Goal: Task Accomplishment & Management: Use online tool/utility

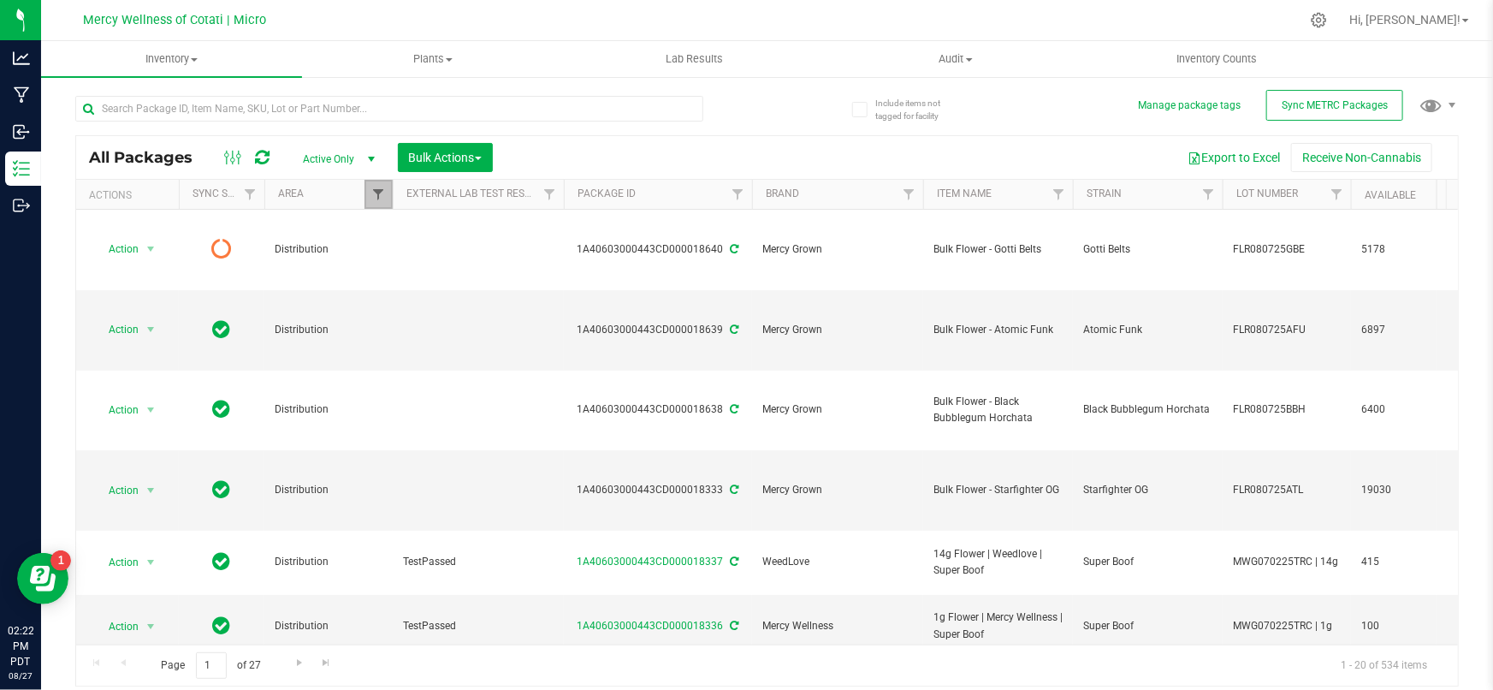
click at [376, 196] on span "Filter" at bounding box center [378, 194] width 14 height 14
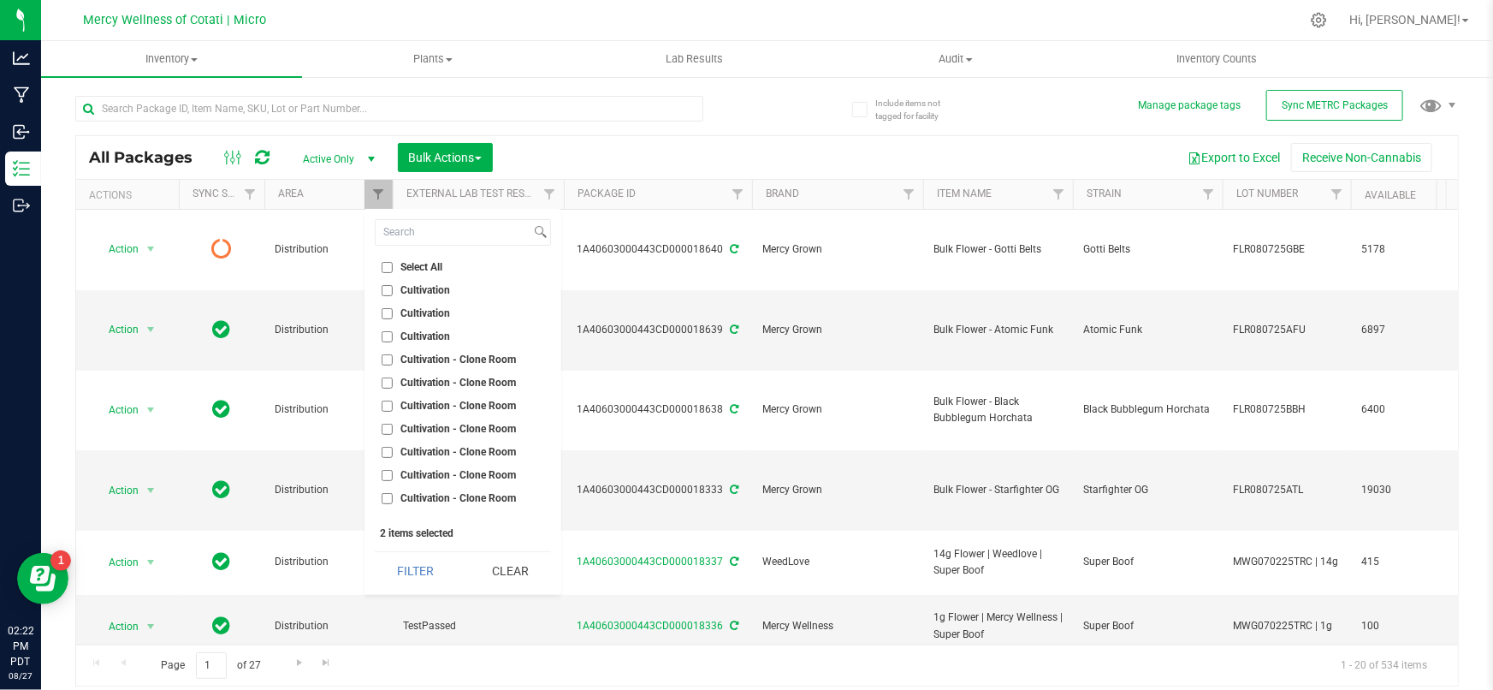
click at [387, 265] on input "Select All" at bounding box center [387, 267] width 11 height 11
checkbox input "true"
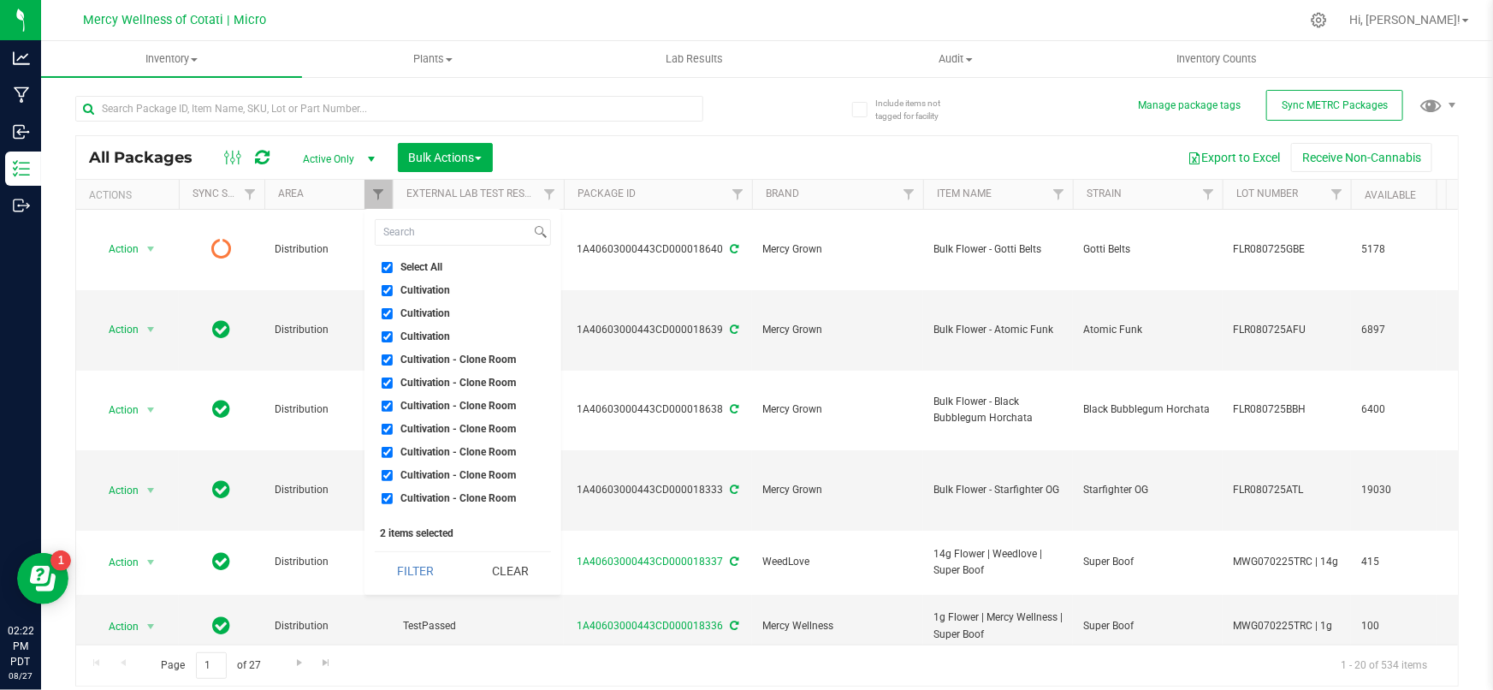
checkbox input "true"
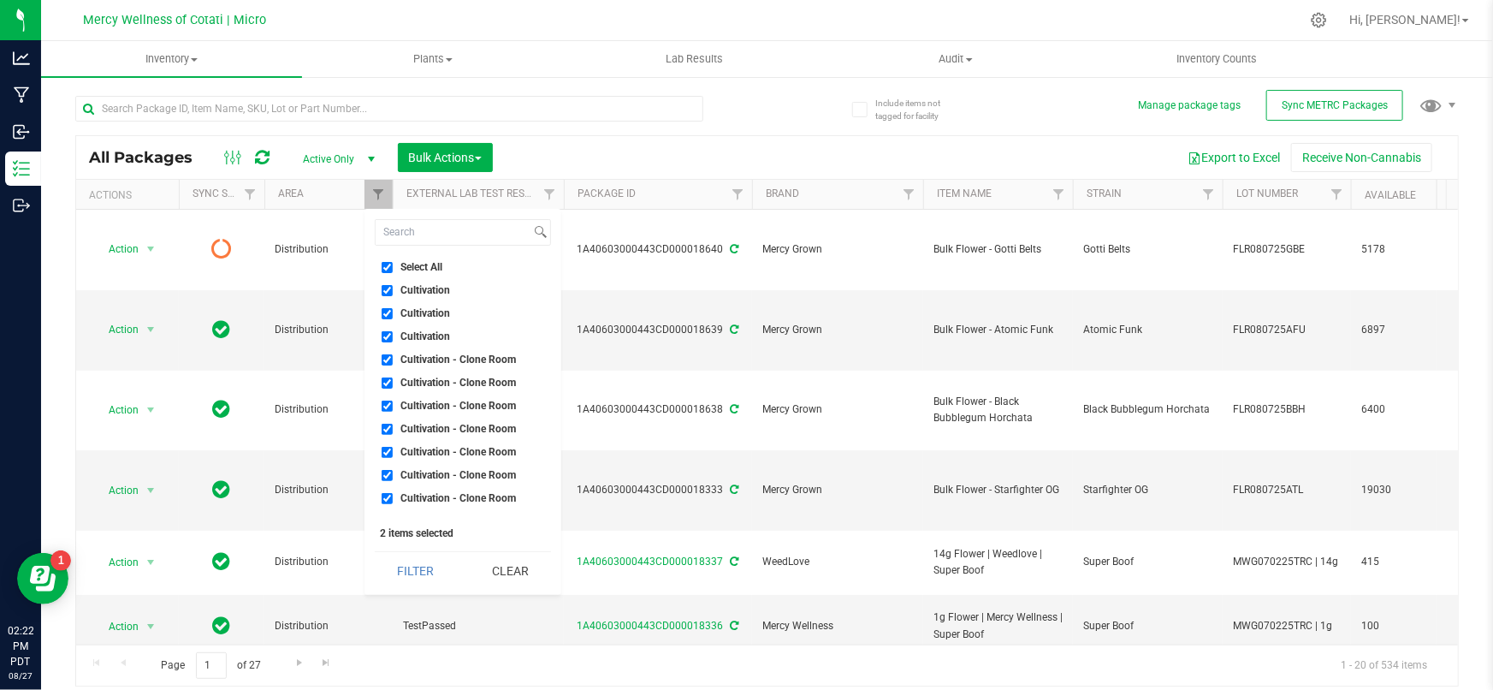
checkbox input "true"
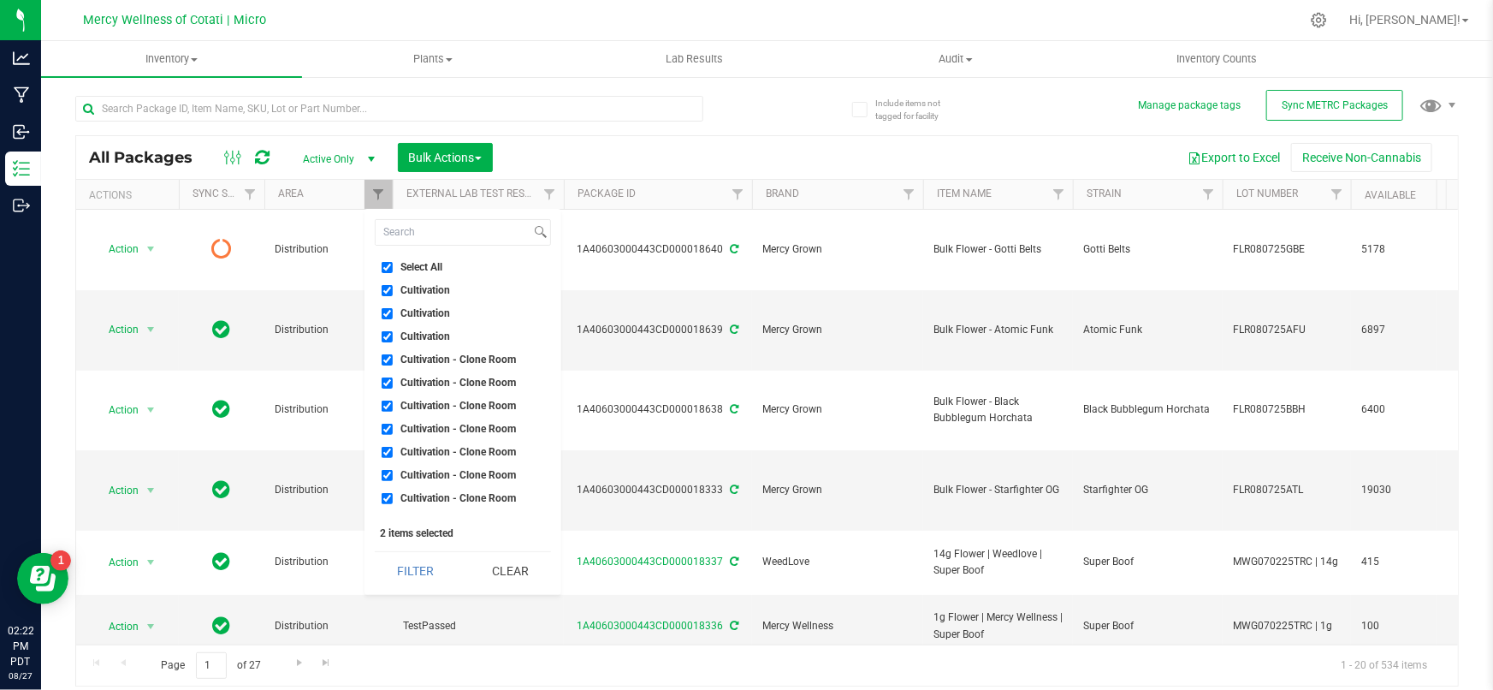
checkbox input "true"
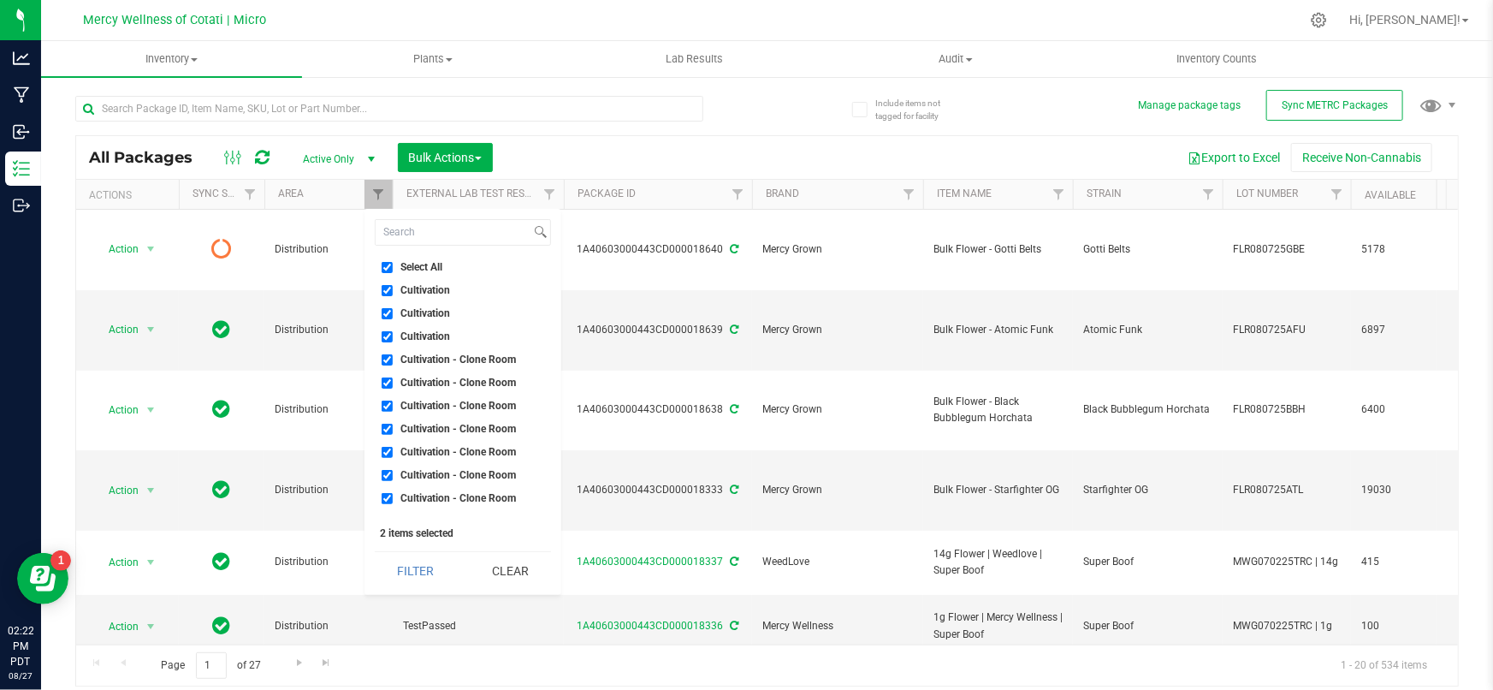
checkbox input "true"
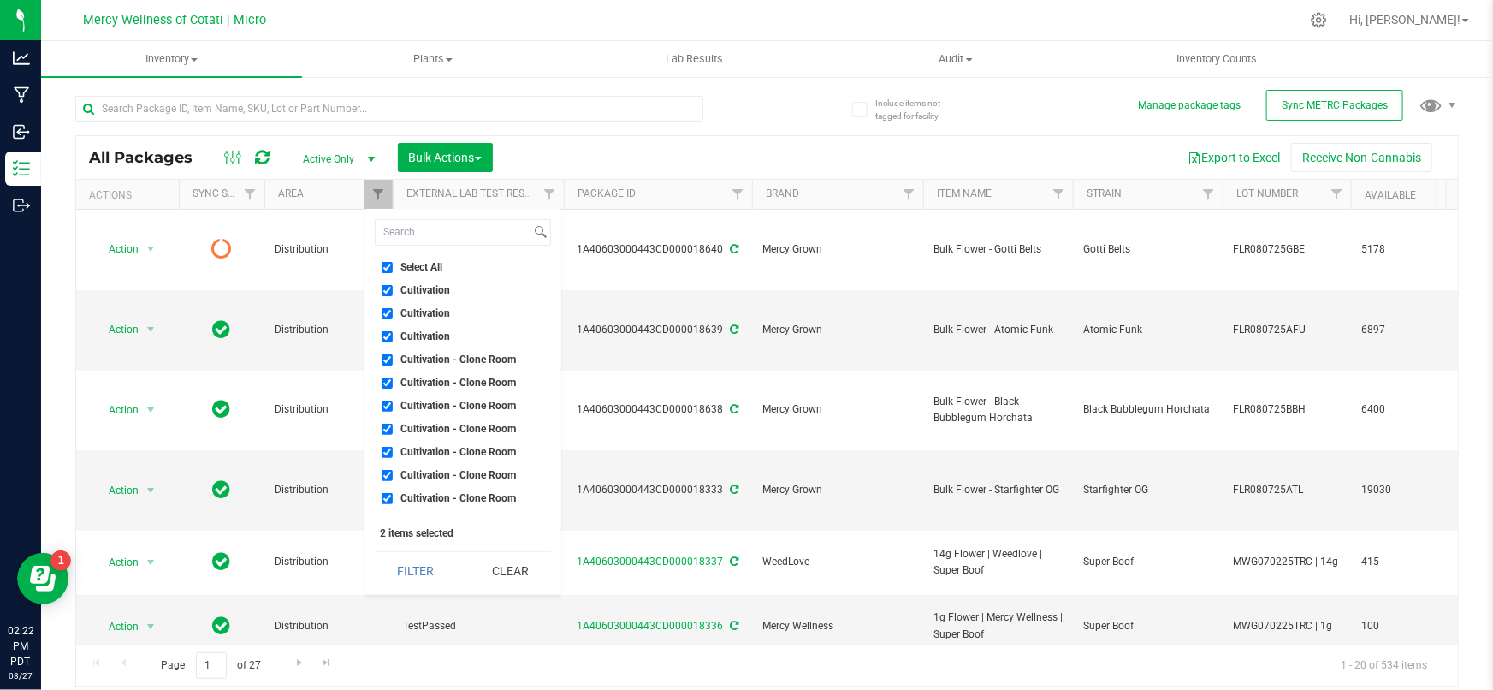
checkbox input "true"
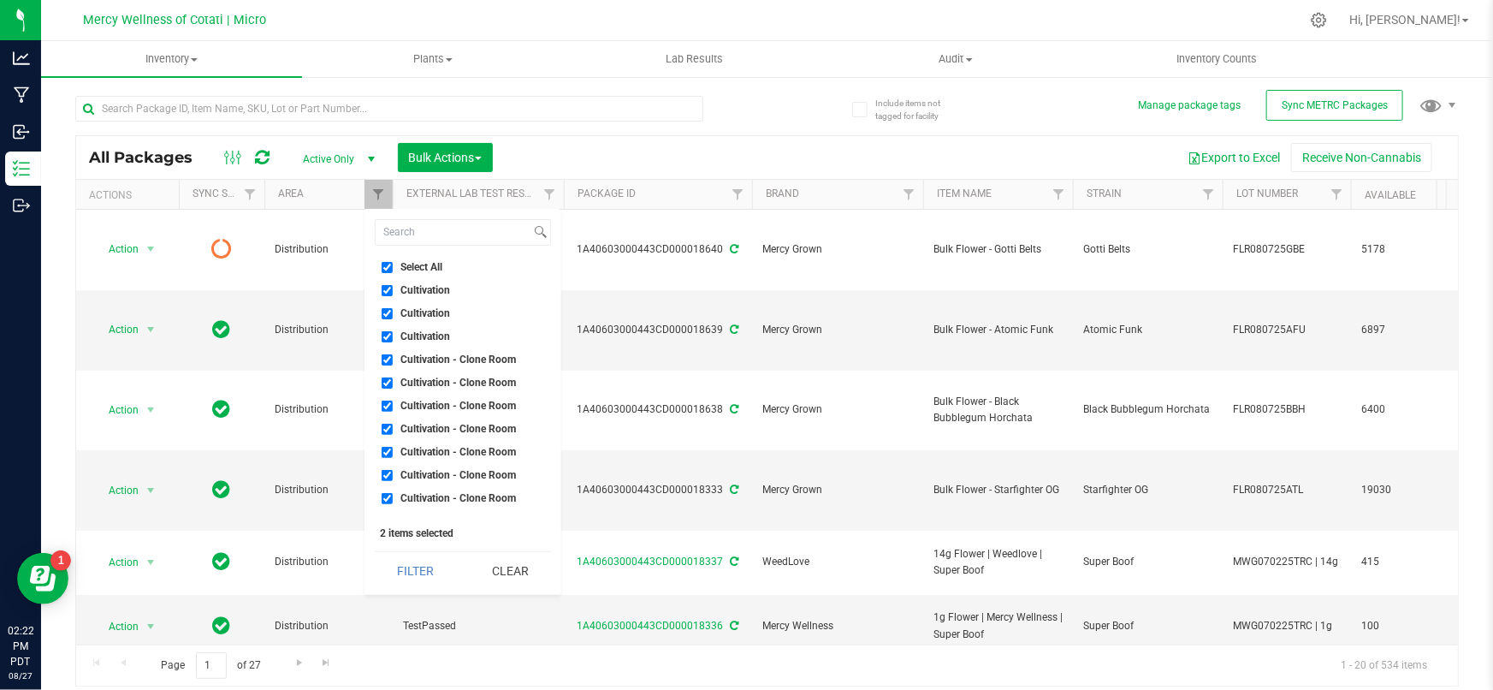
checkbox input "true"
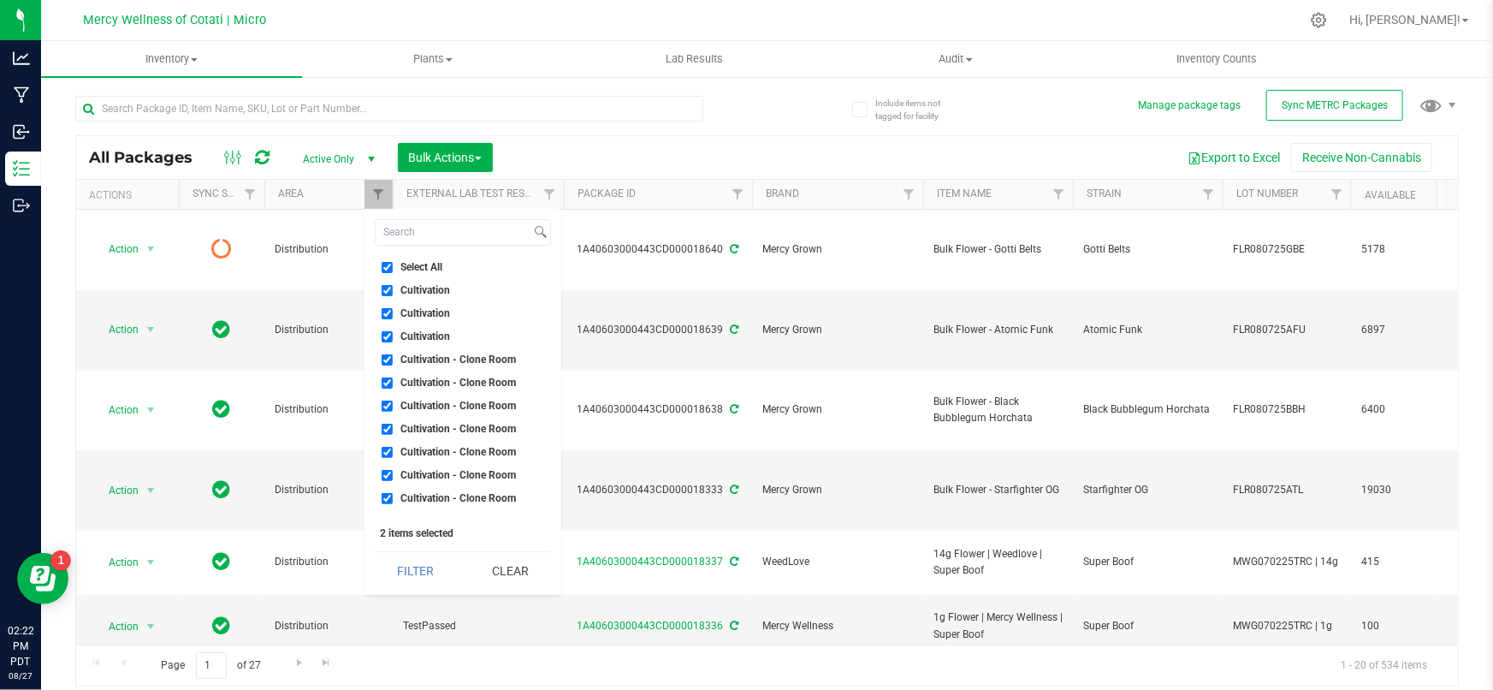
checkbox input "true"
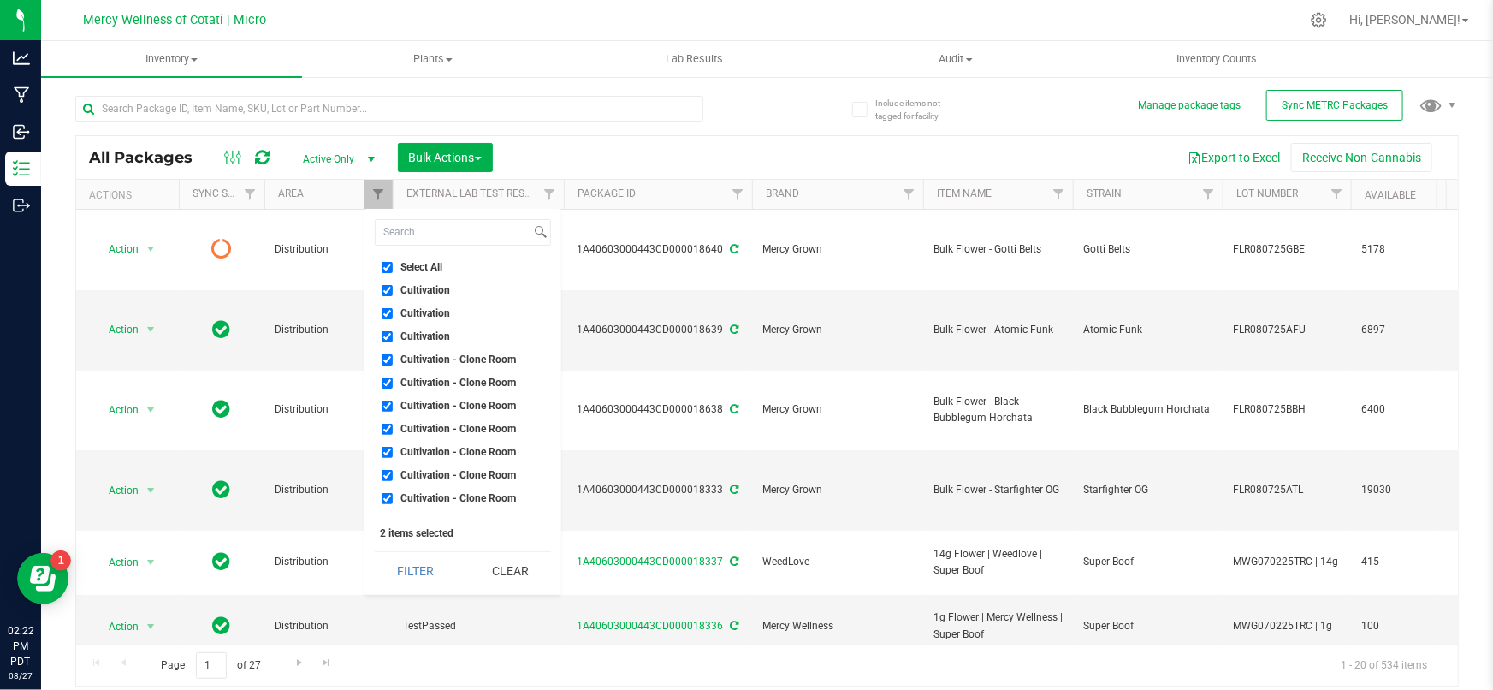
checkbox input "true"
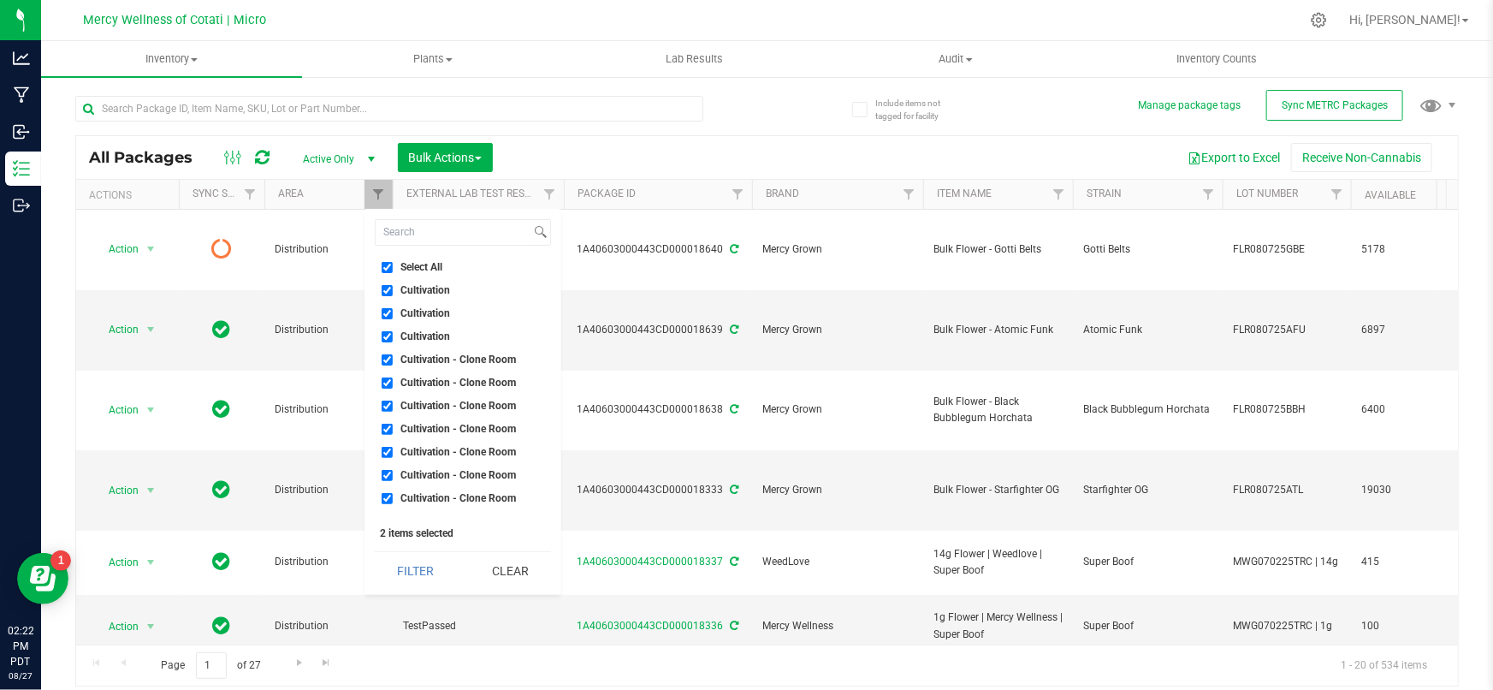
checkbox input "true"
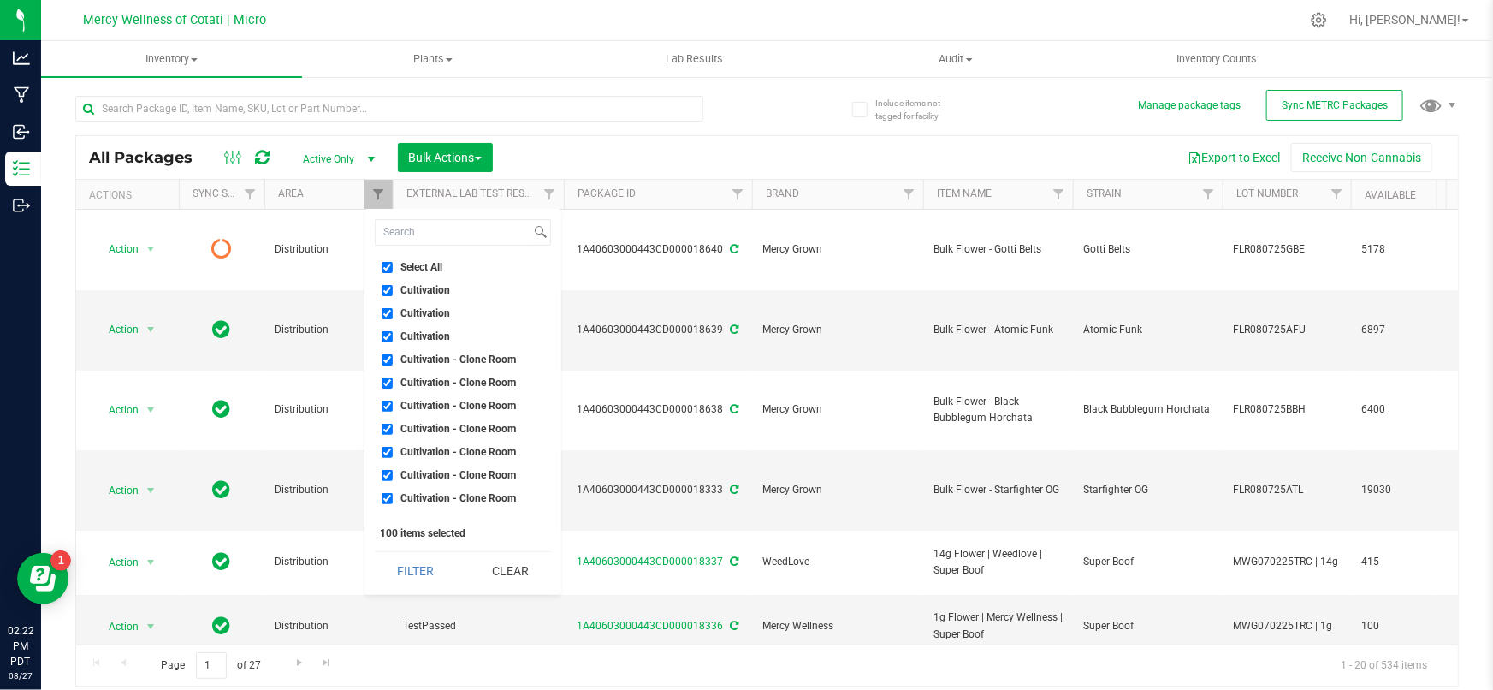
checkbox input "true"
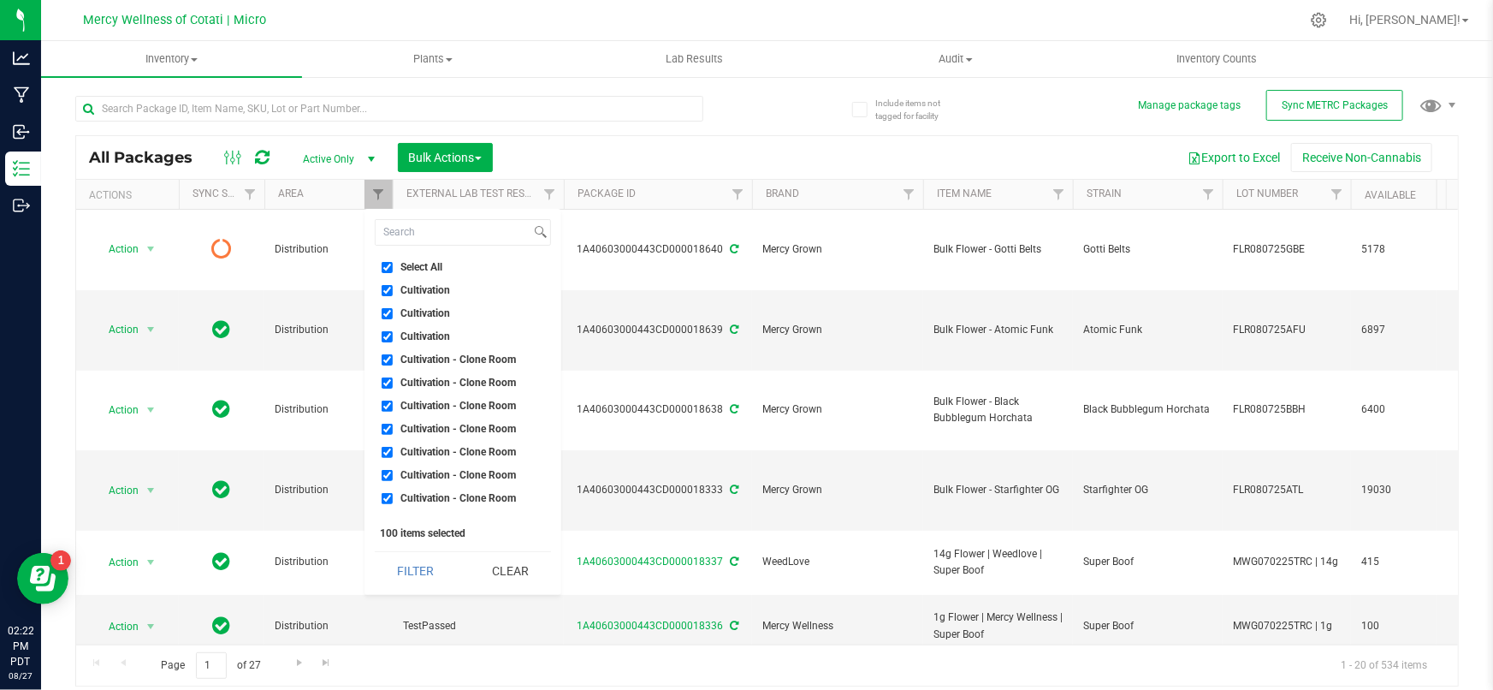
checkbox input "true"
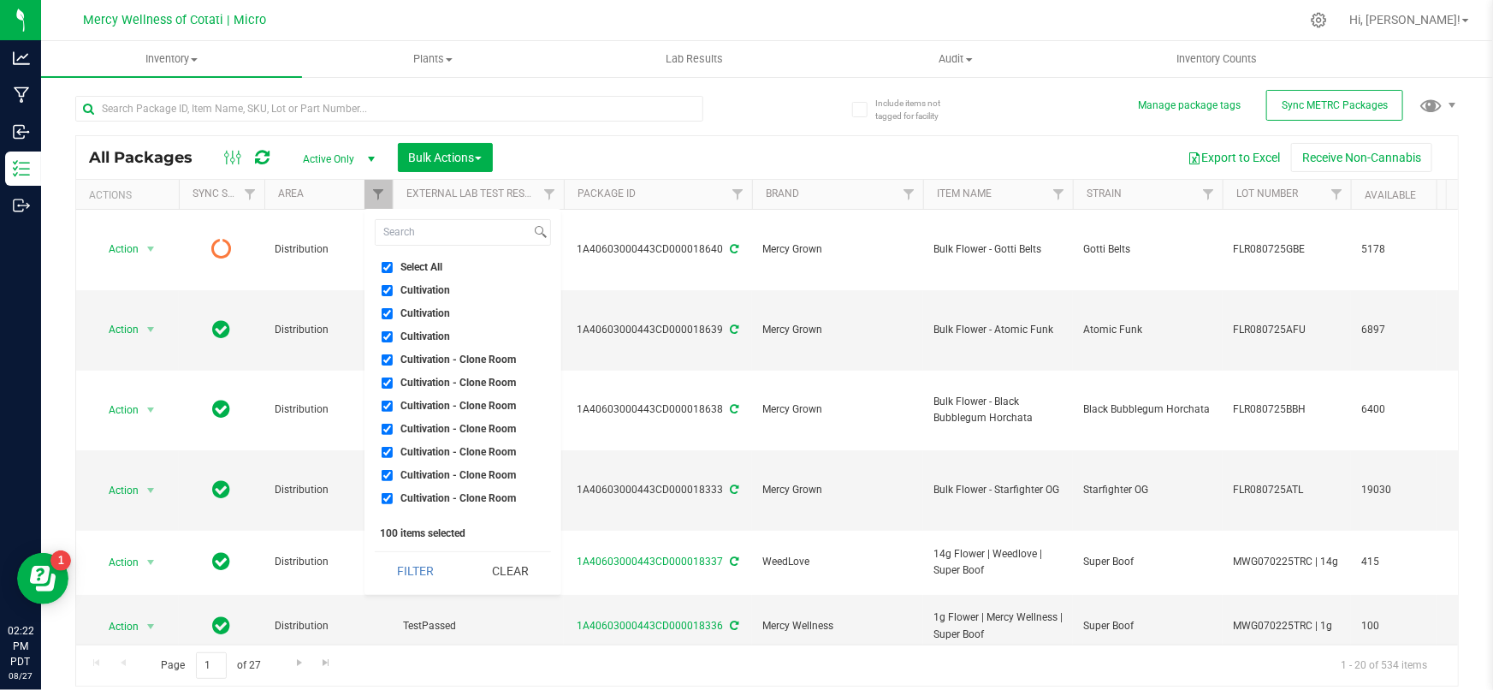
checkbox input "true"
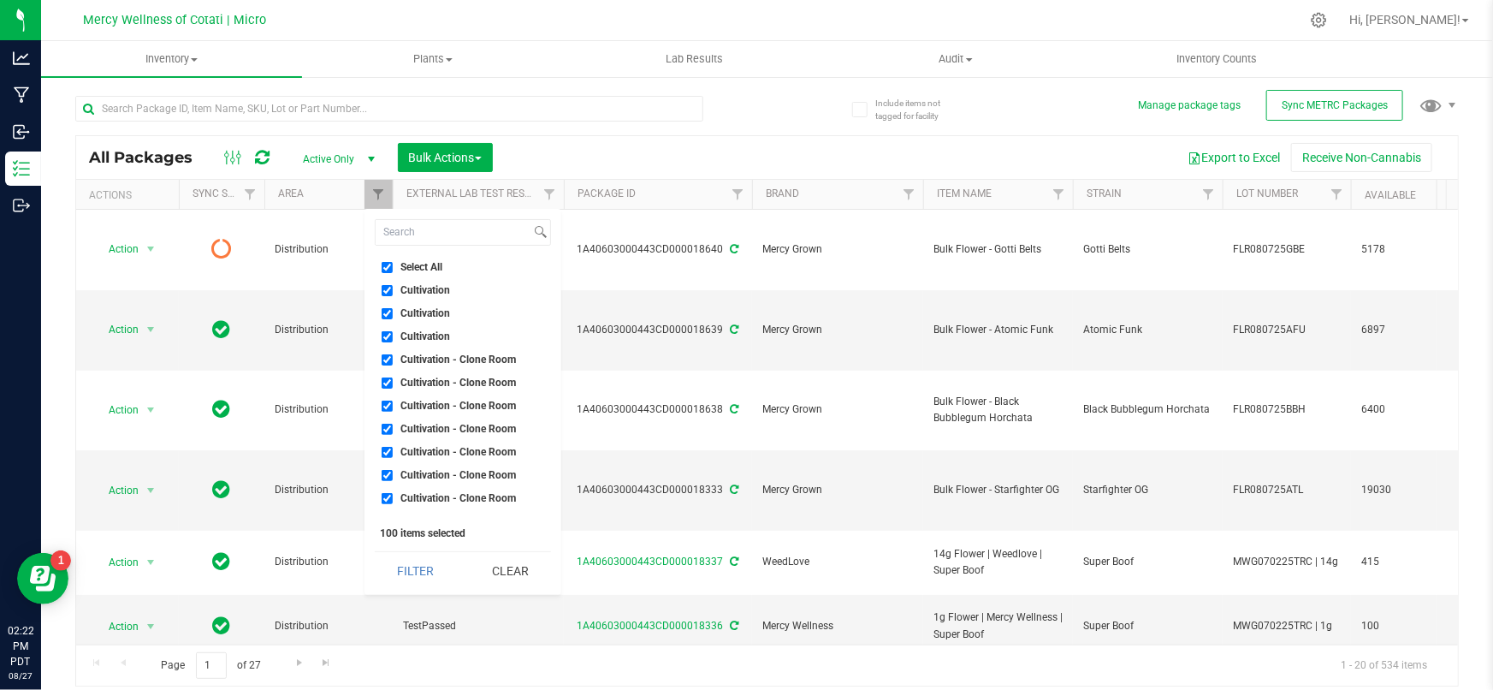
checkbox input "true"
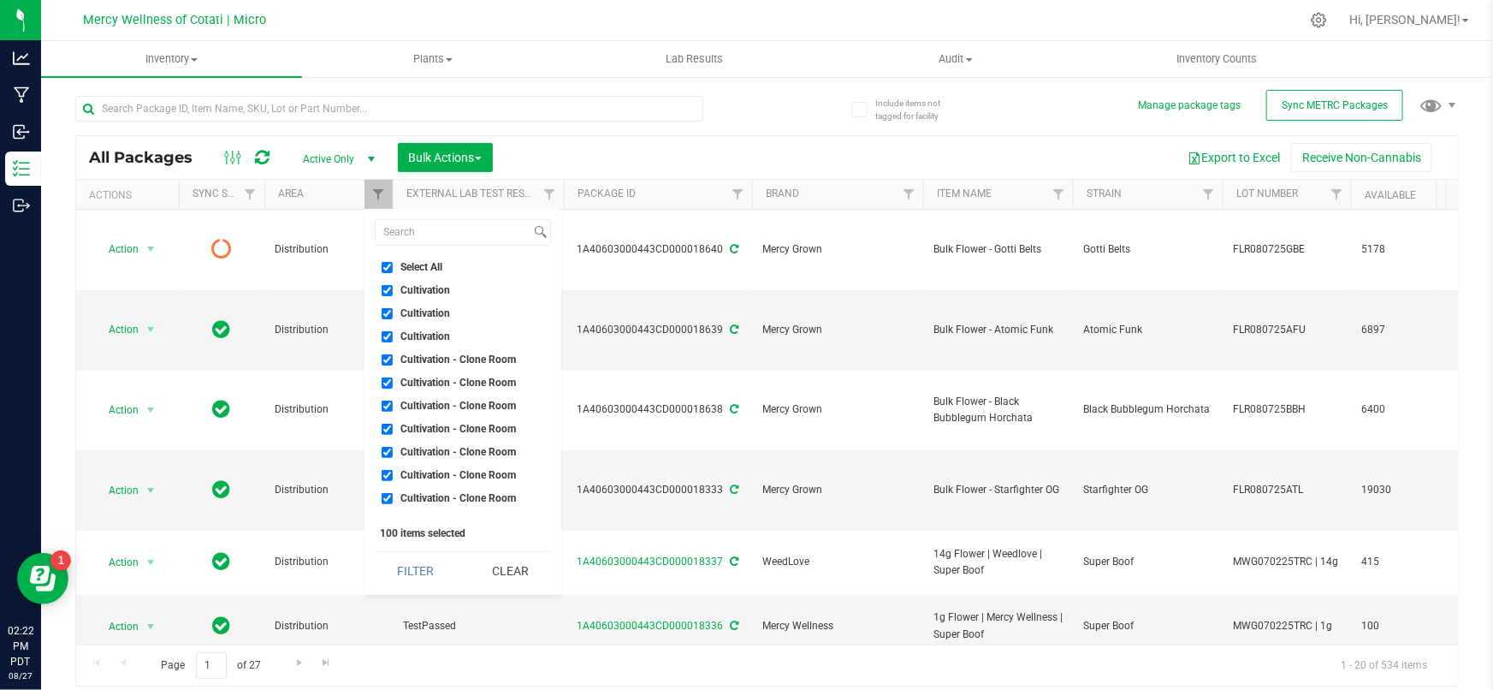
checkbox input "true"
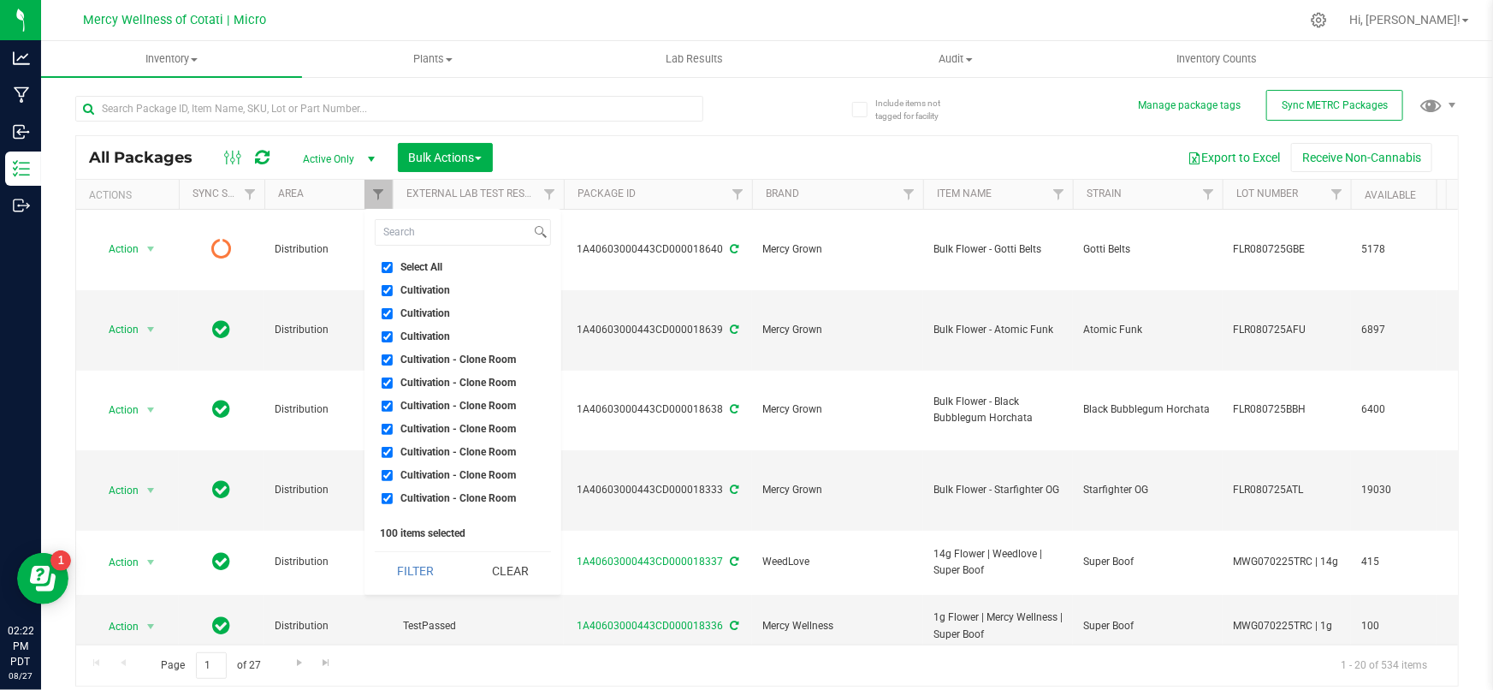
checkbox input "true"
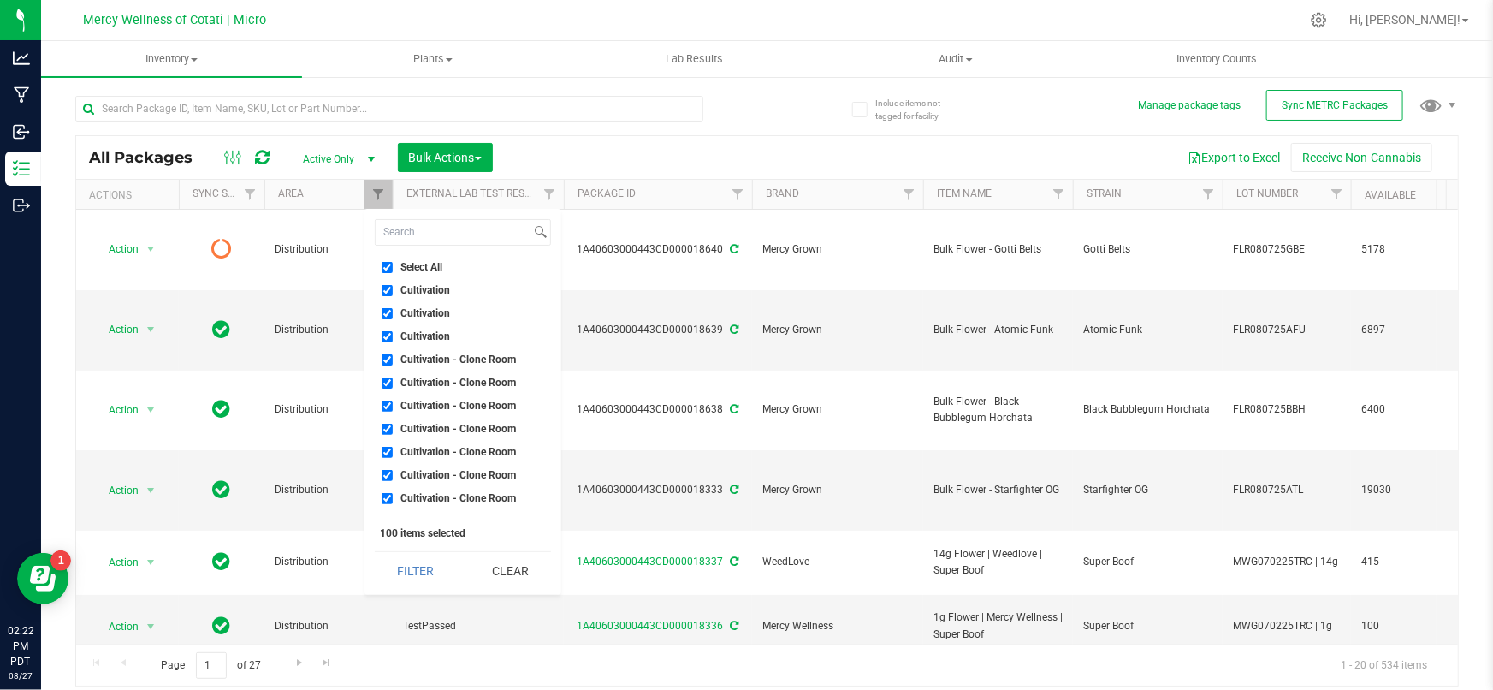
checkbox input "true"
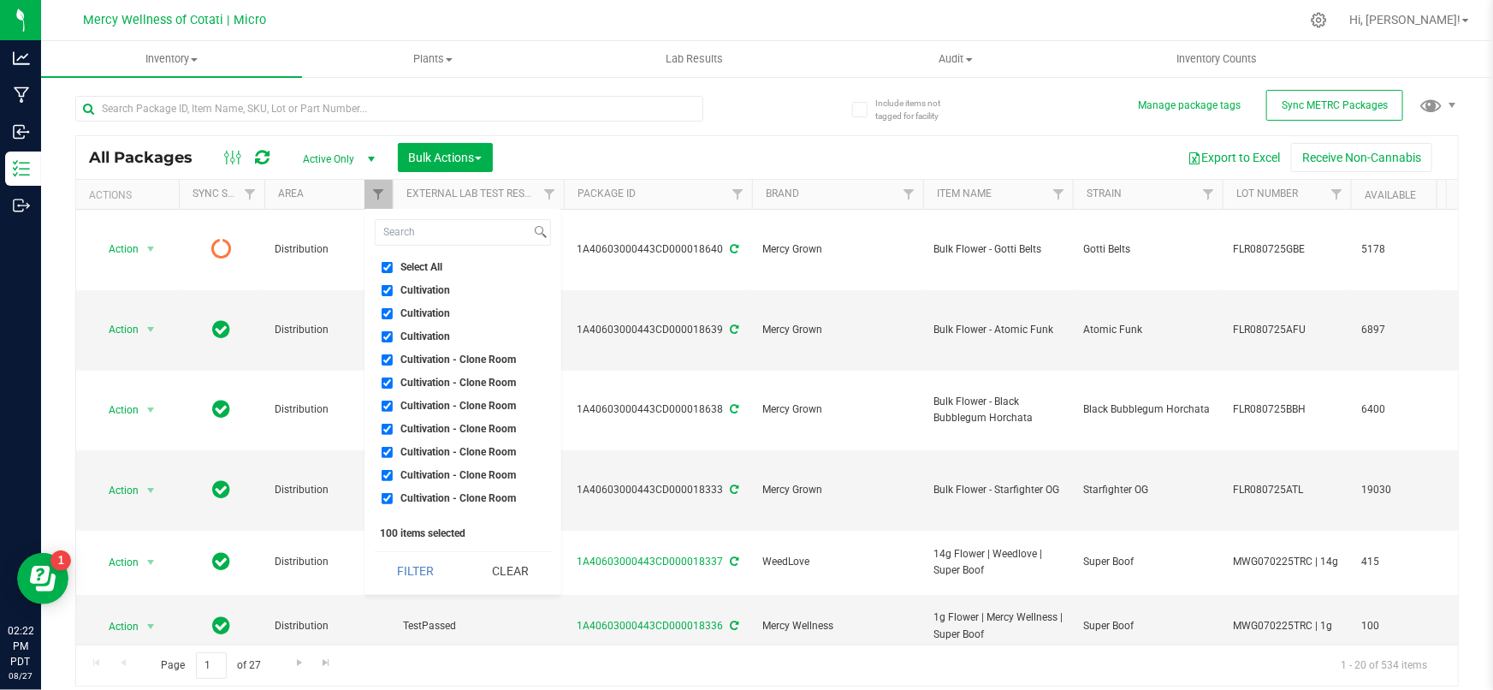
checkbox input "true"
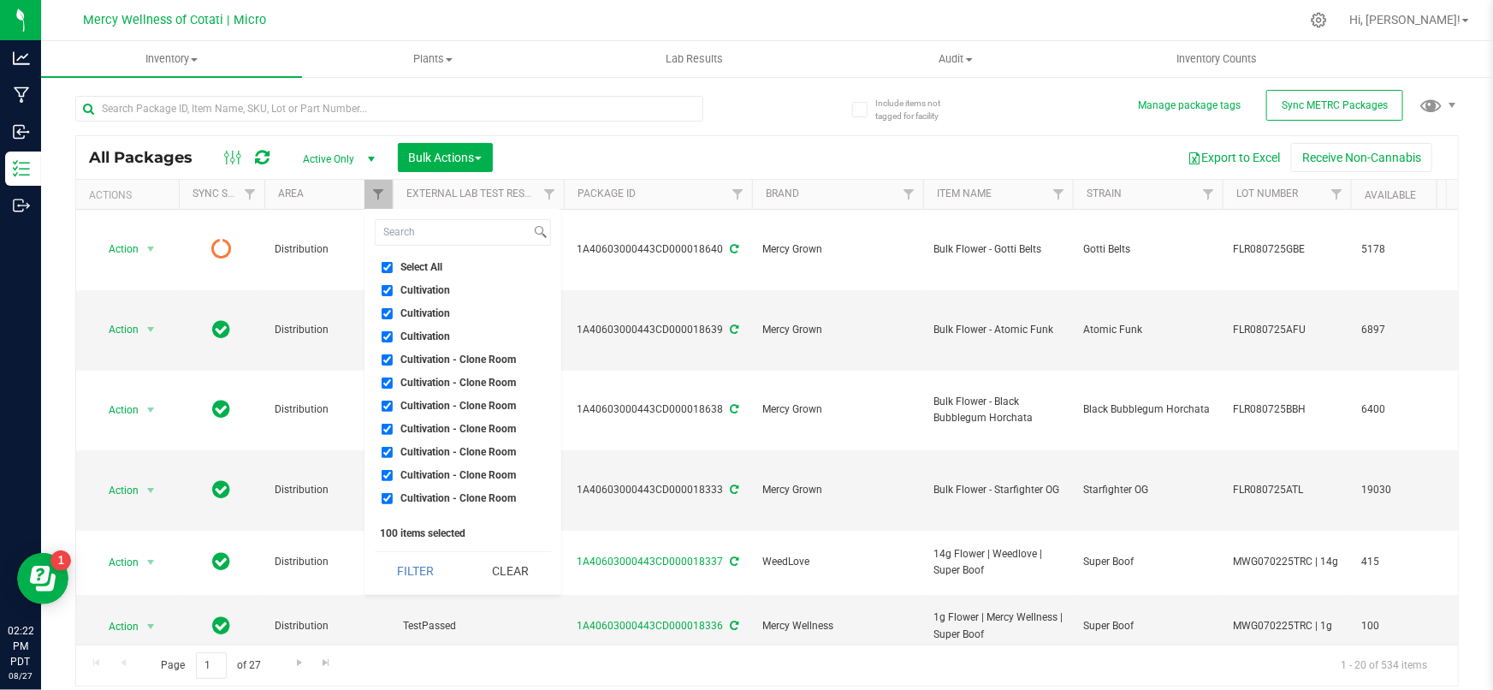
checkbox input "true"
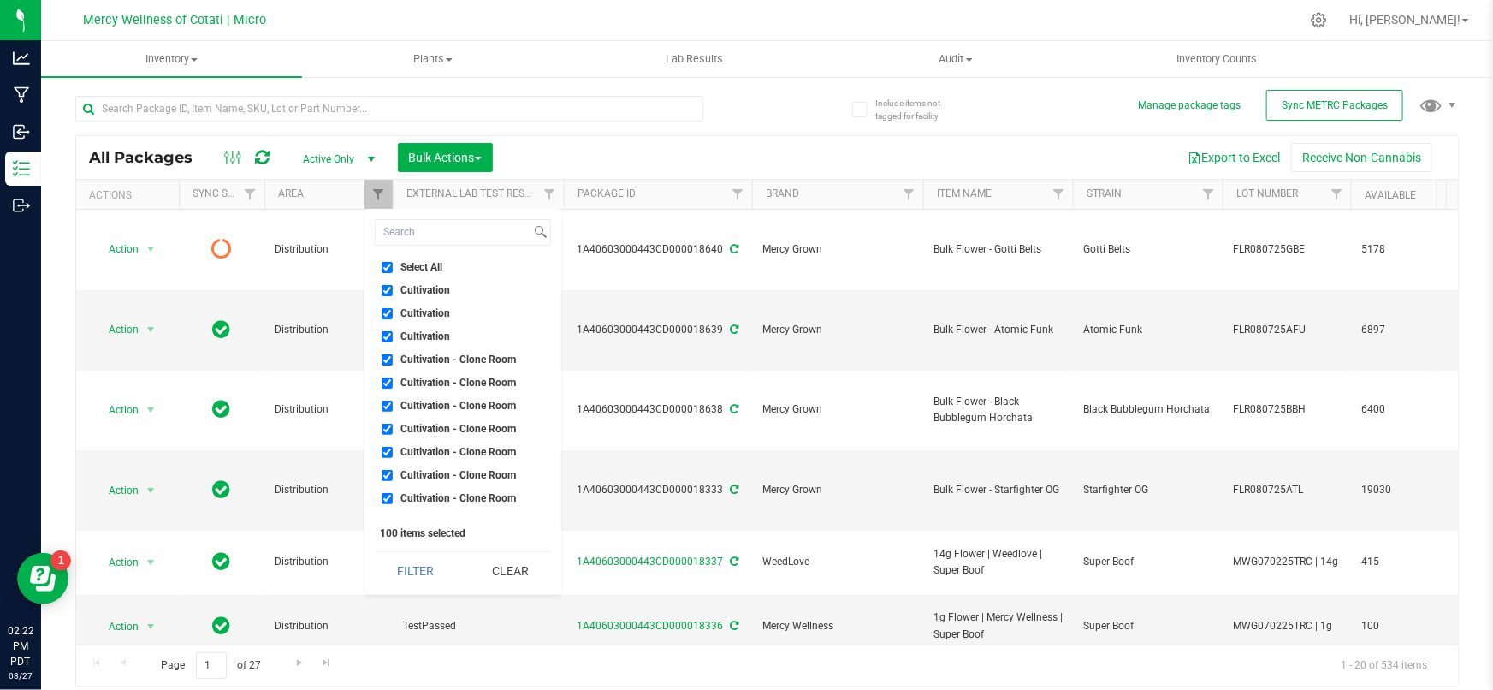
checkbox input "true"
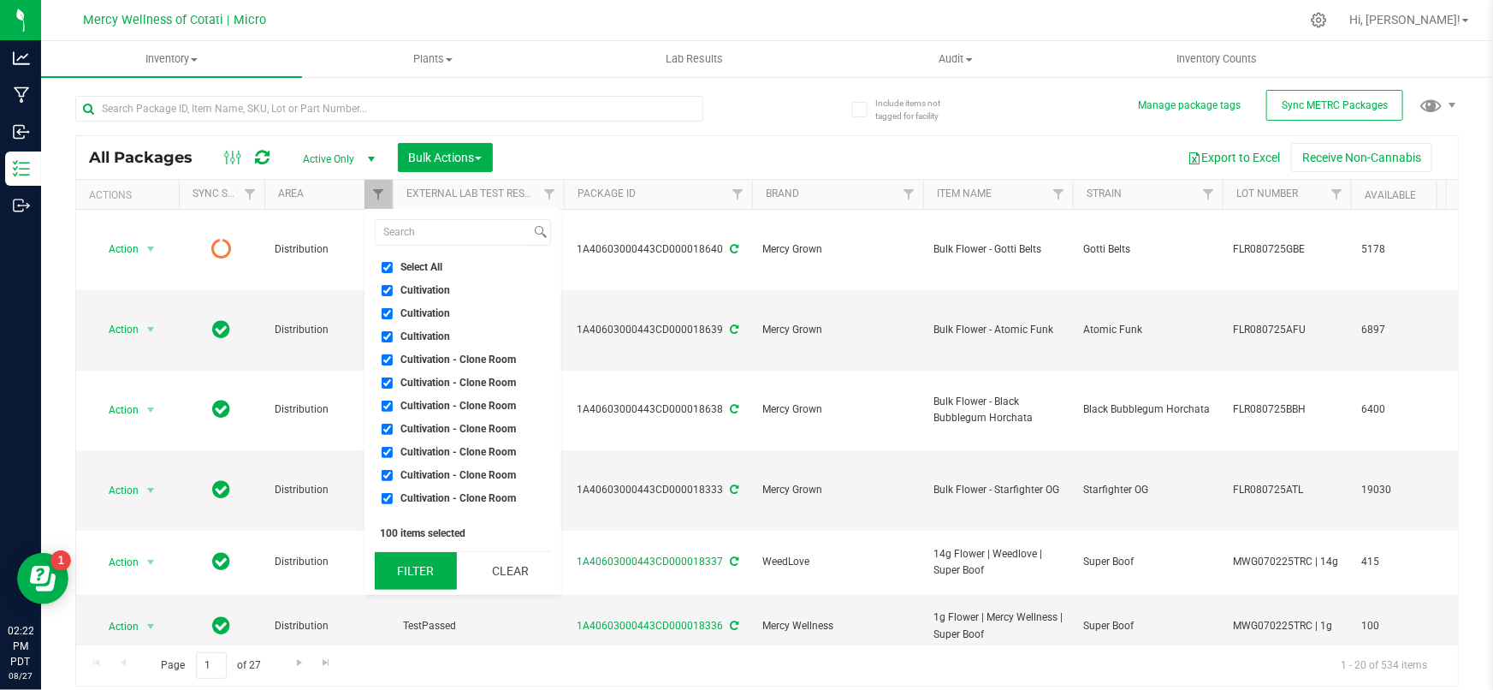
click at [422, 573] on button "Filter" at bounding box center [416, 571] width 82 height 38
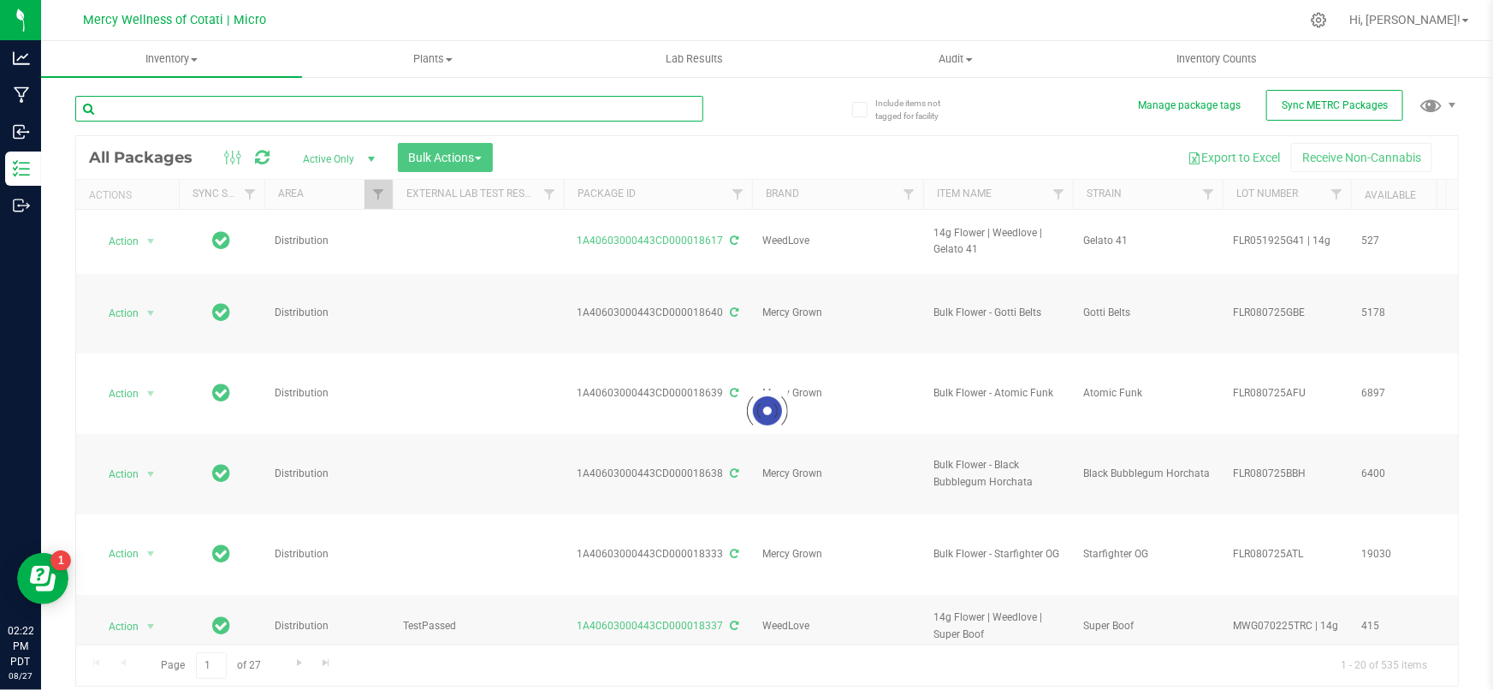
click at [310, 111] on input "text" at bounding box center [389, 109] width 628 height 26
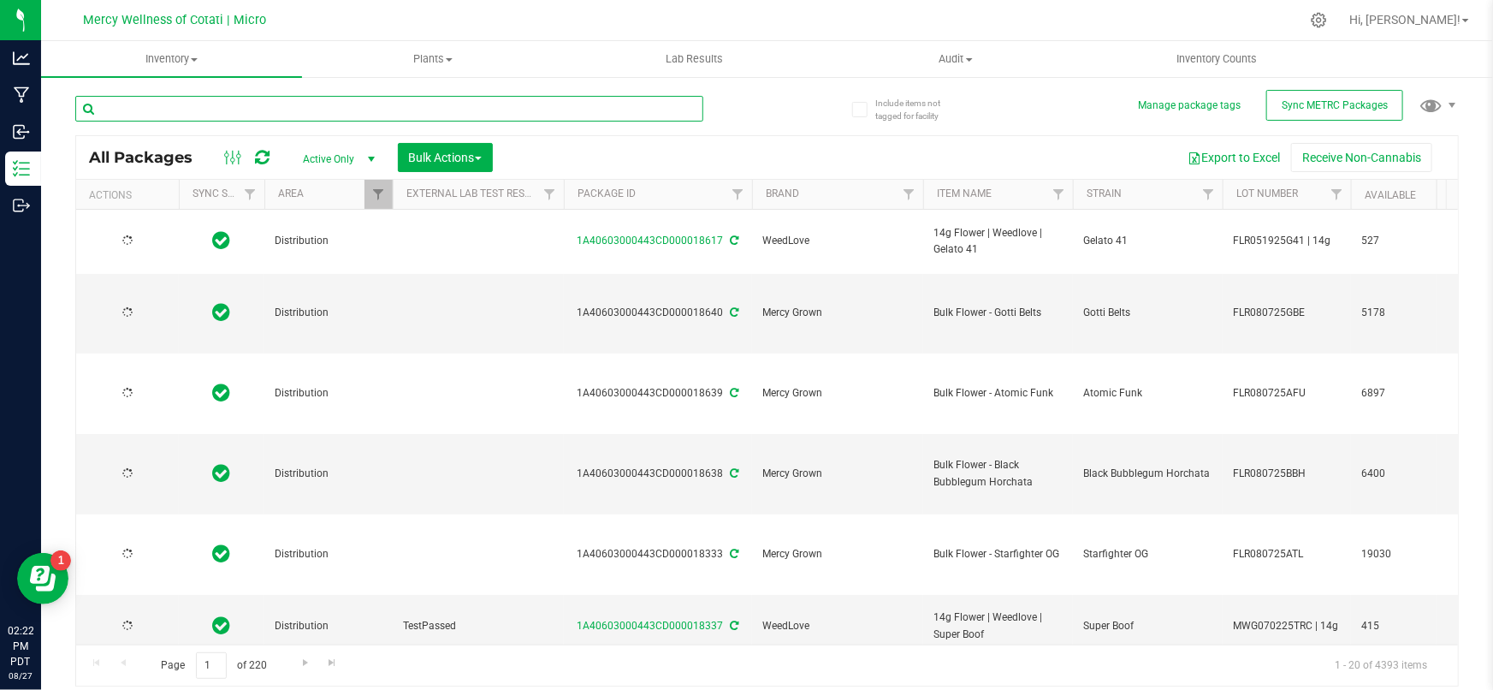
type input "[DATE]"
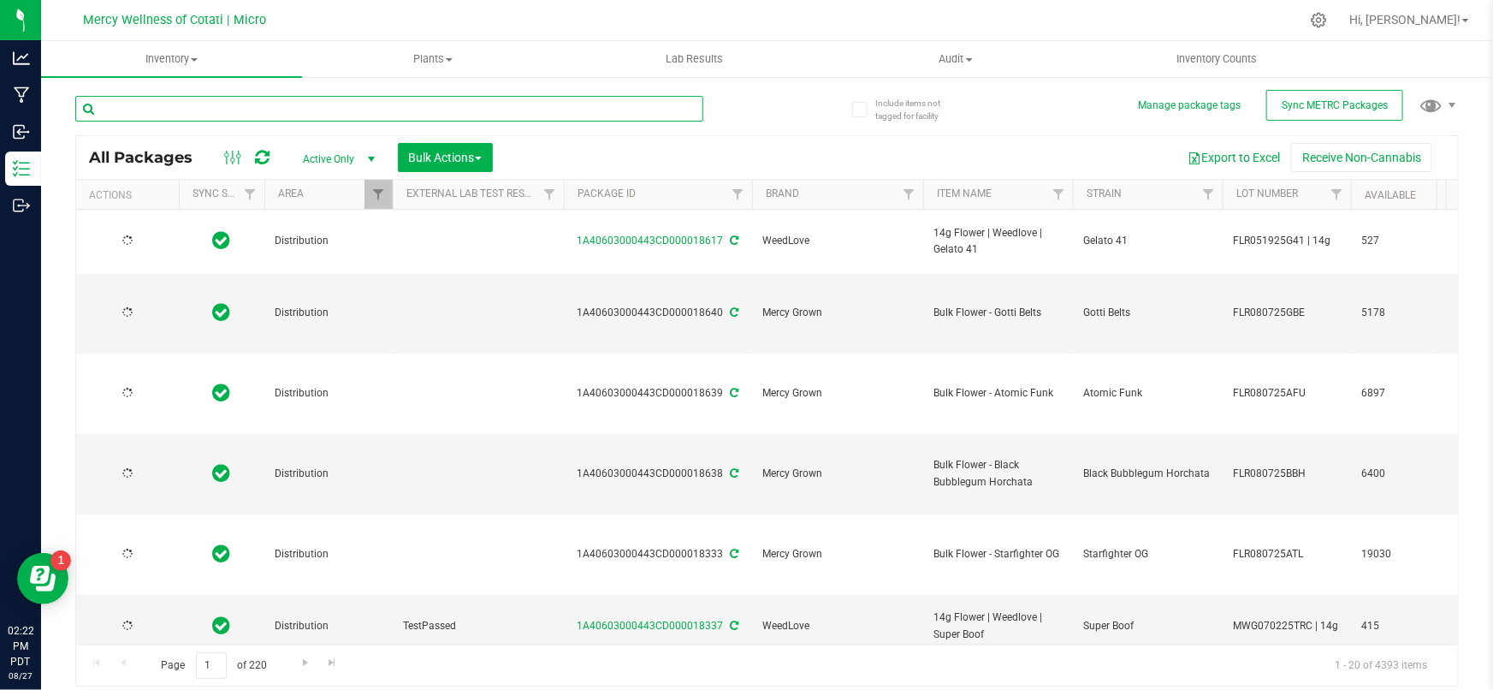
type input "2024-10-17"
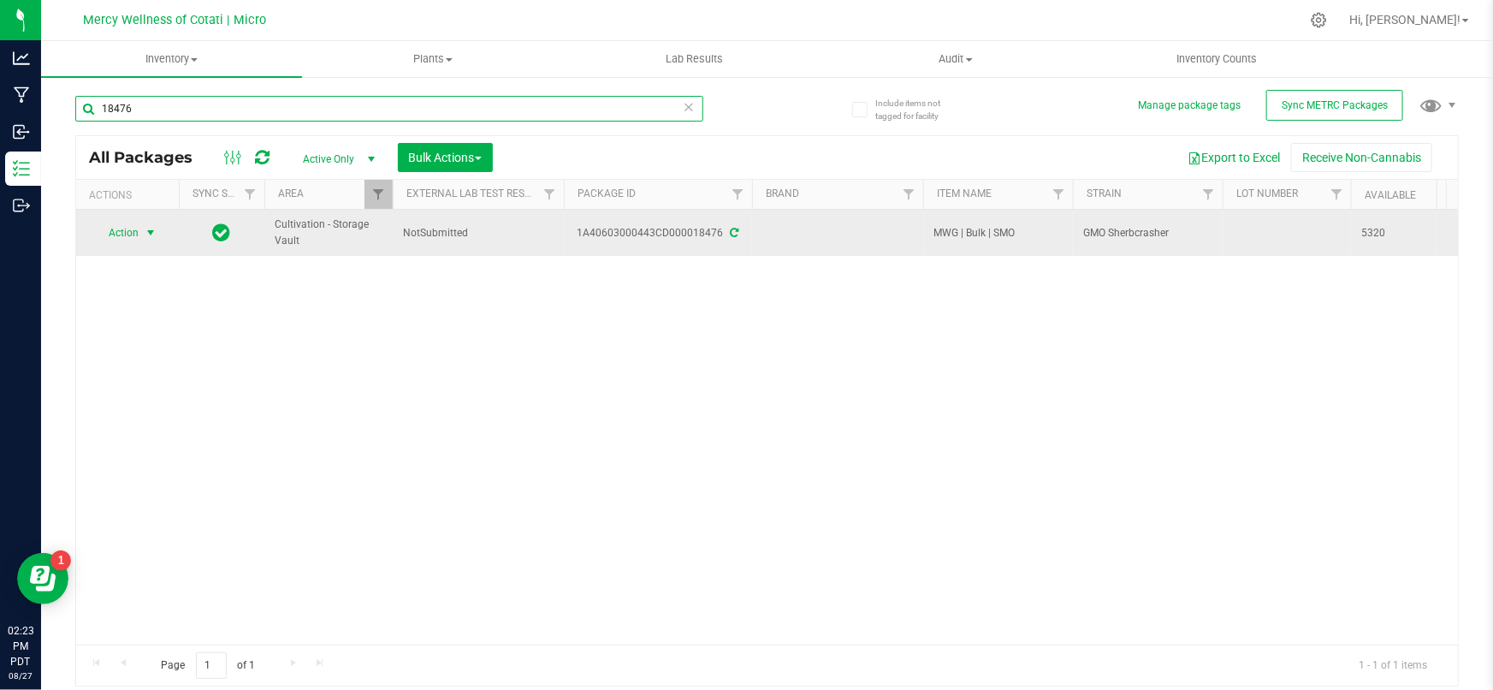
type input "18476"
click at [143, 228] on span "select" at bounding box center [150, 233] width 21 height 24
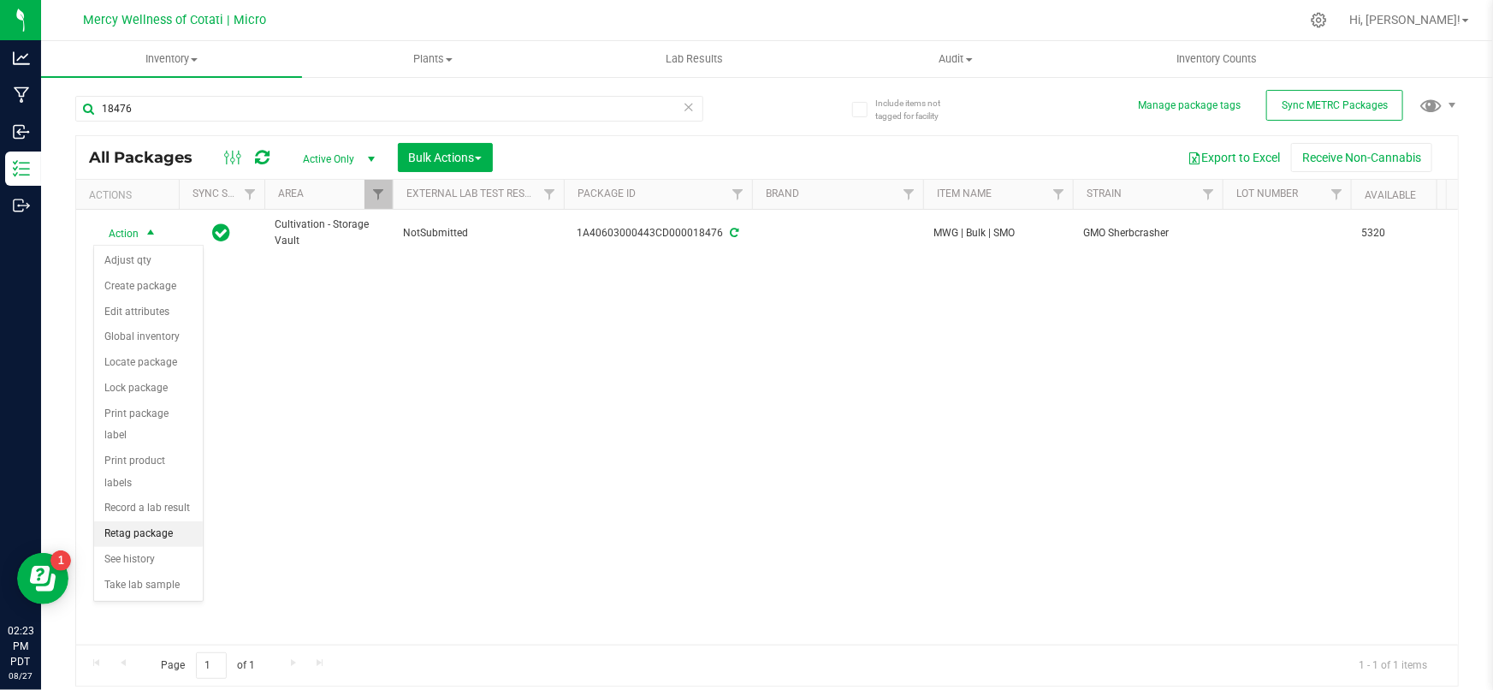
click at [153, 521] on li "Retag package" at bounding box center [148, 534] width 109 height 26
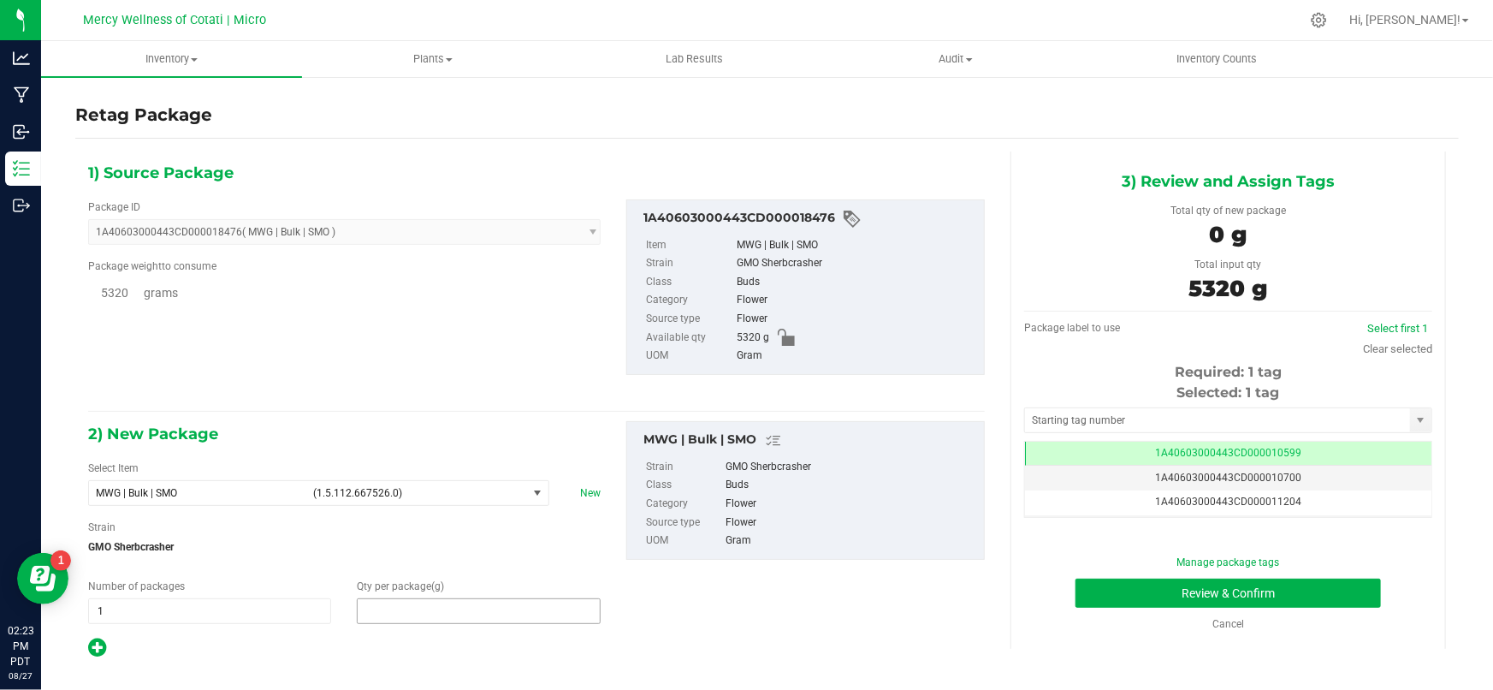
click at [453, 618] on span at bounding box center [478, 611] width 243 height 26
type input "5320"
type input "5,320.0000"
click at [438, 368] on div "Package ID 1A40603000443CD000018476 ( MWG | Bulk | SMO ) 1A40603000443CD0000184…" at bounding box center [536, 287] width 922 height 203
click at [290, 496] on span "MWG | Bulk | SMO" at bounding box center [199, 493] width 207 height 12
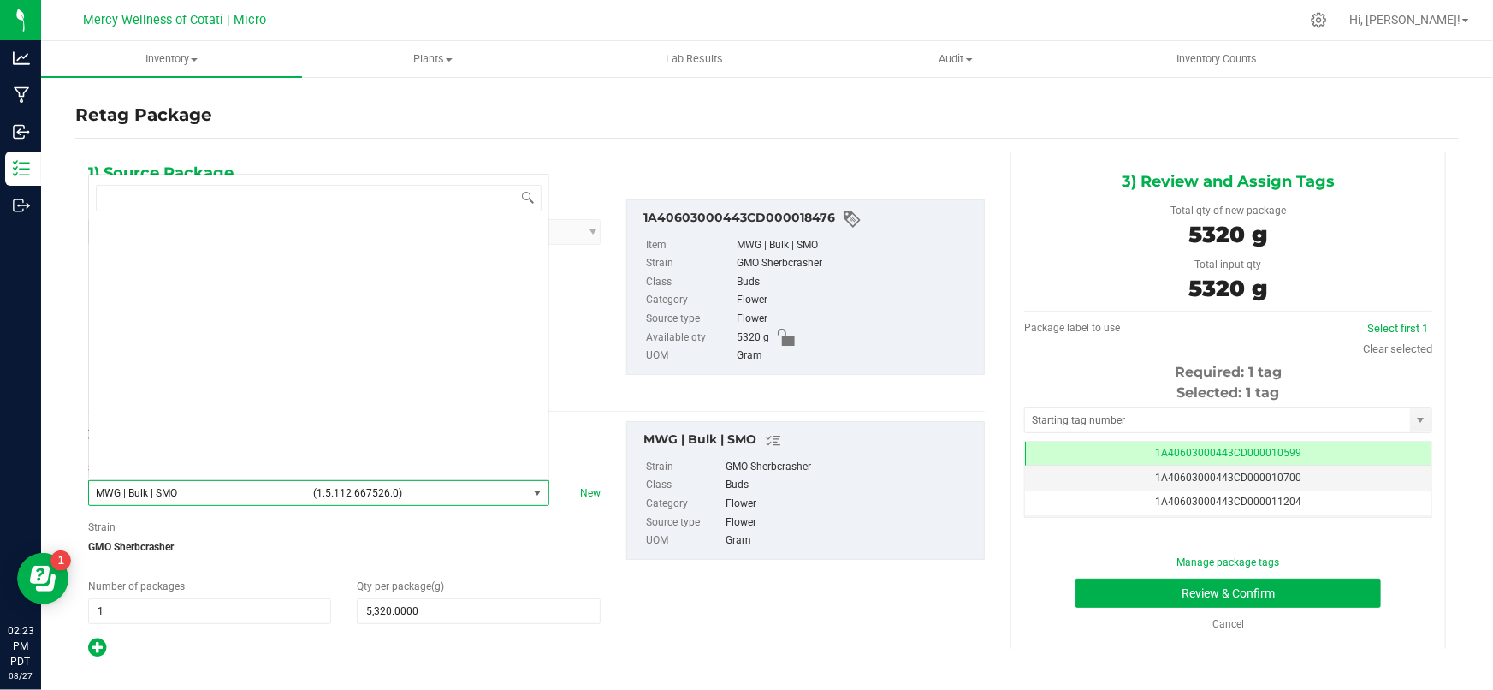
scroll to position [80380, 0]
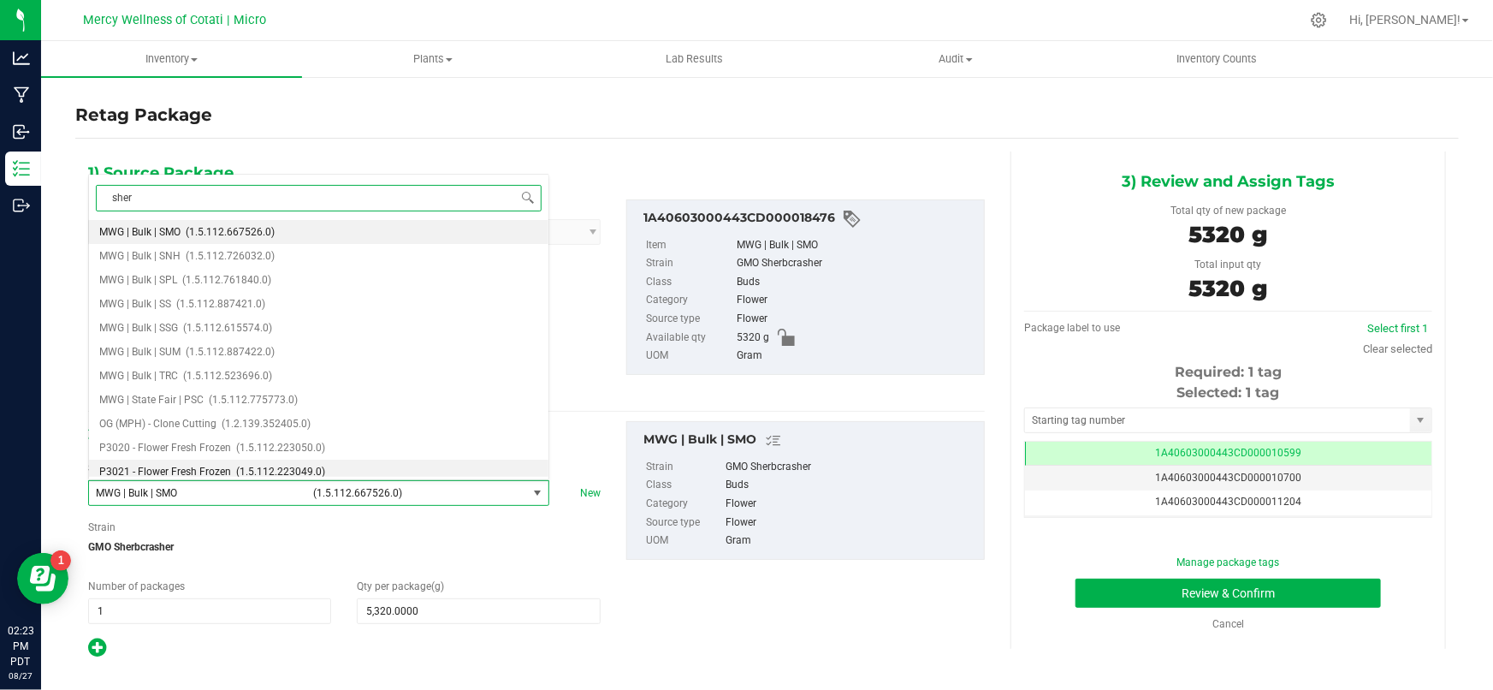
type input "sherb"
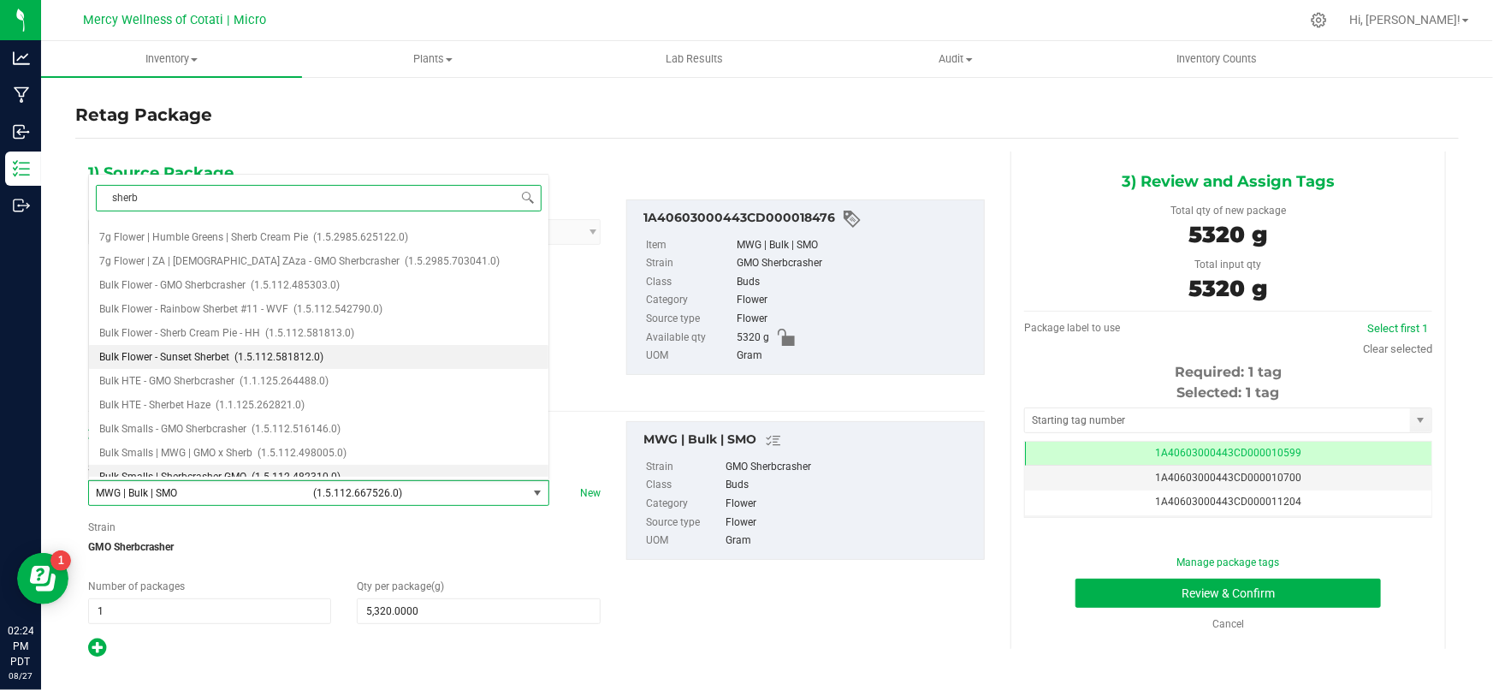
scroll to position [622, 0]
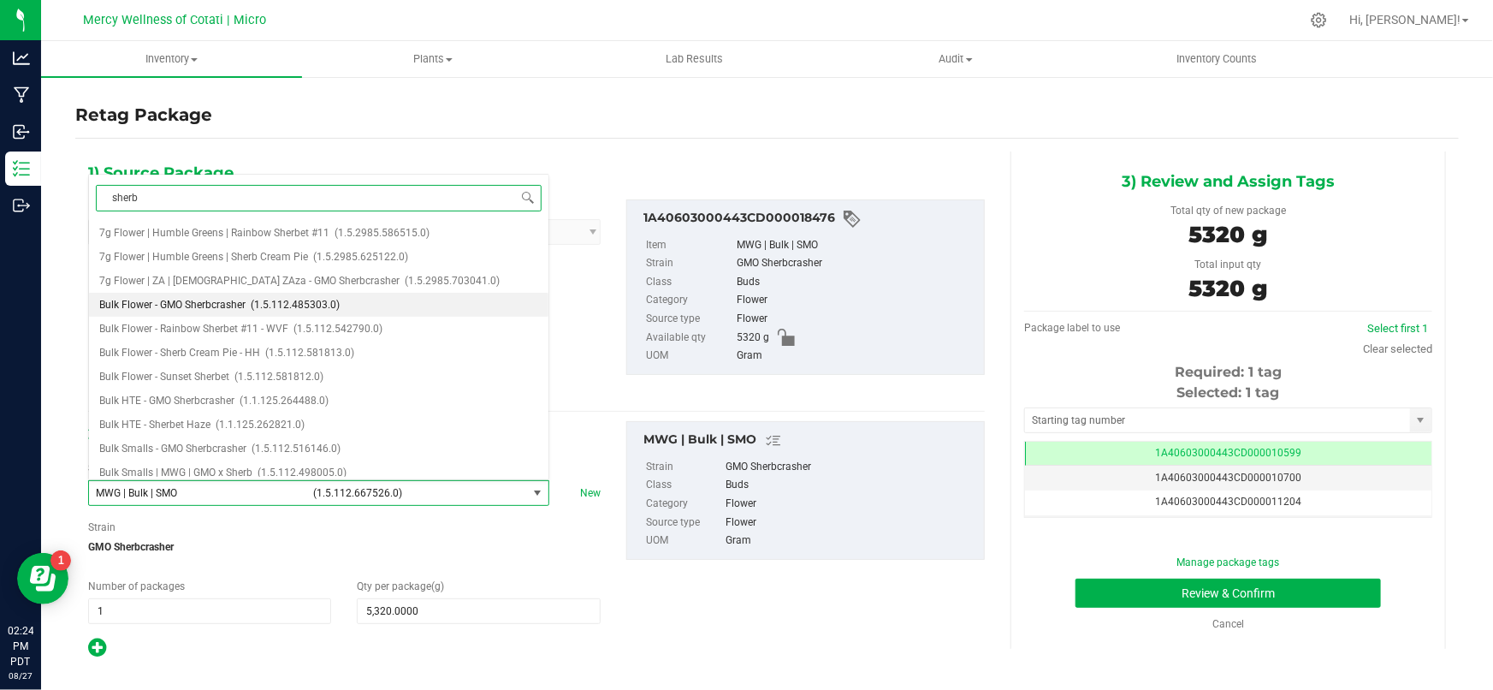
click at [244, 308] on span "Bulk Flower - GMO Sherbcrasher" at bounding box center [172, 305] width 146 height 12
type input "0.0000"
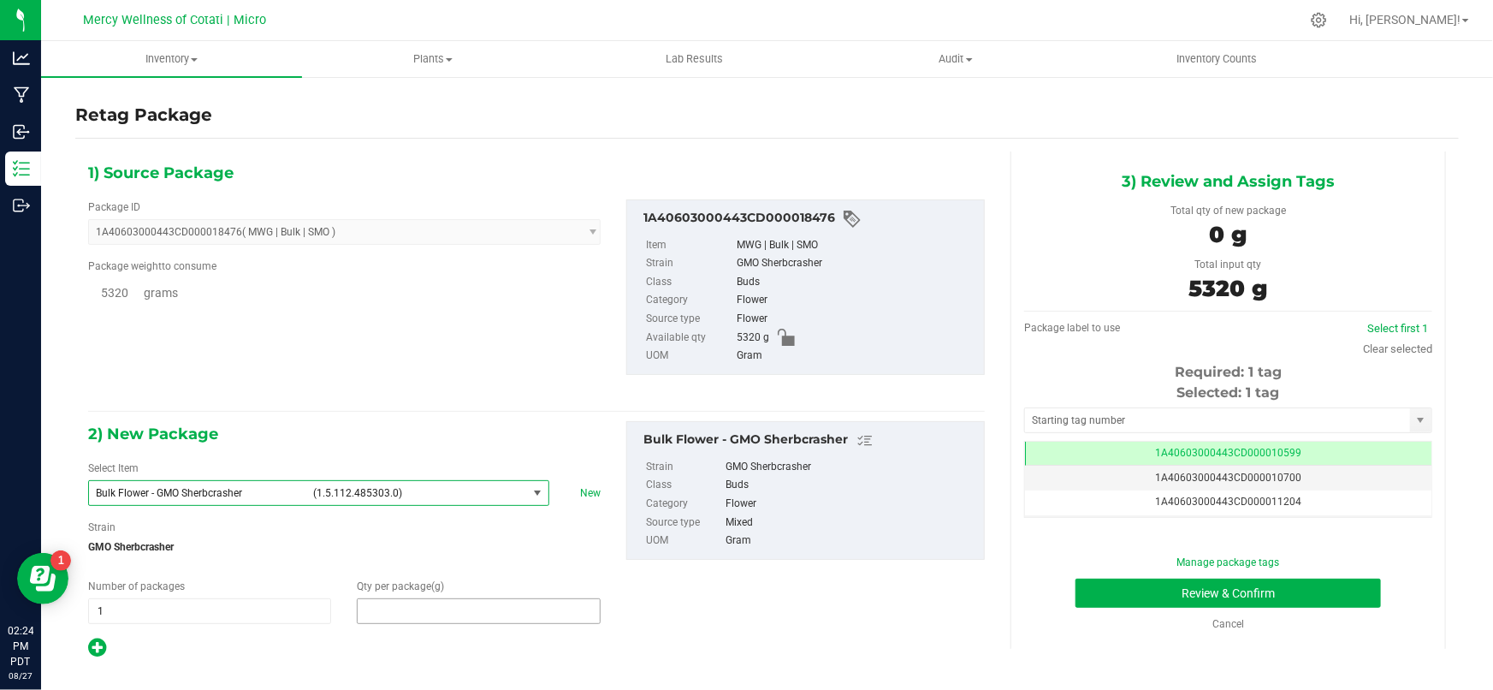
click at [420, 610] on span at bounding box center [478, 611] width 243 height 26
type input "5320"
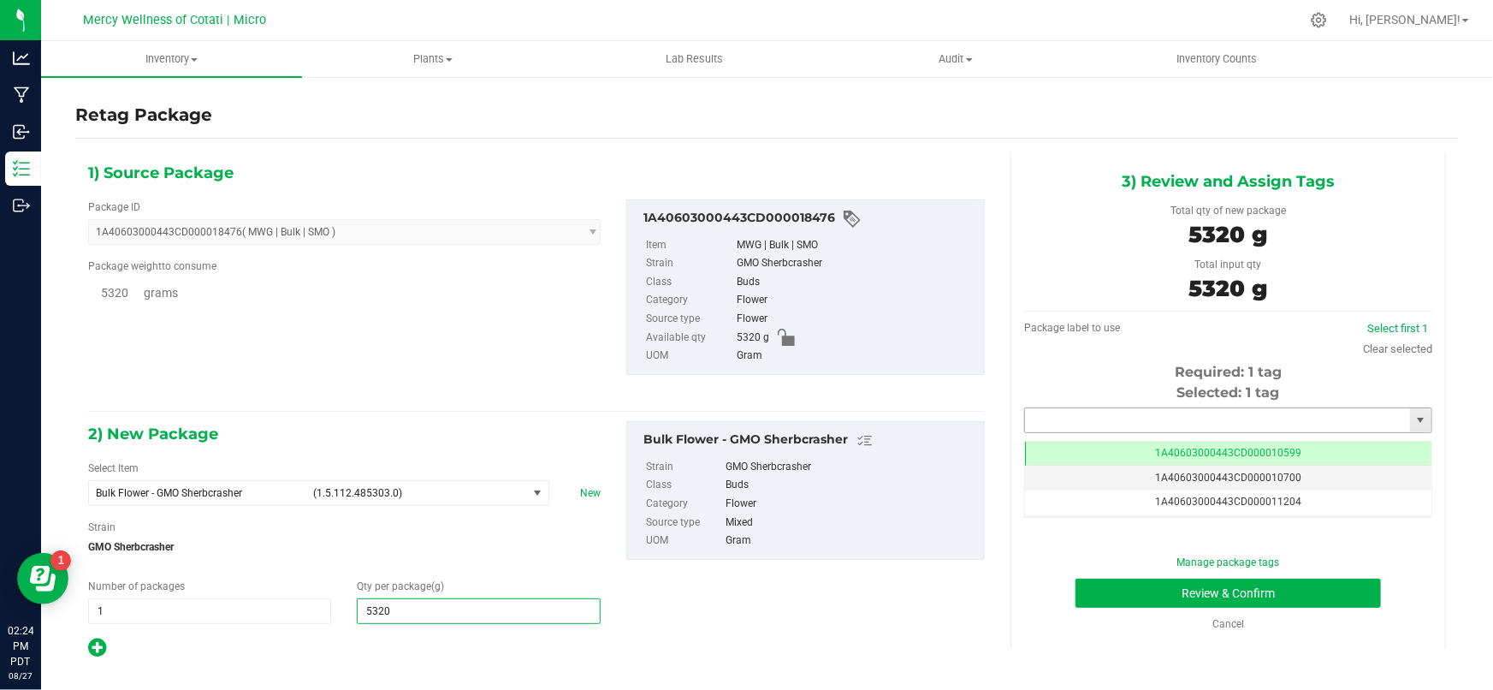
type input "5,320.0000"
click at [1079, 420] on input "text" at bounding box center [1217, 420] width 385 height 24
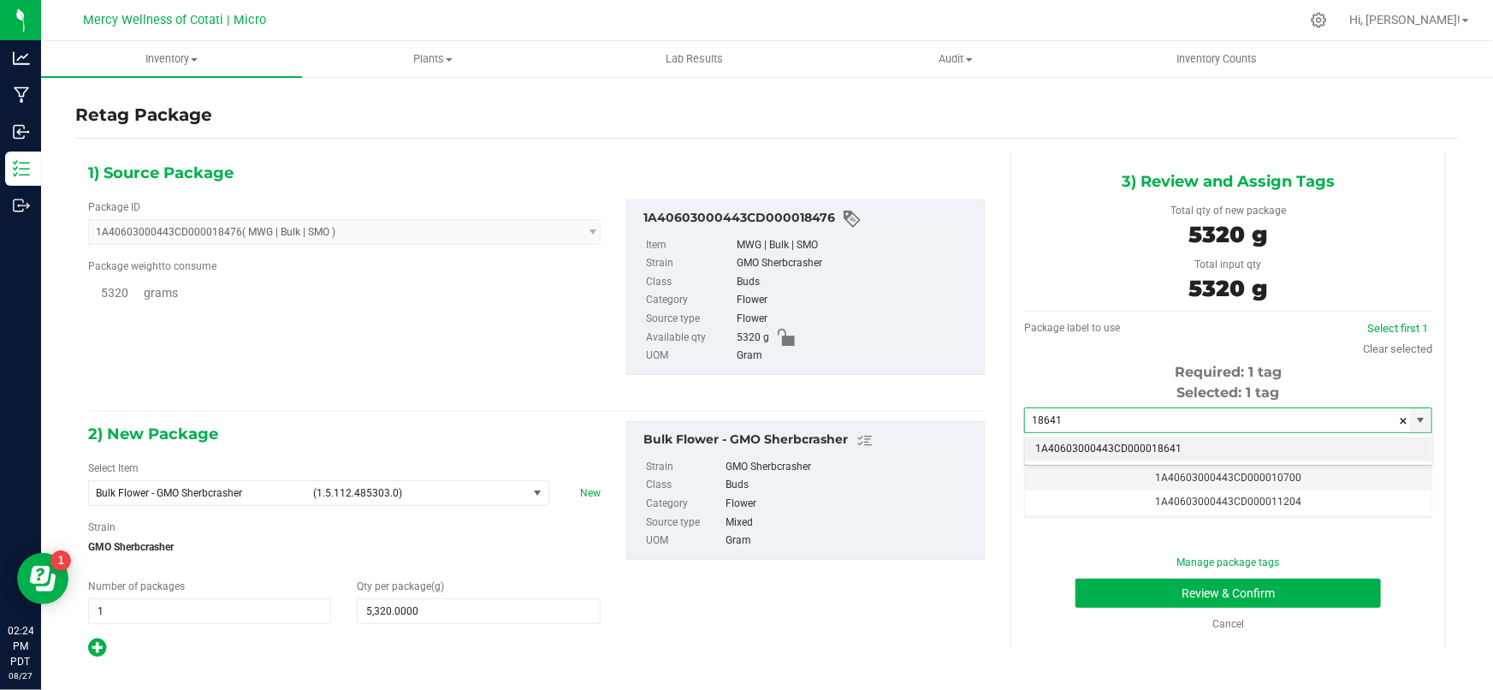
click at [1103, 449] on li "1A40603000443CD000018641" at bounding box center [1228, 449] width 406 height 26
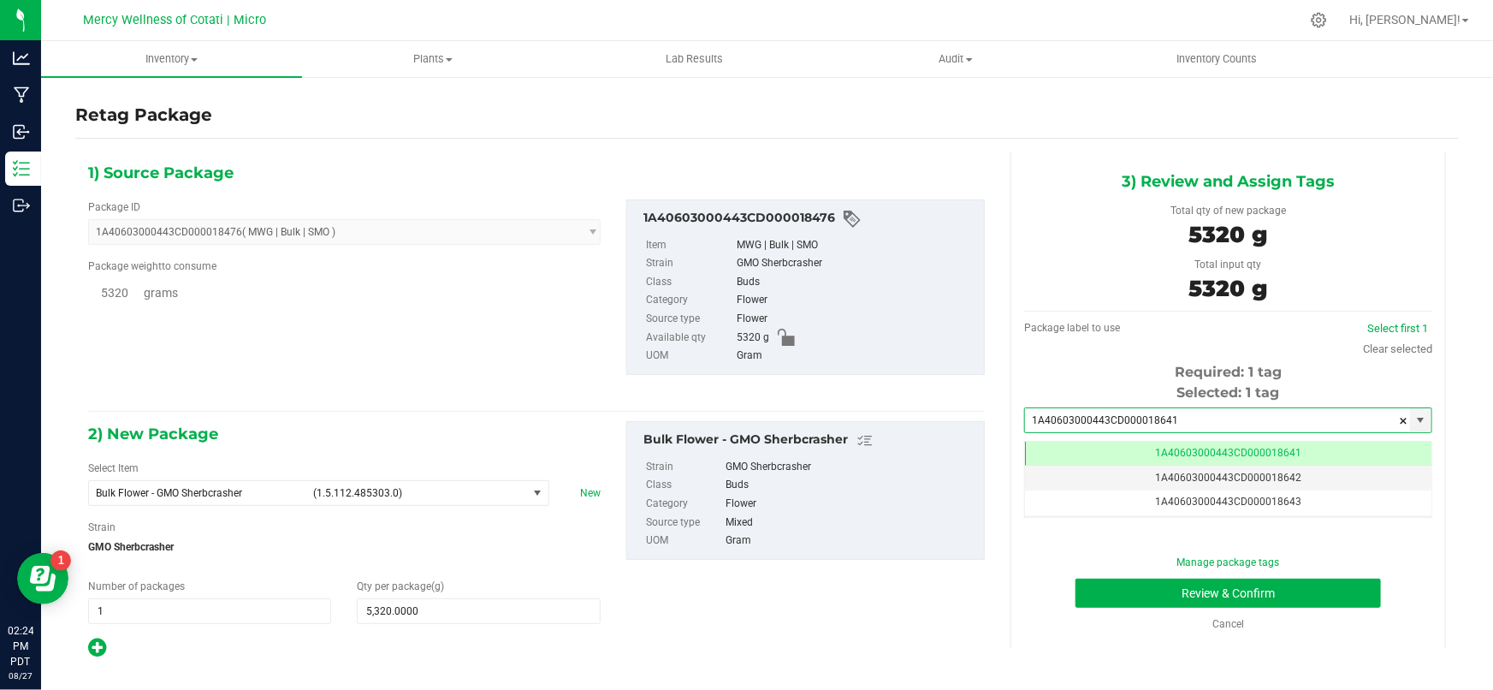
scroll to position [0, 0]
type input "1A40603000443CD000018641"
click at [1159, 586] on button "Review & Confirm" at bounding box center [1229, 592] width 306 height 29
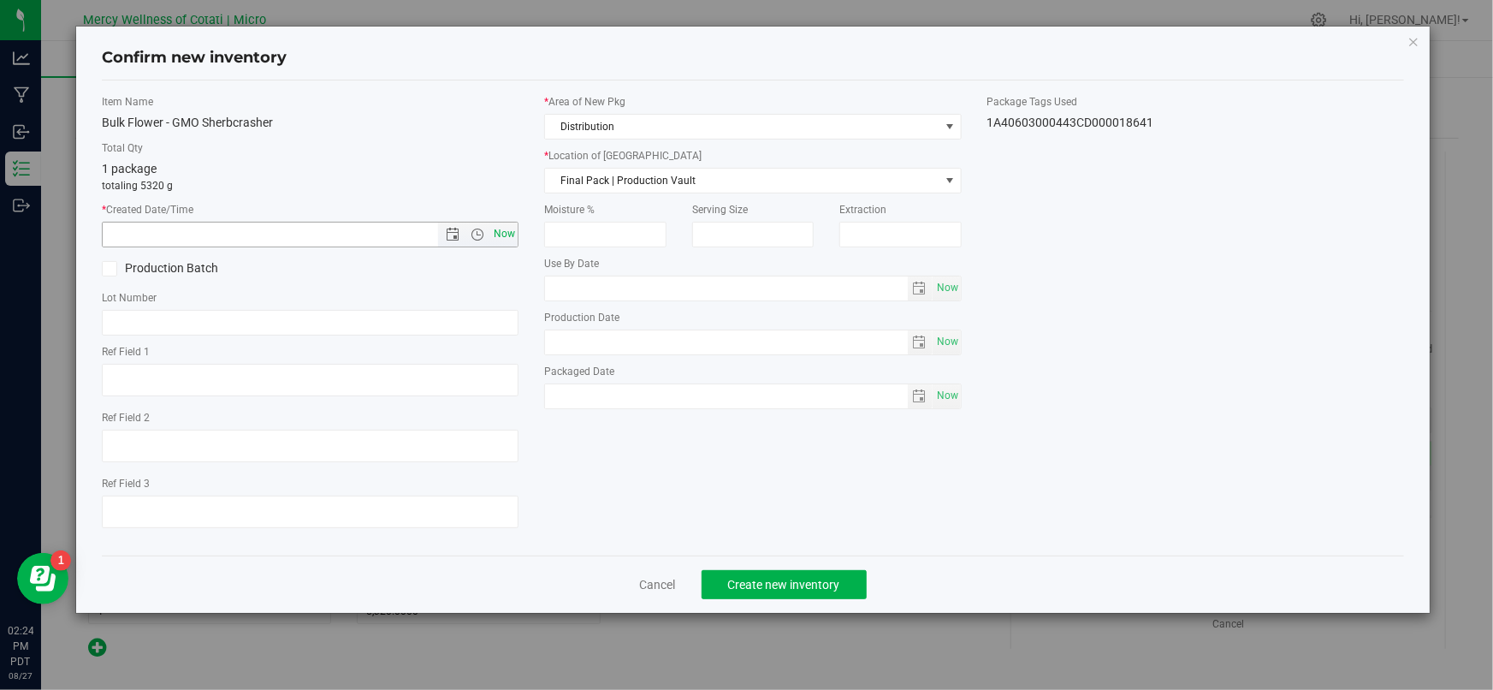
click at [495, 231] on span "Now" at bounding box center [504, 234] width 29 height 25
type input "8/27/2025 2:24 PM"
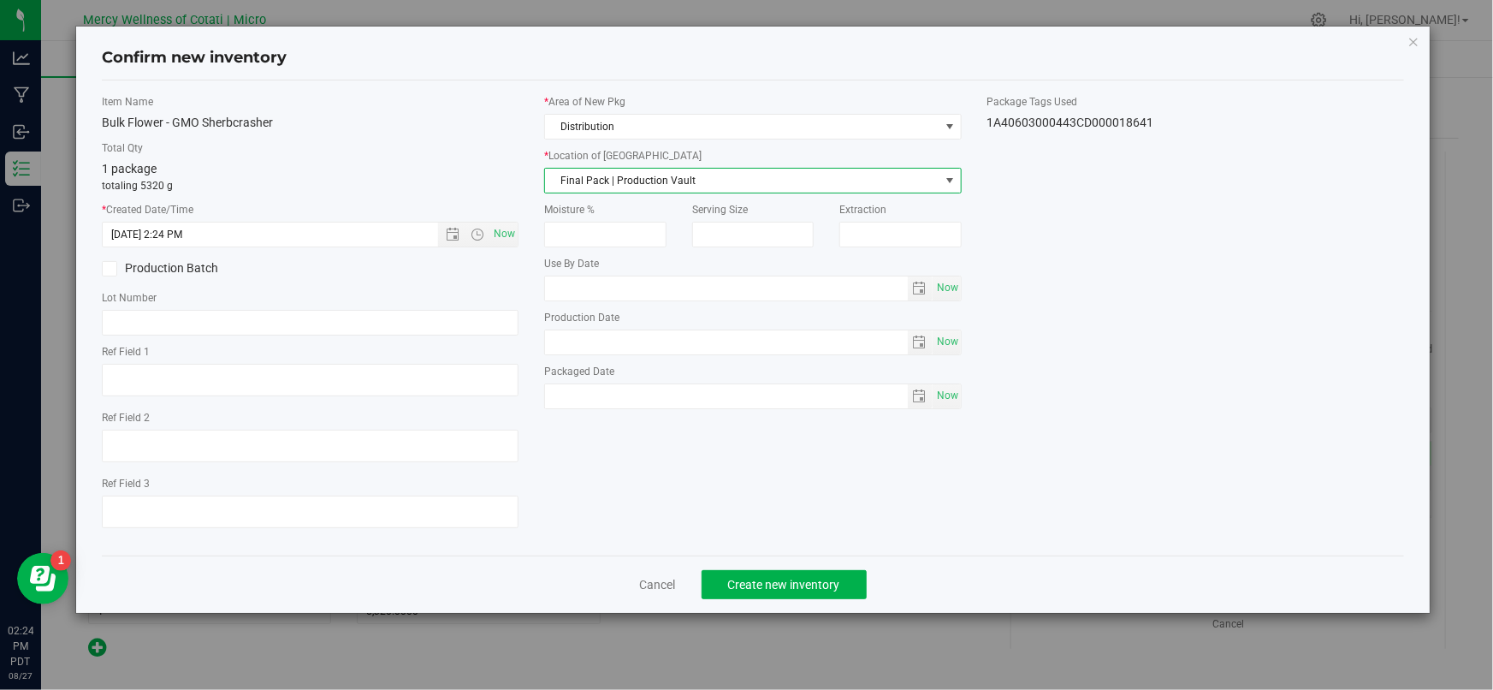
click at [614, 171] on span "Final Pack | Production Vault" at bounding box center [742, 181] width 394 height 24
click at [598, 265] on li "Bulk Flower | Storage Vault" at bounding box center [753, 260] width 416 height 26
click at [342, 321] on input "text" at bounding box center [310, 323] width 417 height 26
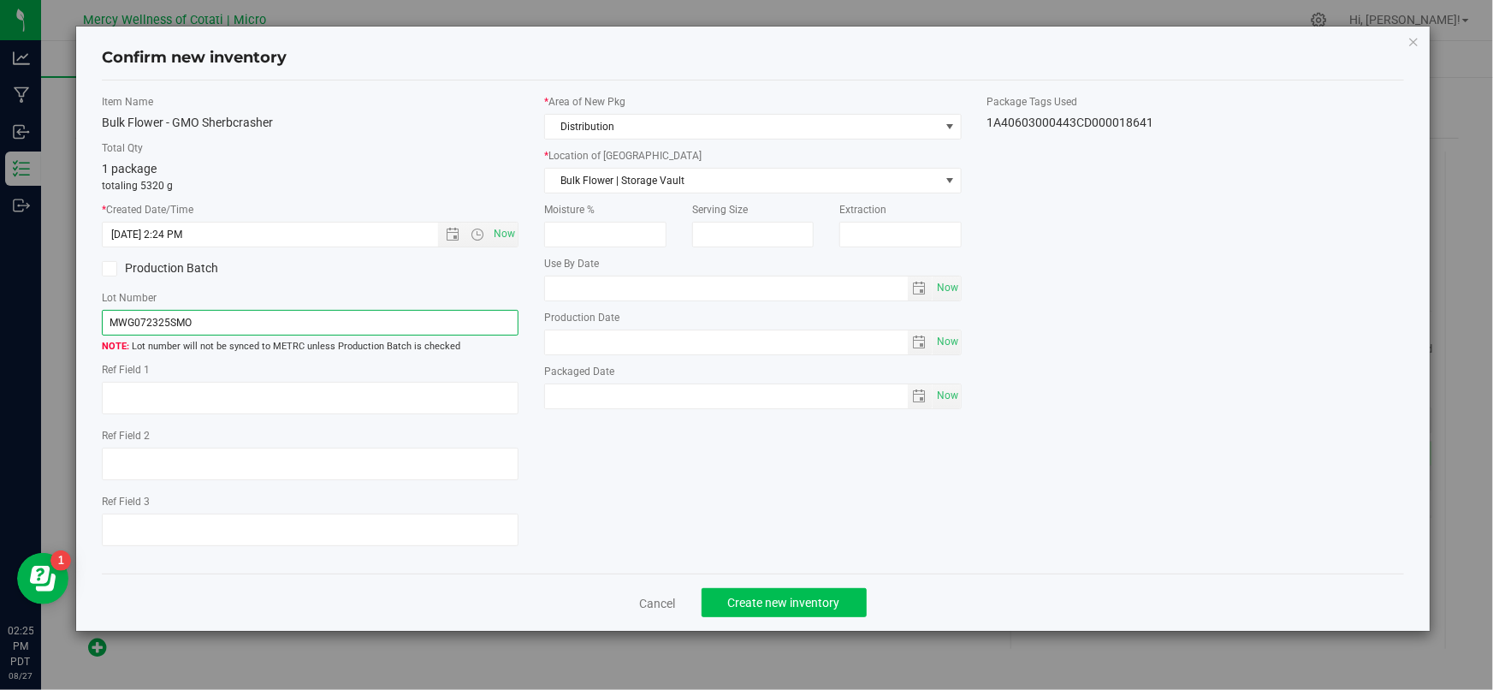
type input "MWG072325SMO"
click at [774, 598] on span "Create new inventory" at bounding box center [784, 603] width 112 height 14
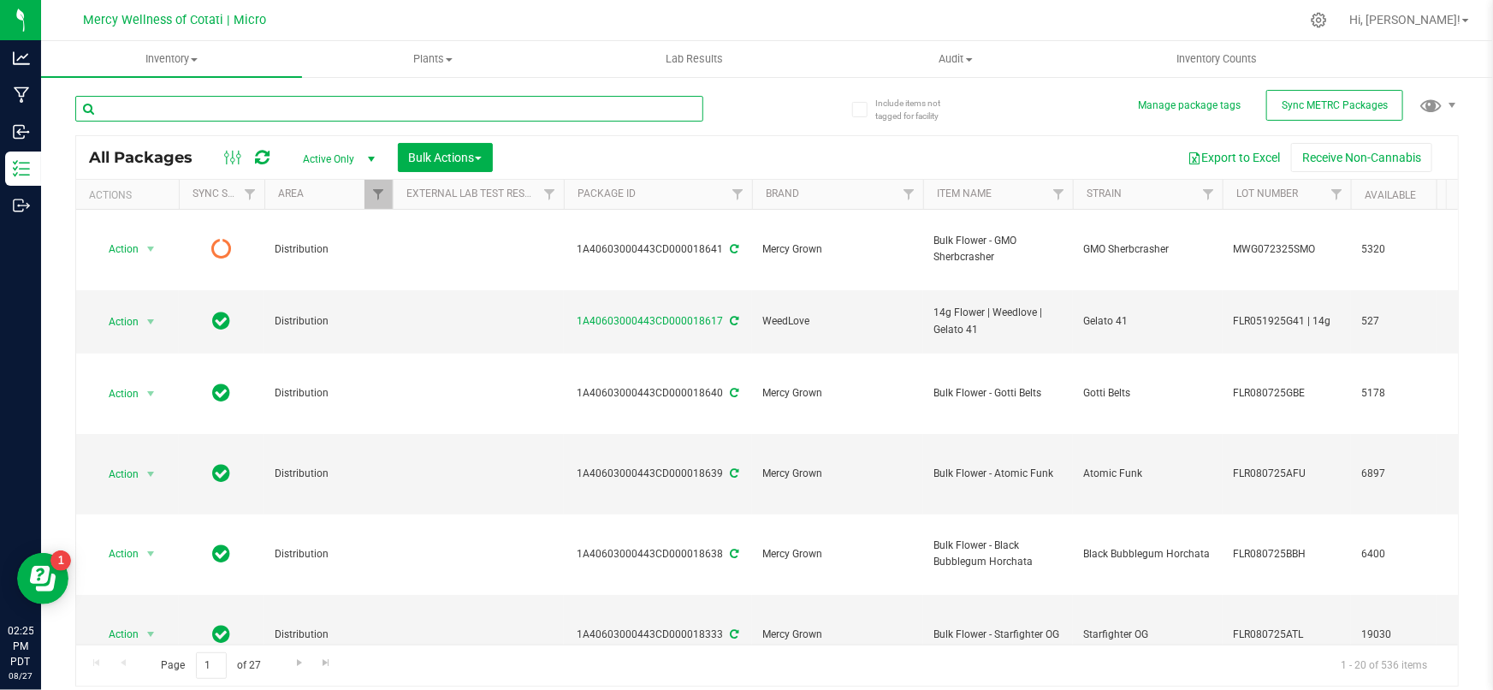
click at [291, 108] on input "text" at bounding box center [389, 109] width 628 height 26
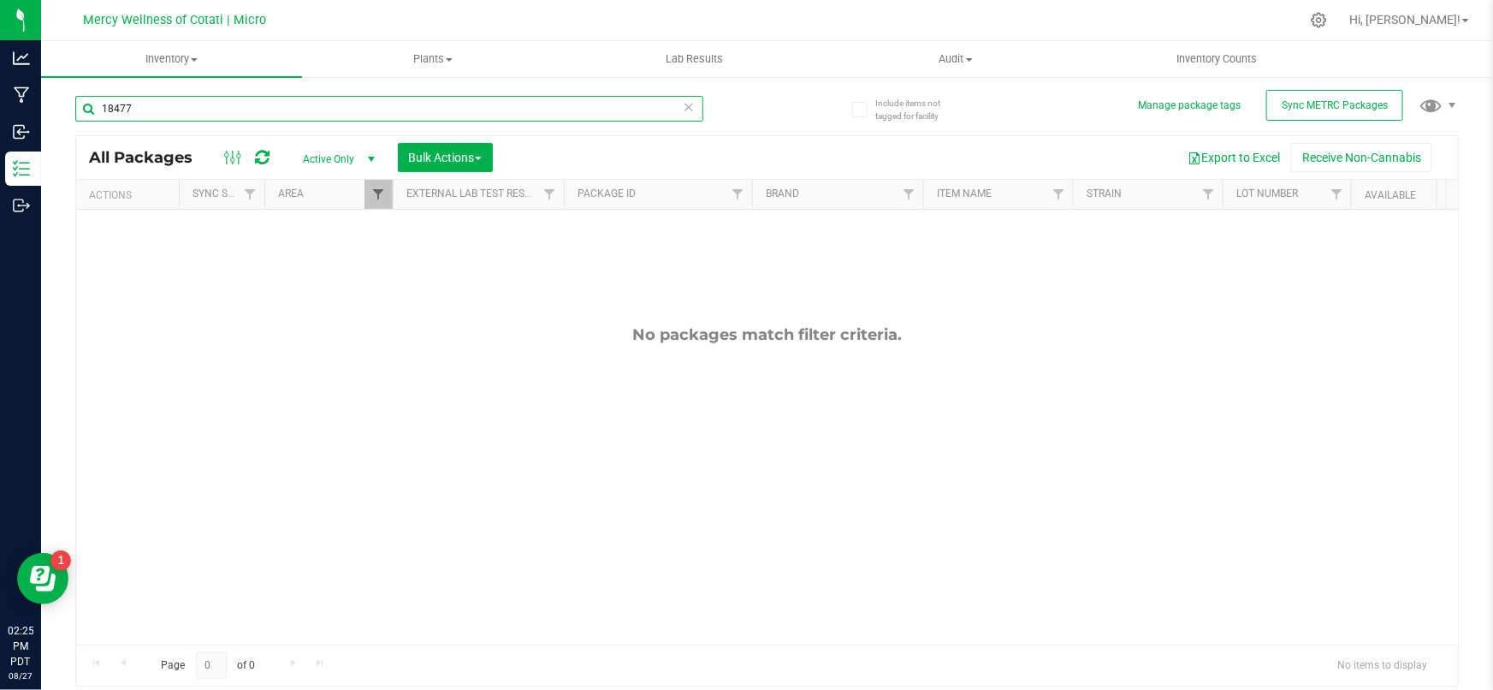
type input "18477"
click at [375, 195] on span "Filter" at bounding box center [378, 194] width 14 height 14
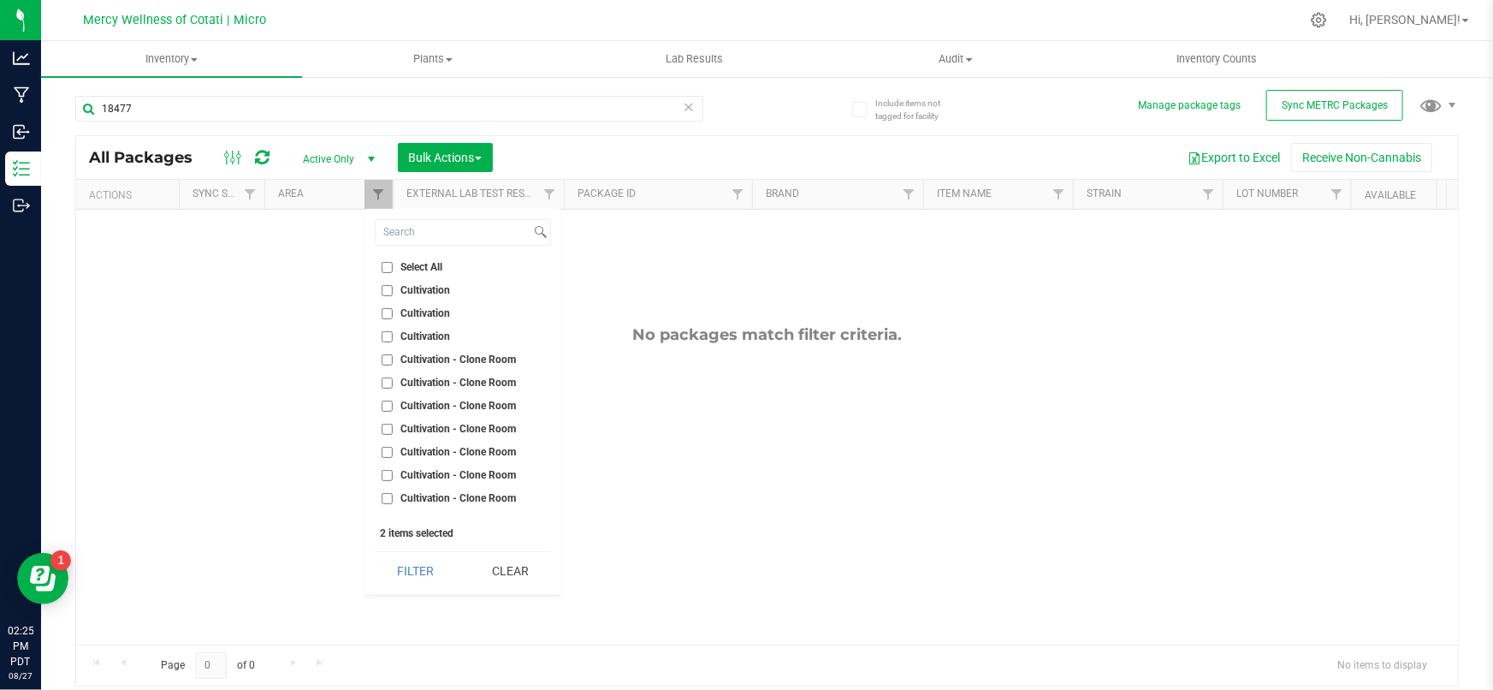
click at [384, 266] on input "Select All" at bounding box center [387, 267] width 11 height 11
checkbox input "true"
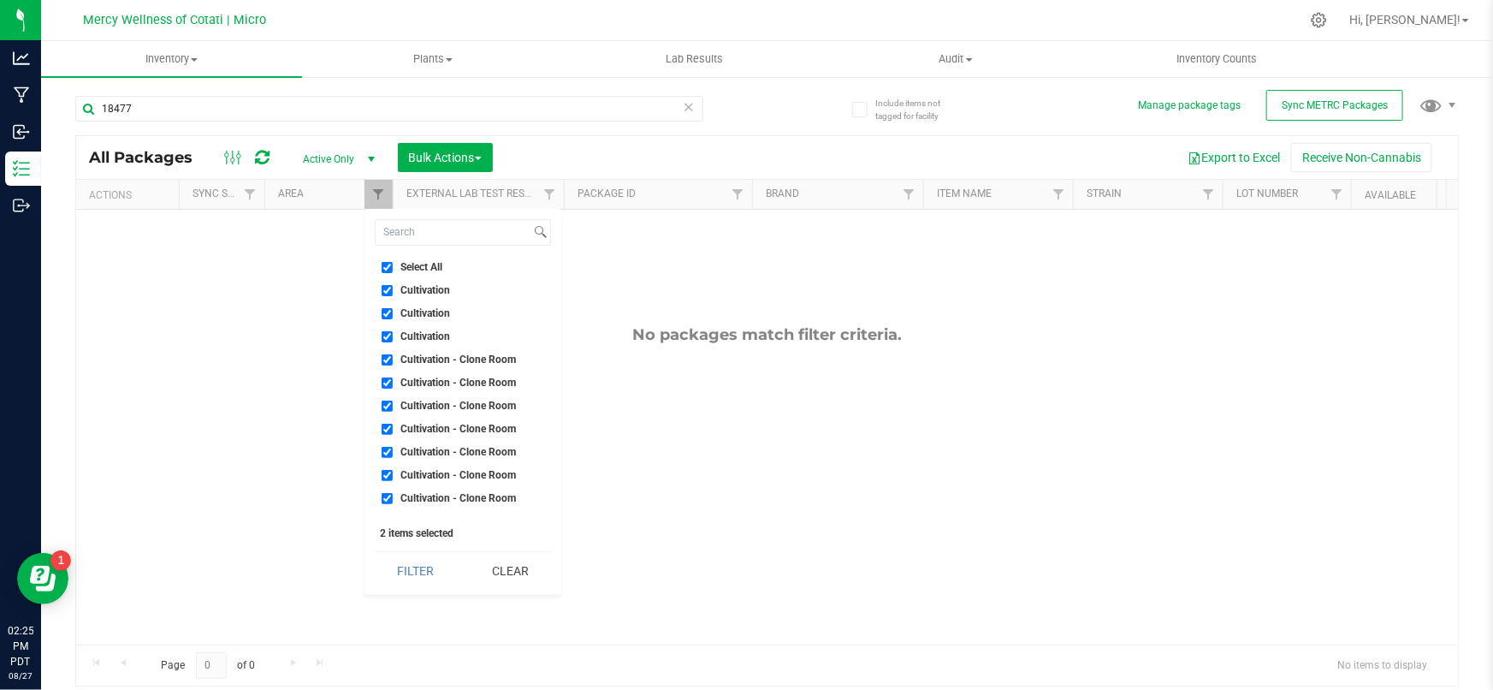
checkbox input "true"
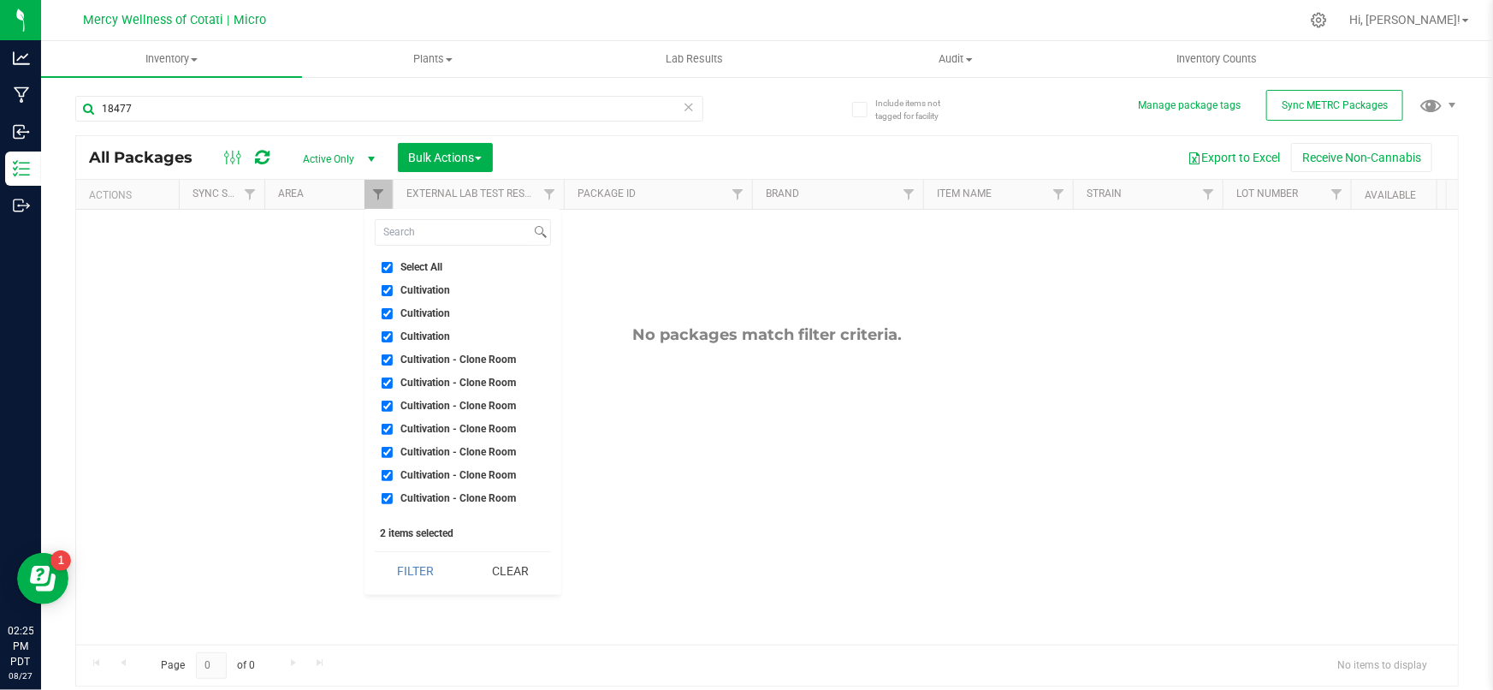
checkbox input "true"
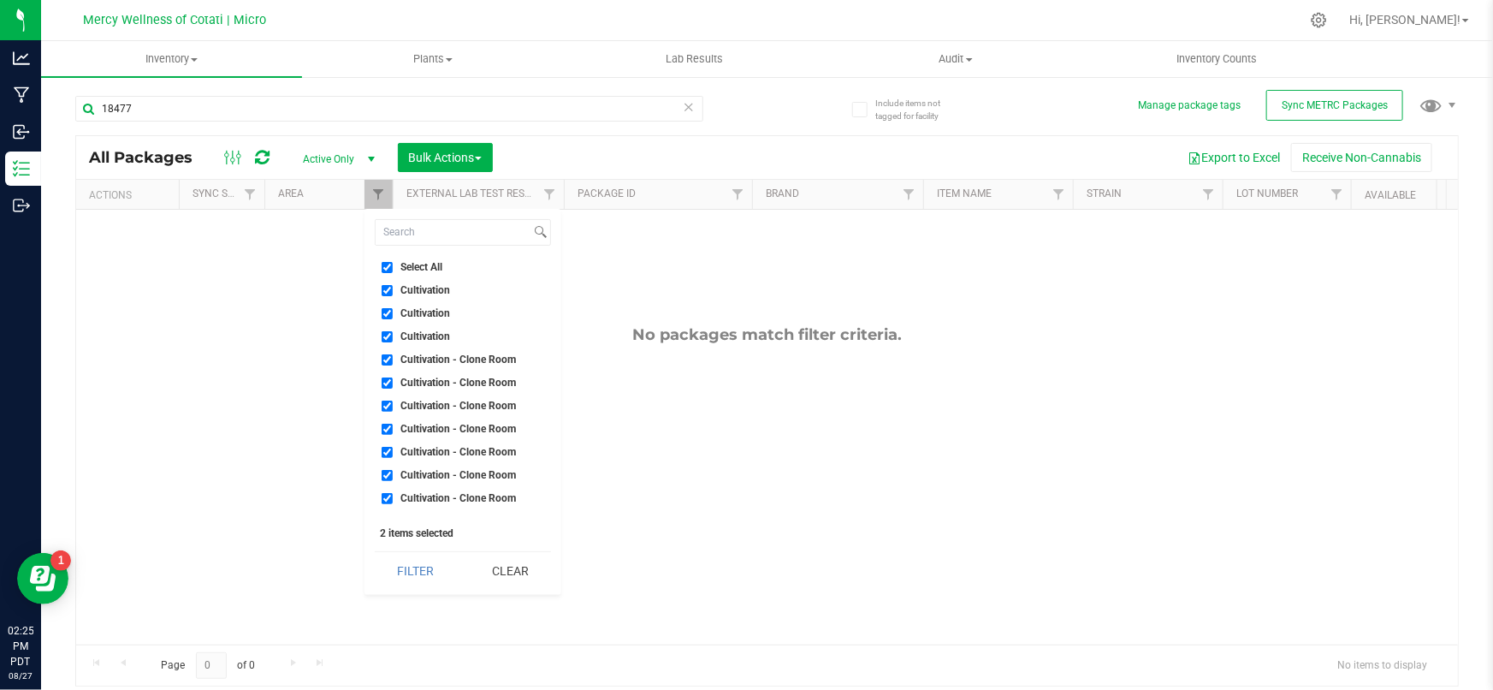
checkbox input "true"
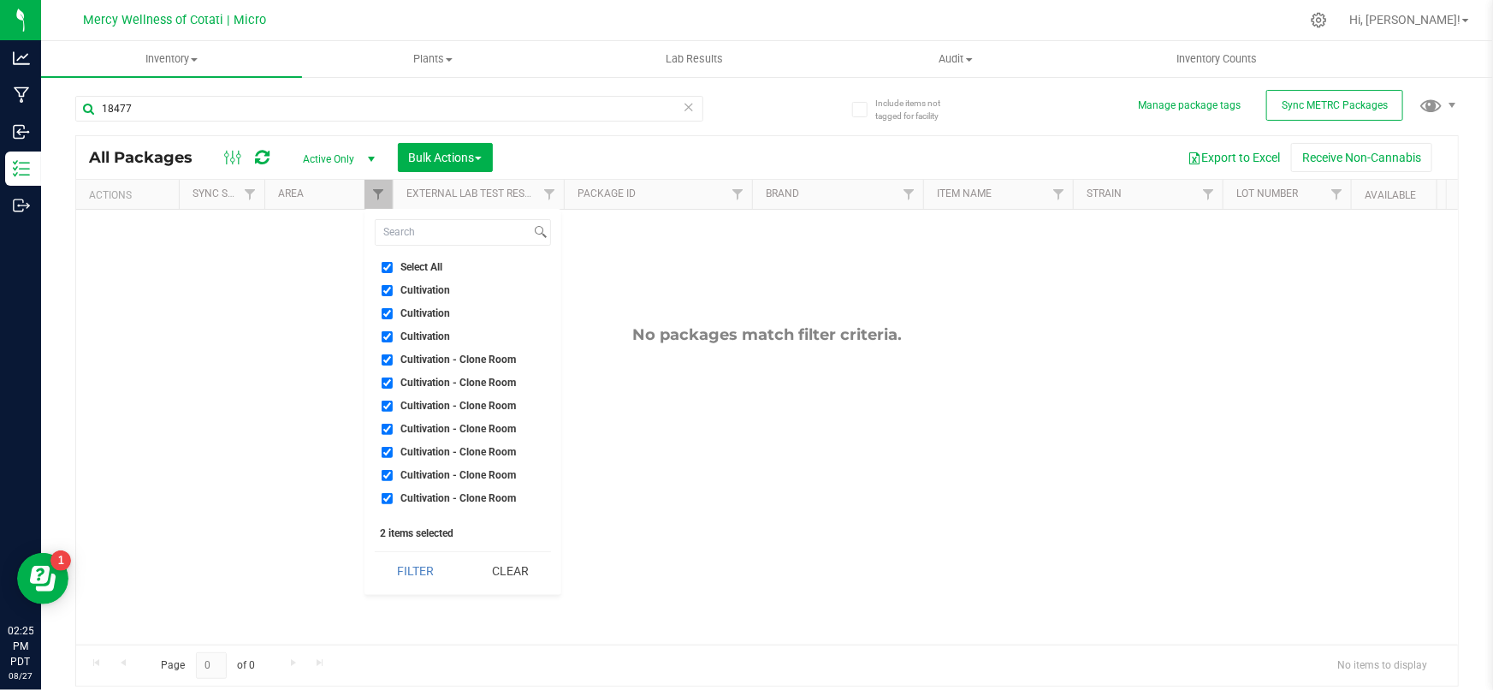
checkbox input "true"
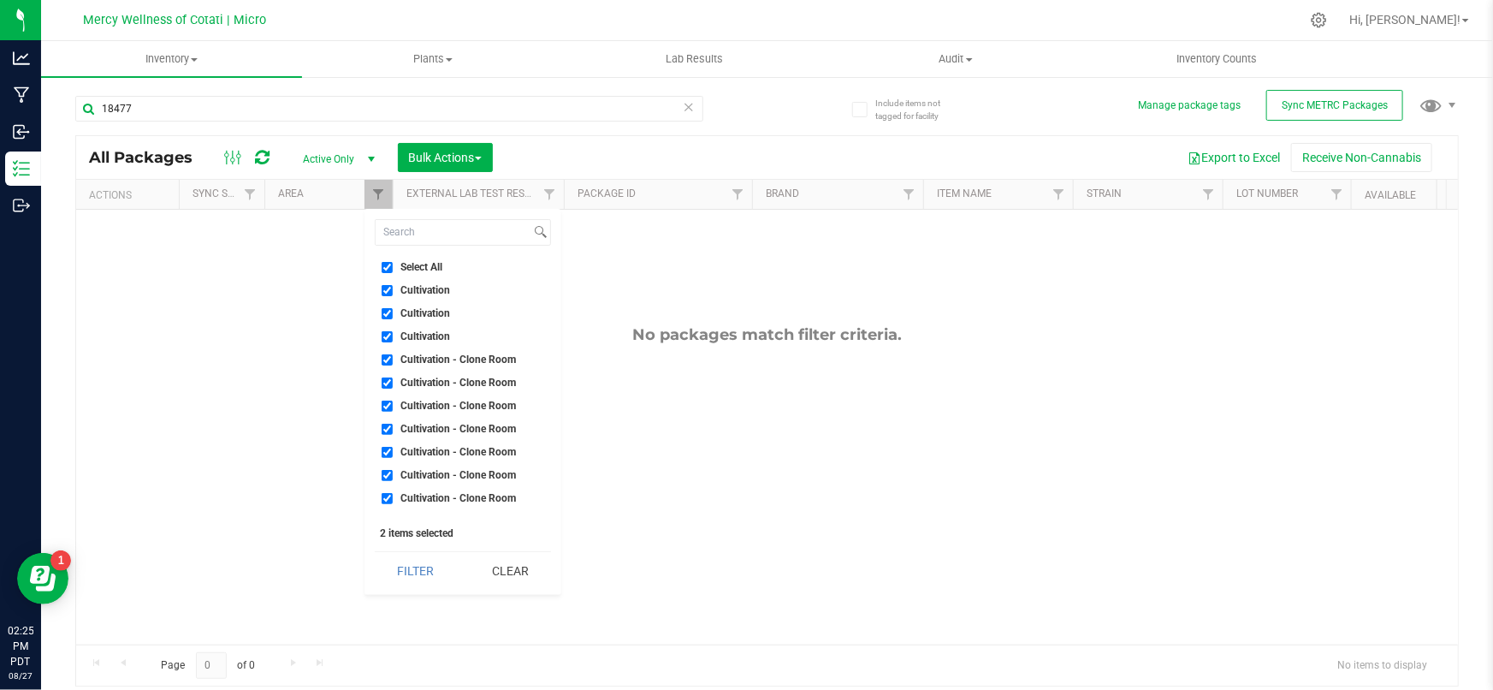
checkbox input "true"
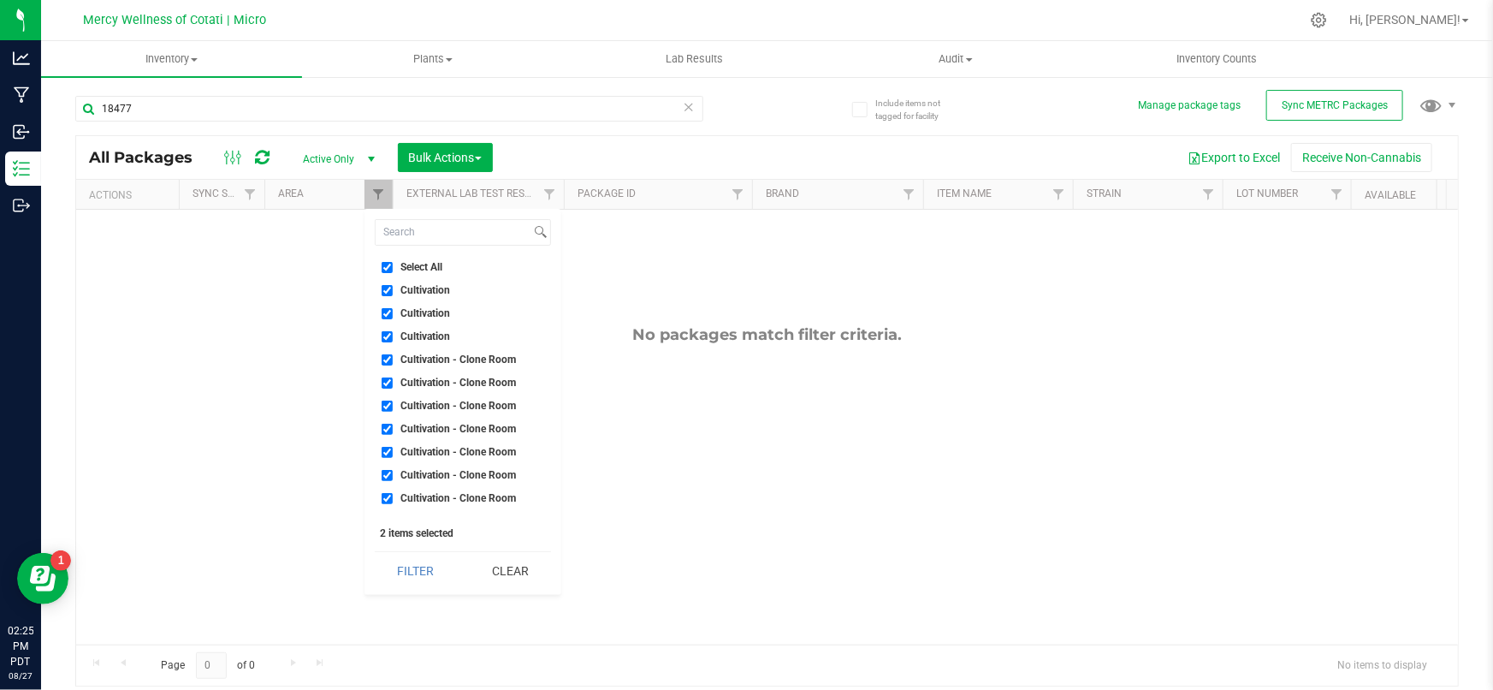
checkbox input "true"
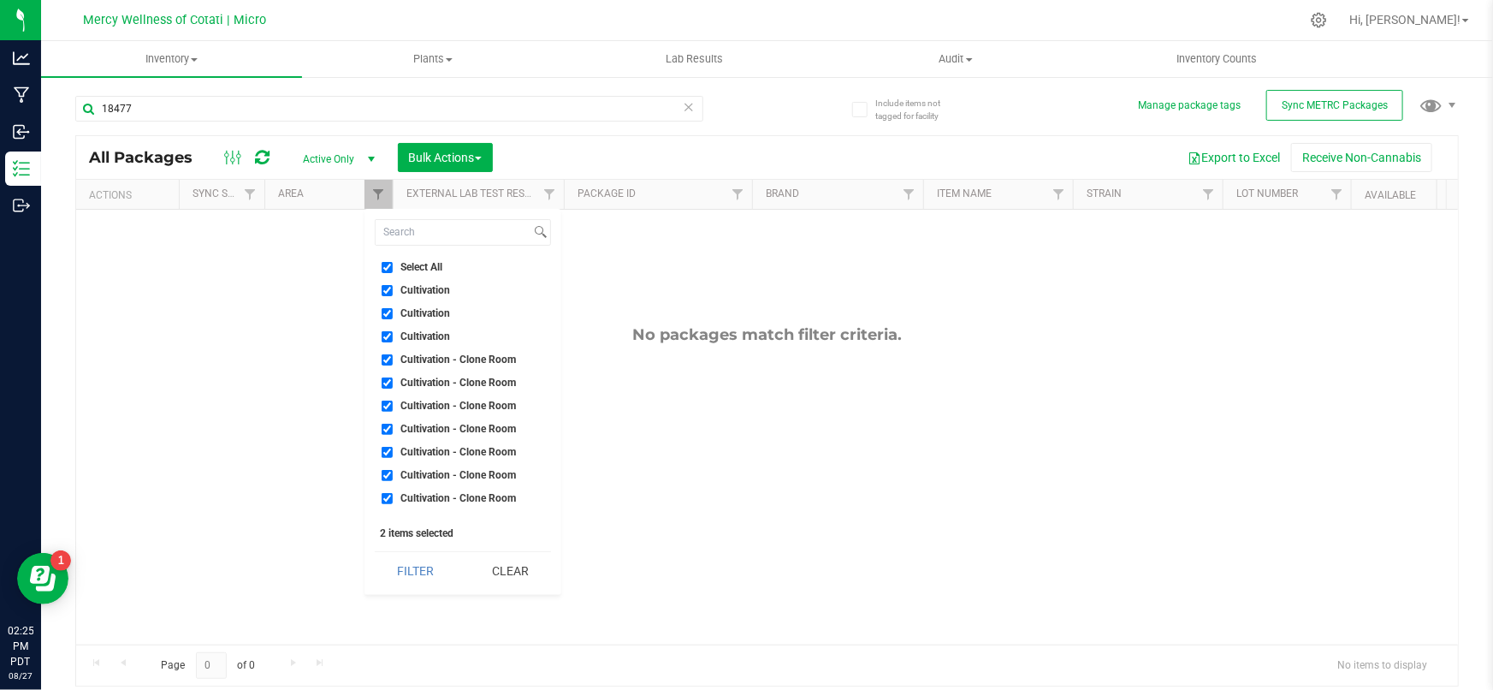
checkbox input "true"
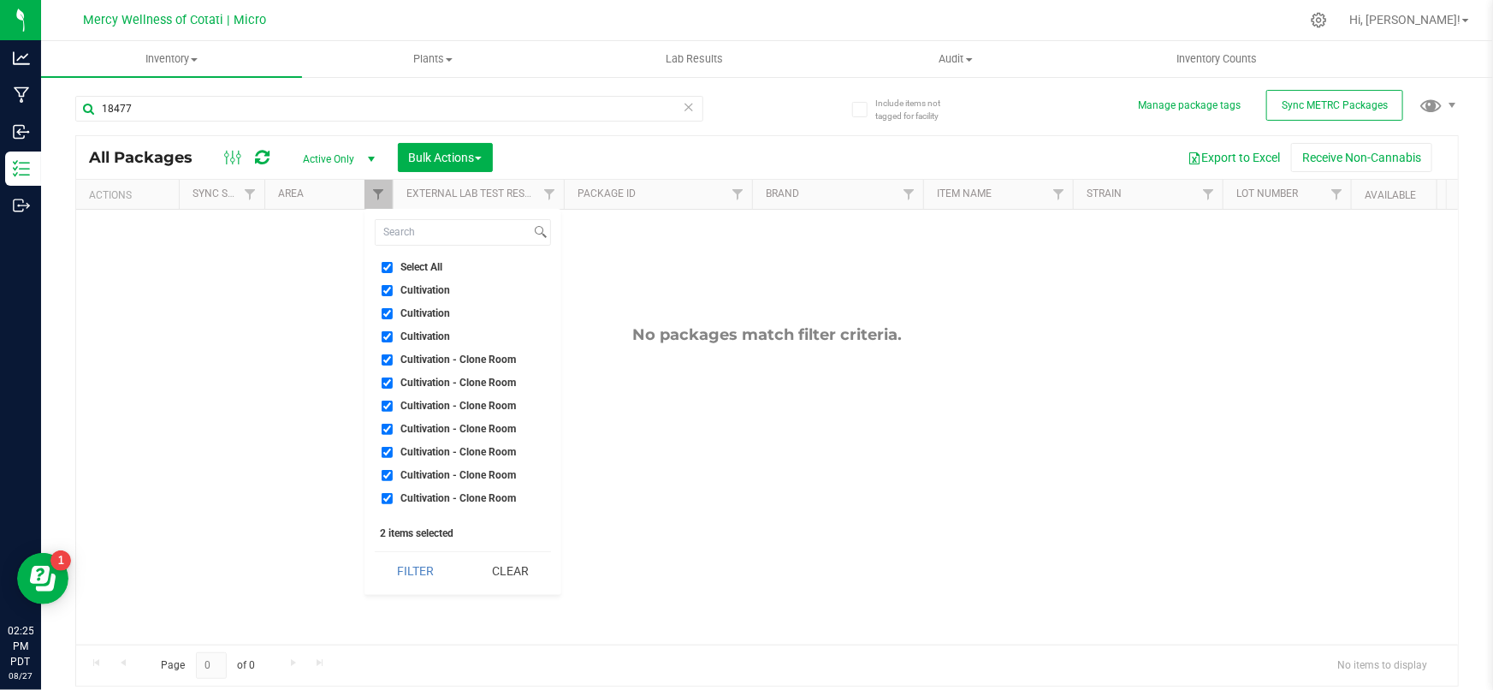
checkbox input "true"
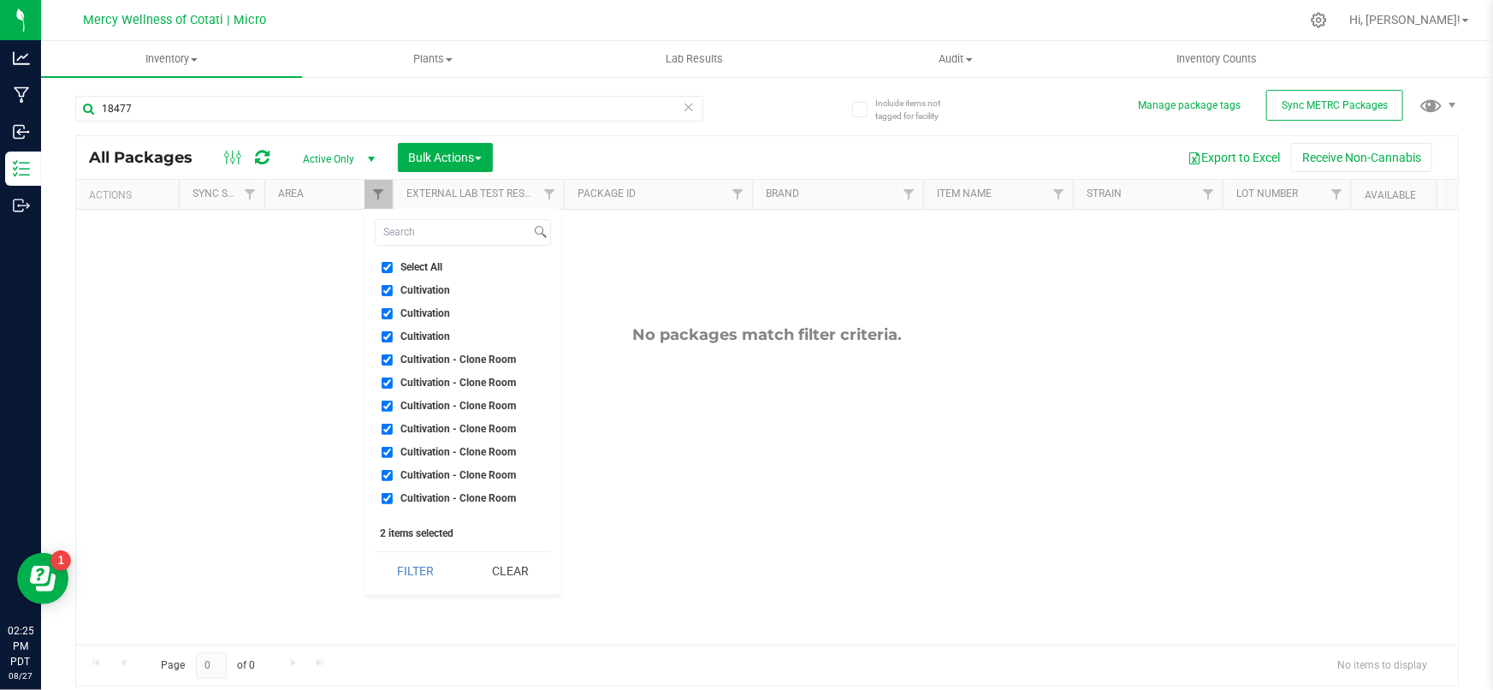
checkbox input "true"
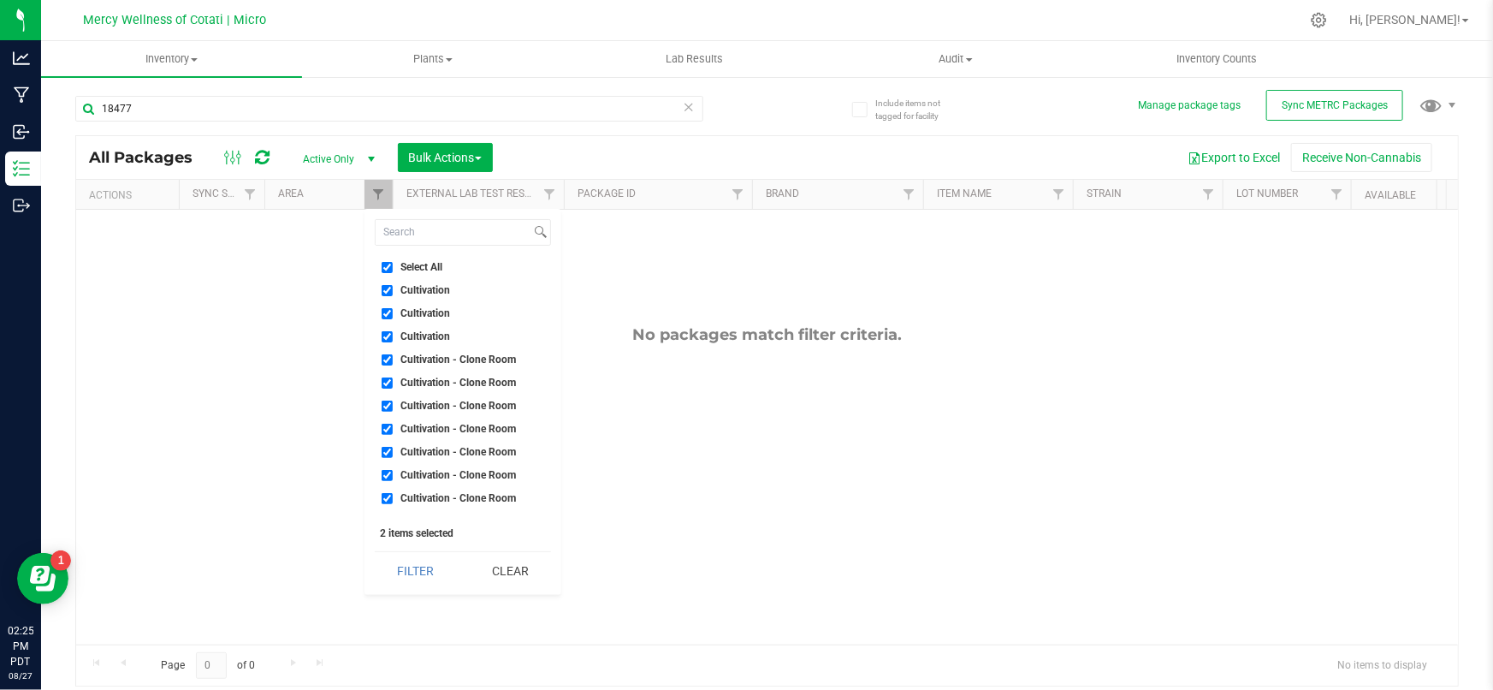
checkbox input "true"
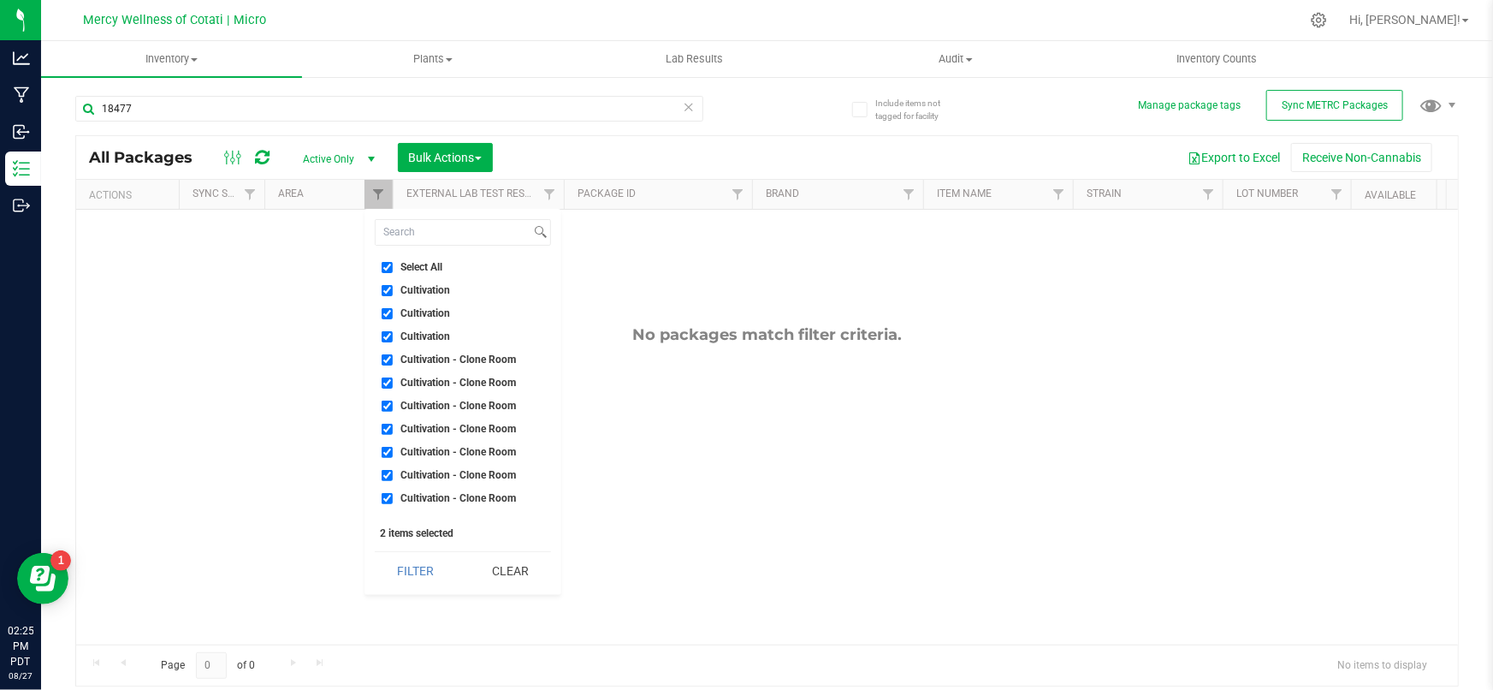
checkbox input "true"
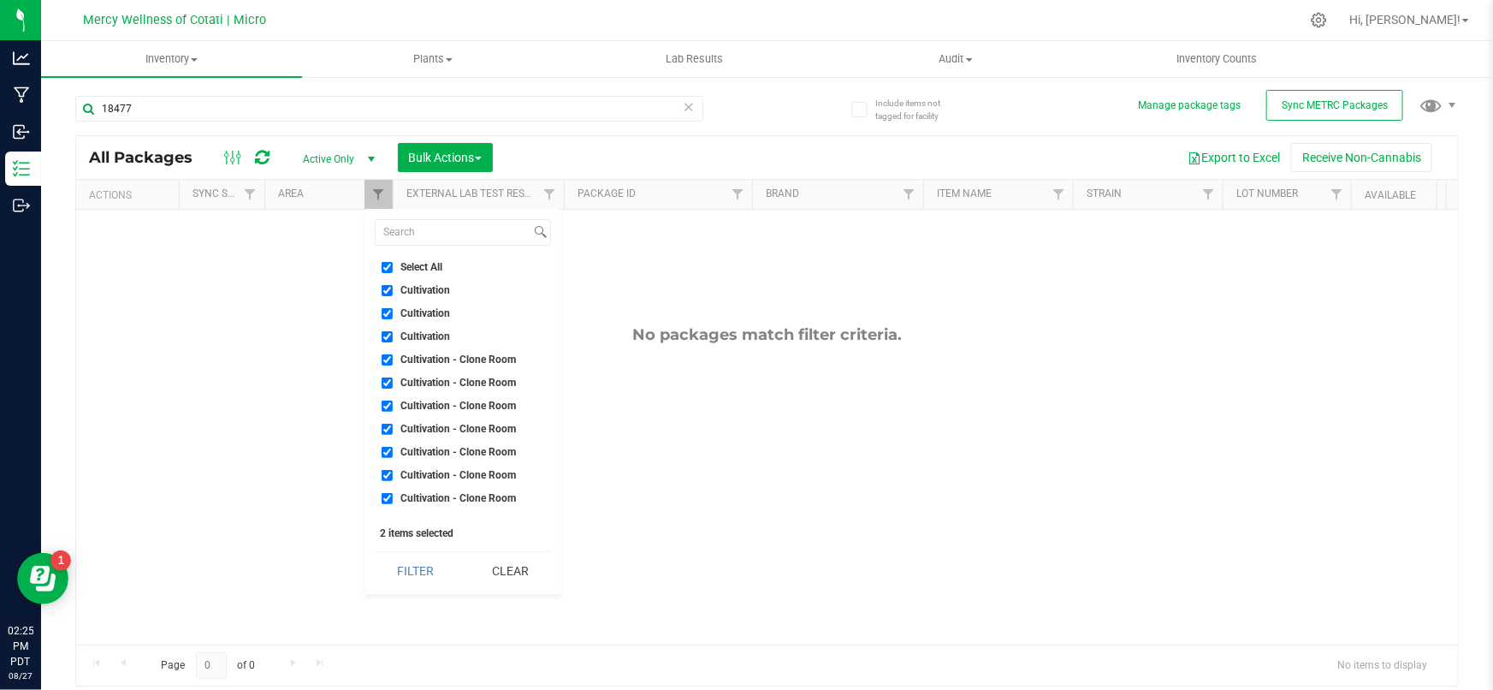
checkbox input "true"
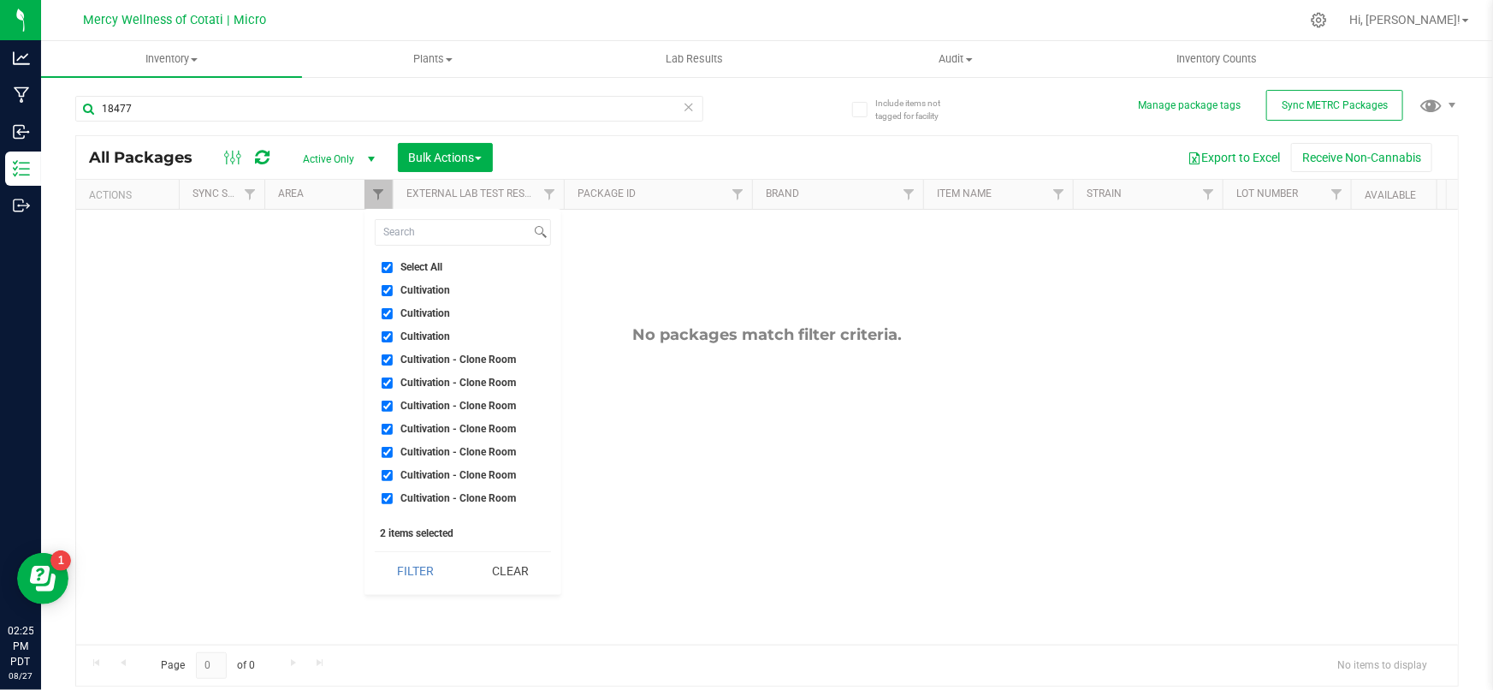
checkbox input "true"
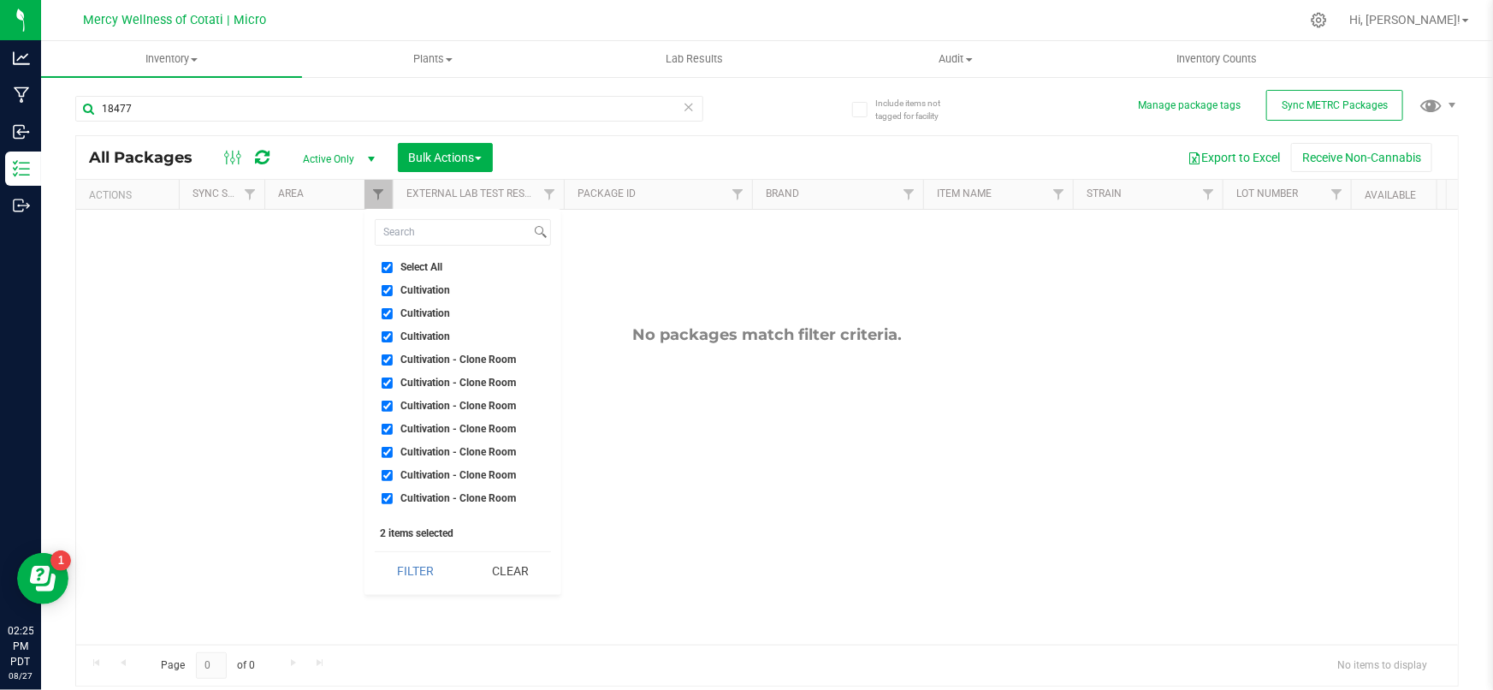
checkbox input "true"
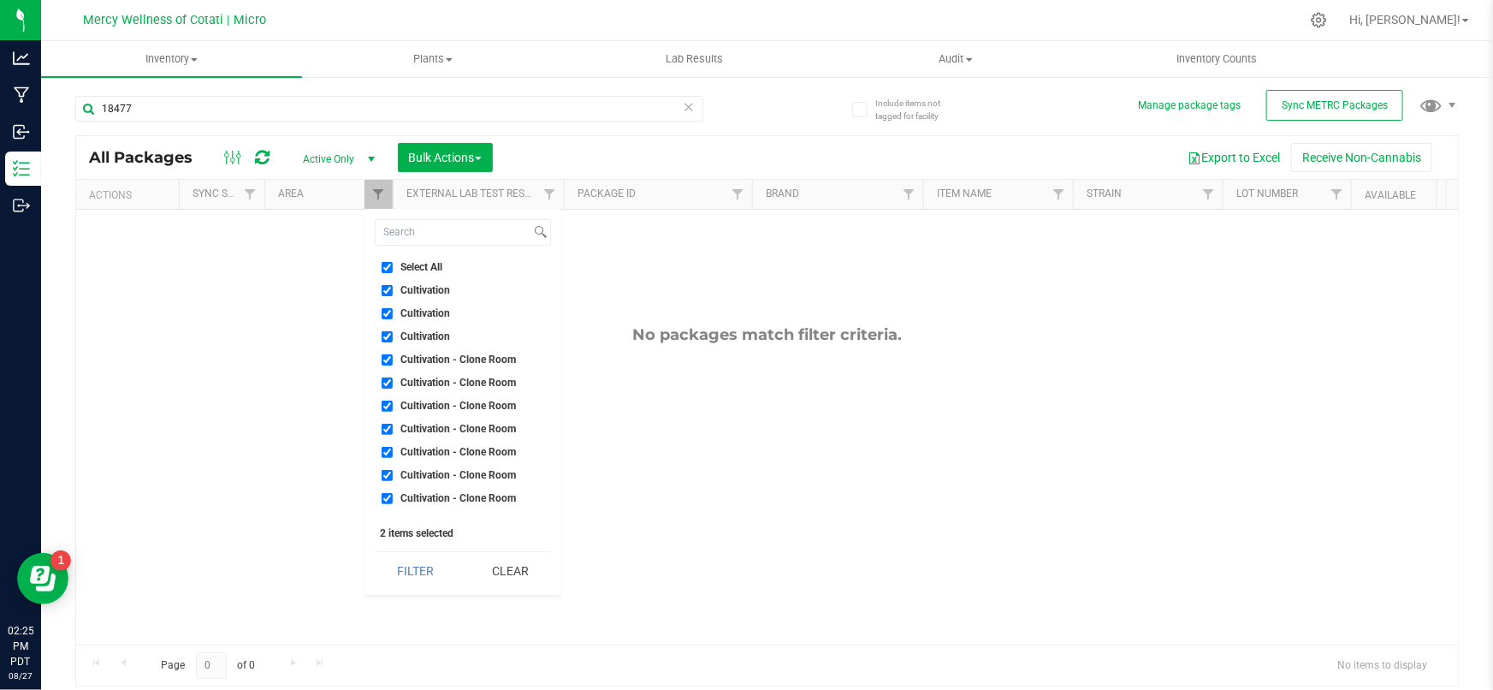
checkbox input "true"
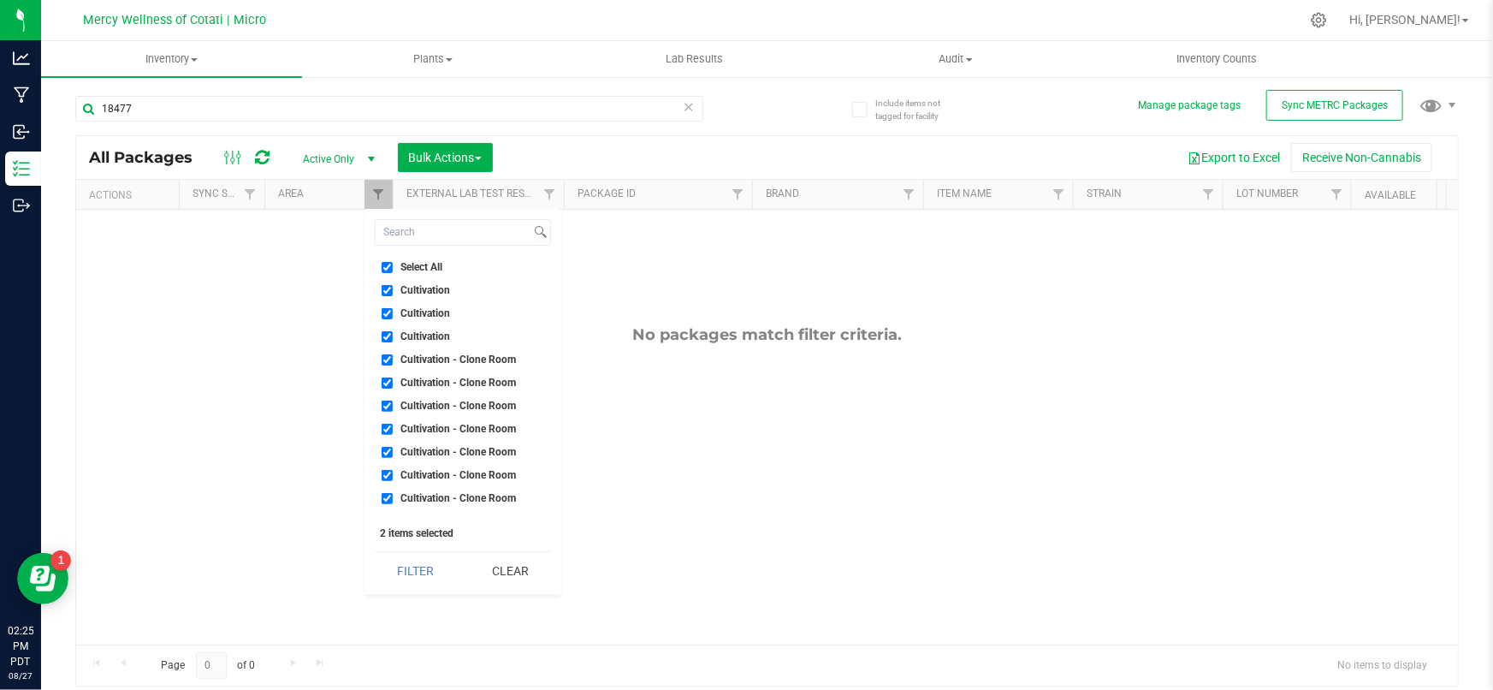
checkbox input "true"
click at [407, 560] on button "Filter" at bounding box center [416, 571] width 82 height 38
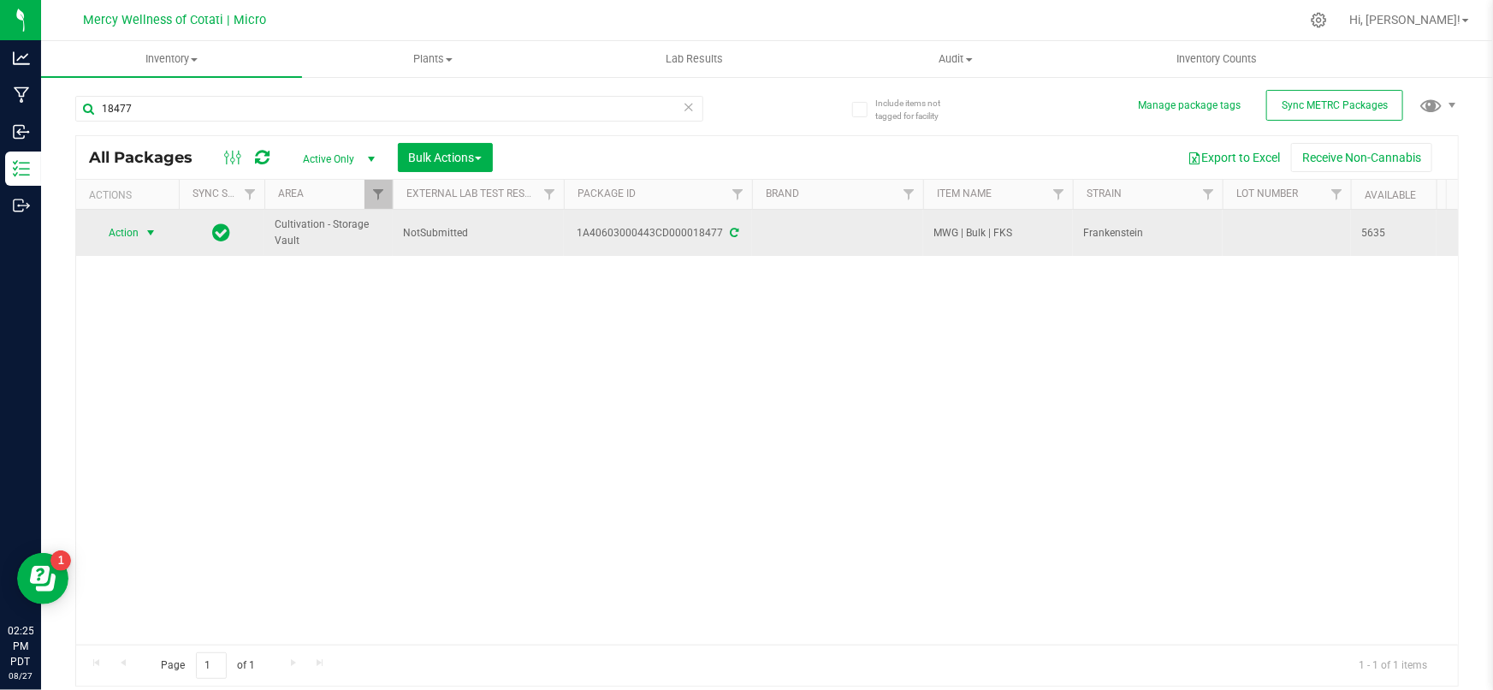
click at [125, 230] on span "Action" at bounding box center [116, 233] width 46 height 24
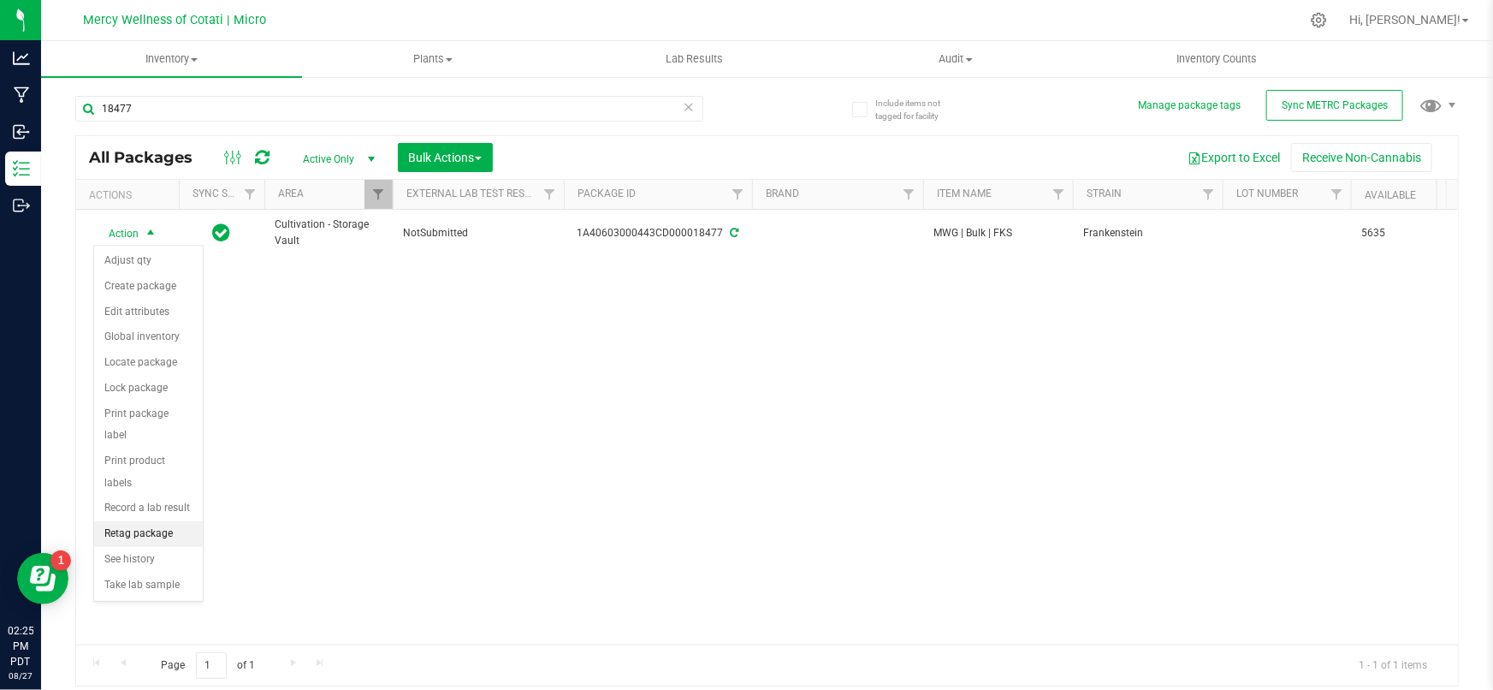
click at [150, 521] on li "Retag package" at bounding box center [148, 534] width 109 height 26
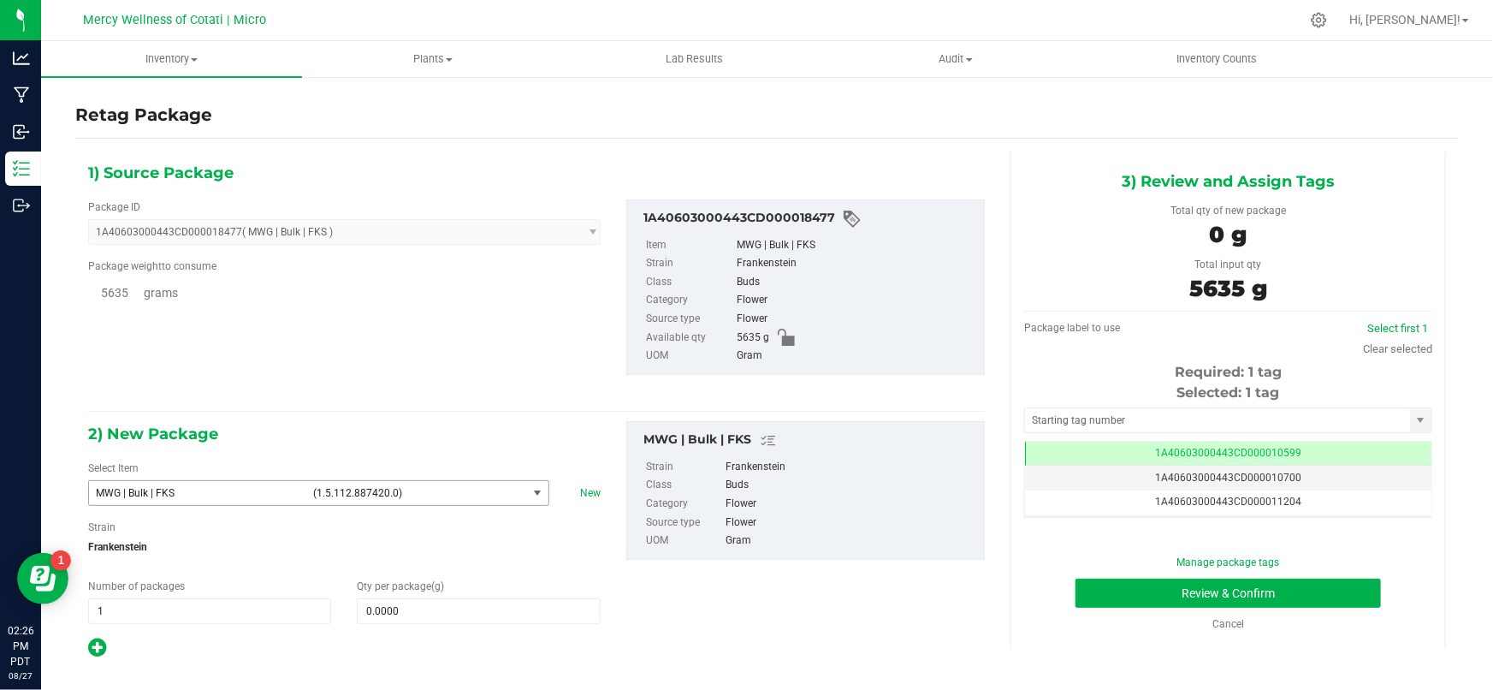
click at [315, 503] on span "MWG | Bulk | FKS (1.5.112.887420.0)" at bounding box center [308, 493] width 438 height 24
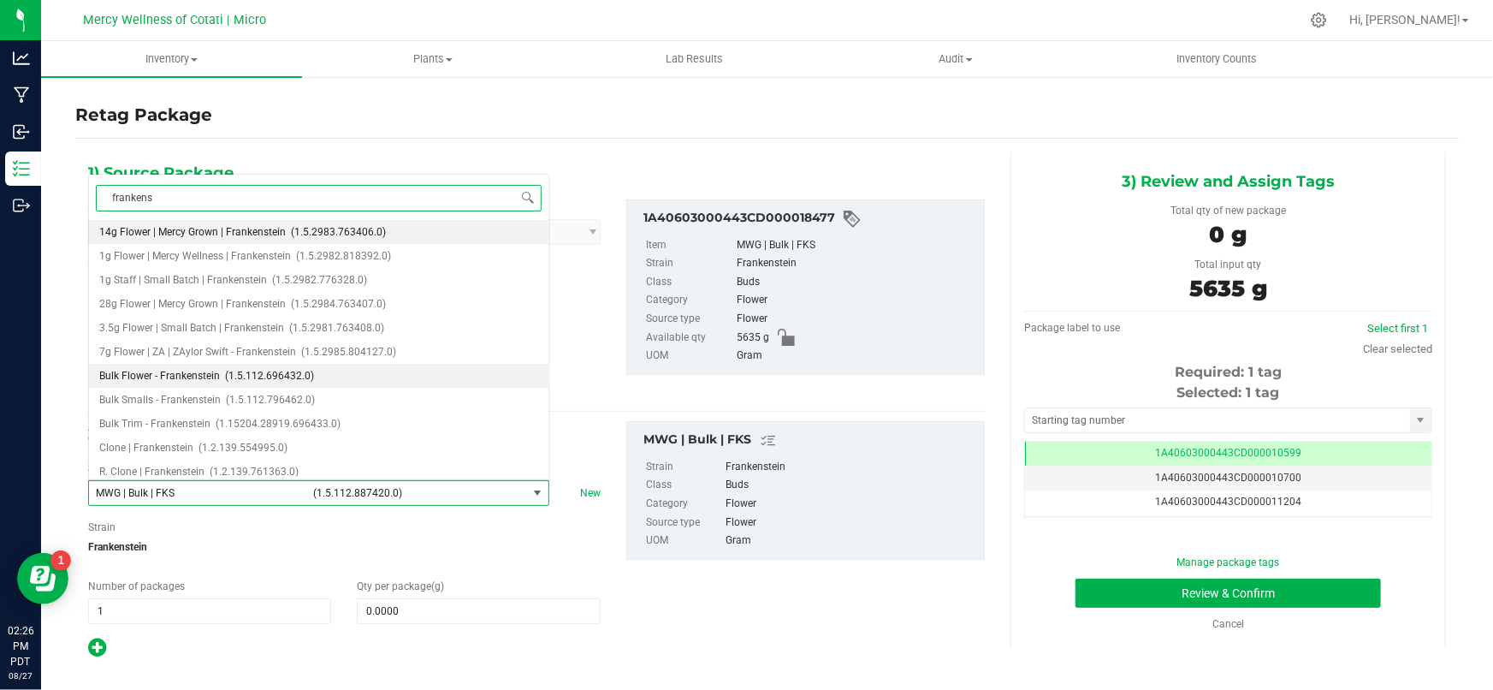
click at [190, 374] on span "Bulk Flower - Frankenstein" at bounding box center [159, 376] width 121 height 12
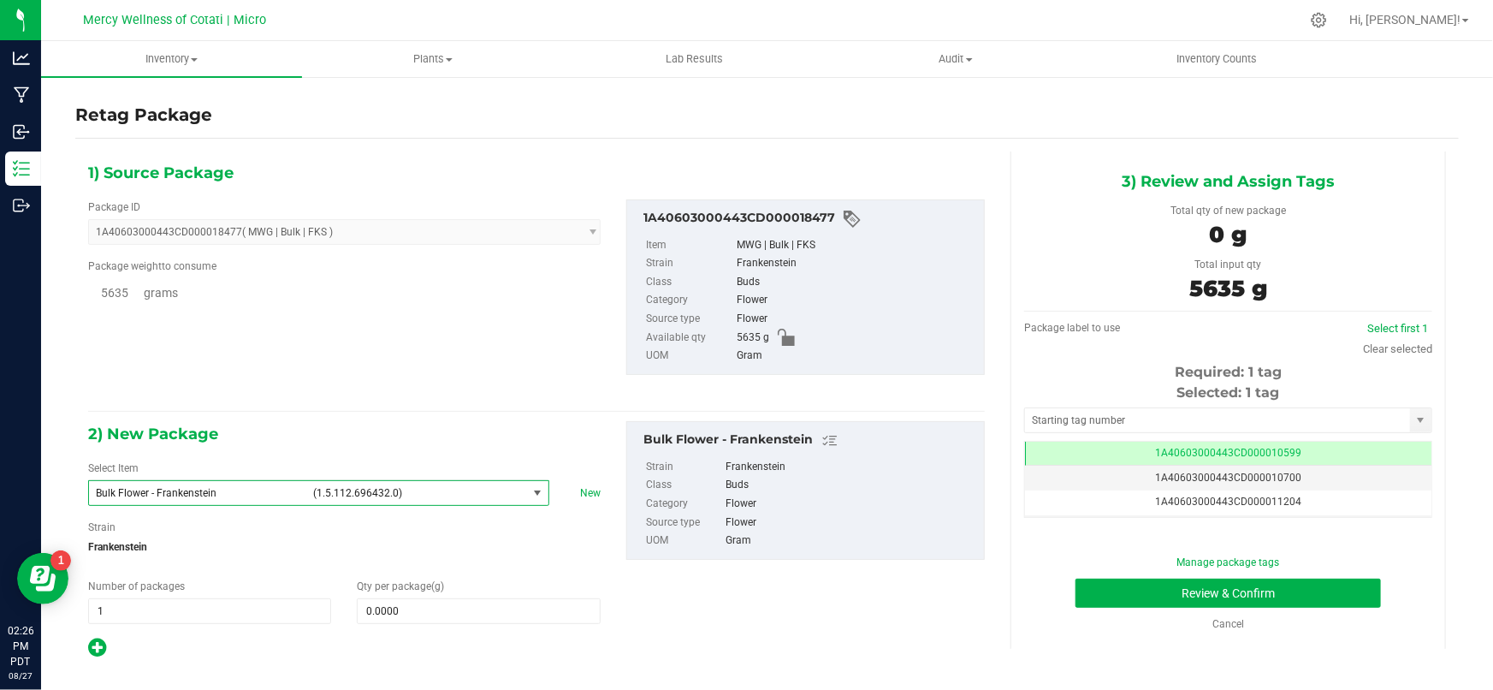
scroll to position [48156, 0]
click at [445, 613] on span at bounding box center [478, 611] width 243 height 26
click at [725, 645] on div "2) New Package Select Item Bulk Flower - Frankenstein (1.5.112.696432.0) Bulk F…" at bounding box center [536, 540] width 922 height 238
click at [1115, 424] on input "text" at bounding box center [1217, 420] width 385 height 24
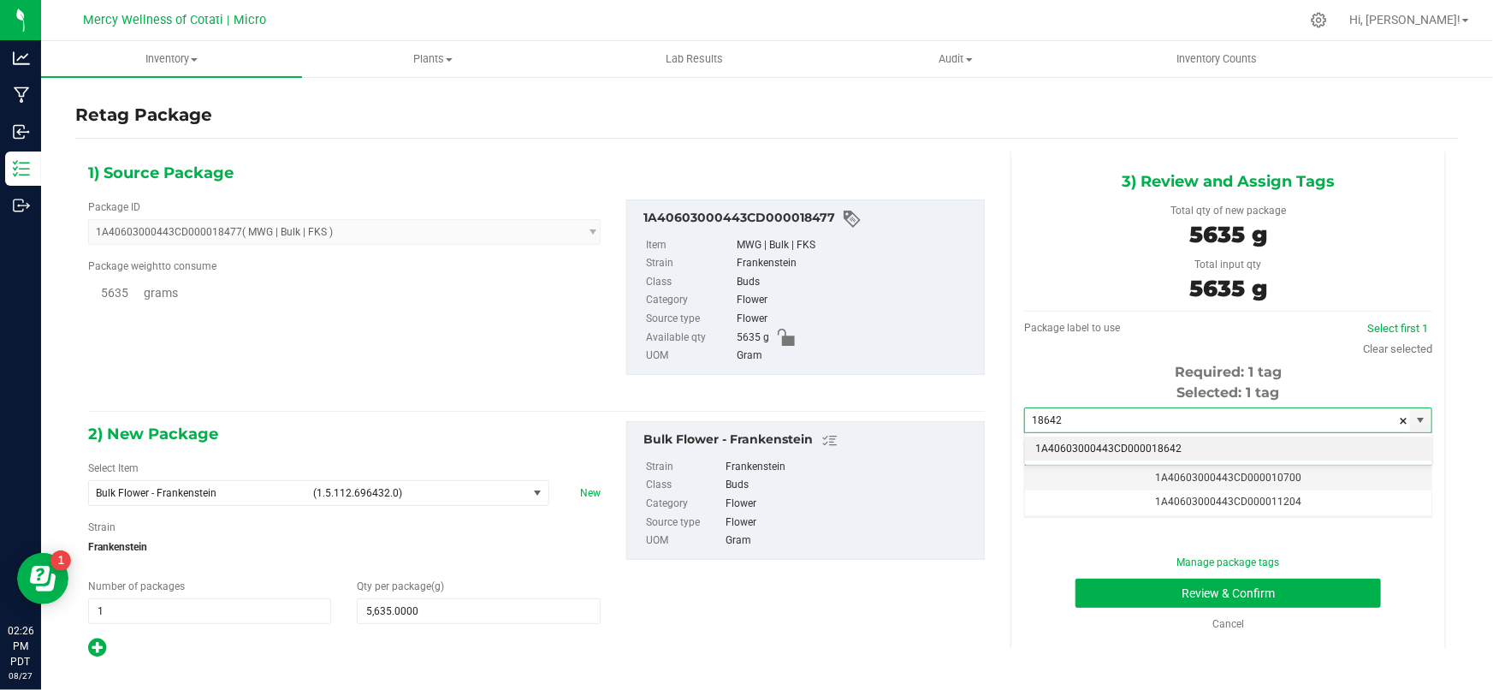
click at [1074, 446] on li "1A40603000443CD000018642" at bounding box center [1228, 449] width 406 height 26
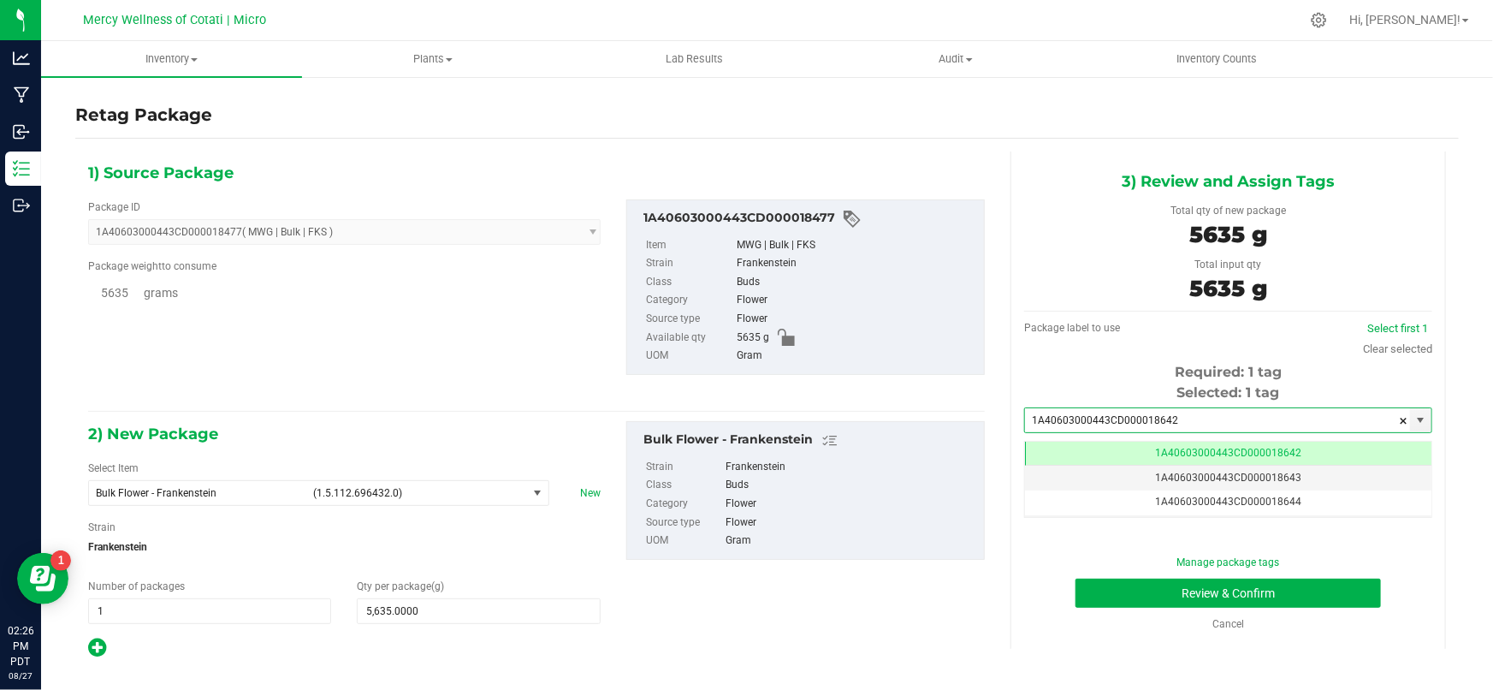
scroll to position [0, 0]
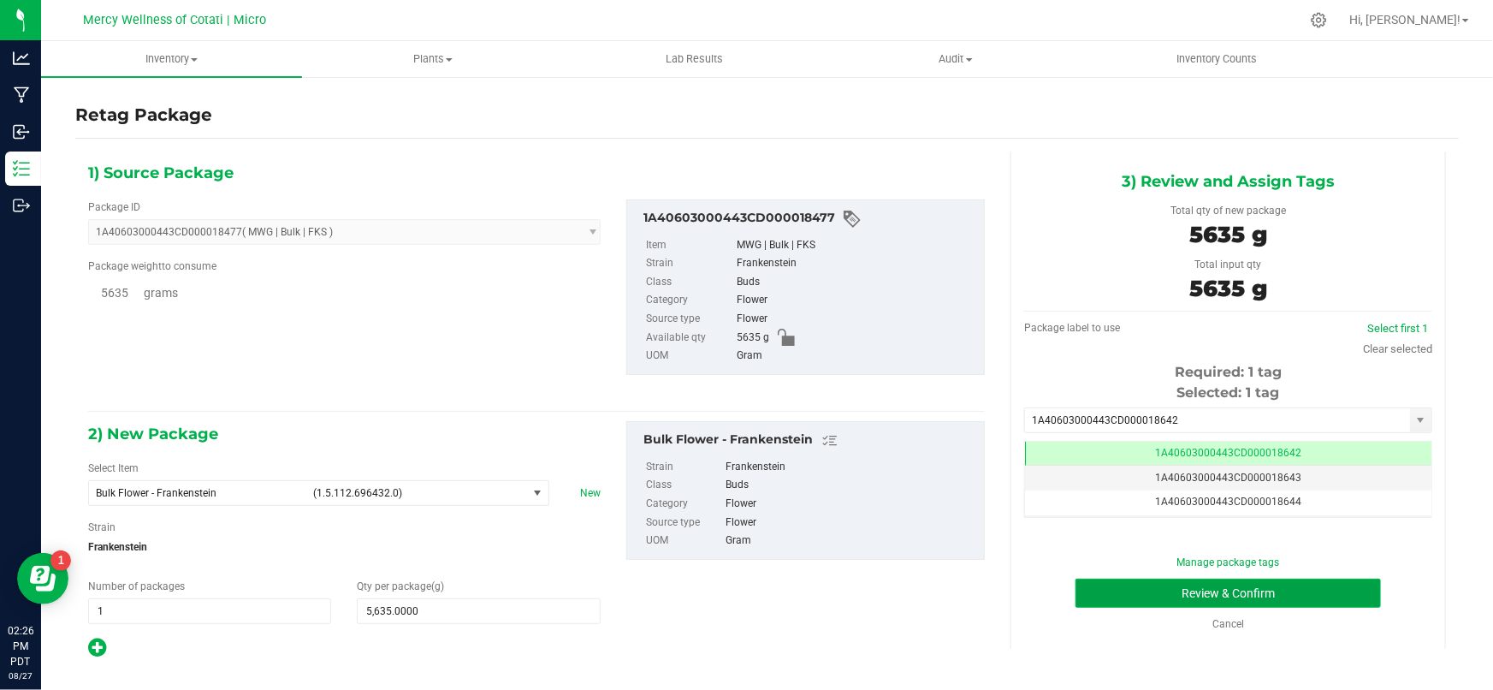
click at [1146, 585] on button "Review & Confirm" at bounding box center [1229, 592] width 306 height 29
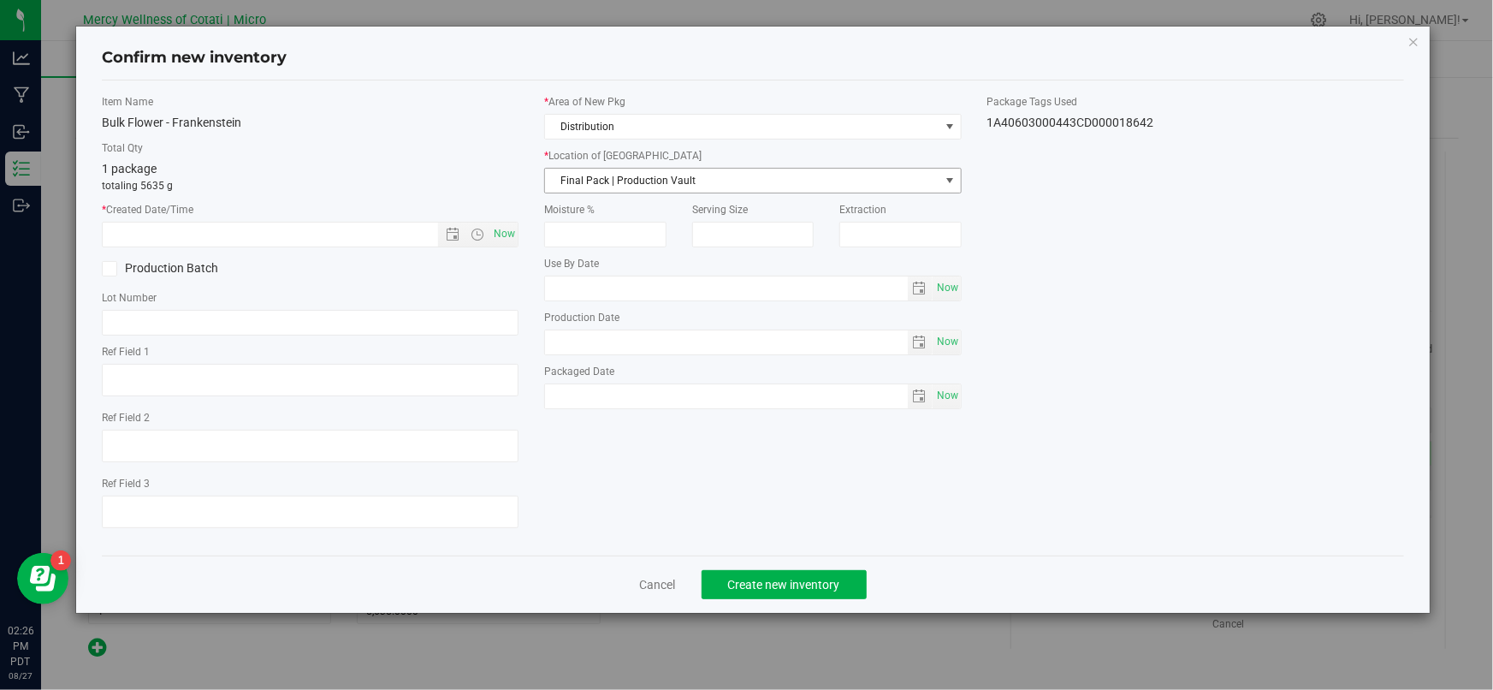
click at [588, 177] on span "Final Pack | Production Vault" at bounding box center [742, 181] width 394 height 24
click at [592, 257] on li "Bulk Flower | Storage Vault" at bounding box center [753, 260] width 416 height 26
click at [503, 234] on span "Now" at bounding box center [504, 234] width 29 height 25
click at [271, 317] on input "text" at bounding box center [310, 323] width 417 height 26
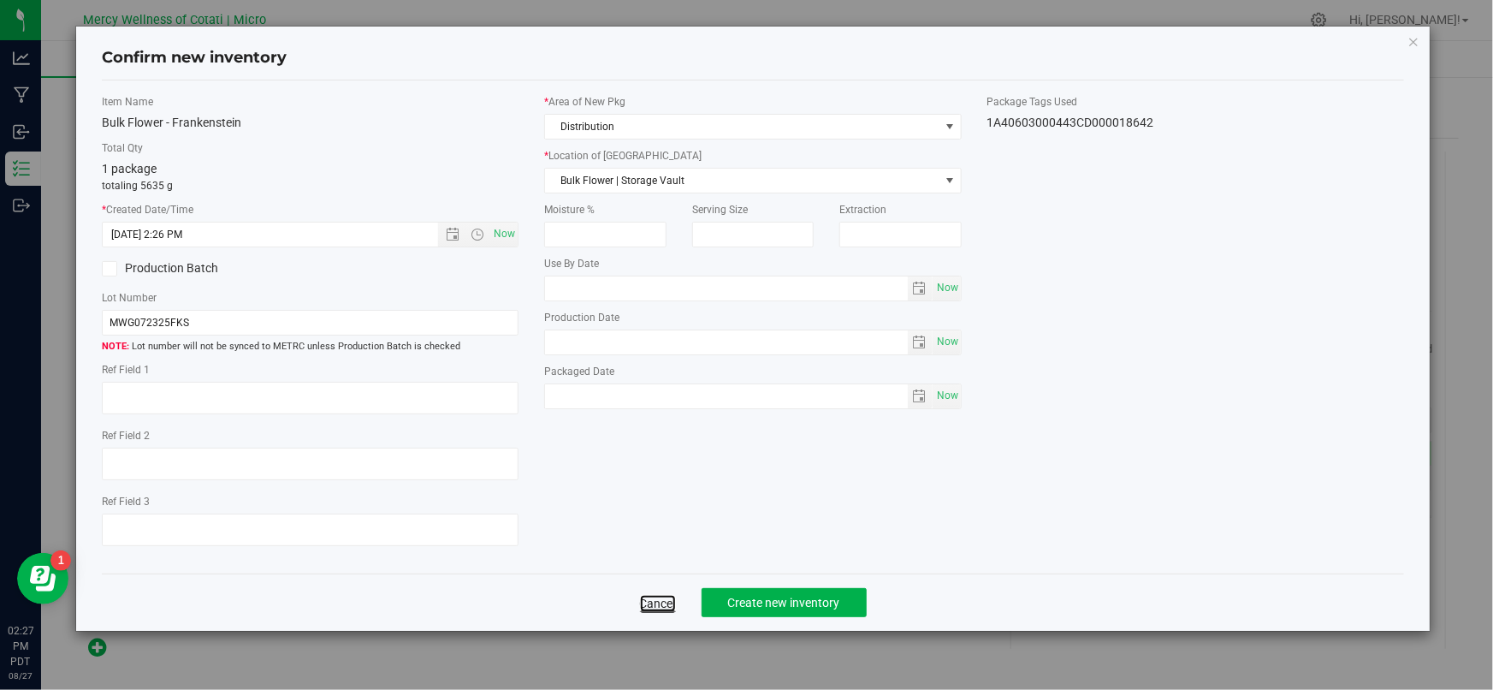
click at [649, 605] on link "Cancel" at bounding box center [658, 603] width 36 height 17
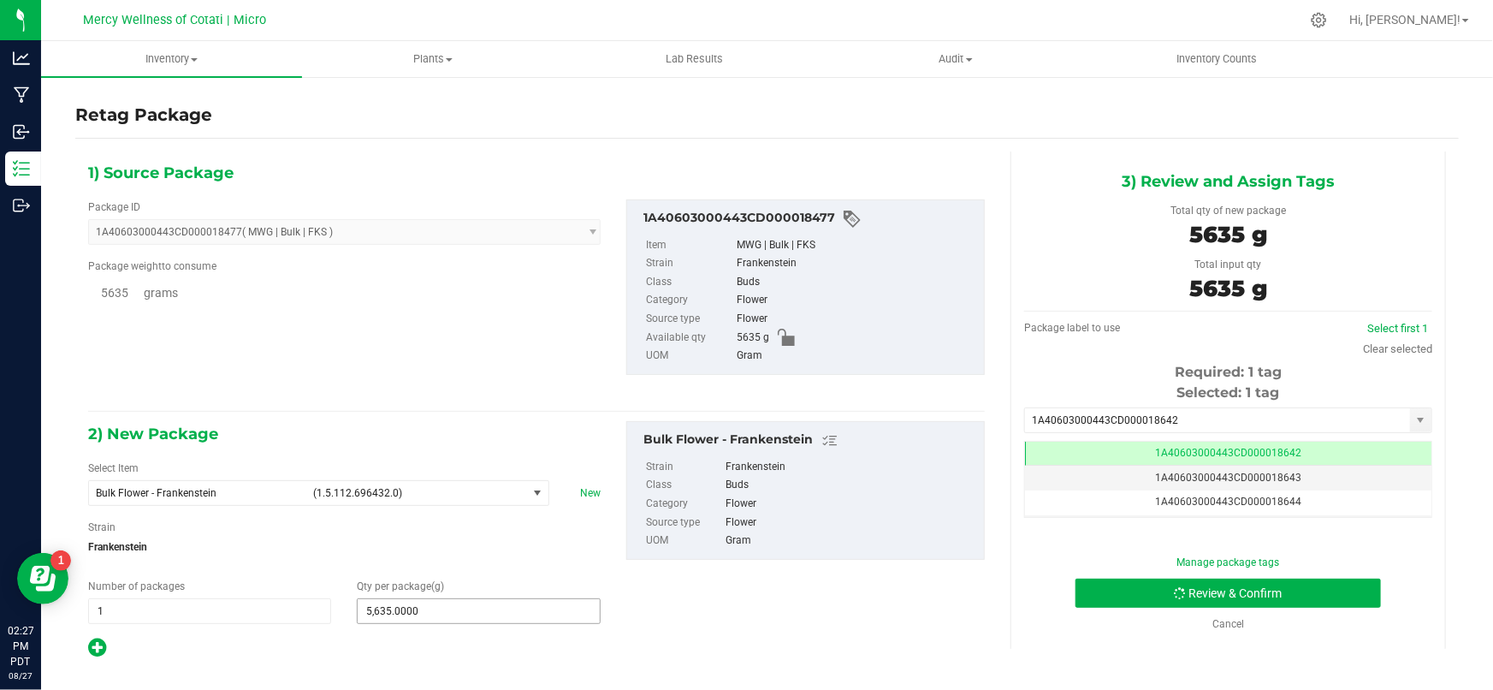
click at [448, 606] on span "5,635.0000 5635" at bounding box center [478, 611] width 243 height 26
click at [448, 606] on input "5635" at bounding box center [478, 611] width 241 height 24
click at [1402, 416] on span at bounding box center [1404, 421] width 10 height 26
click at [1319, 600] on button "Review & Confirm" at bounding box center [1229, 592] width 306 height 29
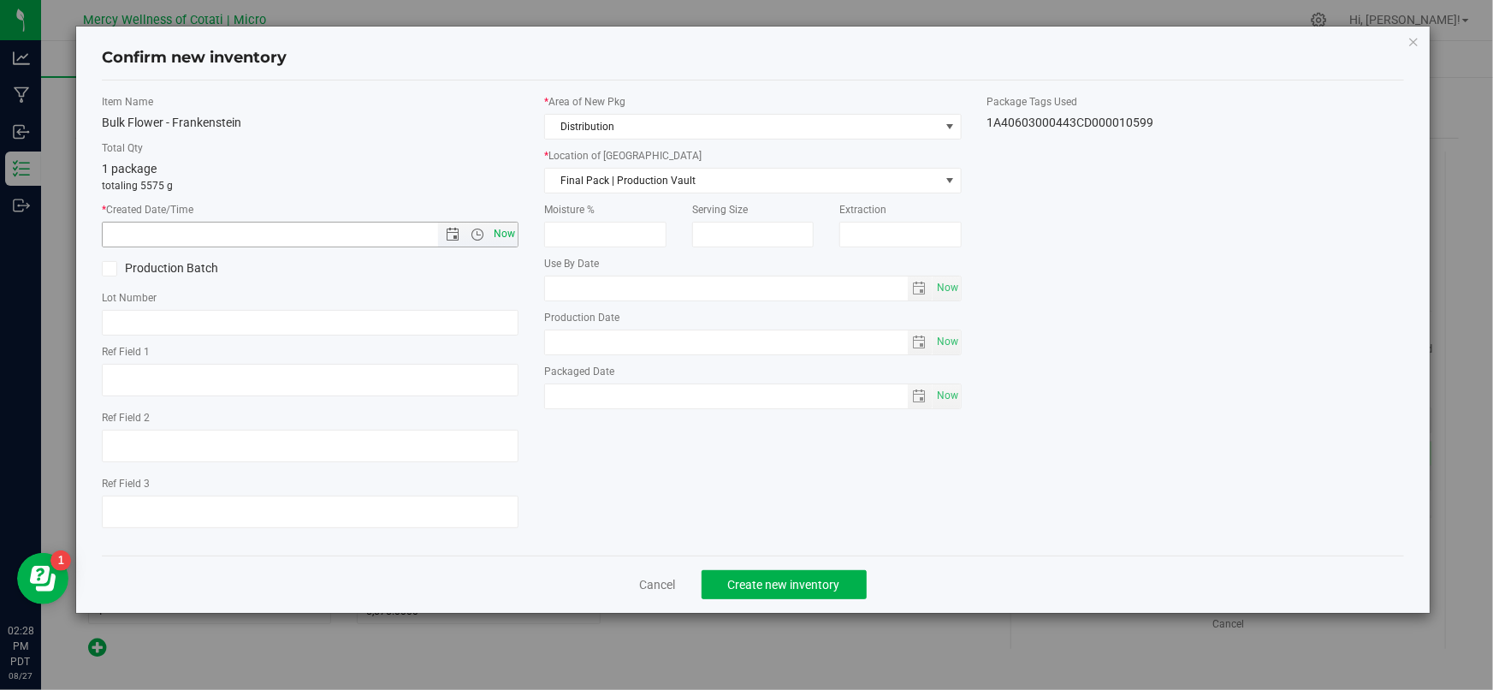
click at [509, 231] on span "Now" at bounding box center [504, 234] width 29 height 25
click at [233, 323] on input "text" at bounding box center [310, 323] width 417 height 26
click at [647, 174] on span "Final Pack | Production Vault" at bounding box center [742, 181] width 394 height 24
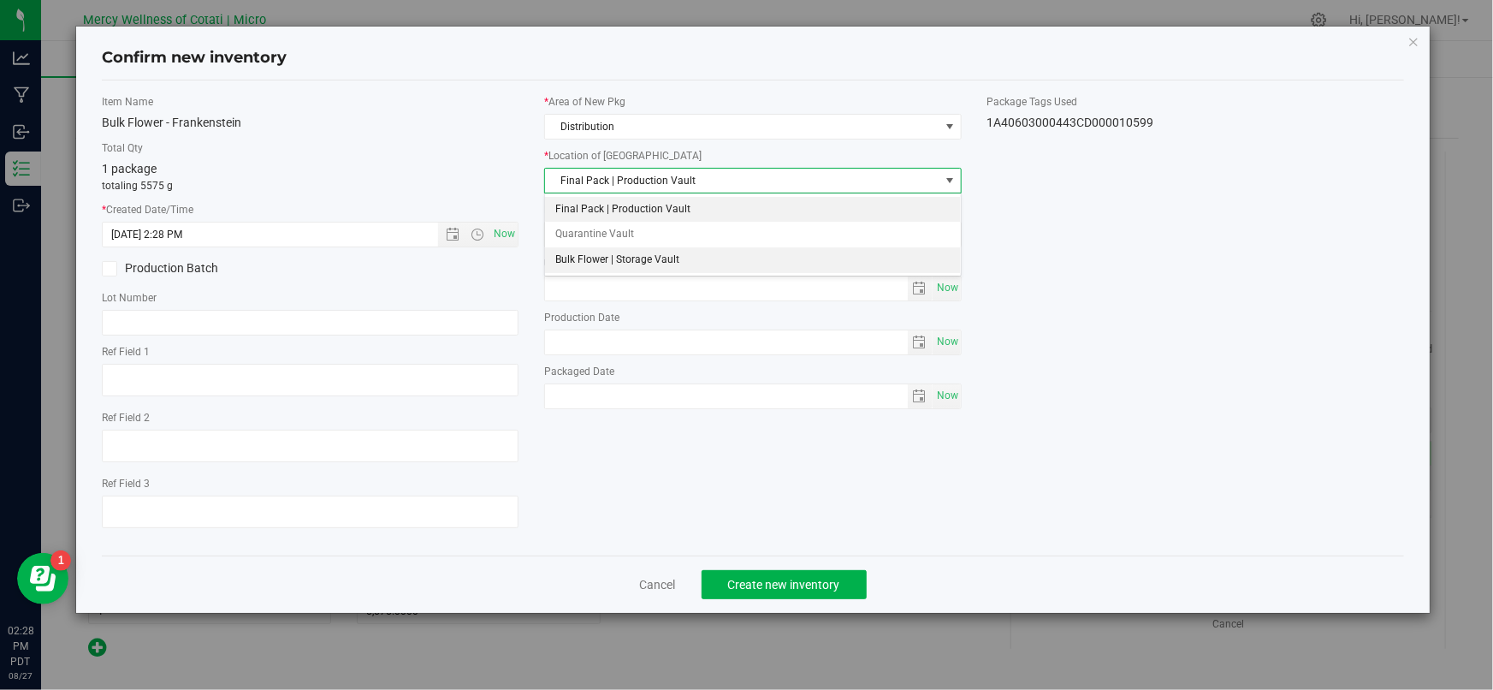
click at [610, 258] on li "Bulk Flower | Storage Vault" at bounding box center [753, 260] width 416 height 26
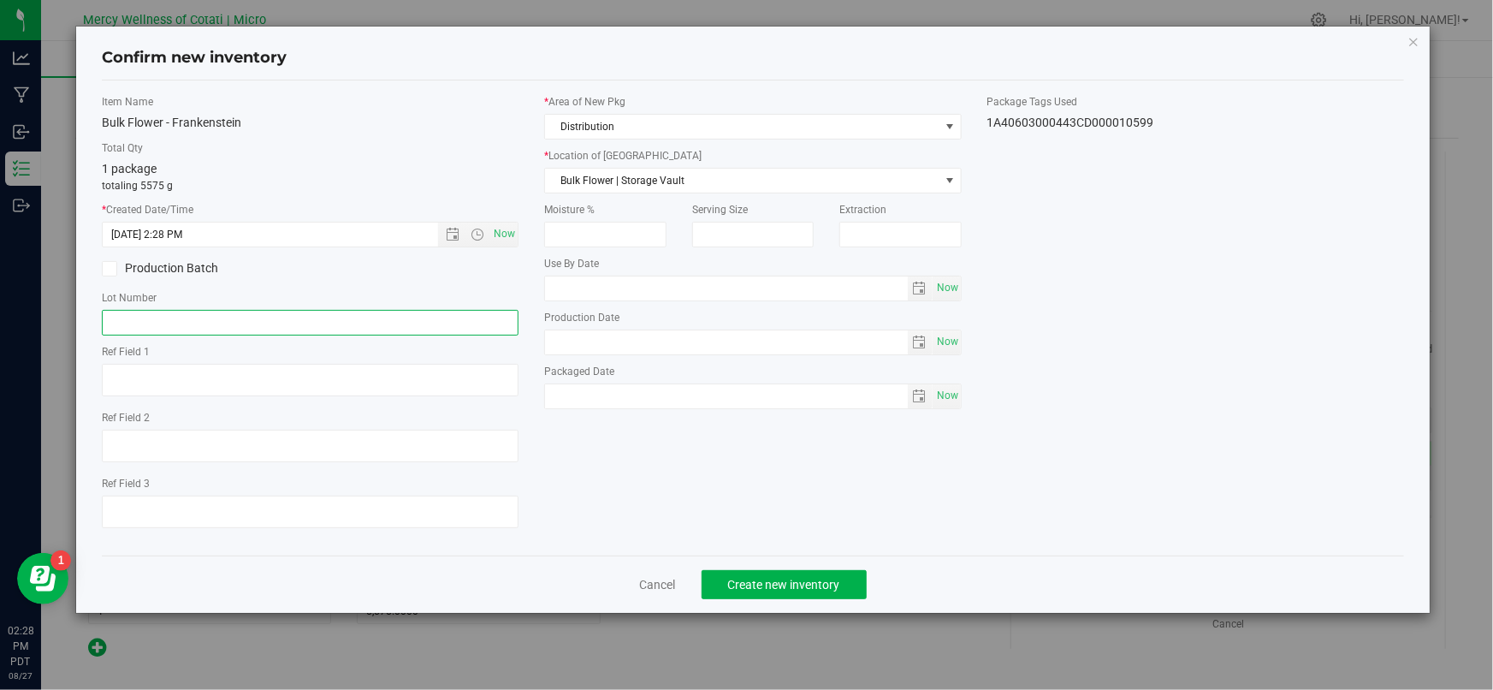
click at [248, 327] on input "text" at bounding box center [310, 323] width 417 height 26
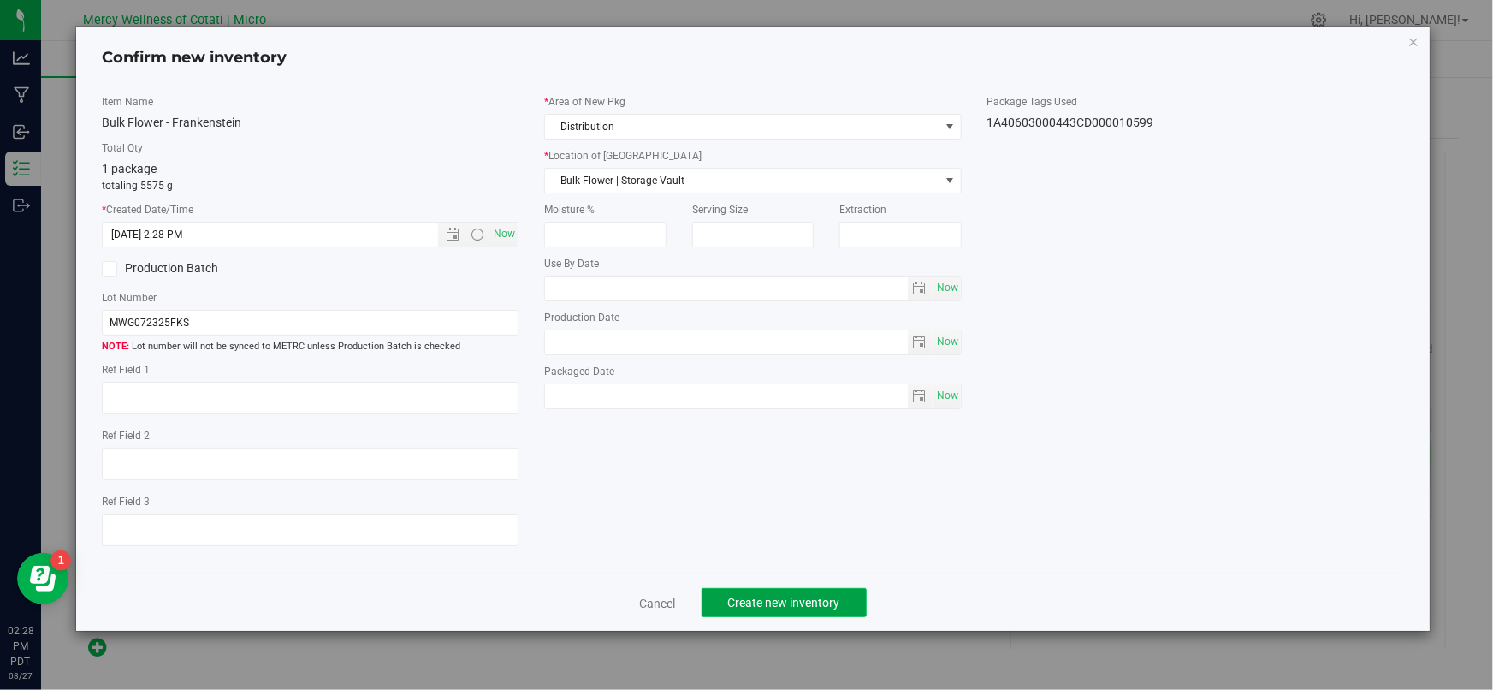
click at [761, 607] on span "Create new inventory" at bounding box center [784, 603] width 112 height 14
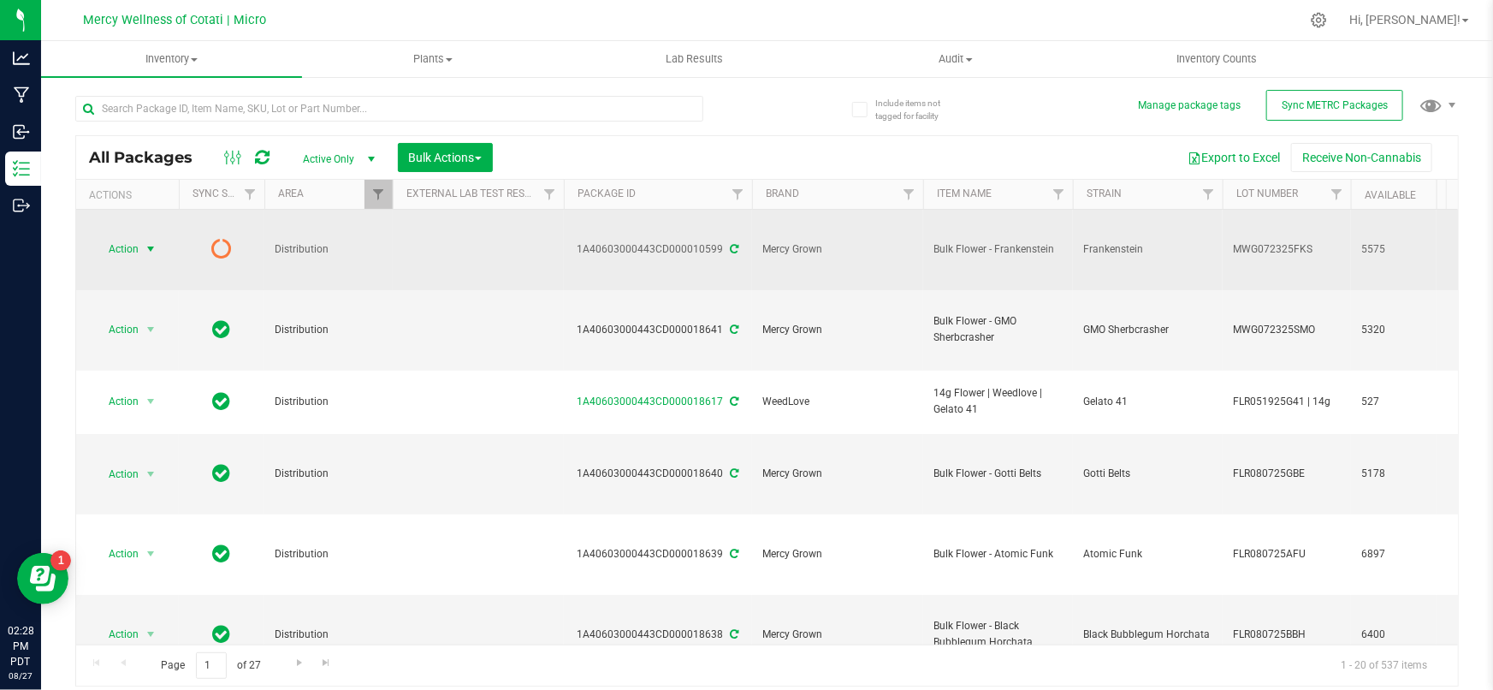
click at [145, 242] on span "select" at bounding box center [151, 249] width 14 height 14
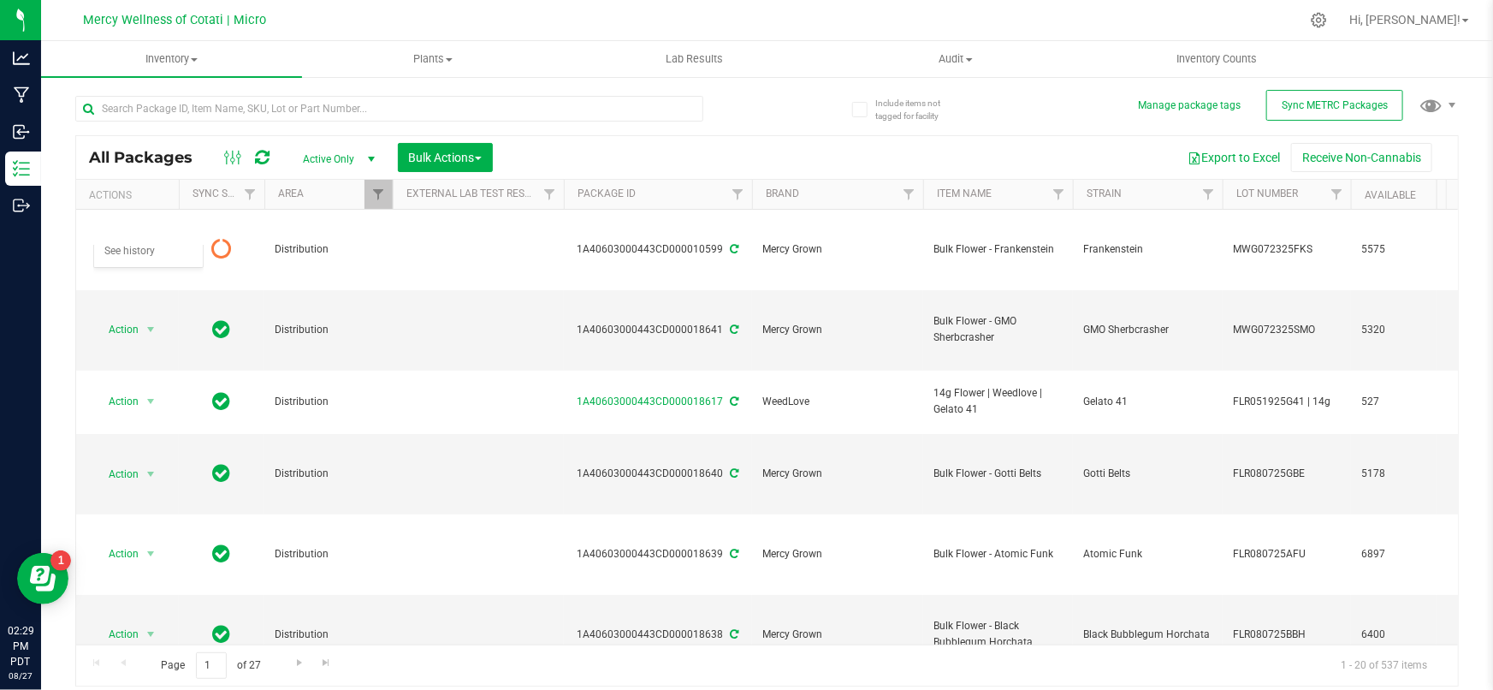
click at [68, 252] on div "Include items not tagged for facility Manage package tags Sync METRC Packages A…" at bounding box center [767, 336] width 1452 height 522
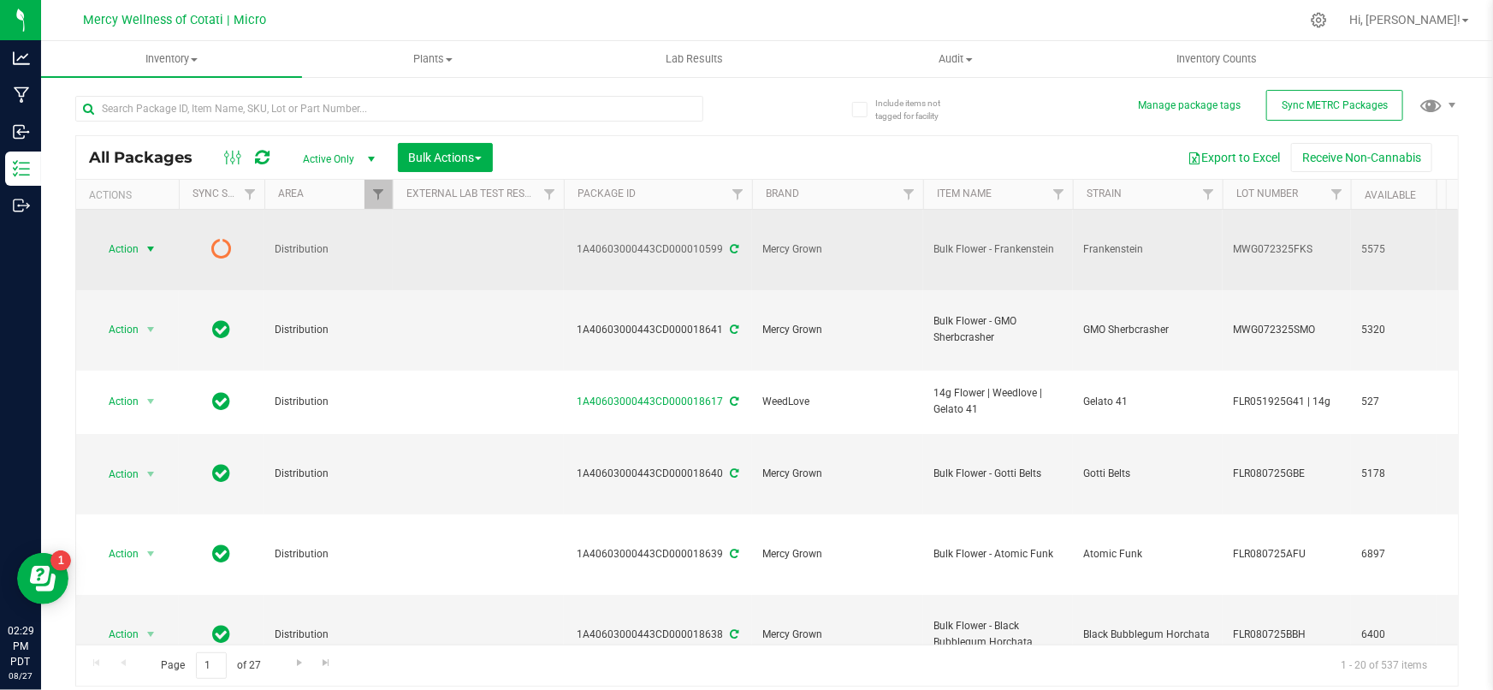
click at [140, 237] on span "select" at bounding box center [150, 249] width 21 height 24
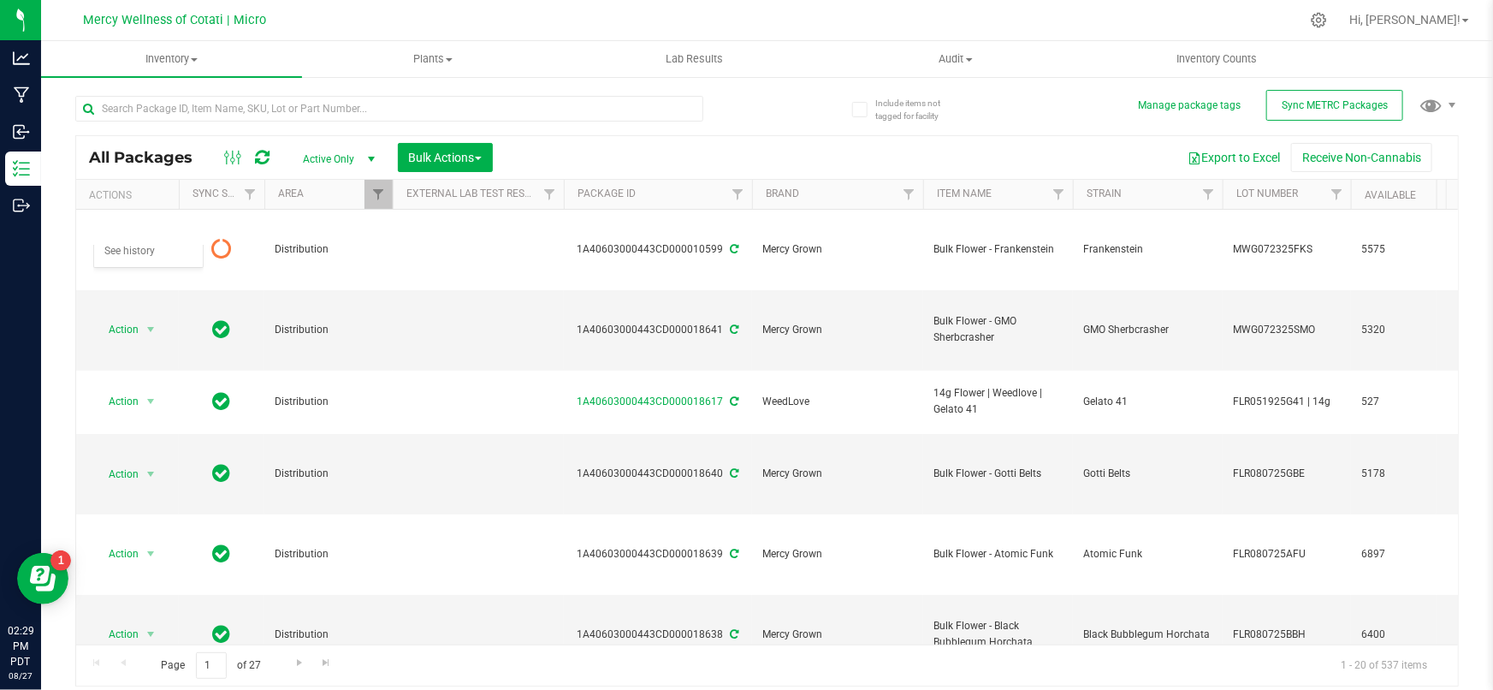
click at [69, 239] on div "Include items not tagged for facility Manage package tags Sync METRC Packages A…" at bounding box center [767, 336] width 1452 height 522
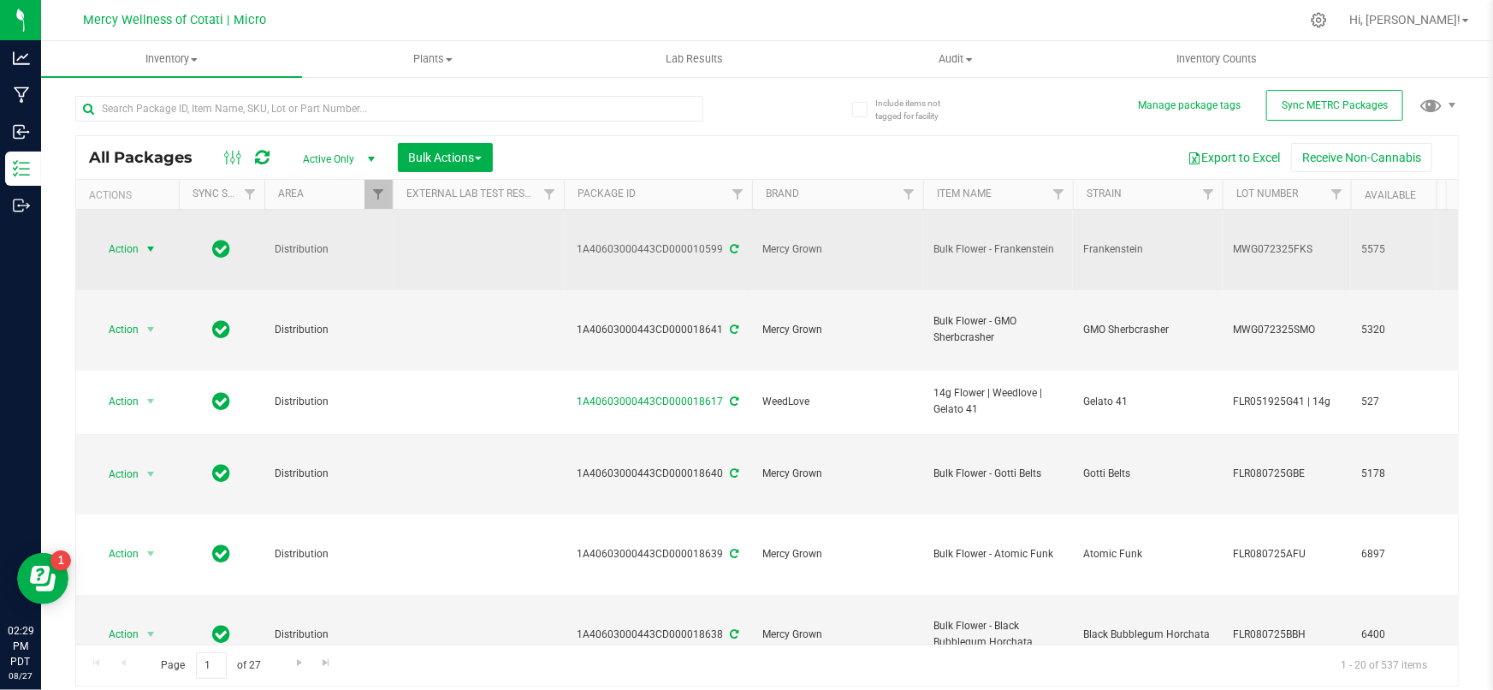
click at [144, 242] on span "select" at bounding box center [151, 249] width 14 height 14
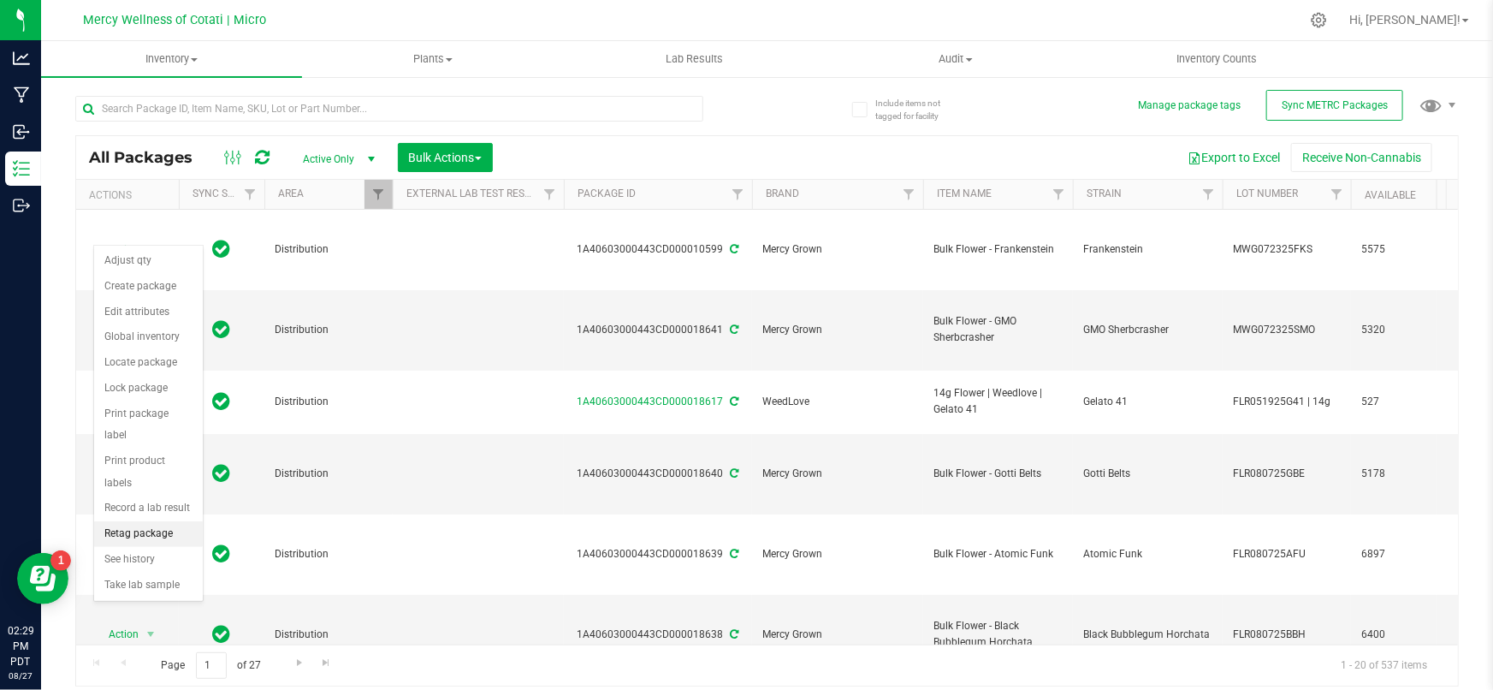
click at [113, 521] on li "Retag package" at bounding box center [148, 534] width 109 height 26
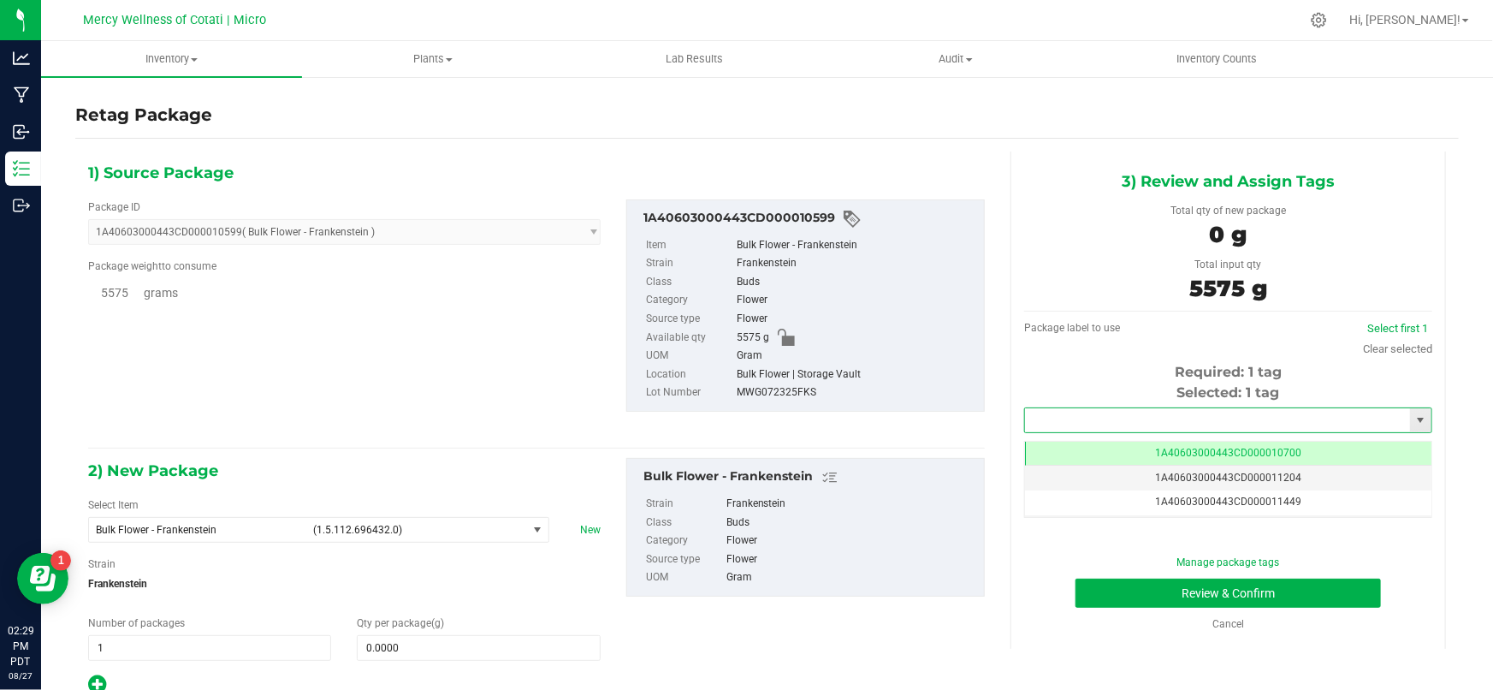
click at [1127, 420] on input "text" at bounding box center [1217, 420] width 385 height 24
click at [1147, 451] on li "1A40603000443CD000018642" at bounding box center [1218, 449] width 403 height 26
type input "1A40603000443CD000018642"
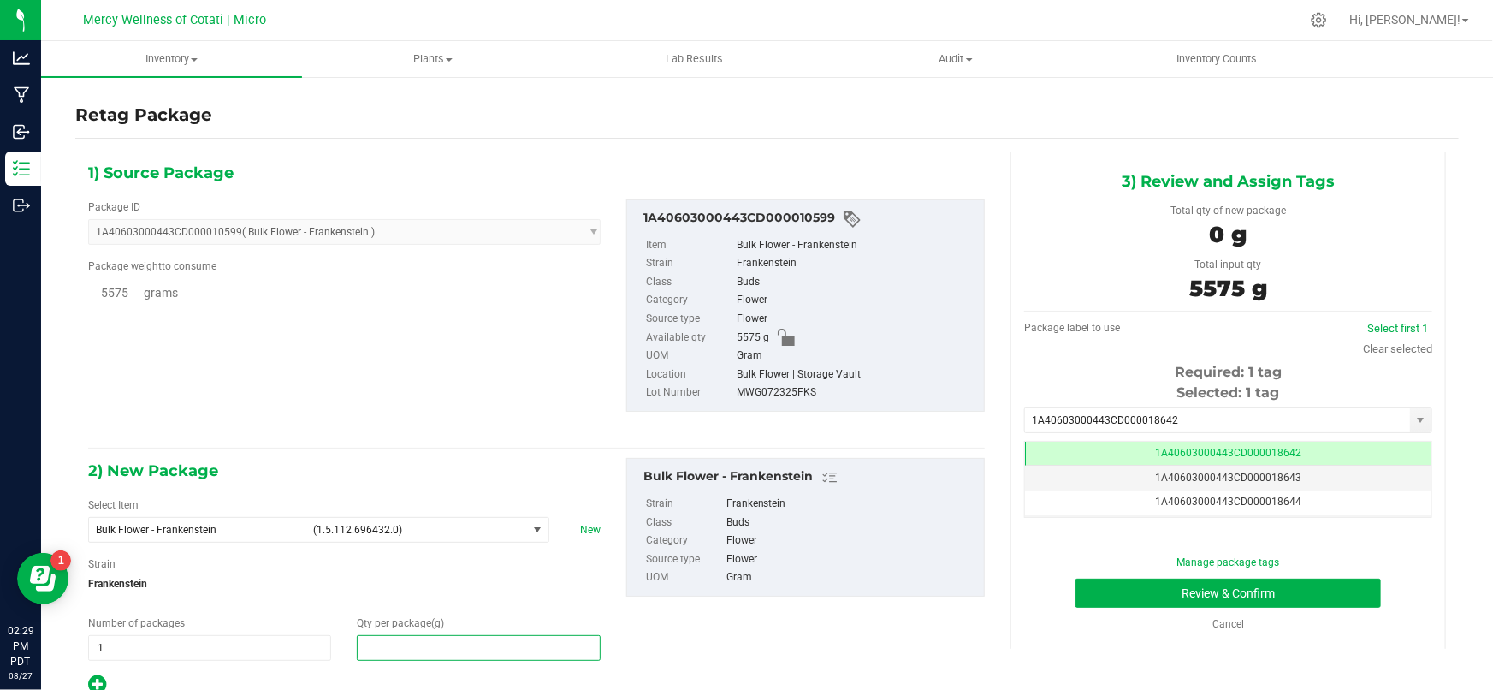
click at [418, 658] on span at bounding box center [478, 648] width 243 height 26
type input "5575"
type input "5,575.0000"
click at [1122, 590] on button "Review & Confirm" at bounding box center [1229, 592] width 306 height 29
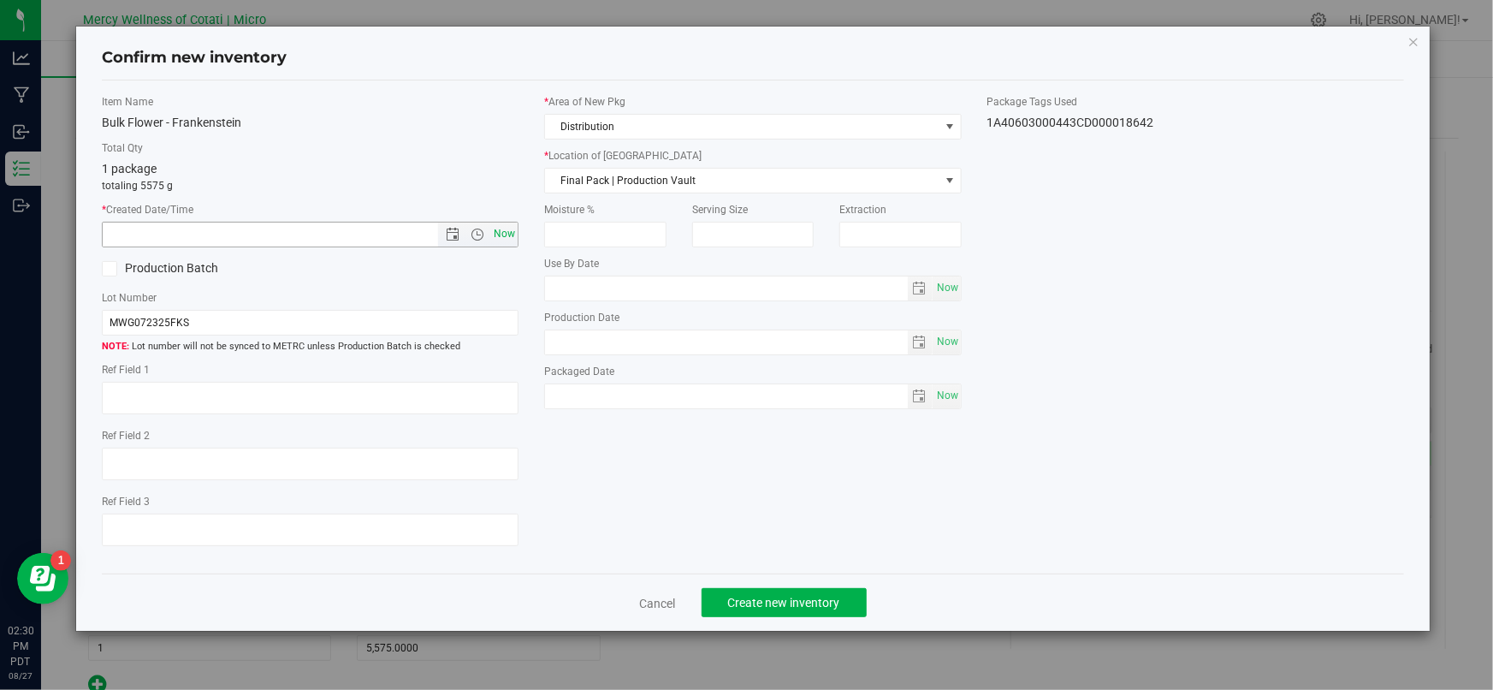
click at [506, 234] on span "Now" at bounding box center [504, 234] width 29 height 25
type input "[DATE] 2:30 PM"
click at [658, 178] on span "Final Pack | Production Vault" at bounding box center [742, 181] width 394 height 24
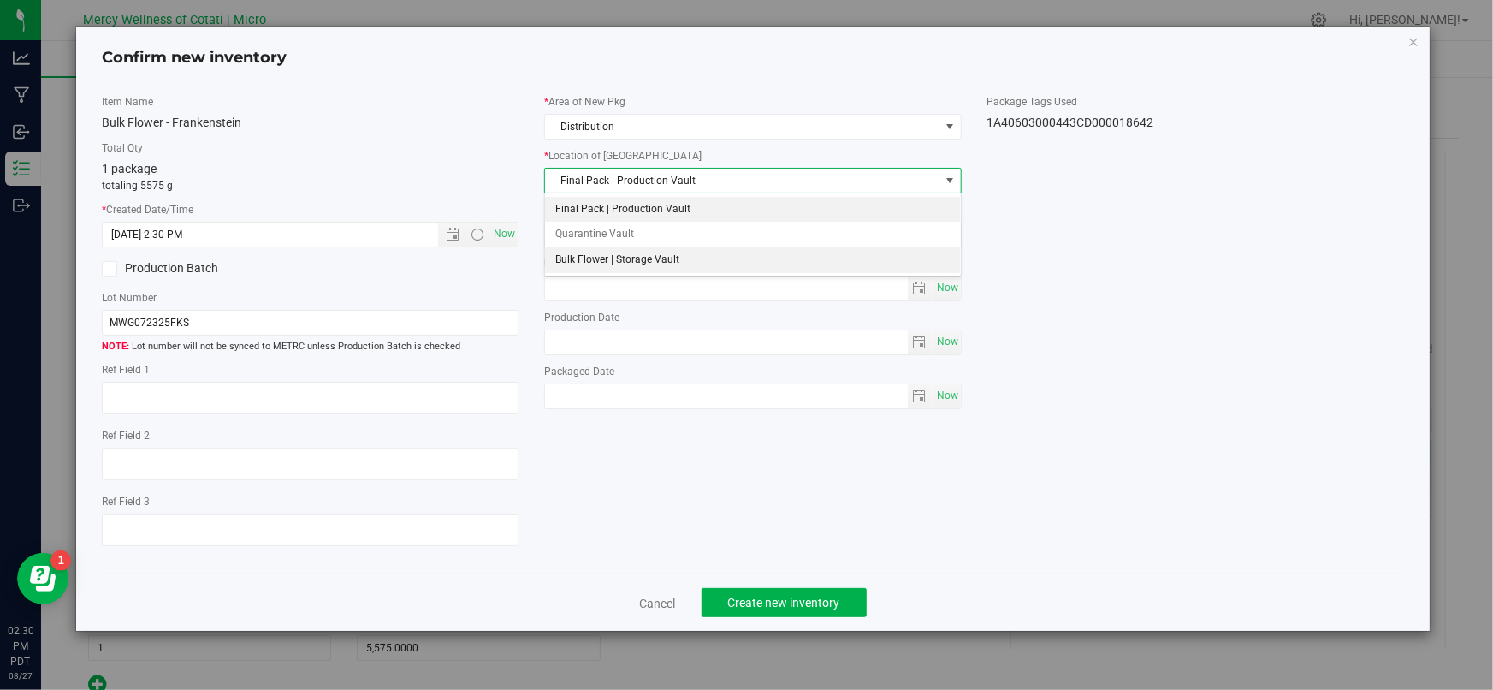
click at [627, 263] on li "Bulk Flower | Storage Vault" at bounding box center [753, 260] width 416 height 26
click at [806, 605] on span "Create new inventory" at bounding box center [784, 603] width 112 height 14
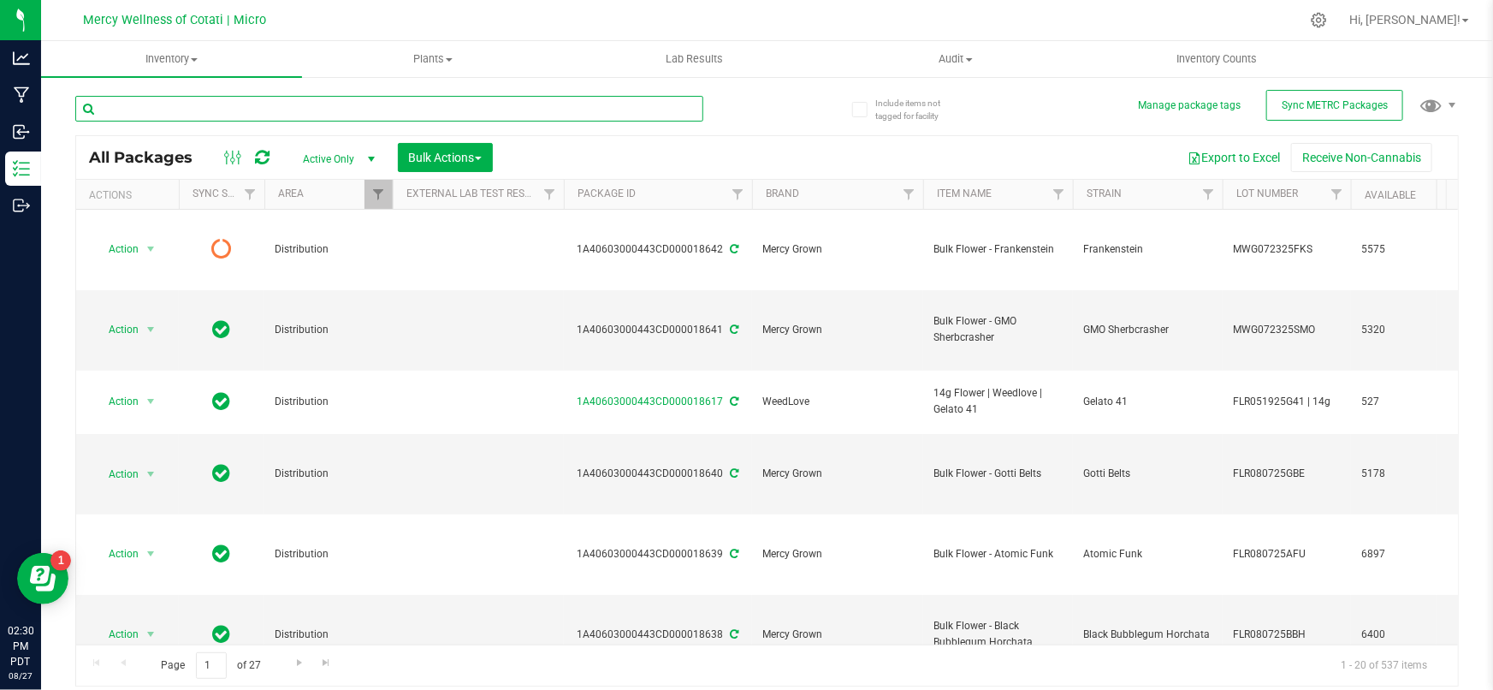
click at [329, 113] on input "text" at bounding box center [389, 109] width 628 height 26
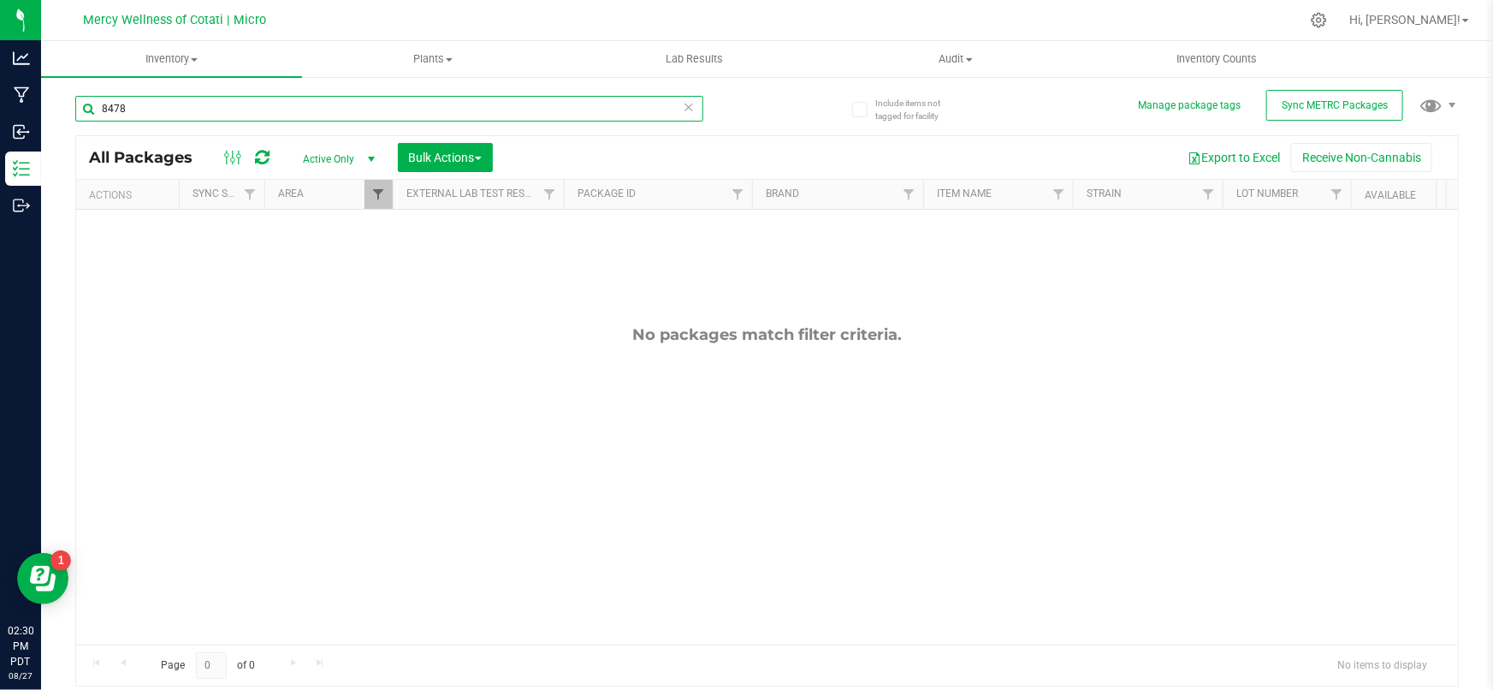
type input "8478"
click at [377, 199] on span "Filter" at bounding box center [378, 194] width 14 height 14
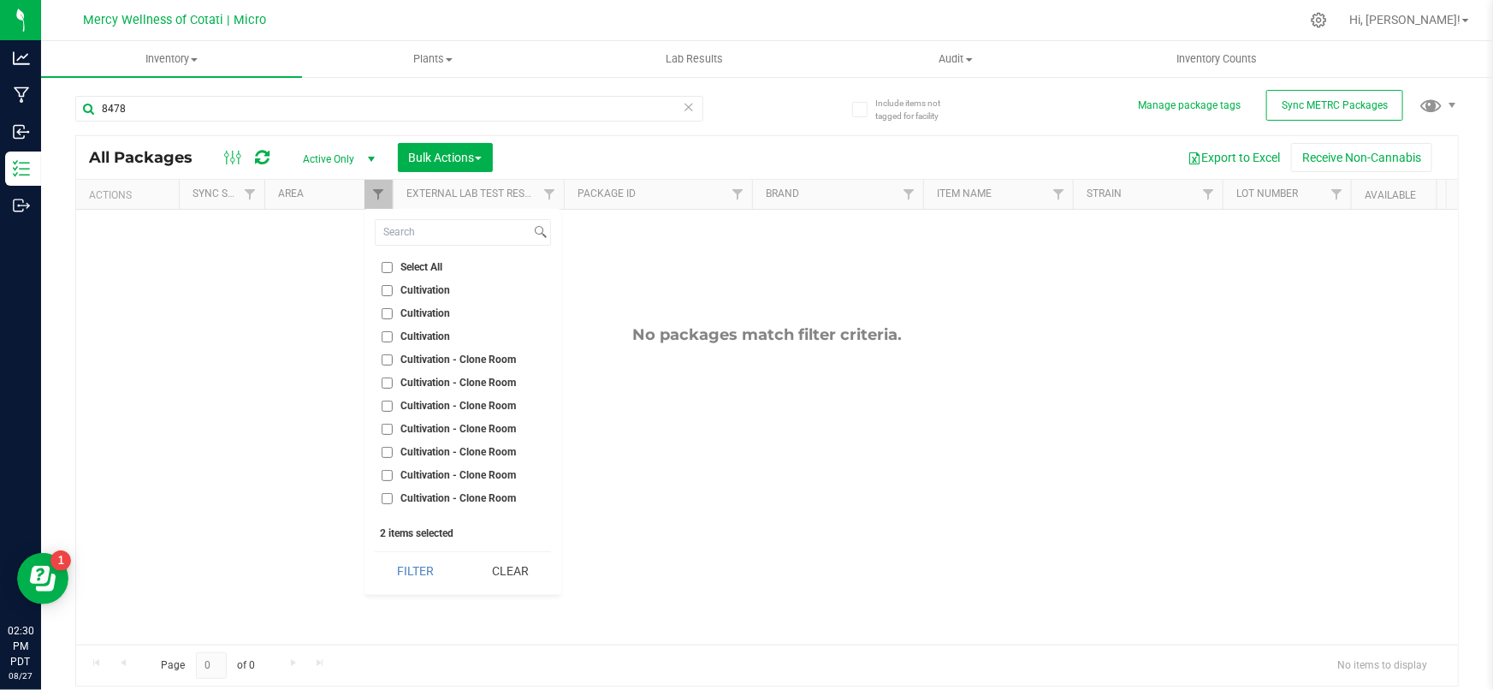
click at [384, 265] on input "Select All" at bounding box center [387, 267] width 11 height 11
checkbox input "true"
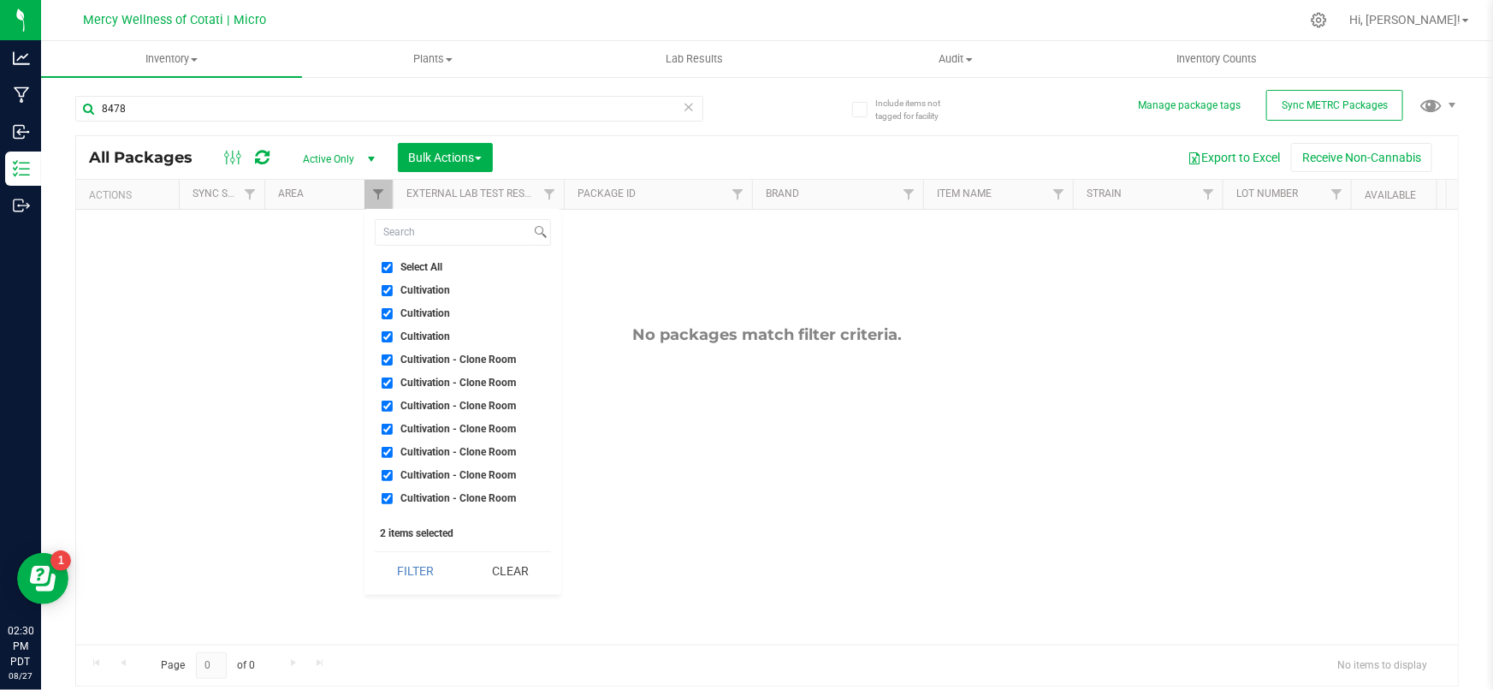
checkbox input "true"
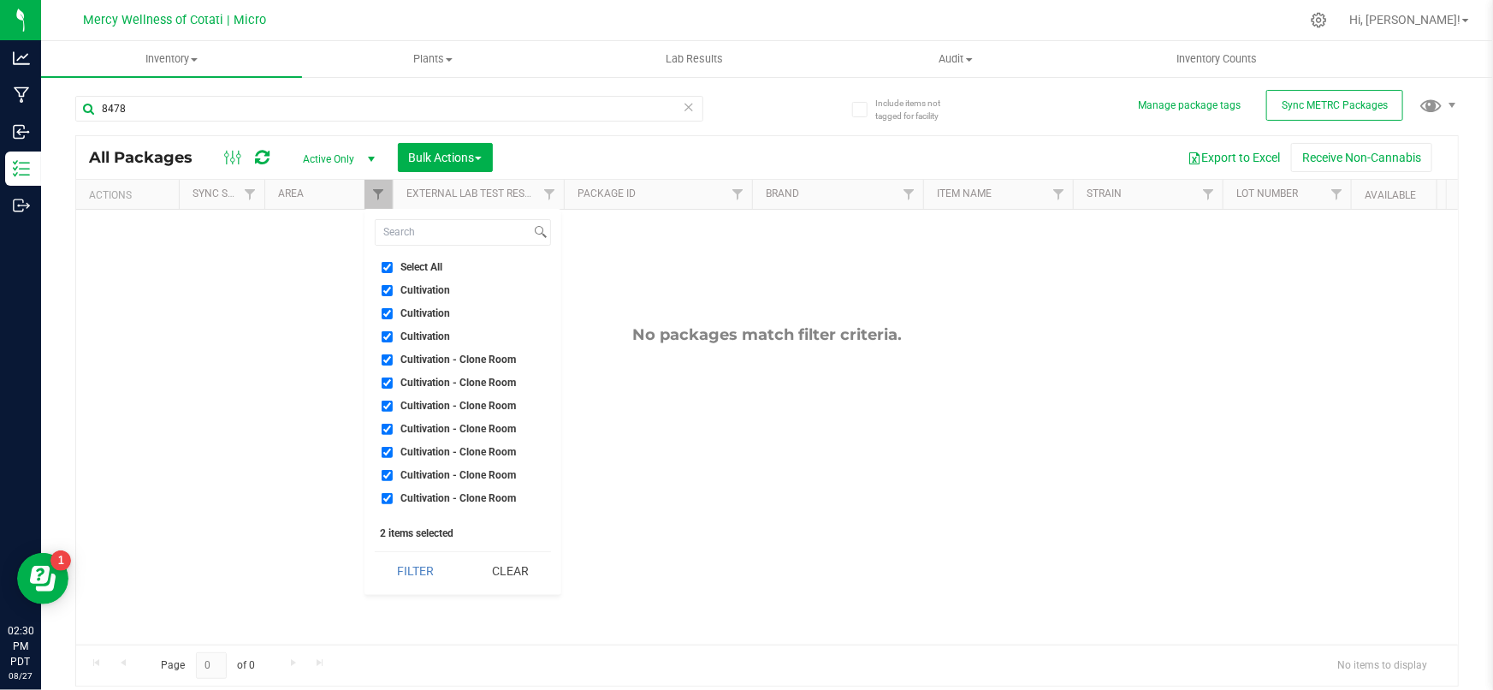
checkbox input "true"
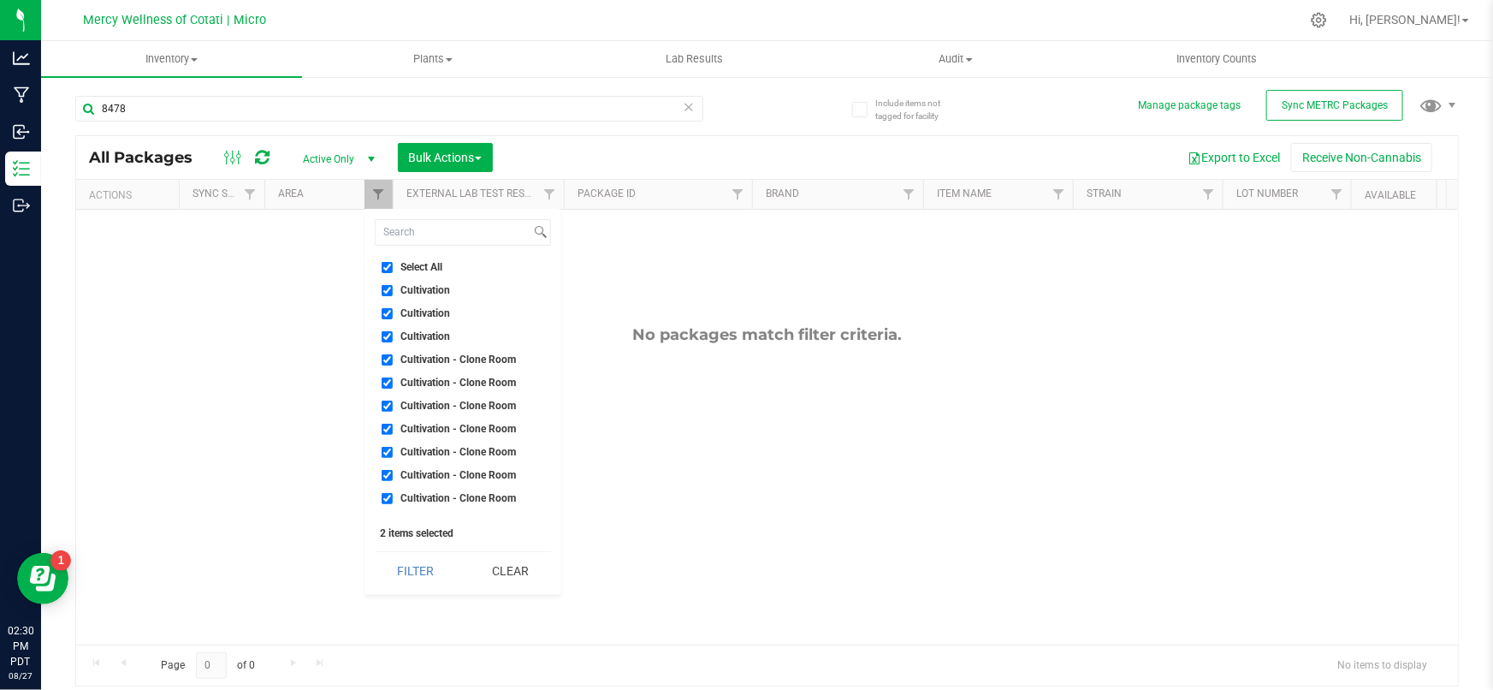
checkbox input "true"
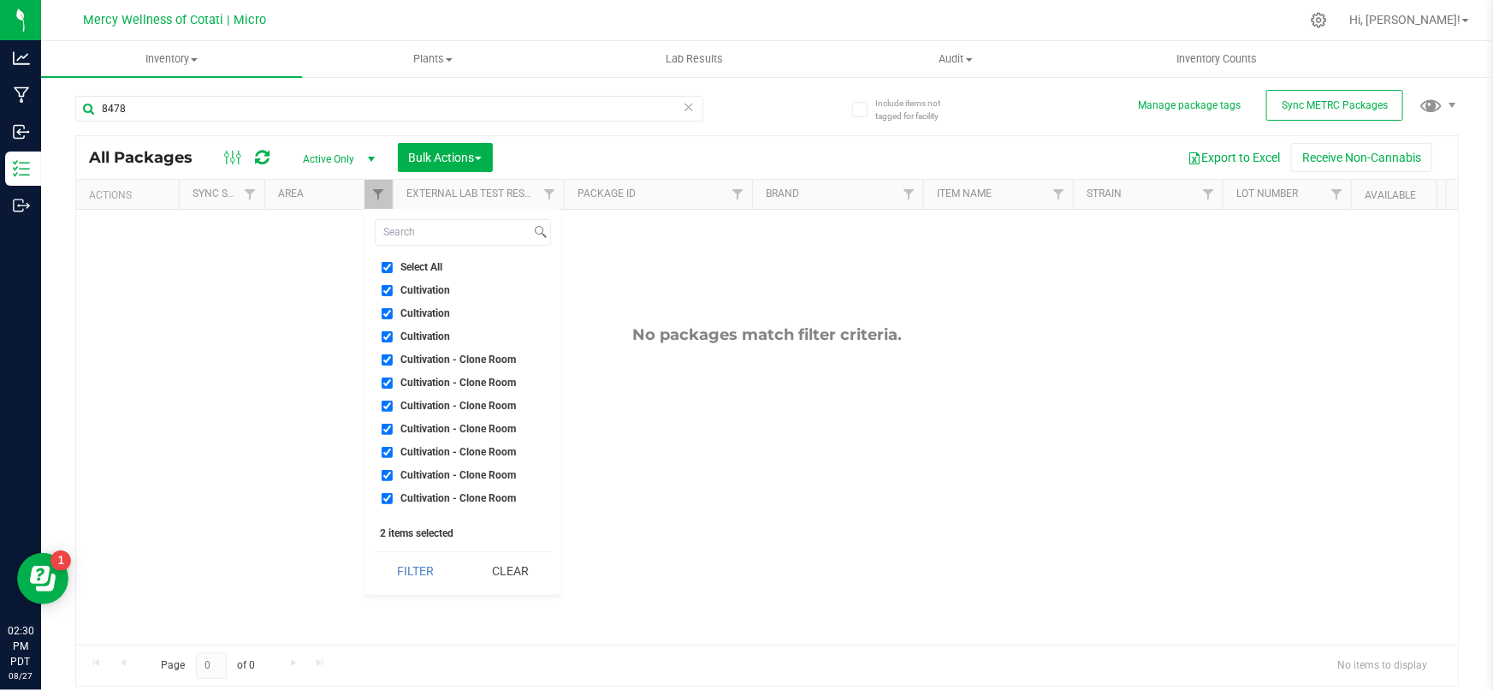
checkbox input "true"
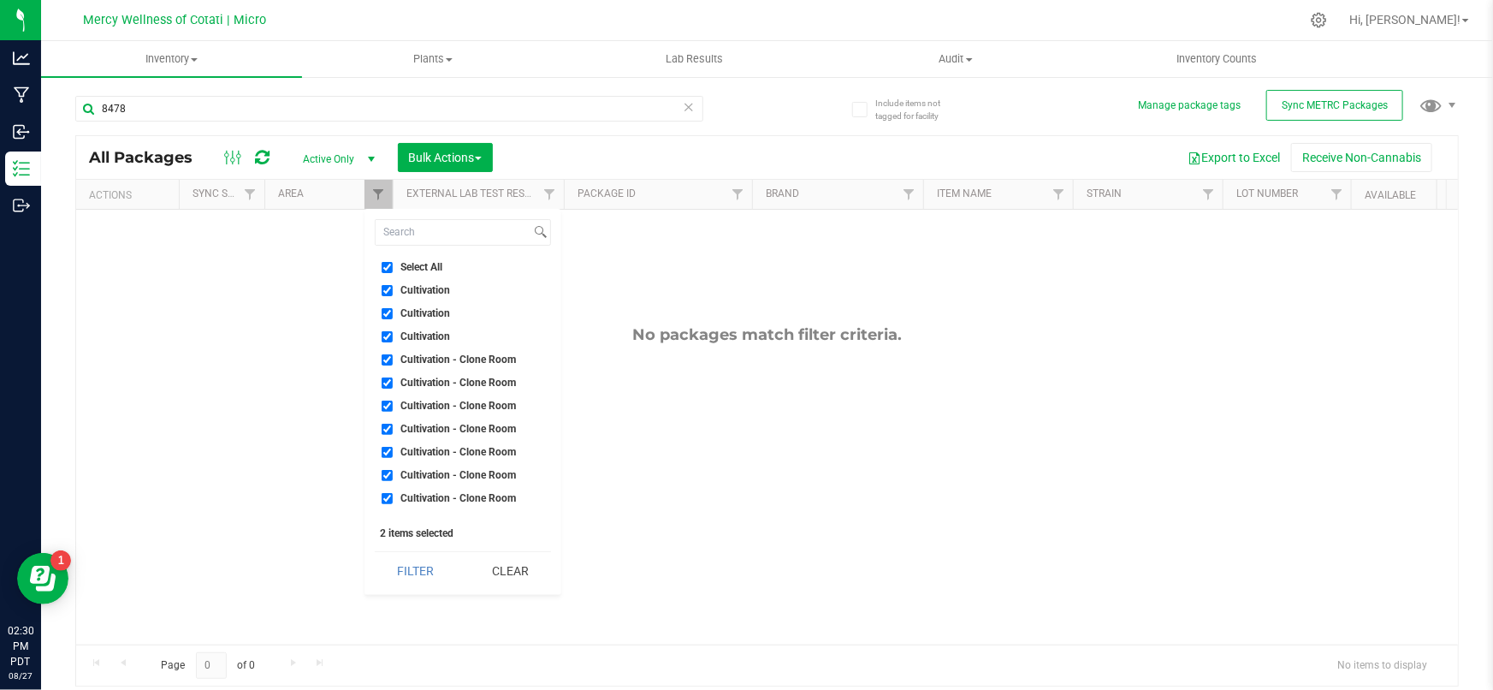
checkbox input "true"
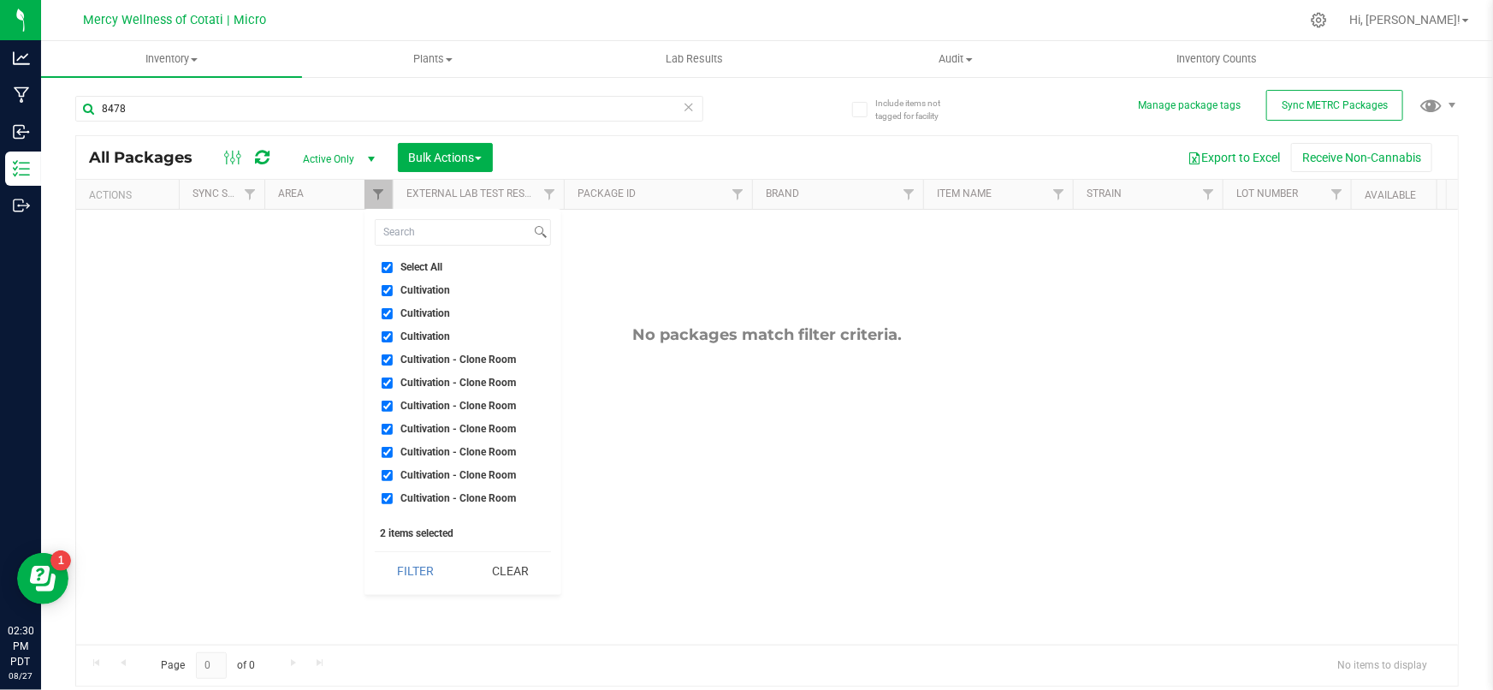
checkbox input "true"
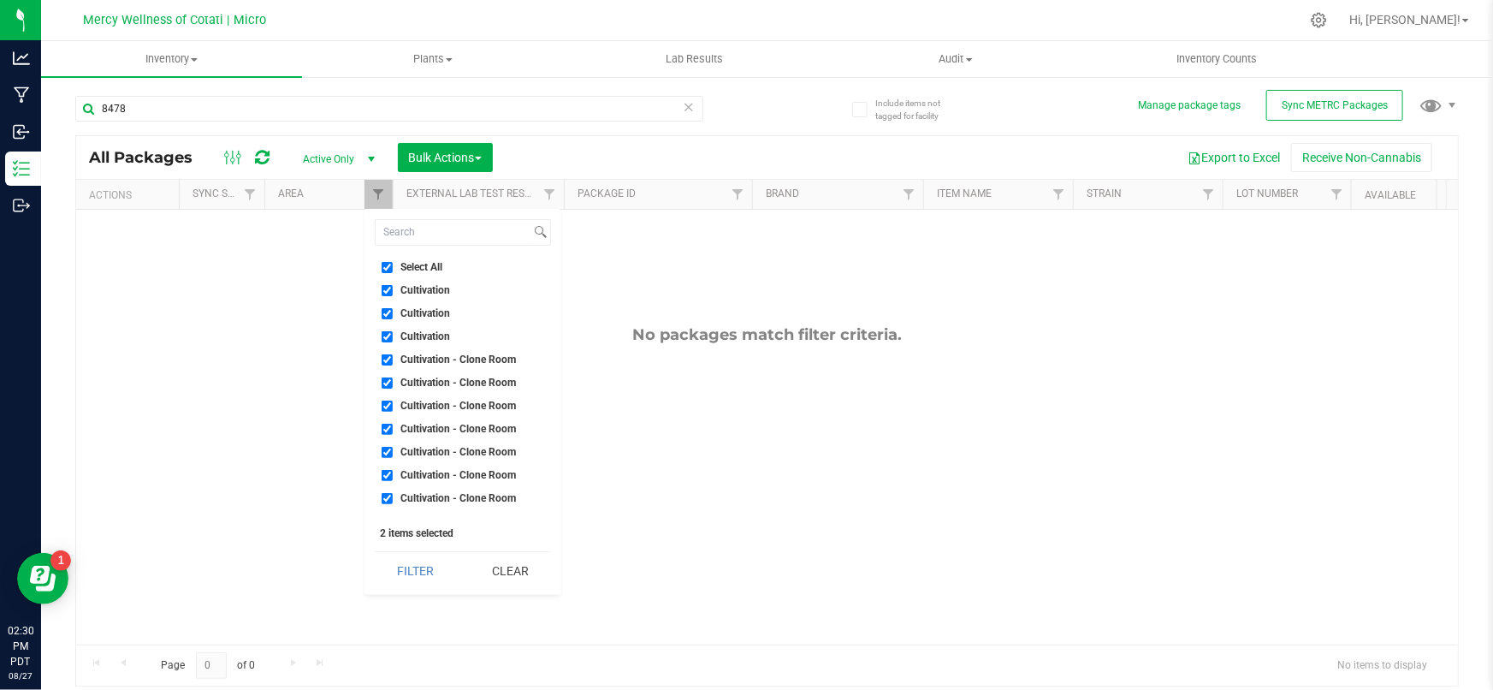
checkbox input "true"
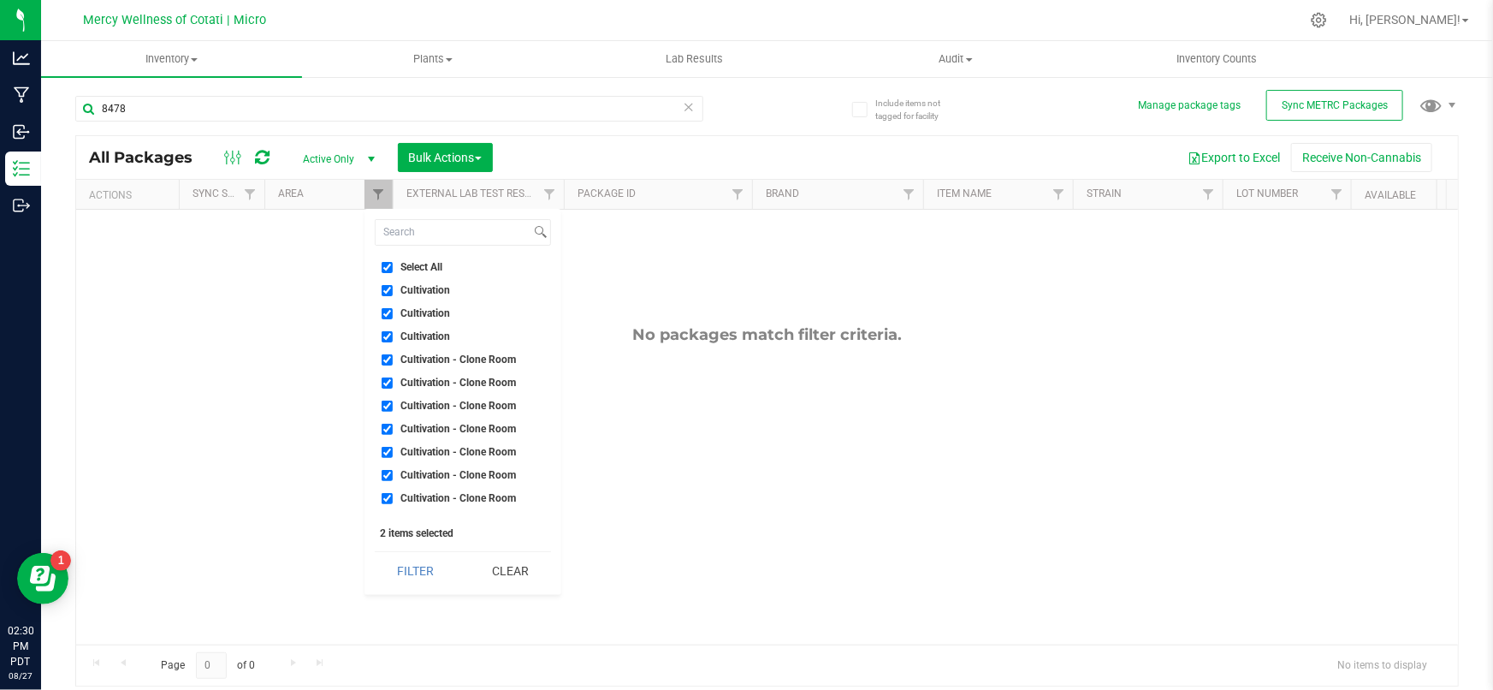
checkbox input "true"
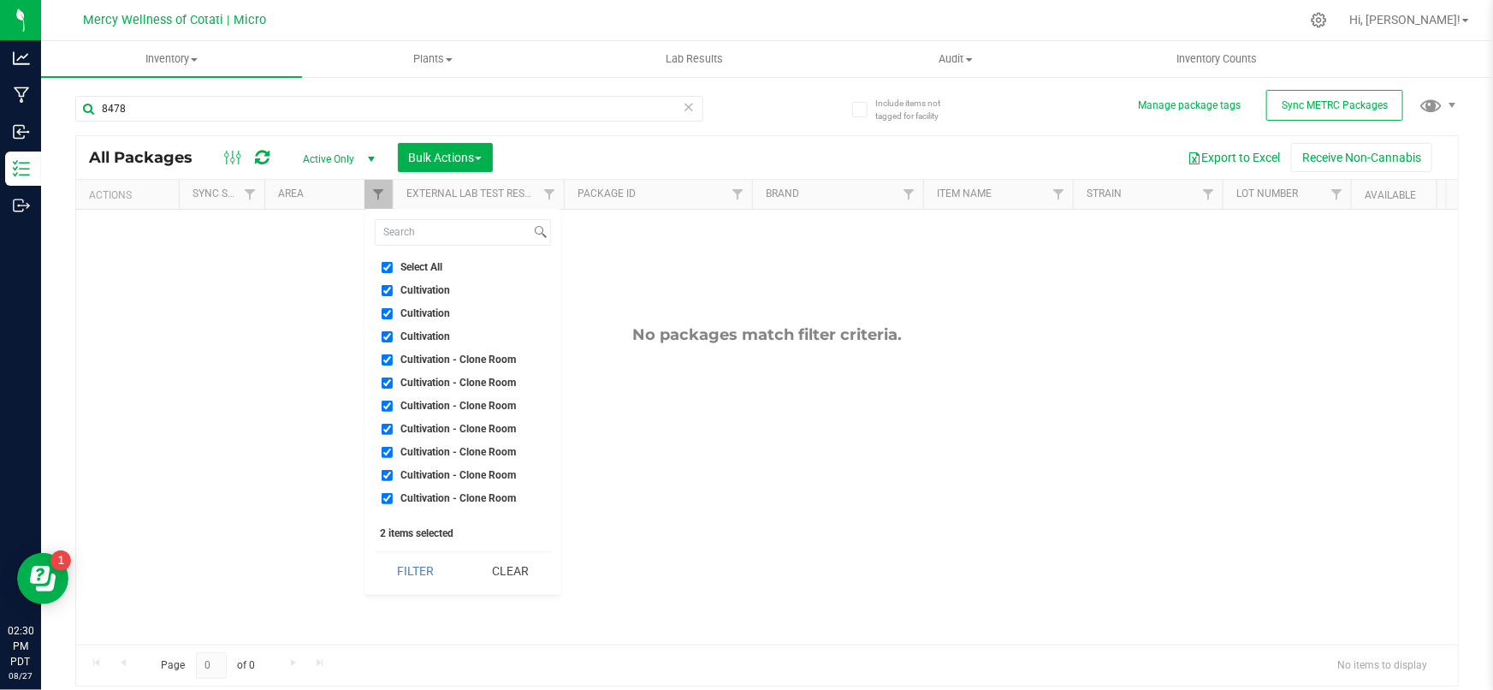
checkbox input "true"
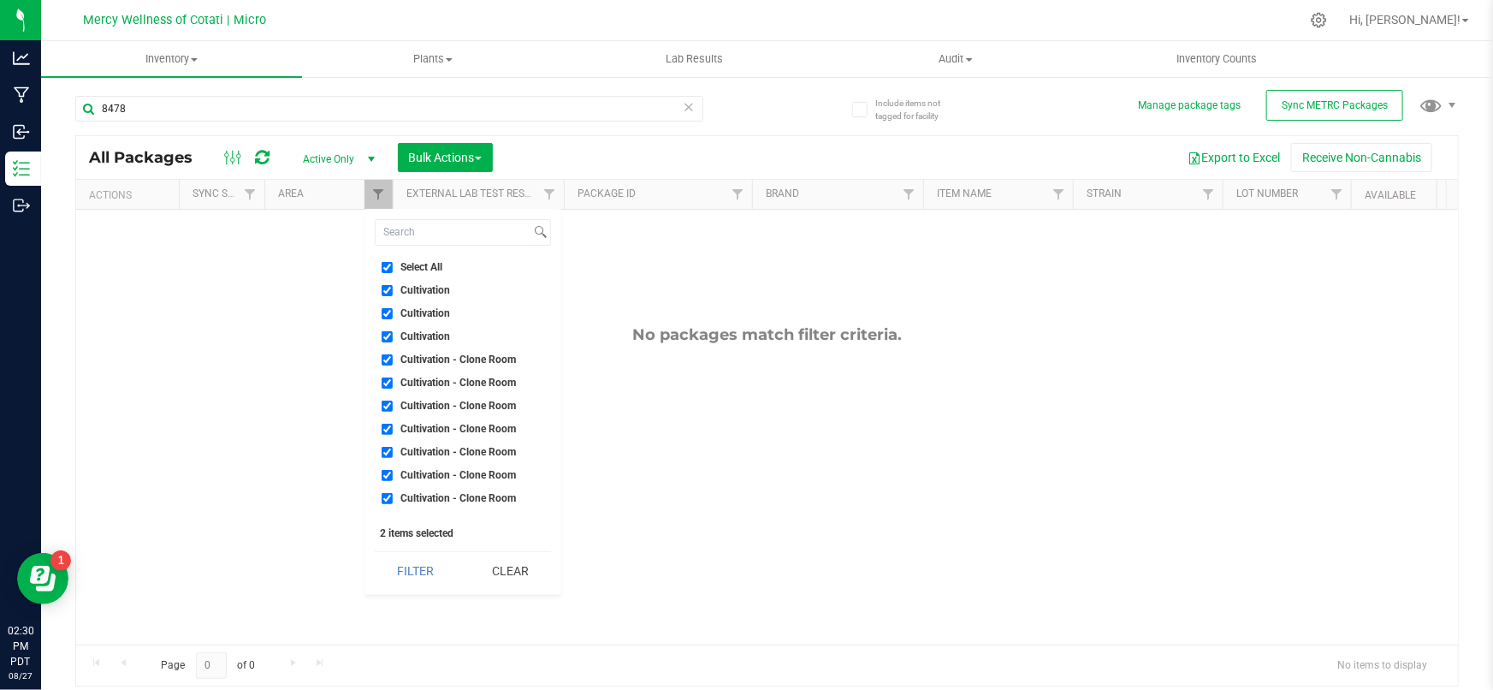
checkbox input "true"
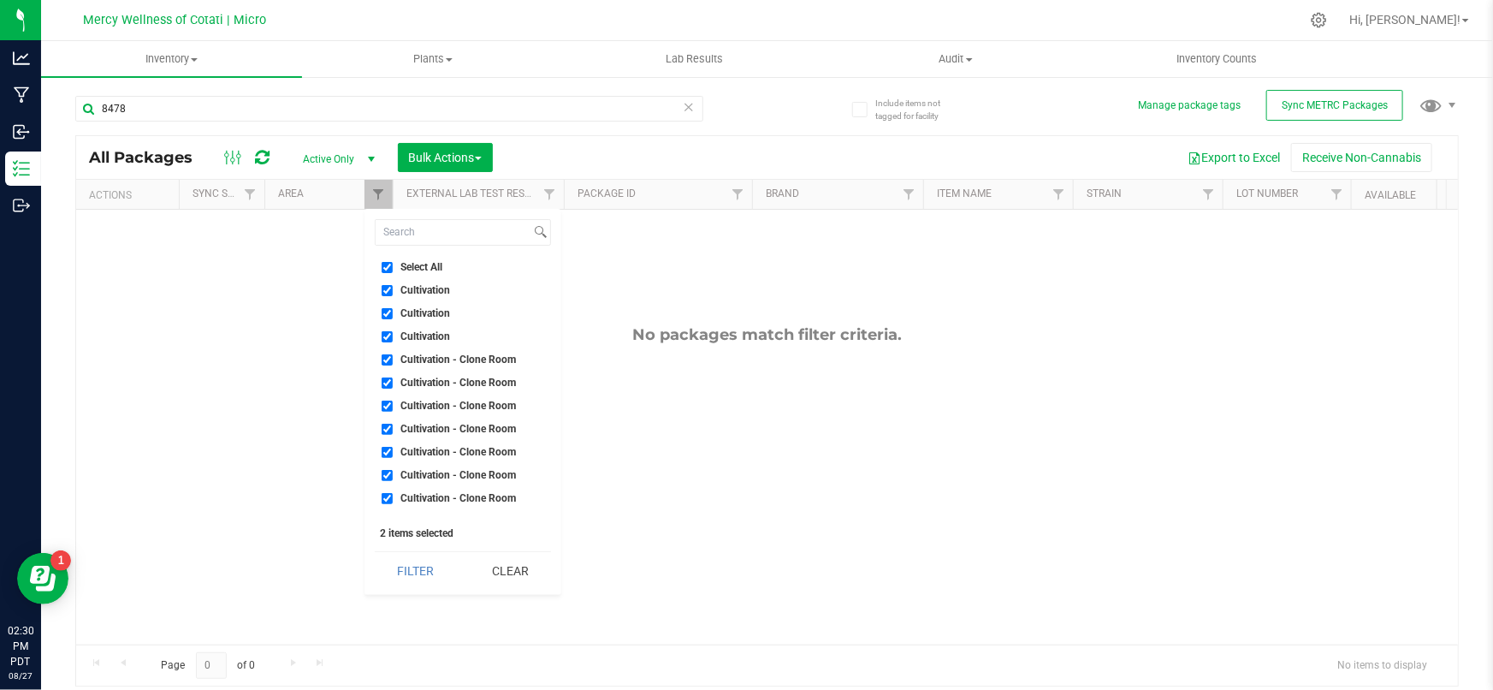
checkbox input "true"
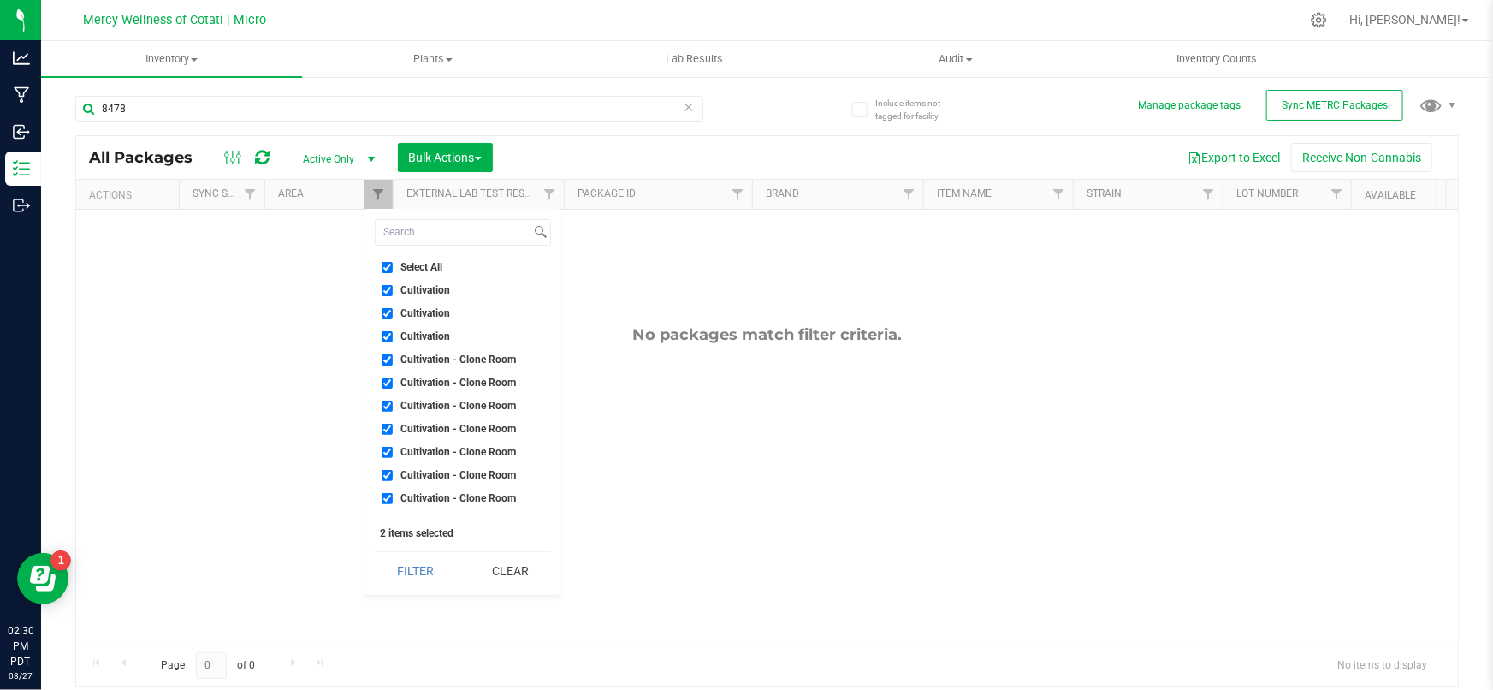
checkbox input "true"
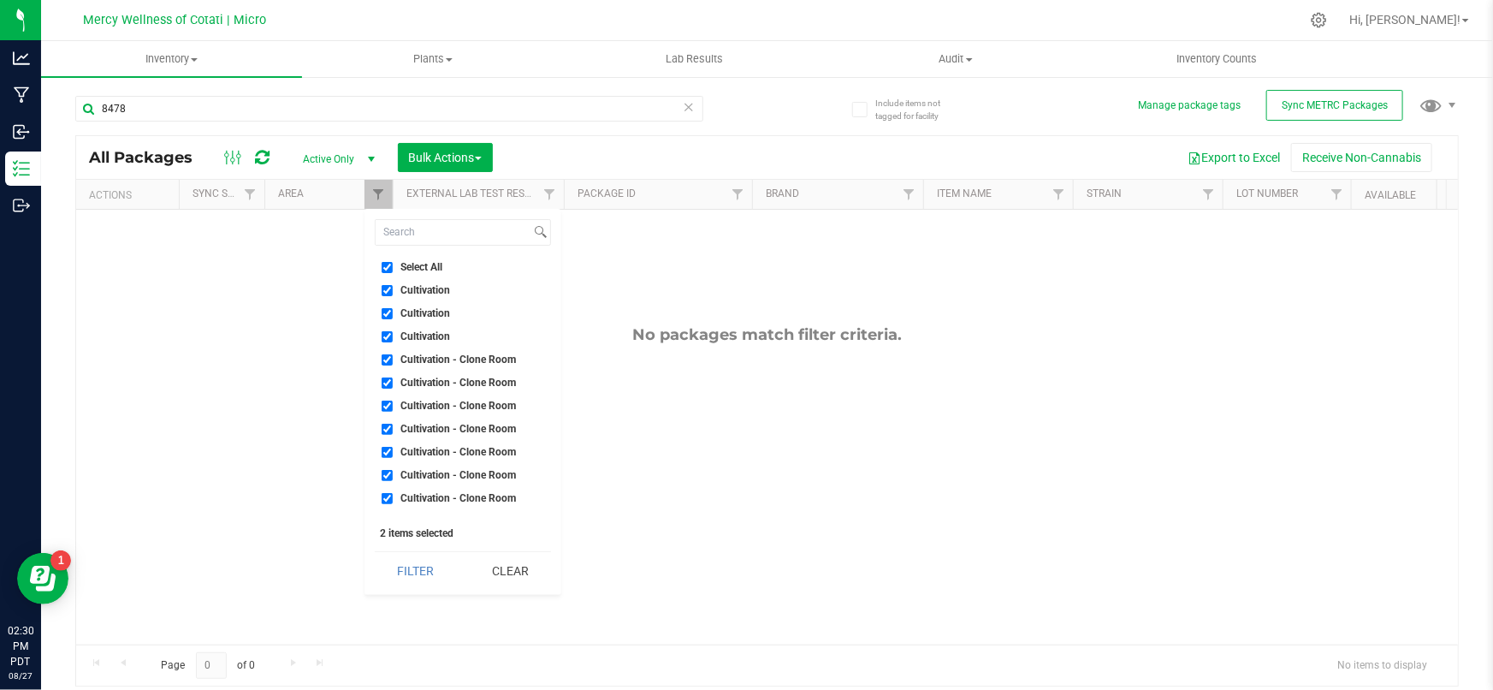
checkbox input "true"
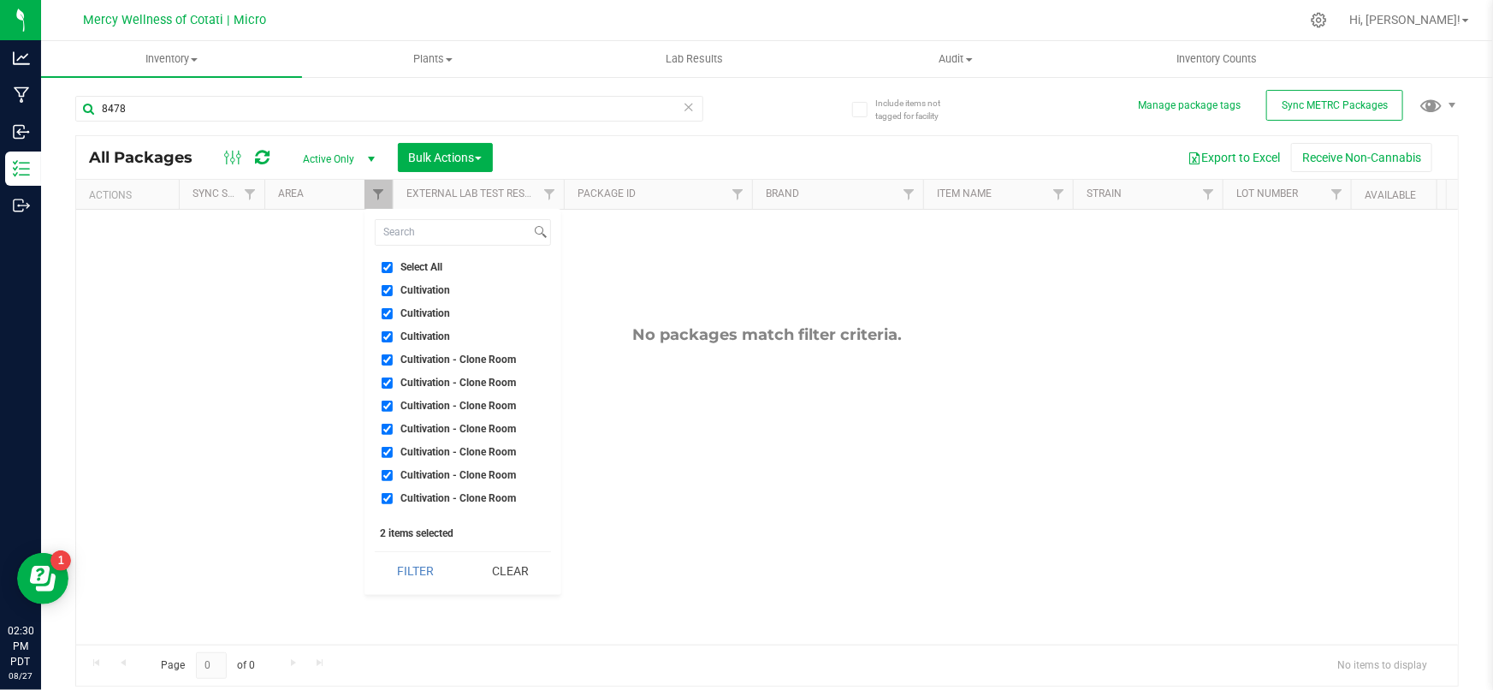
checkbox input "true"
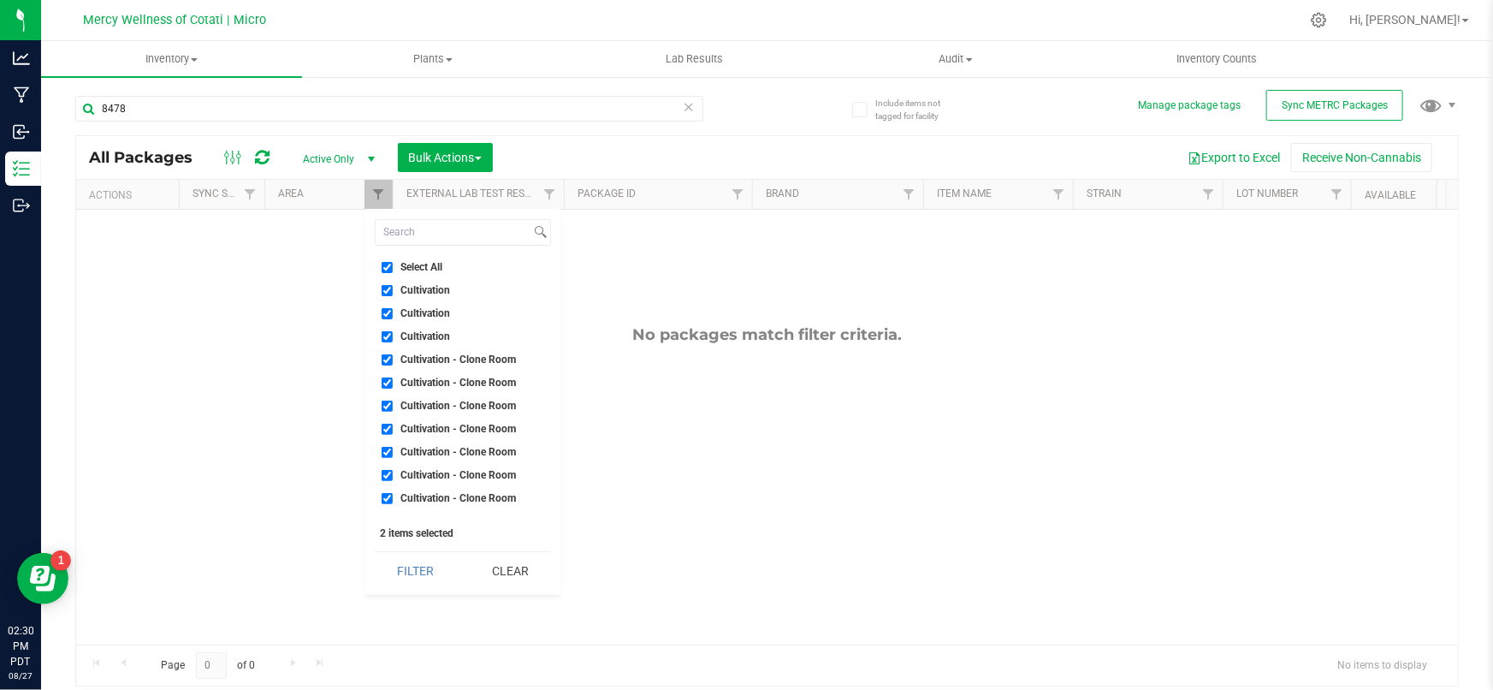
checkbox input "true"
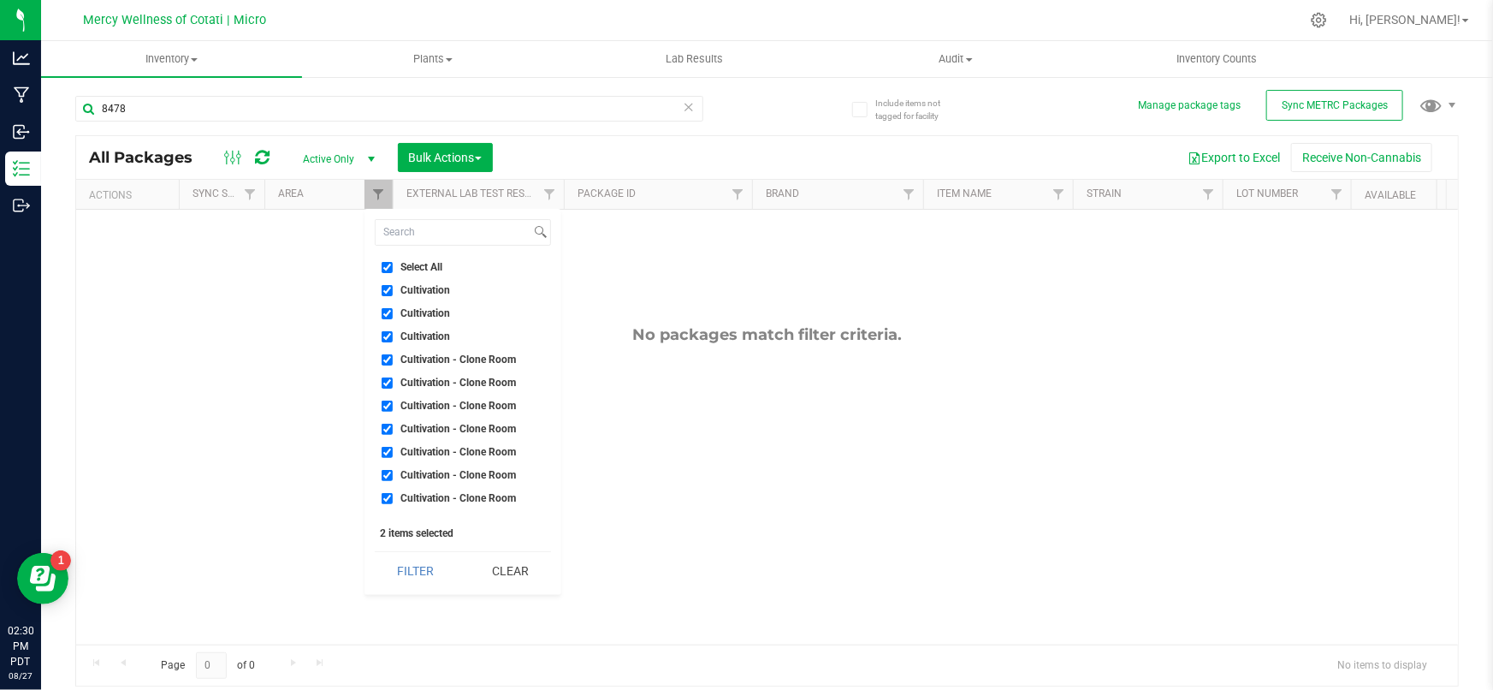
checkbox input "true"
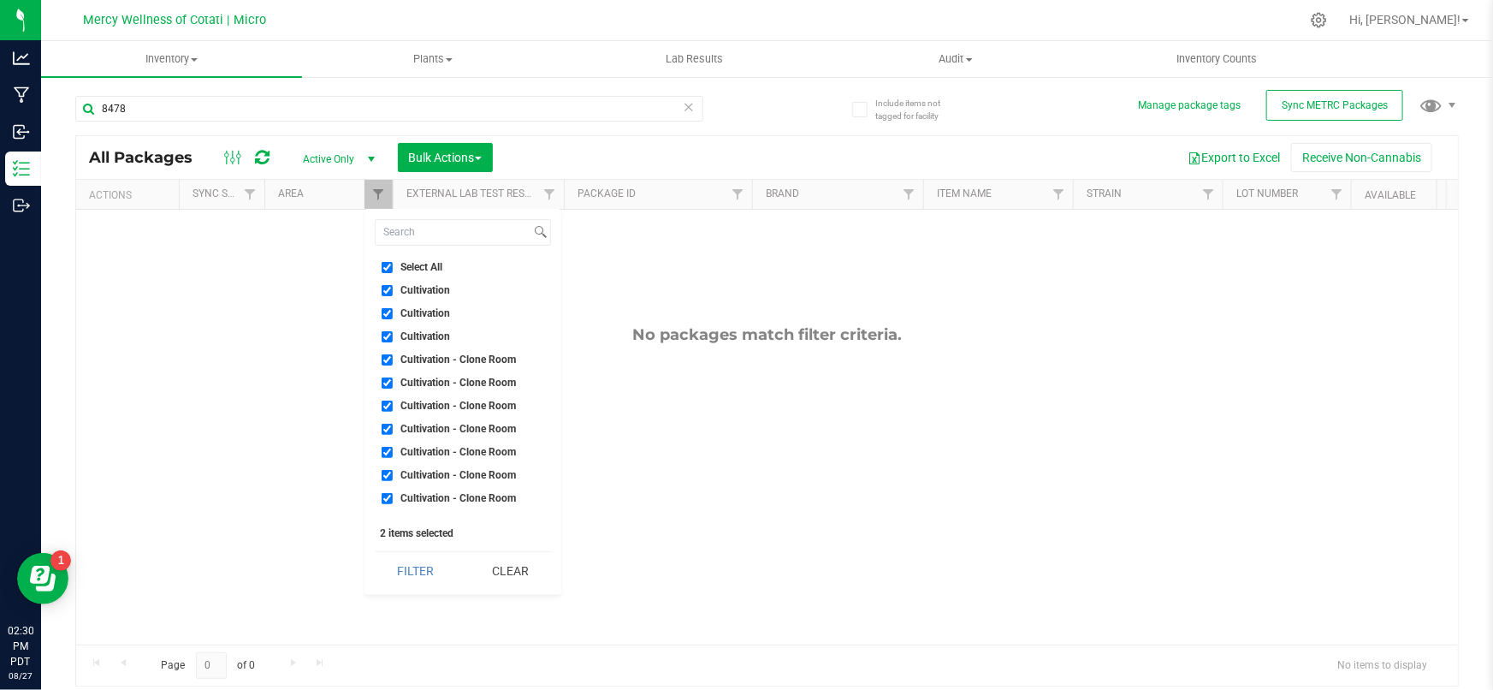
checkbox input "true"
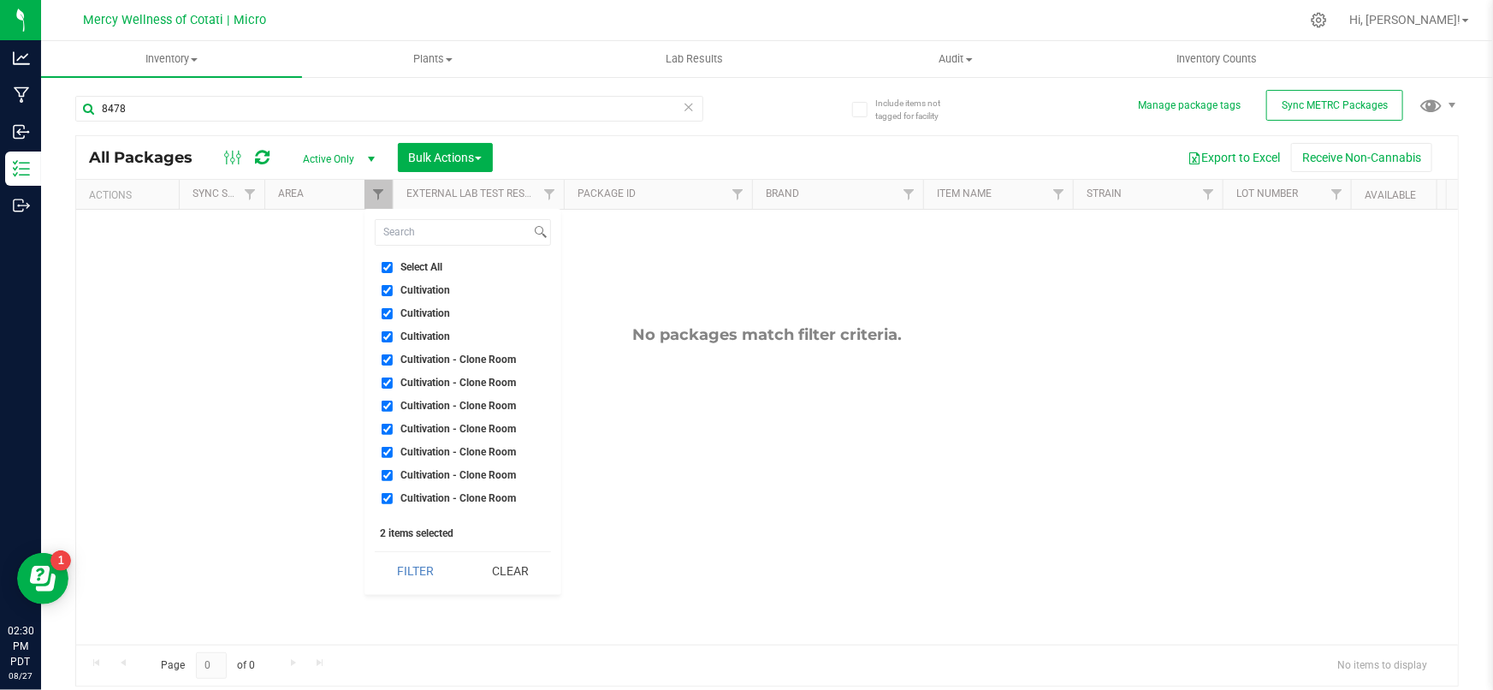
checkbox input "true"
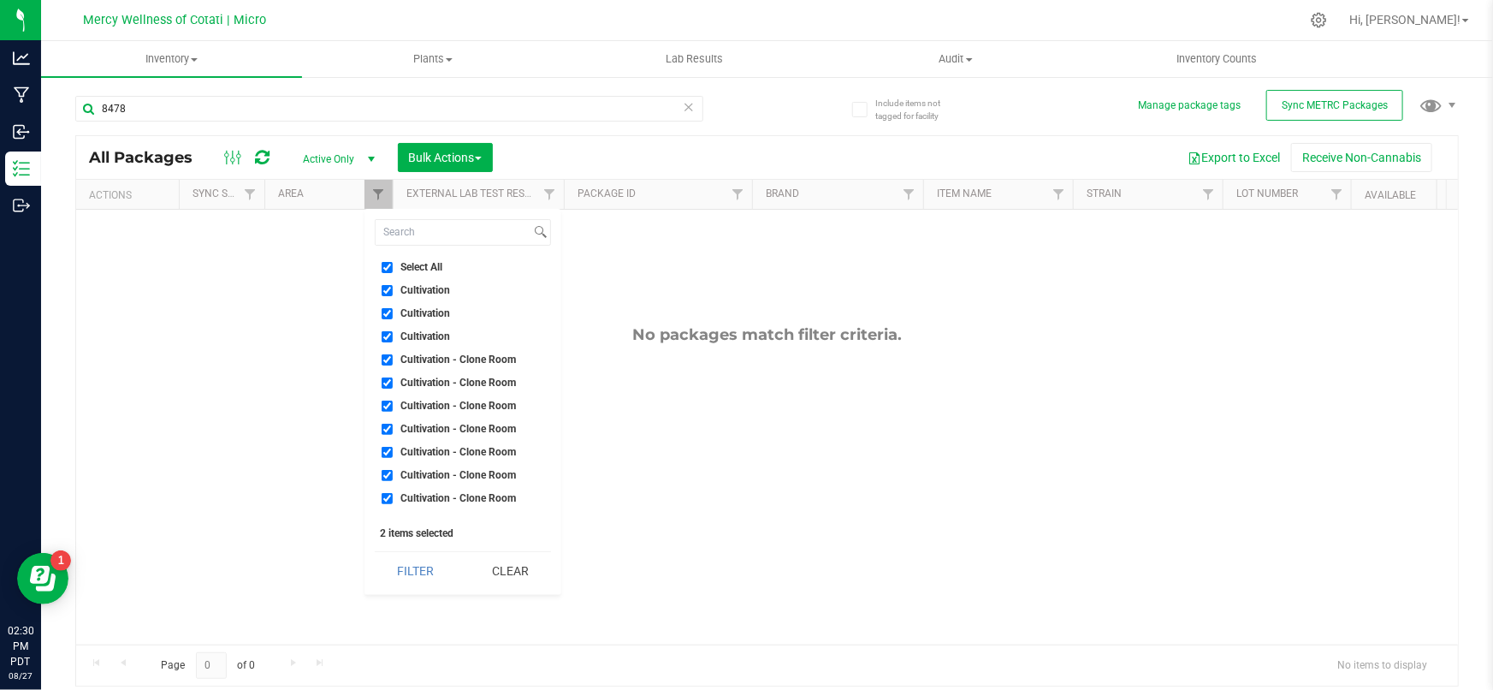
checkbox input "true"
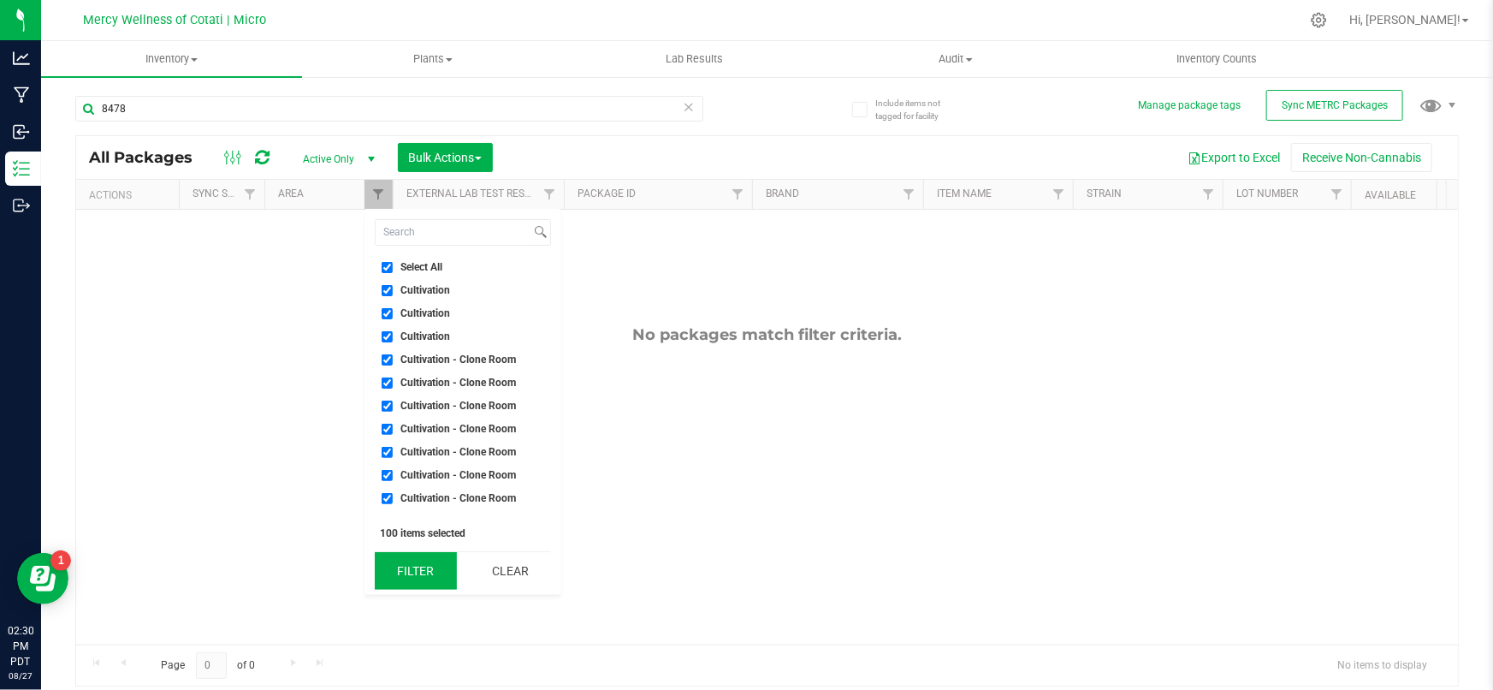
click at [417, 570] on button "Filter" at bounding box center [416, 571] width 82 height 38
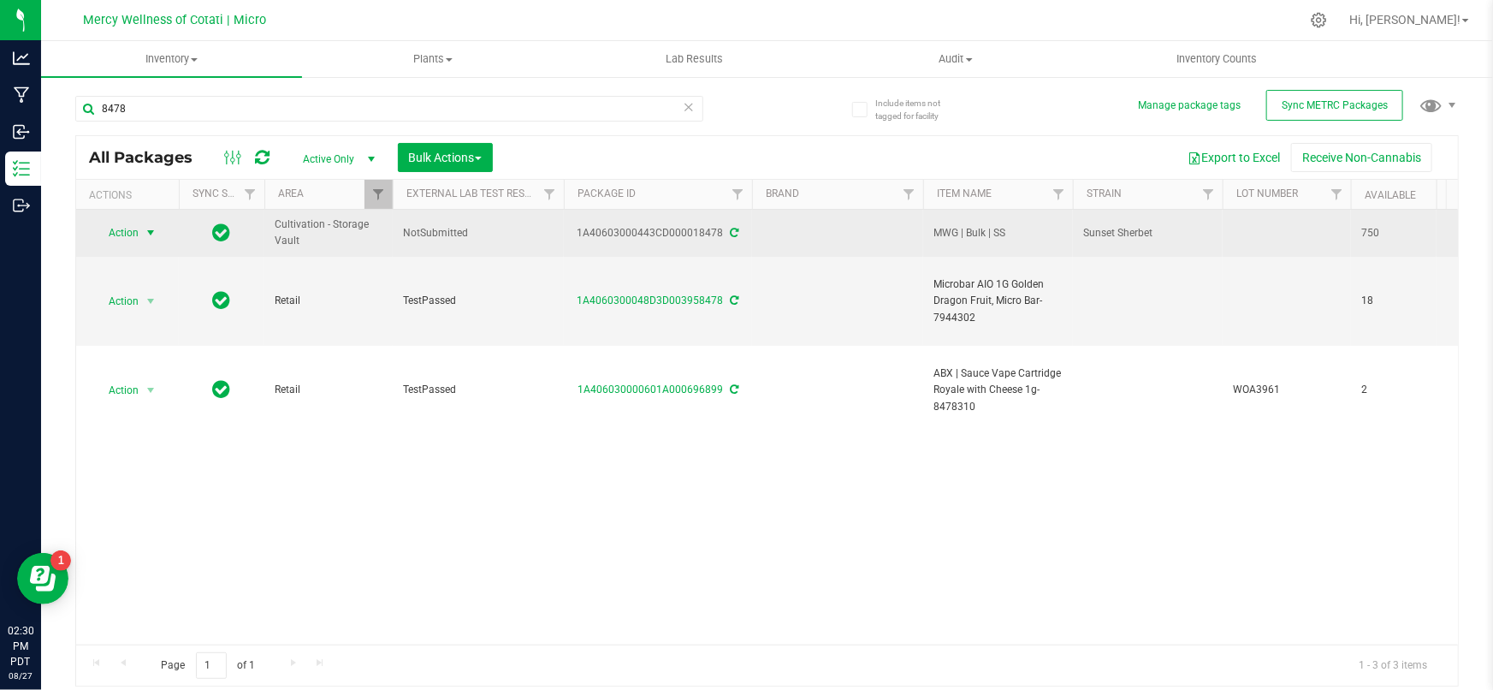
click at [151, 229] on span "select" at bounding box center [151, 233] width 14 height 14
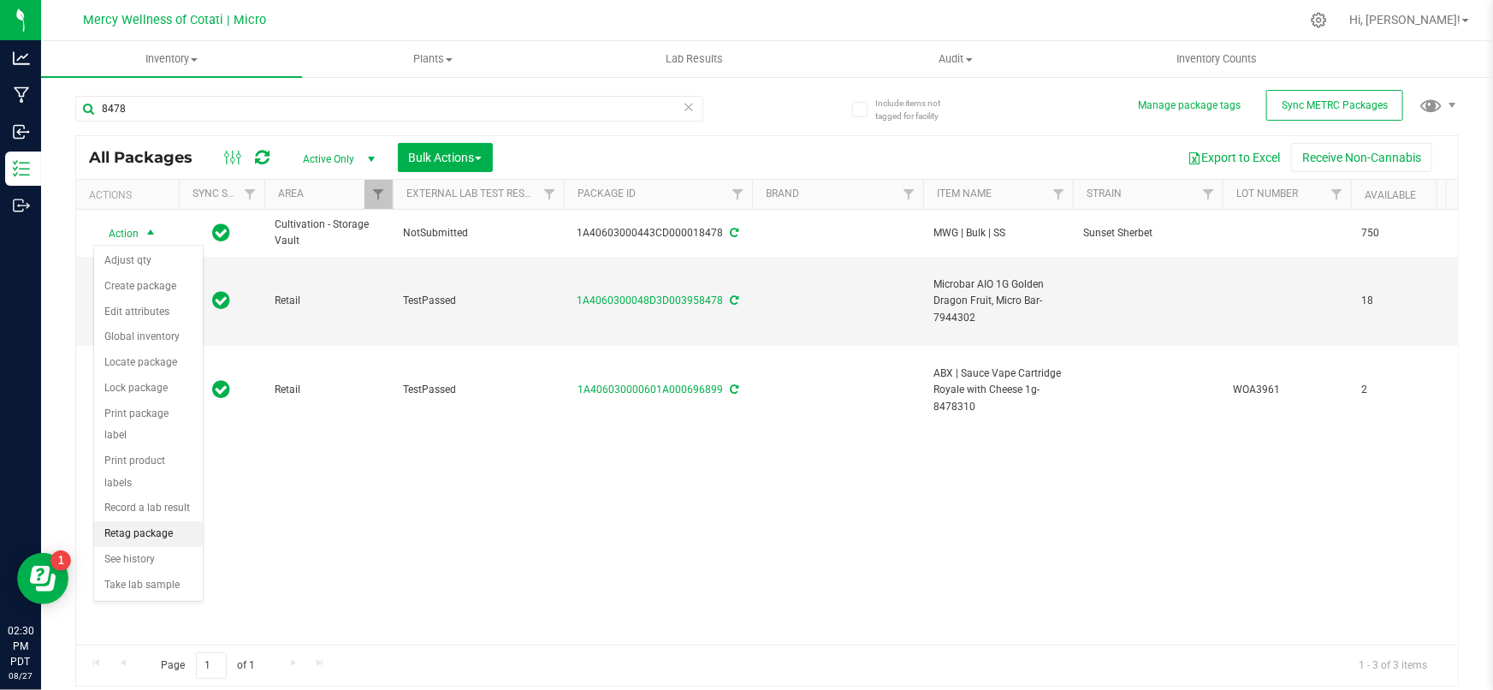
click at [145, 521] on li "Retag package" at bounding box center [148, 534] width 109 height 26
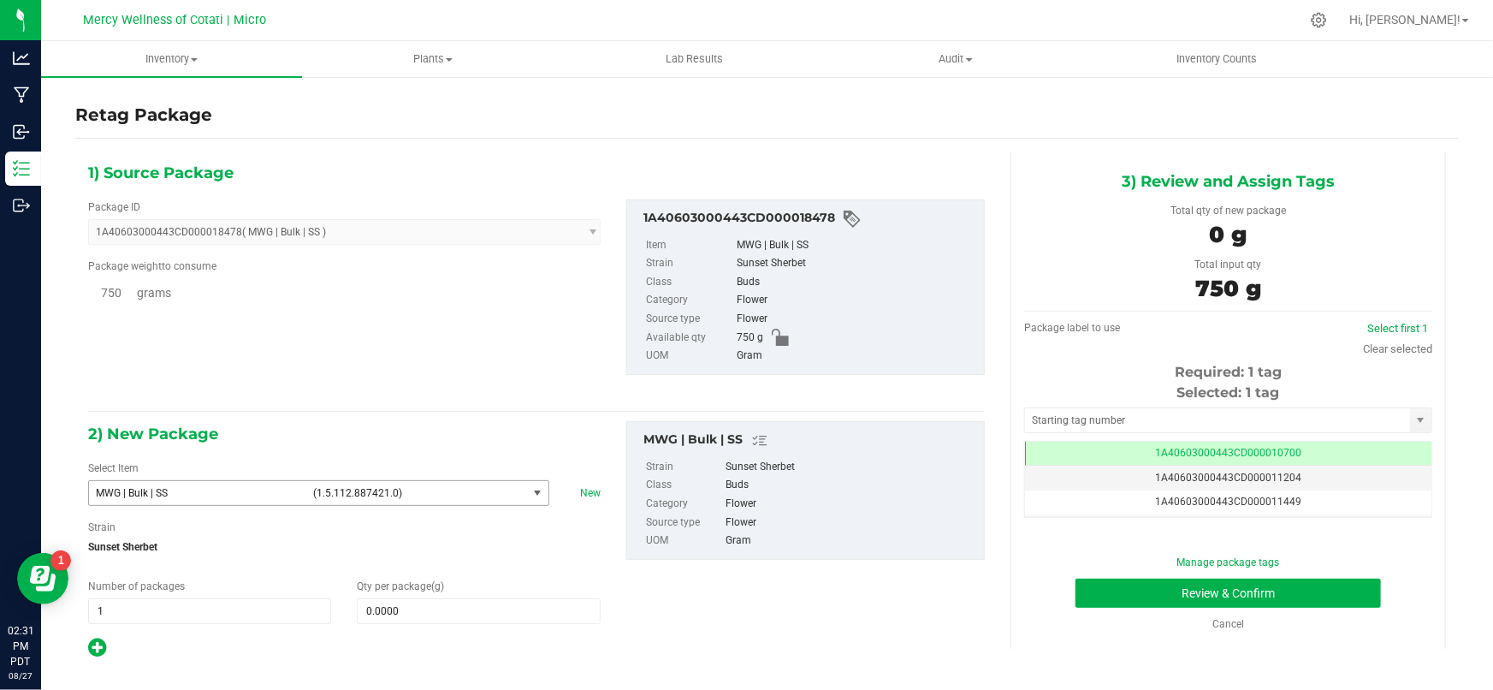
click at [199, 493] on span "MWG | Bulk | SS" at bounding box center [199, 493] width 207 height 12
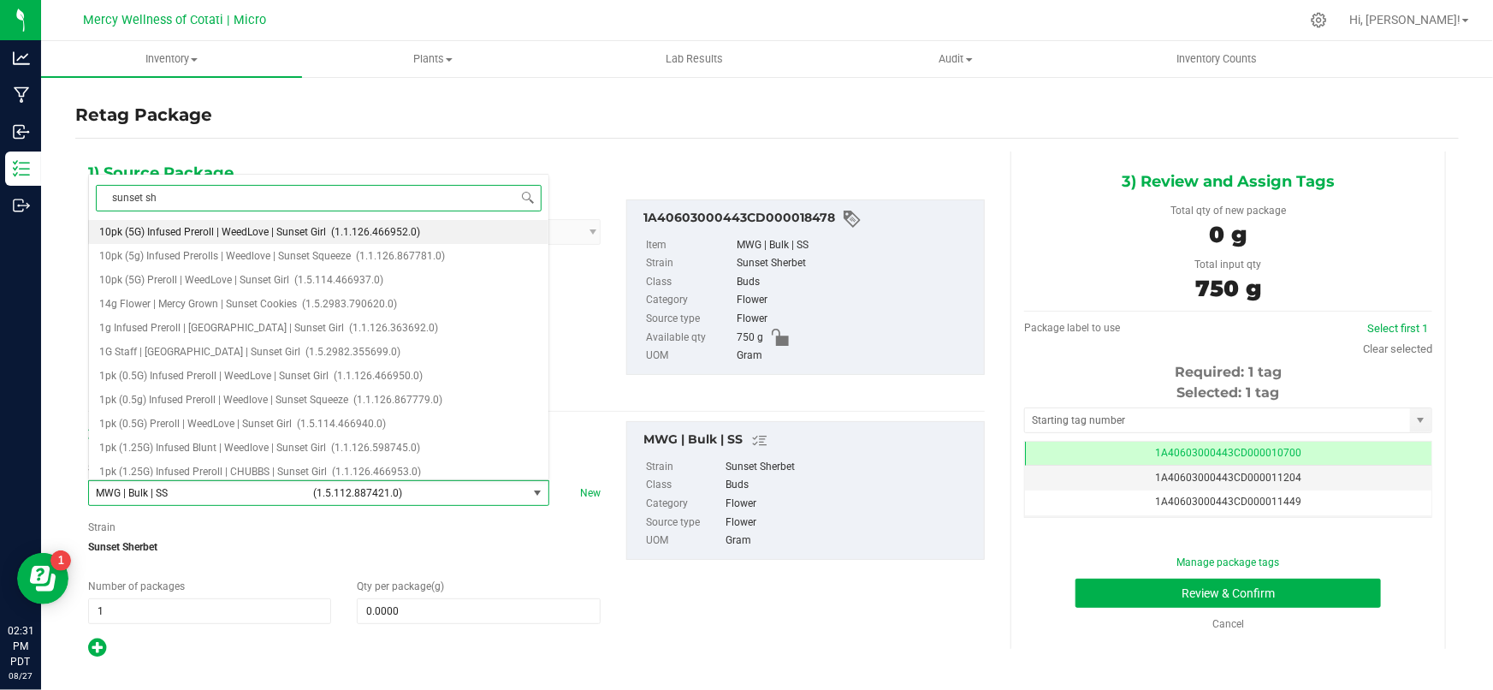
type input "sunset she"
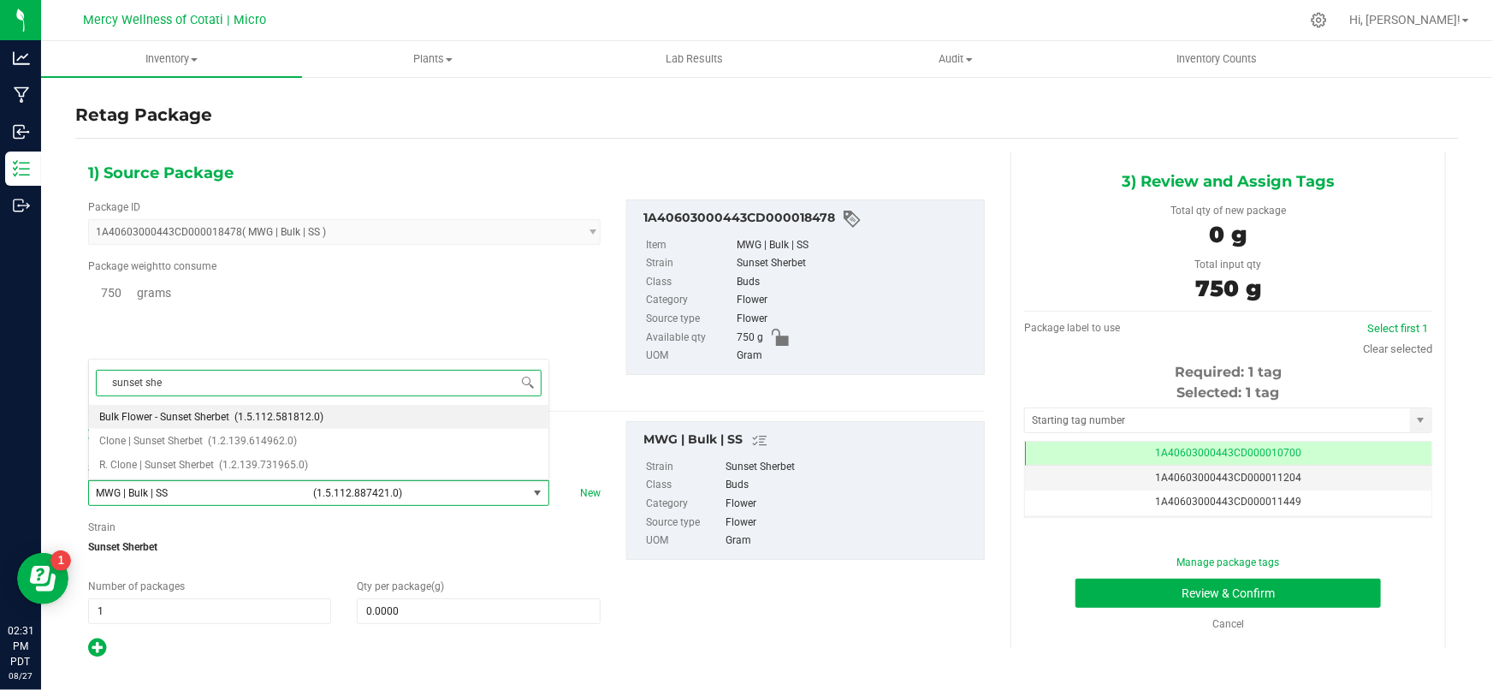
click at [200, 418] on span "Bulk Flower - Sunset Sherbet" at bounding box center [164, 417] width 130 height 12
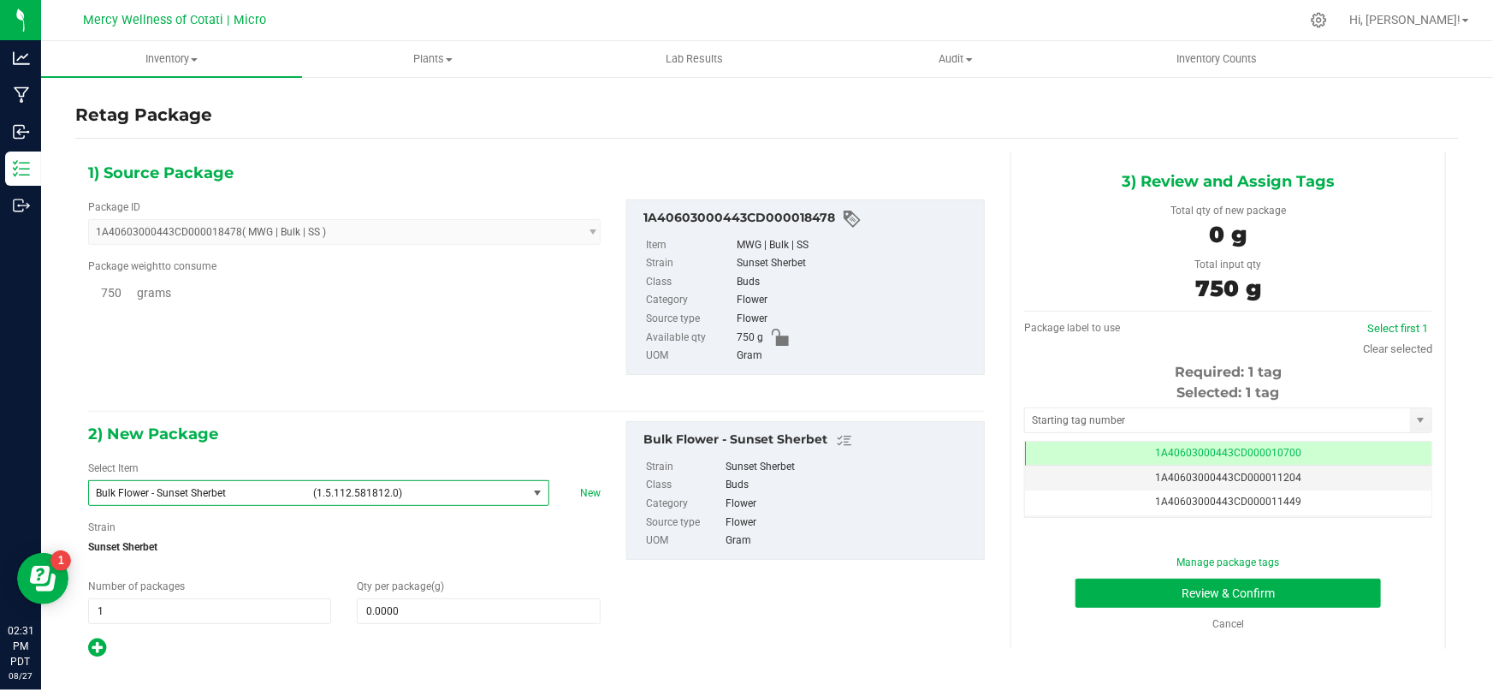
type input "0.0000"
click at [421, 616] on span at bounding box center [478, 611] width 243 height 26
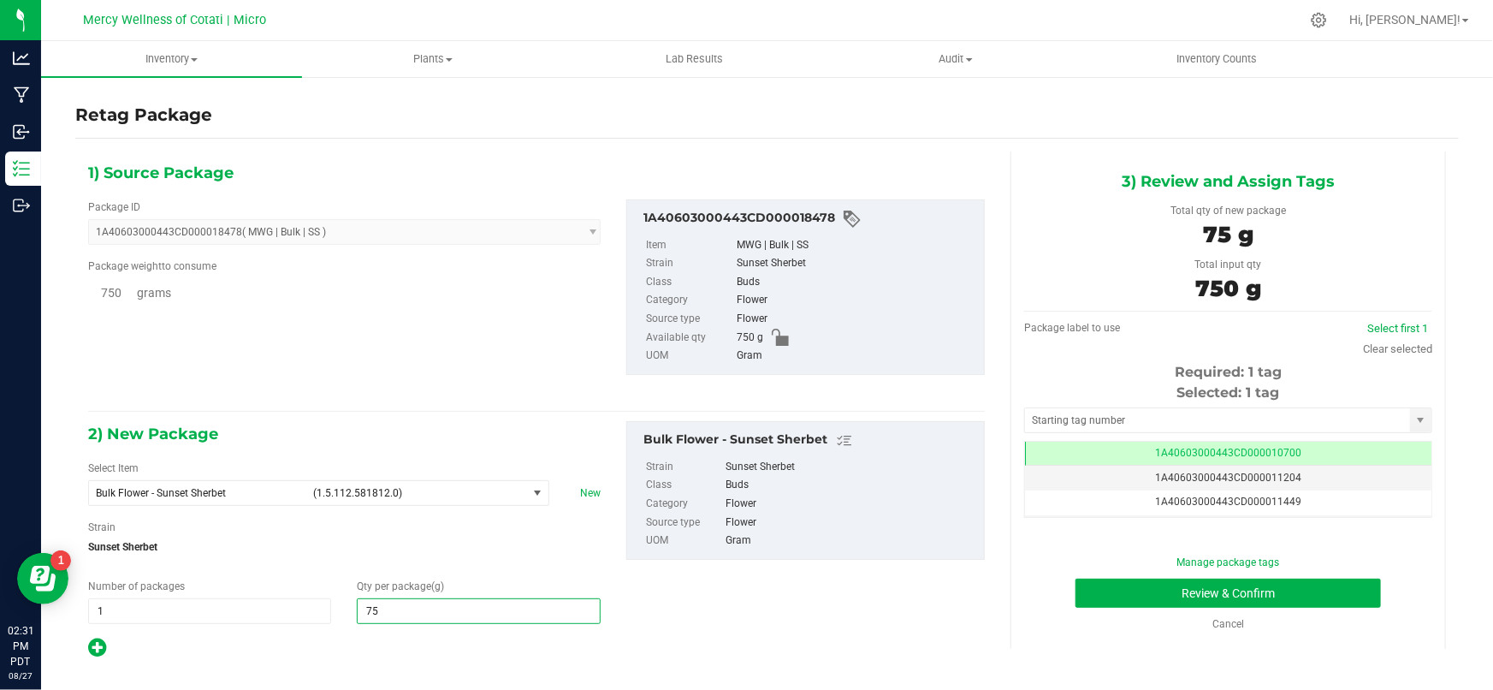
type input "750"
type input "750.0000"
click at [1169, 424] on input "text" at bounding box center [1217, 420] width 385 height 24
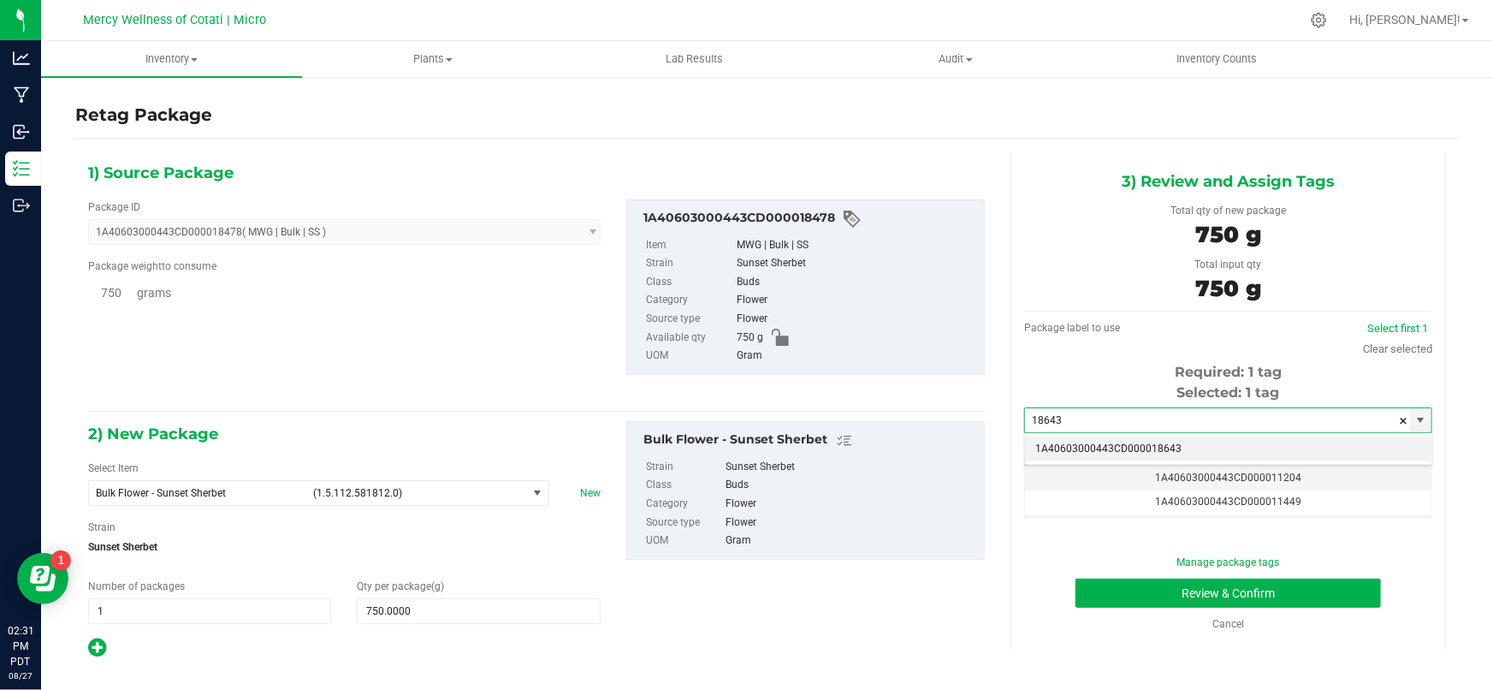
click at [1143, 453] on li "1A40603000443CD000018643" at bounding box center [1228, 449] width 406 height 26
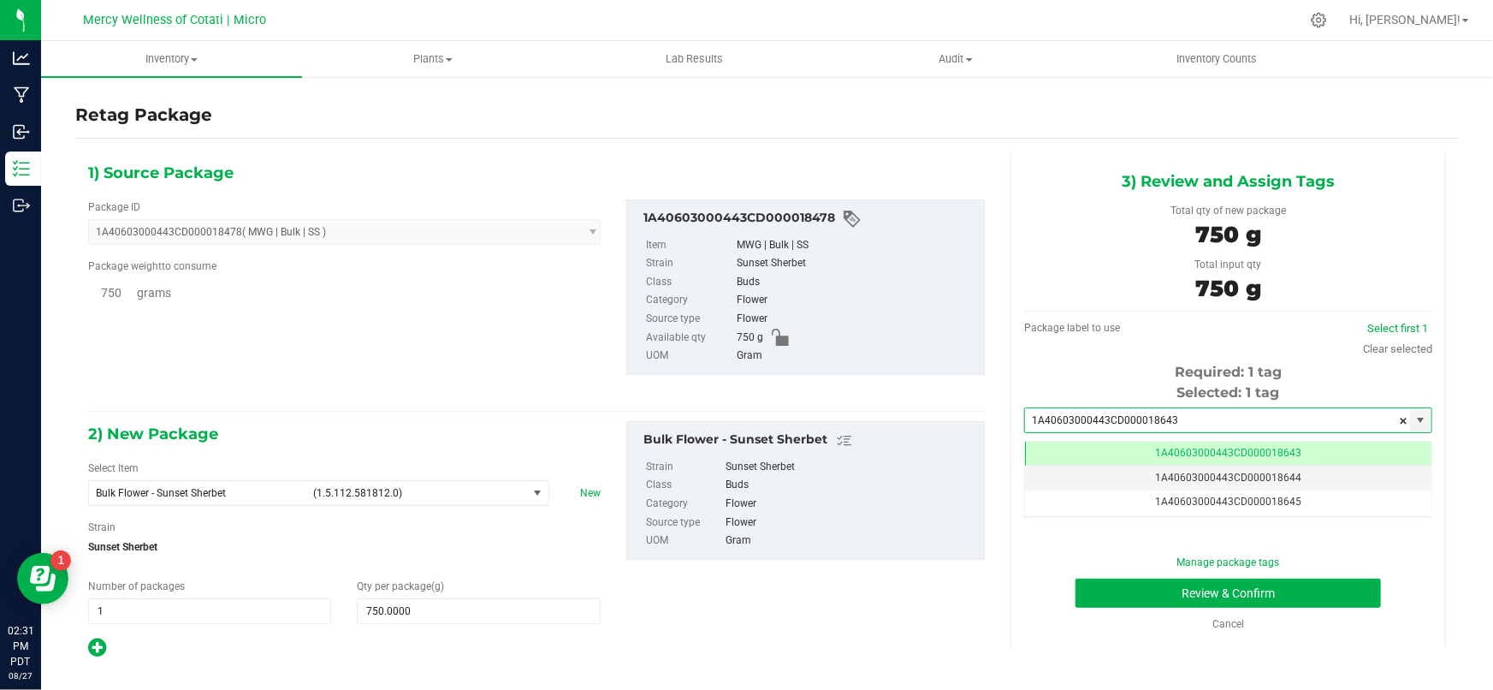
scroll to position [0, 0]
type input "1A40603000443CD000018643"
click at [1117, 591] on button "Review & Confirm" at bounding box center [1229, 592] width 306 height 29
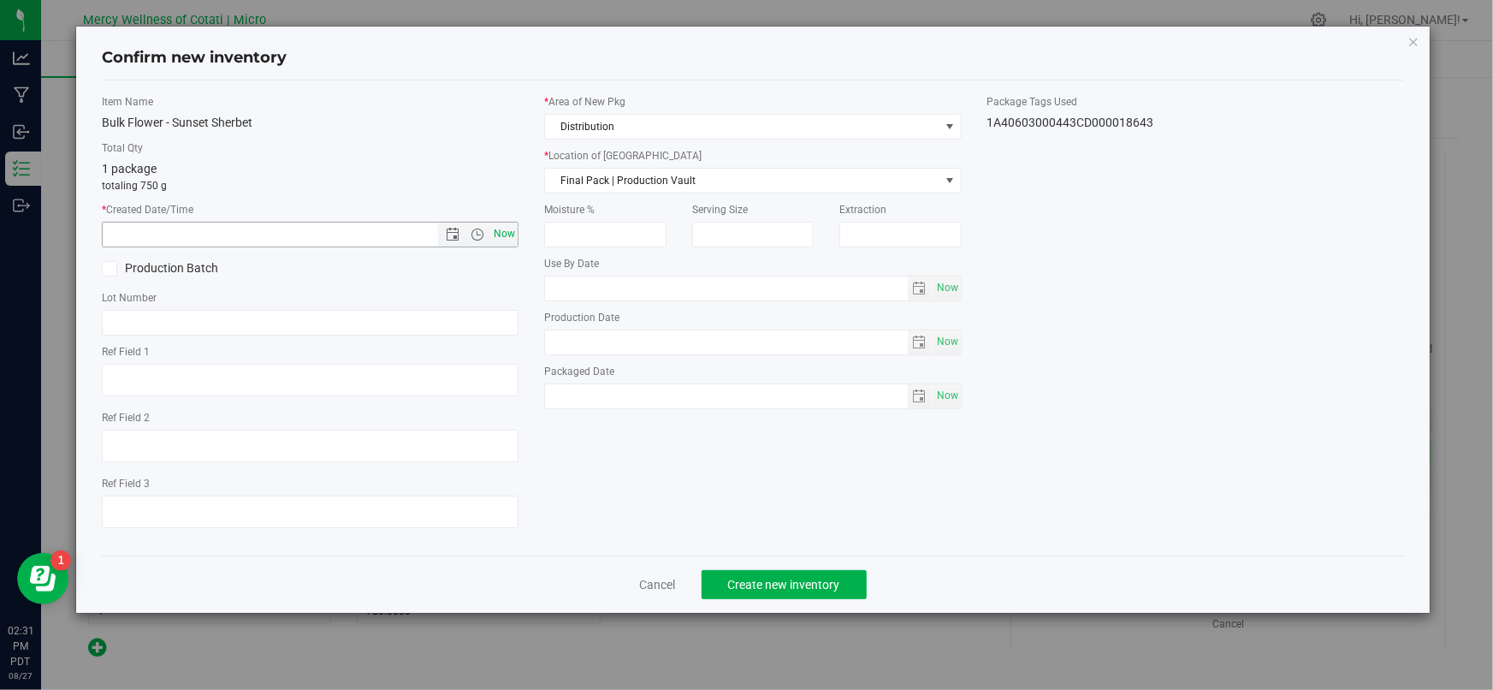
click at [506, 237] on span "Now" at bounding box center [504, 234] width 29 height 25
type input "[DATE] 2:31 PM"
click at [619, 181] on span "Final Pack | Production Vault" at bounding box center [742, 181] width 394 height 24
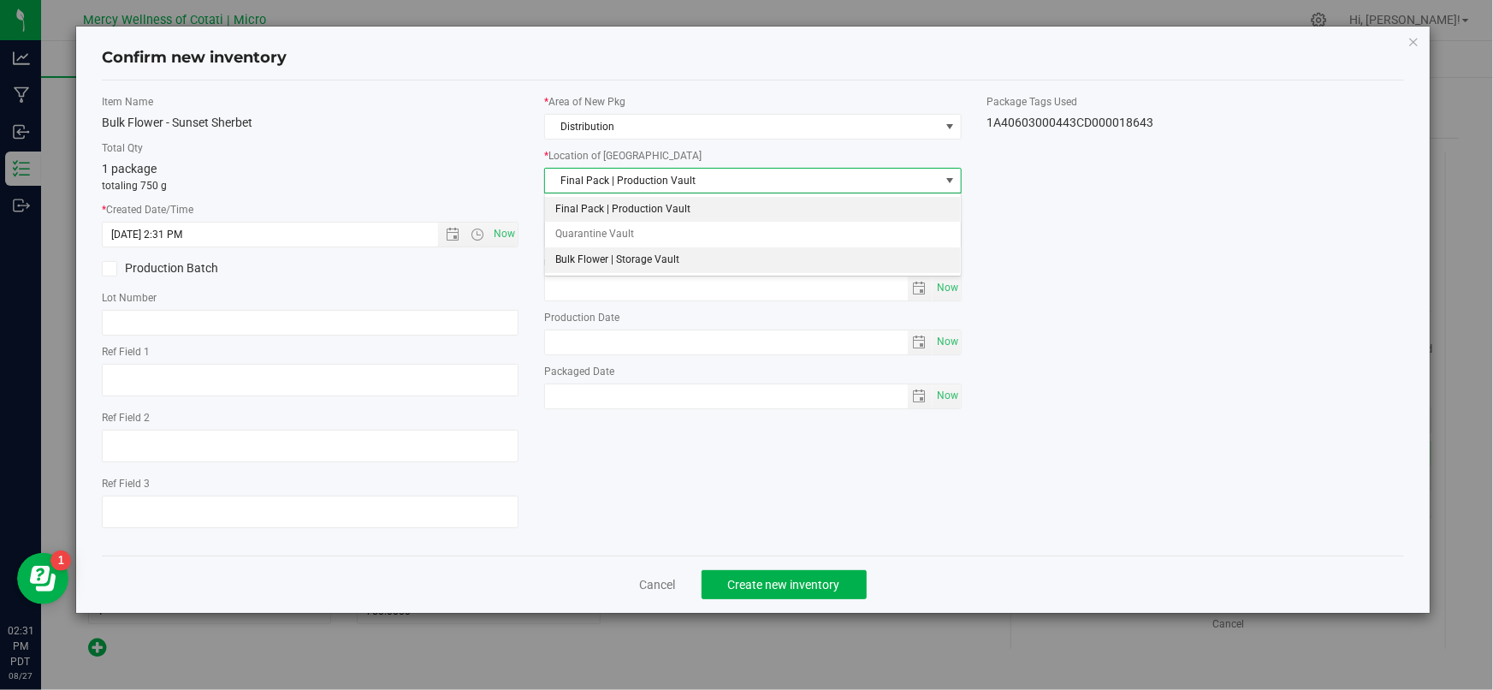
click at [608, 265] on li "Bulk Flower | Storage Vault" at bounding box center [753, 260] width 416 height 26
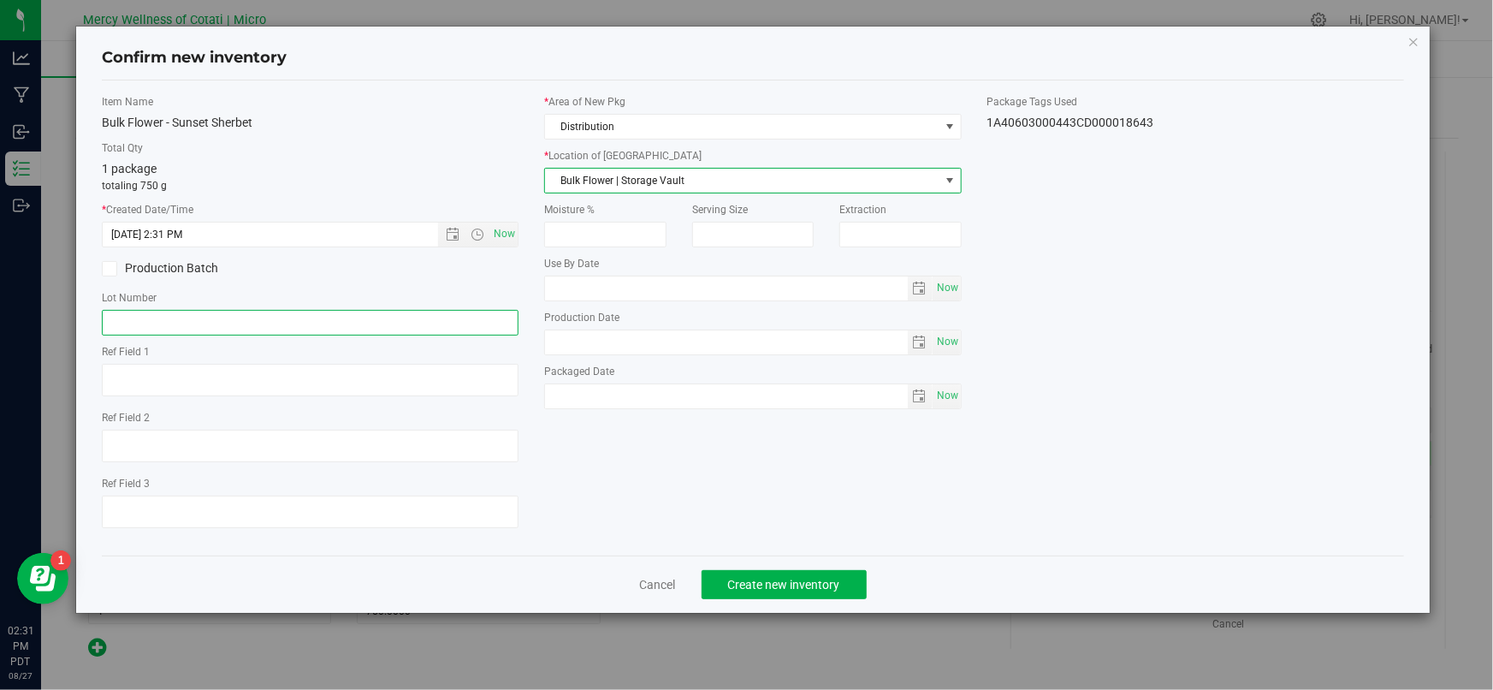
click at [311, 320] on input "text" at bounding box center [310, 323] width 417 height 26
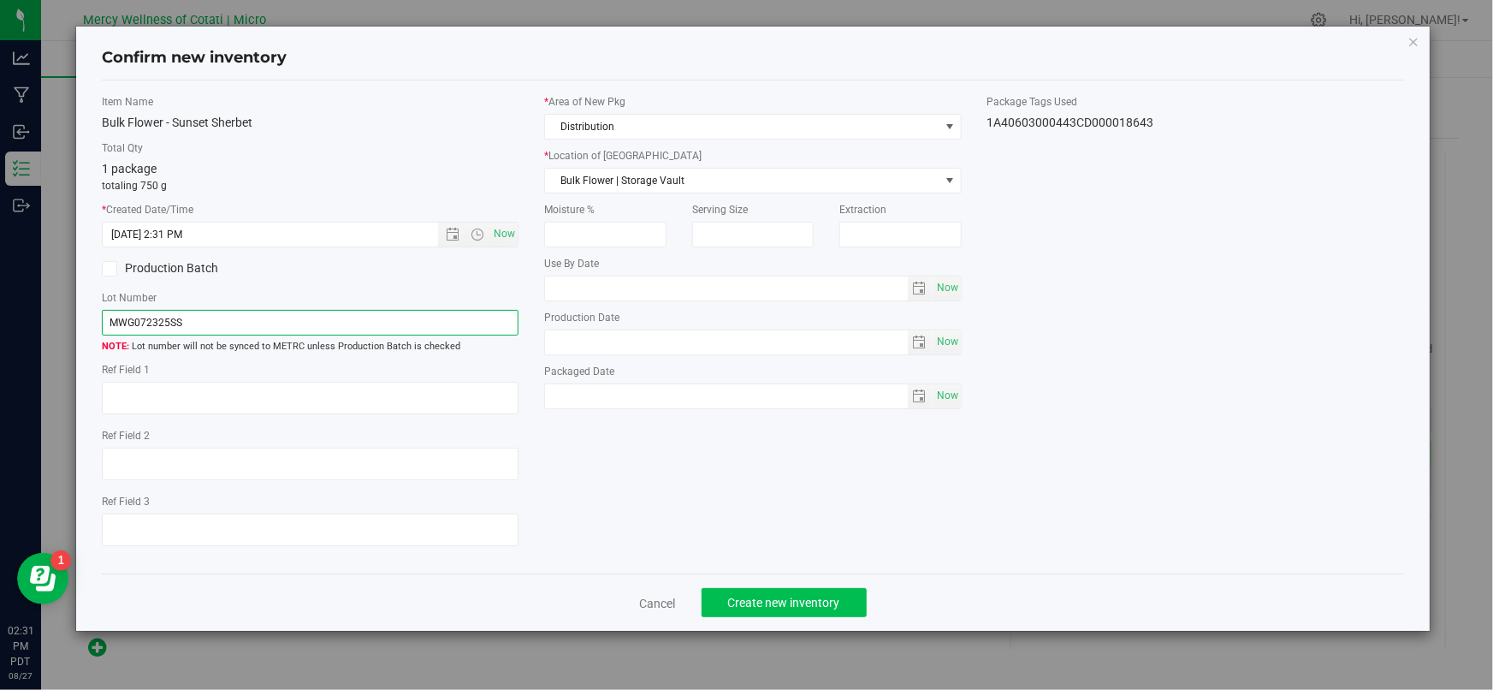
type input "MWG072325SS"
click at [747, 598] on span "Create new inventory" at bounding box center [784, 603] width 112 height 14
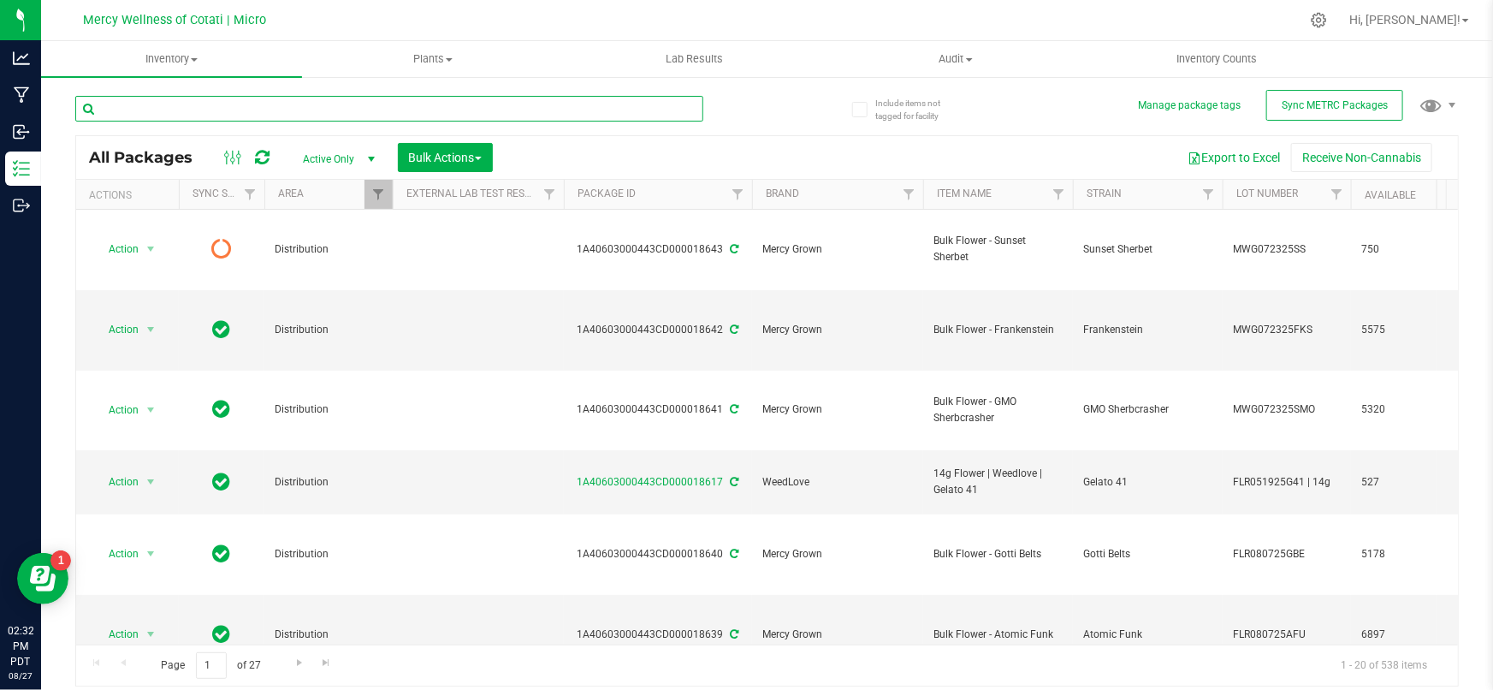
click at [193, 112] on input "text" at bounding box center [389, 109] width 628 height 26
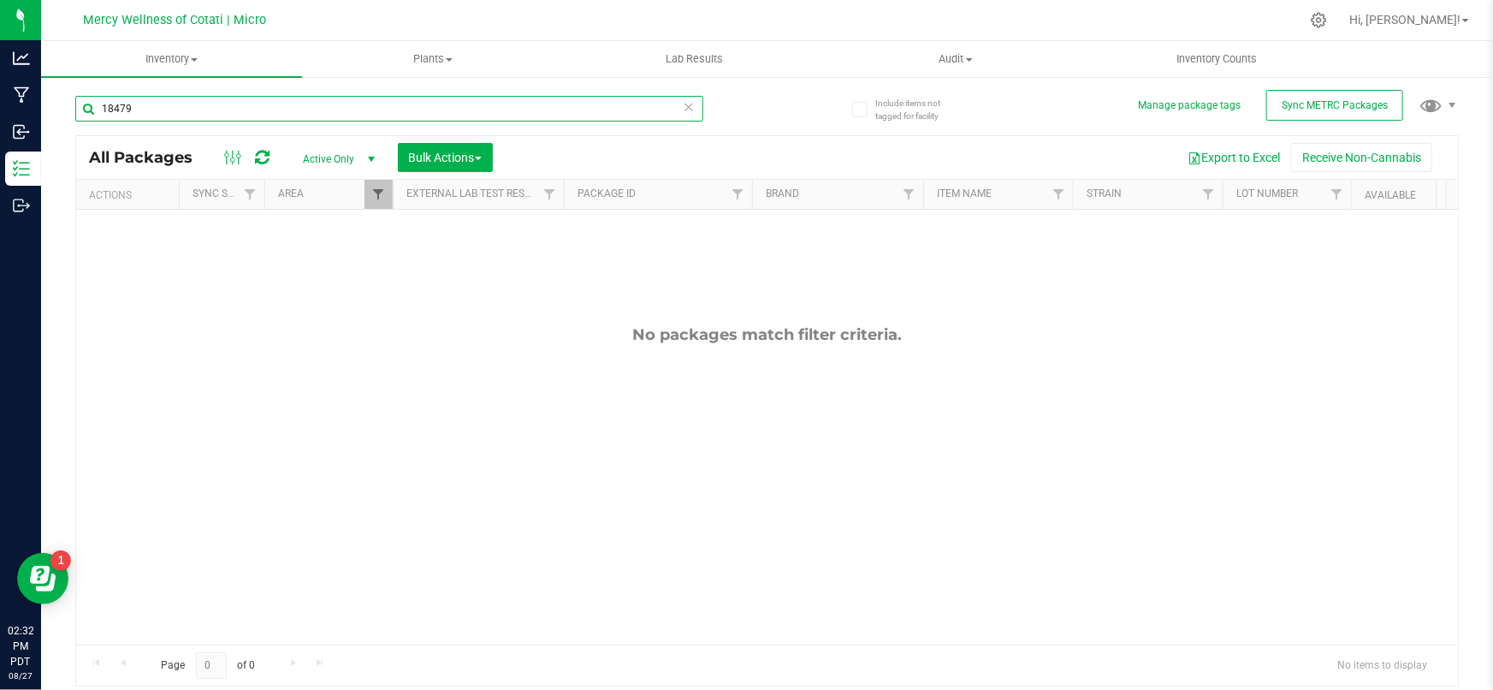
type input "18479"
click at [377, 197] on span "Filter" at bounding box center [378, 194] width 14 height 14
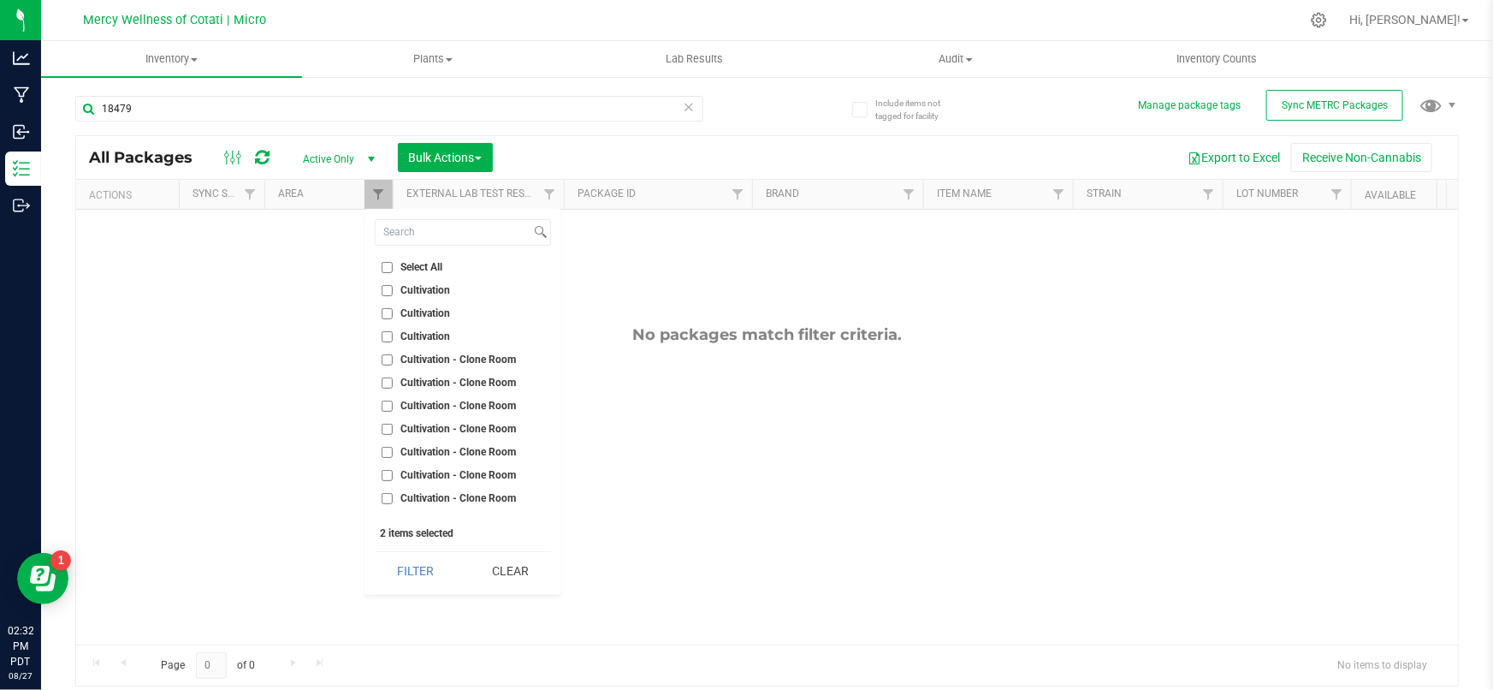
click at [387, 267] on input "Select All" at bounding box center [387, 267] width 11 height 11
checkbox input "true"
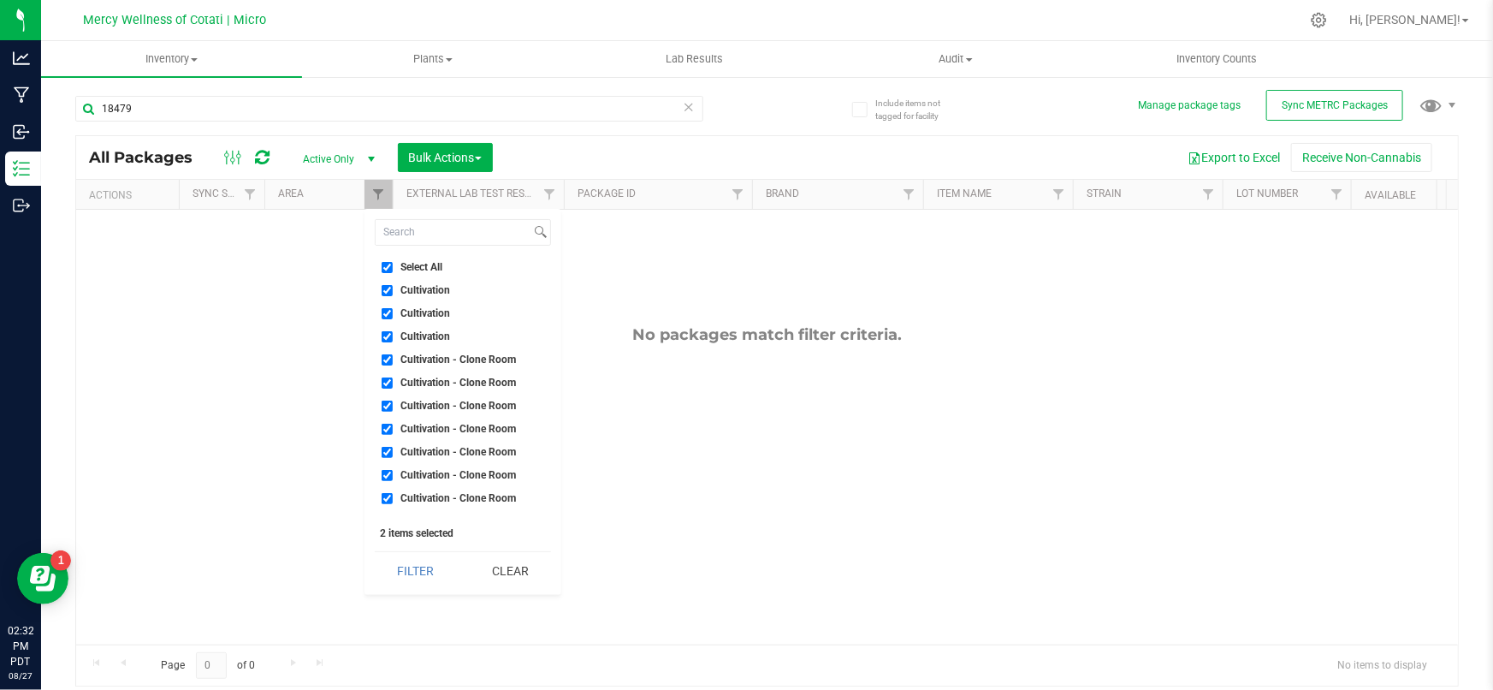
checkbox input "true"
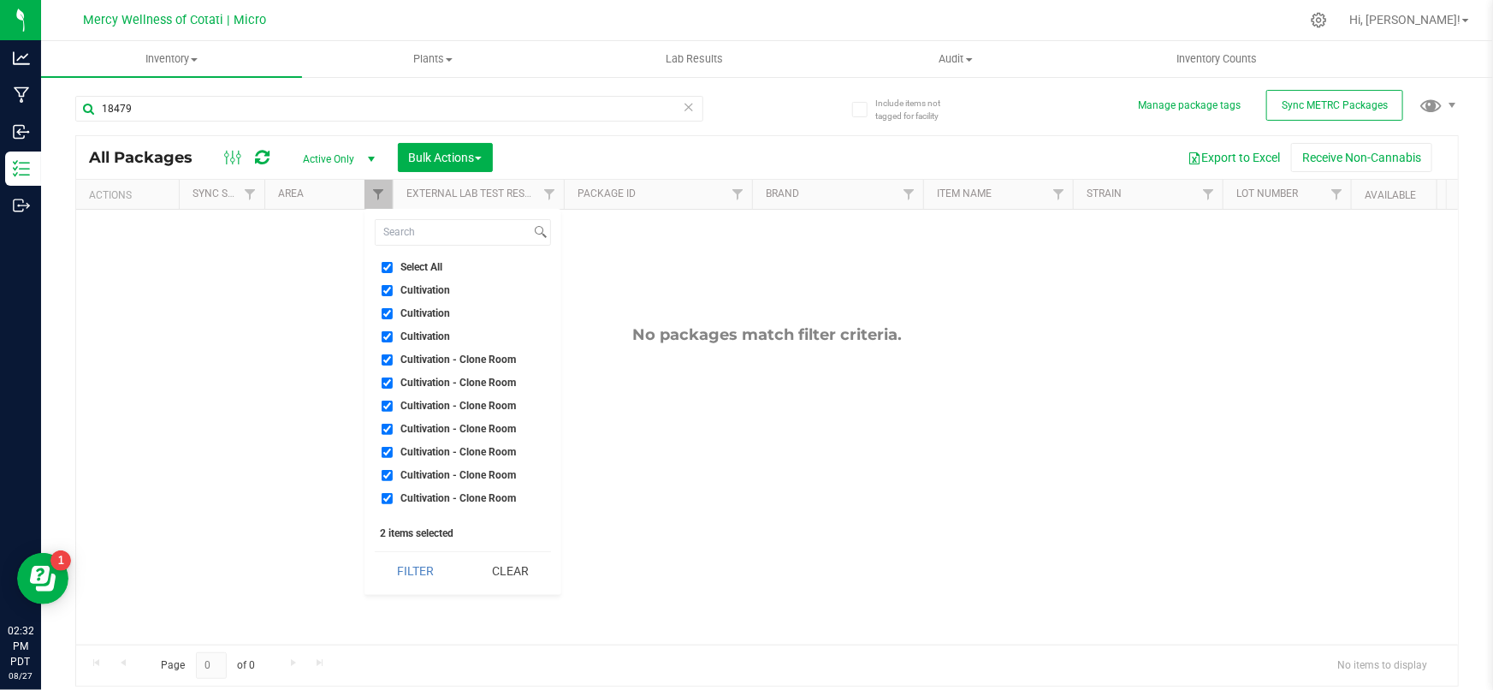
checkbox input "true"
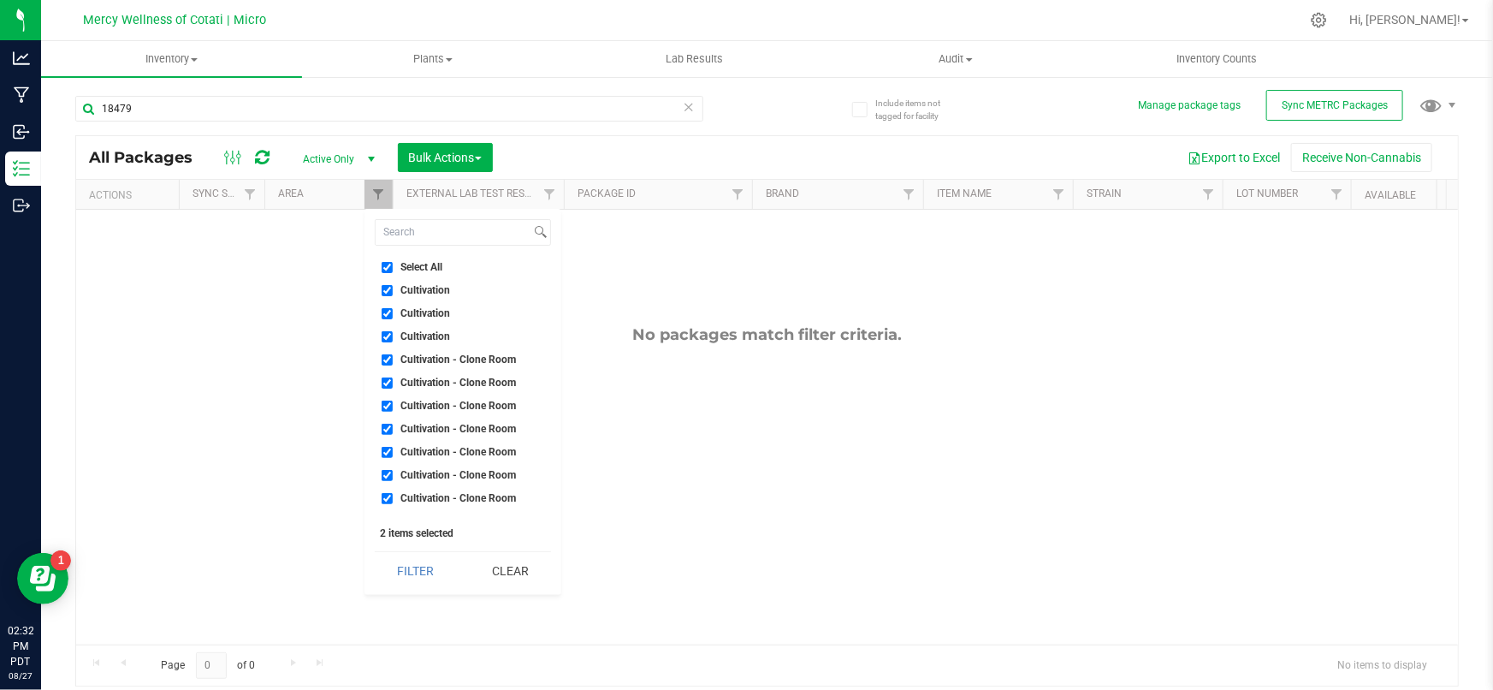
checkbox input "true"
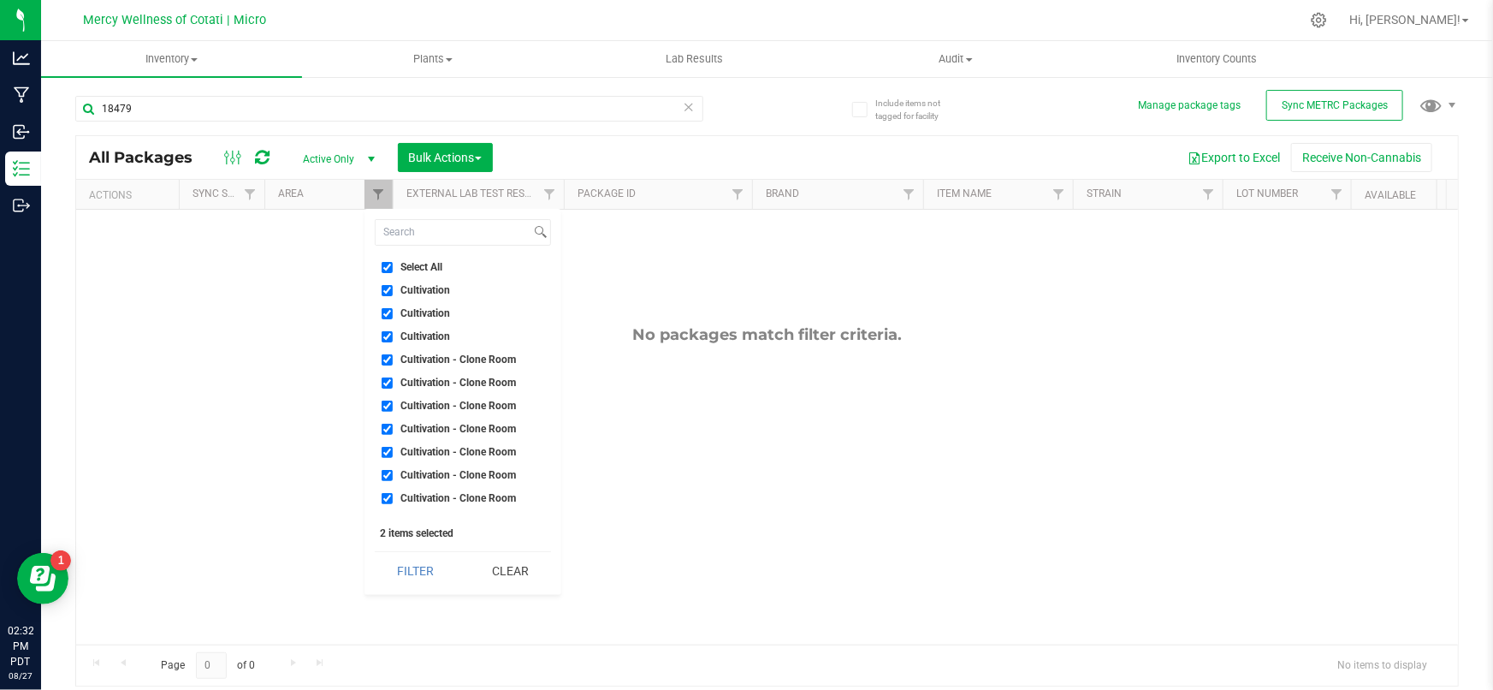
checkbox input "true"
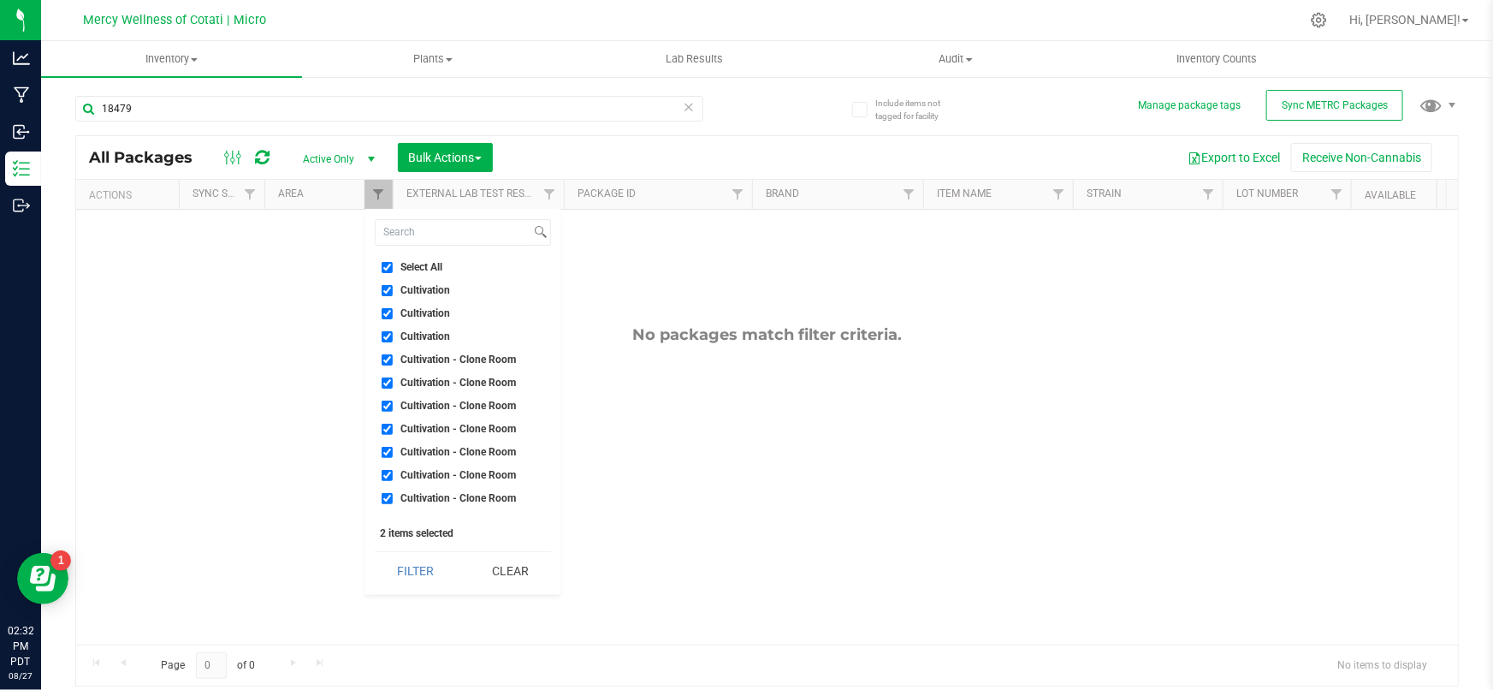
checkbox input "true"
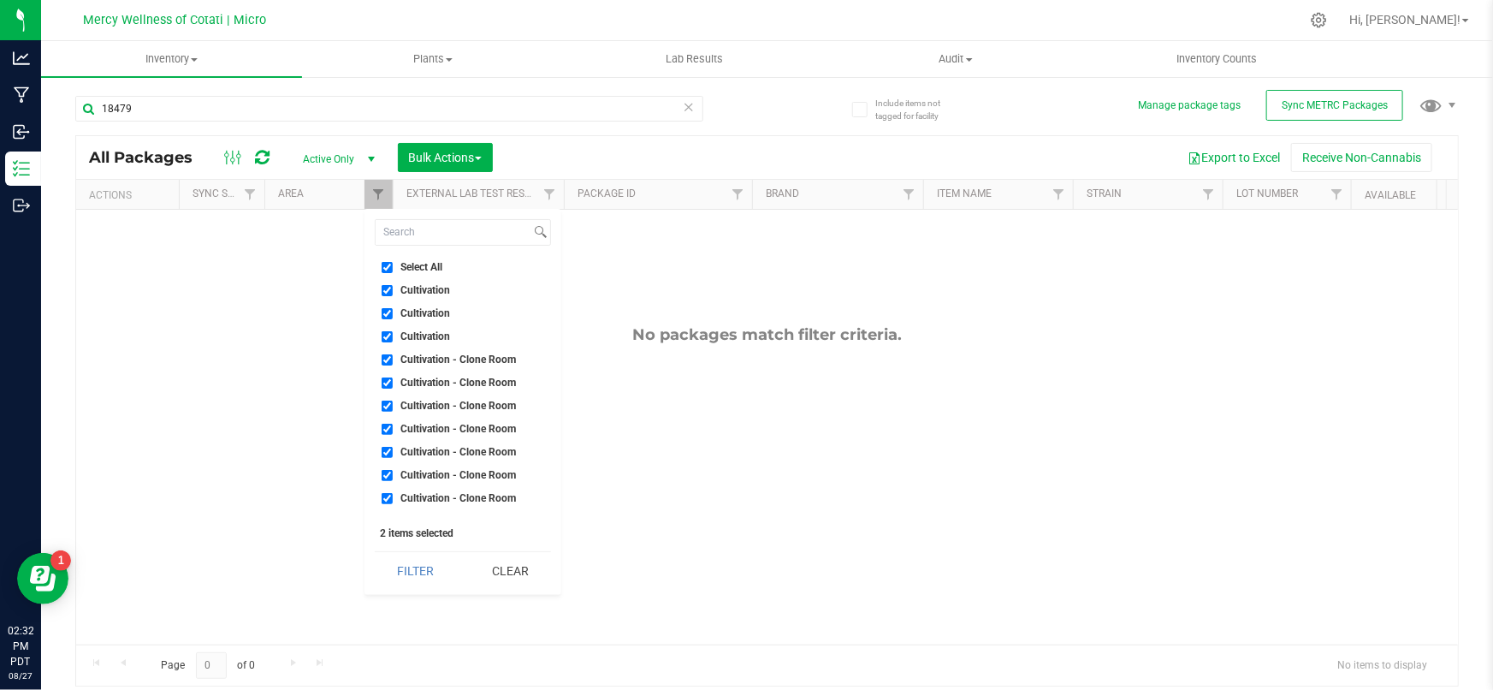
checkbox input "true"
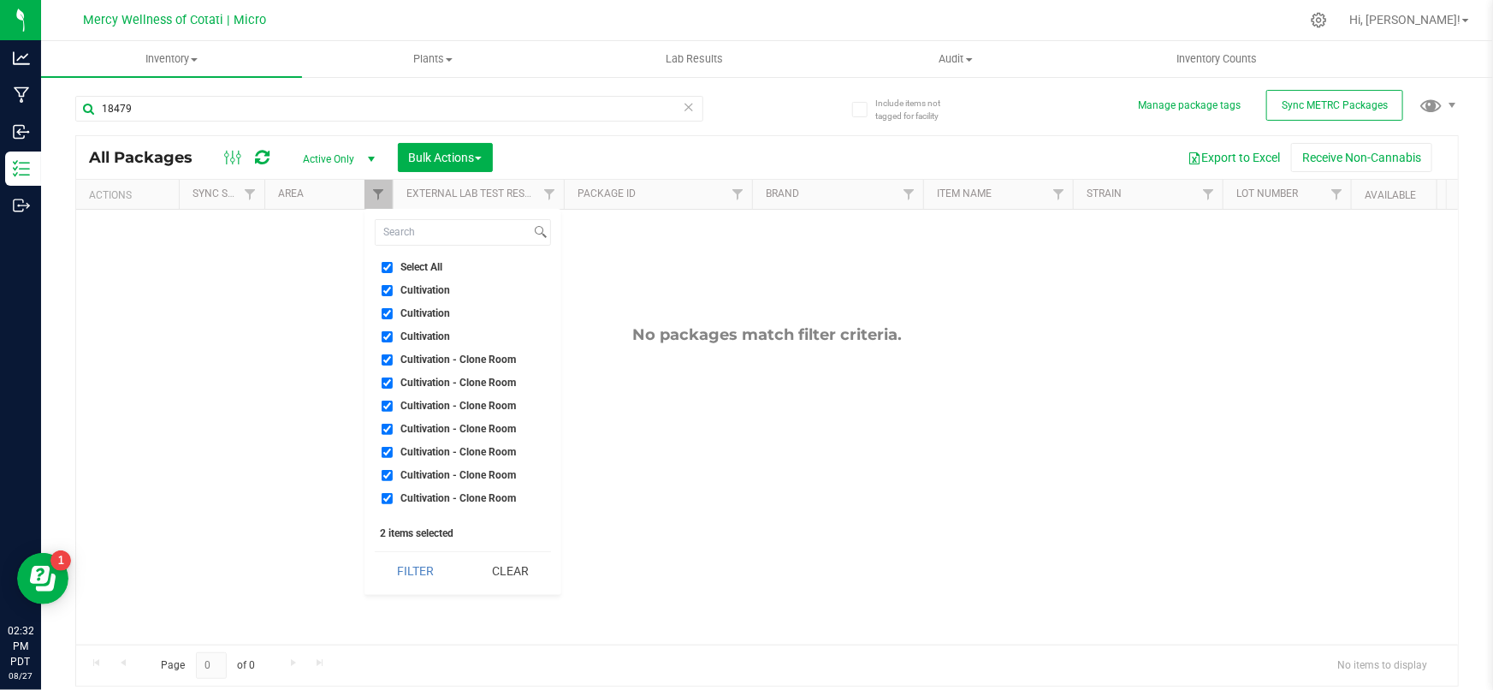
checkbox input "true"
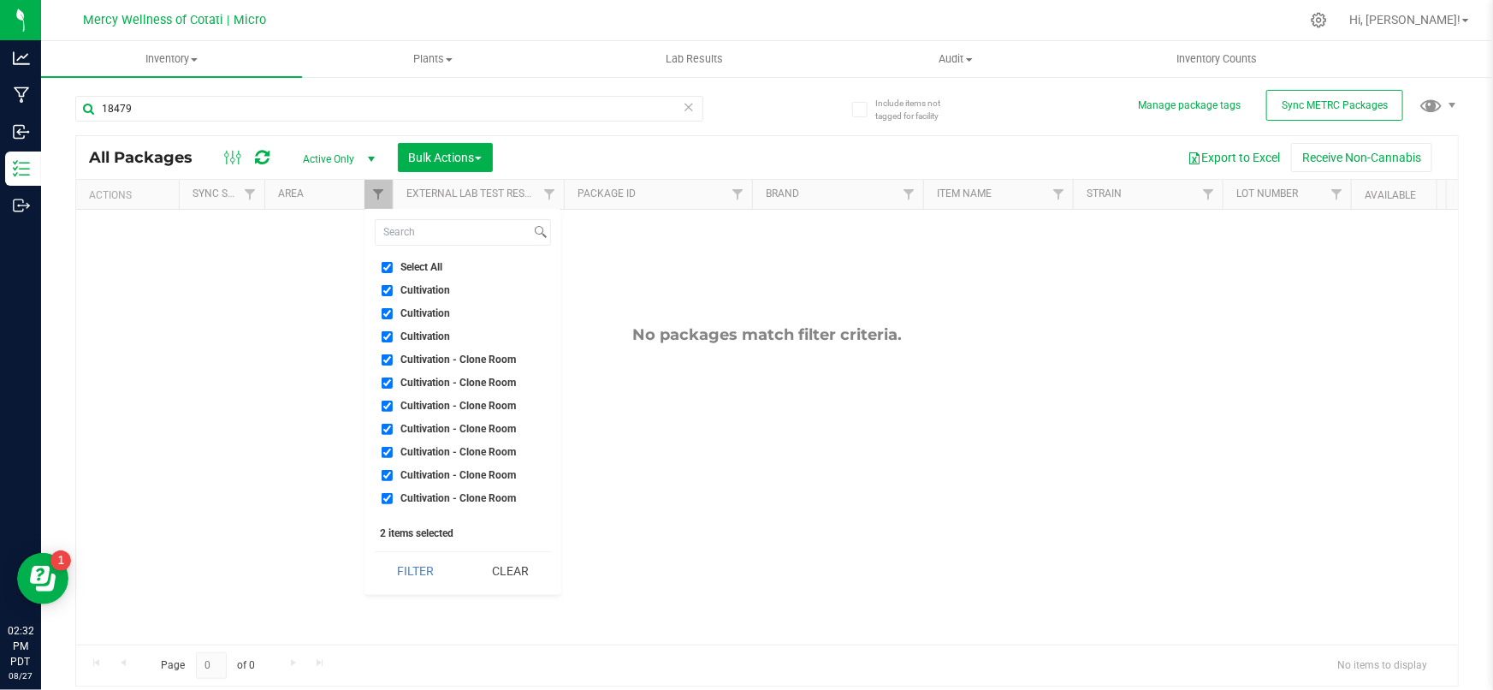
checkbox input "true"
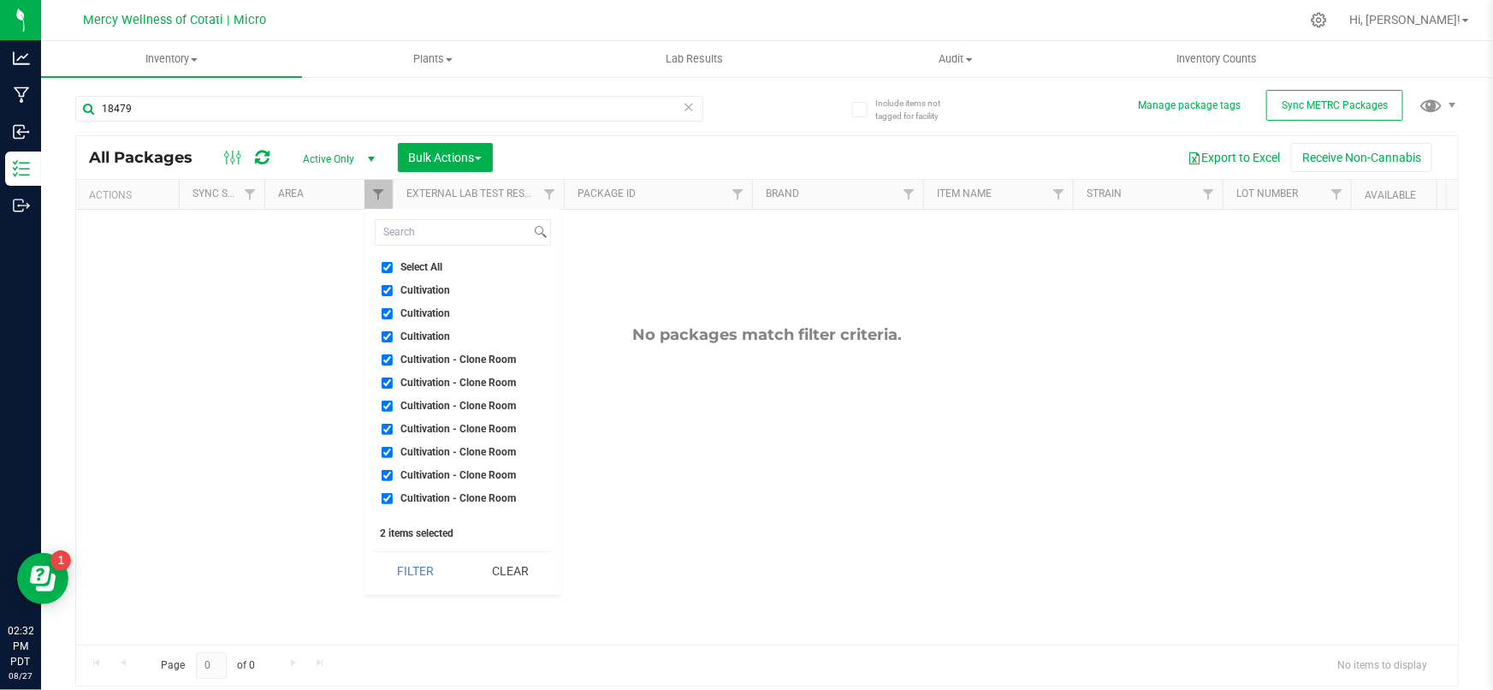
checkbox input "true"
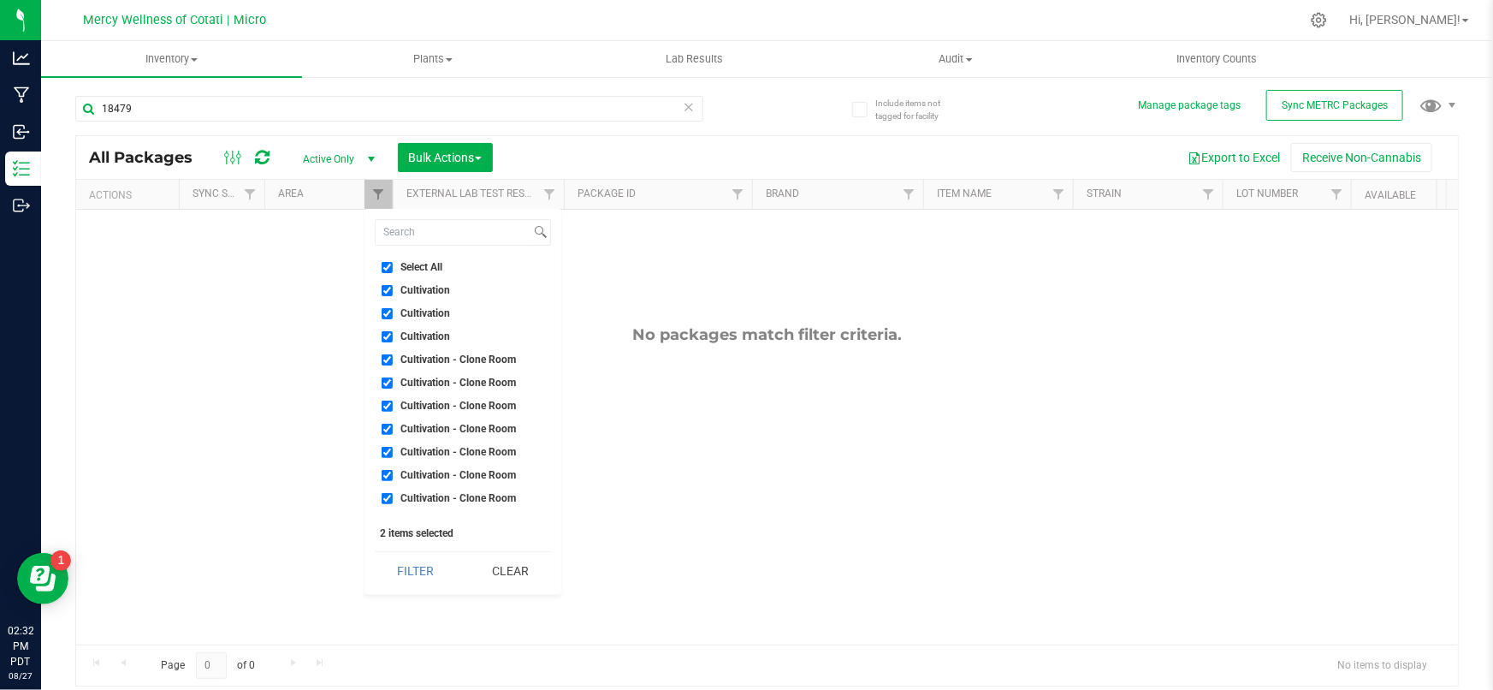
checkbox input "true"
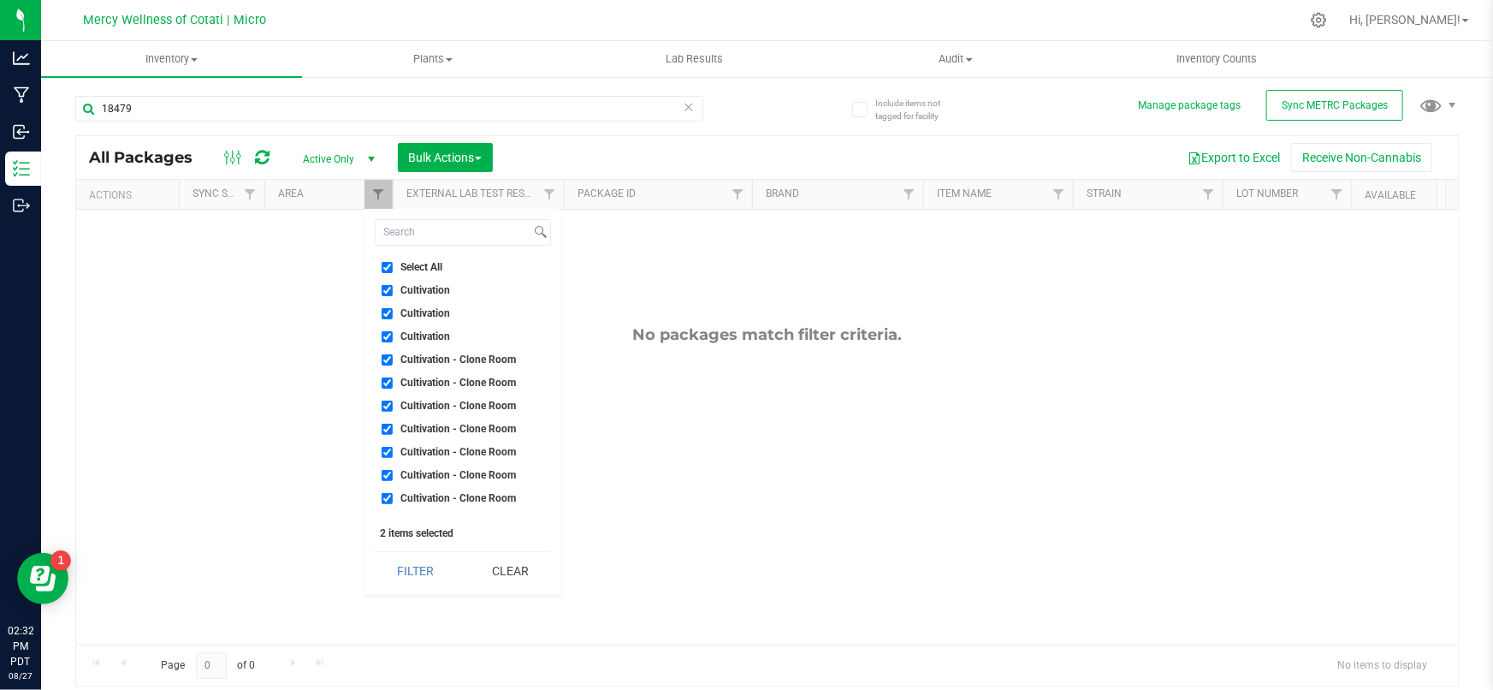
checkbox input "true"
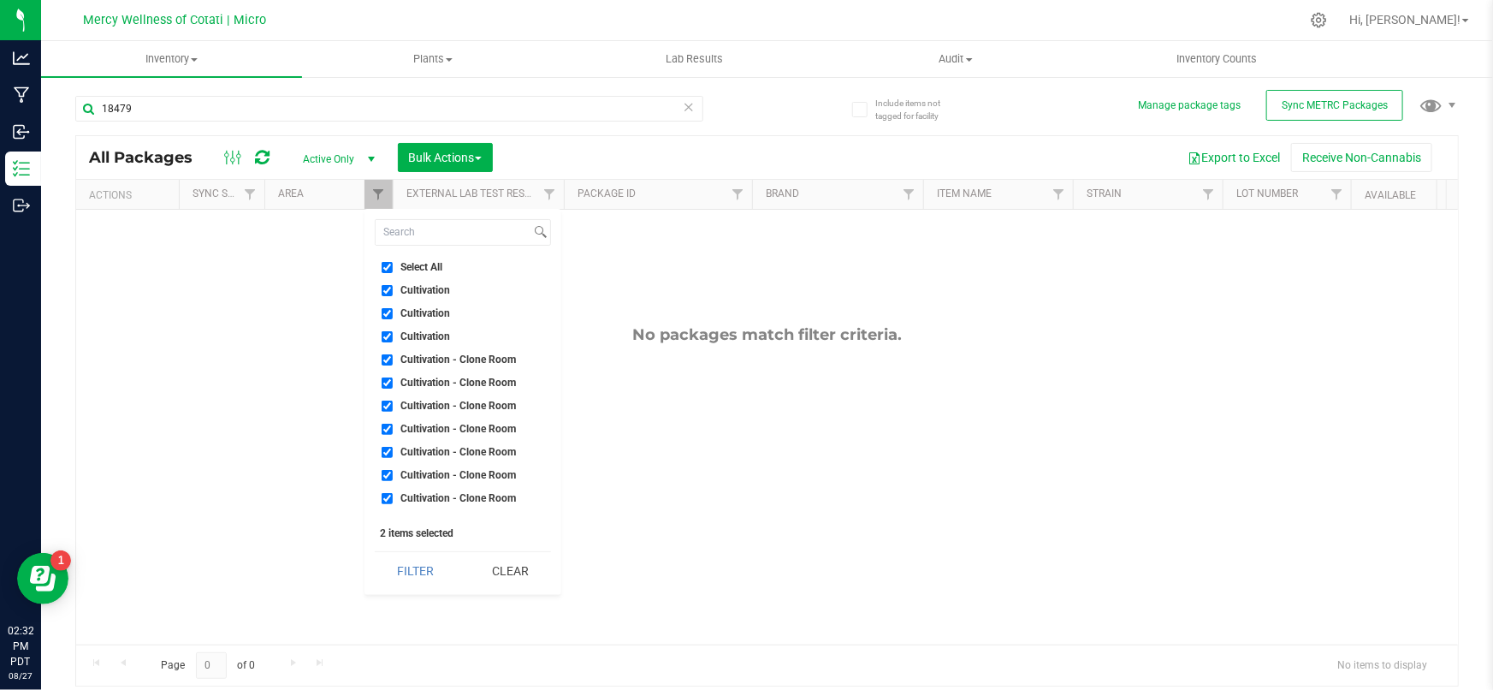
checkbox input "true"
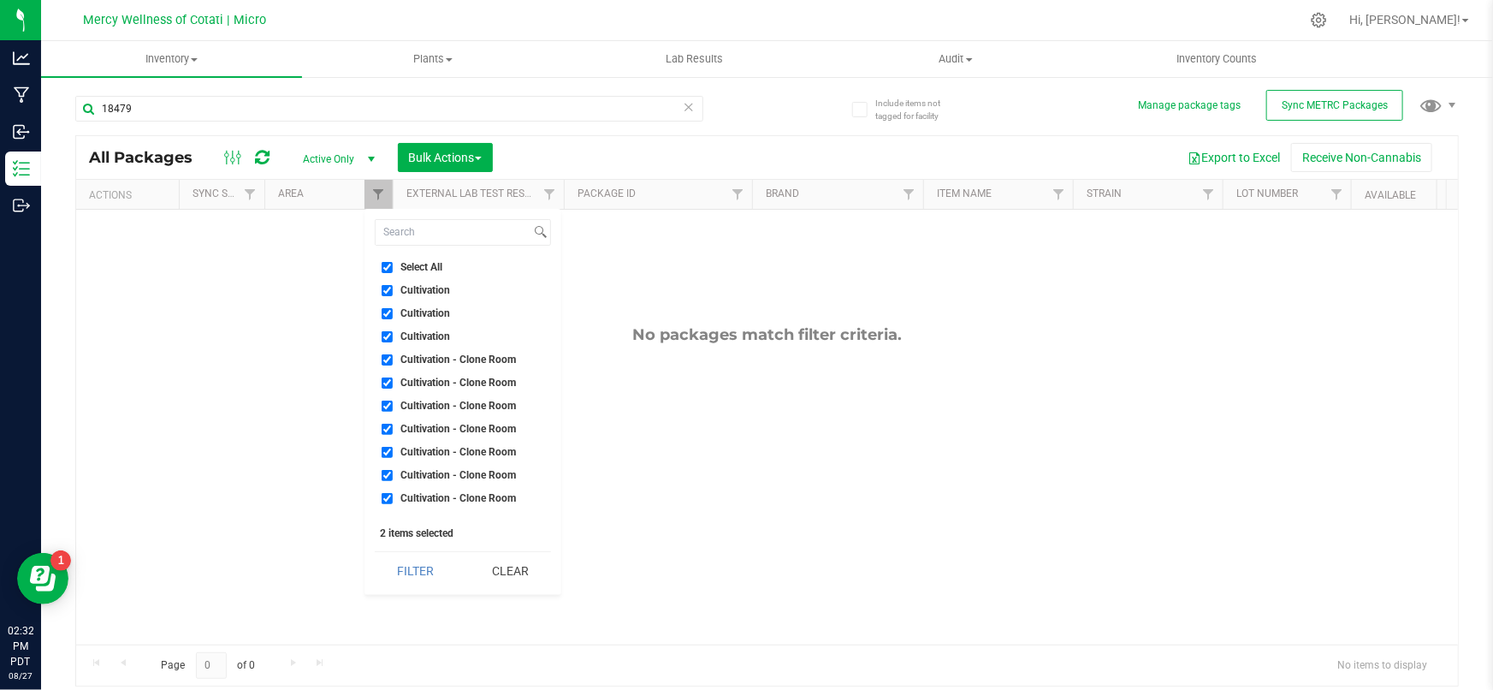
checkbox input "true"
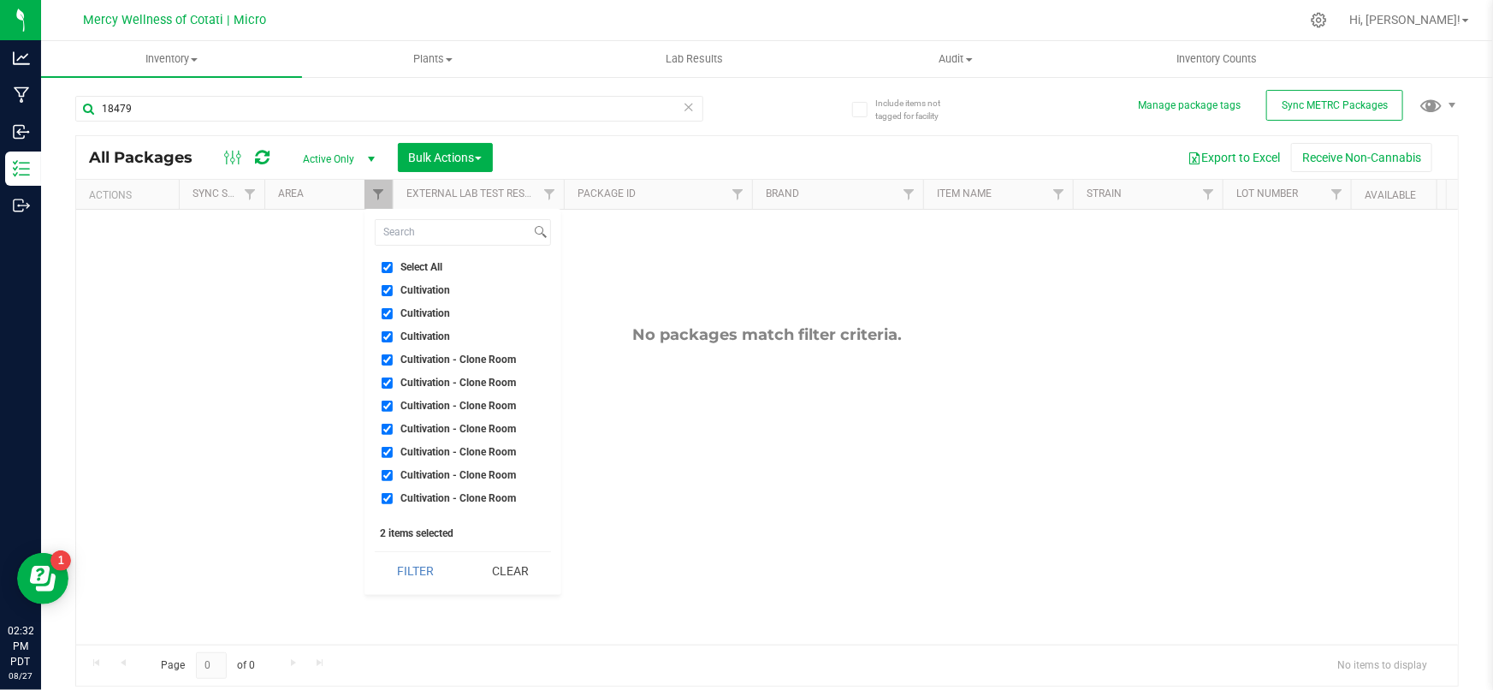
checkbox input "true"
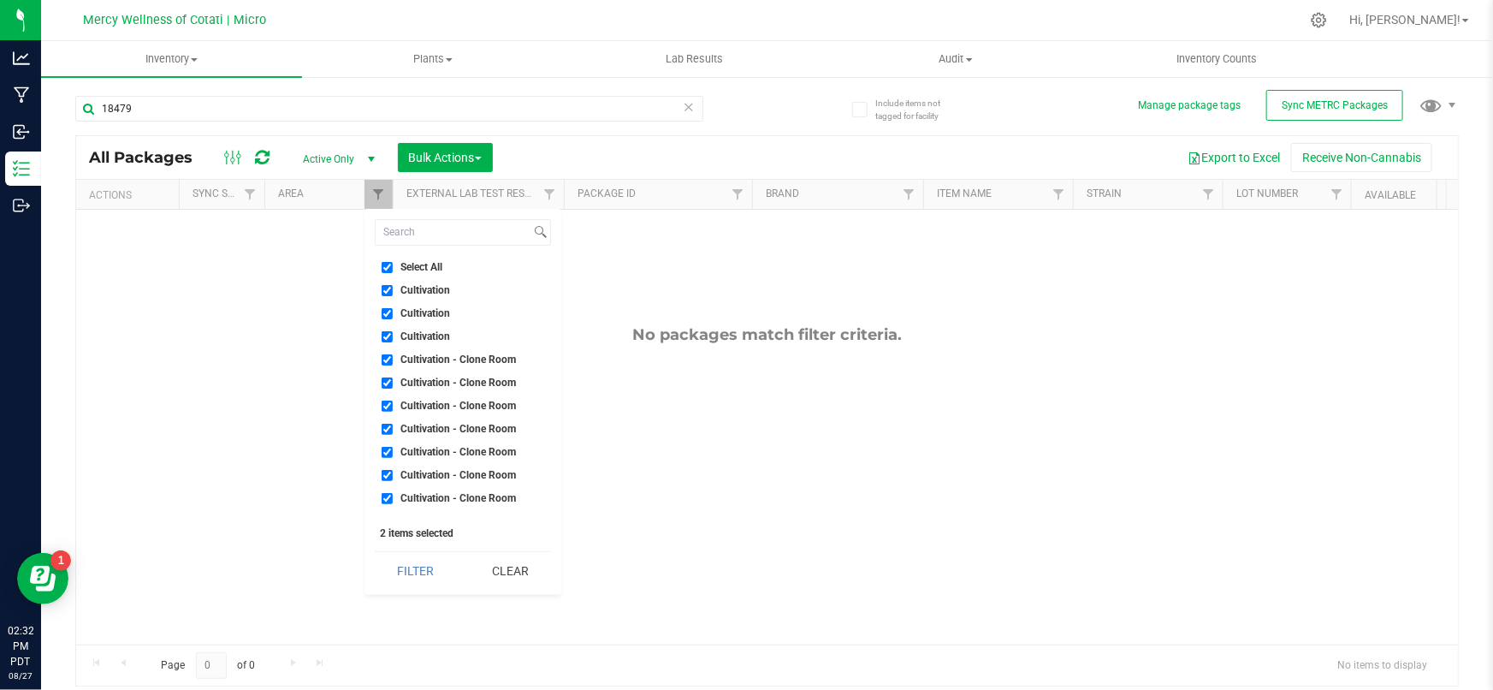
checkbox input "true"
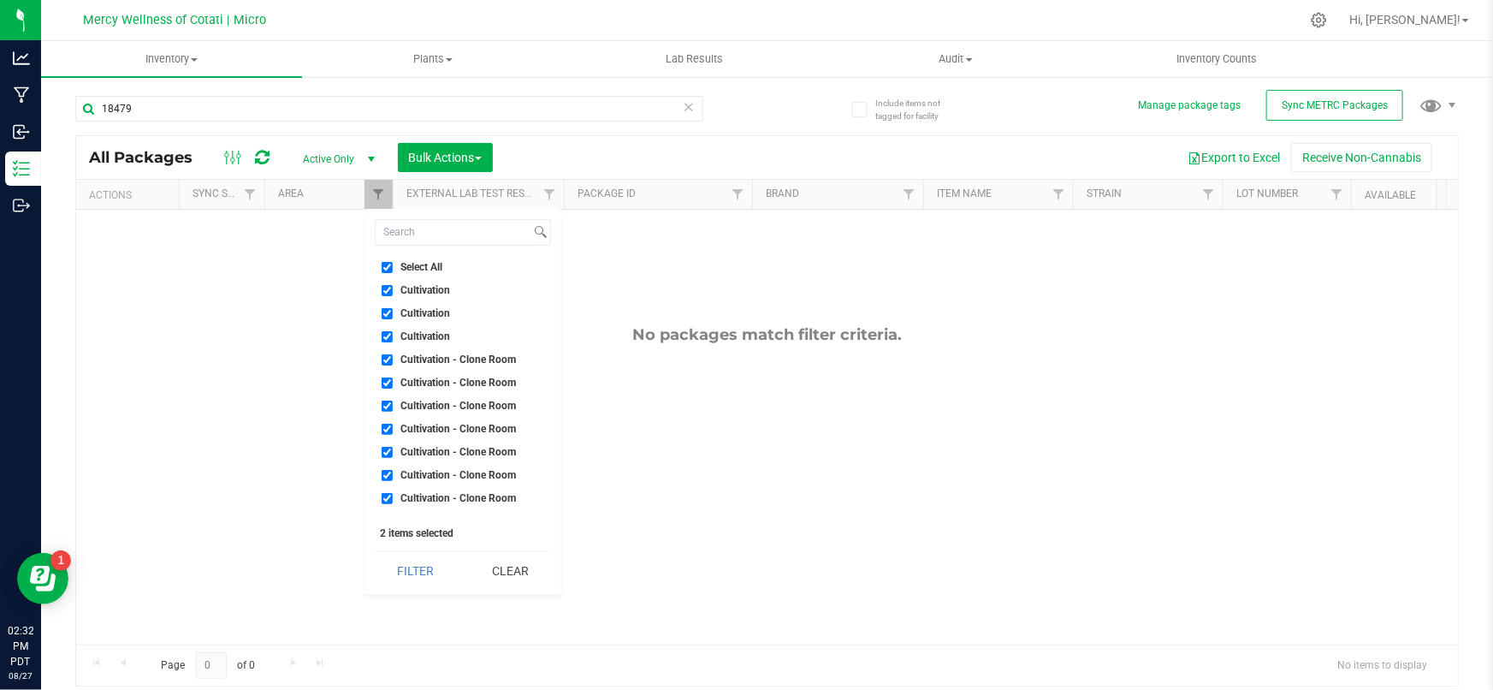
checkbox input "true"
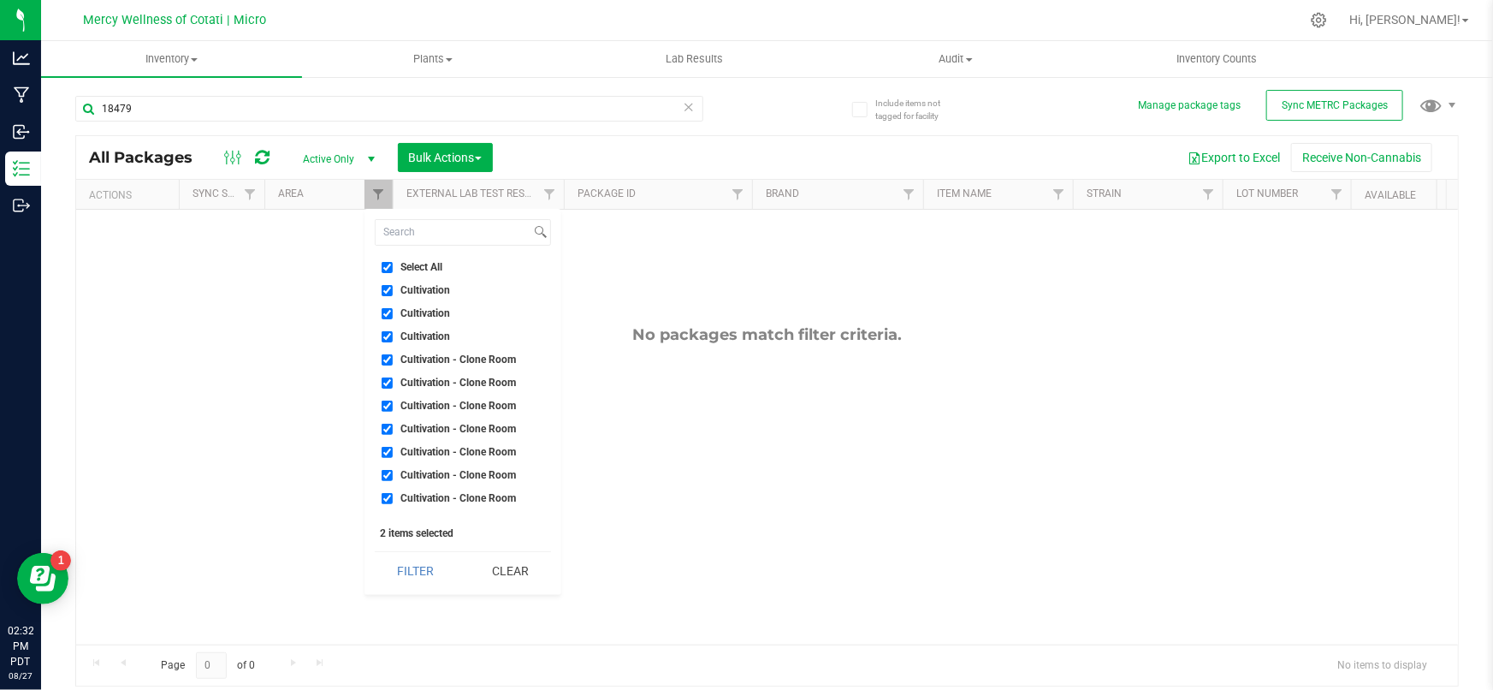
checkbox input "true"
click at [412, 567] on button "Filter" at bounding box center [416, 571] width 82 height 38
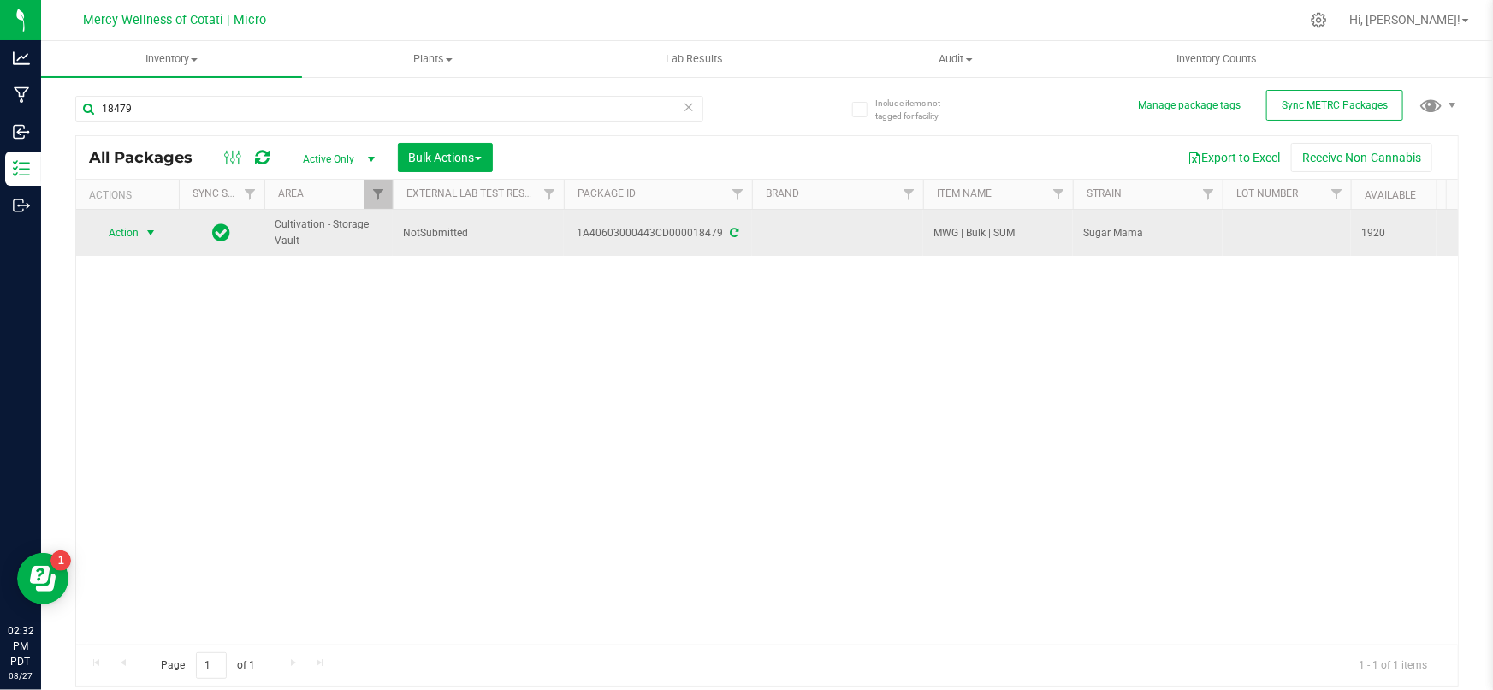
click at [128, 228] on span "Action" at bounding box center [116, 233] width 46 height 24
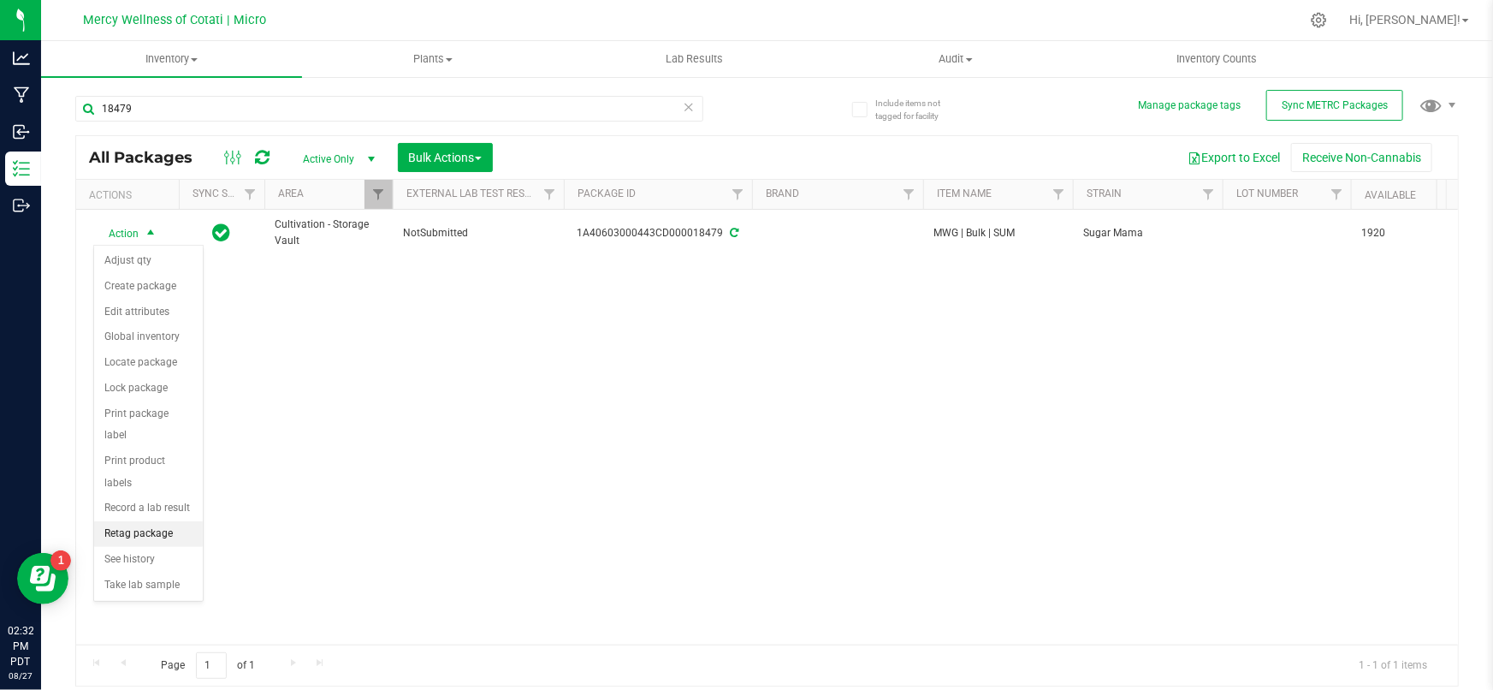
click at [150, 521] on li "Retag package" at bounding box center [148, 534] width 109 height 26
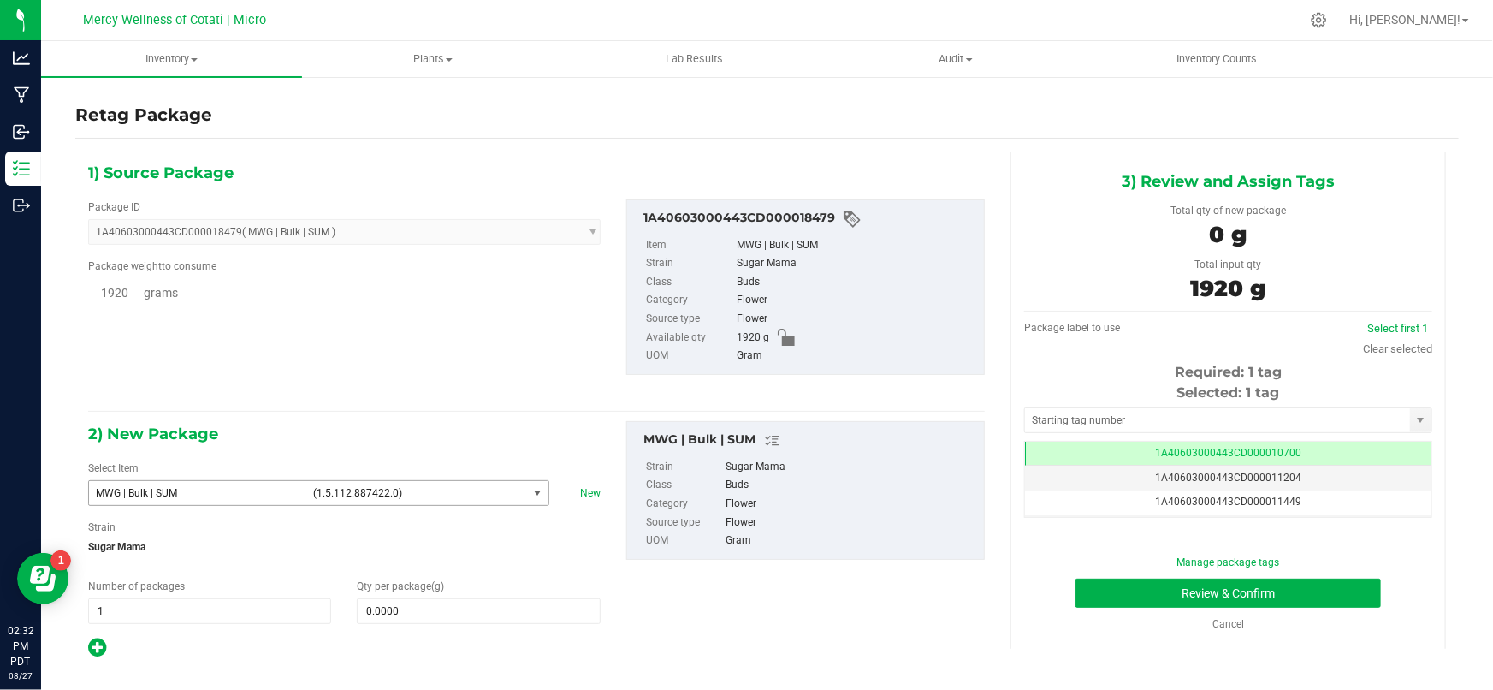
click at [304, 492] on span "MWG | Bulk | SUM (1.5.112.887422.0)" at bounding box center [308, 493] width 438 height 24
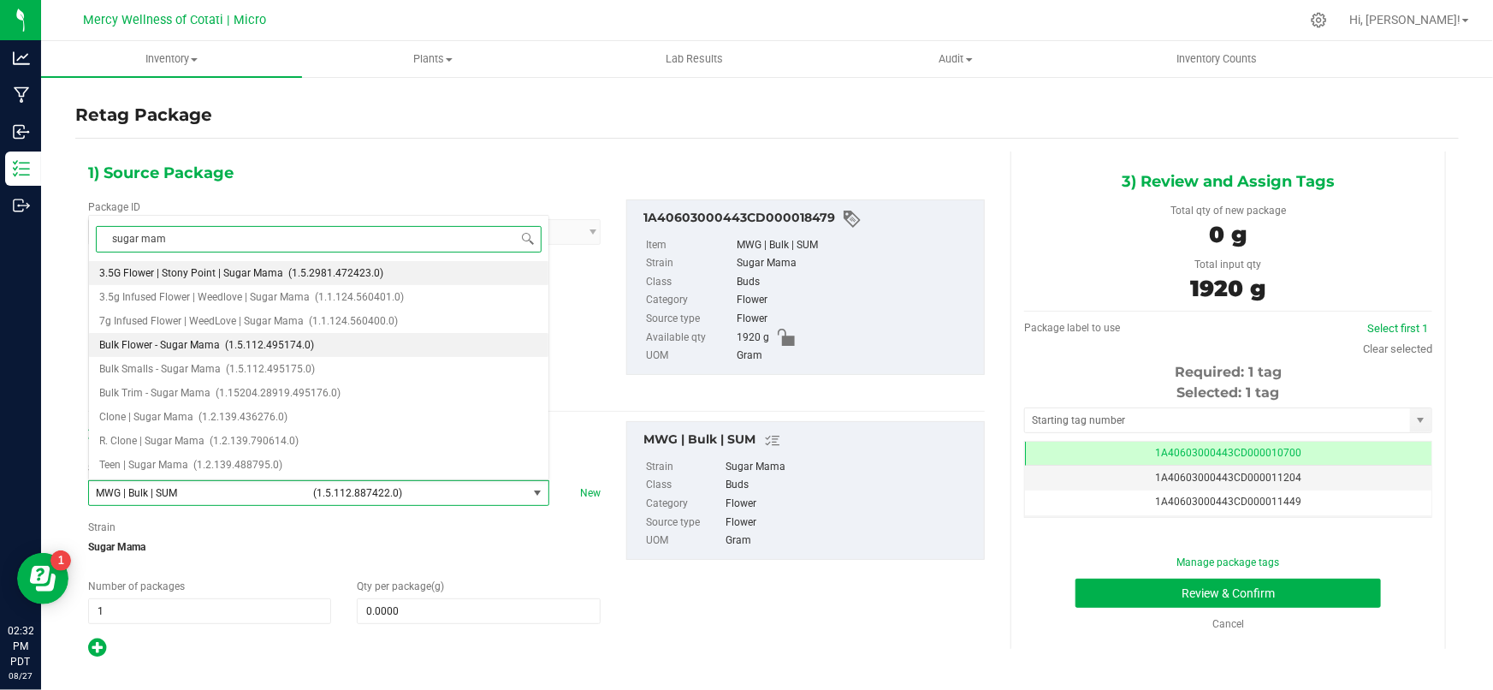
click at [210, 350] on span "Bulk Flower - Sugar Mama" at bounding box center [159, 345] width 121 height 12
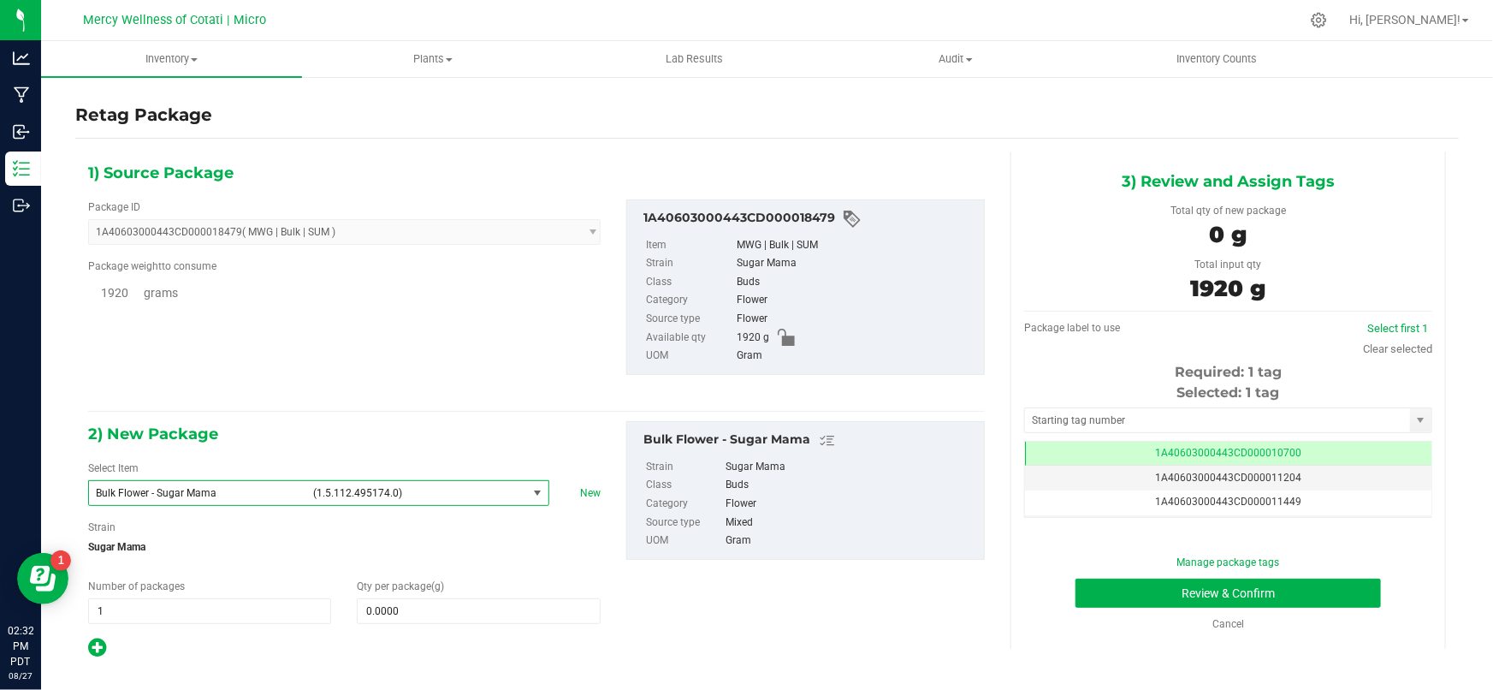
scroll to position [50503, 0]
click at [411, 615] on span at bounding box center [478, 611] width 243 height 26
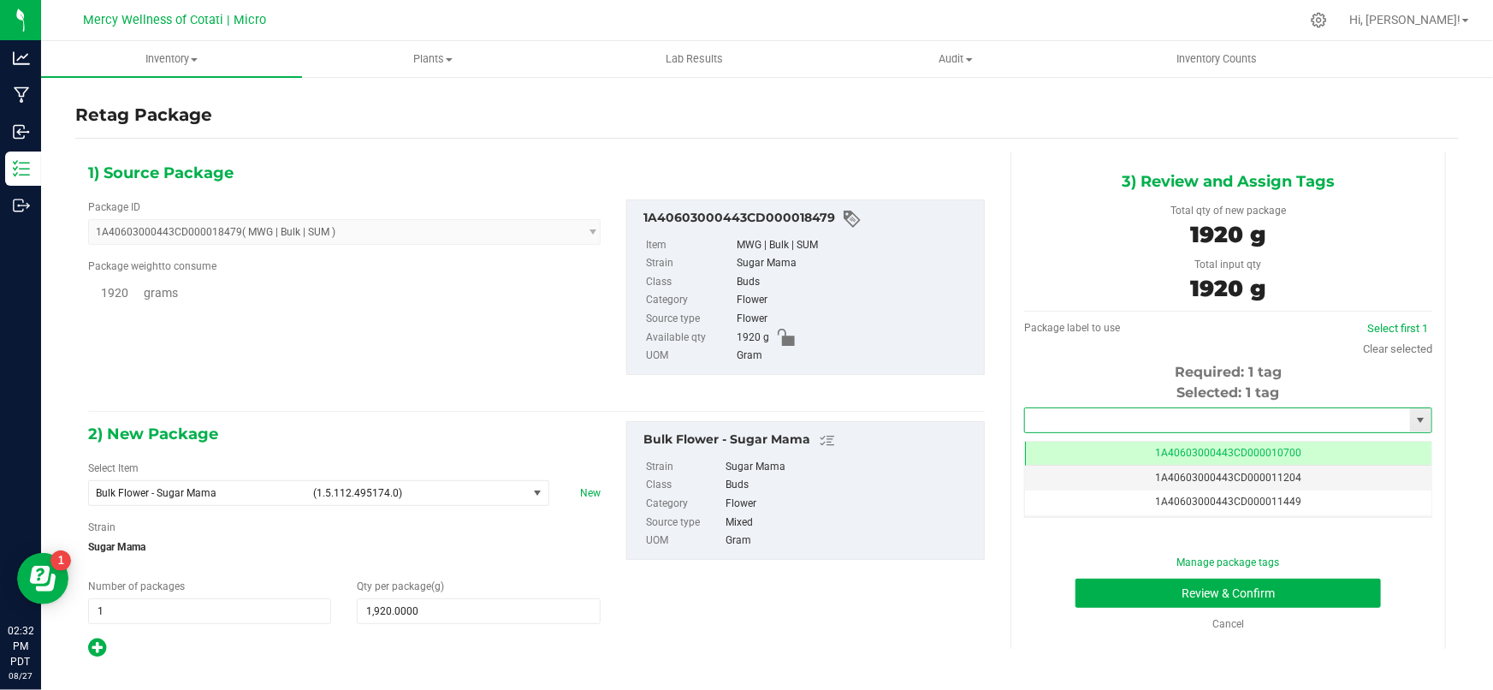
click at [1089, 427] on input "text" at bounding box center [1217, 420] width 385 height 24
click at [1066, 455] on li "1A40603000443CD000018644" at bounding box center [1228, 449] width 406 height 26
click at [1123, 587] on button "Review & Confirm" at bounding box center [1229, 592] width 306 height 29
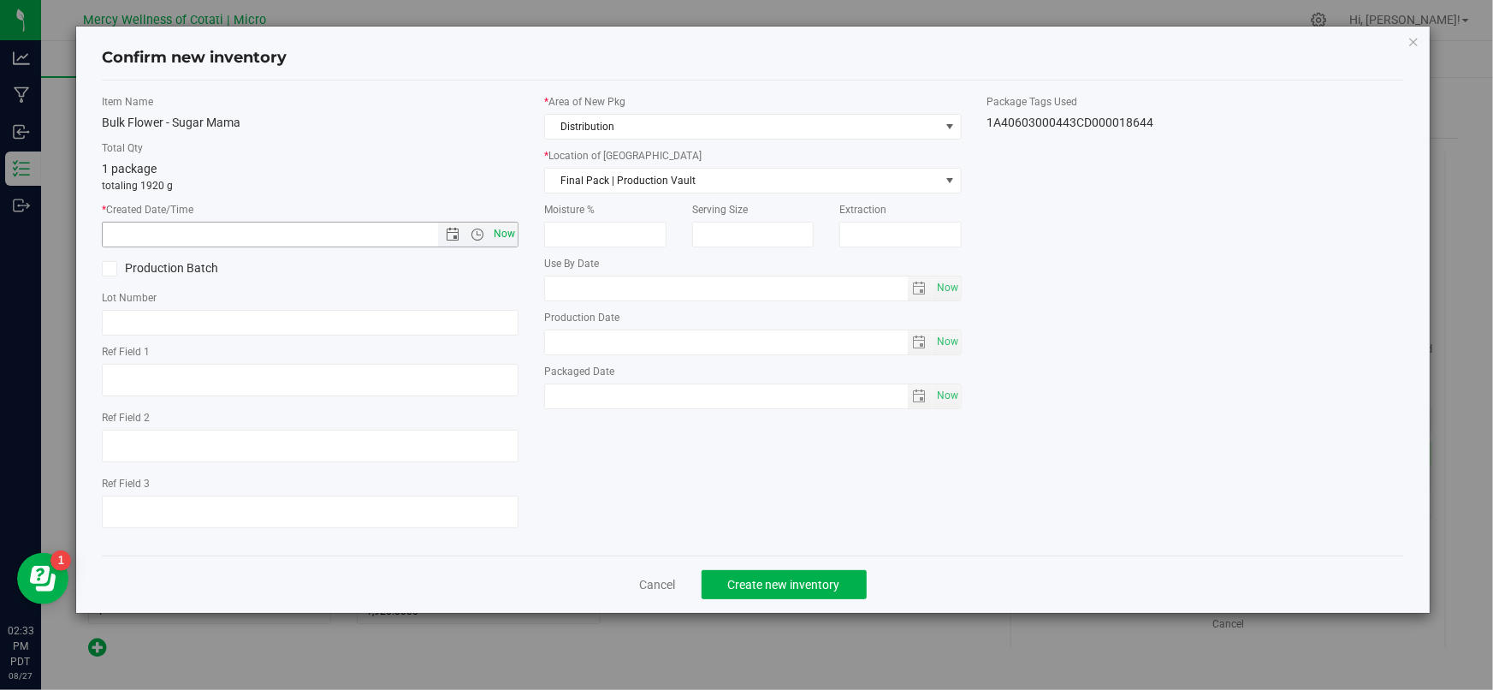
click at [503, 238] on span "Now" at bounding box center [504, 234] width 29 height 25
click at [598, 179] on span "Final Pack | Production Vault" at bounding box center [742, 181] width 394 height 24
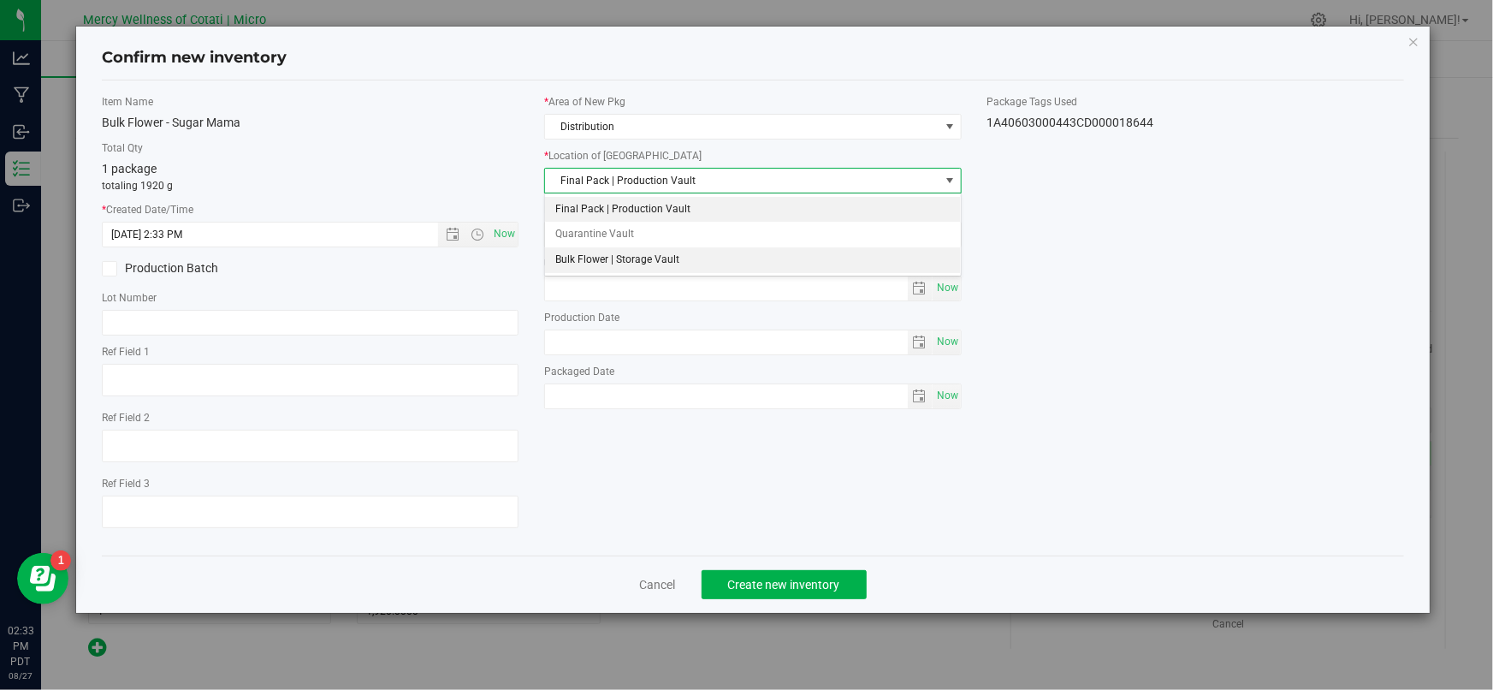
click at [593, 260] on li "Bulk Flower | Storage Vault" at bounding box center [753, 260] width 416 height 26
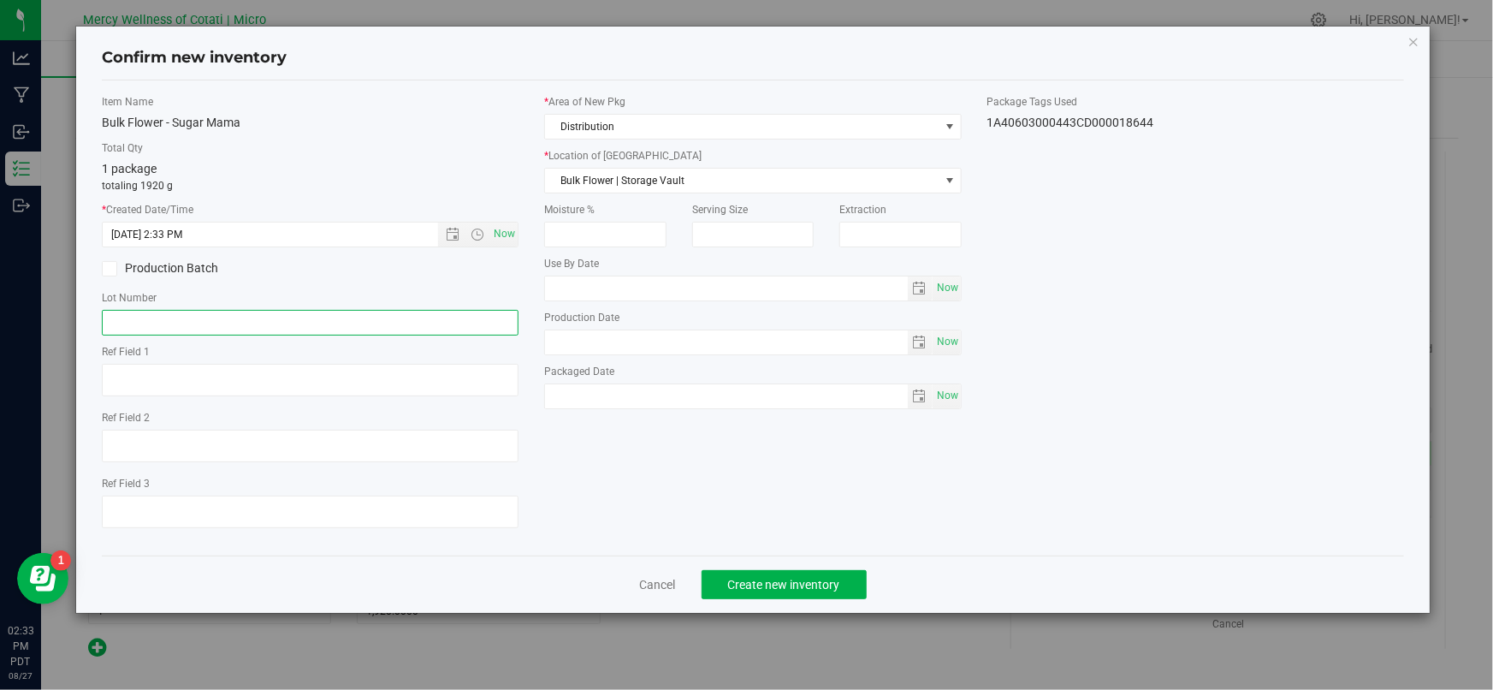
click at [271, 330] on input "text" at bounding box center [310, 323] width 417 height 26
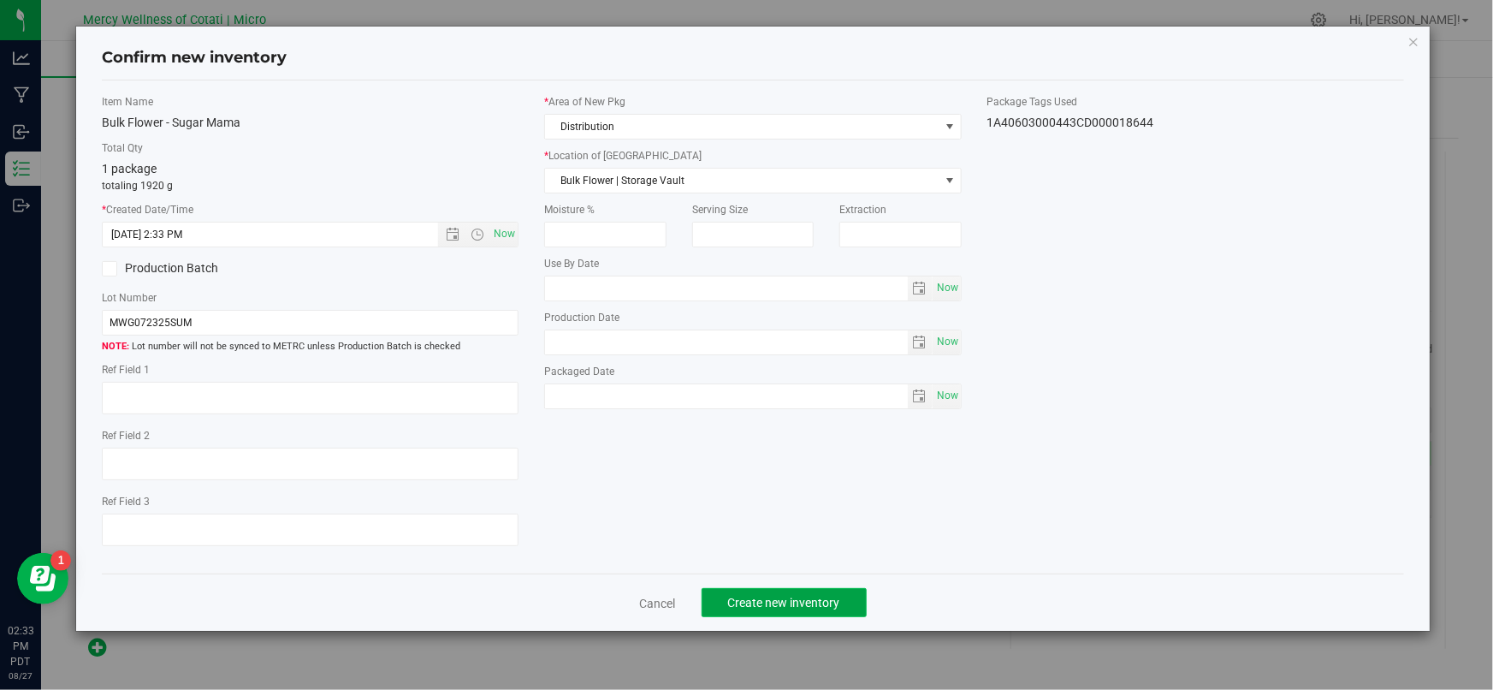
click at [810, 598] on span "Create new inventory" at bounding box center [784, 603] width 112 height 14
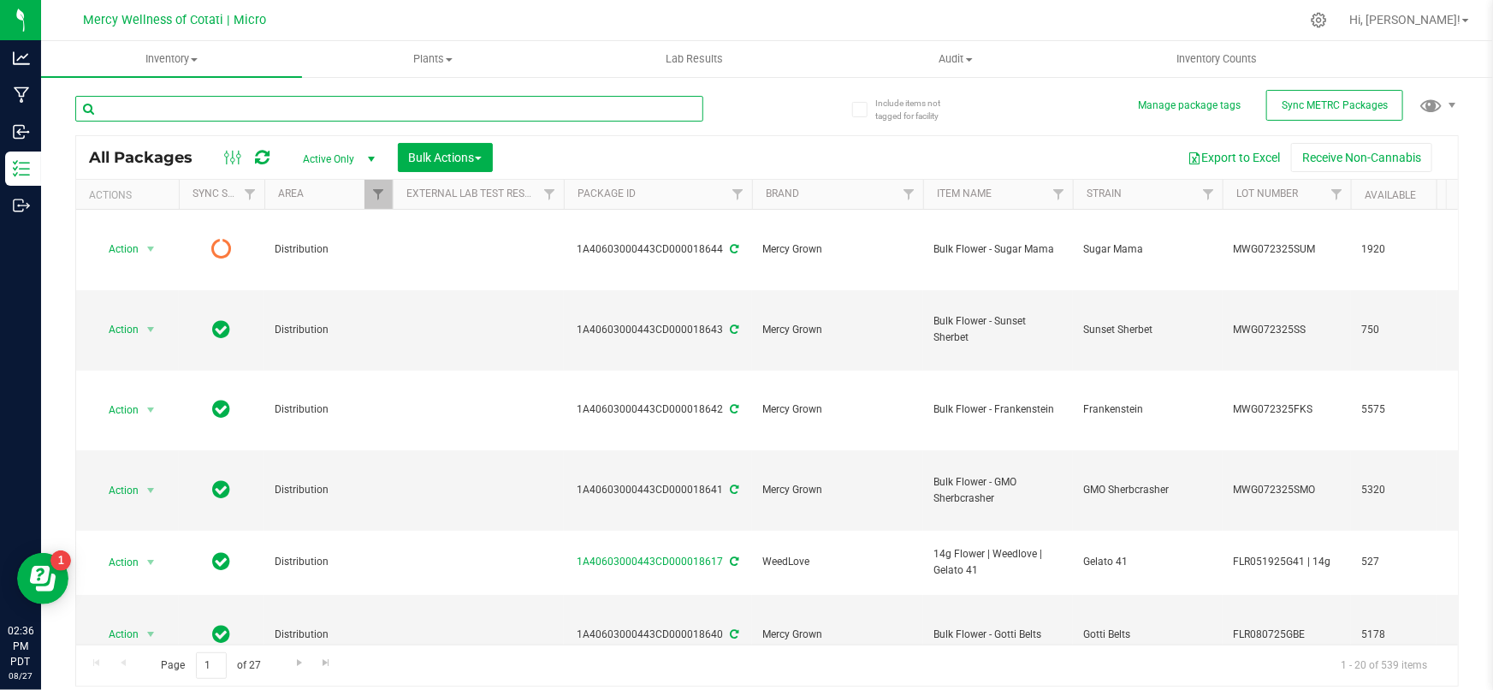
click at [443, 112] on input "text" at bounding box center [389, 109] width 628 height 26
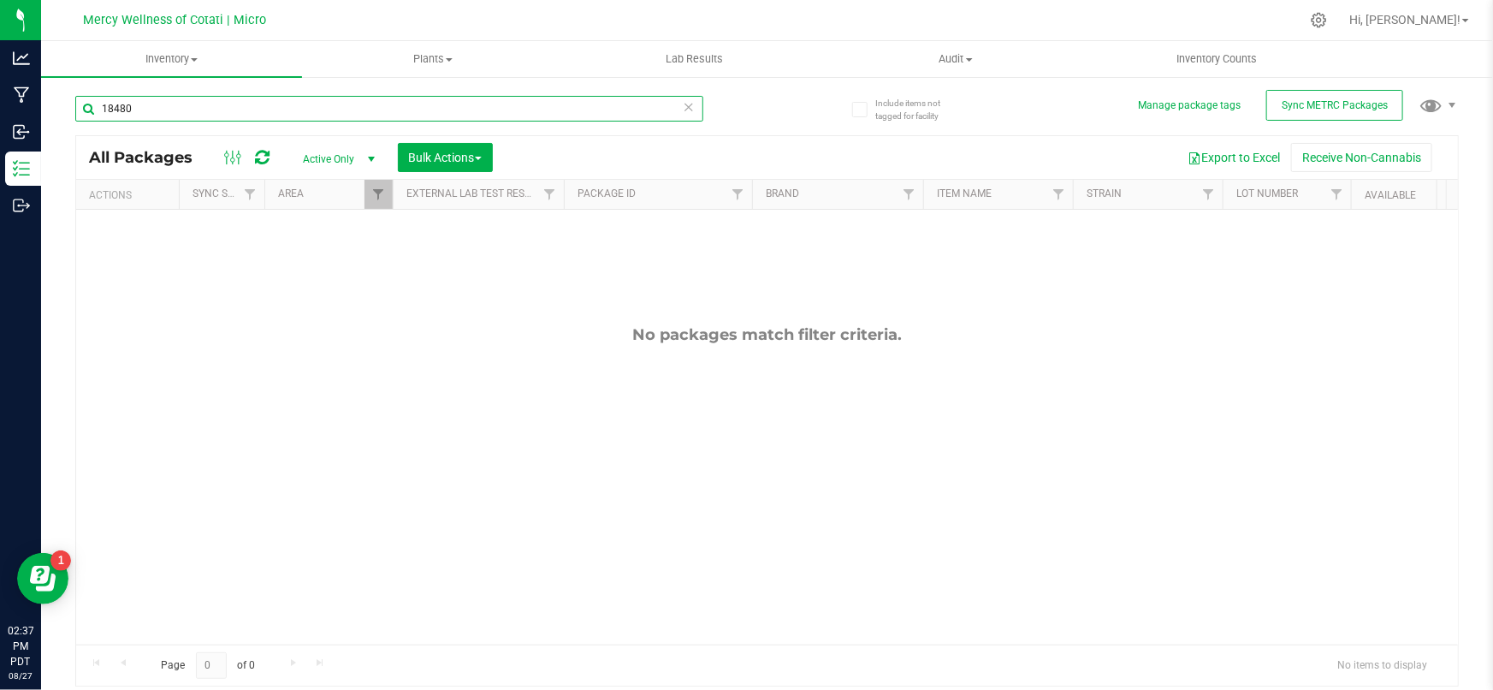
click at [390, 200] on div at bounding box center [393, 195] width 8 height 30
click at [380, 196] on span "Filter" at bounding box center [378, 194] width 14 height 14
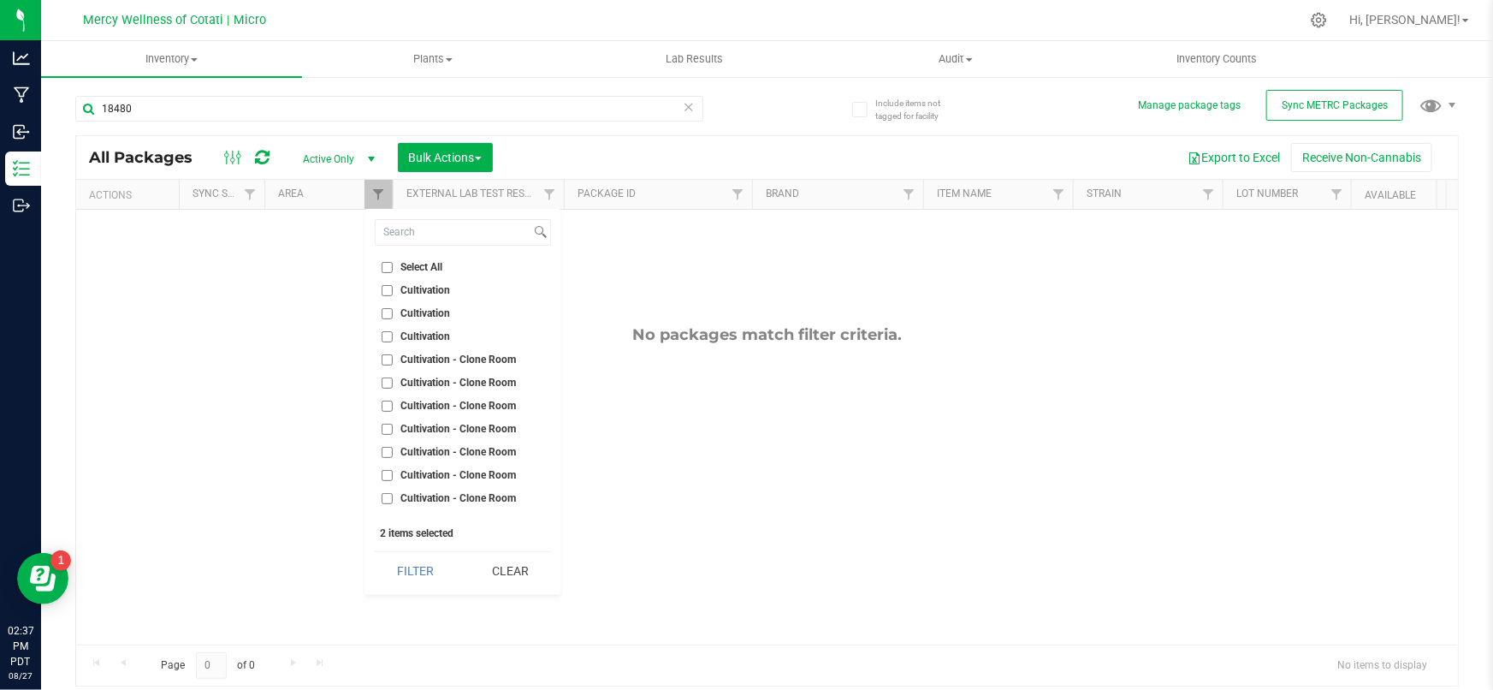
click at [388, 266] on input "Select All" at bounding box center [387, 267] width 11 height 11
click at [410, 581] on button "Filter" at bounding box center [416, 571] width 82 height 38
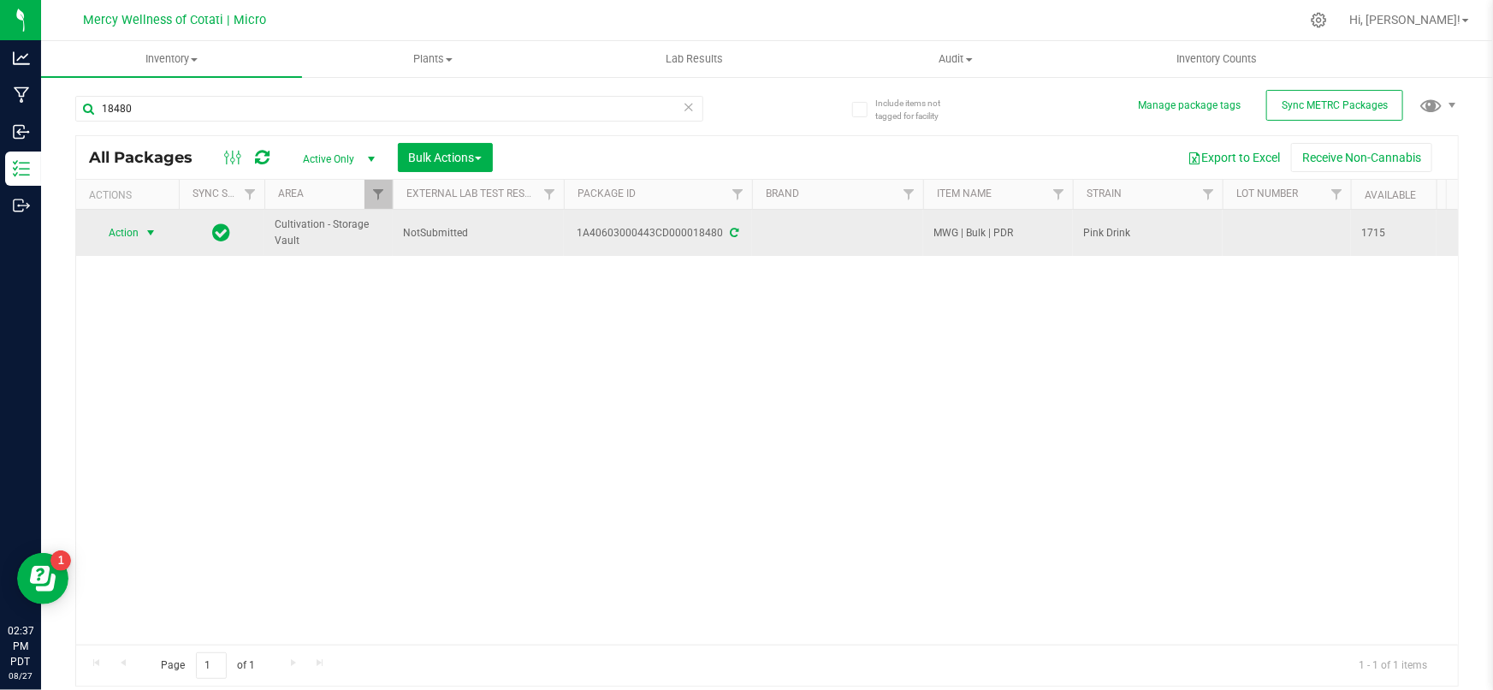
click at [130, 235] on span "Action" at bounding box center [116, 233] width 46 height 24
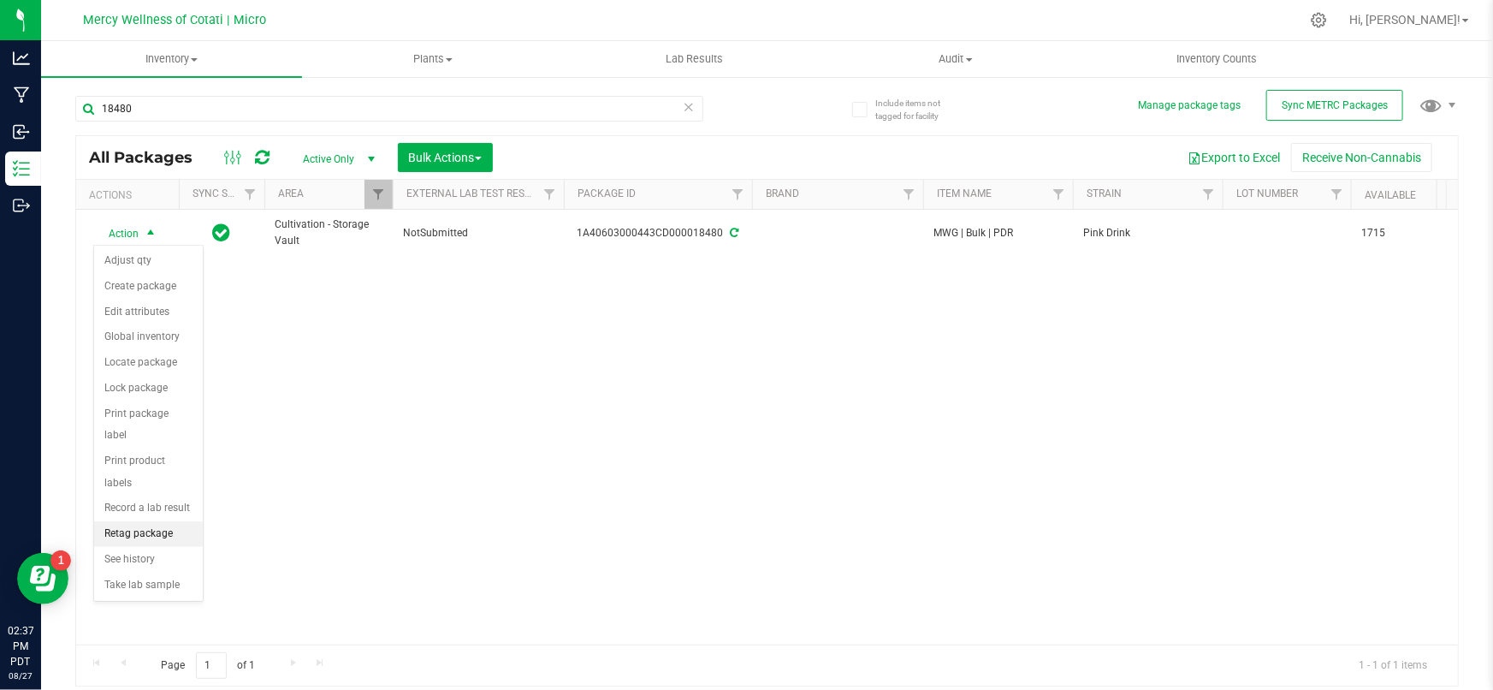
click at [157, 521] on li "Retag package" at bounding box center [148, 534] width 109 height 26
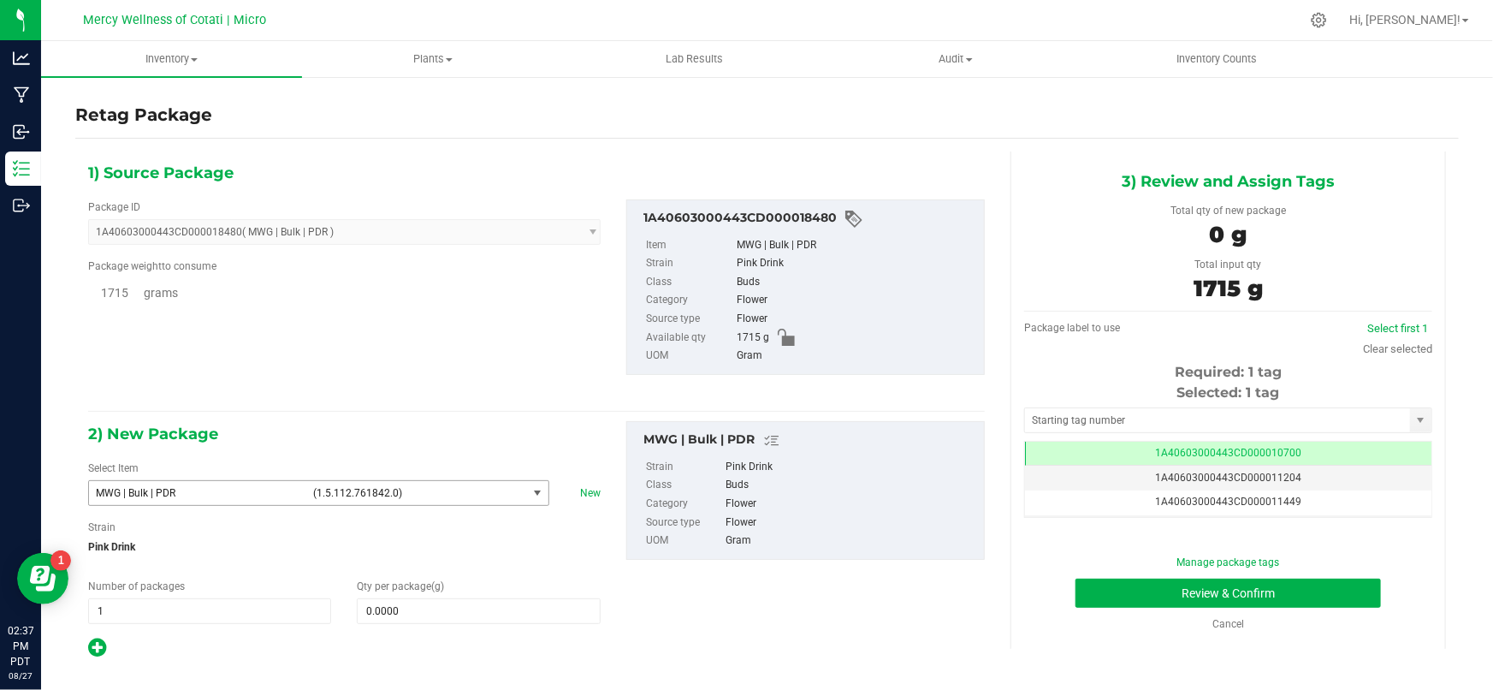
click at [326, 504] on span "MWG | Bulk | PDR (1.5.112.761842.0)" at bounding box center [308, 493] width 438 height 24
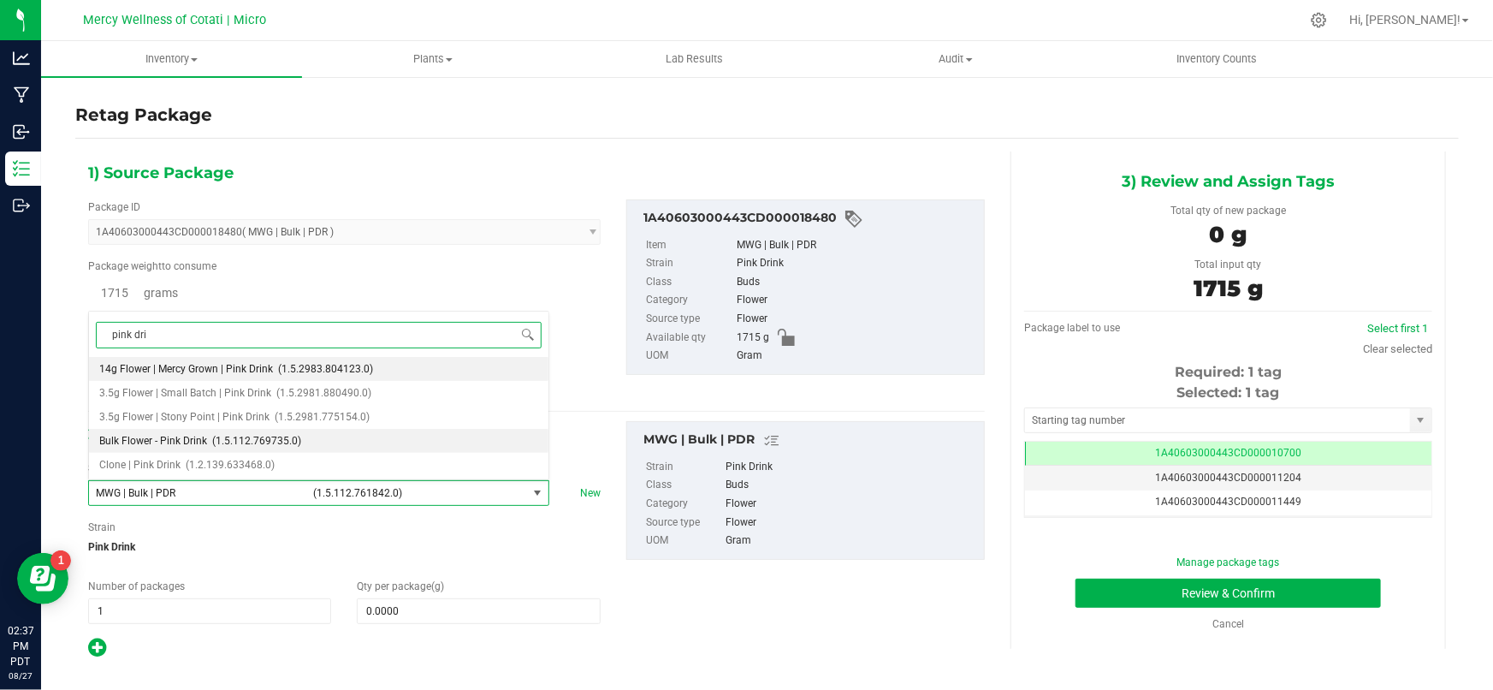
click at [210, 430] on li "Bulk Flower - Pink Drink (1.5.112.769735.0)" at bounding box center [318, 441] width 459 height 24
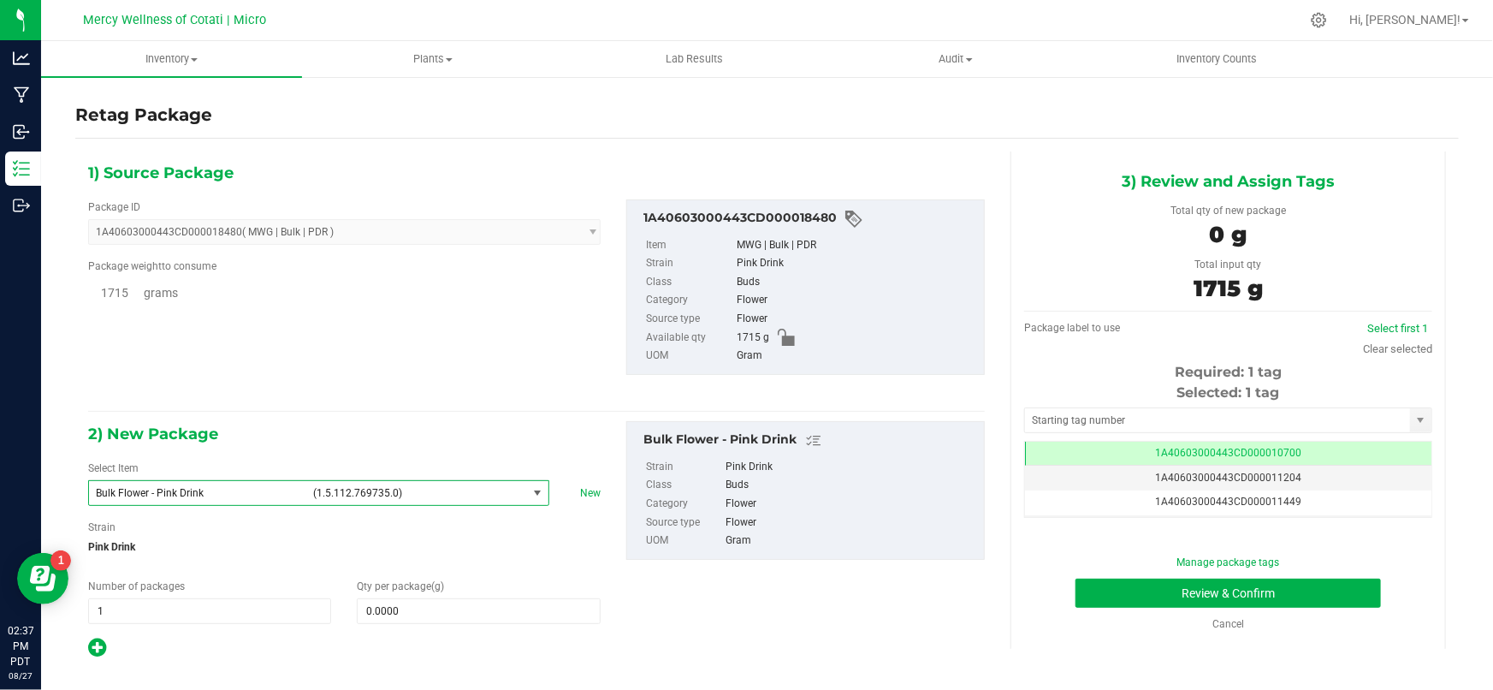
scroll to position [49904, 0]
click at [410, 603] on span at bounding box center [478, 611] width 243 height 26
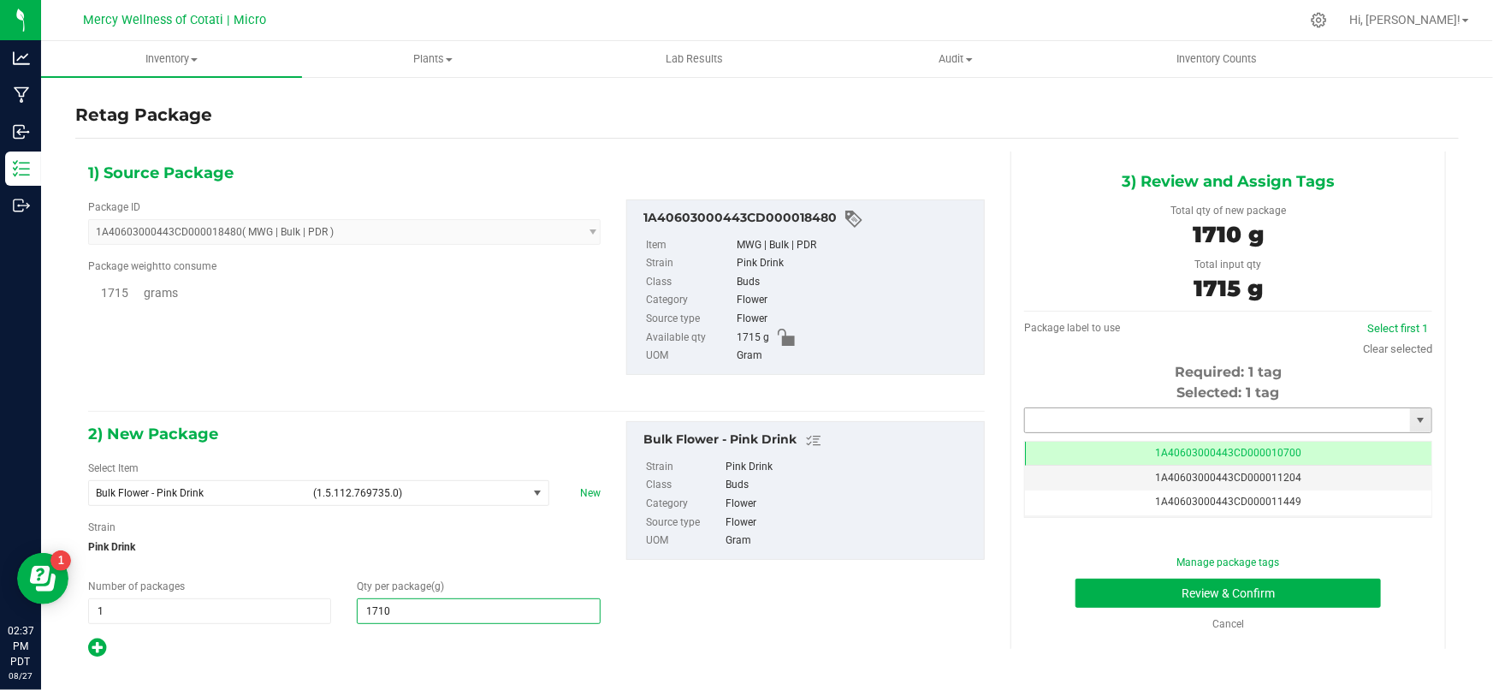
click at [1088, 417] on input "text" at bounding box center [1217, 420] width 385 height 24
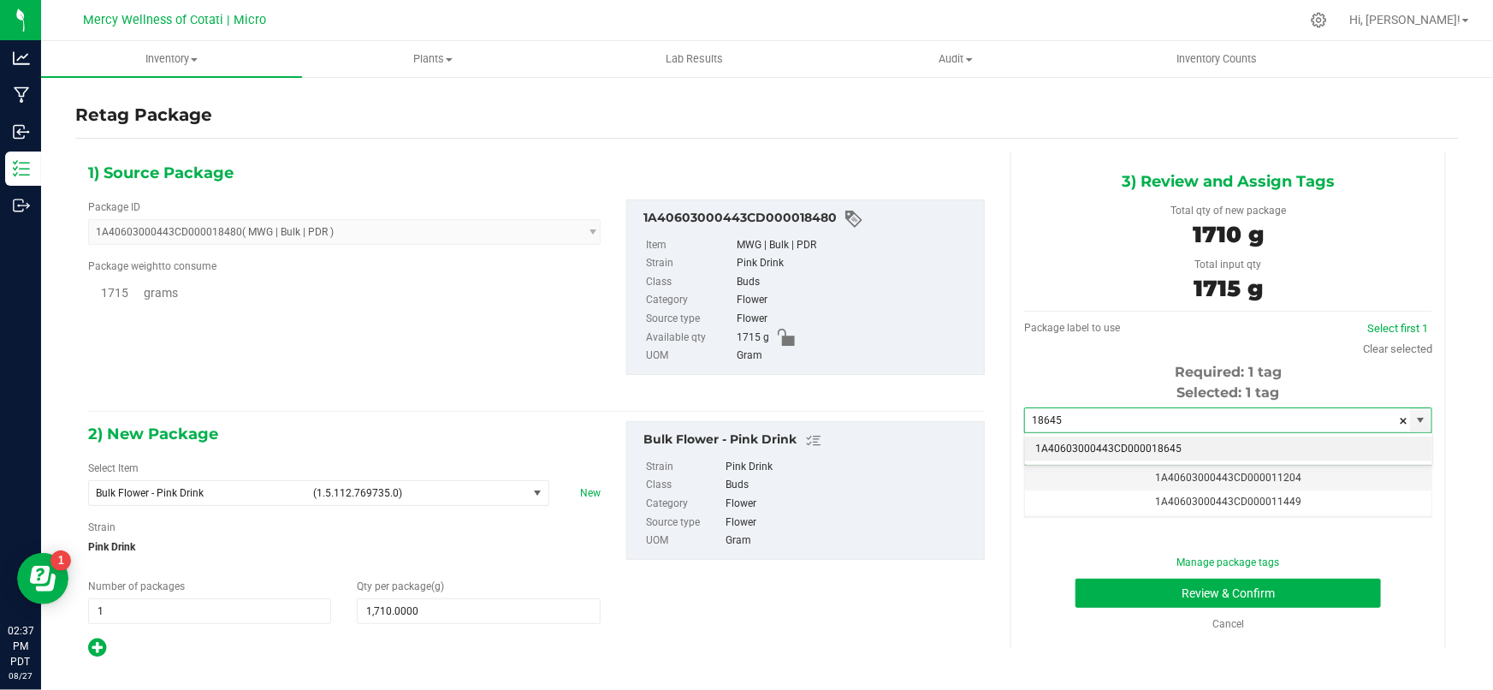
click at [1155, 449] on li "1A40603000443CD000018645" at bounding box center [1228, 449] width 406 height 26
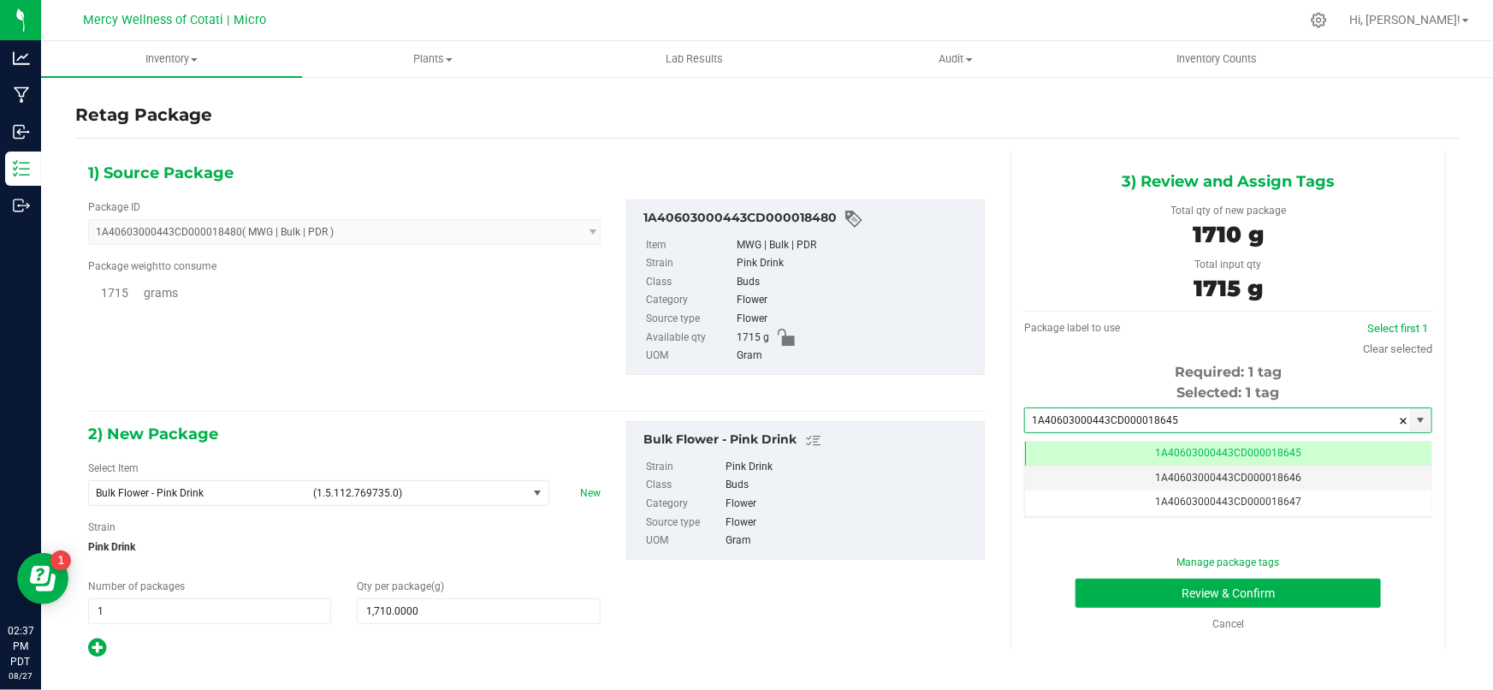
scroll to position [0, 0]
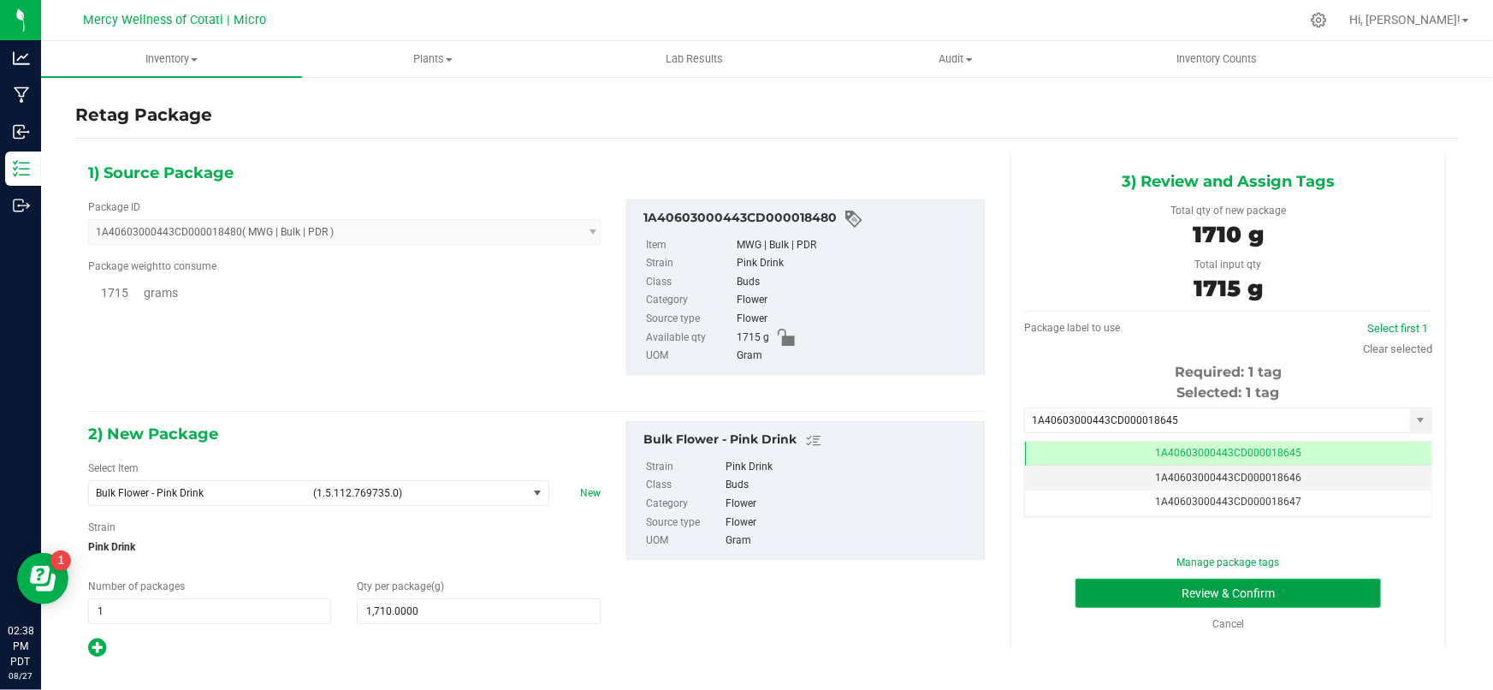
click at [1212, 585] on button "Review & Confirm" at bounding box center [1229, 592] width 306 height 29
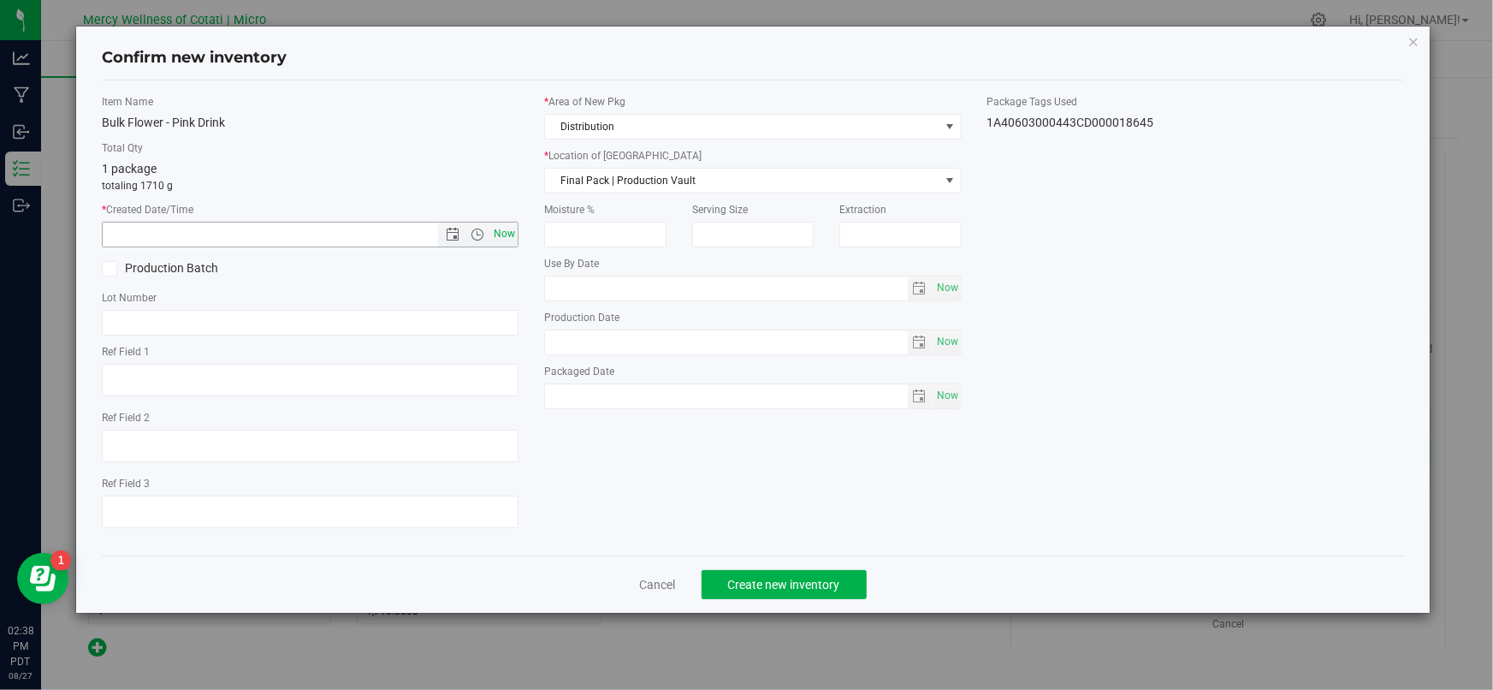
click at [507, 234] on span "Now" at bounding box center [504, 234] width 29 height 25
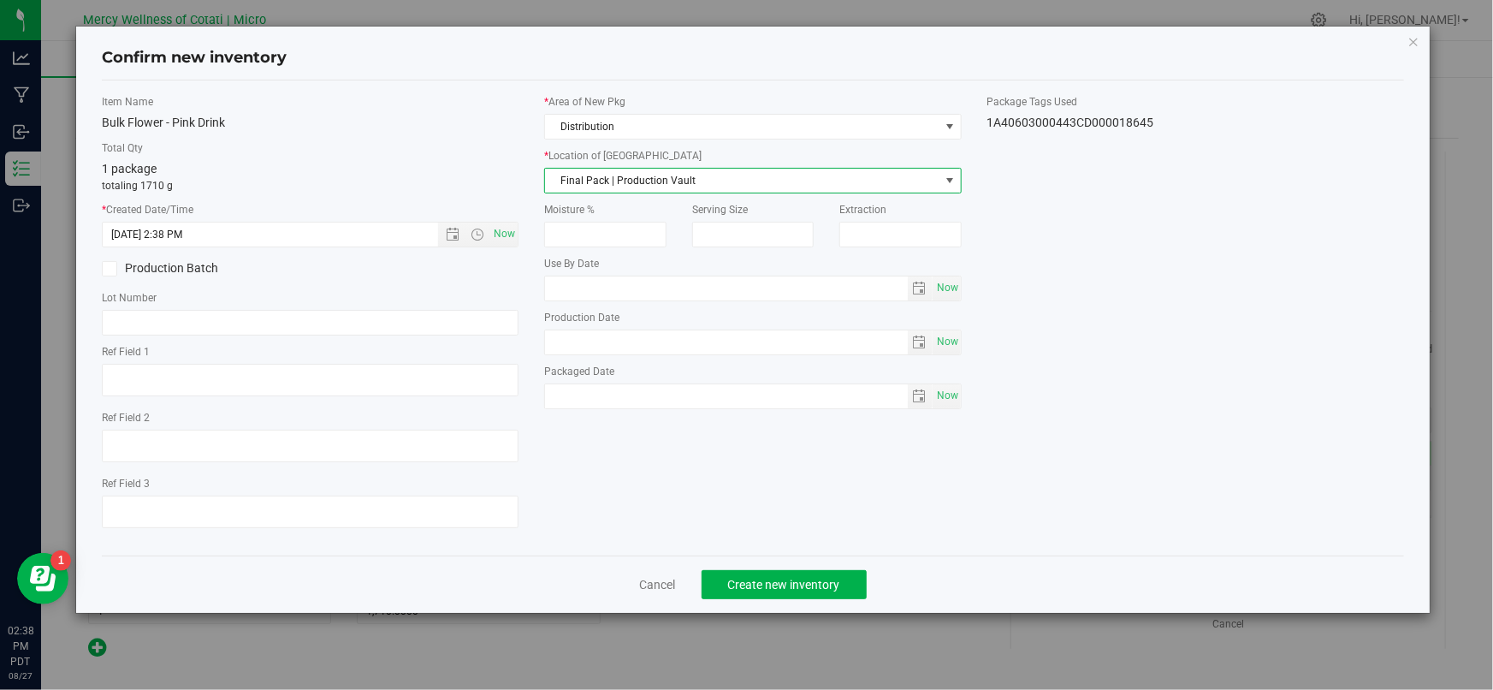
click at [629, 171] on span "Final Pack | Production Vault" at bounding box center [742, 181] width 394 height 24
click at [638, 258] on li "Bulk Flower | Storage Vault" at bounding box center [753, 260] width 416 height 26
click at [267, 317] on input "text" at bounding box center [310, 323] width 417 height 26
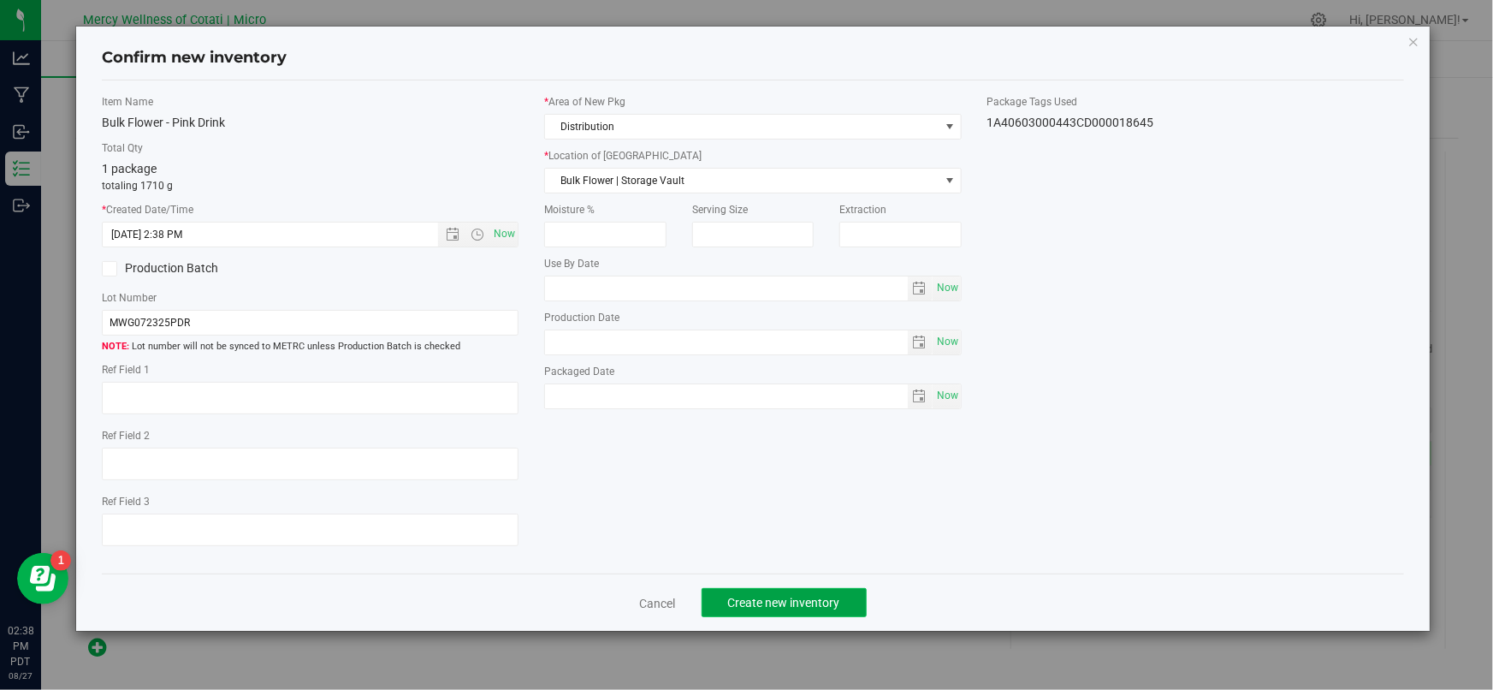
click at [823, 600] on span "Create new inventory" at bounding box center [784, 603] width 112 height 14
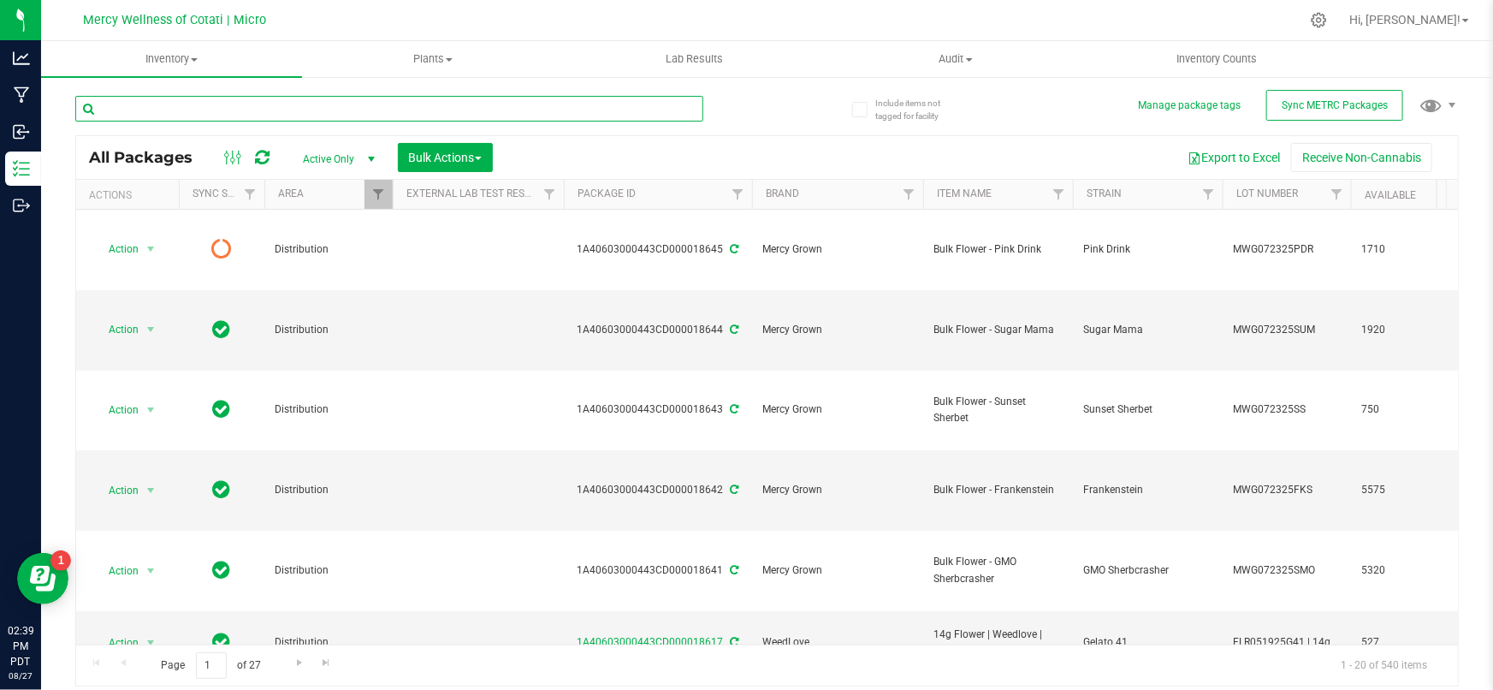
click at [403, 116] on input "text" at bounding box center [389, 109] width 628 height 26
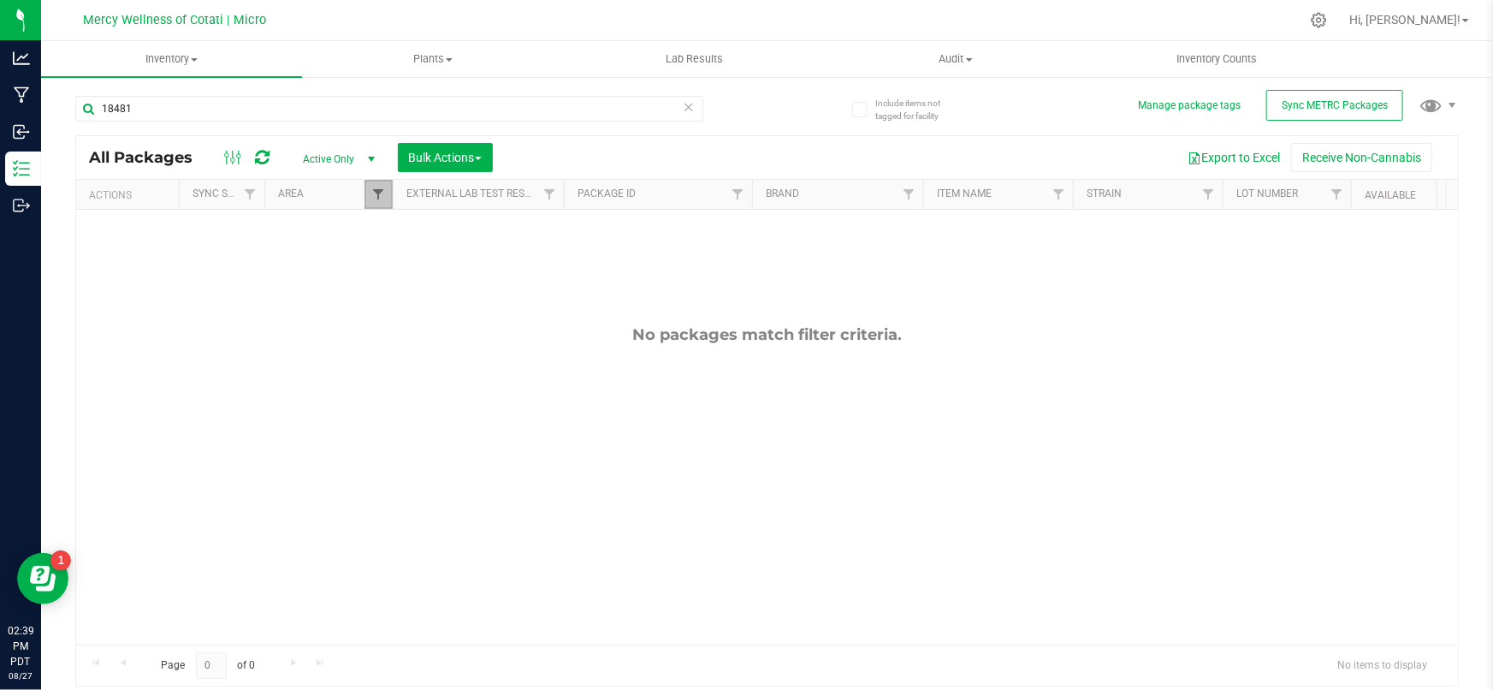
click at [380, 195] on span "Filter" at bounding box center [378, 194] width 14 height 14
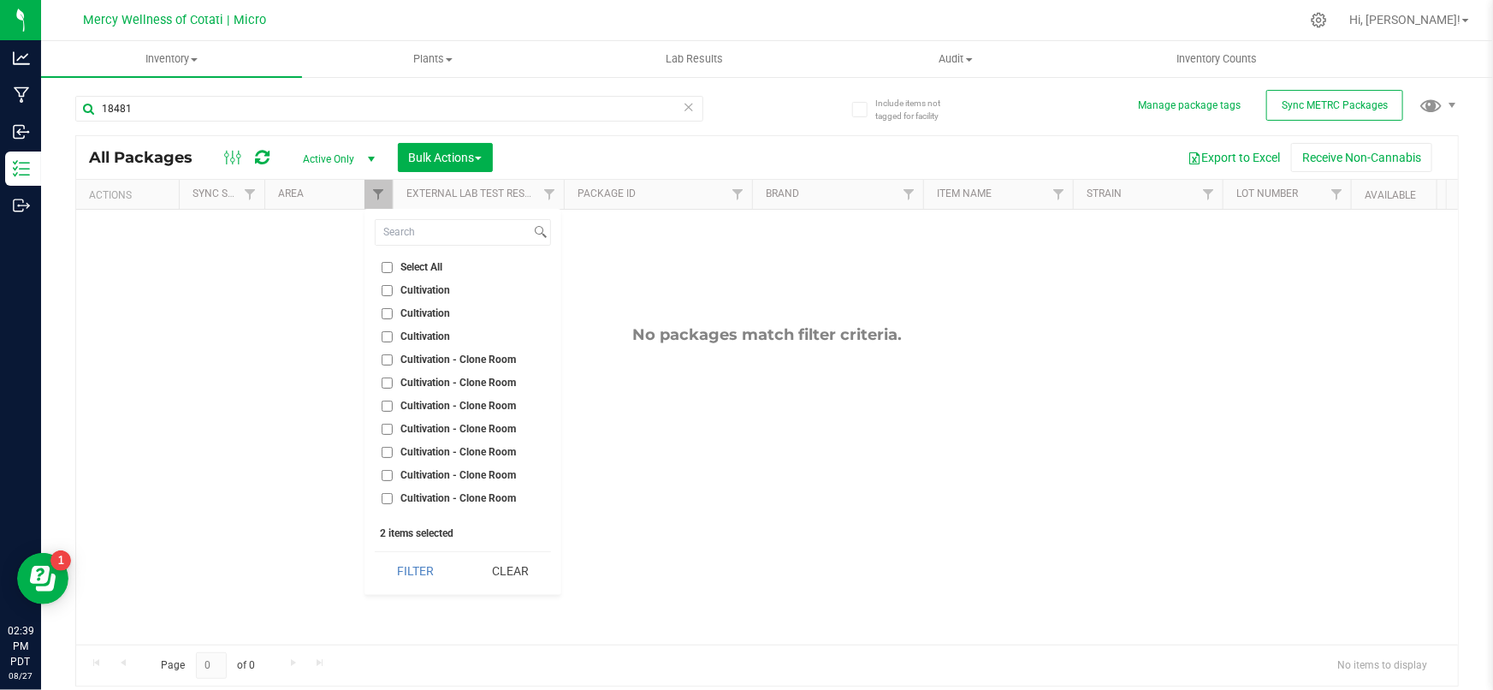
click at [388, 264] on input "Select All" at bounding box center [387, 267] width 11 height 11
click at [418, 561] on button "Filter" at bounding box center [416, 571] width 82 height 38
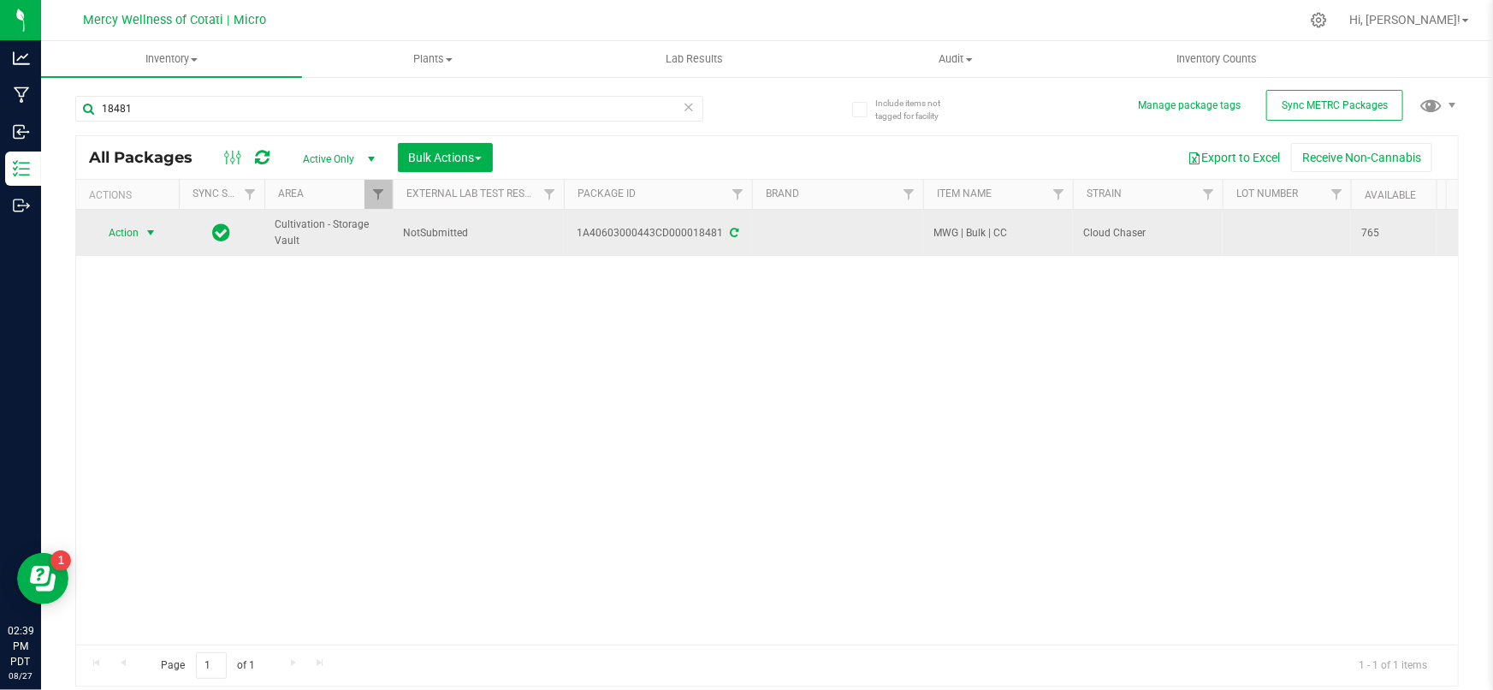
click at [140, 231] on span "select" at bounding box center [150, 233] width 21 height 24
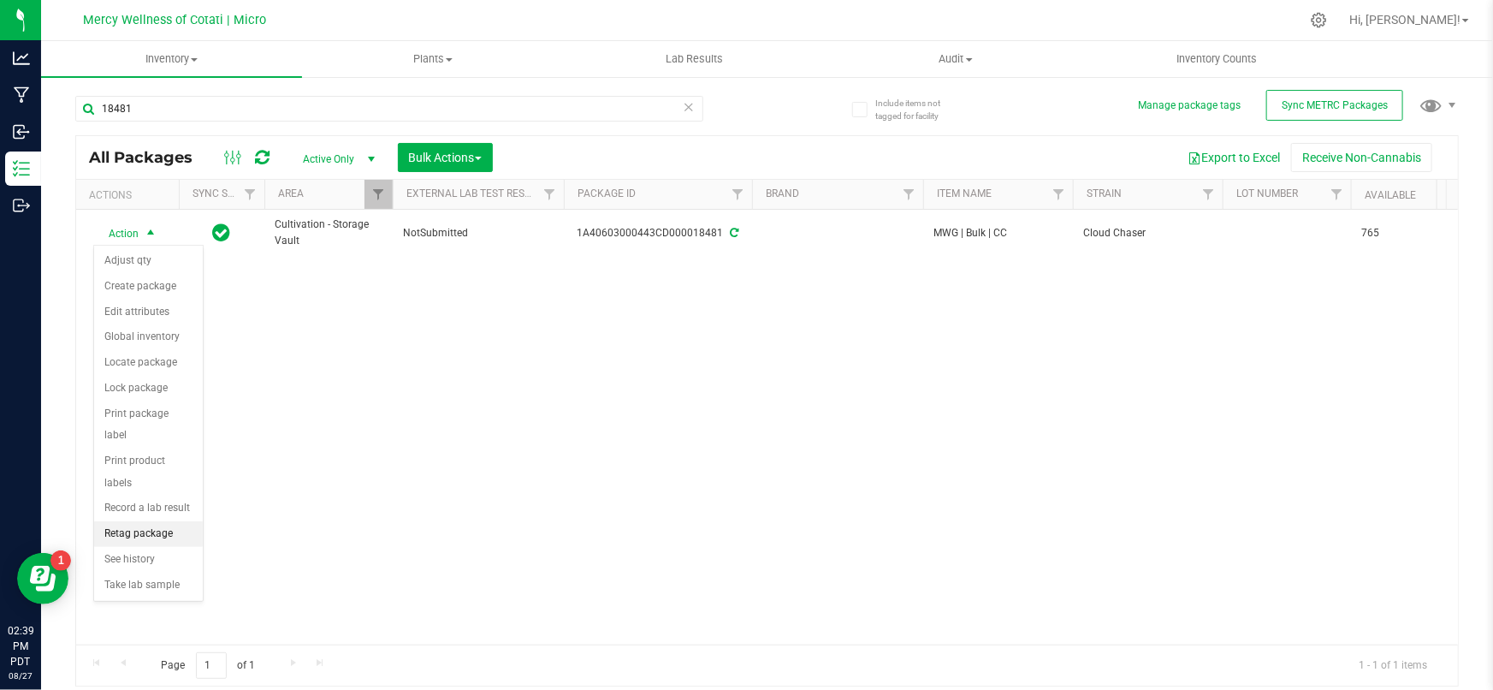
click at [163, 521] on li "Retag package" at bounding box center [148, 534] width 109 height 26
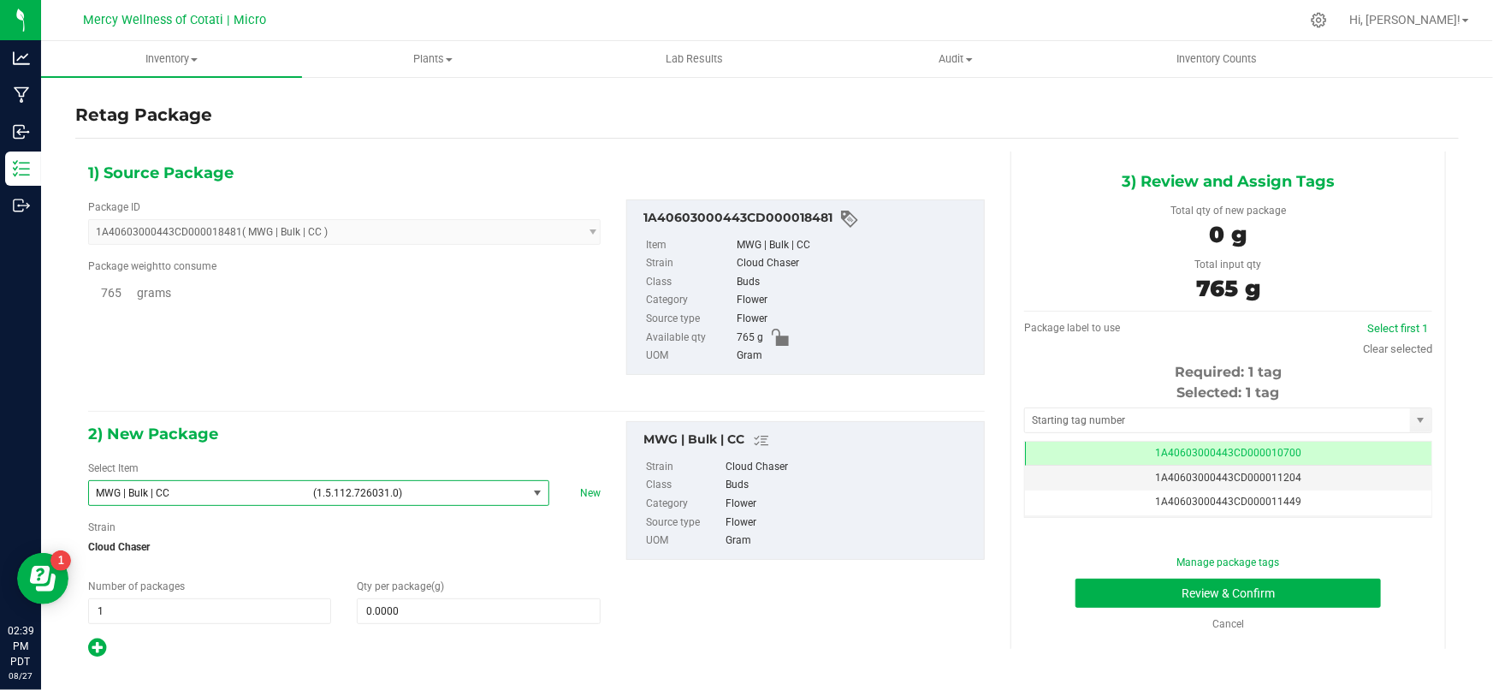
click at [430, 489] on span "(1.5.112.726031.0)" at bounding box center [416, 493] width 207 height 12
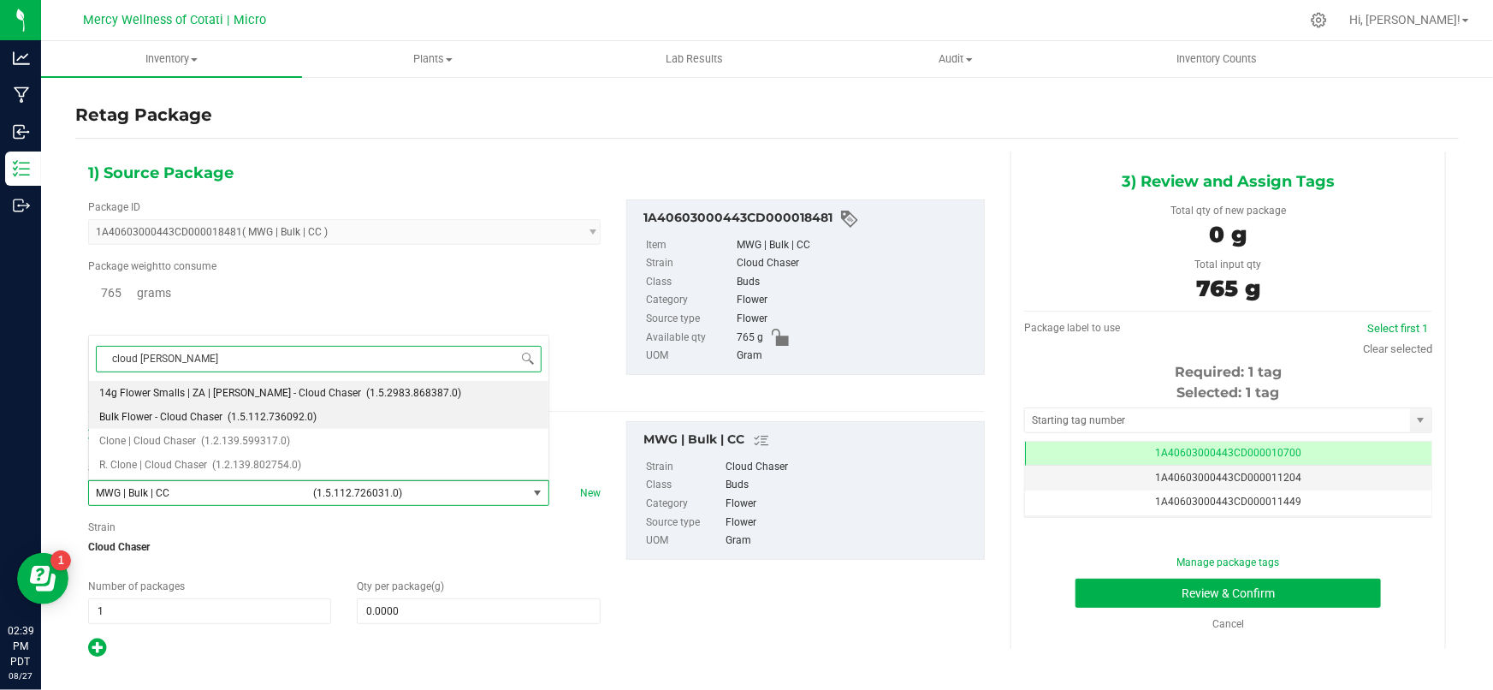
click at [204, 413] on span "Bulk Flower - Cloud Chaser" at bounding box center [160, 417] width 123 height 12
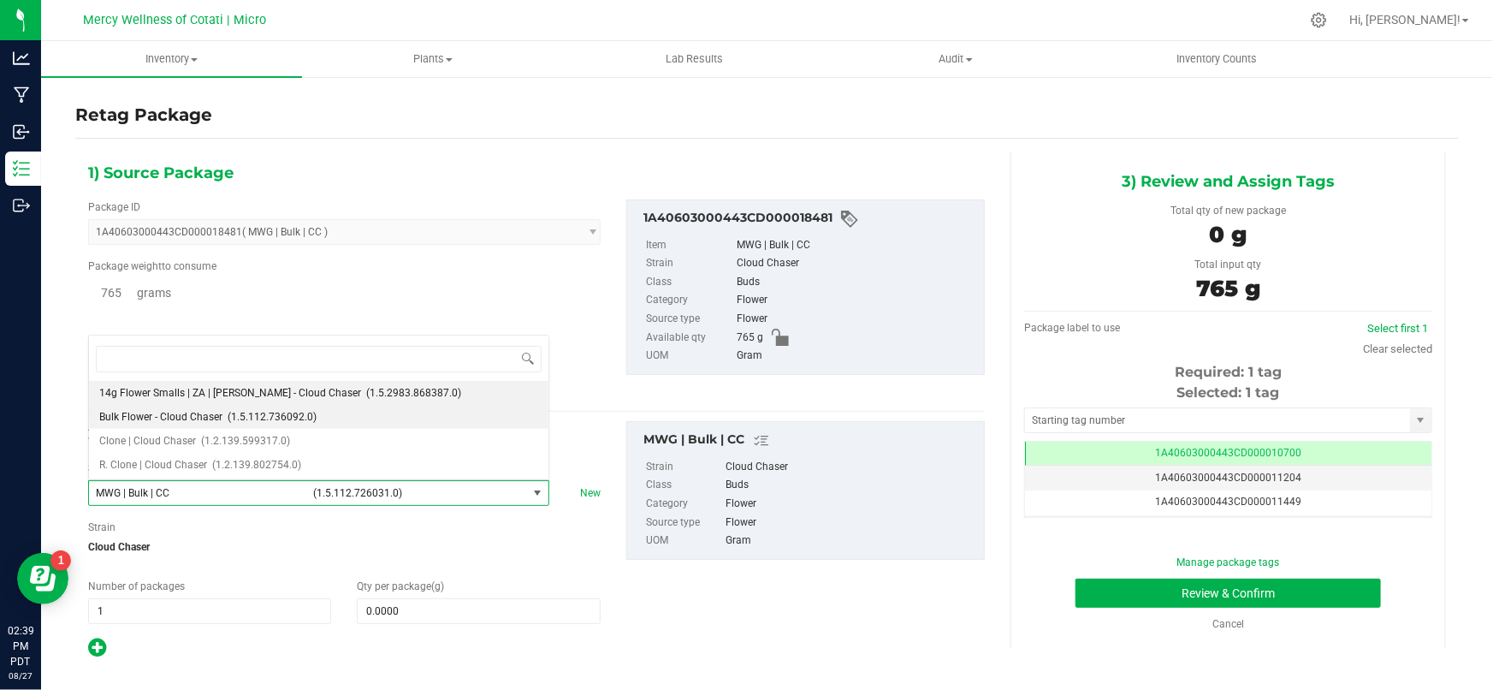
scroll to position [47917, 0]
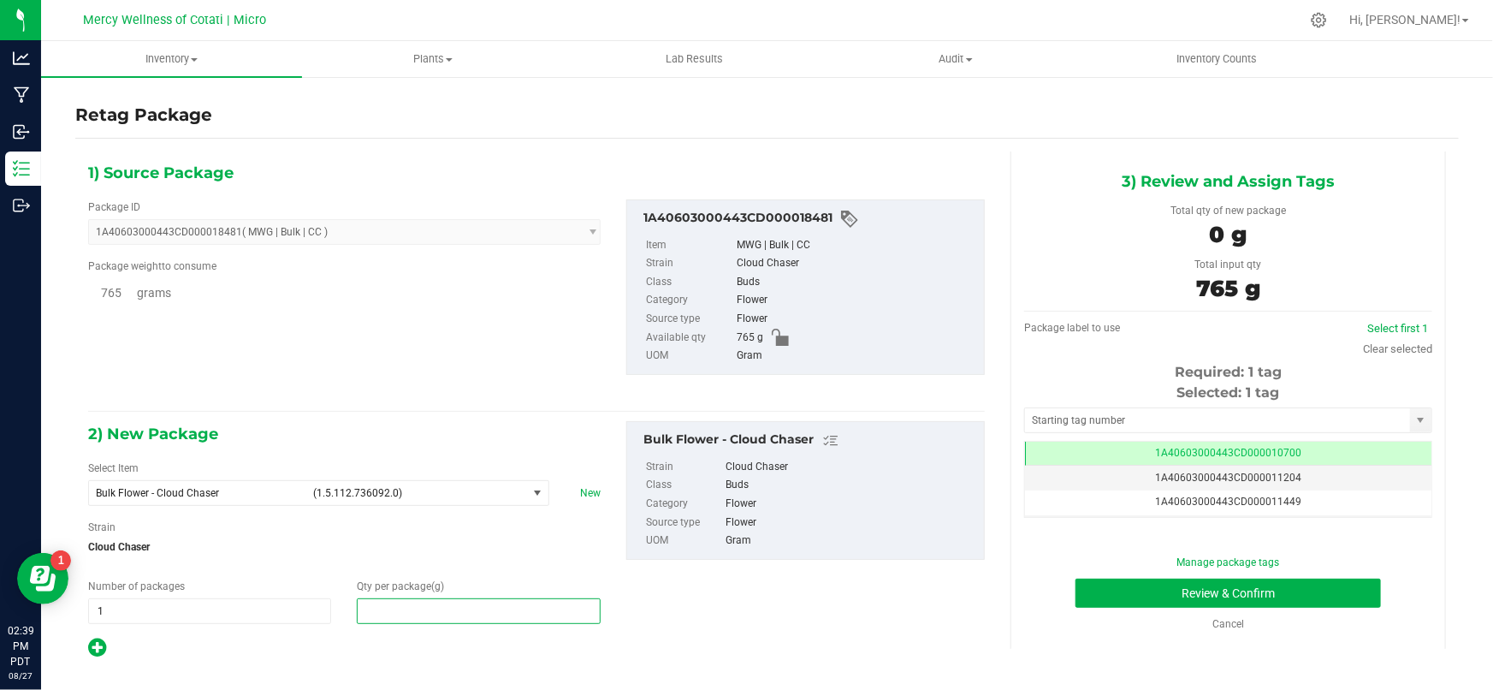
click at [413, 606] on span at bounding box center [478, 611] width 243 height 26
click at [1093, 424] on input "text" at bounding box center [1217, 420] width 385 height 24
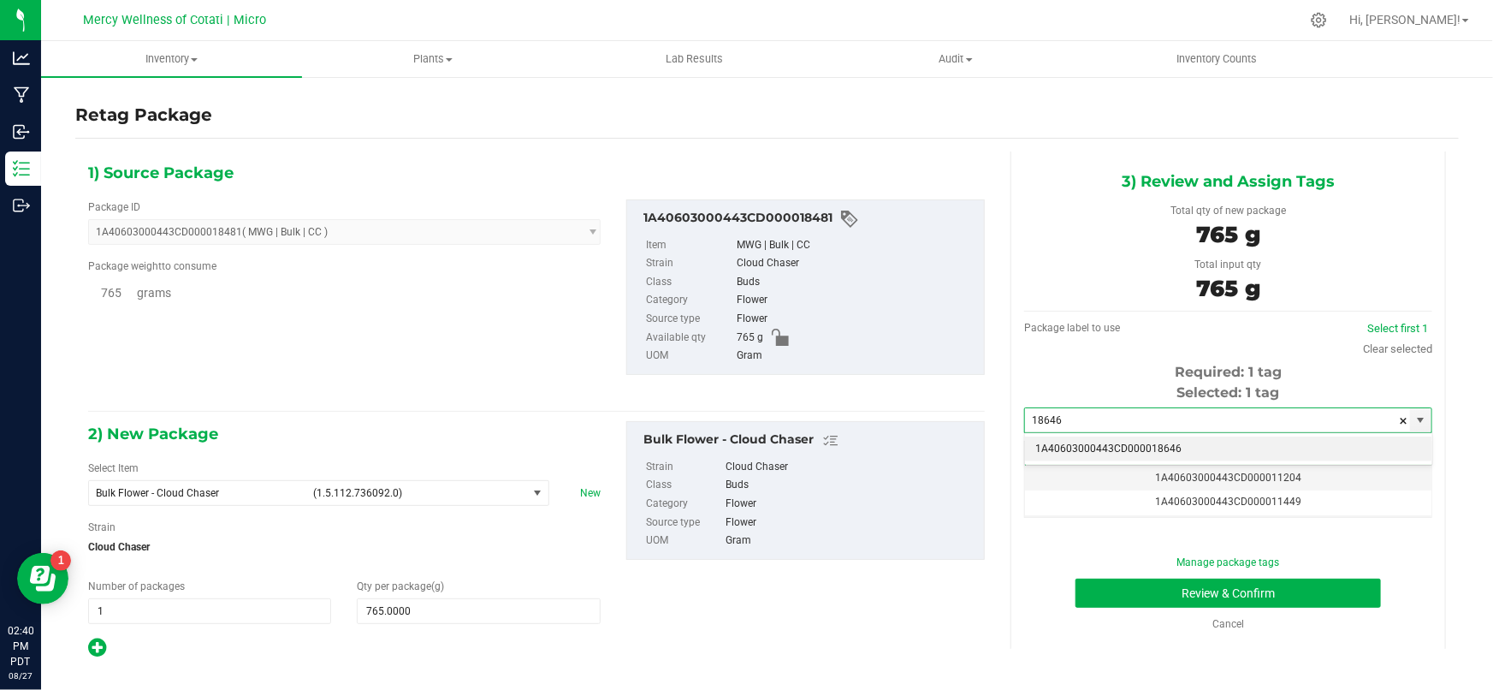
click at [1091, 448] on li "1A40603000443CD000018646" at bounding box center [1228, 449] width 406 height 26
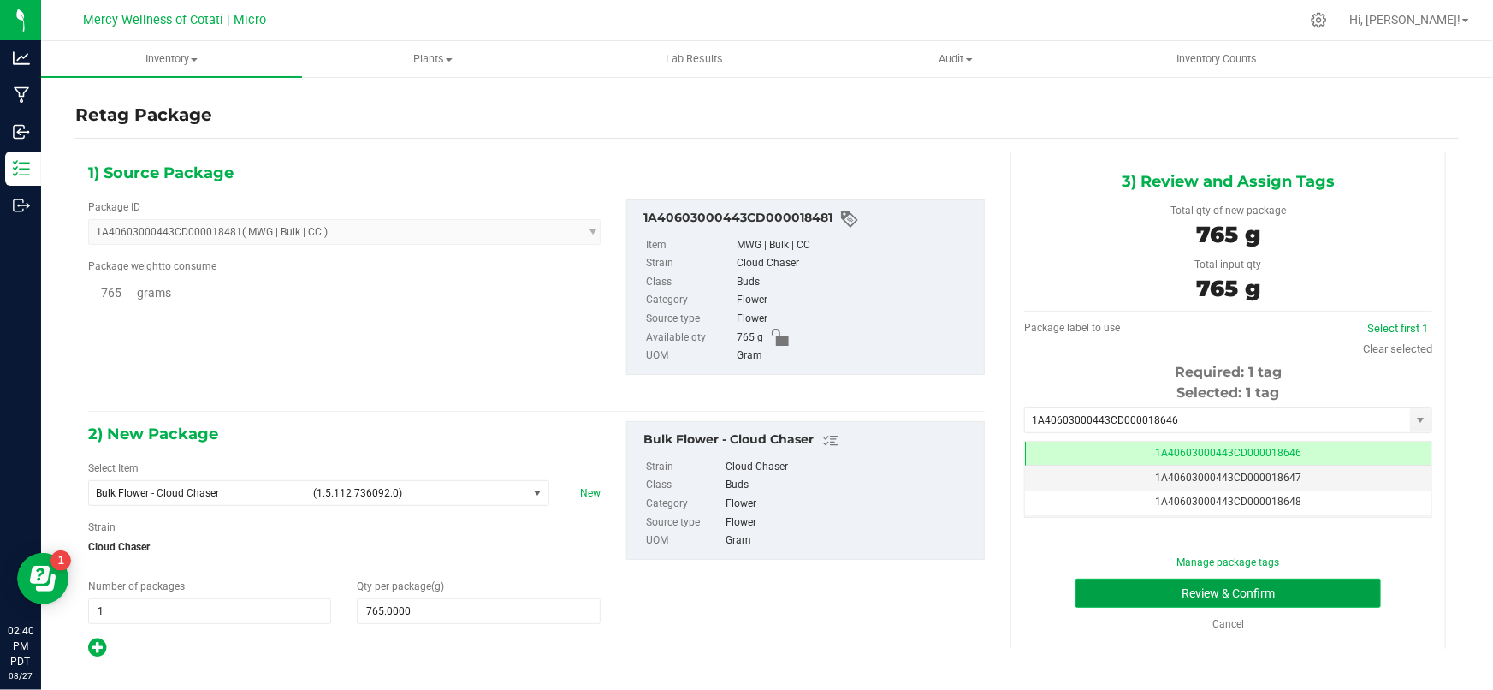
click at [1147, 592] on button "Review & Confirm" at bounding box center [1229, 592] width 306 height 29
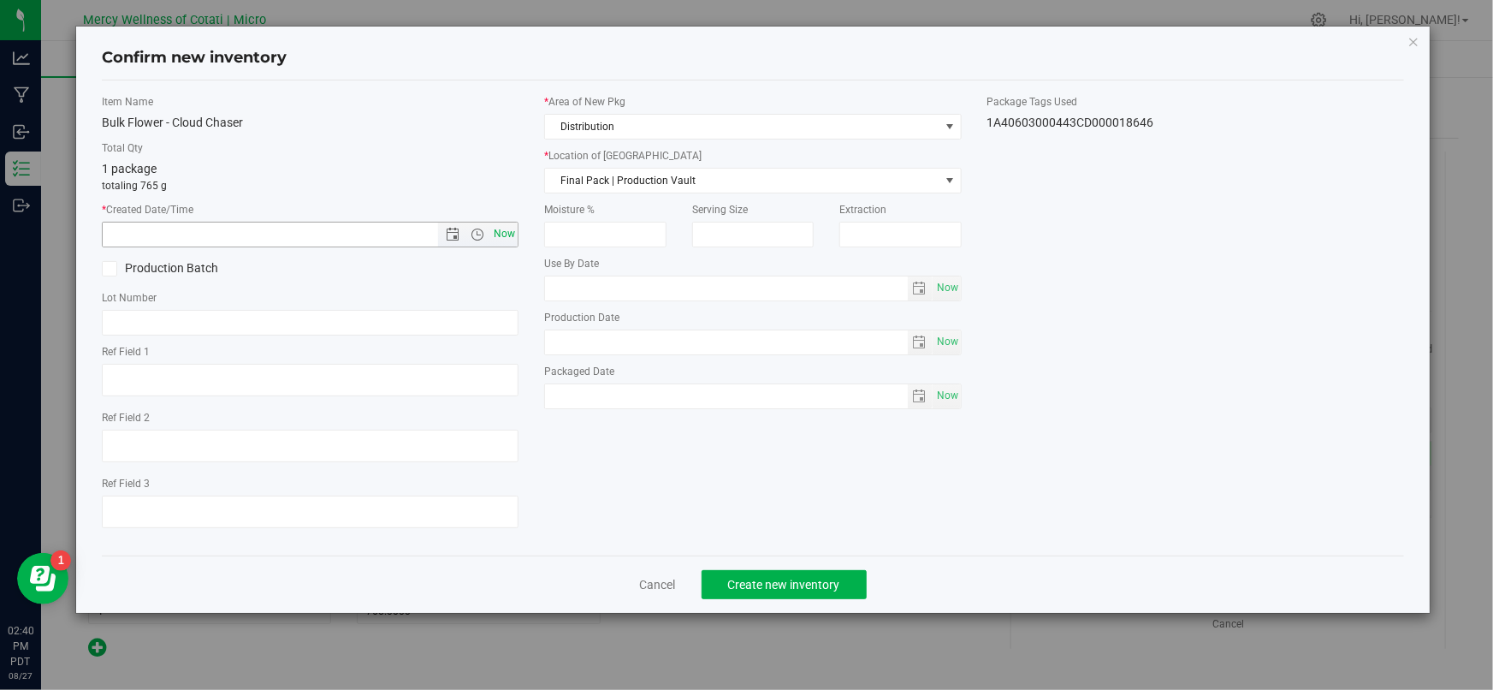
click at [505, 239] on span "Now" at bounding box center [504, 234] width 29 height 25
click at [612, 185] on span "Final Pack | Production Vault" at bounding box center [742, 181] width 394 height 24
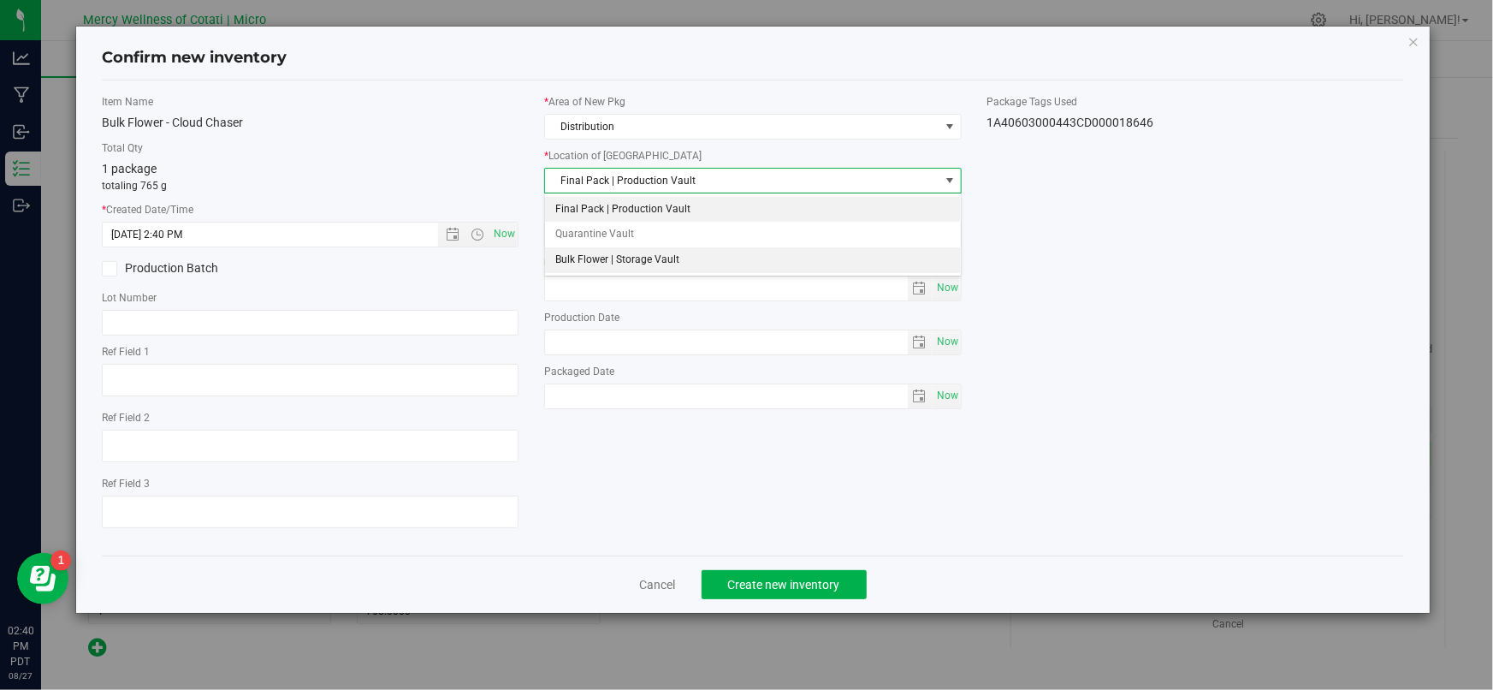
click at [609, 258] on li "Bulk Flower | Storage Vault" at bounding box center [753, 260] width 416 height 26
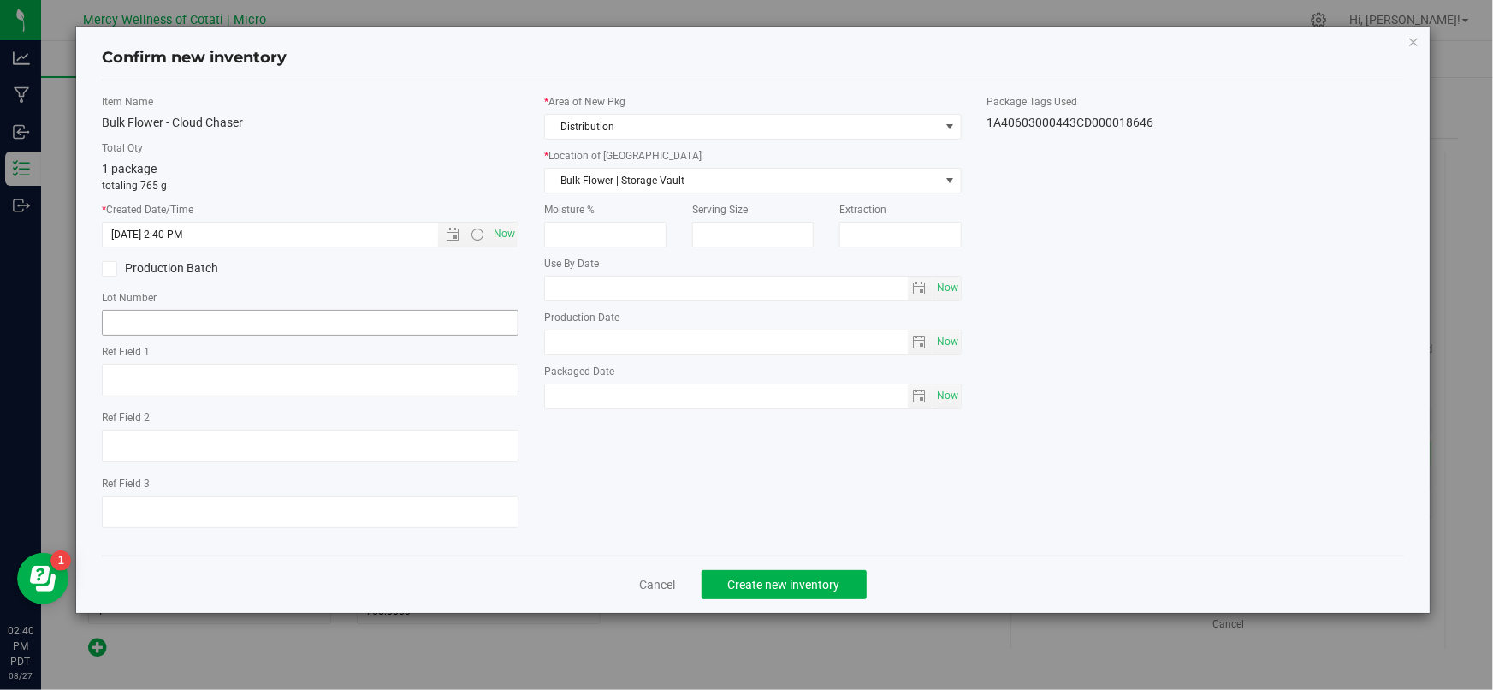
drag, startPoint x: 259, startPoint y: 306, endPoint x: 257, endPoint y: 317, distance: 11.4
click at [257, 316] on div "Lot Number" at bounding box center [310, 312] width 417 height 45
click at [252, 329] on input "text" at bounding box center [310, 323] width 417 height 26
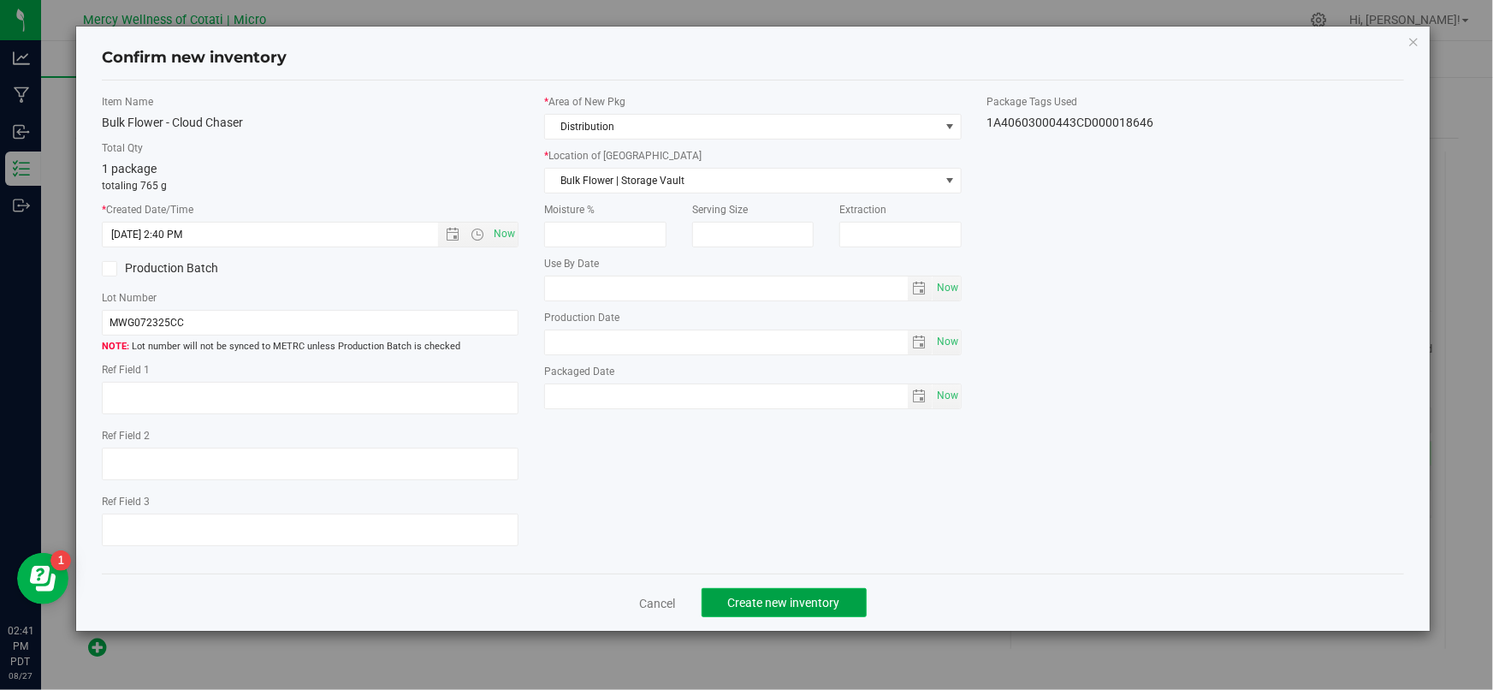
click at [818, 597] on span "Create new inventory" at bounding box center [784, 603] width 112 height 14
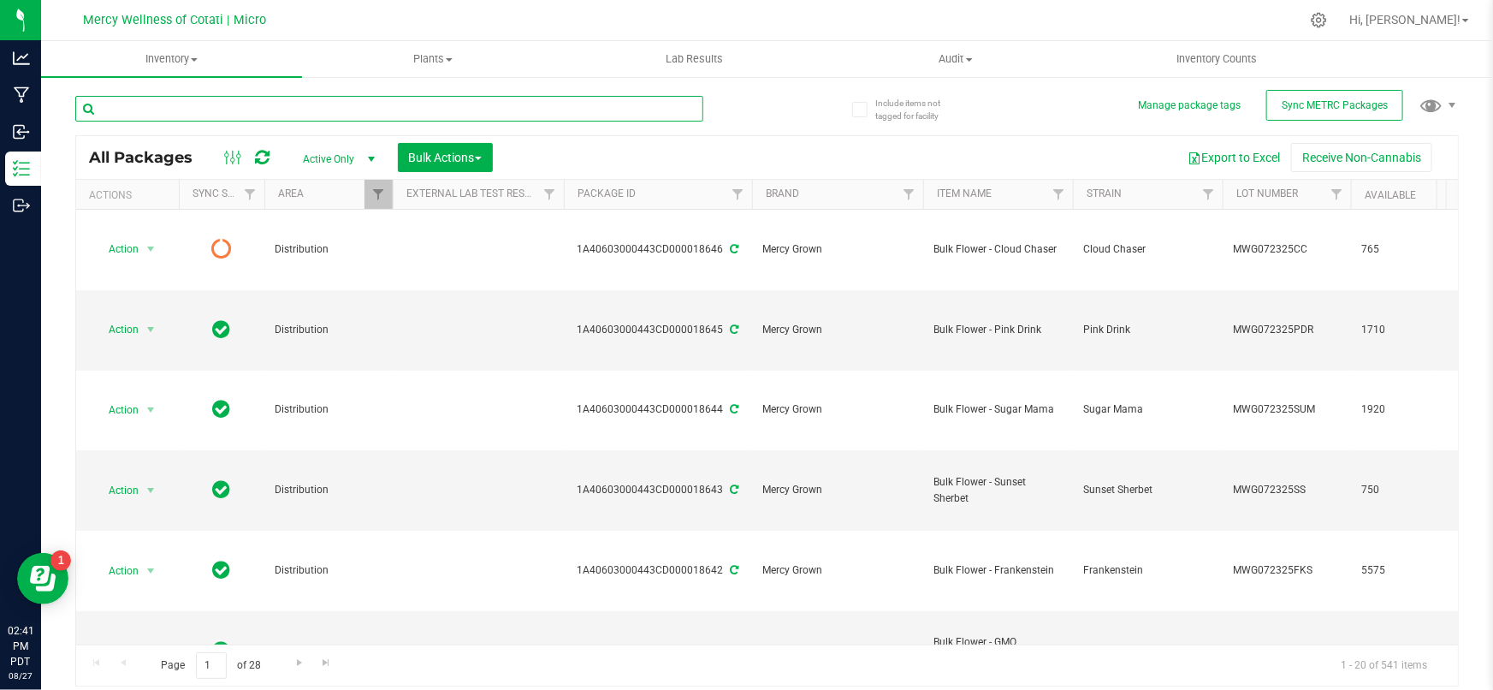
click at [169, 120] on input "text" at bounding box center [389, 109] width 628 height 26
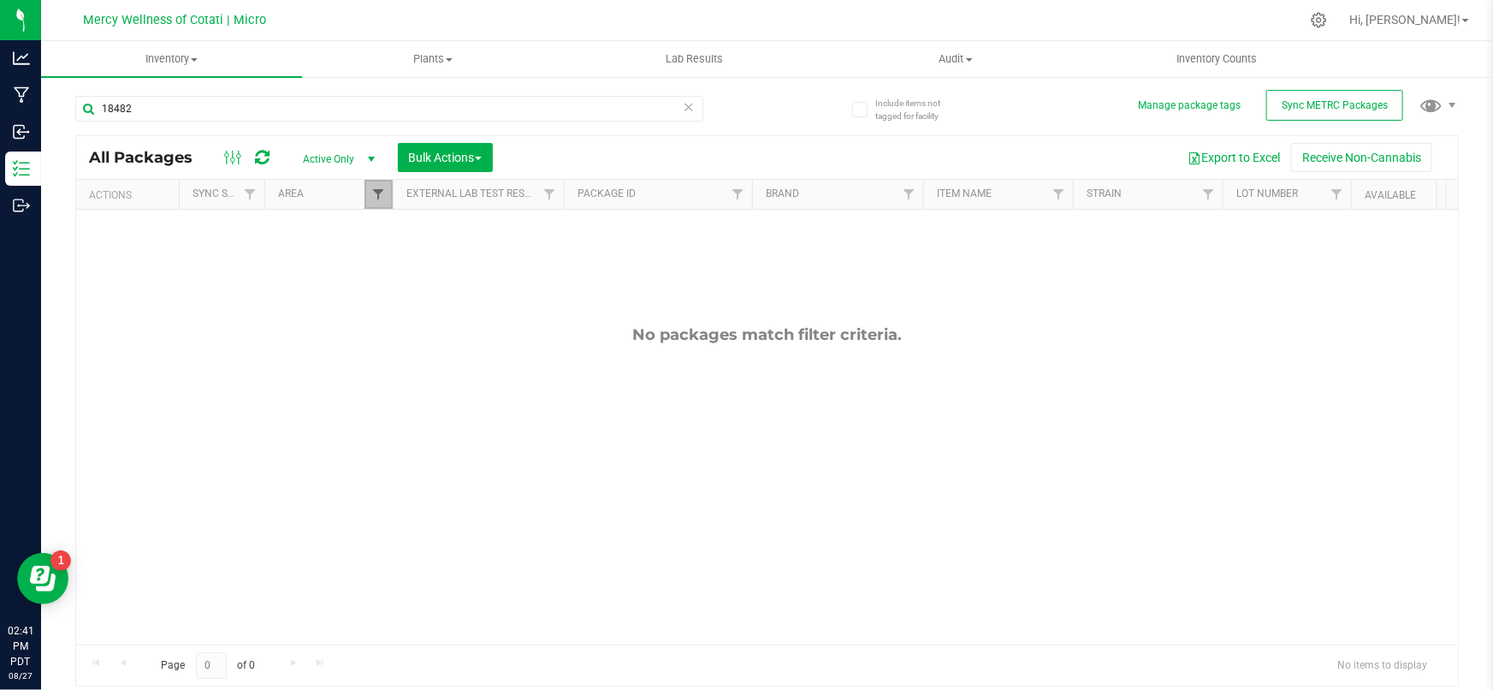
click at [378, 199] on span "Filter" at bounding box center [378, 194] width 14 height 14
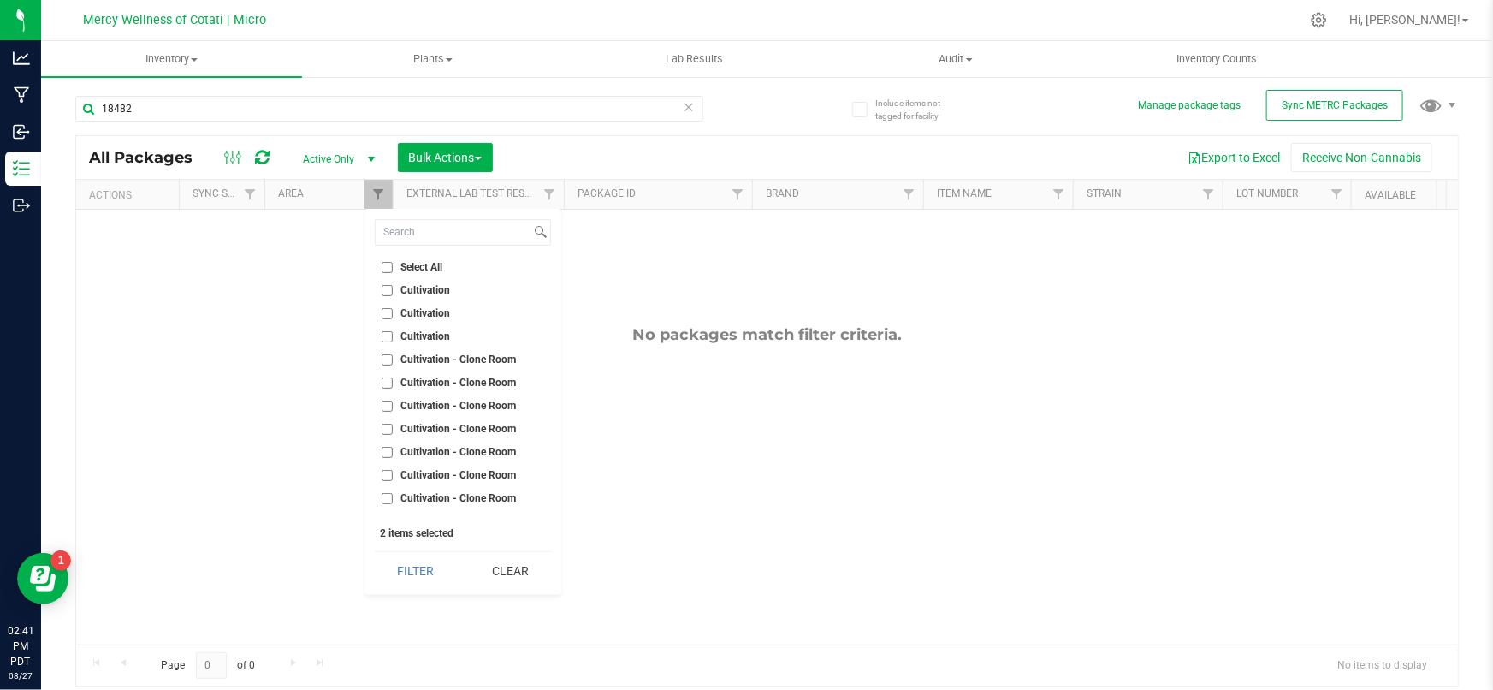
click at [385, 270] on input "Select All" at bounding box center [387, 267] width 11 height 11
click at [411, 576] on button "Filter" at bounding box center [416, 571] width 82 height 38
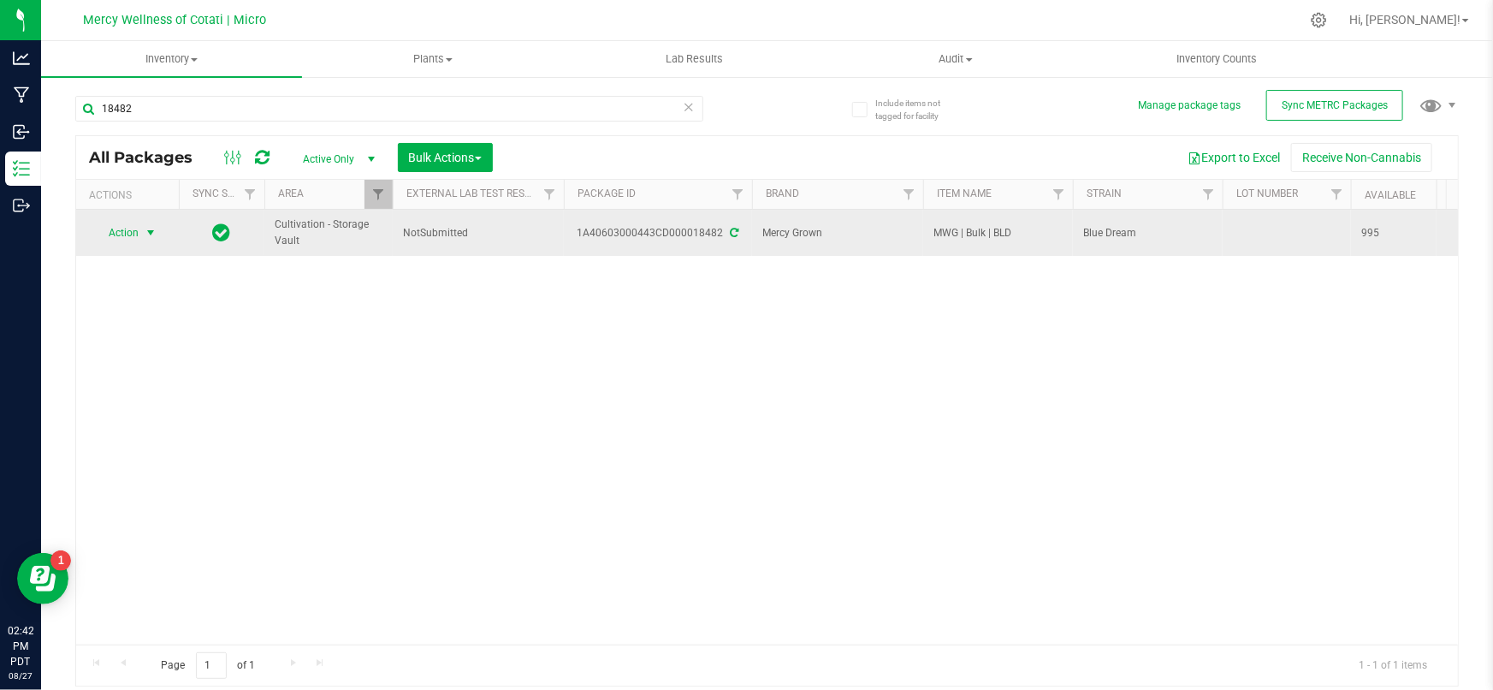
click at [133, 231] on span "Action" at bounding box center [116, 233] width 46 height 24
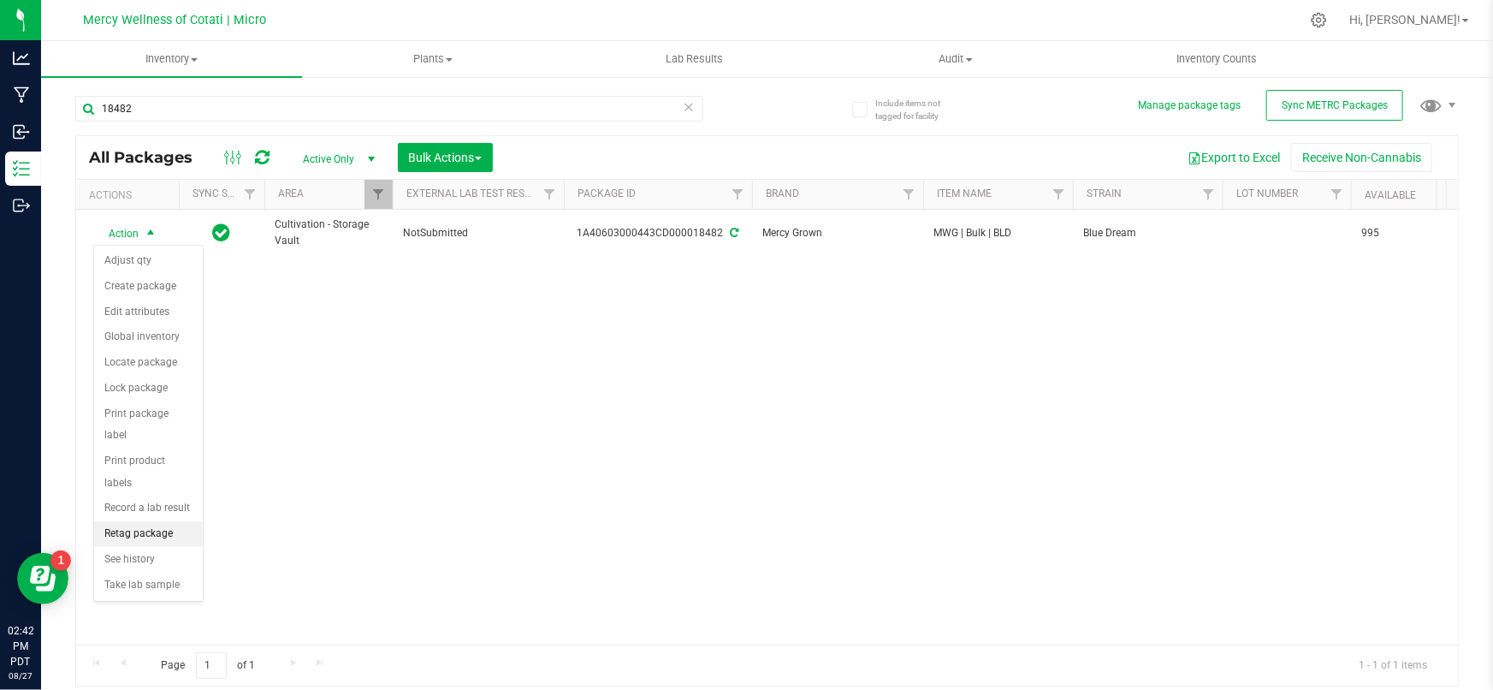
click at [159, 521] on li "Retag package" at bounding box center [148, 534] width 109 height 26
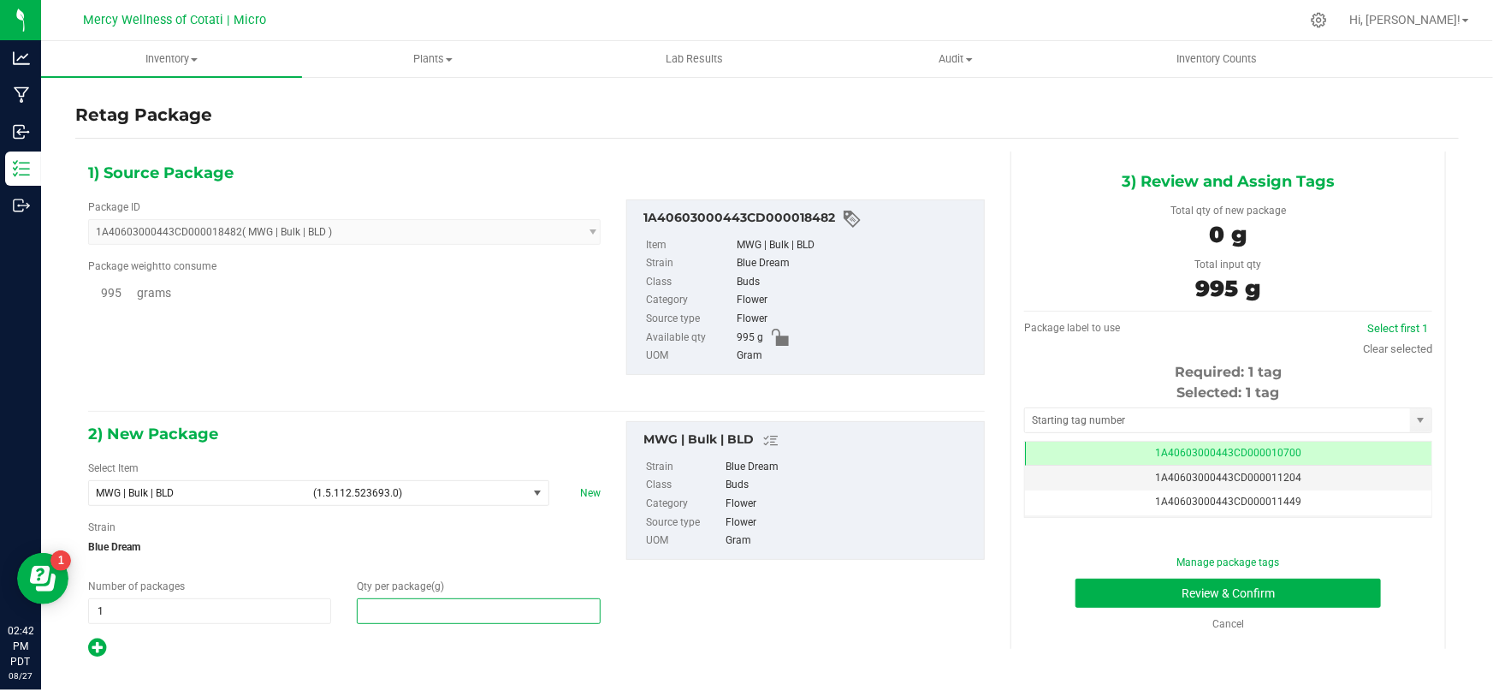
click at [417, 614] on span at bounding box center [478, 611] width 243 height 26
click at [299, 497] on span "MWG | Bulk | BLD" at bounding box center [199, 493] width 207 height 12
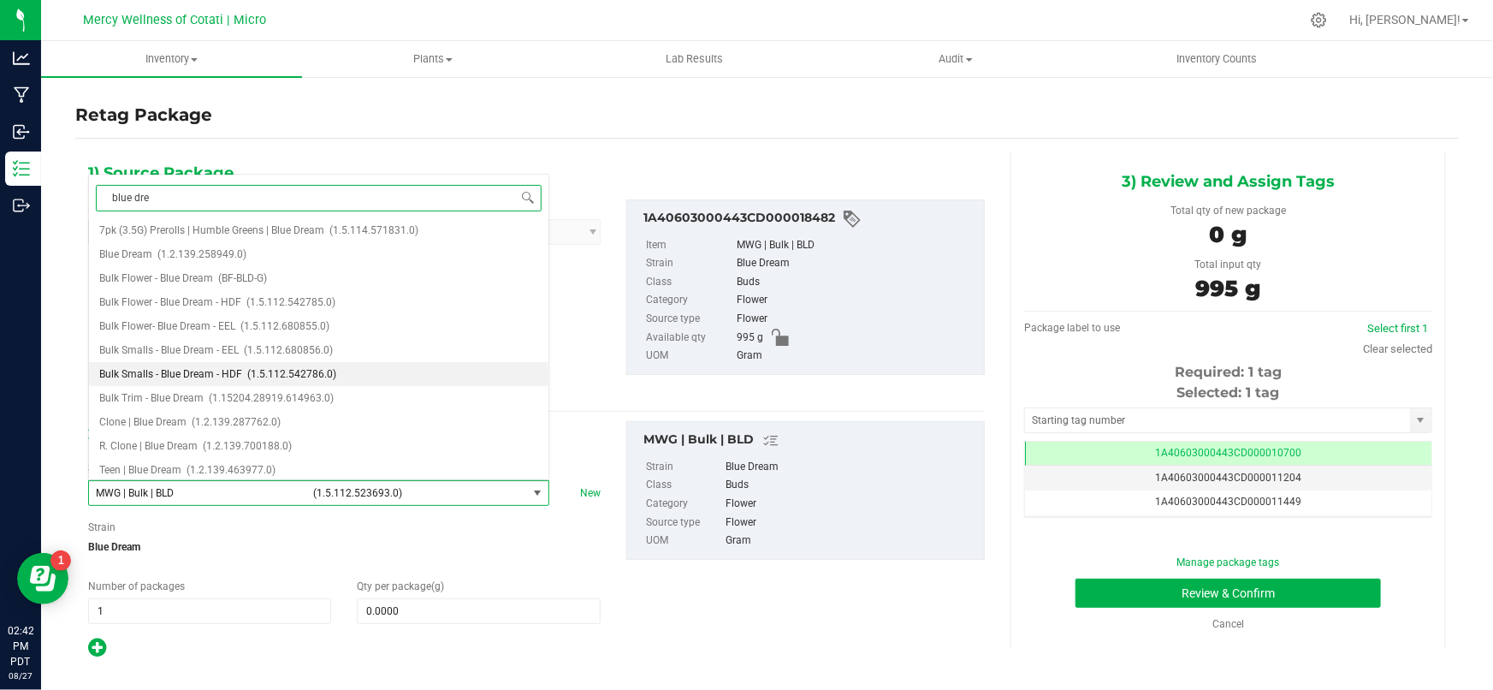
scroll to position [941, 0]
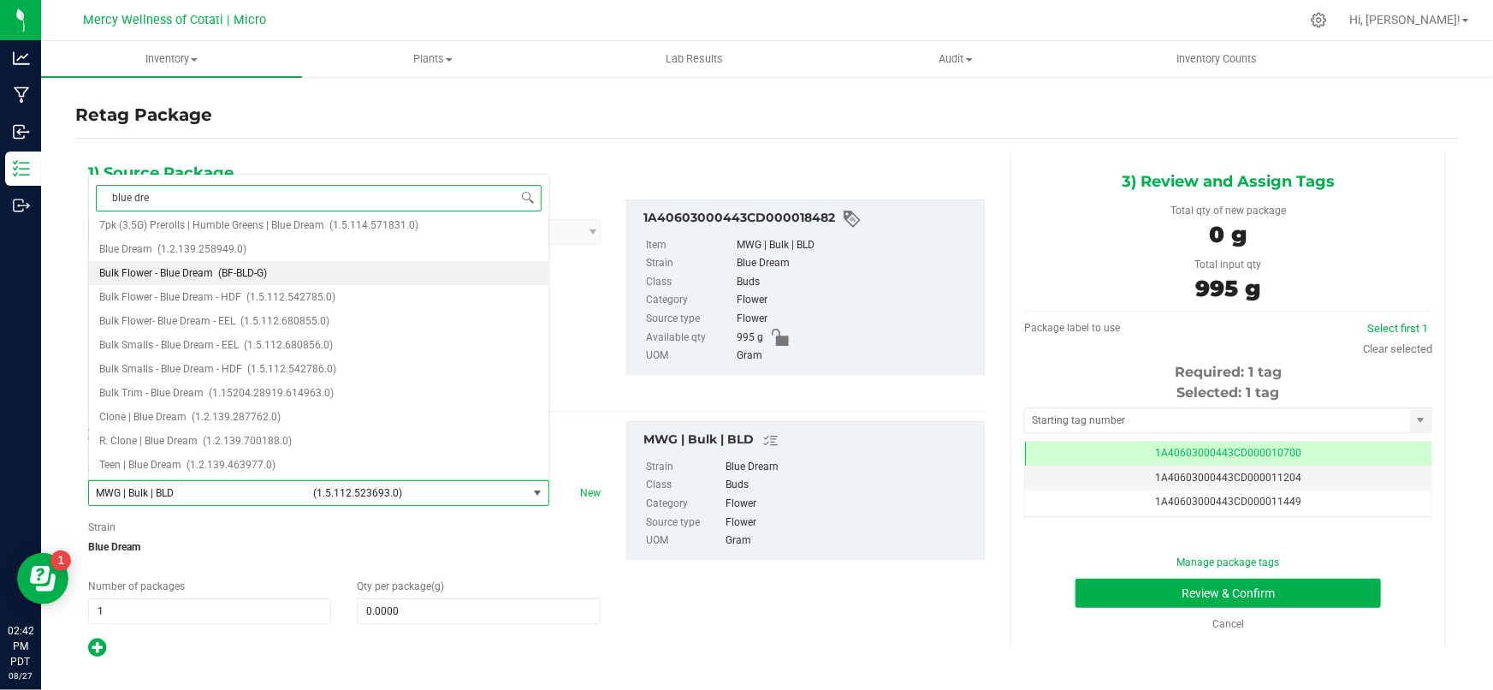
click at [202, 273] on span "Bulk Flower - Blue Dream" at bounding box center [156, 273] width 114 height 12
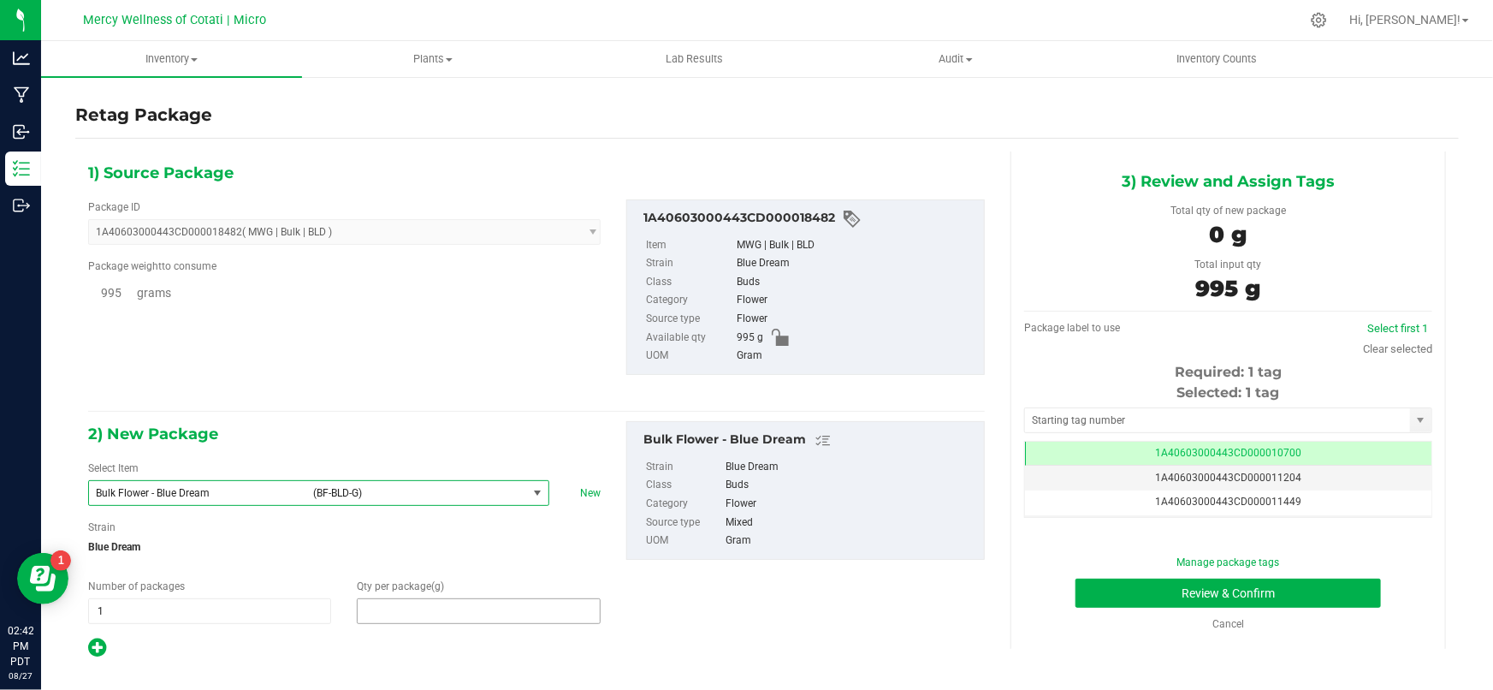
click at [418, 605] on span at bounding box center [478, 611] width 243 height 26
click at [789, 583] on div "2) New Package Select Item Bulk Flower - Blue Dream (BF-BLD-G) Bulk Flower - An…" at bounding box center [536, 540] width 922 height 238
click at [1078, 417] on input "text" at bounding box center [1217, 420] width 385 height 24
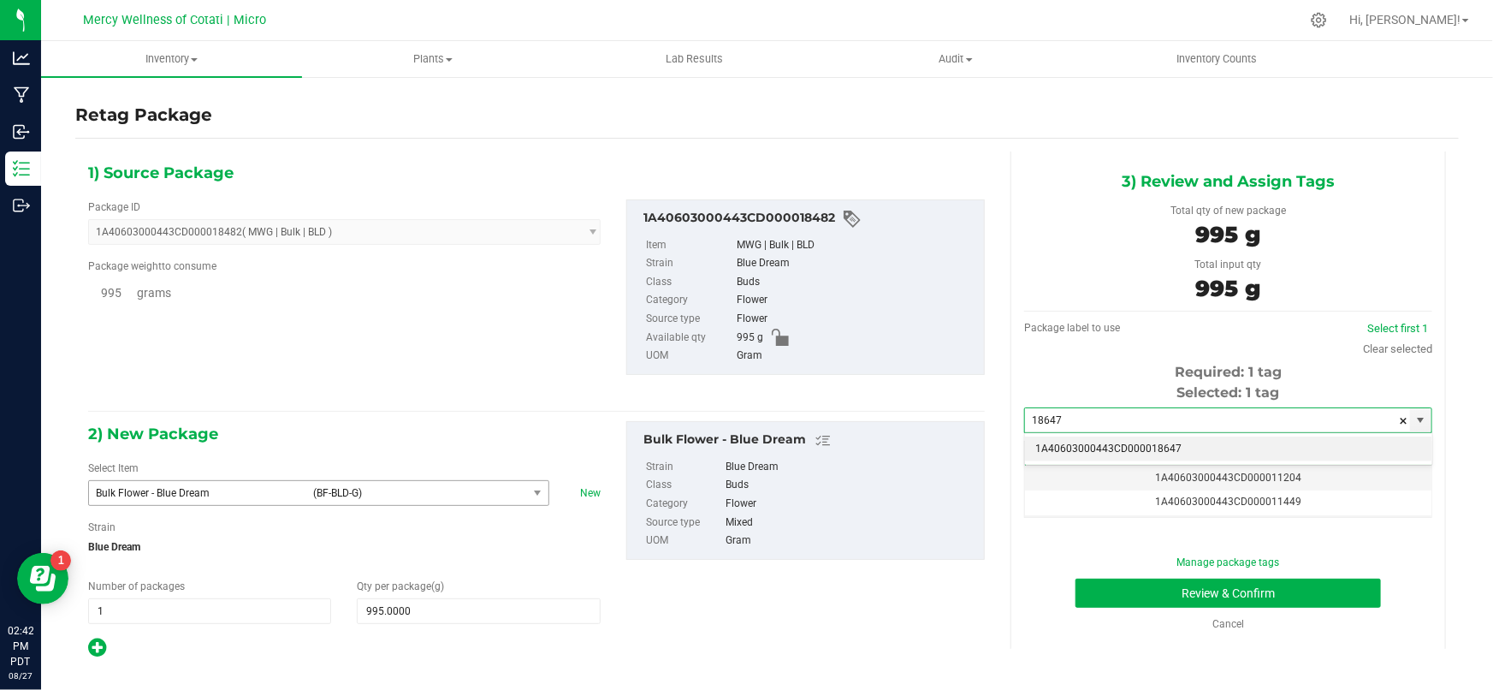
click at [1064, 453] on li "1A40603000443CD000018647" at bounding box center [1228, 449] width 406 height 26
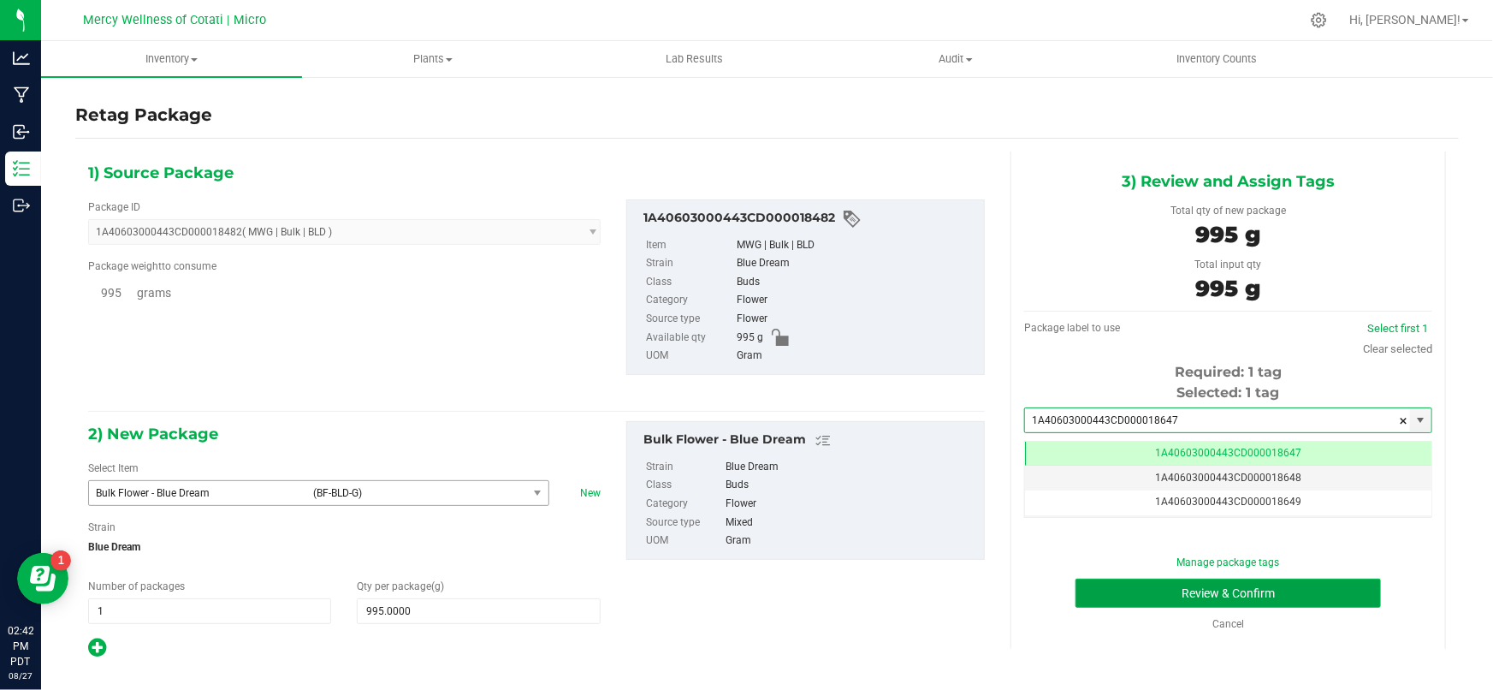
click at [1186, 593] on button "Review & Confirm" at bounding box center [1229, 592] width 306 height 29
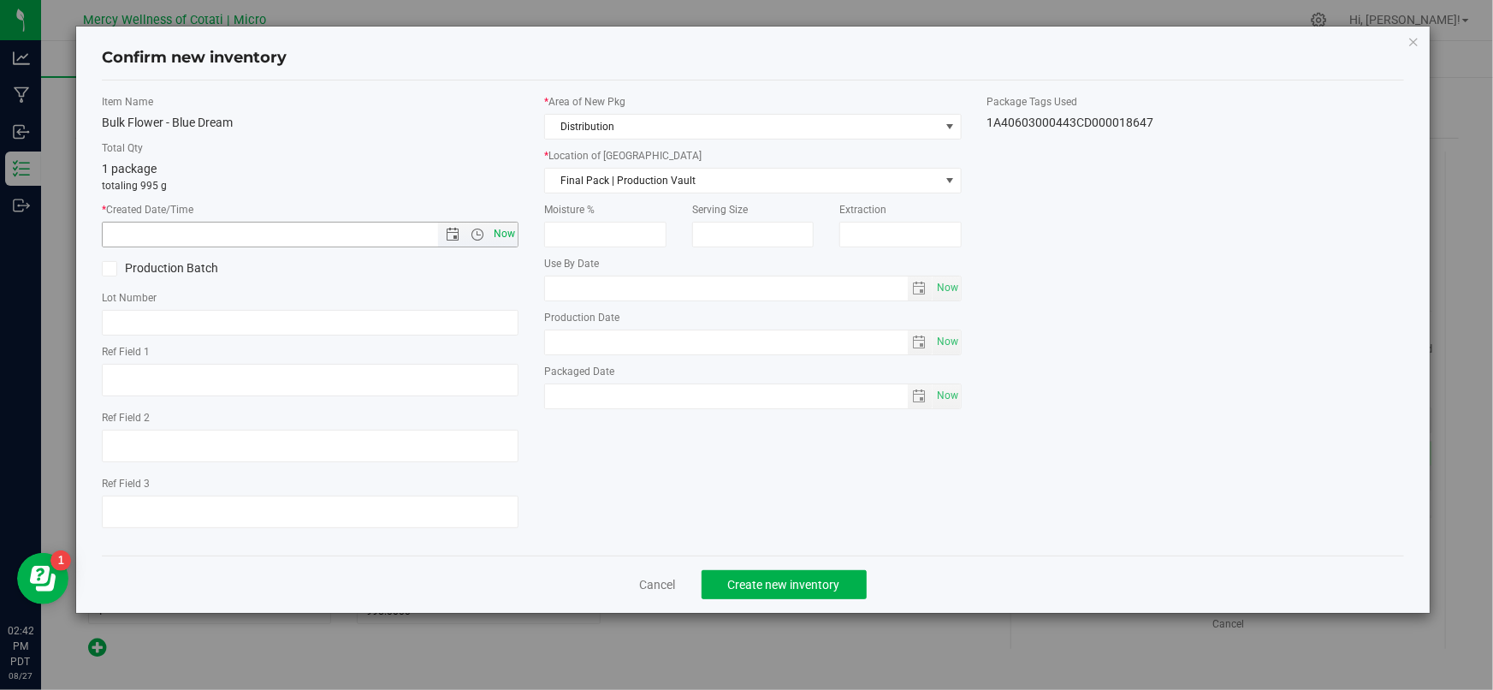
click at [504, 235] on span "Now" at bounding box center [504, 234] width 29 height 25
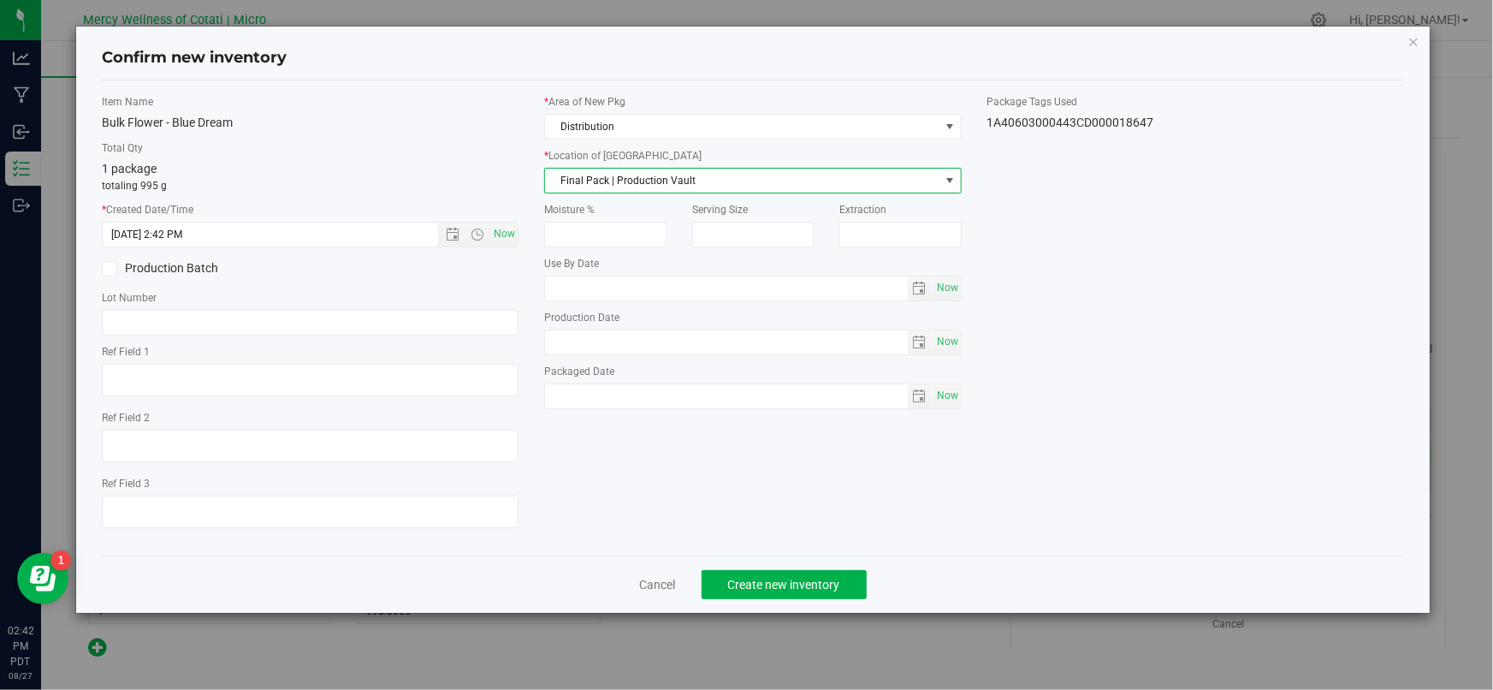
click at [616, 184] on span "Final Pack | Production Vault" at bounding box center [742, 181] width 394 height 24
drag, startPoint x: 579, startPoint y: 259, endPoint x: 572, endPoint y: 265, distance: 9.1
click at [579, 260] on li "Bulk Flower | Storage Vault" at bounding box center [753, 260] width 416 height 26
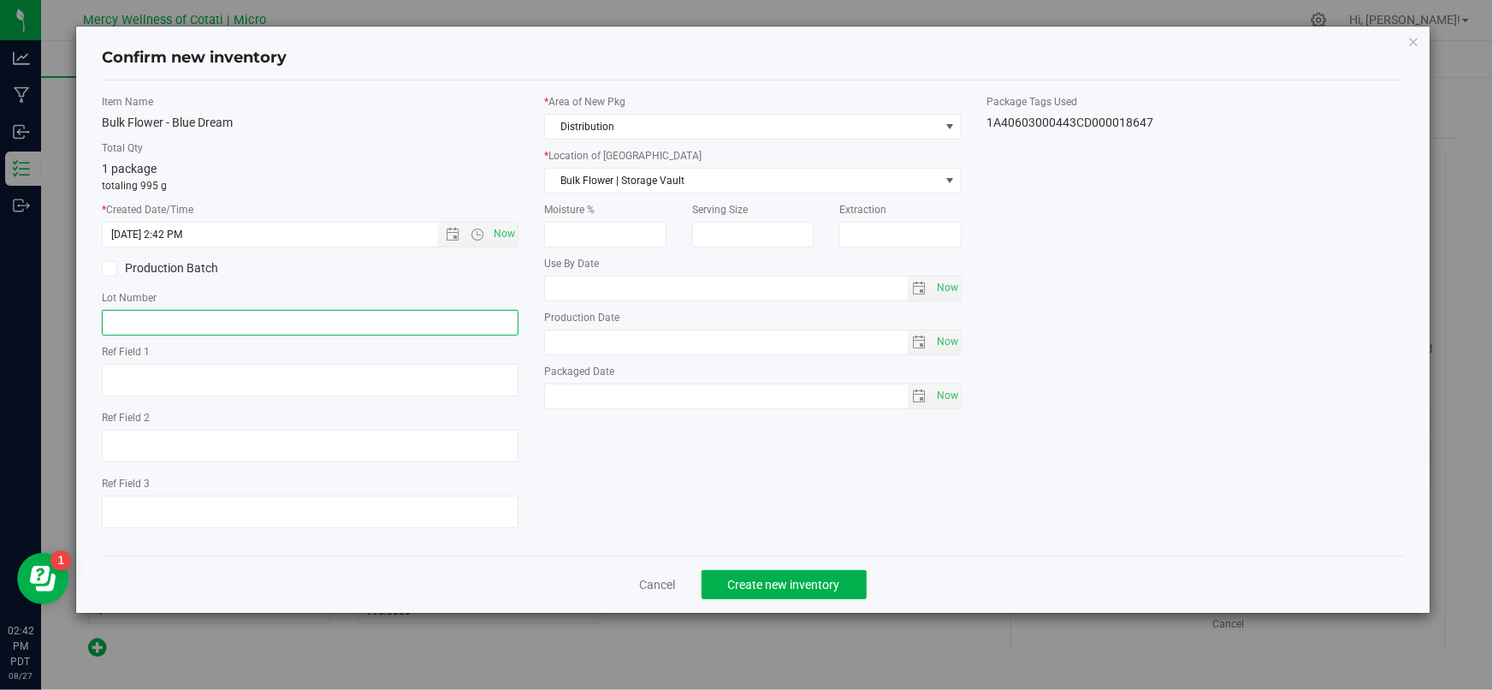
click at [342, 319] on input "text" at bounding box center [310, 323] width 417 height 26
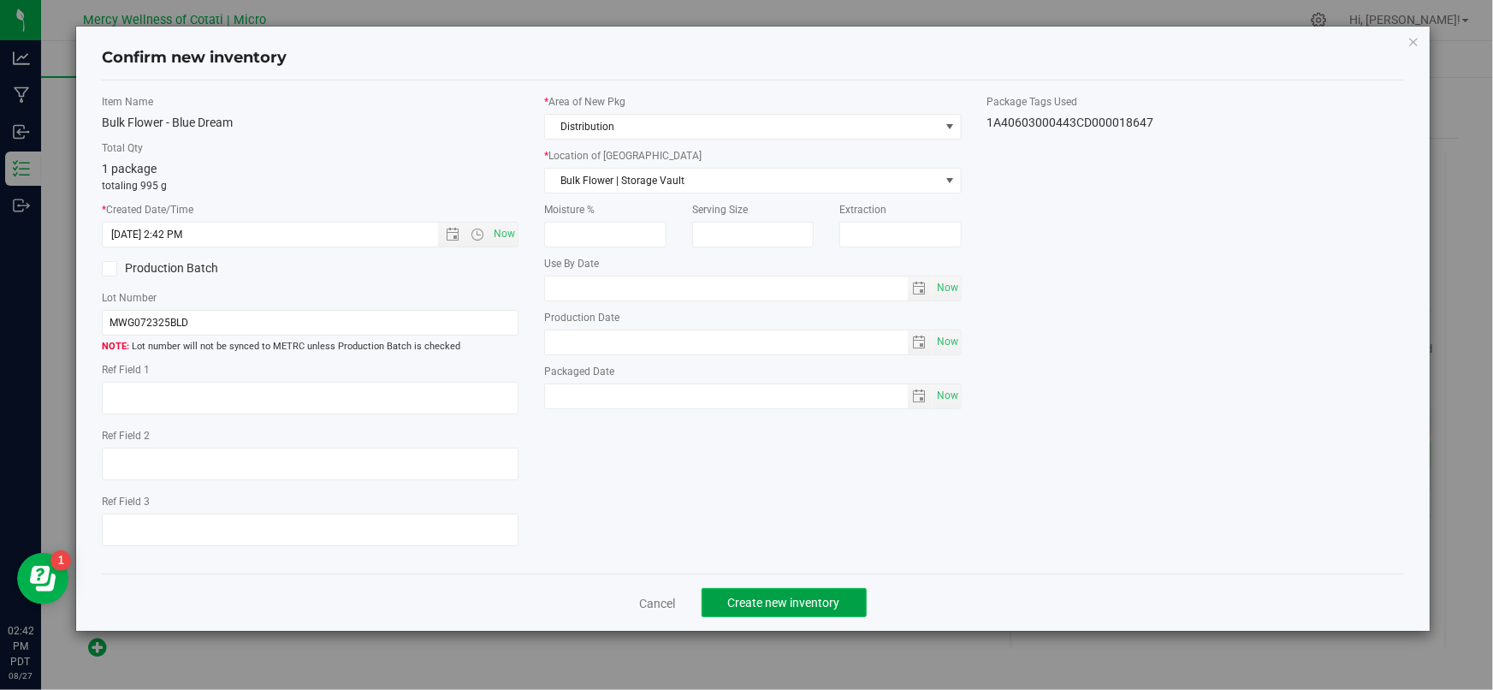
click at [791, 607] on span "Create new inventory" at bounding box center [784, 603] width 112 height 14
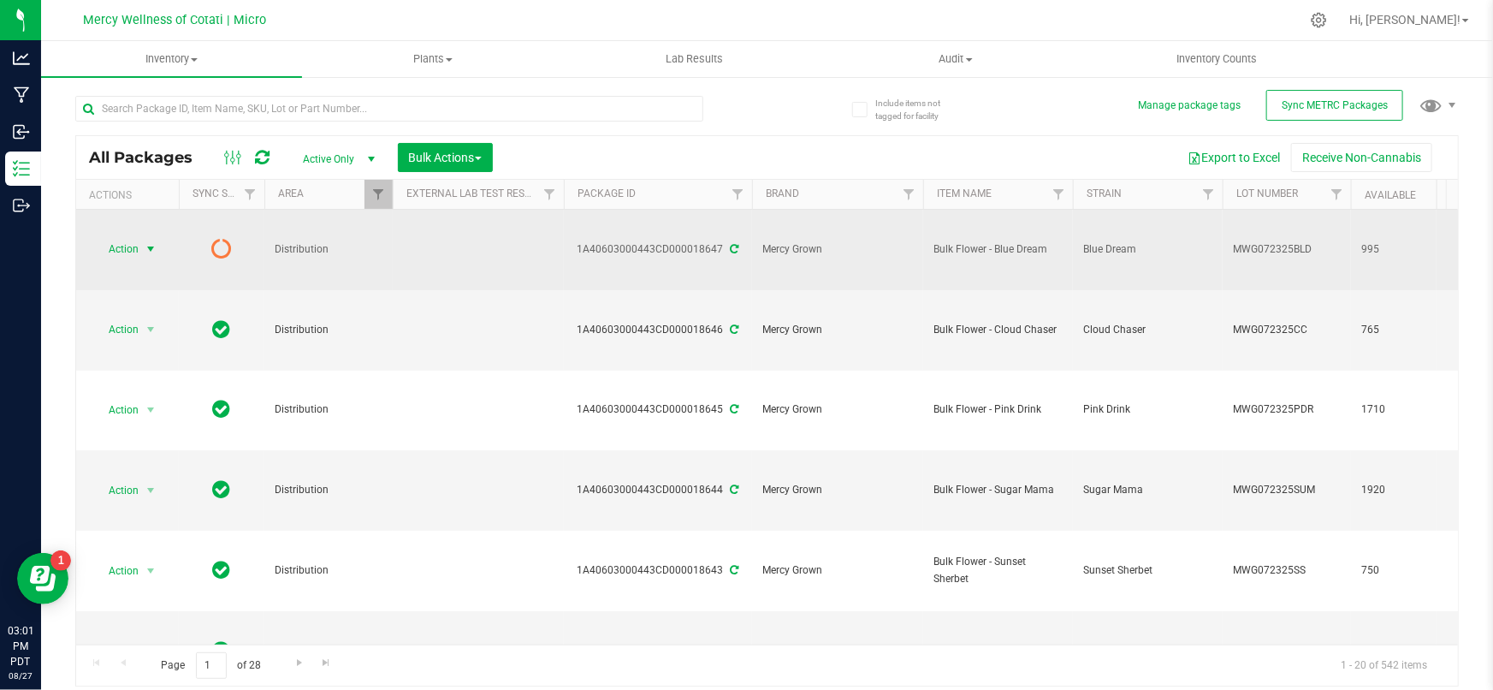
click at [140, 237] on span "select" at bounding box center [150, 249] width 21 height 24
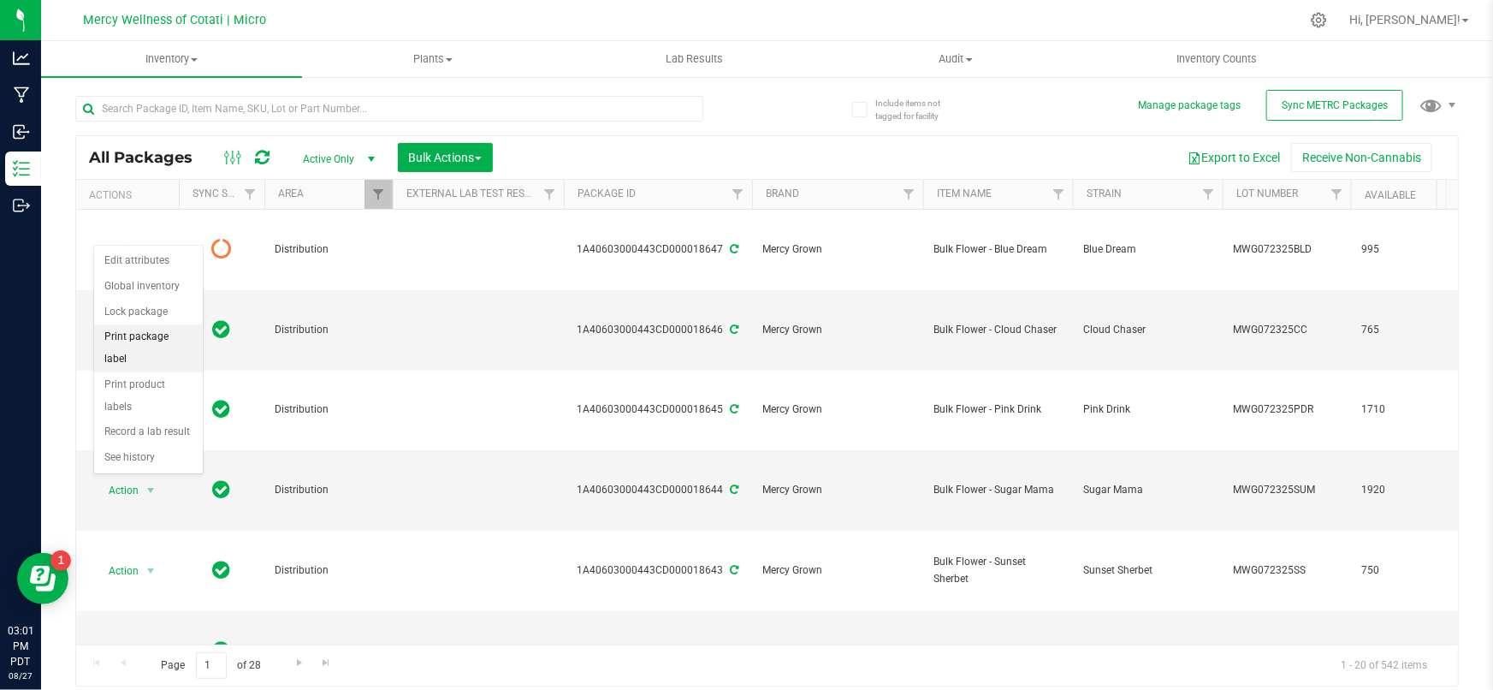
click at [158, 330] on li "Print package label" at bounding box center [148, 347] width 109 height 47
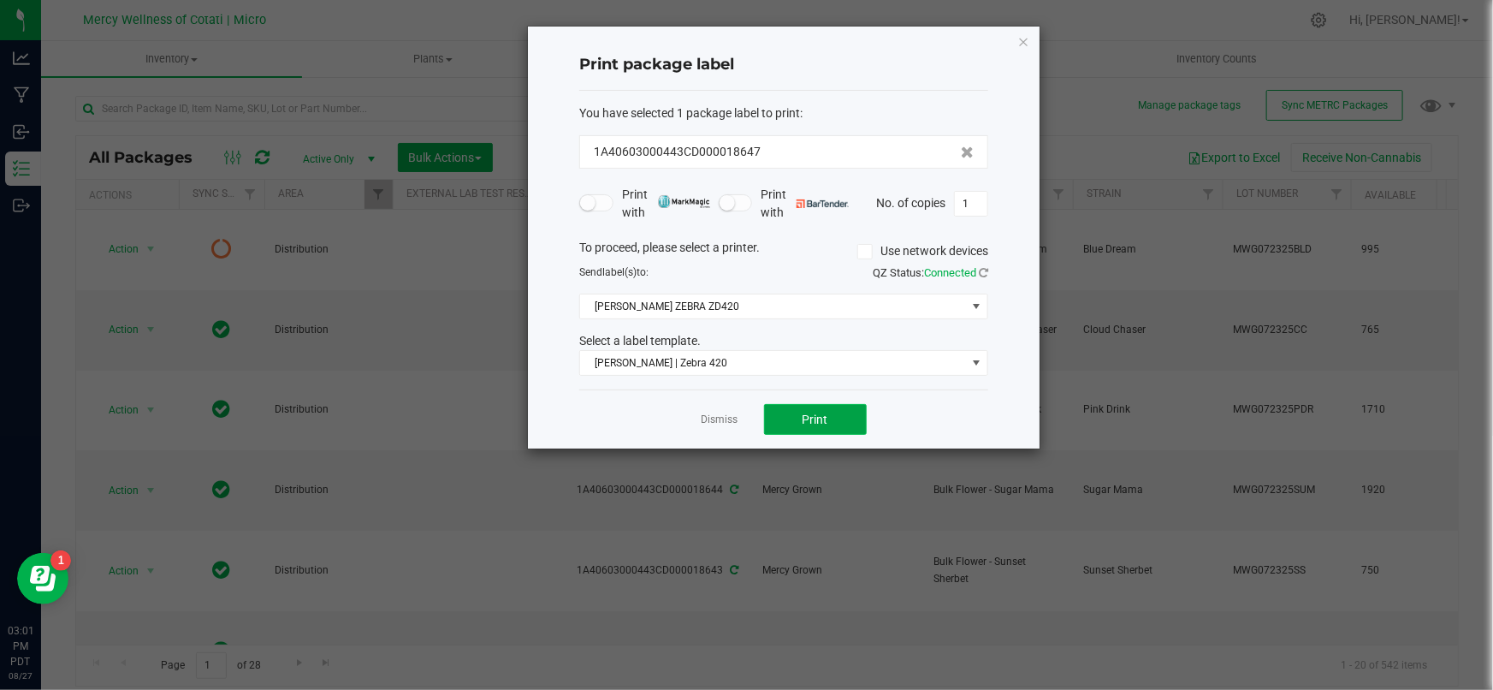
click at [800, 417] on button "Print" at bounding box center [815, 419] width 103 height 31
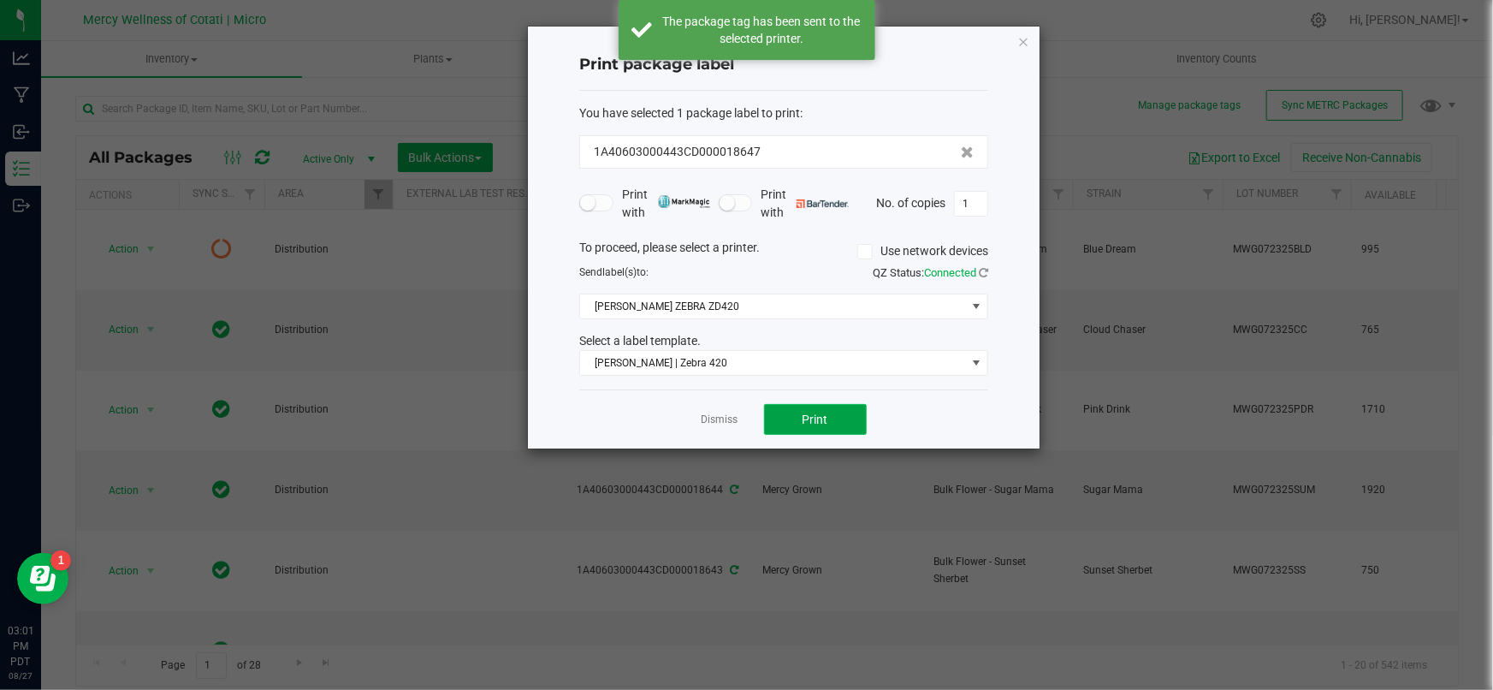
click at [806, 414] on span "Print" at bounding box center [816, 419] width 26 height 14
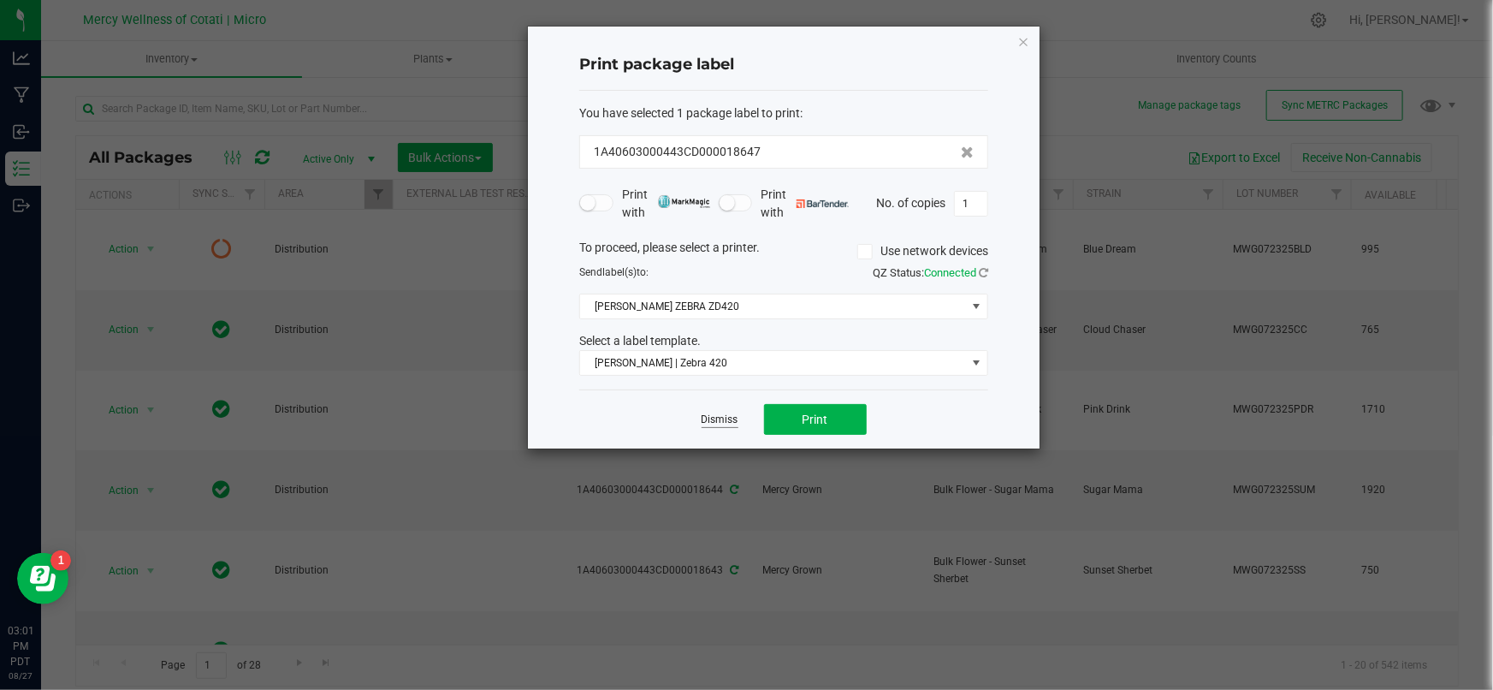
click at [719, 423] on link "Dismiss" at bounding box center [720, 419] width 37 height 15
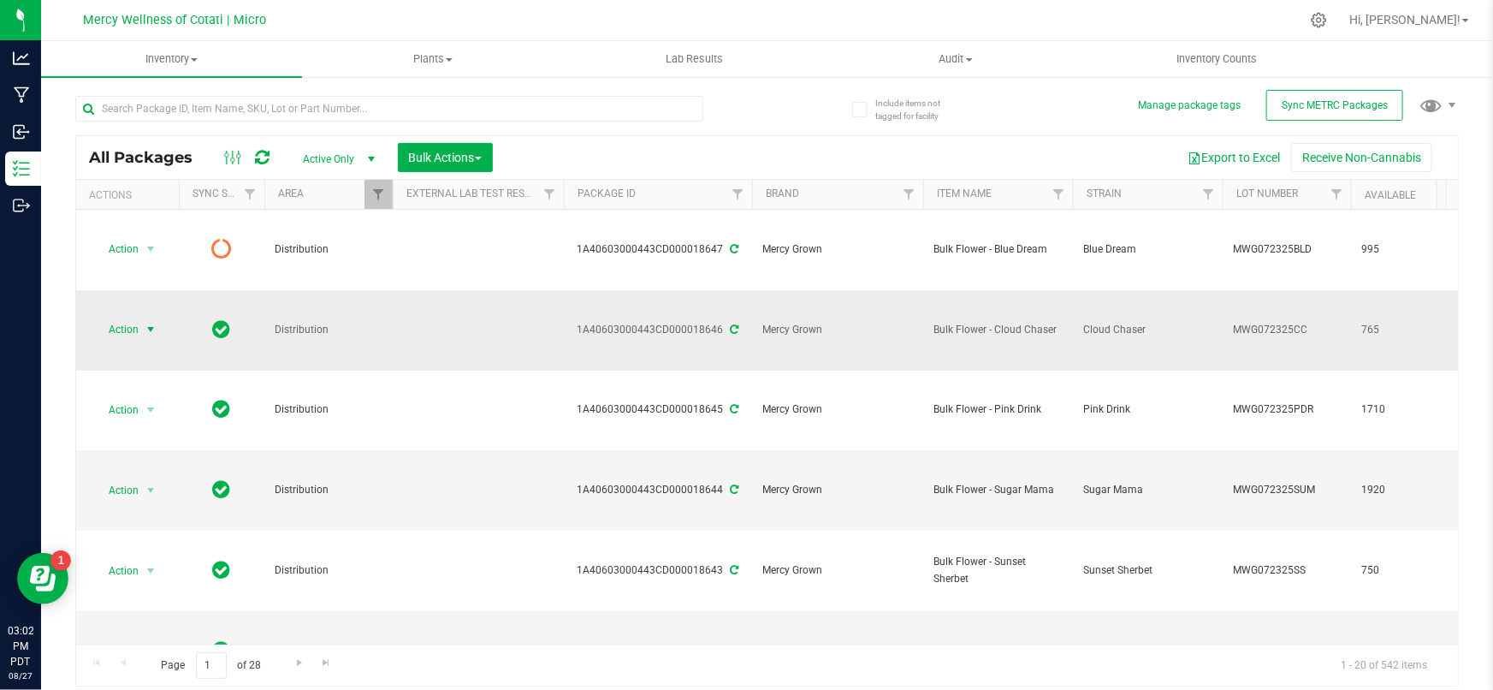
click at [144, 317] on span "select" at bounding box center [150, 329] width 21 height 24
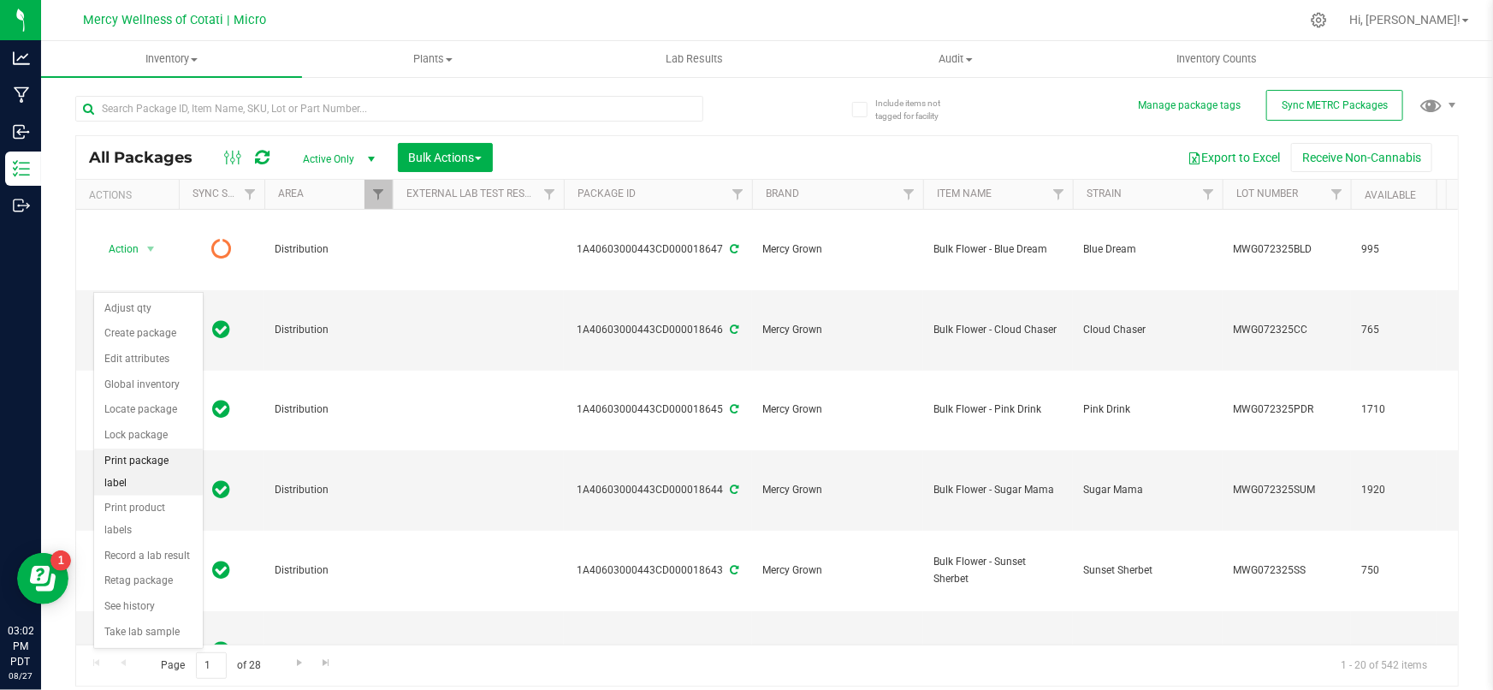
click at [154, 459] on li "Print package label" at bounding box center [148, 471] width 109 height 47
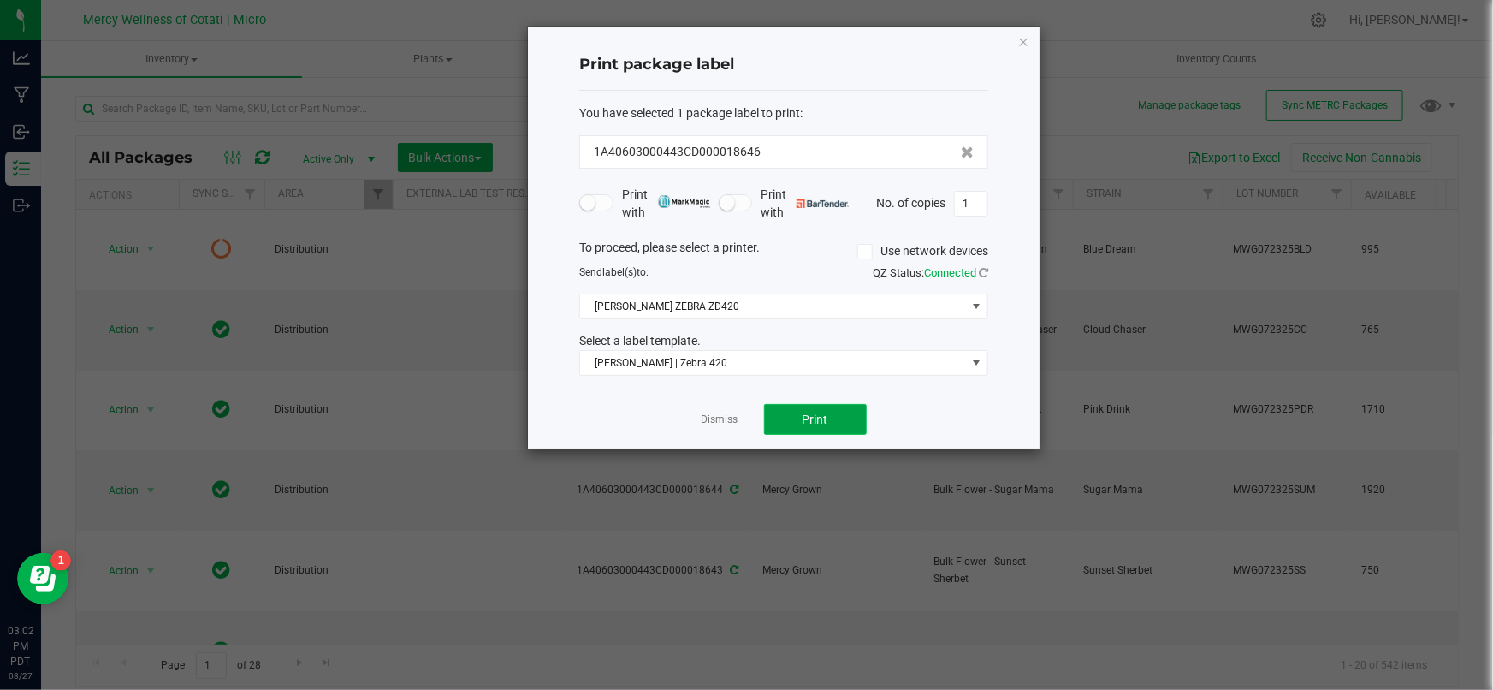
click at [861, 414] on button "Print" at bounding box center [815, 419] width 103 height 31
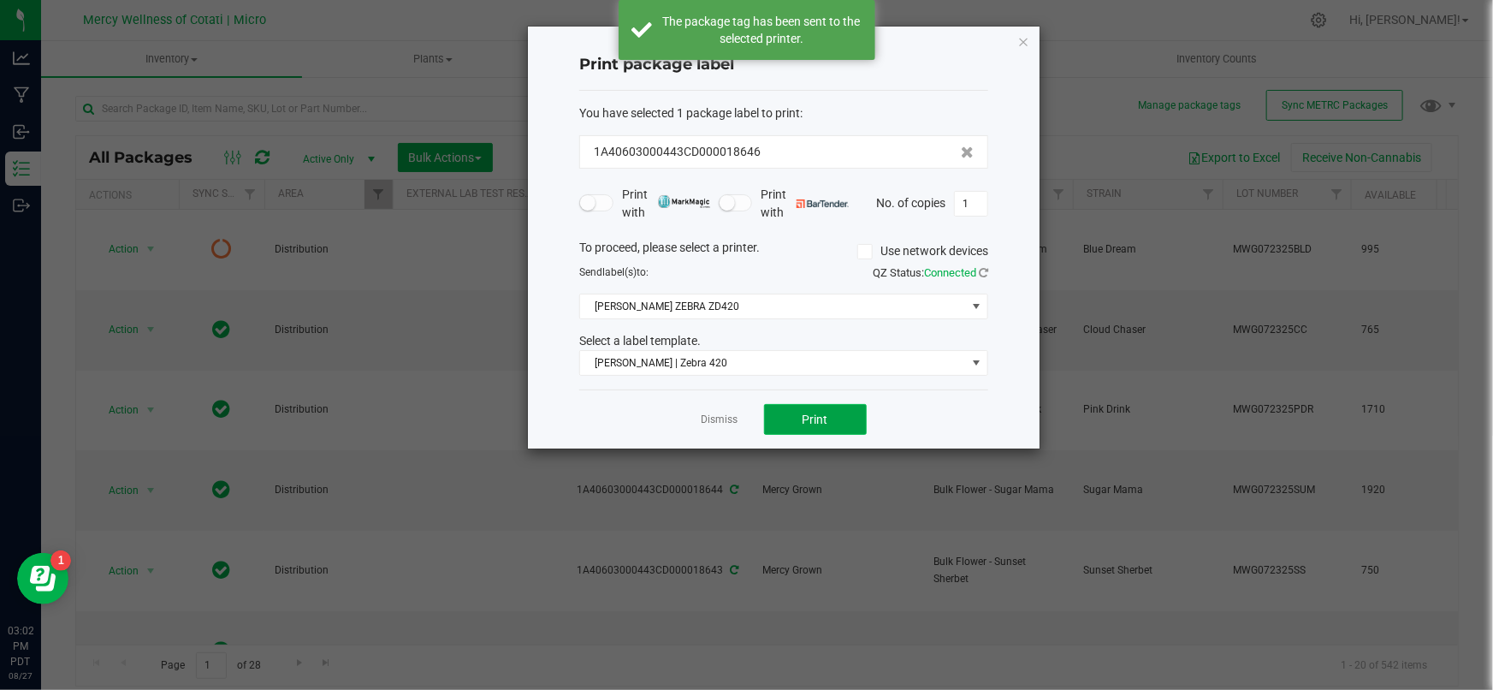
click at [846, 414] on button "Print" at bounding box center [815, 419] width 103 height 31
click at [714, 418] on link "Dismiss" at bounding box center [720, 419] width 37 height 15
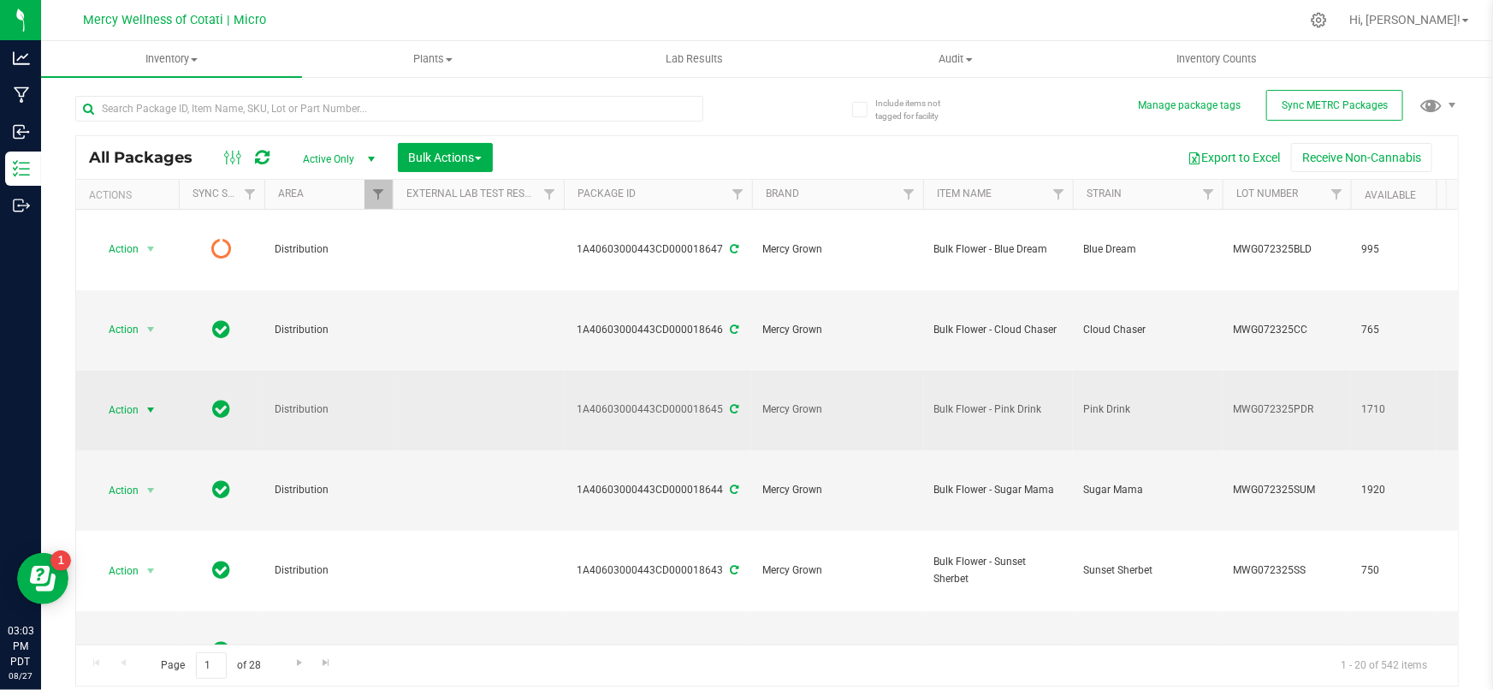
click at [144, 403] on span "select" at bounding box center [151, 410] width 14 height 14
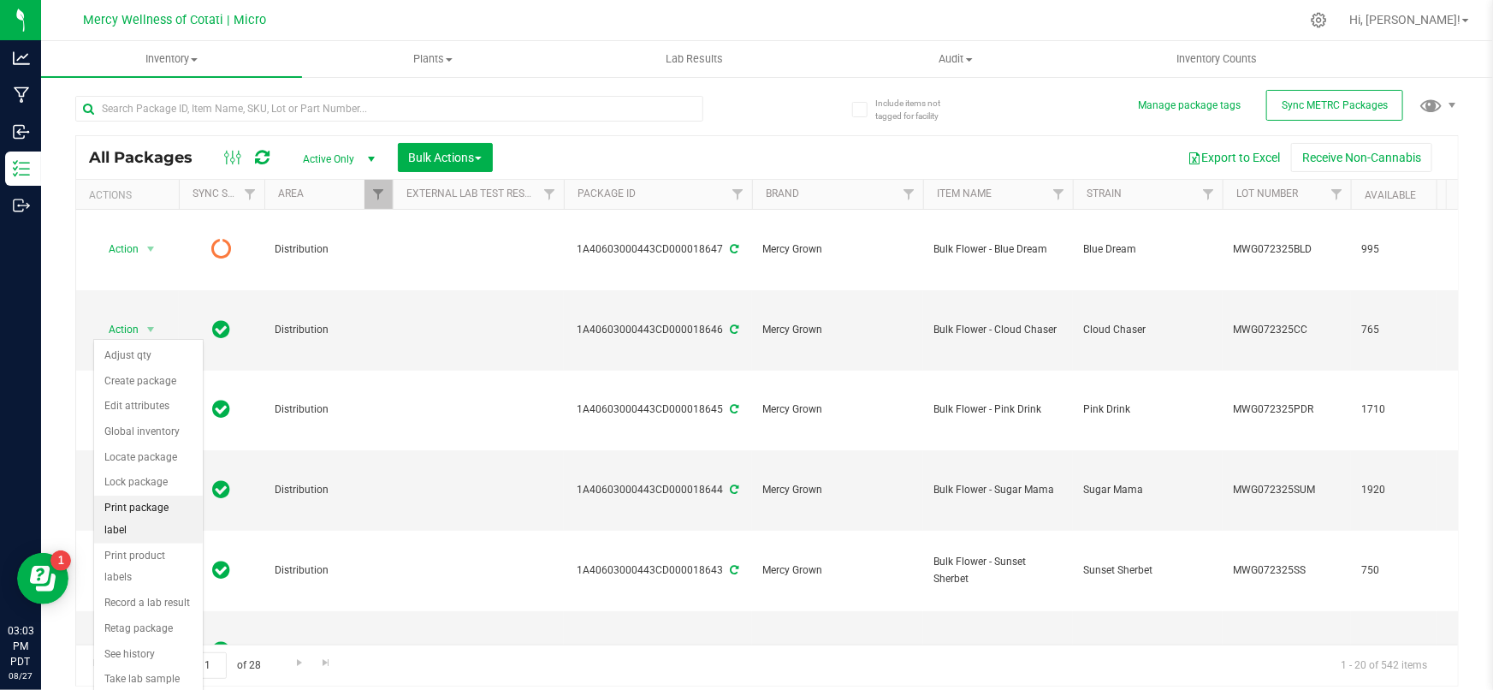
click at [147, 509] on li "Print package label" at bounding box center [148, 518] width 109 height 47
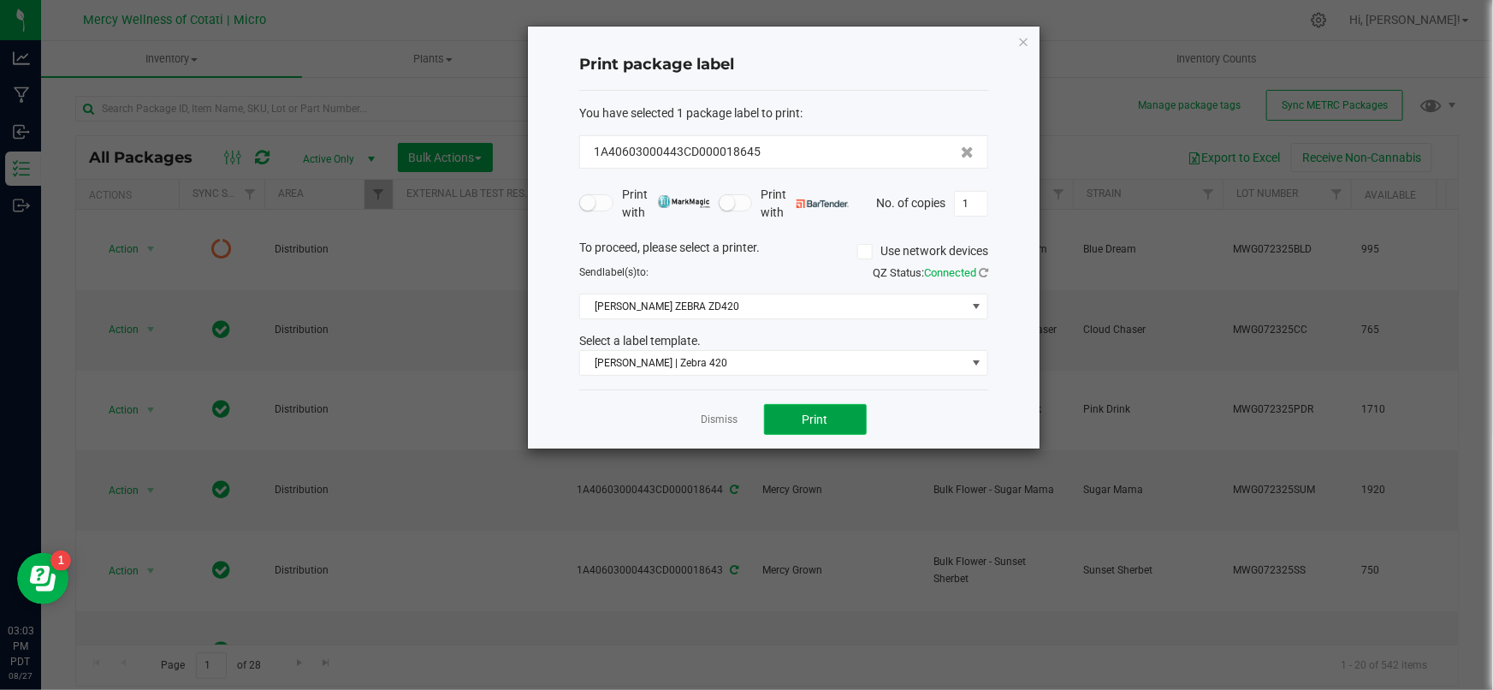
click at [836, 430] on button "Print" at bounding box center [815, 419] width 103 height 31
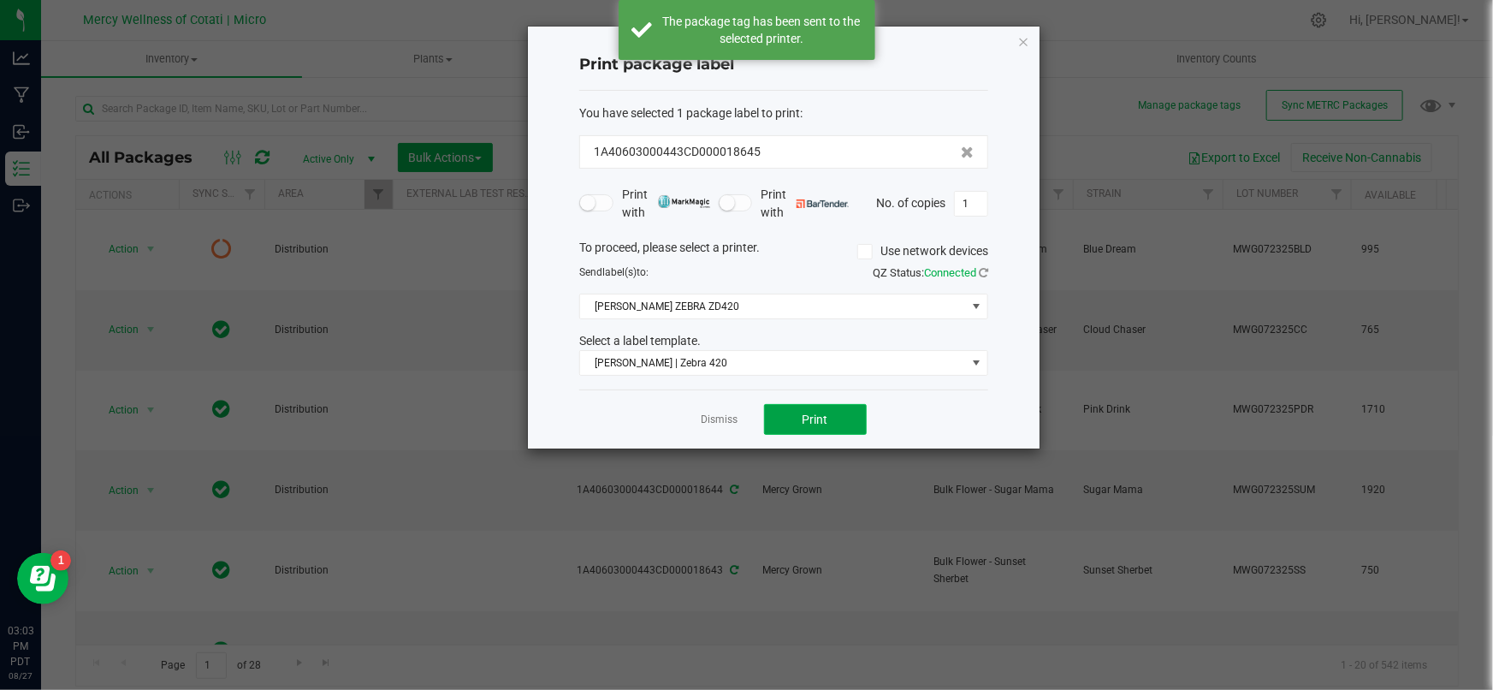
click at [812, 424] on span "Print" at bounding box center [816, 419] width 26 height 14
click at [714, 423] on link "Dismiss" at bounding box center [720, 419] width 37 height 15
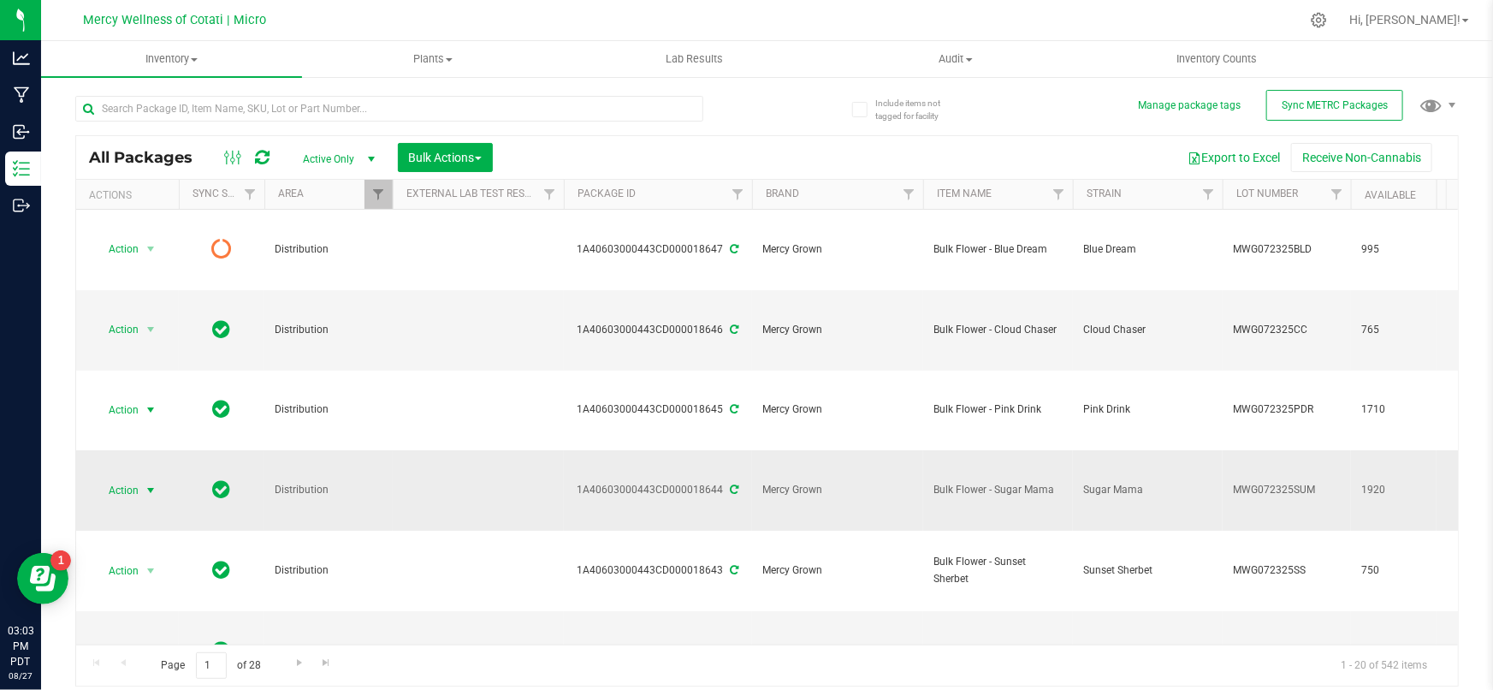
click at [136, 478] on span "Action" at bounding box center [116, 490] width 46 height 24
click at [163, 187] on li "Print package label" at bounding box center [148, 210] width 109 height 47
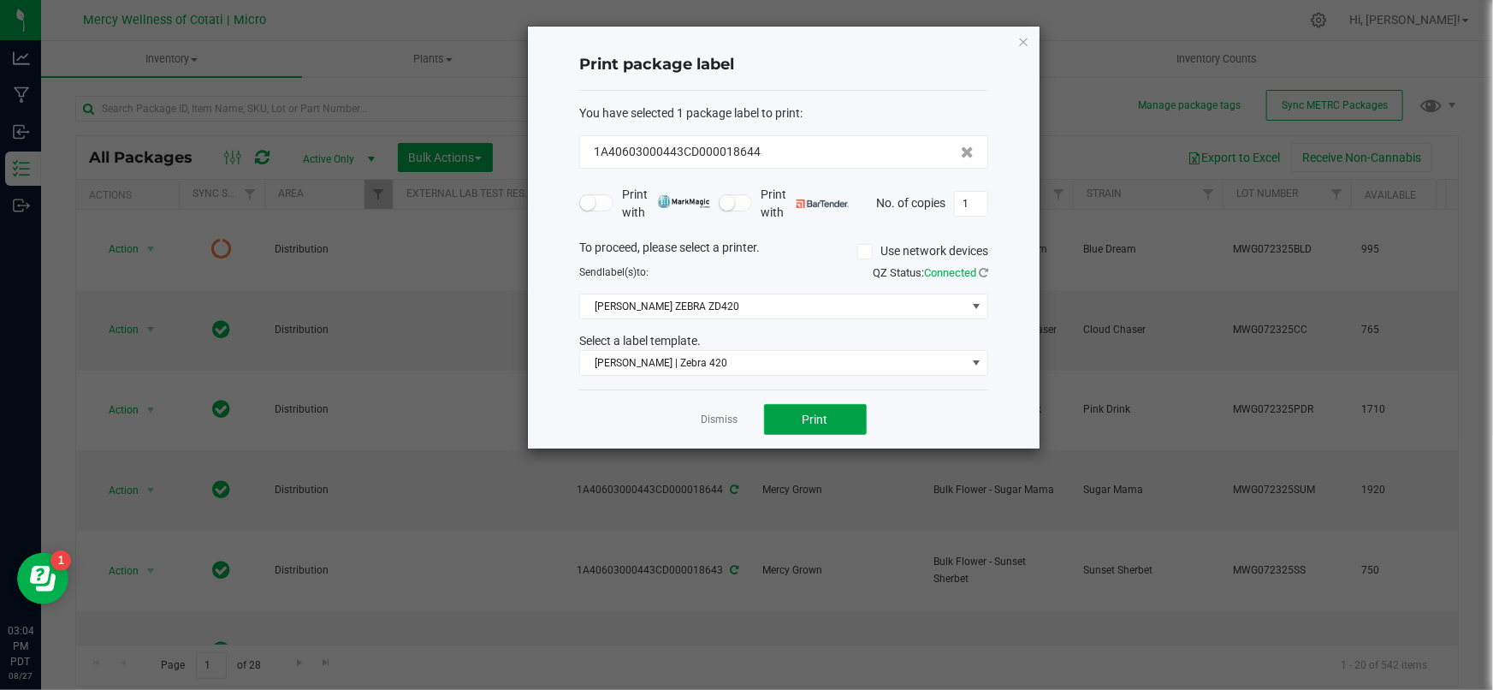
click at [834, 413] on button "Print" at bounding box center [815, 419] width 103 height 31
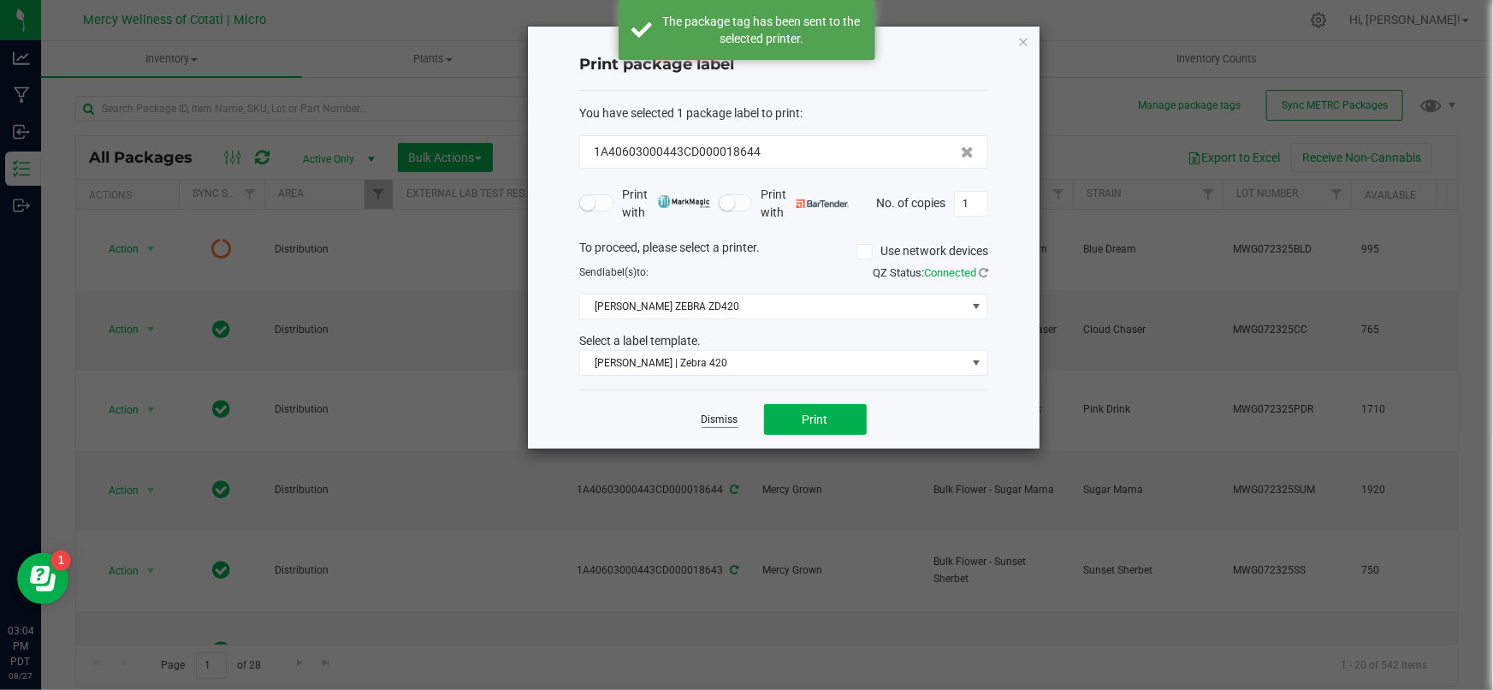
click at [708, 414] on link "Dismiss" at bounding box center [720, 419] width 37 height 15
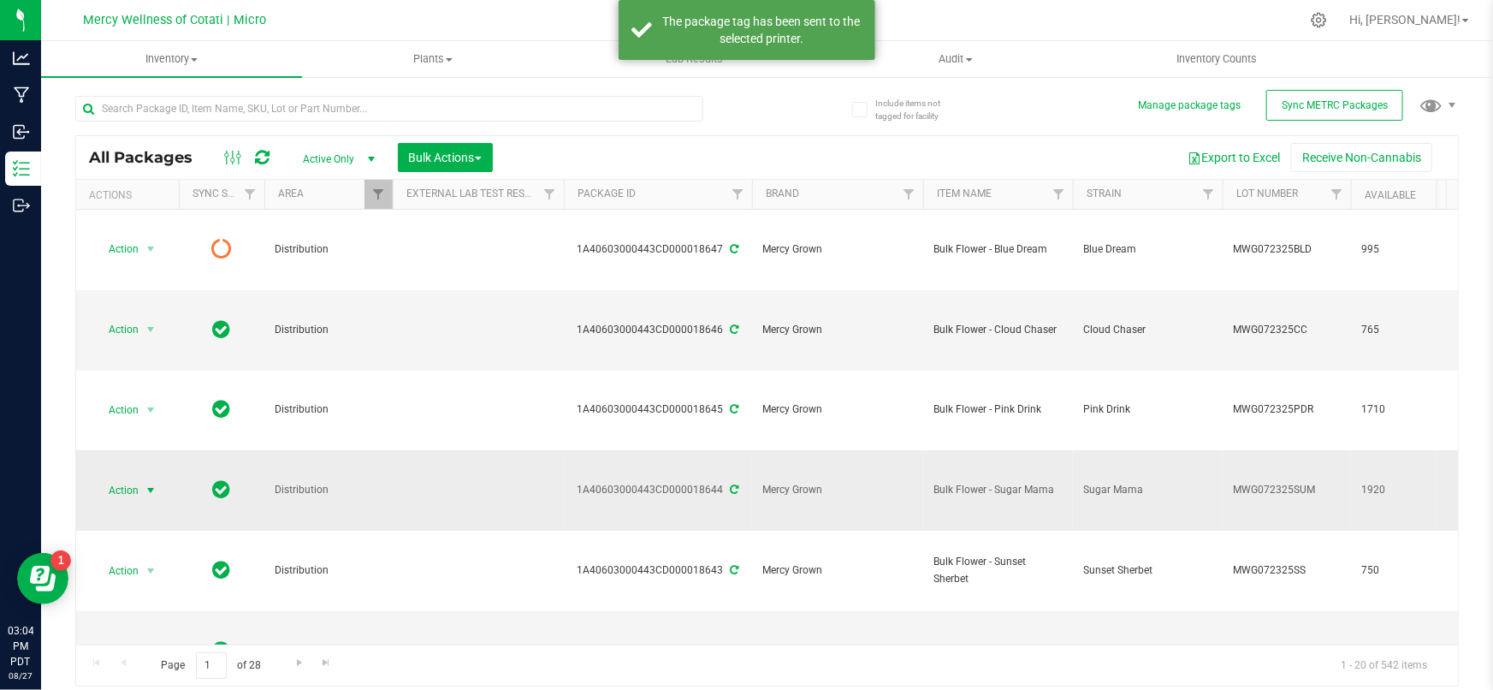
click at [134, 478] on span "Action" at bounding box center [116, 490] width 46 height 24
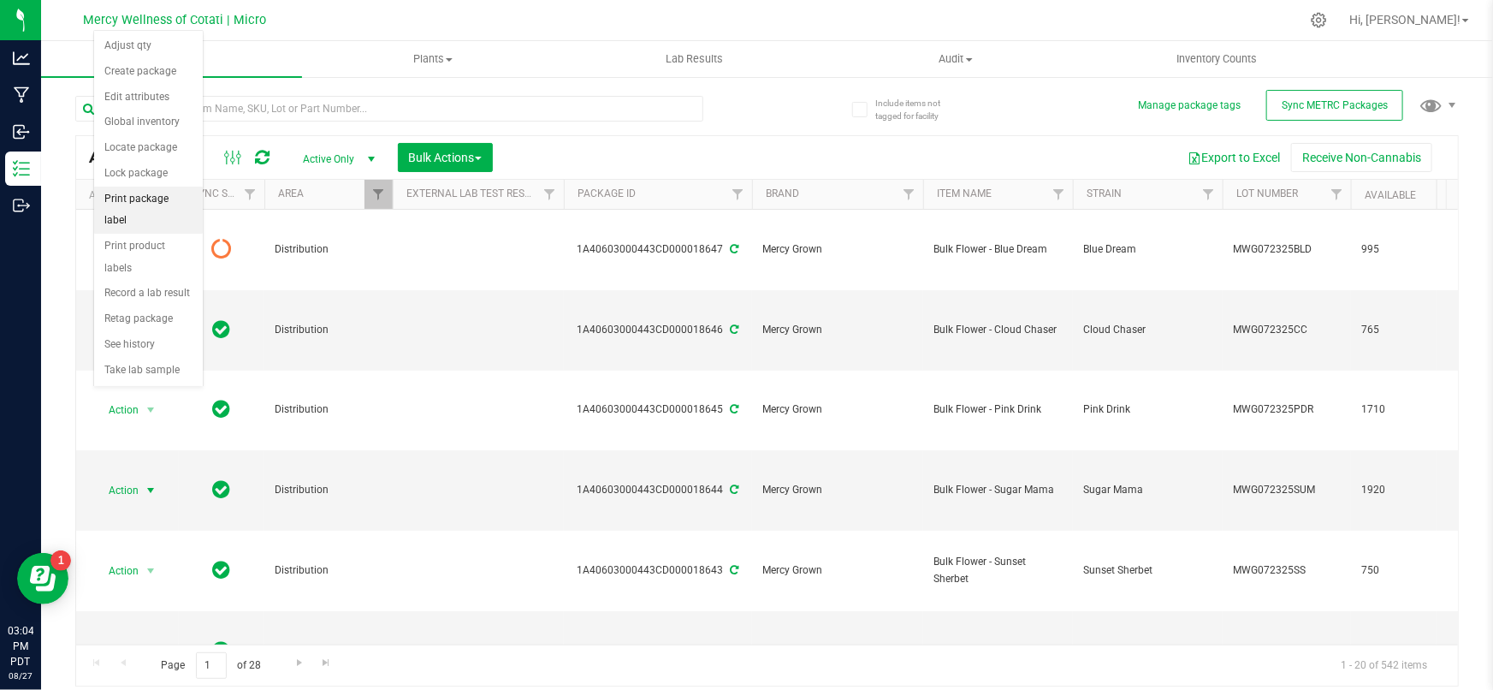
click at [177, 203] on li "Print package label" at bounding box center [148, 210] width 109 height 47
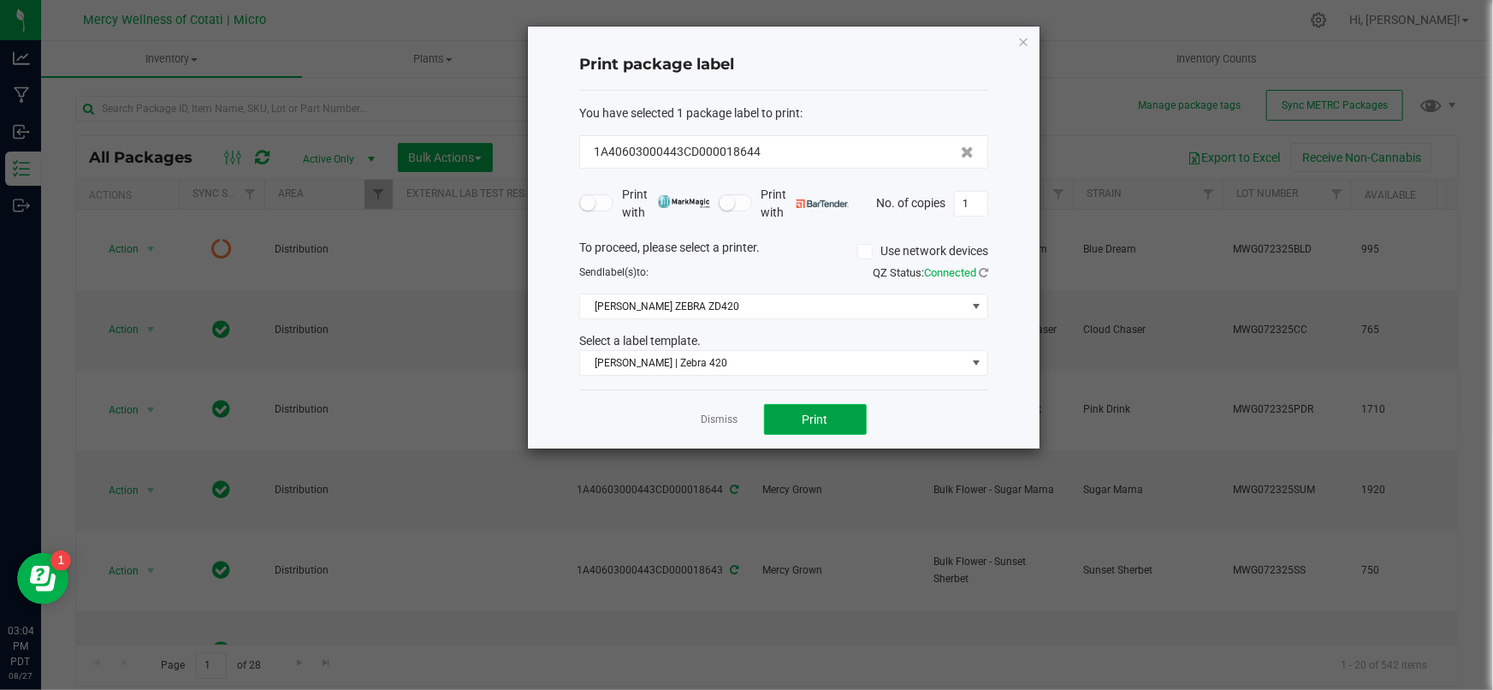
click at [803, 419] on span "Print" at bounding box center [816, 419] width 26 height 14
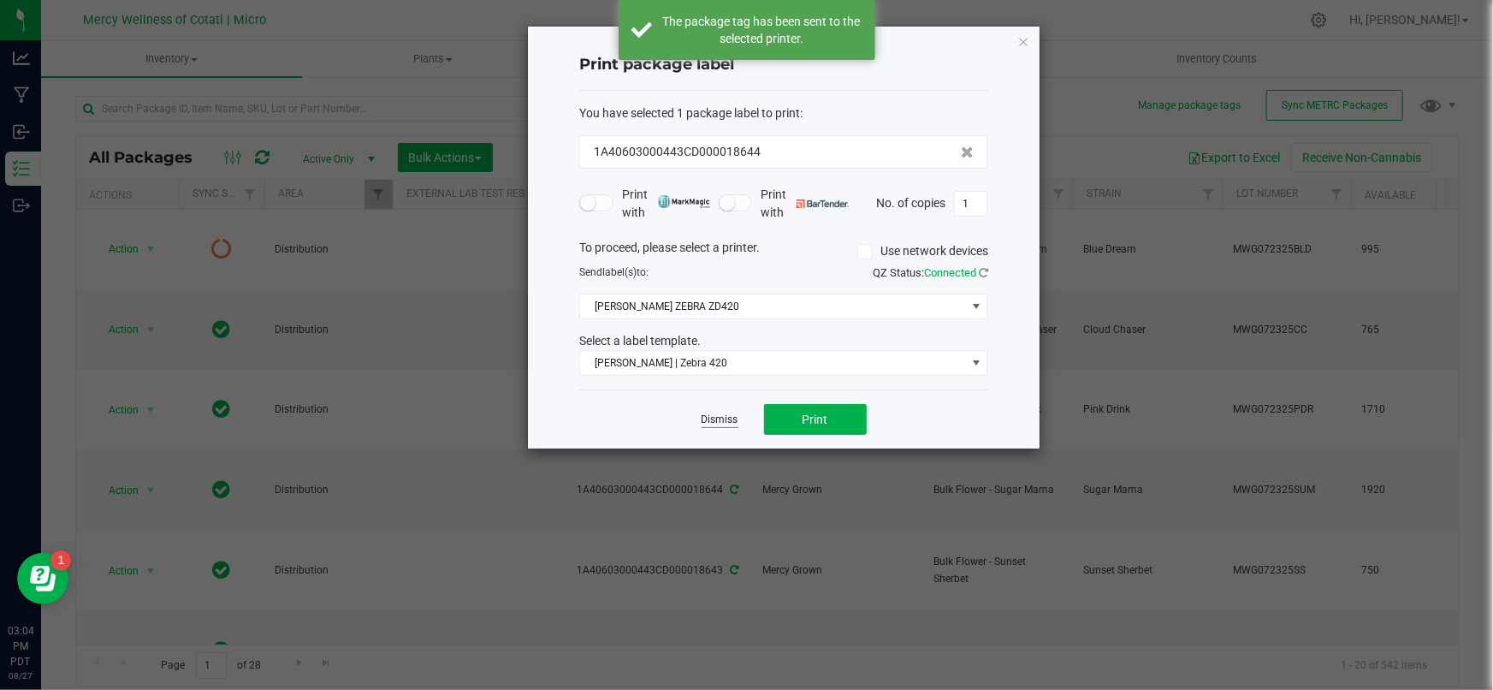
click at [713, 418] on link "Dismiss" at bounding box center [720, 419] width 37 height 15
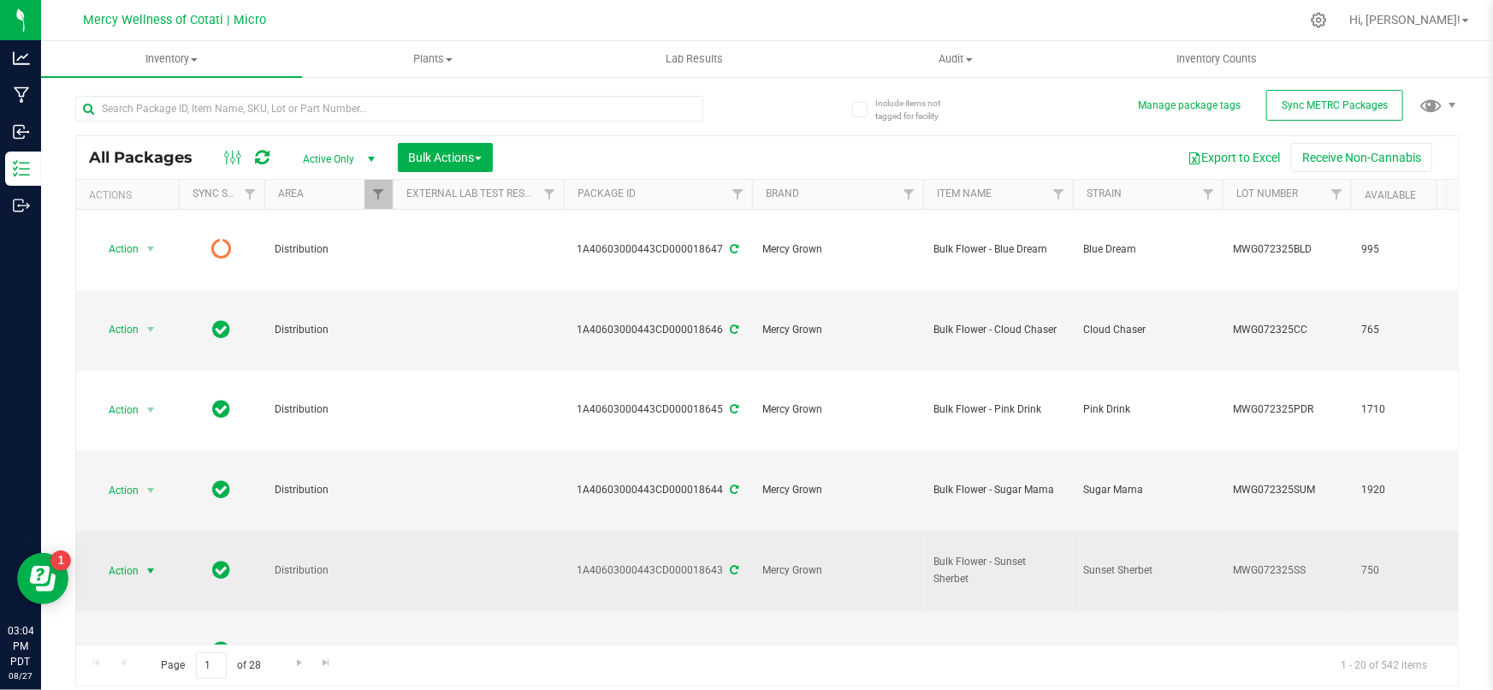
click at [137, 559] on span "Action" at bounding box center [116, 571] width 46 height 24
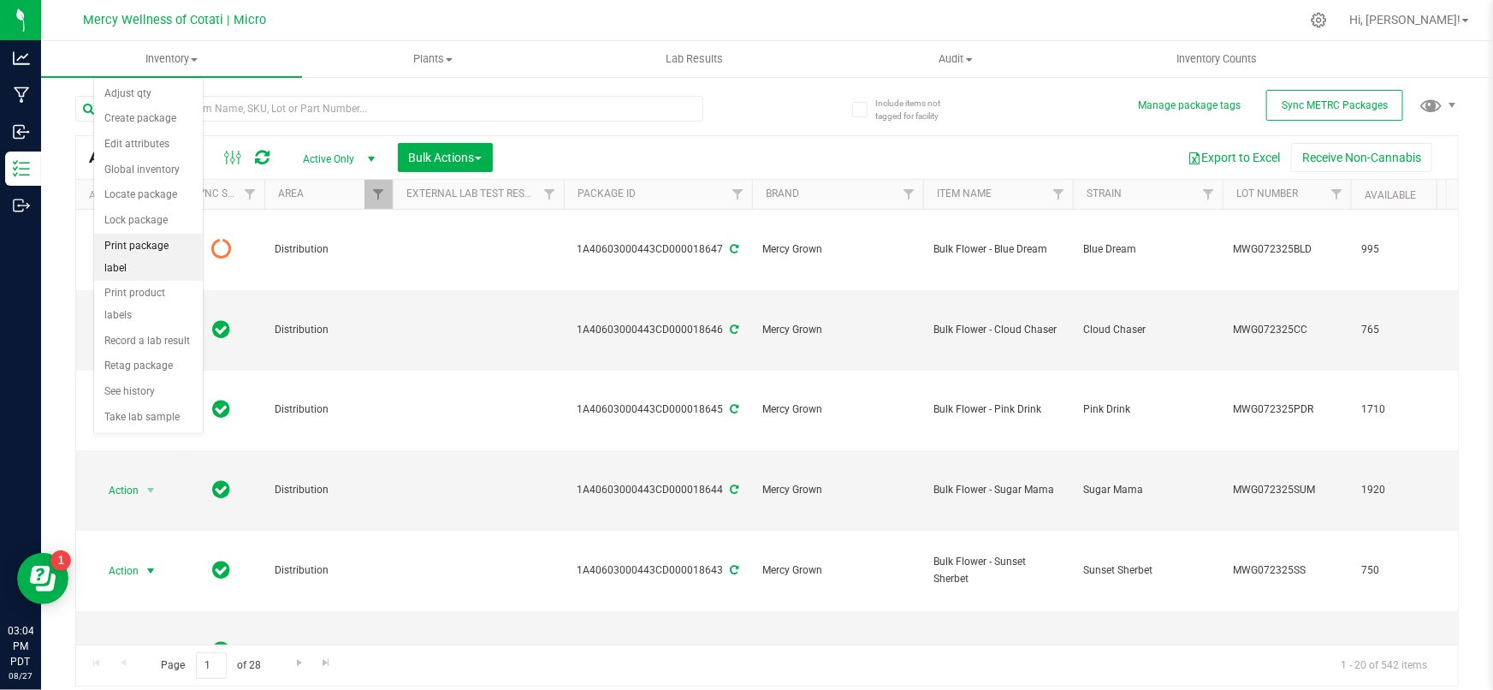
click at [154, 248] on li "Print package label" at bounding box center [148, 257] width 109 height 47
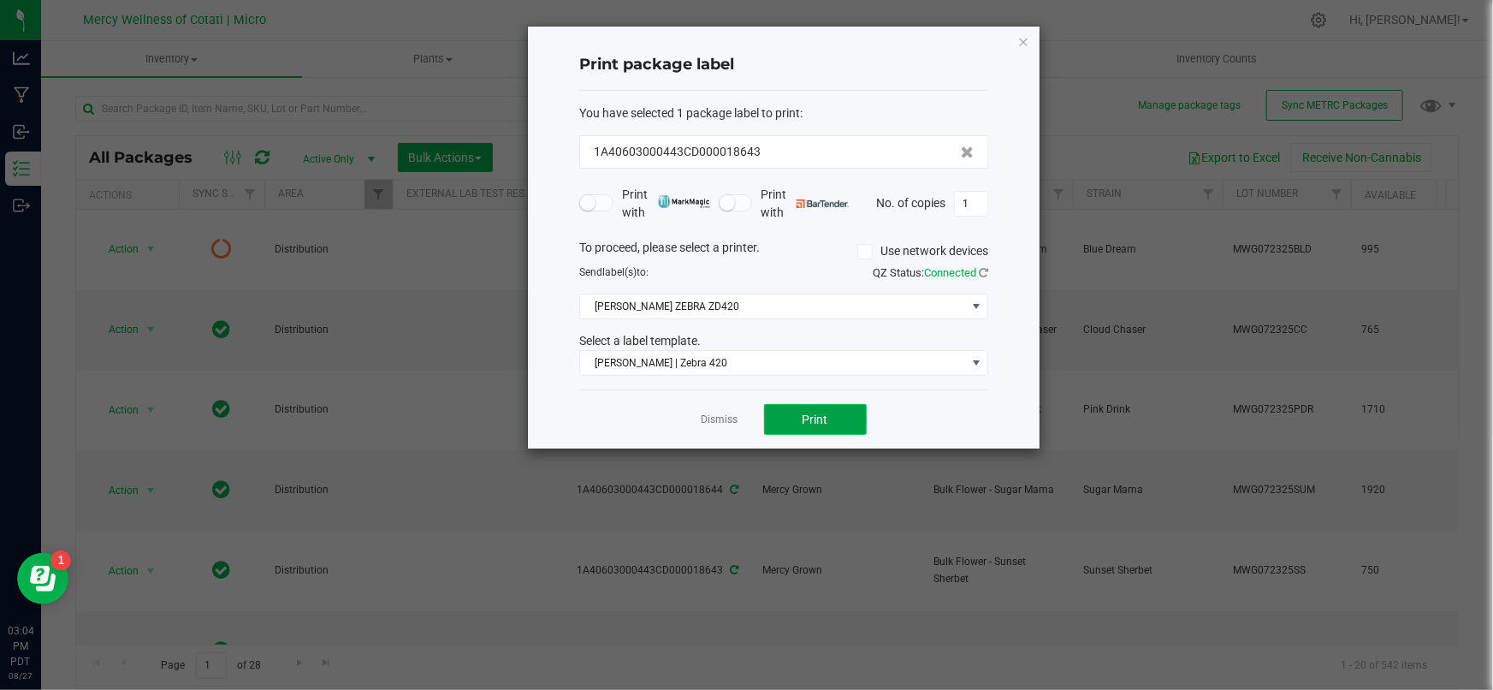
click at [829, 417] on button "Print" at bounding box center [815, 419] width 103 height 31
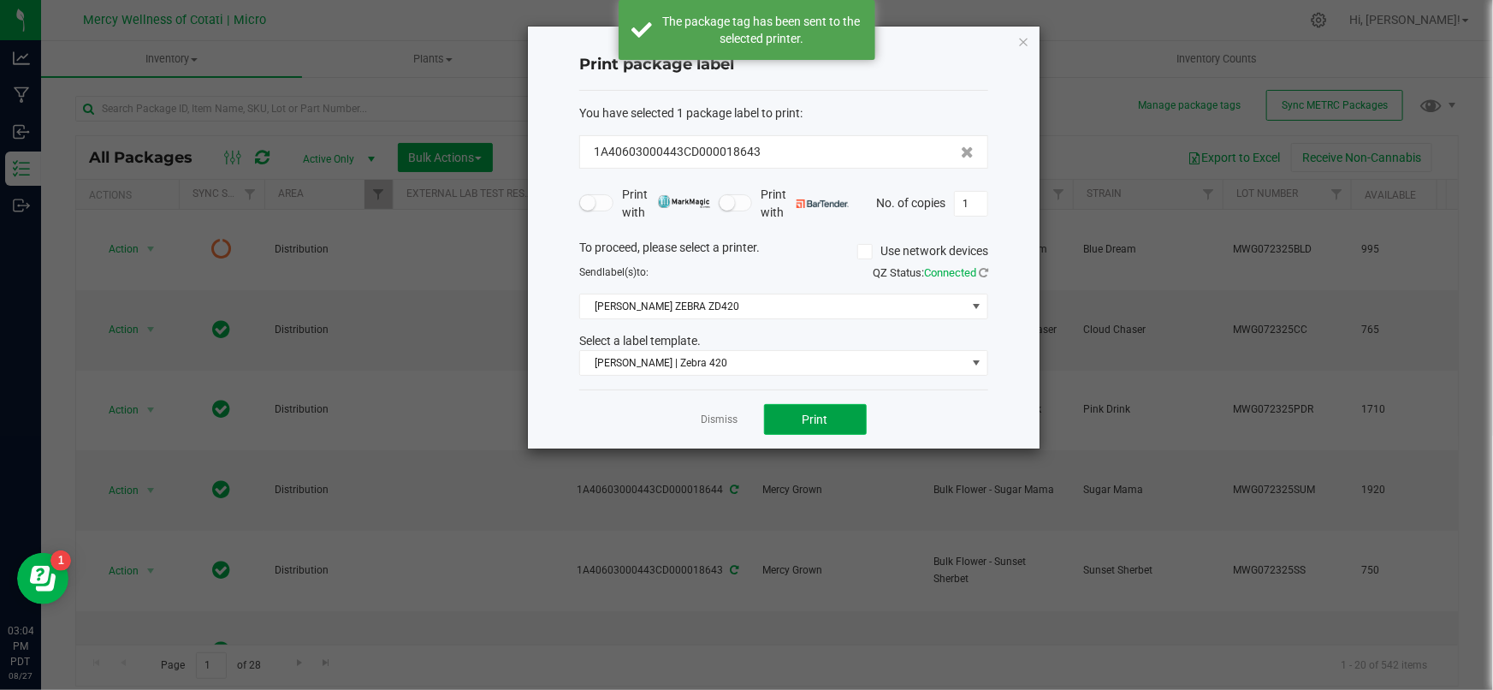
click at [827, 417] on button "Print" at bounding box center [815, 419] width 103 height 31
click at [732, 417] on link "Dismiss" at bounding box center [720, 419] width 37 height 15
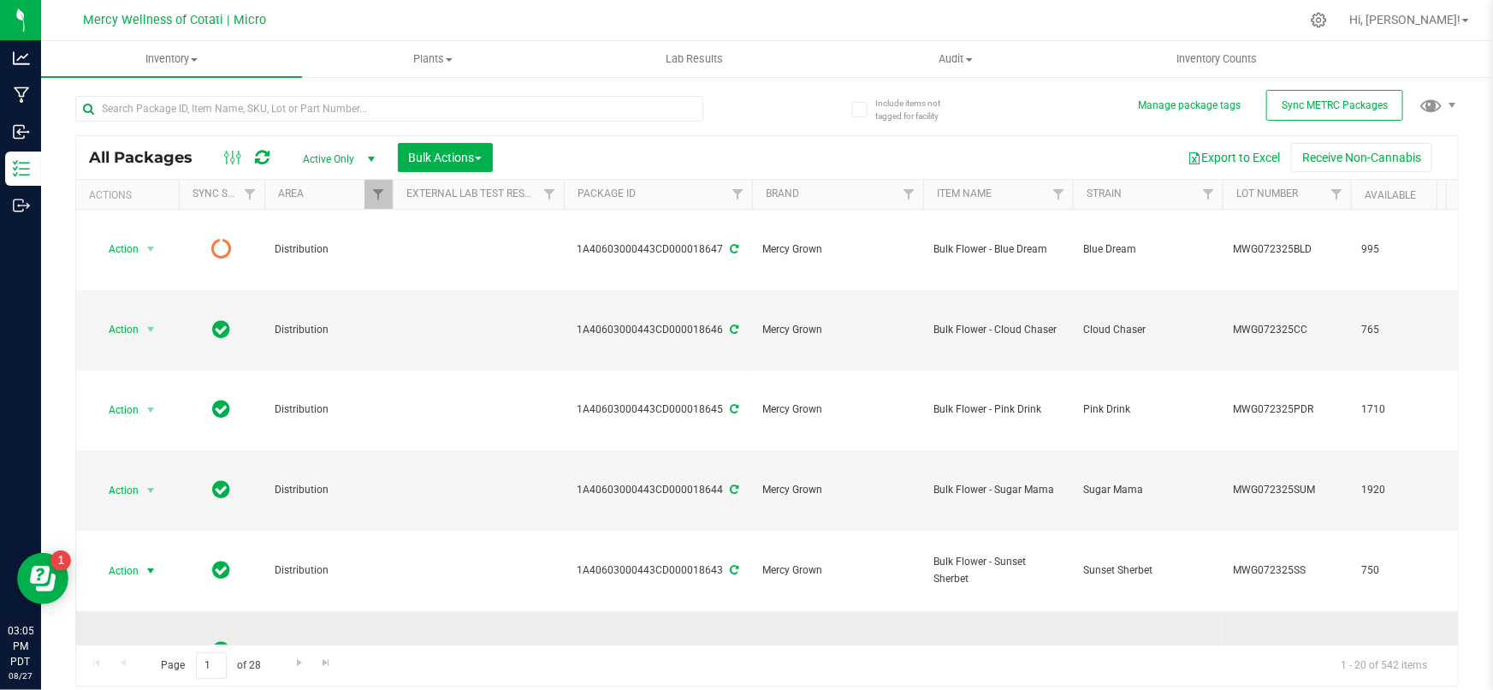
click at [145, 643] on span "select" at bounding box center [151, 650] width 14 height 14
click at [156, 291] on li "Print package label" at bounding box center [148, 304] width 109 height 47
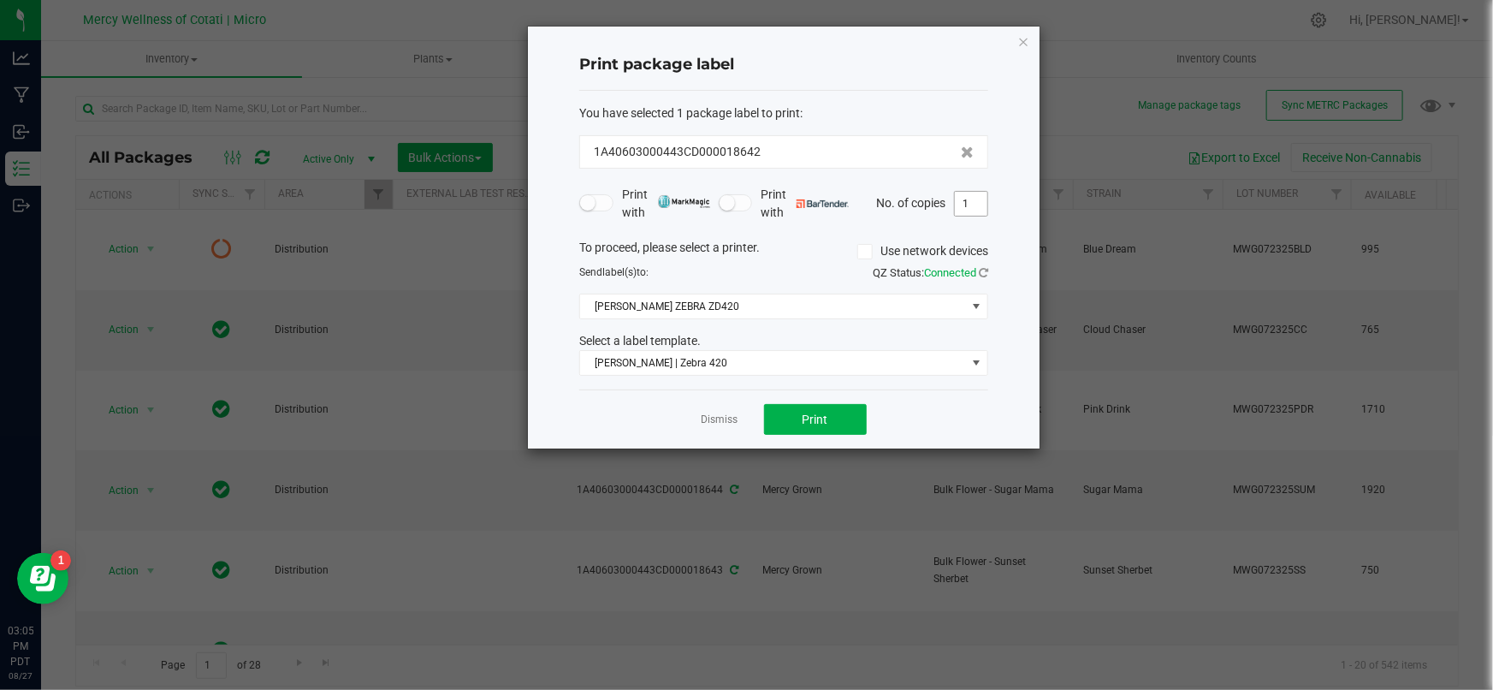
click at [966, 205] on input "1" at bounding box center [971, 204] width 33 height 24
click at [833, 427] on button "Print" at bounding box center [815, 419] width 103 height 31
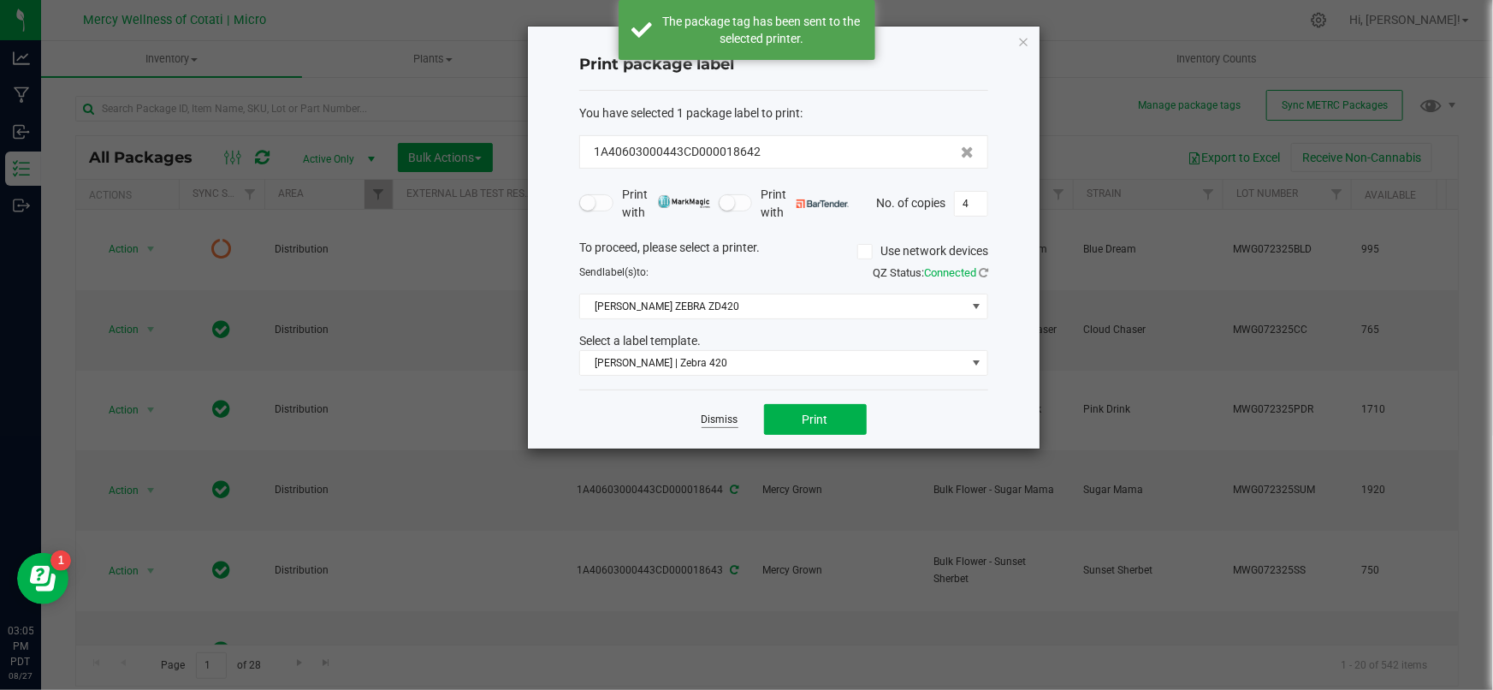
click at [709, 418] on link "Dismiss" at bounding box center [720, 419] width 37 height 15
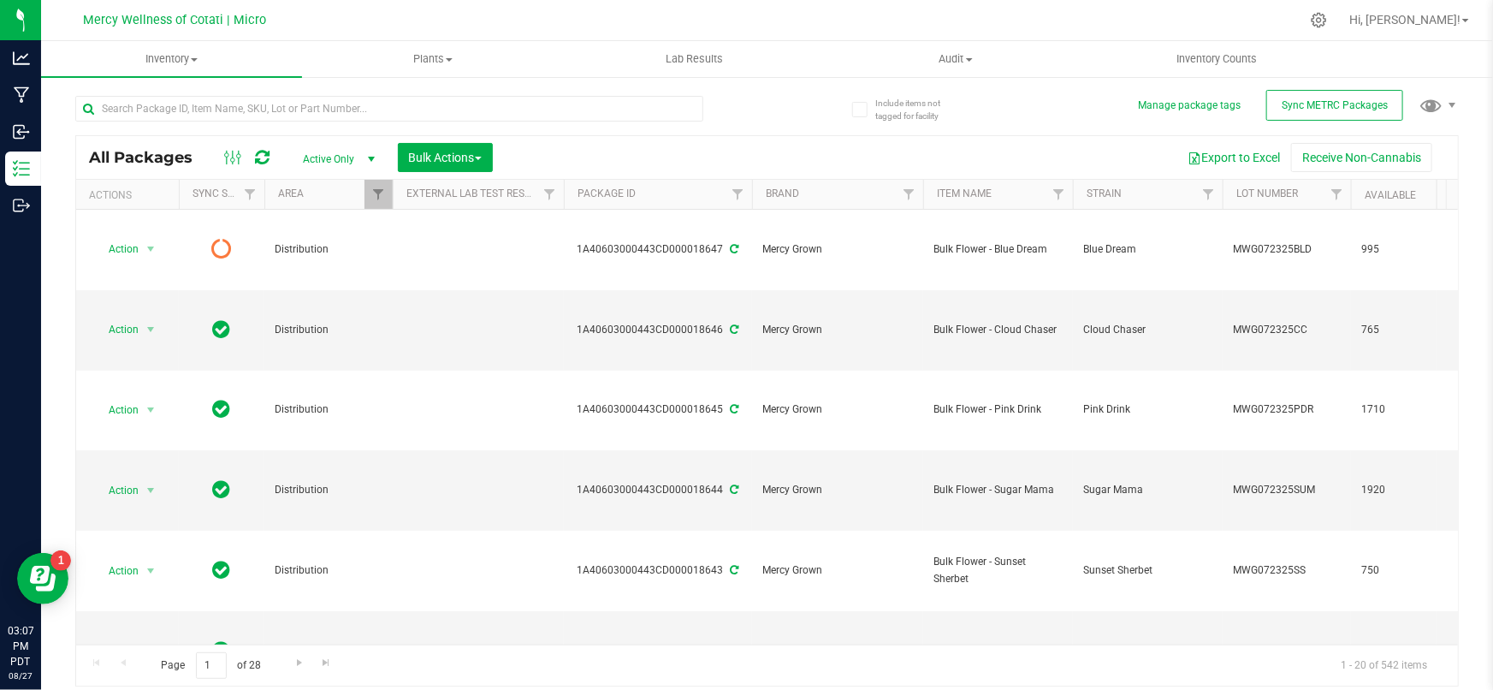
click at [151, 334] on li "Print package label" at bounding box center [148, 351] width 109 height 47
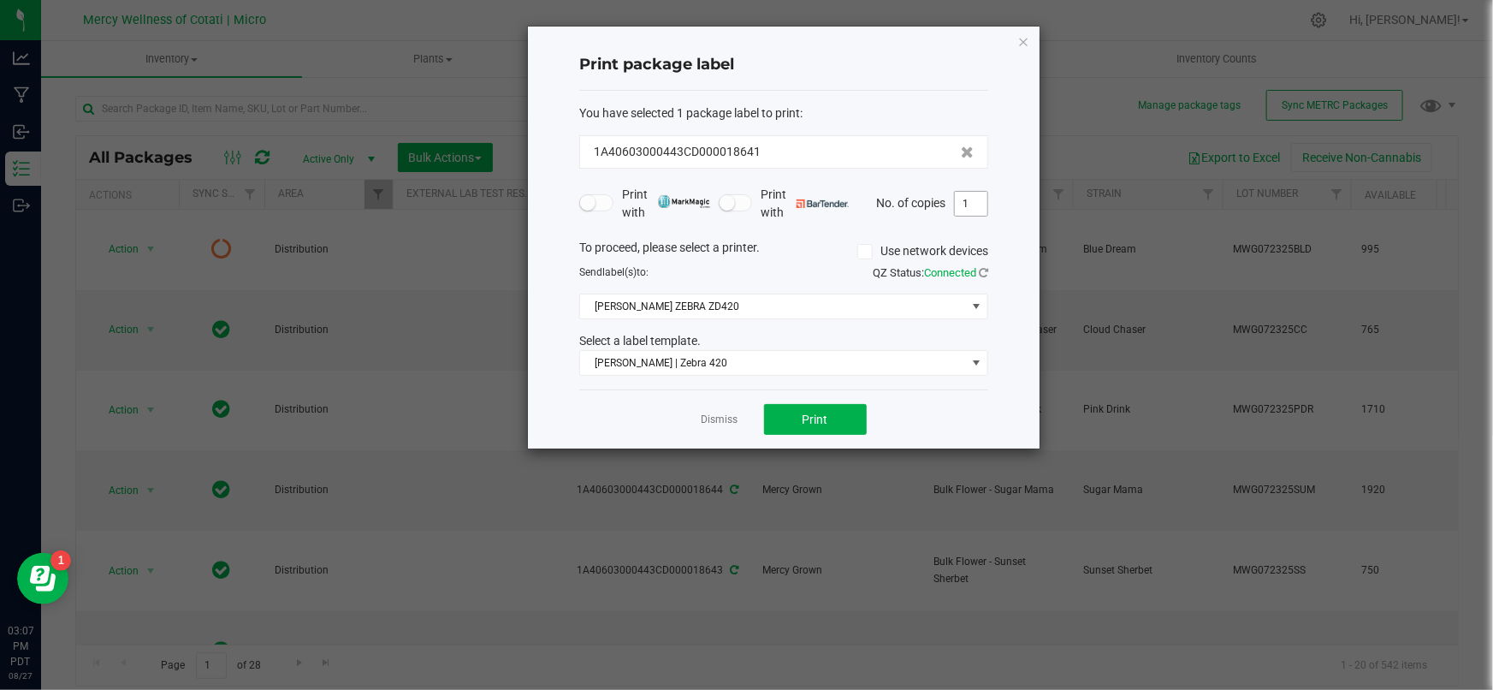
click at [962, 205] on input "1" at bounding box center [971, 204] width 33 height 24
click at [824, 420] on span "Print" at bounding box center [816, 419] width 26 height 14
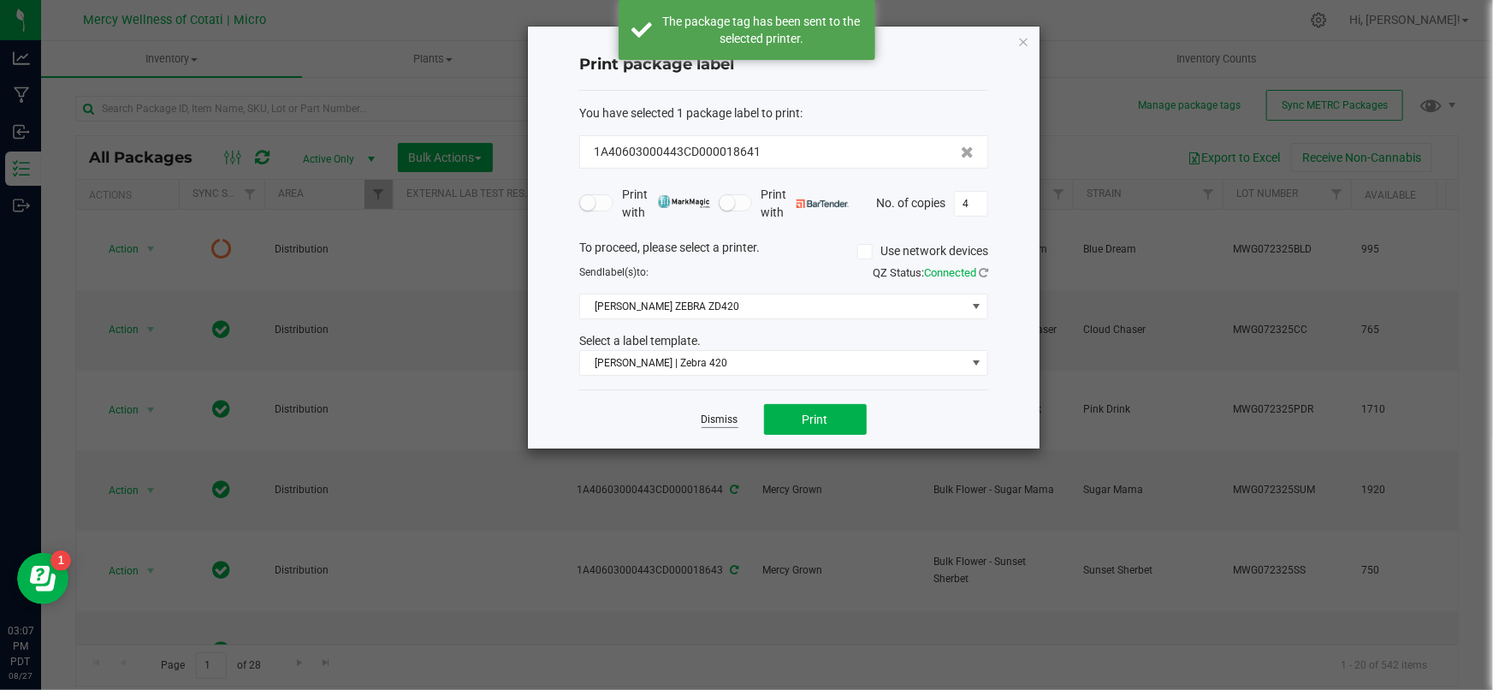
click at [715, 419] on link "Dismiss" at bounding box center [720, 419] width 37 height 15
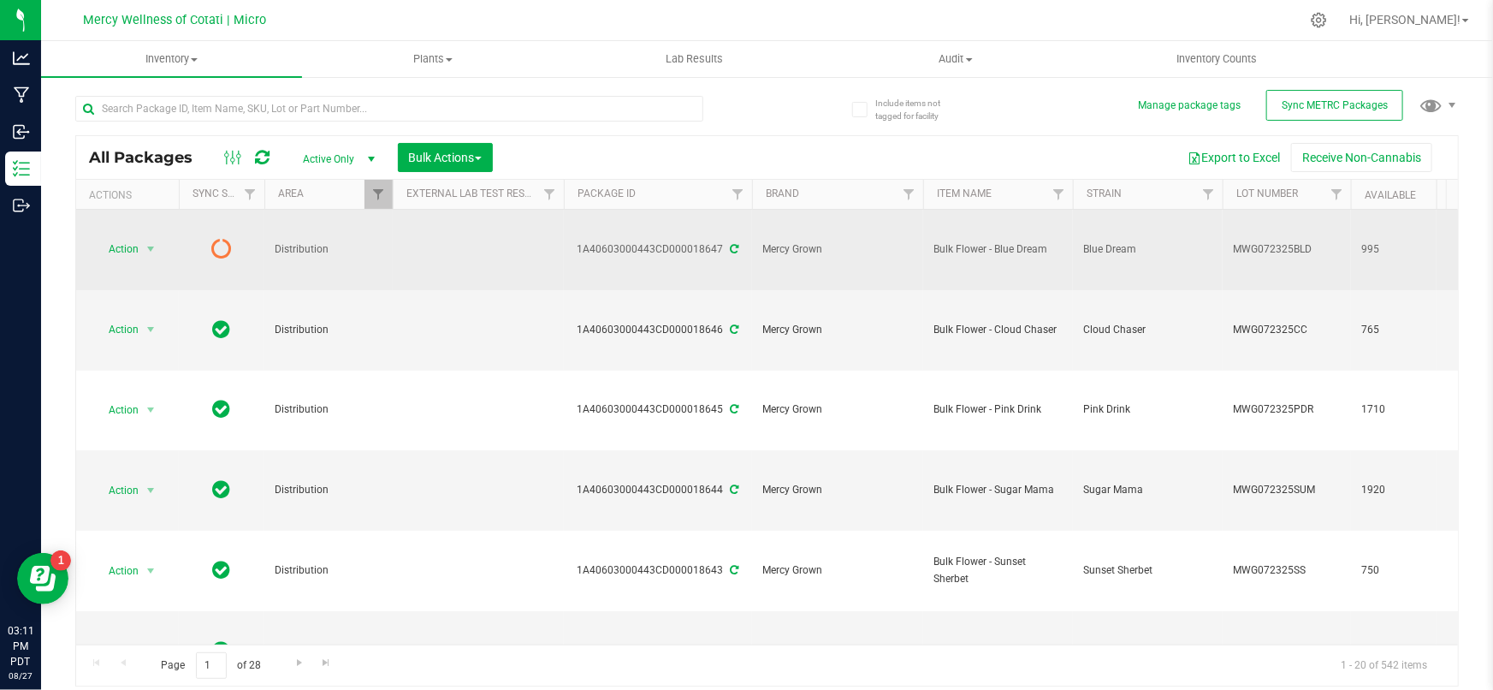
click at [1312, 241] on span "MWG072325BLD" at bounding box center [1287, 249] width 108 height 16
click at [1312, 236] on input "MWG072325BLD" at bounding box center [1283, 249] width 122 height 27
click at [1308, 322] on span "MWG072325CC" at bounding box center [1287, 330] width 108 height 16
click at [1308, 317] on input "MWG072325CC" at bounding box center [1283, 330] width 122 height 27
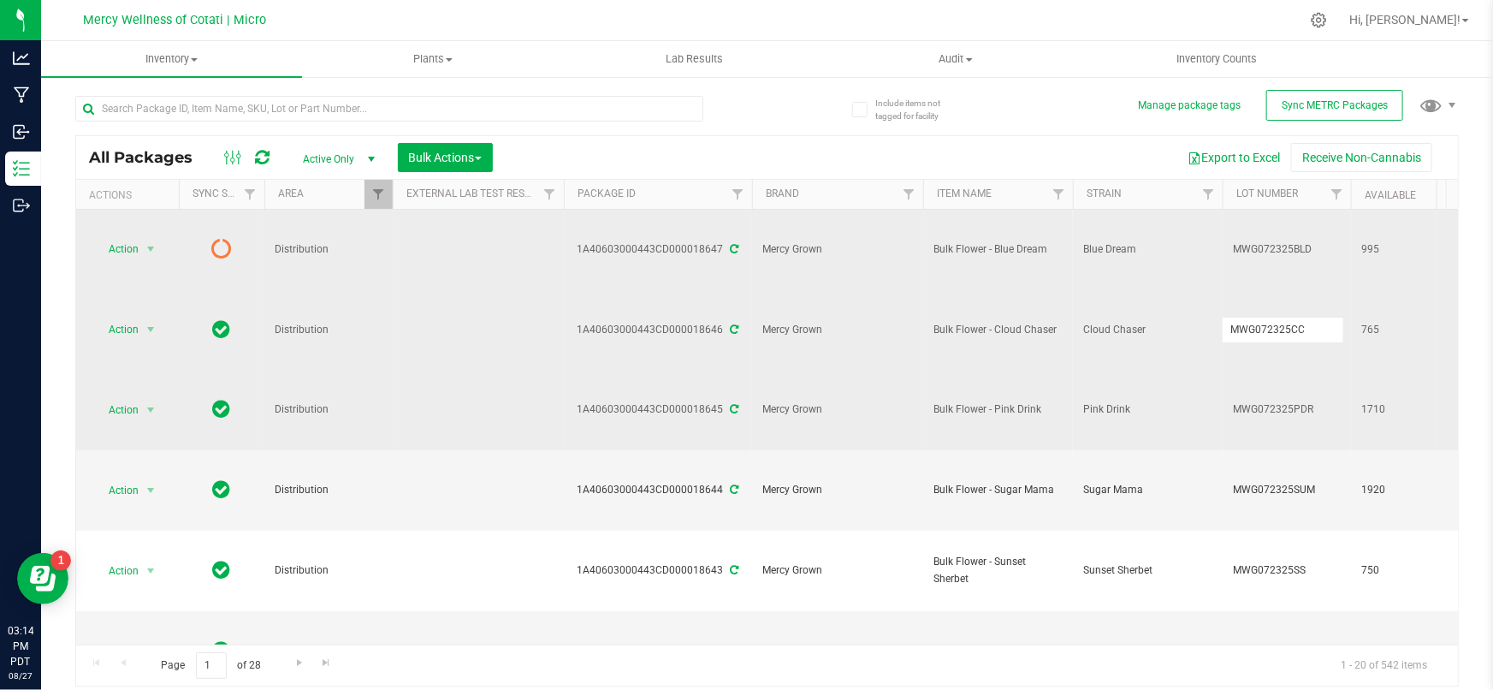
click at [1313, 401] on span "MWG072325PDR" at bounding box center [1287, 409] width 108 height 16
click at [1313, 396] on input "MWG072325PDR" at bounding box center [1283, 409] width 122 height 27
click at [1318, 482] on span "MWG072325SUM" at bounding box center [1287, 490] width 108 height 16
click at [1318, 477] on input "MWG072325SUM" at bounding box center [1283, 490] width 122 height 27
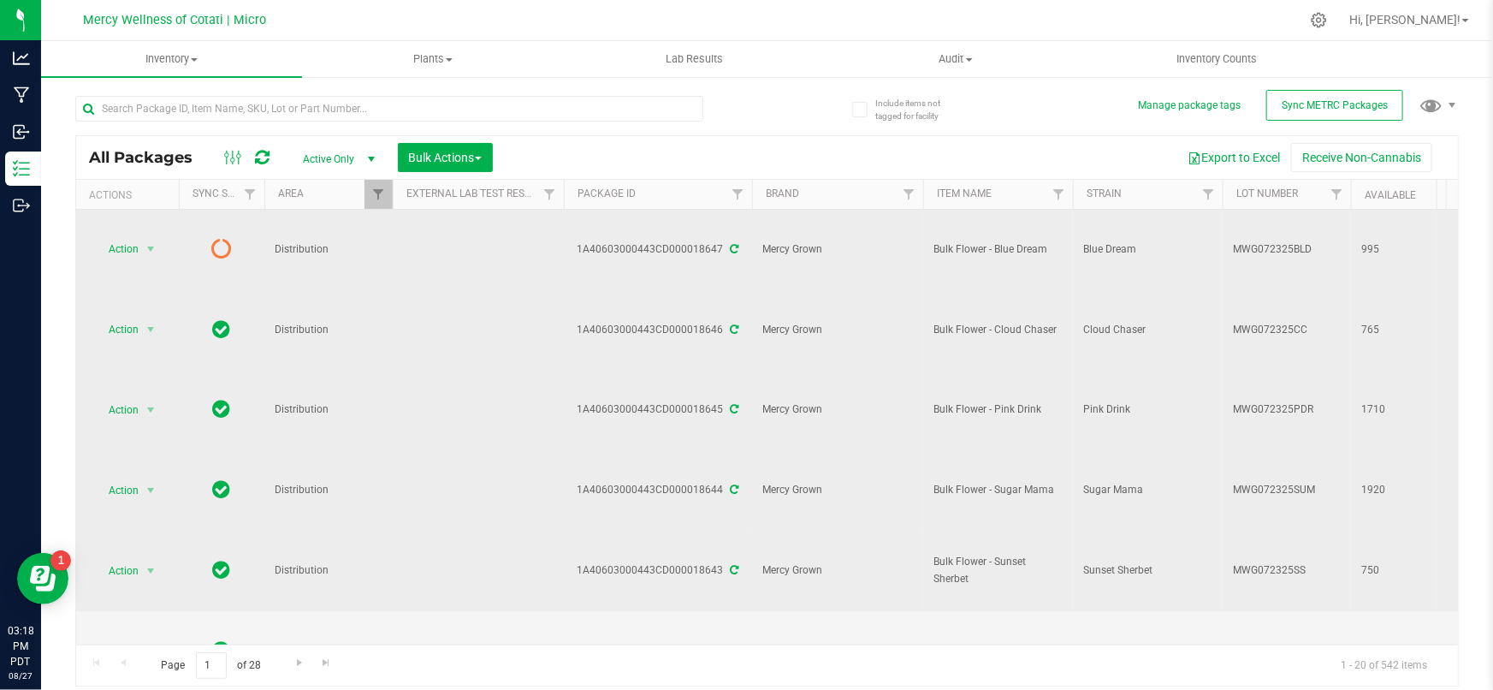
click at [1309, 562] on span "MWG072325SS" at bounding box center [1287, 570] width 108 height 16
click at [1309, 557] on input "MWG072325SS" at bounding box center [1283, 570] width 122 height 27
click at [1314, 643] on span "MWG072325FKS" at bounding box center [1287, 651] width 108 height 16
click at [1311, 637] on input "MWG072325FKS" at bounding box center [1283, 650] width 122 height 27
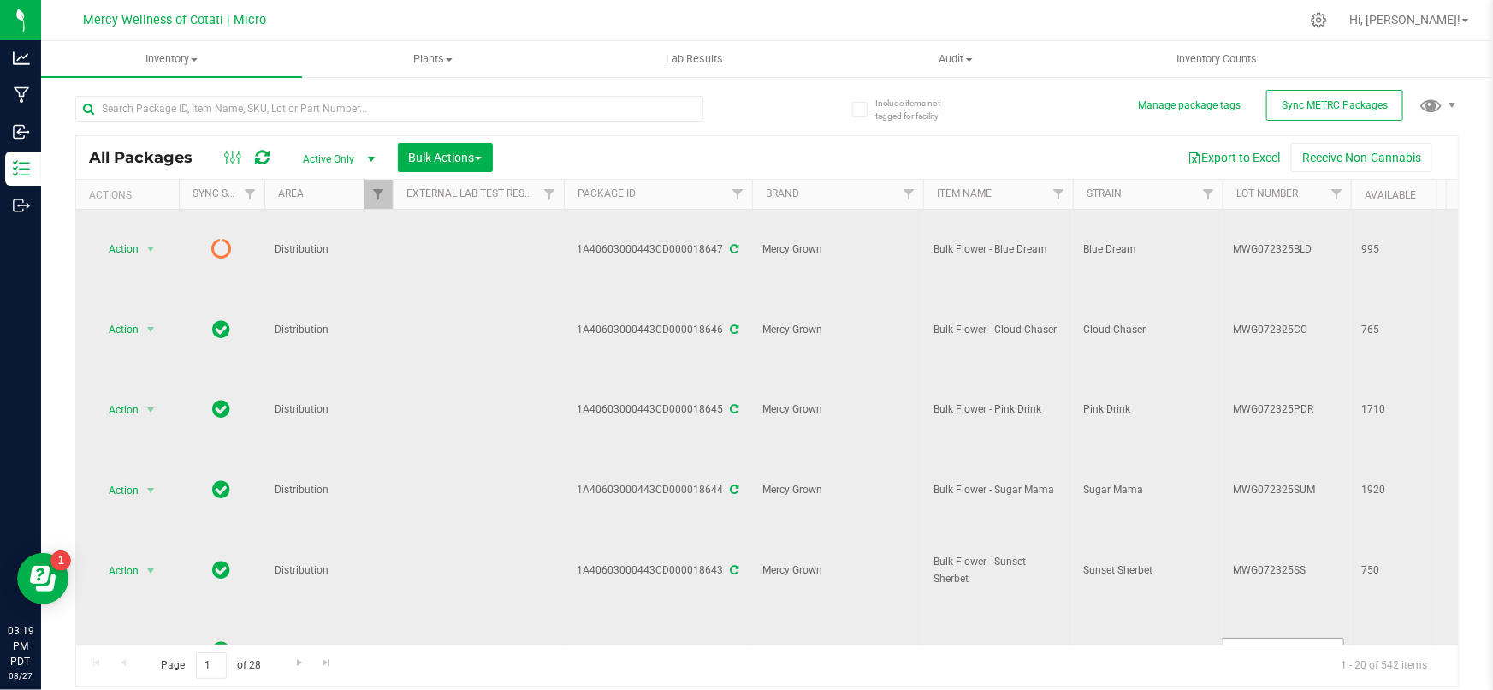
click at [1311, 637] on input "MWG072325FKS" at bounding box center [1283, 650] width 122 height 27
click at [267, 119] on input "text" at bounding box center [389, 109] width 628 height 26
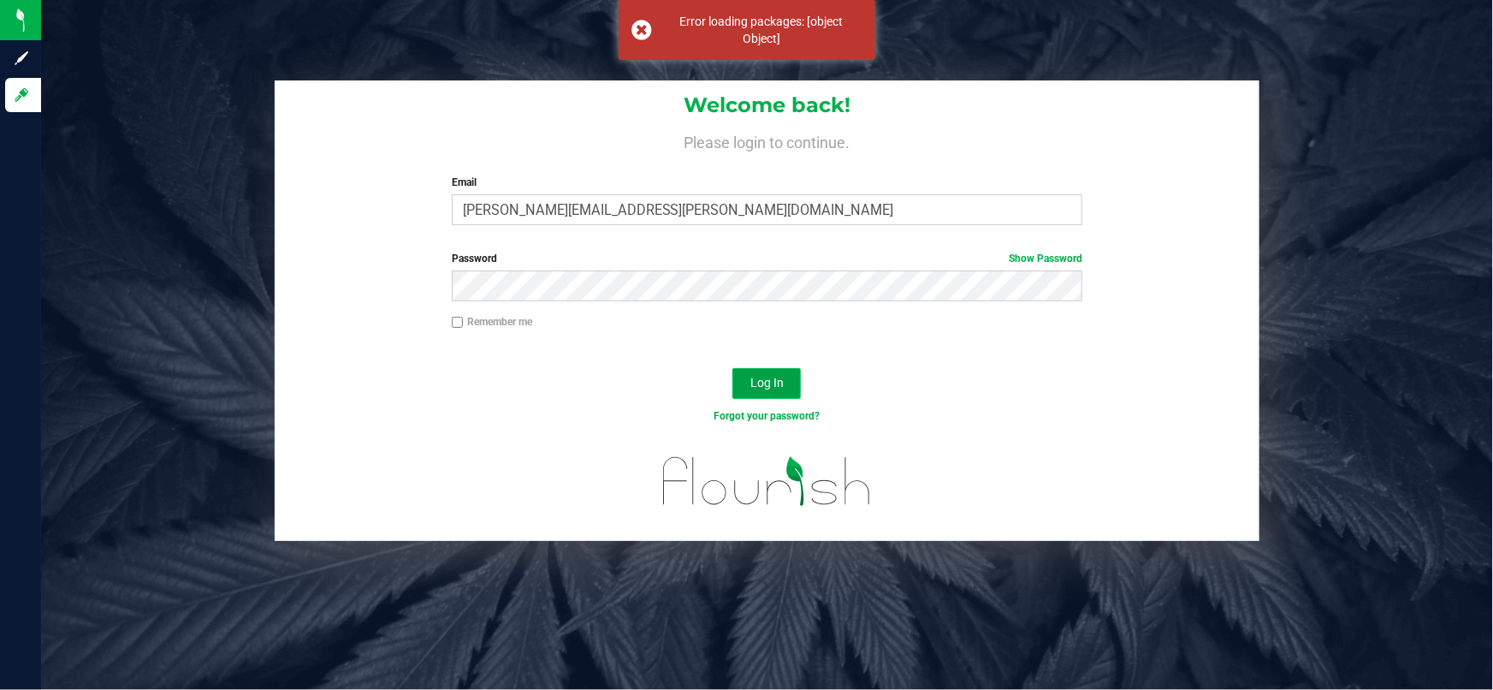
click at [782, 382] on span "Log In" at bounding box center [766, 383] width 33 height 14
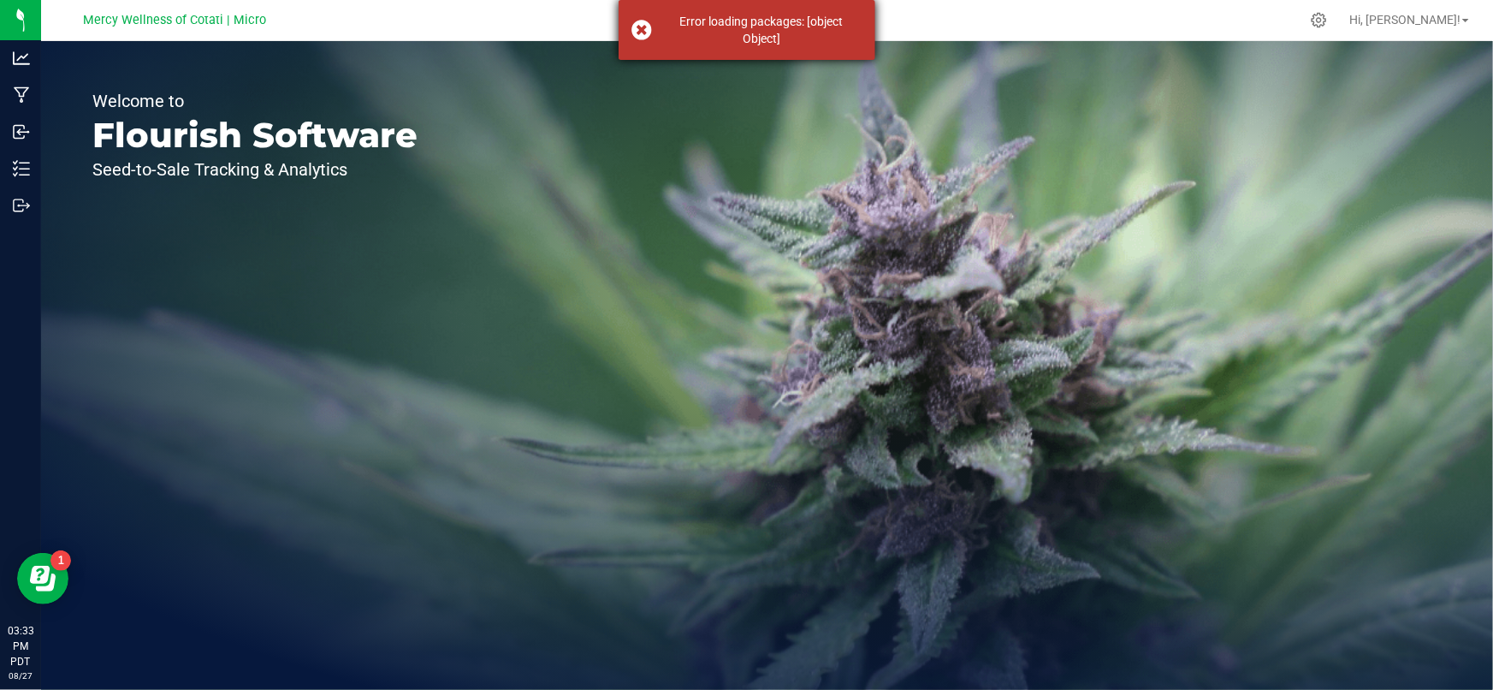
click at [636, 21] on div "Error loading packages: [object Object]" at bounding box center [747, 30] width 257 height 60
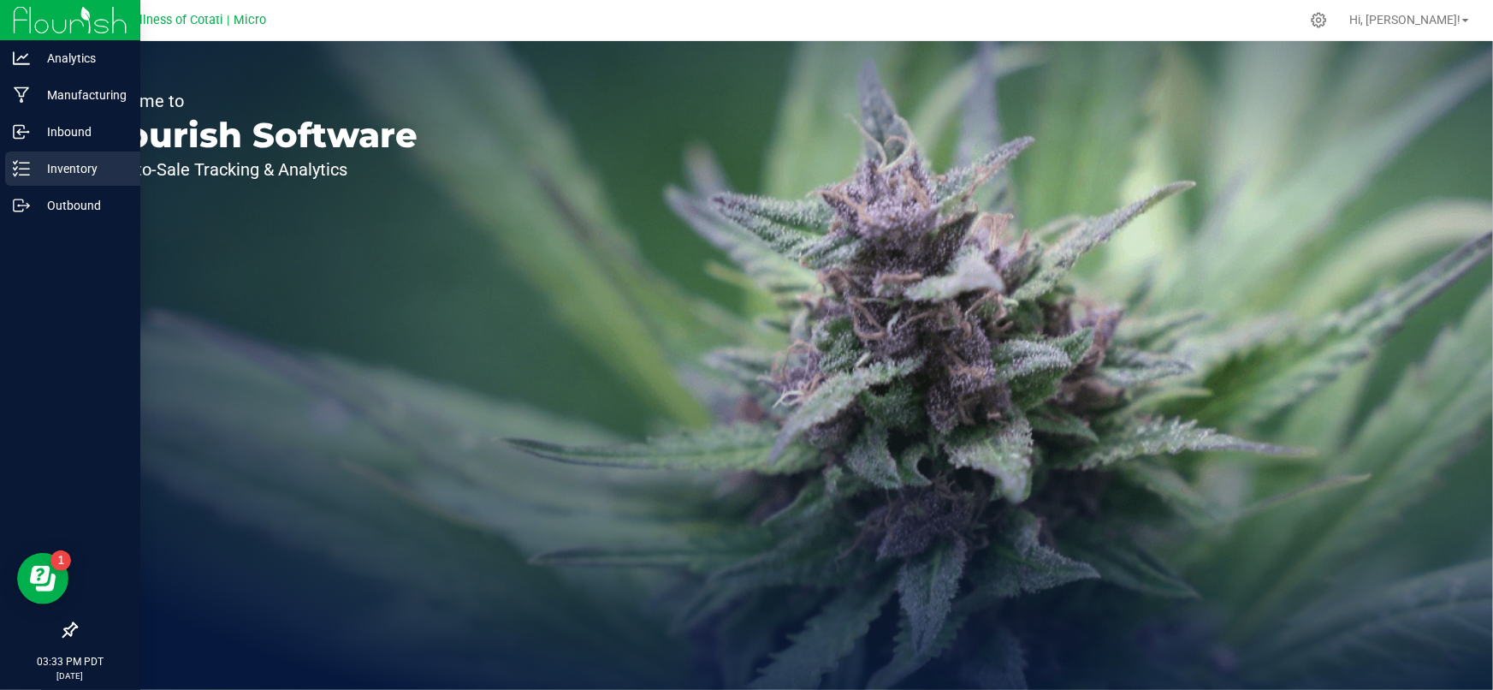
click at [27, 170] on icon at bounding box center [21, 168] width 17 height 17
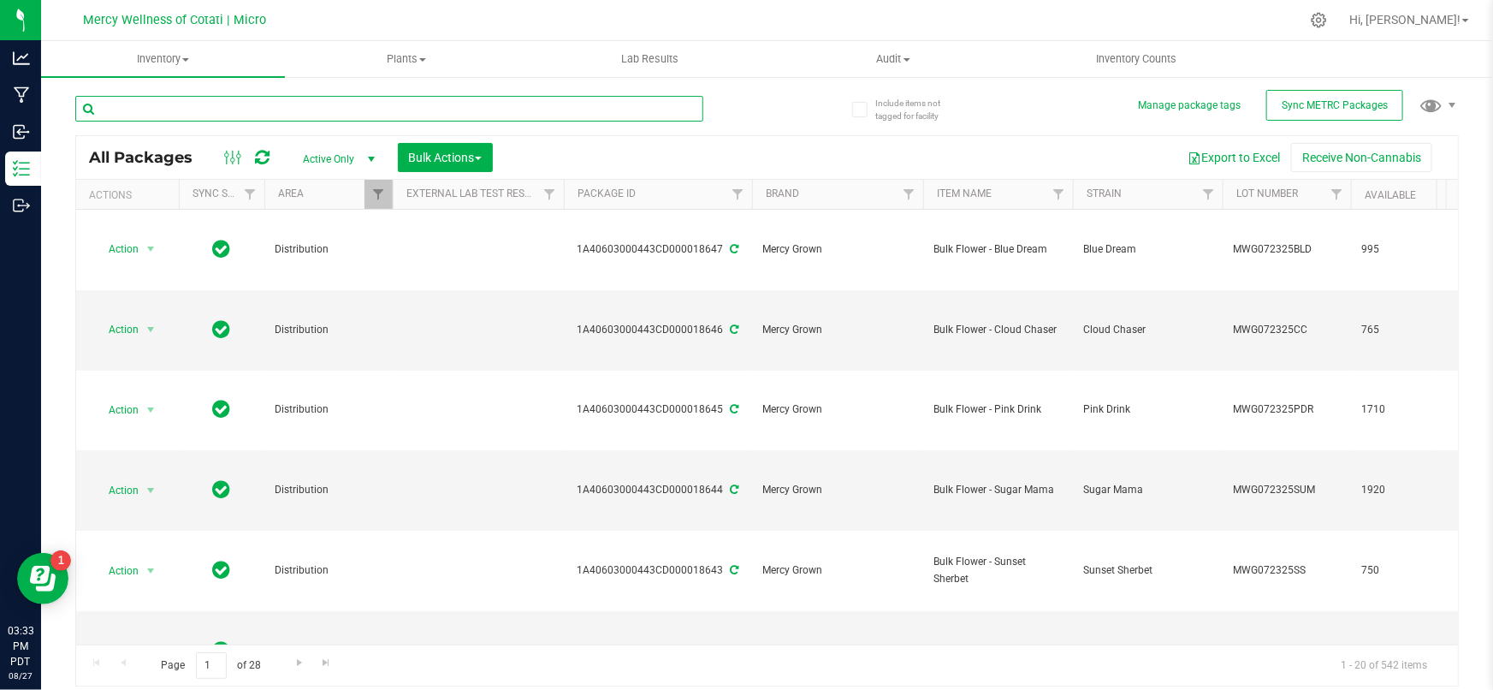
click at [268, 104] on input "text" at bounding box center [389, 109] width 628 height 26
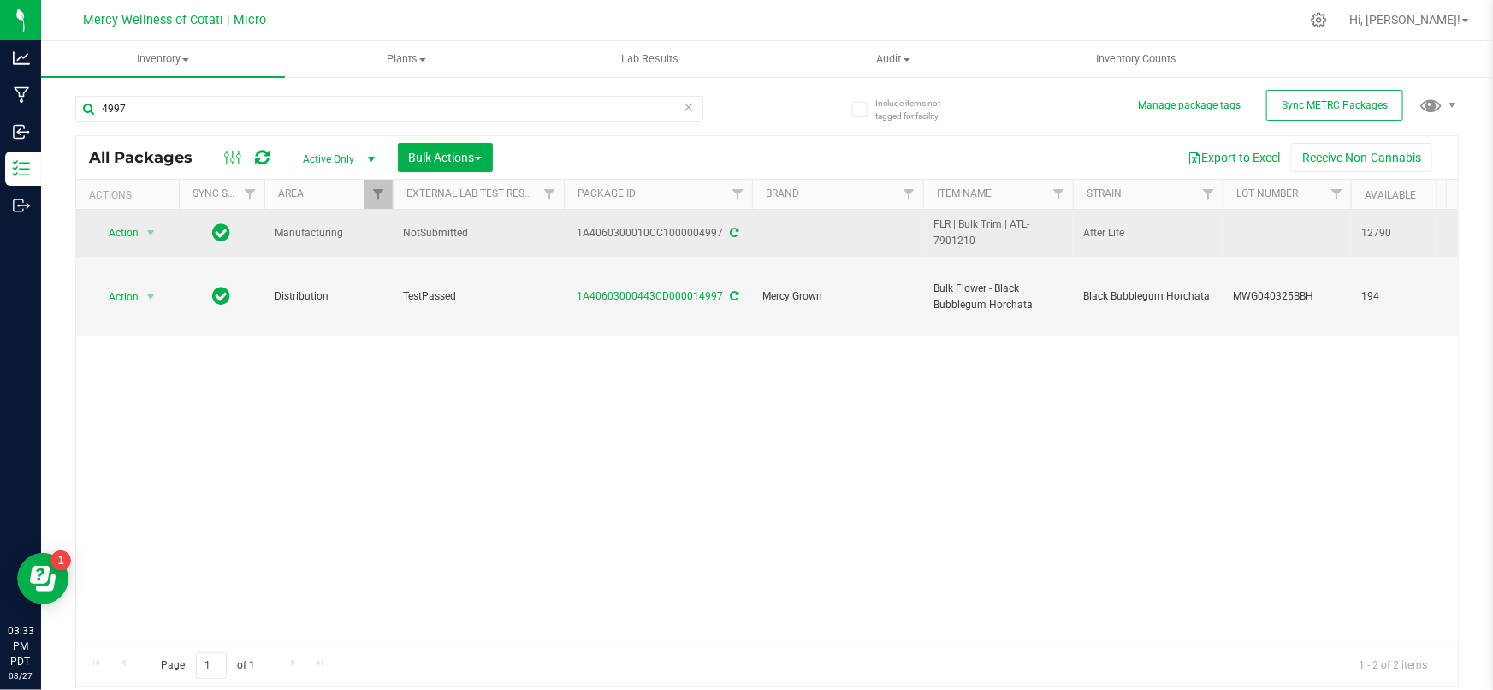
click at [719, 231] on div "1A4060300010CC1000004997" at bounding box center [657, 233] width 193 height 16
click at [720, 231] on div "1A4060300010CC1000004997" at bounding box center [657, 233] width 193 height 16
click at [714, 233] on div "1A4060300010CC1000004997" at bounding box center [657, 233] width 193 height 16
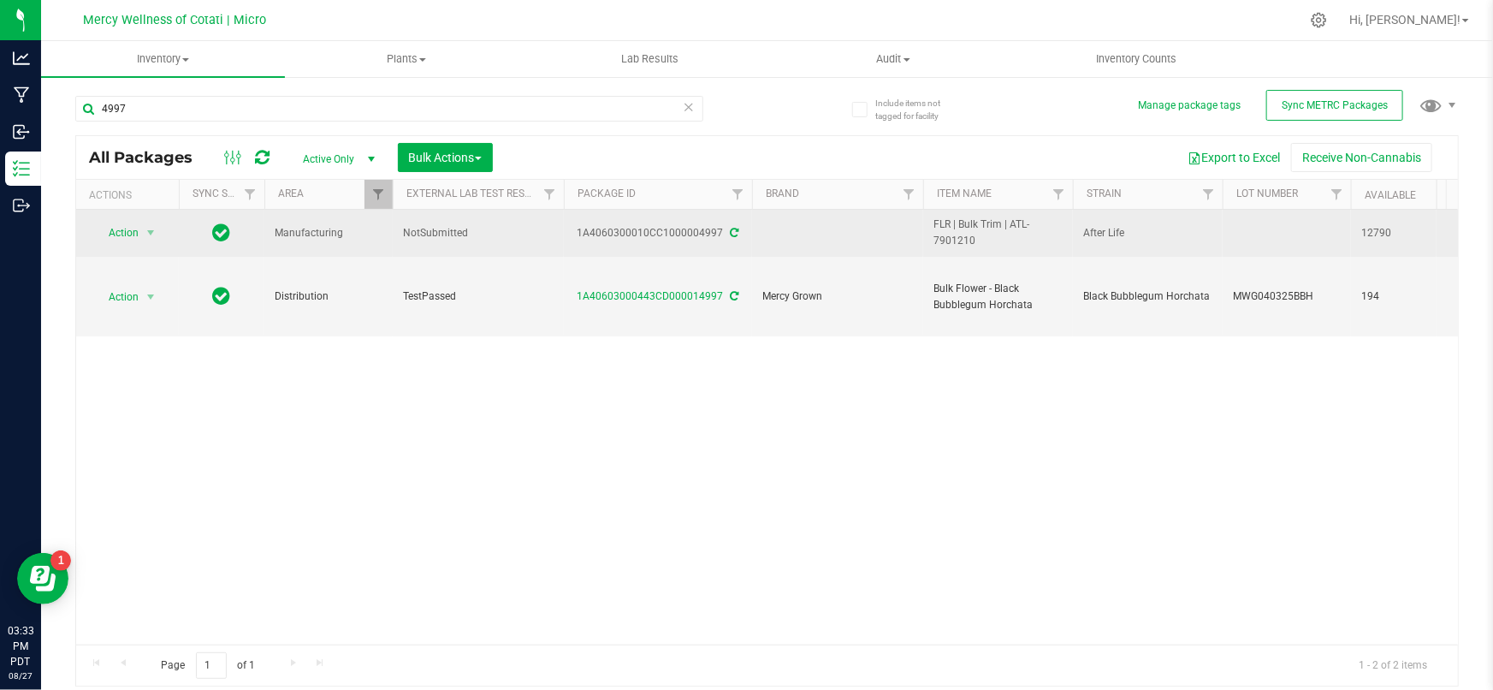
click at [776, 247] on td at bounding box center [837, 233] width 171 height 47
click at [714, 228] on div "1A4060300010CC1000004997" at bounding box center [657, 233] width 193 height 16
click at [718, 231] on div "1A4060300010CC1000004997" at bounding box center [657, 233] width 193 height 16
drag, startPoint x: 716, startPoint y: 232, endPoint x: 619, endPoint y: 231, distance: 97.5
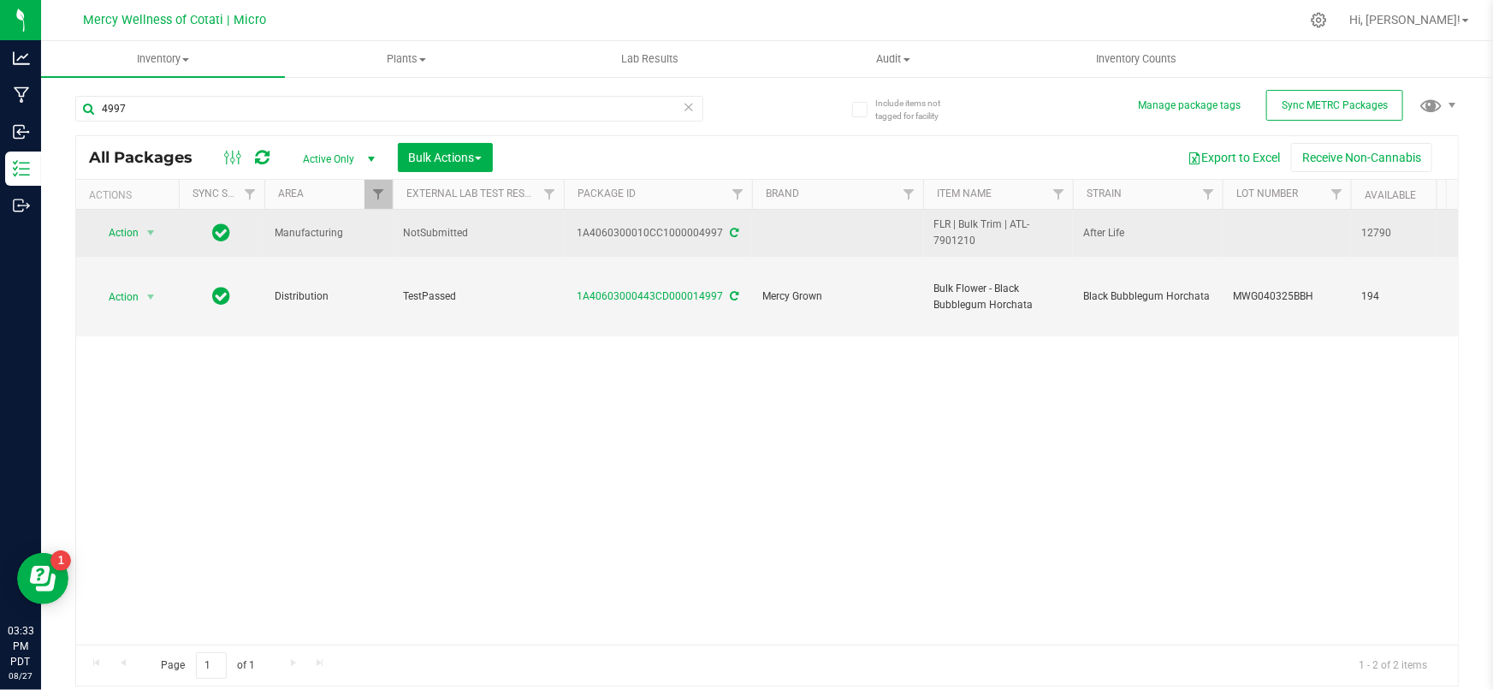
click at [667, 231] on div "1A4060300010CC1000004997" at bounding box center [657, 233] width 193 height 16
drag, startPoint x: 548, startPoint y: 229, endPoint x: 582, endPoint y: 231, distance: 33.4
click at [554, 228] on td "NotSubmitted" at bounding box center [478, 233] width 171 height 47
click at [582, 231] on div "1A4060300010CC1000004997" at bounding box center [657, 233] width 193 height 16
drag, startPoint x: 579, startPoint y: 233, endPoint x: 719, endPoint y: 238, distance: 139.6
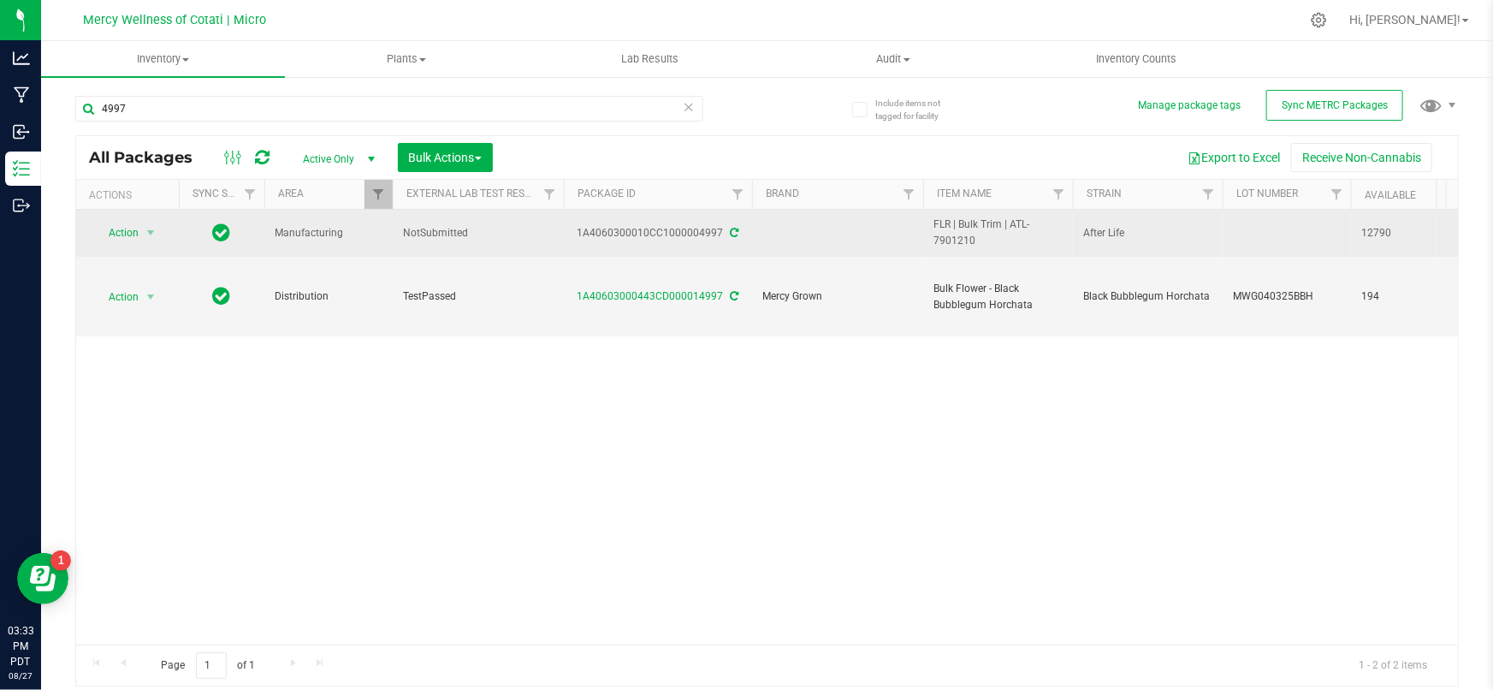
click at [719, 238] on div "1A4060300010CC1000004997" at bounding box center [657, 233] width 193 height 16
copy div "1A4060300010CC1000004997"
click at [973, 240] on span "FLR | Bulk Trim | ATL-7901210" at bounding box center [998, 232] width 129 height 33
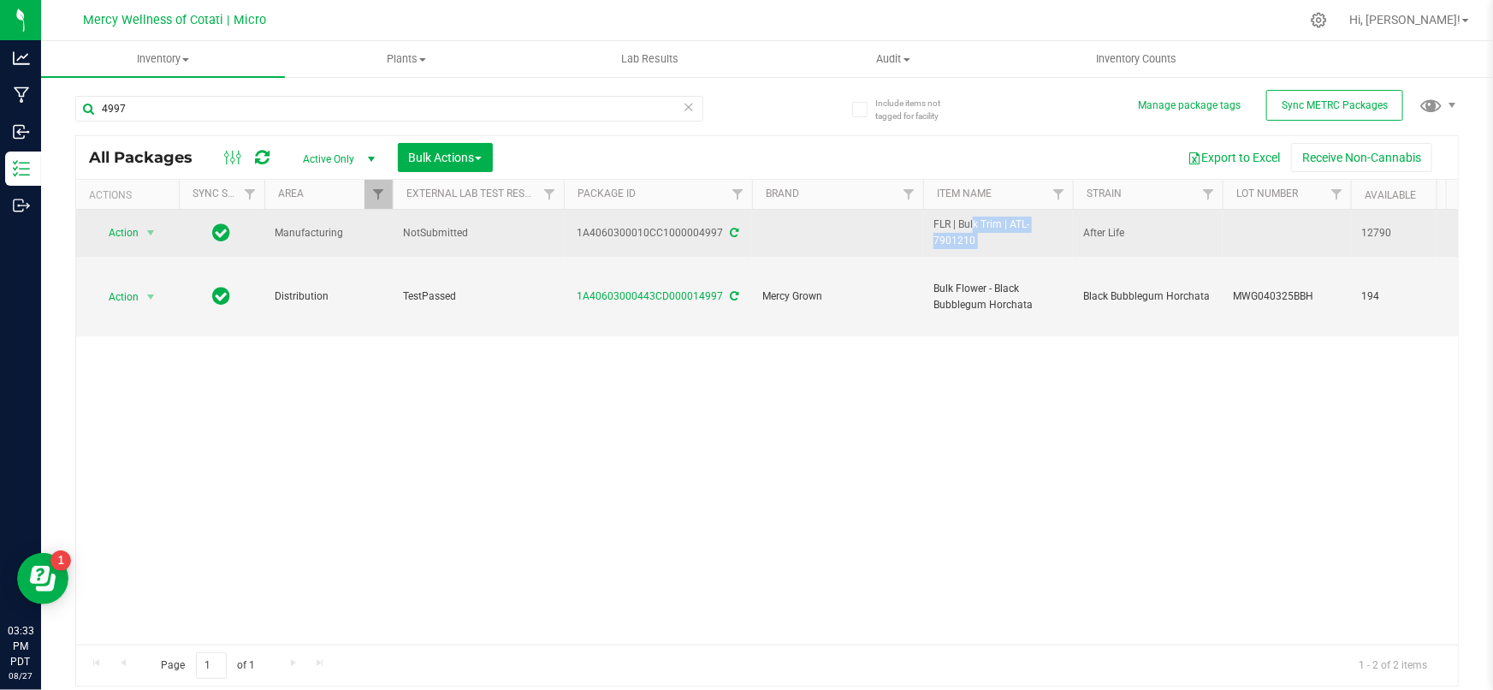
copy tr "FLR | Bulk Trim | ATL-7901210"
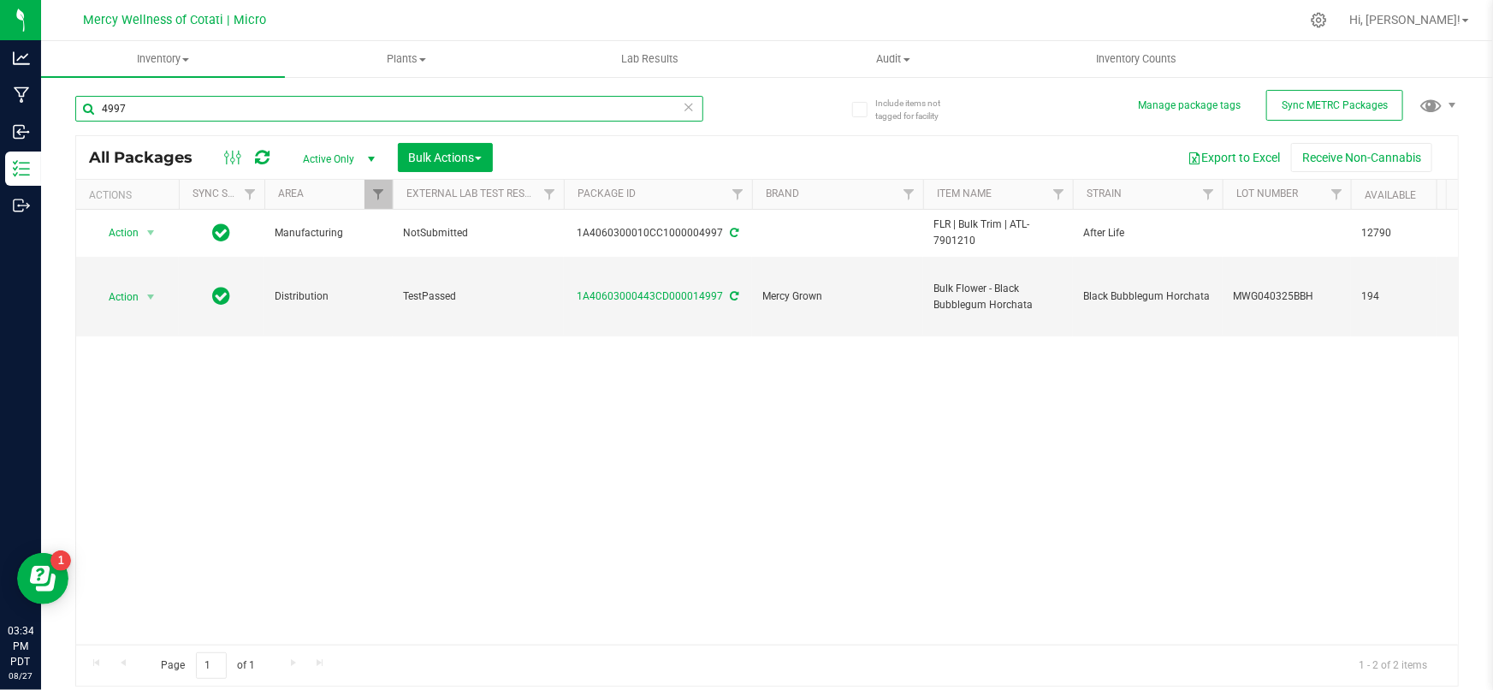
click at [179, 97] on input "4997" at bounding box center [389, 109] width 628 height 26
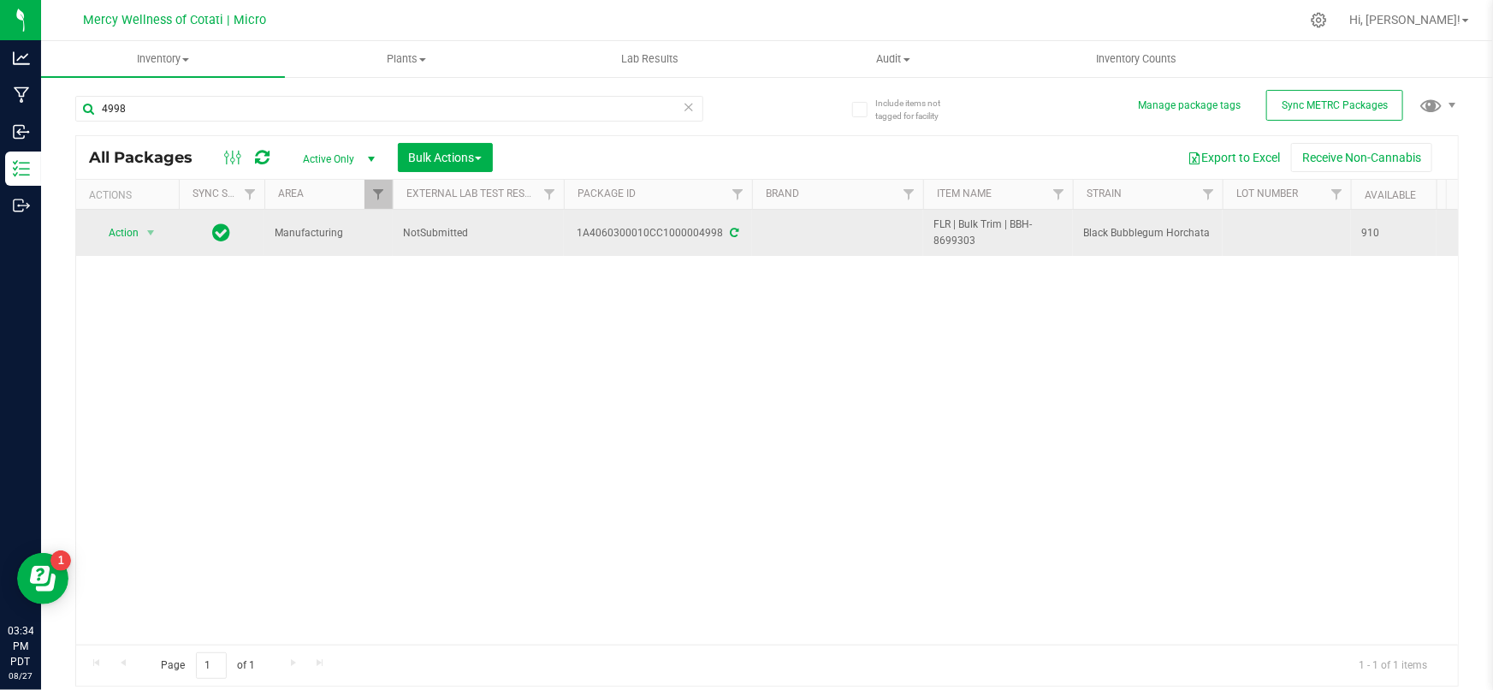
drag, startPoint x: 579, startPoint y: 233, endPoint x: 718, endPoint y: 242, distance: 138.9
click at [718, 242] on td "1A4060300010CC1000004998" at bounding box center [658, 233] width 188 height 46
copy div "1A4060300010CC1000004998"
click at [973, 238] on span "FLR | Bulk Trim | BBH-8699303" at bounding box center [998, 232] width 129 height 33
drag, startPoint x: 975, startPoint y: 240, endPoint x: 919, endPoint y: 235, distance: 56.6
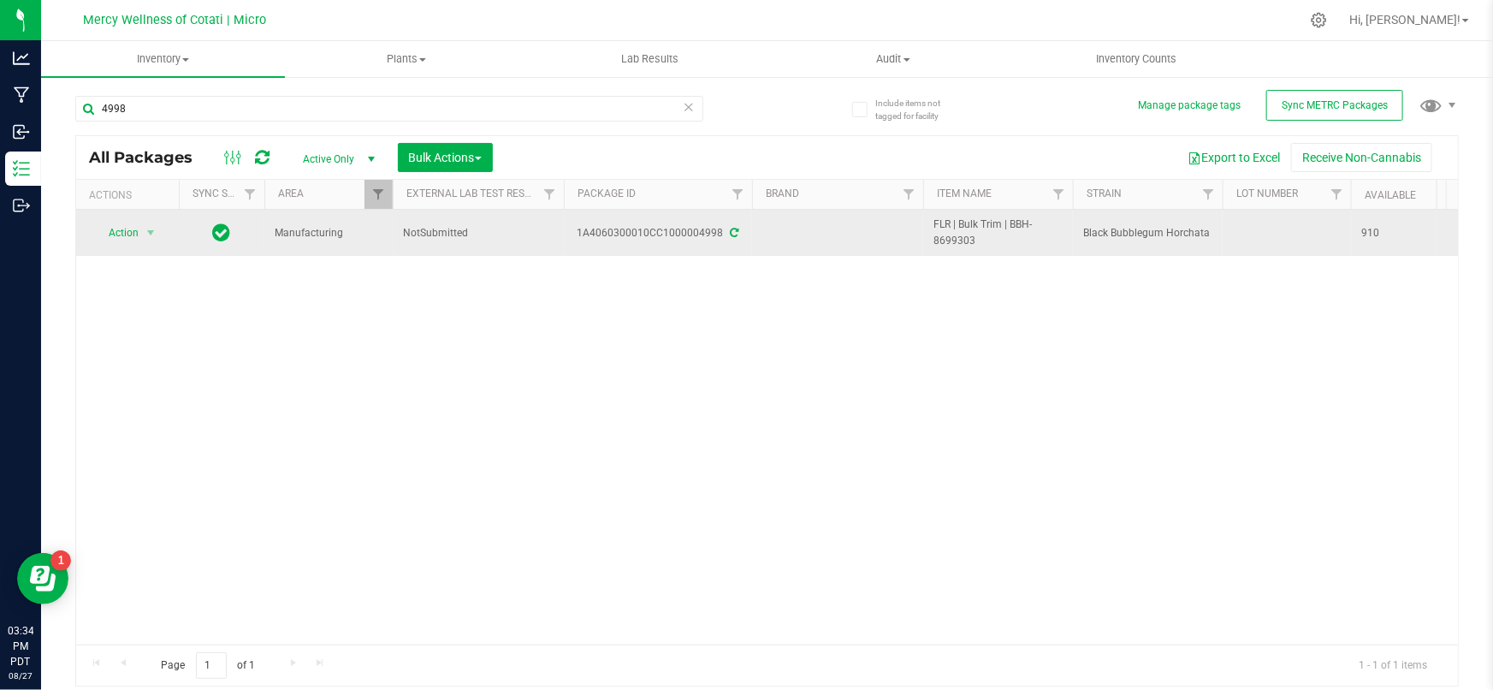
copy tr "FLR | Bulk Trim | BBH-8699303"
drag, startPoint x: 1206, startPoint y: 230, endPoint x: 1085, endPoint y: 240, distance: 121.0
click at [1085, 240] on span "Black Bubblegum Horchata" at bounding box center [1147, 233] width 129 height 16
copy span "Black Bubblegum Horchata"
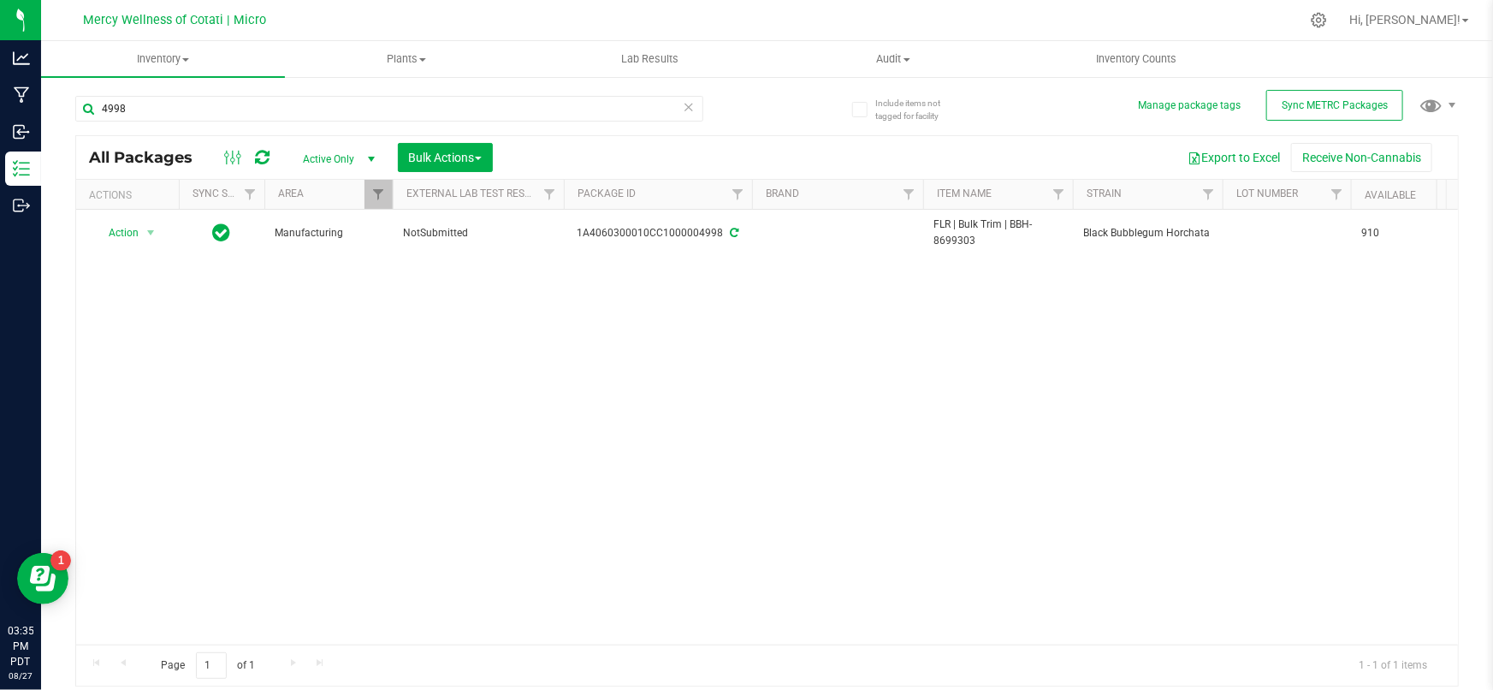
click at [231, 126] on div "4998" at bounding box center [389, 115] width 628 height 39
drag, startPoint x: 227, startPoint y: 119, endPoint x: 240, endPoint y: 116, distance: 13.3
click at [227, 118] on input "4998" at bounding box center [389, 109] width 628 height 26
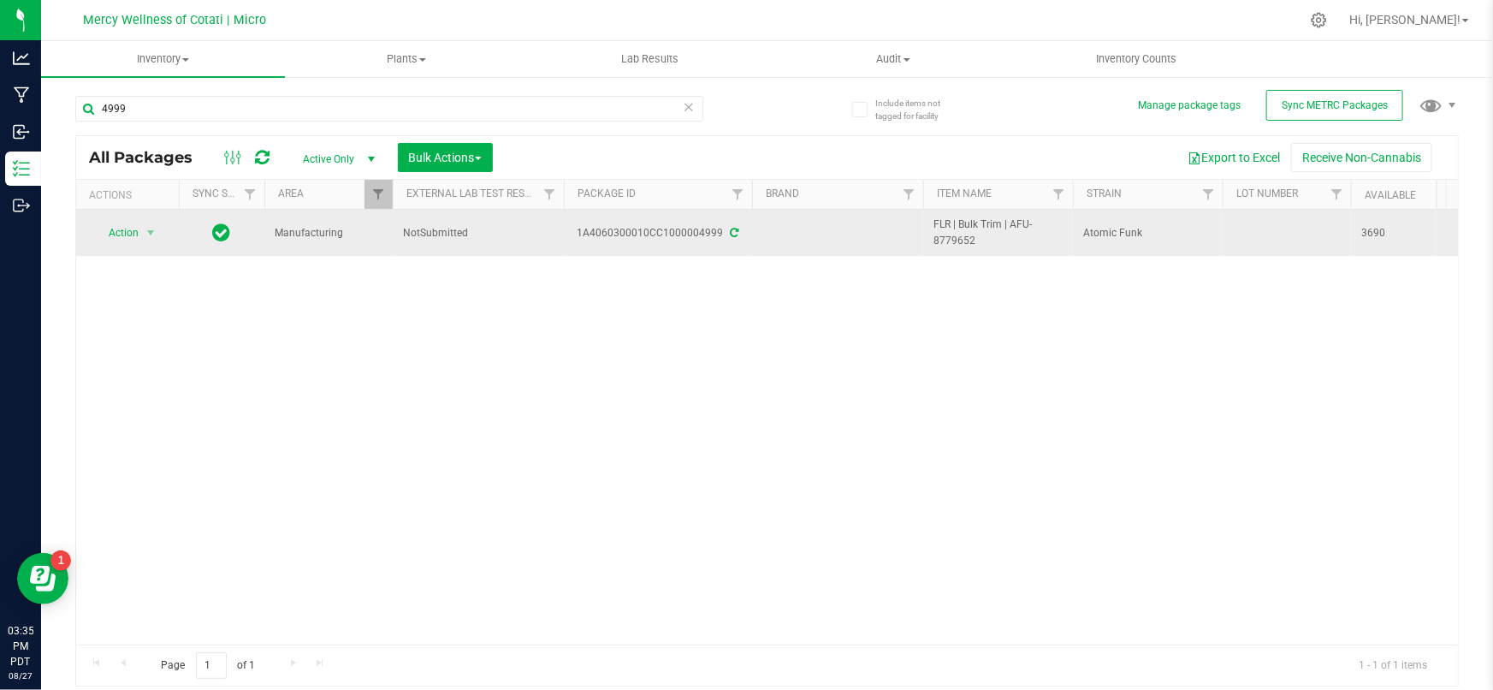
drag, startPoint x: 582, startPoint y: 230, endPoint x: 719, endPoint y: 246, distance: 137.8
click at [719, 246] on td "1A4060300010CC1000004999" at bounding box center [658, 233] width 188 height 46
copy div "1A4060300010CC1000004999"
click at [975, 240] on span "FLR | Bulk Trim | AFU-8779652" at bounding box center [998, 232] width 129 height 33
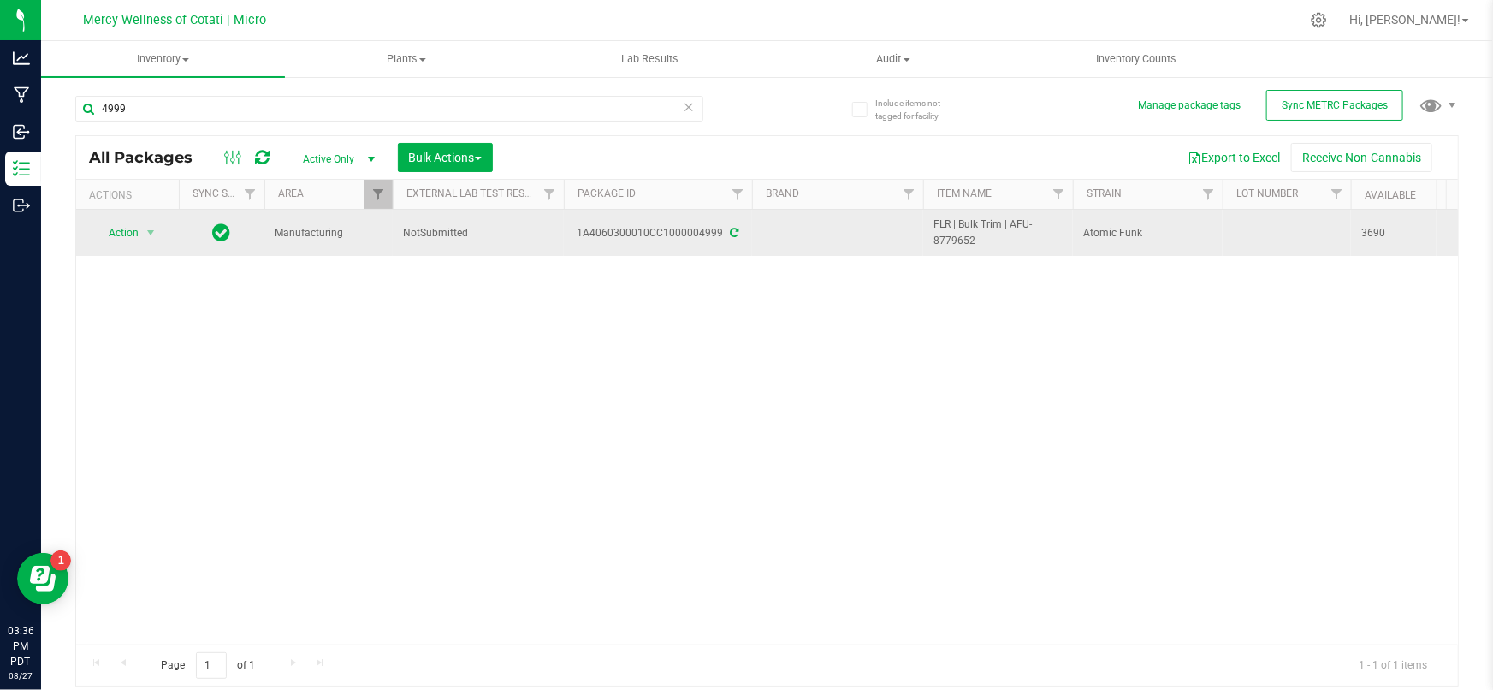
click at [969, 241] on span "FLR | Bulk Trim | AFU-8779652" at bounding box center [998, 232] width 129 height 33
click at [981, 241] on span "FLR | Bulk Trim | AFU-8779652" at bounding box center [998, 232] width 129 height 33
drag, startPoint x: 963, startPoint y: 242, endPoint x: 928, endPoint y: 222, distance: 40.7
click at [928, 222] on td "FLR | Bulk Trim | AFU-8779652" at bounding box center [998, 233] width 150 height 46
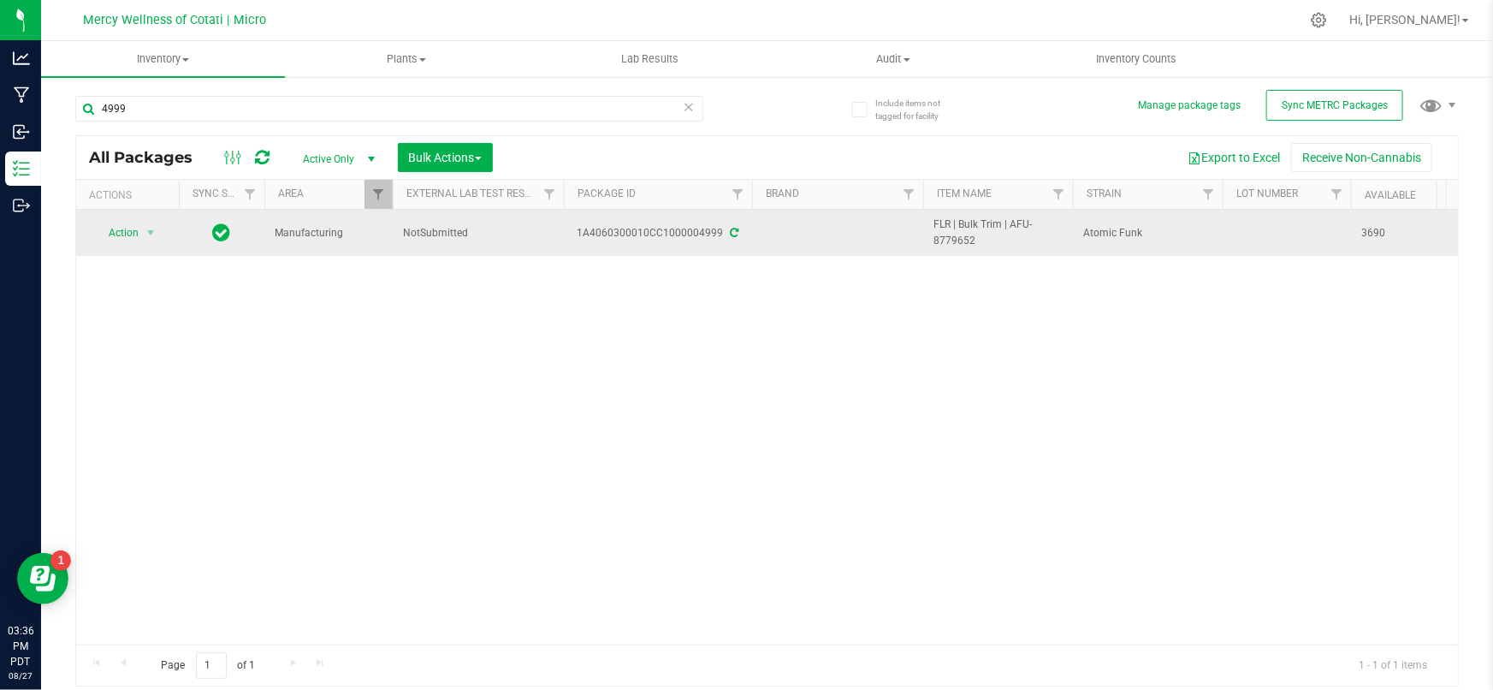
copy span "FLR | Bulk Trim | AFU-8779652"
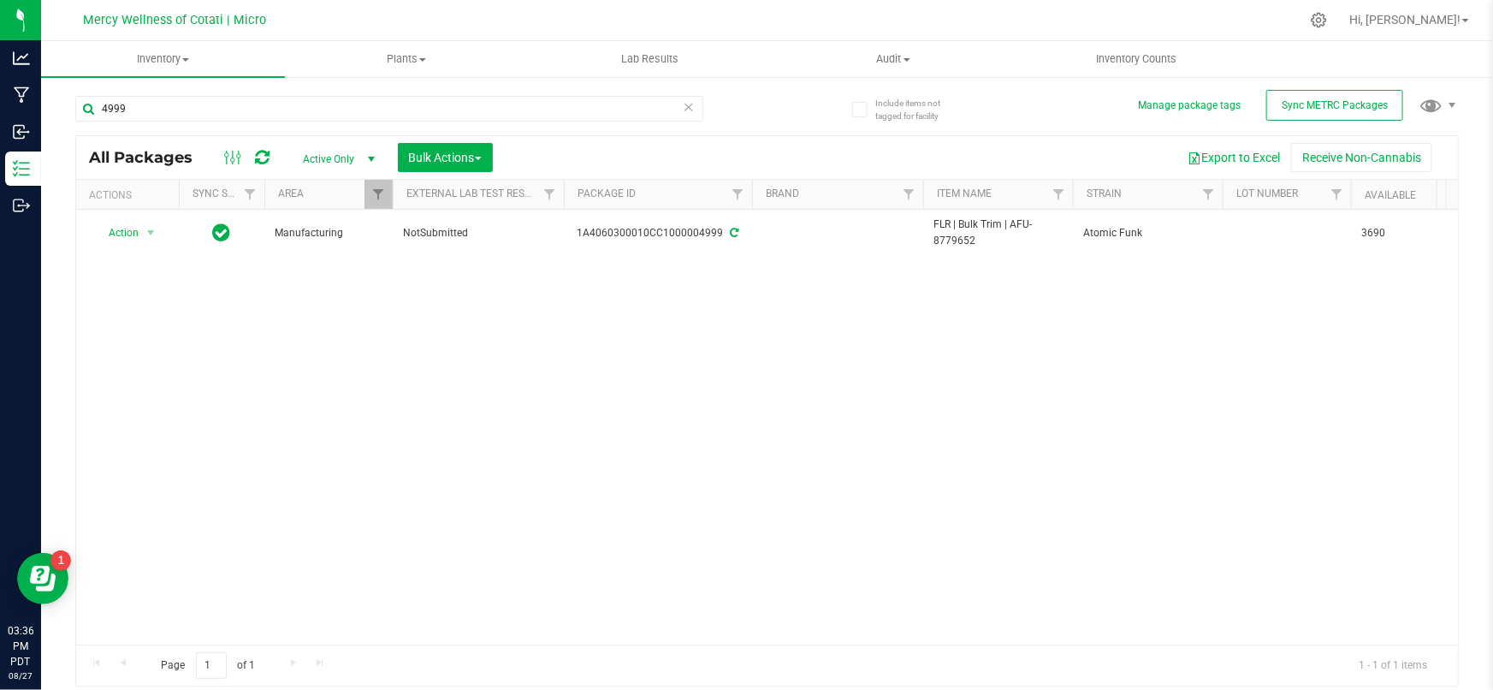
click at [1088, 348] on div "Action Action Adjust qty Create package Edit attributes Global inventory Locate…" at bounding box center [767, 427] width 1382 height 435
click at [151, 112] on input "4999" at bounding box center [389, 109] width 628 height 26
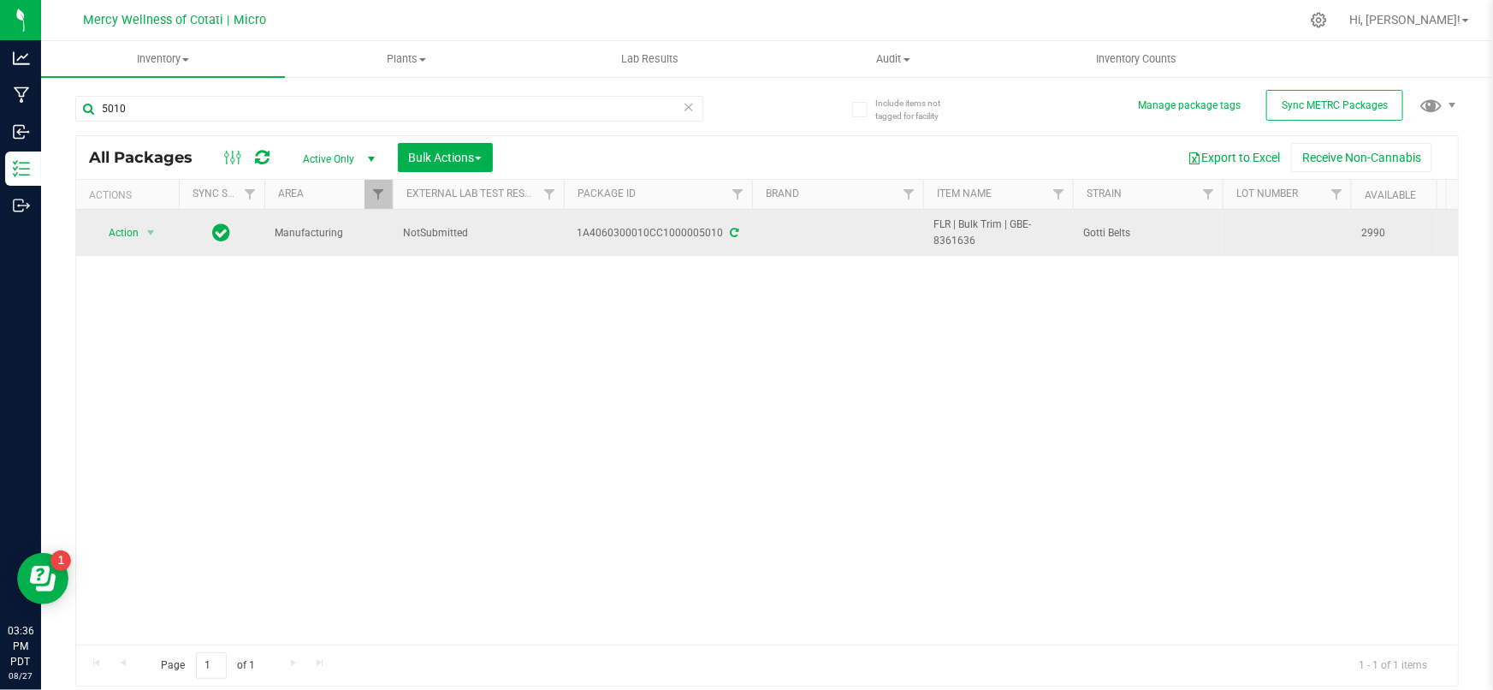
drag, startPoint x: 578, startPoint y: 233, endPoint x: 720, endPoint y: 241, distance: 142.3
click at [720, 241] on td "1A4060300010CC1000005010" at bounding box center [658, 233] width 188 height 46
copy div "1A4060300010CC1000005010"
click at [969, 236] on span "FLR | Bulk Trim | GBE-8361636" at bounding box center [998, 232] width 129 height 33
drag, startPoint x: 975, startPoint y: 240, endPoint x: 928, endPoint y: 216, distance: 53.2
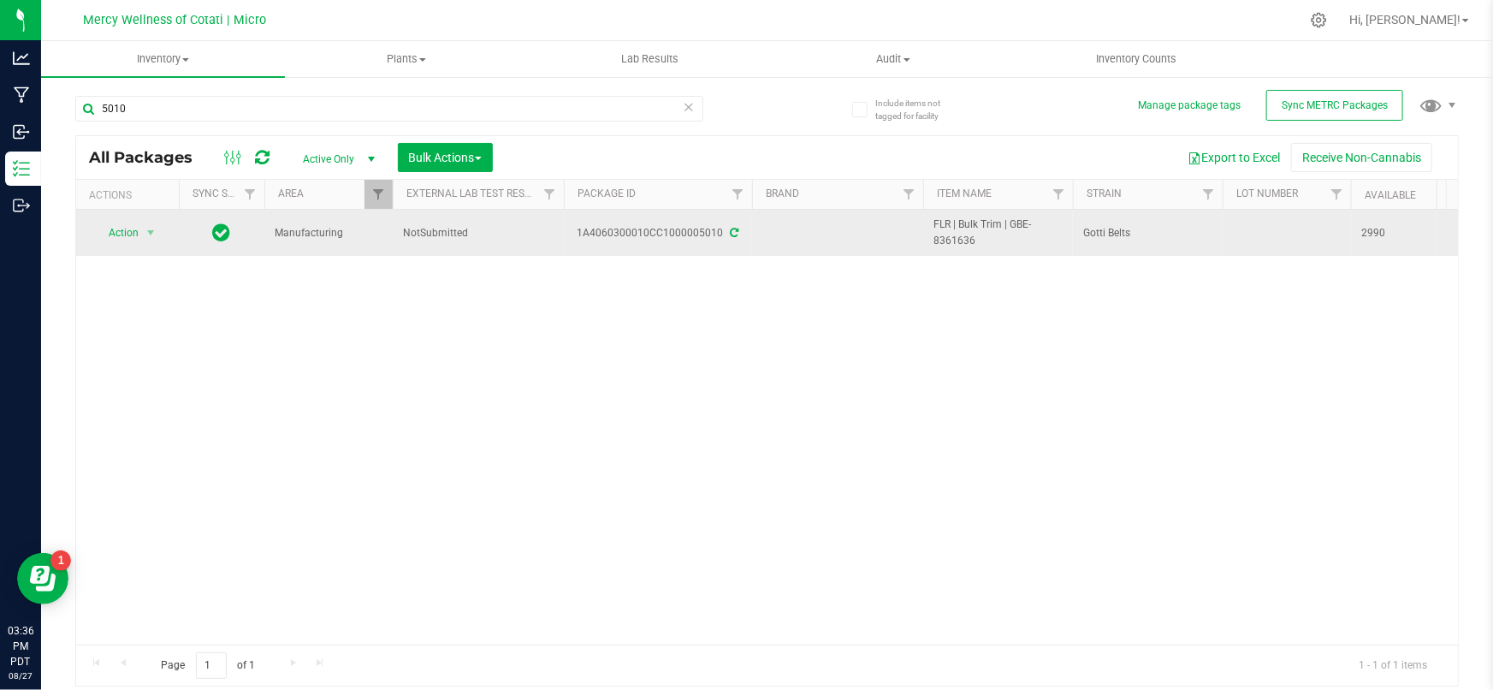
click at [928, 216] on td "FLR | Bulk Trim | GBE-8361636" at bounding box center [998, 233] width 150 height 46
copy span "FLR | Bulk Trim | GBE-8361636"
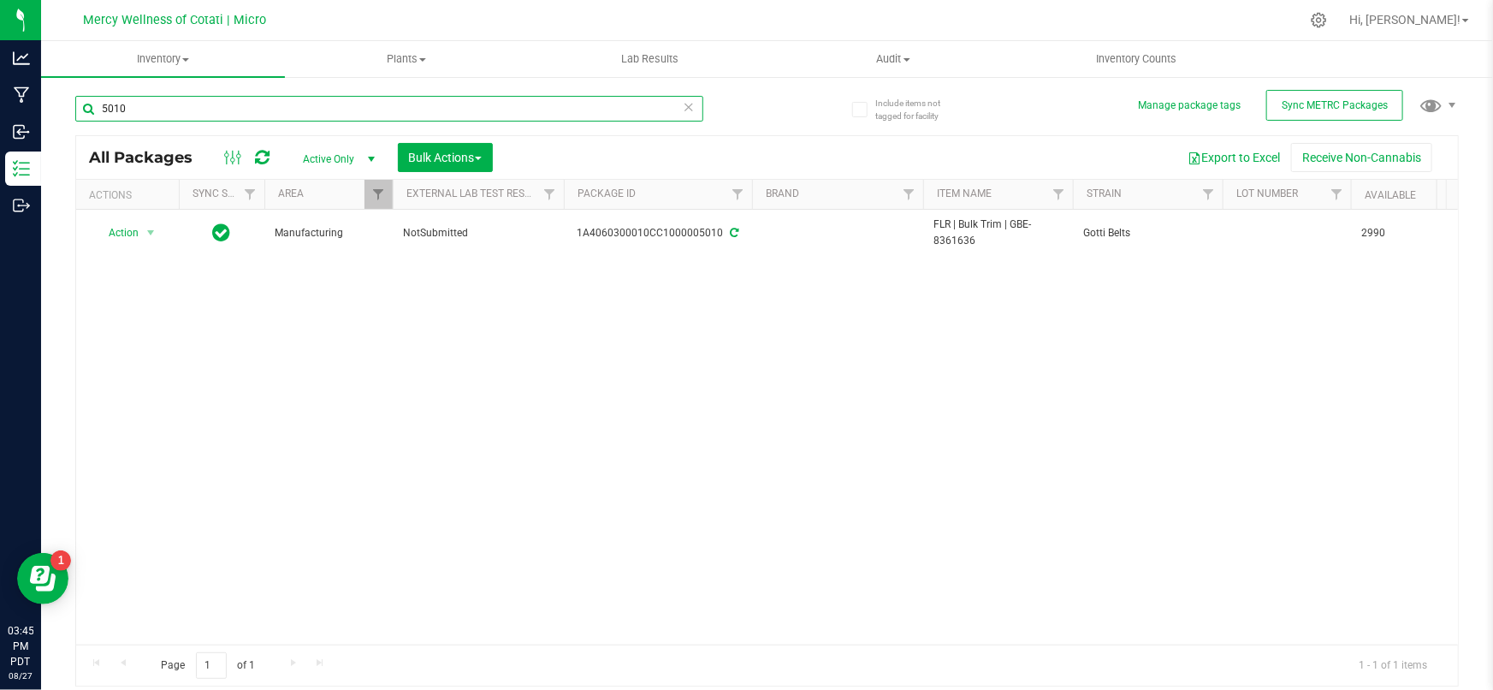
click at [334, 102] on input "5010" at bounding box center [389, 109] width 628 height 26
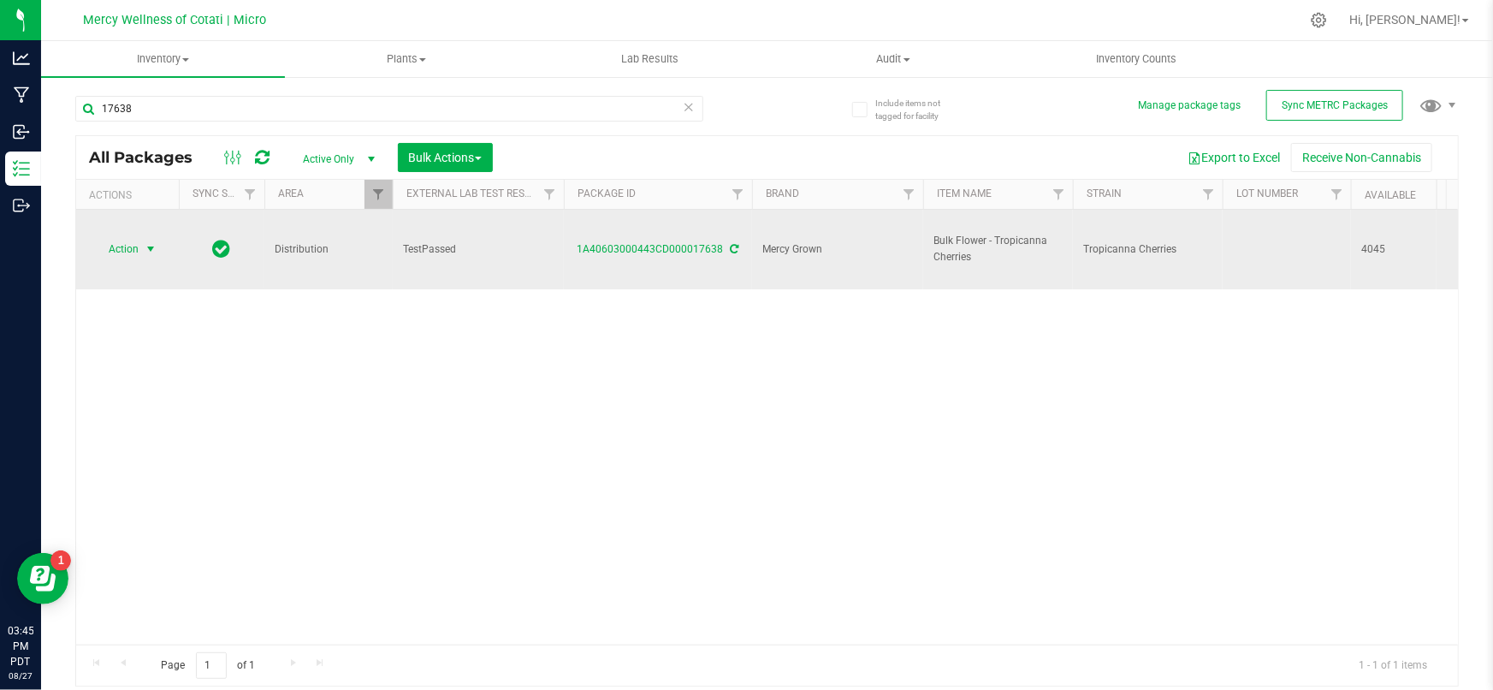
click at [135, 237] on span "Action" at bounding box center [116, 249] width 46 height 24
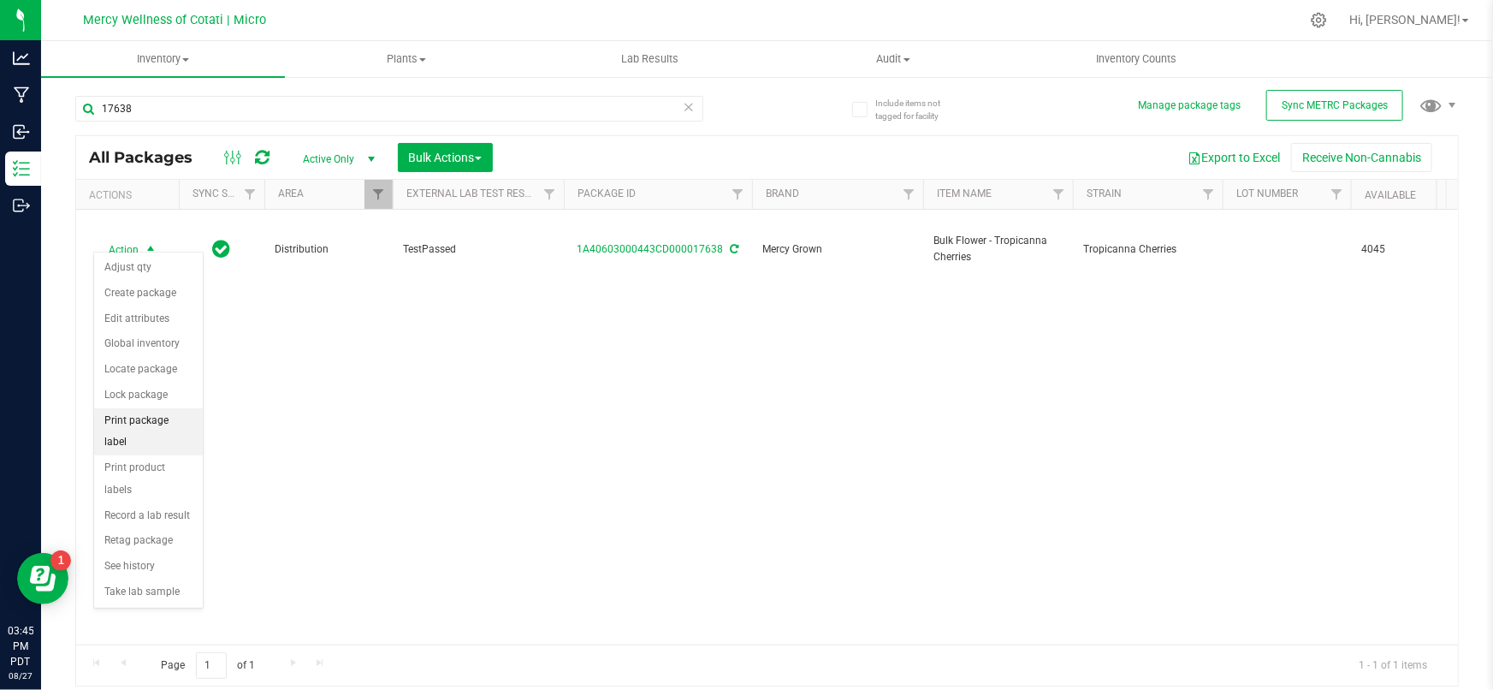
click at [150, 418] on li "Print package label" at bounding box center [148, 431] width 109 height 47
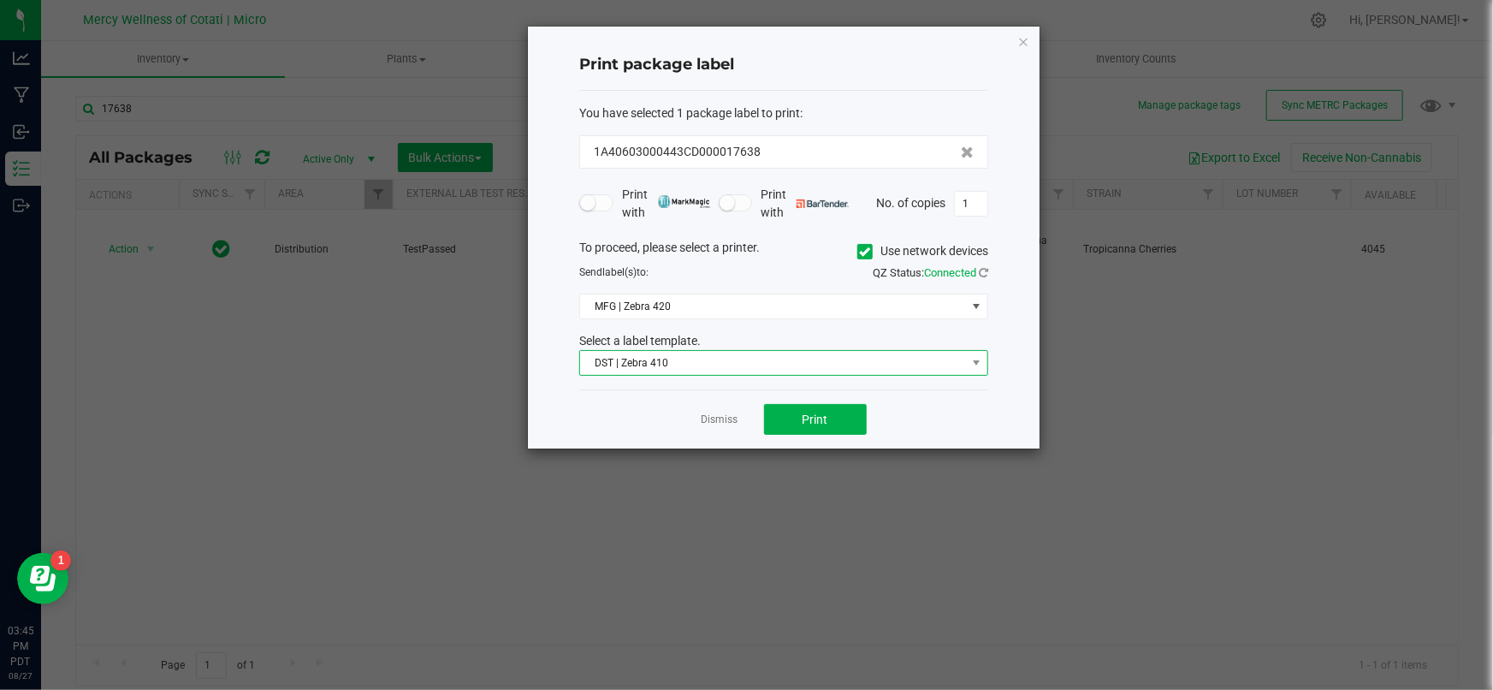
click at [726, 367] on span "DST | Zebra 410" at bounding box center [773, 363] width 386 height 24
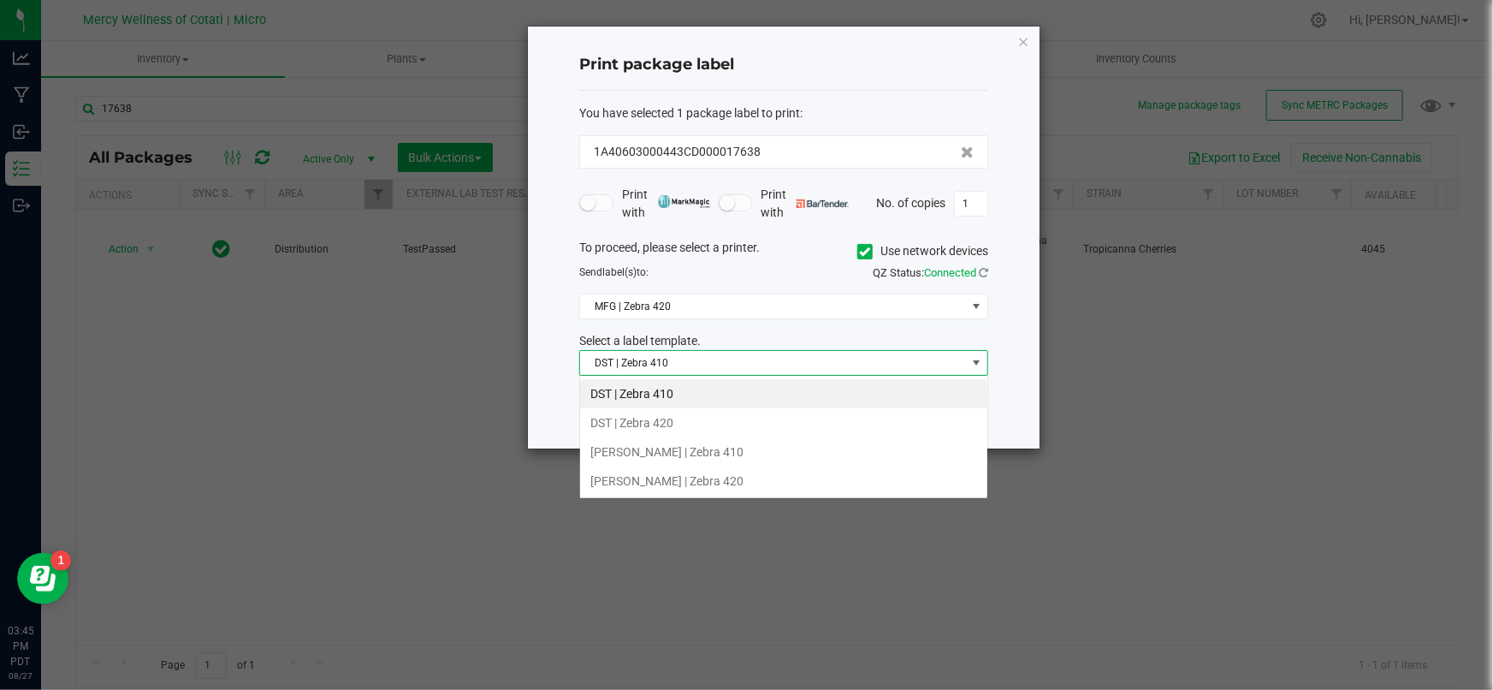
scroll to position [26, 409]
click at [638, 423] on li "DST | Zebra 420" at bounding box center [783, 422] width 407 height 29
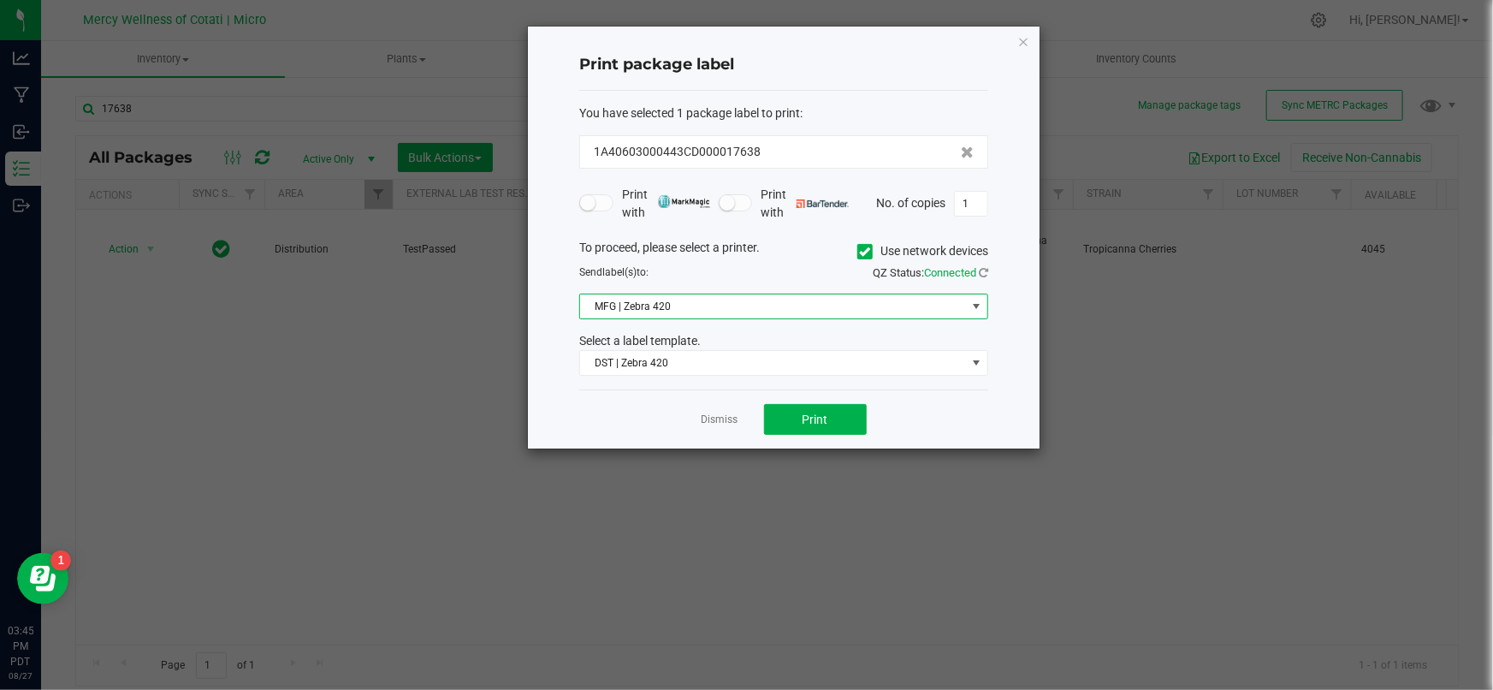
click at [681, 310] on span "MFG | Zebra 420" at bounding box center [773, 306] width 386 height 24
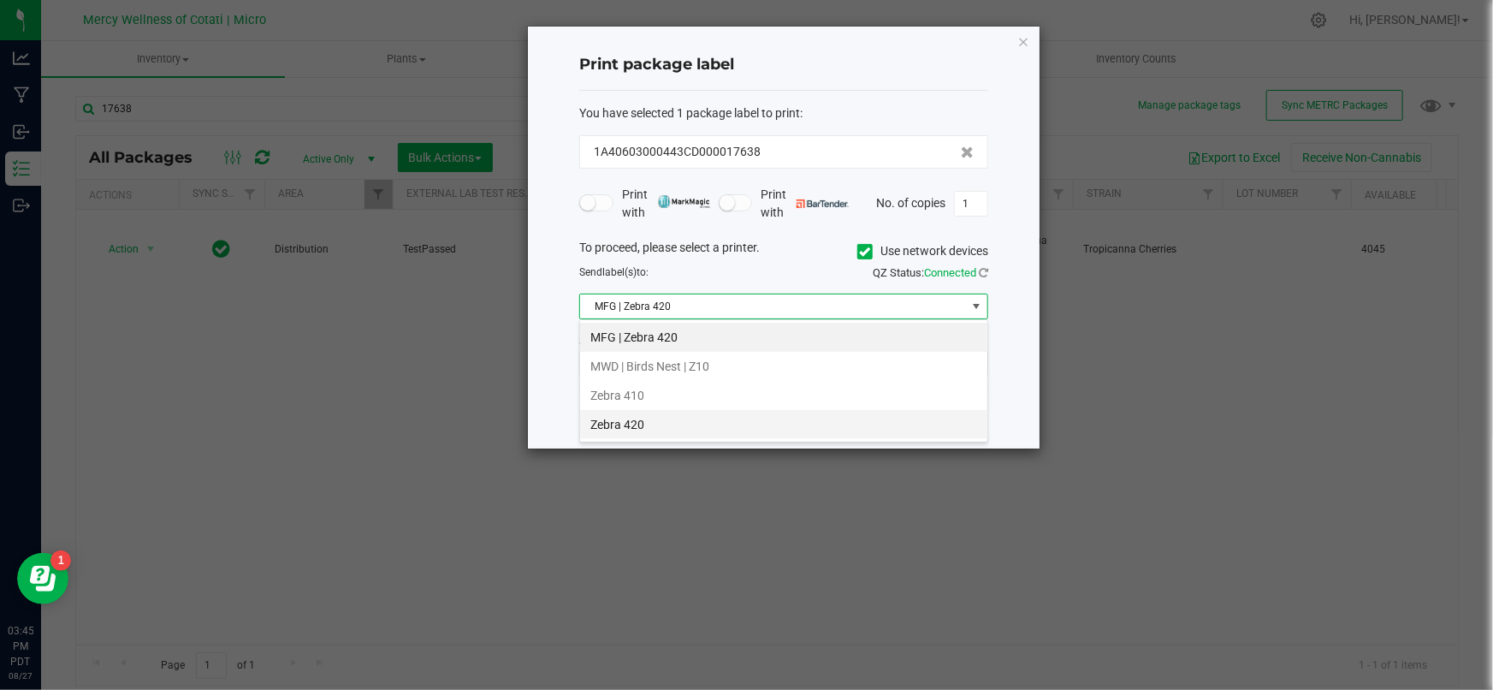
click at [661, 418] on li "Zebra 420" at bounding box center [783, 424] width 407 height 29
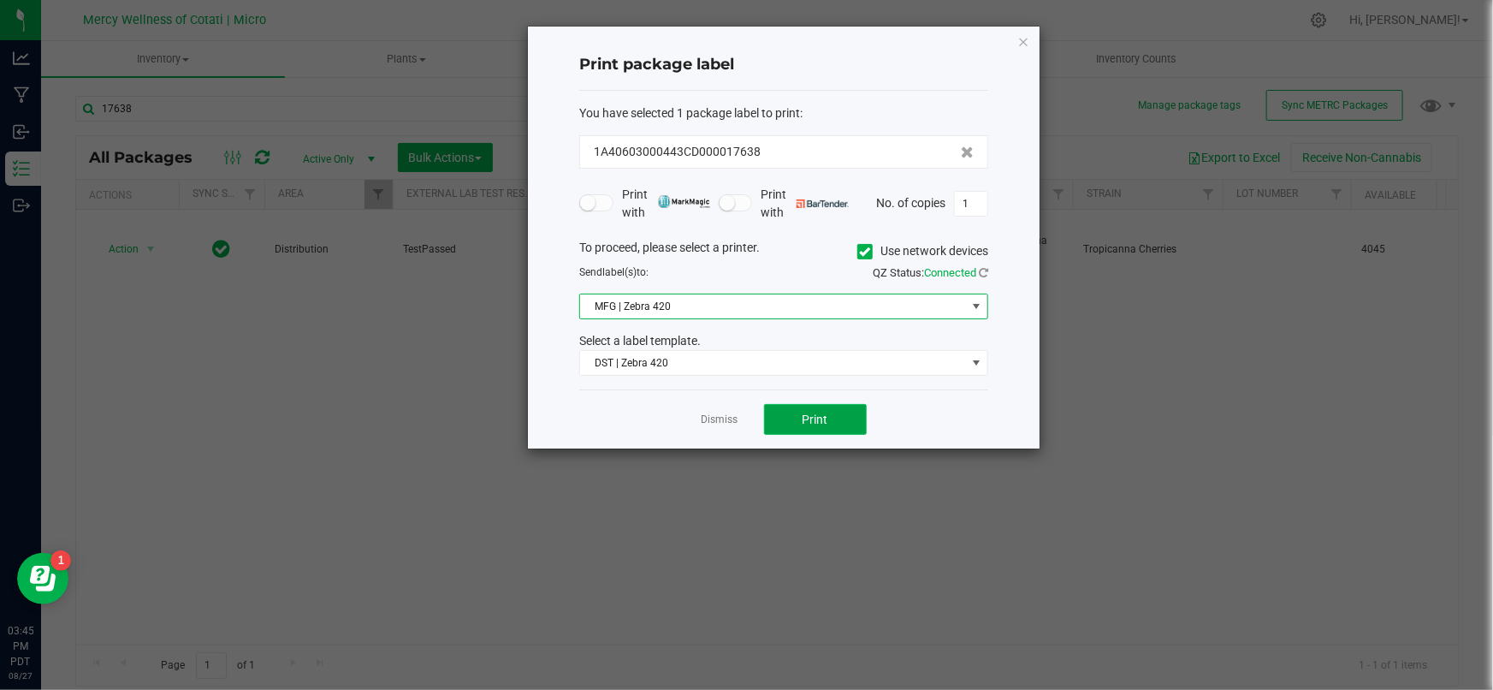
click at [798, 417] on button "Print" at bounding box center [815, 419] width 103 height 31
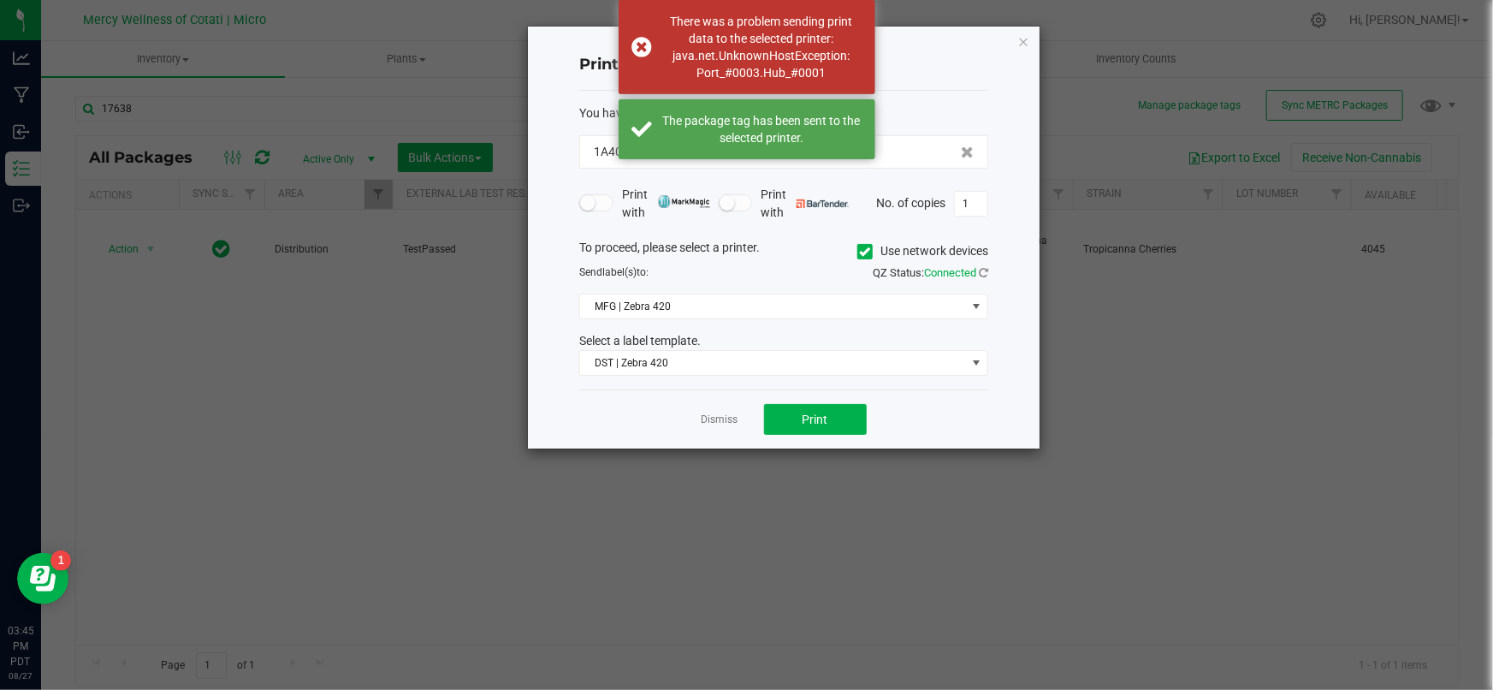
click at [860, 252] on icon at bounding box center [865, 252] width 11 height 0
click at [0, 0] on input "Use network devices" at bounding box center [0, 0] width 0 height 0
click at [748, 313] on span at bounding box center [773, 306] width 386 height 24
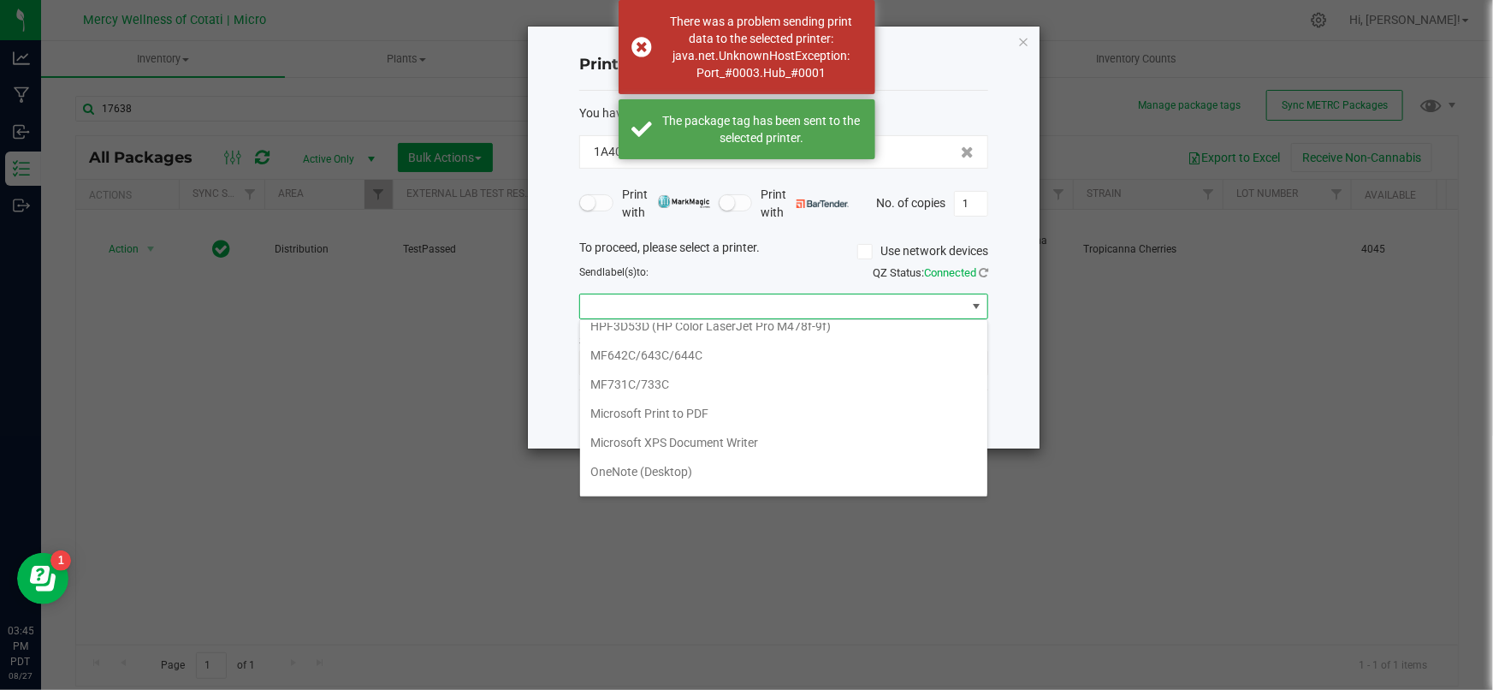
scroll to position [0, 0]
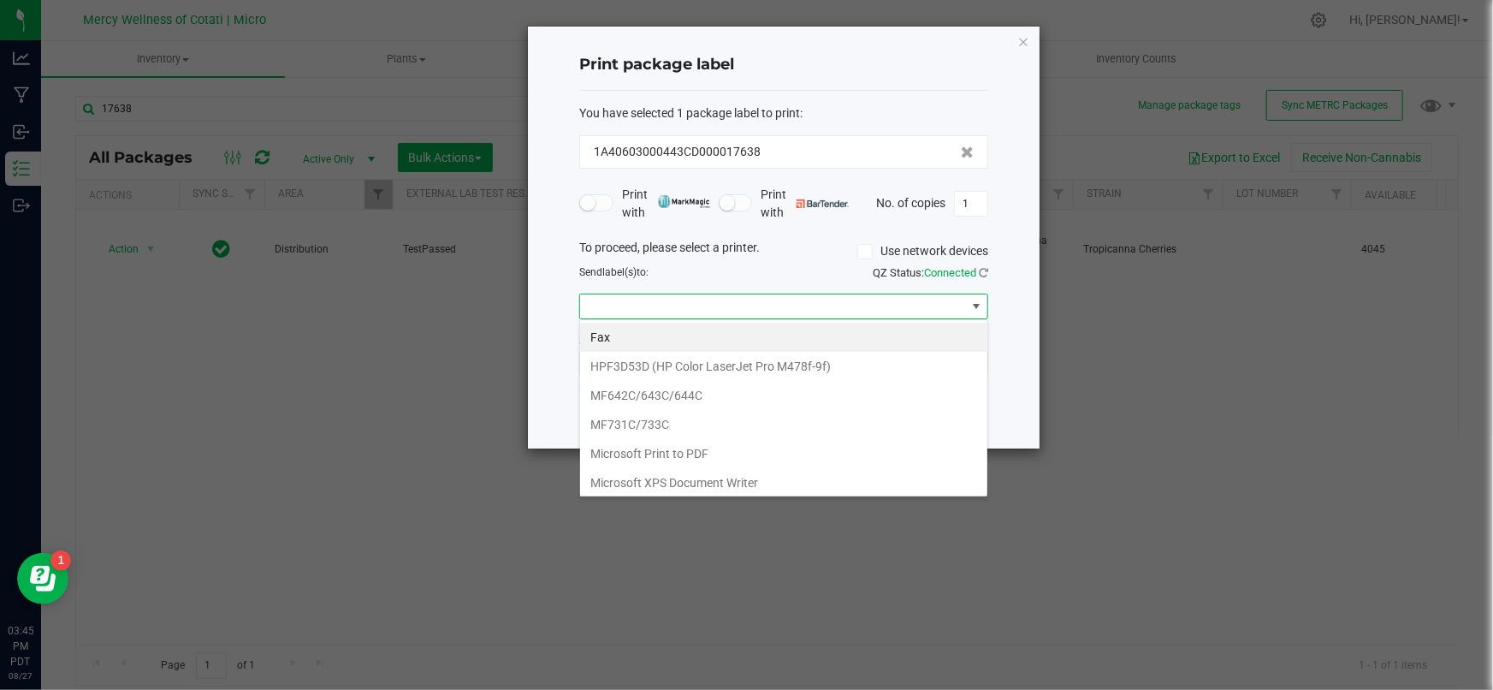
click at [927, 311] on span at bounding box center [773, 306] width 386 height 24
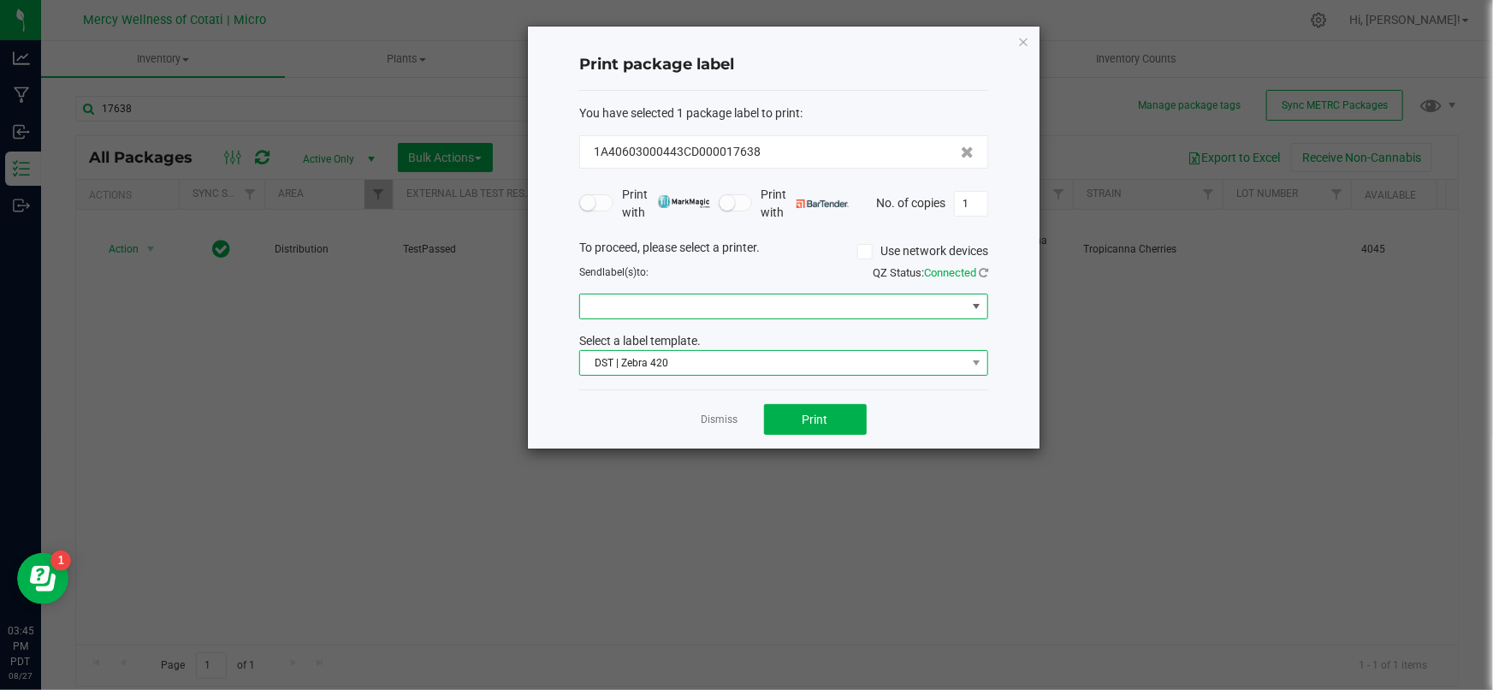
click at [785, 370] on span "DST | Zebra 420" at bounding box center [773, 363] width 386 height 24
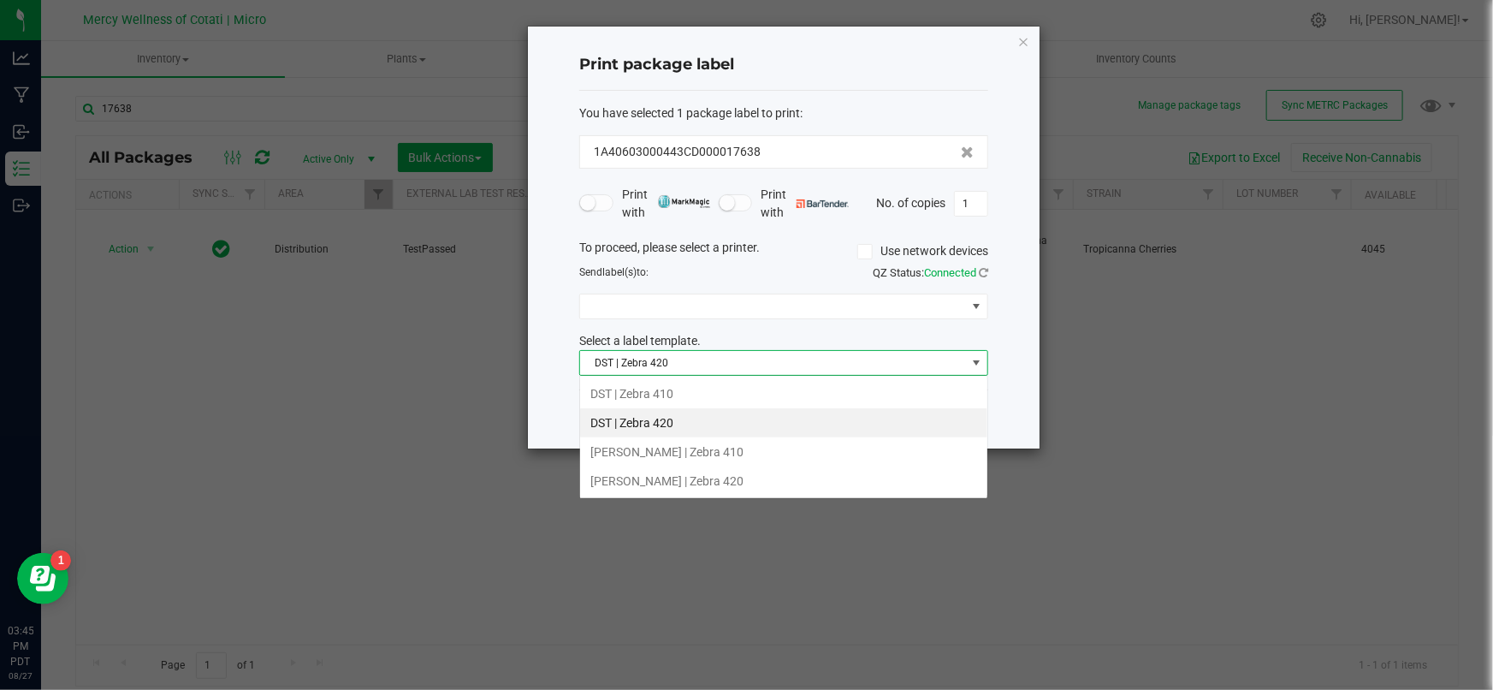
scroll to position [26, 409]
click at [726, 311] on span at bounding box center [773, 306] width 386 height 24
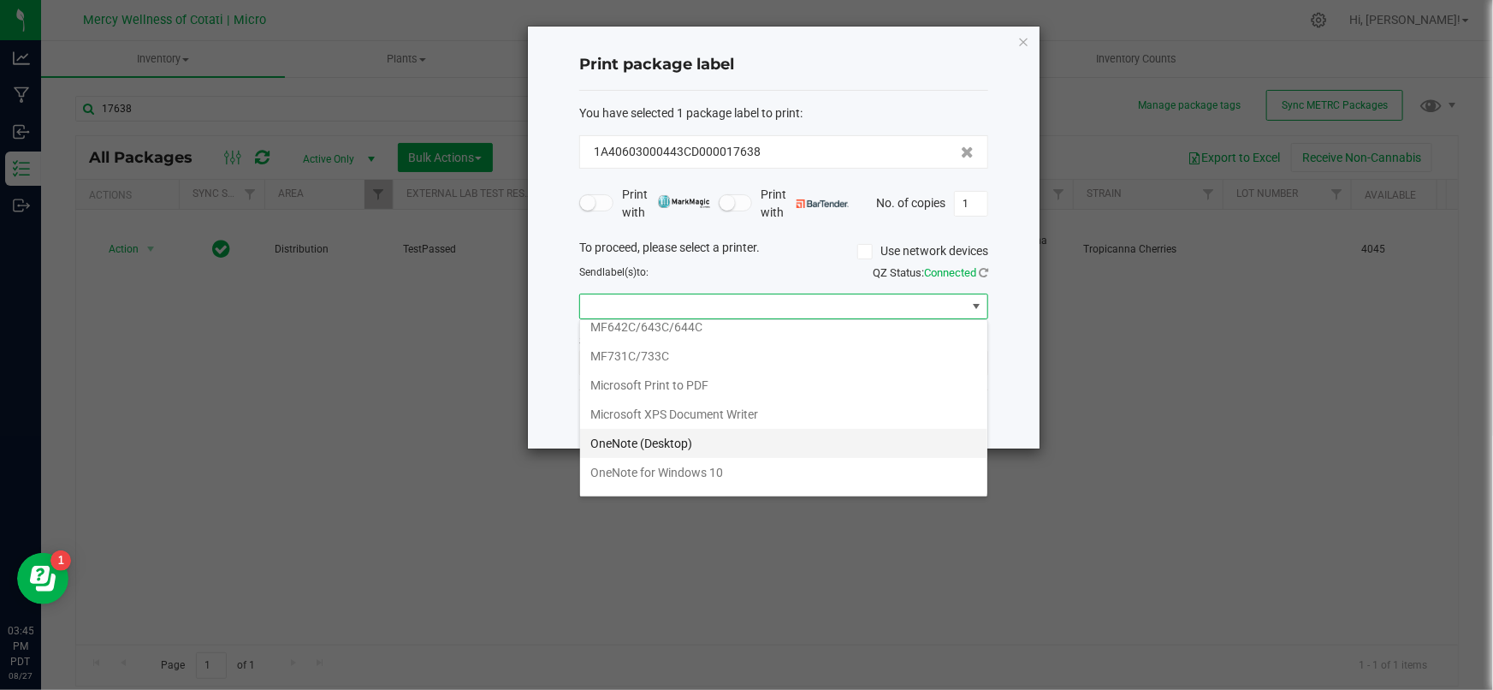
scroll to position [118, 0]
click at [667, 453] on ZD420 "[PERSON_NAME] ZEBRA ZD420" at bounding box center [783, 451] width 407 height 29
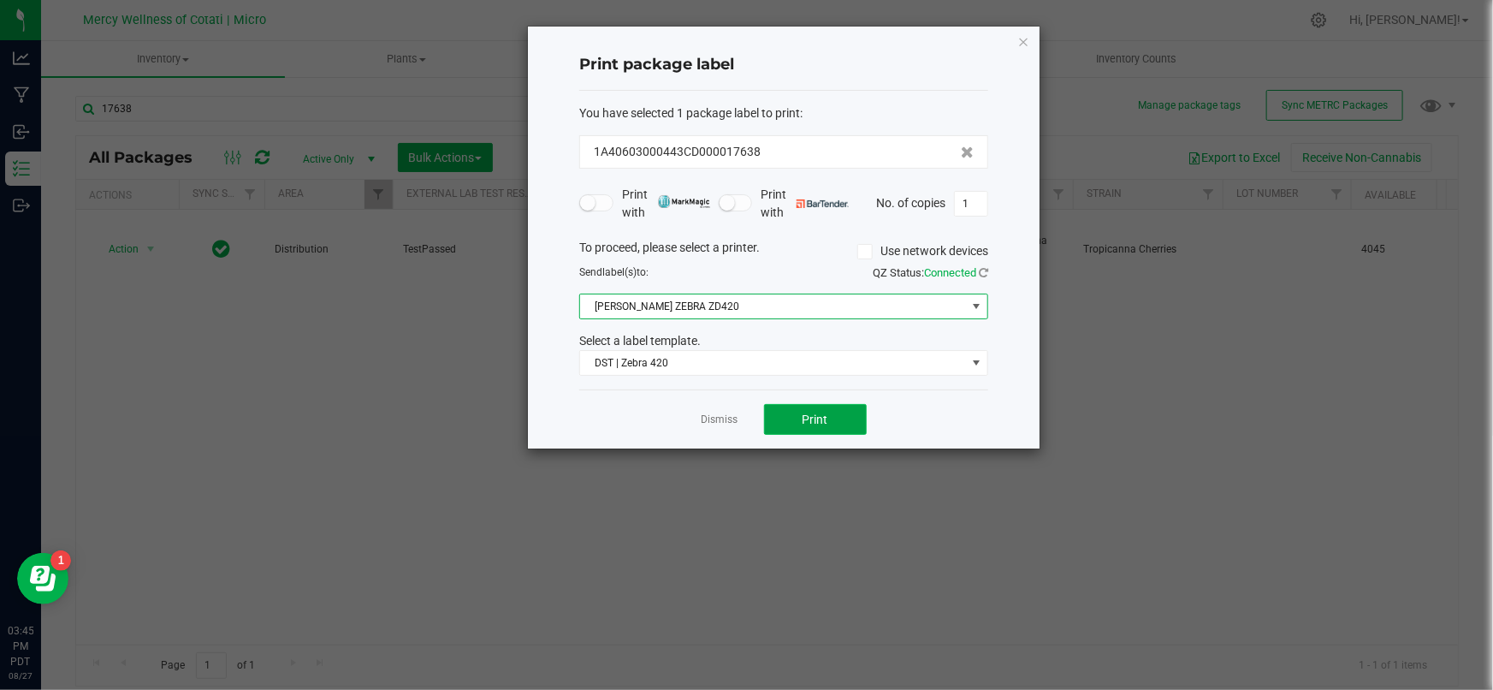
click at [851, 427] on button "Print" at bounding box center [815, 419] width 103 height 31
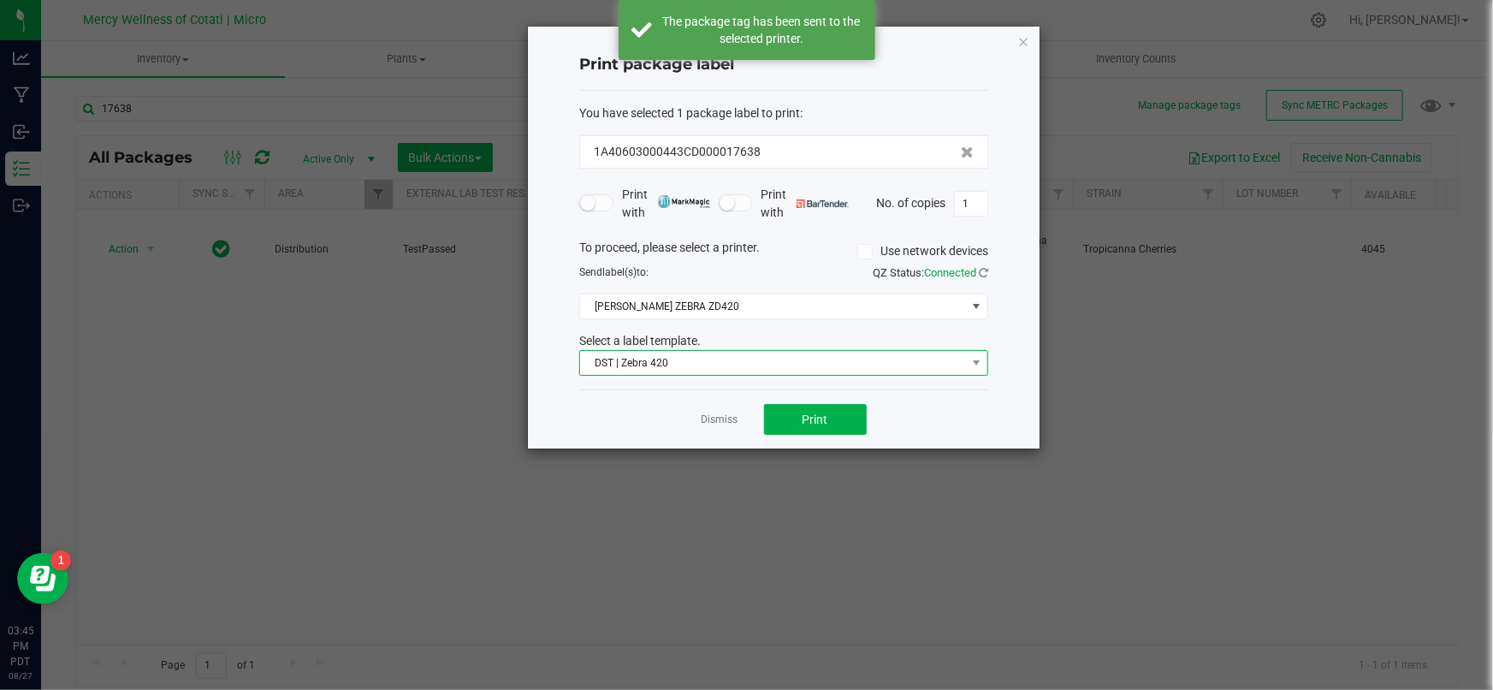
click at [647, 369] on span "DST | Zebra 420" at bounding box center [773, 363] width 386 height 24
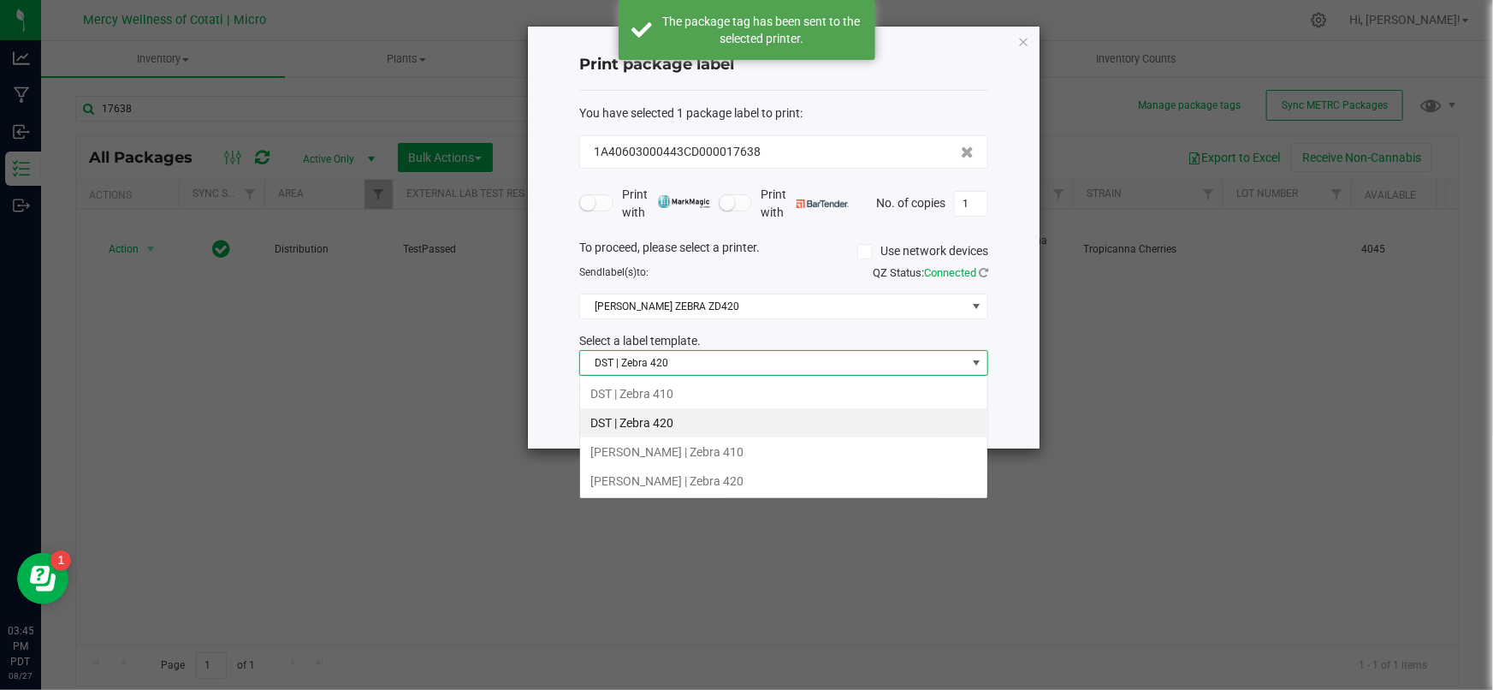
scroll to position [26, 409]
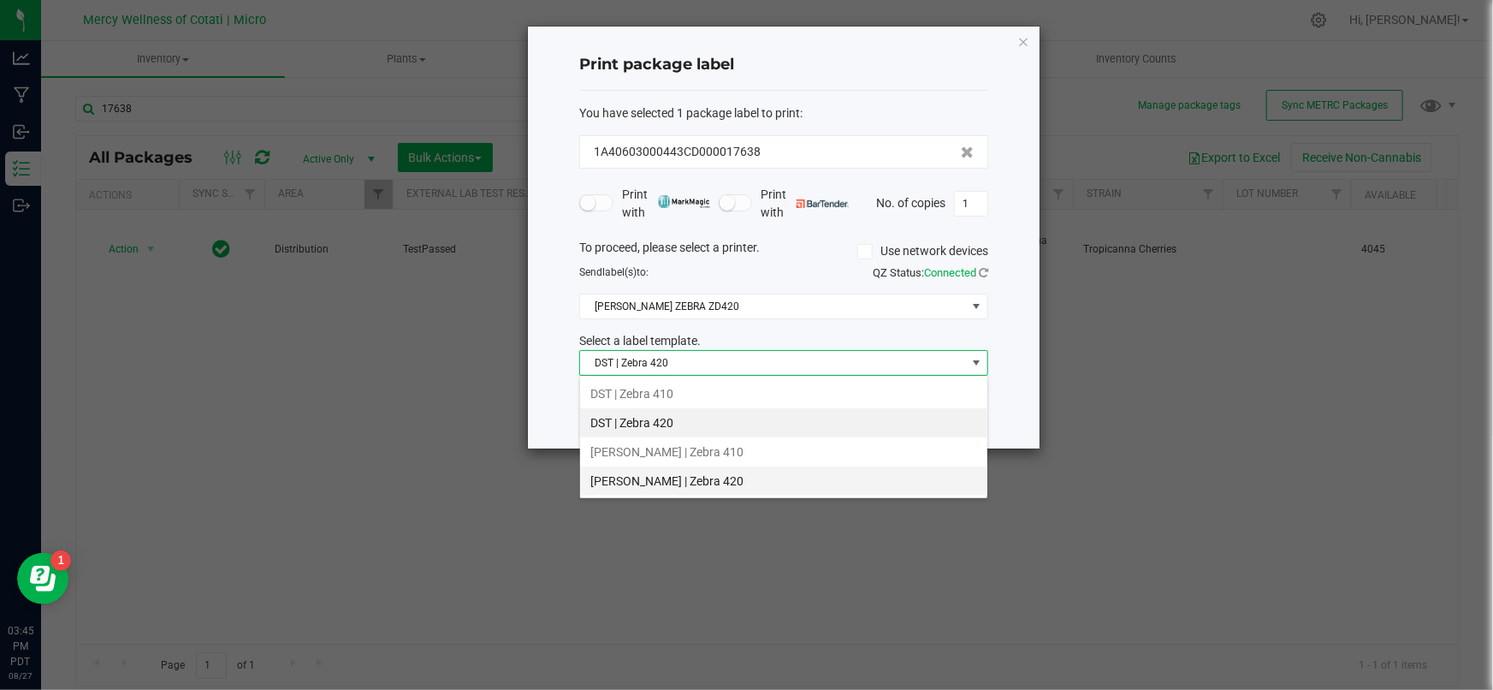
click at [654, 481] on li "[PERSON_NAME] | Zebra 420" at bounding box center [783, 480] width 407 height 29
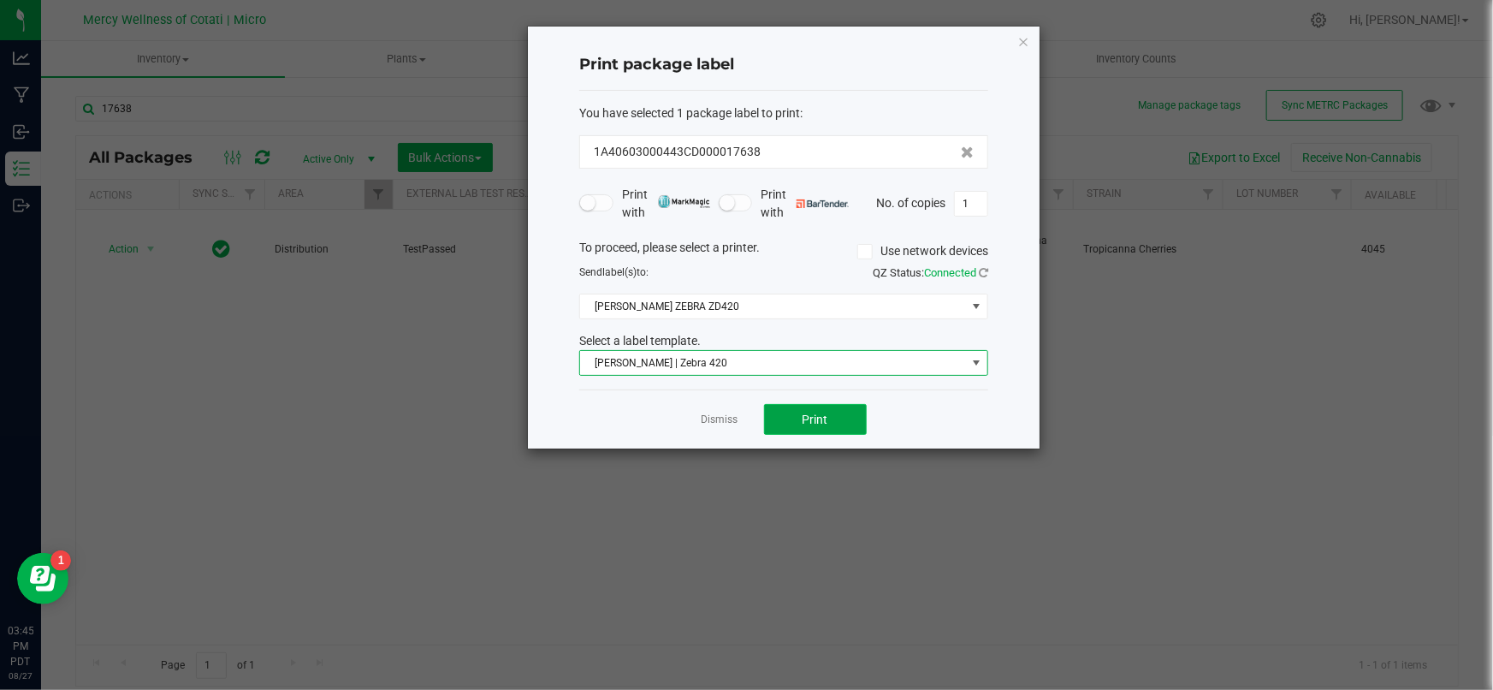
click at [832, 426] on button "Print" at bounding box center [815, 419] width 103 height 31
click at [715, 423] on link "Dismiss" at bounding box center [720, 419] width 37 height 15
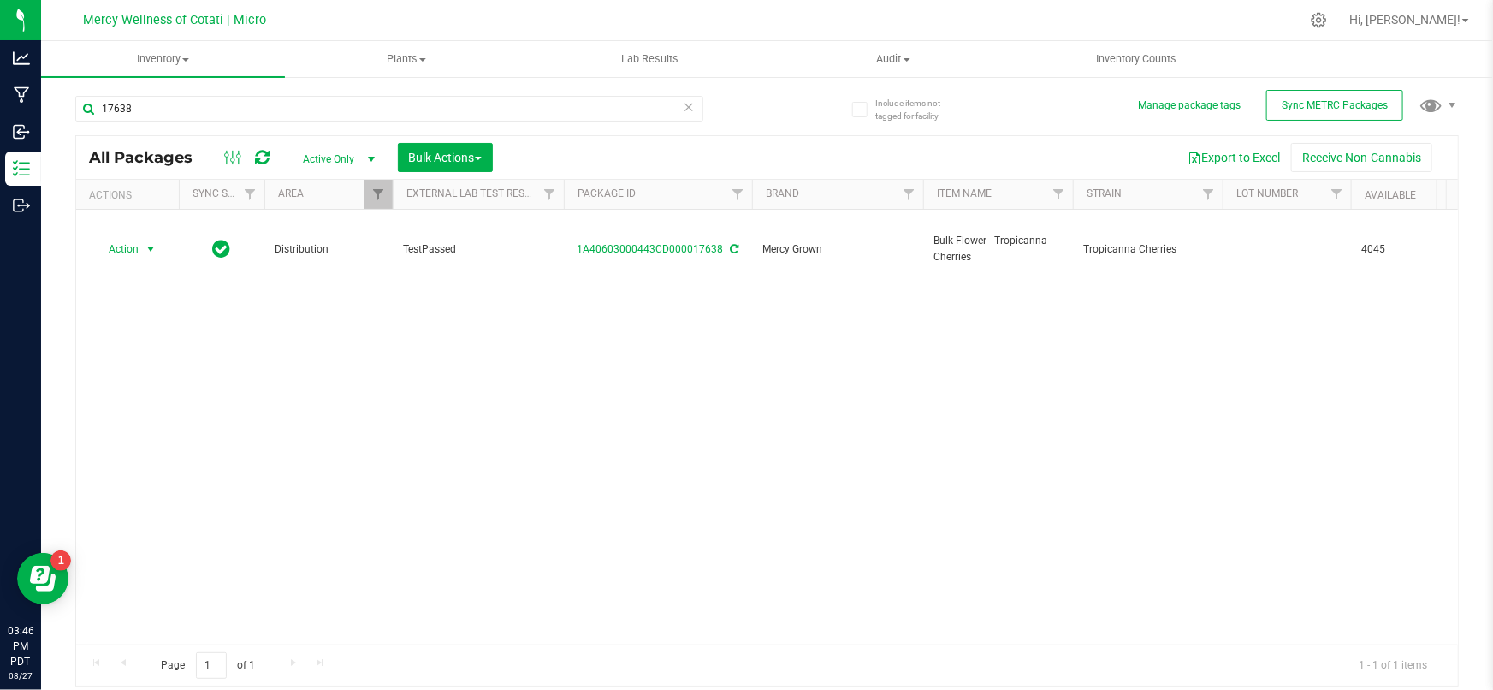
click at [399, 370] on div "Action Action Adjust qty Create package Edit attributes Global inventory Locate…" at bounding box center [767, 427] width 1382 height 435
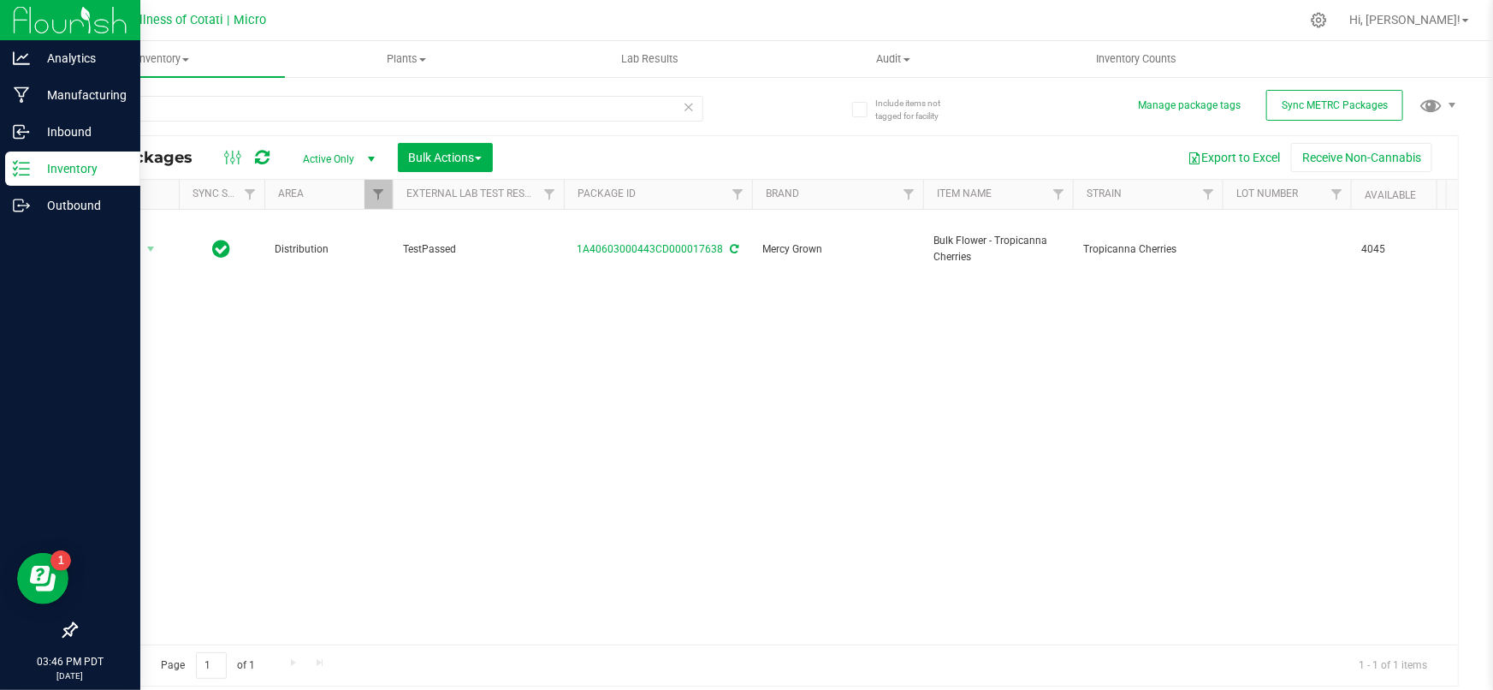
click at [42, 181] on div "Inventory" at bounding box center [72, 168] width 135 height 34
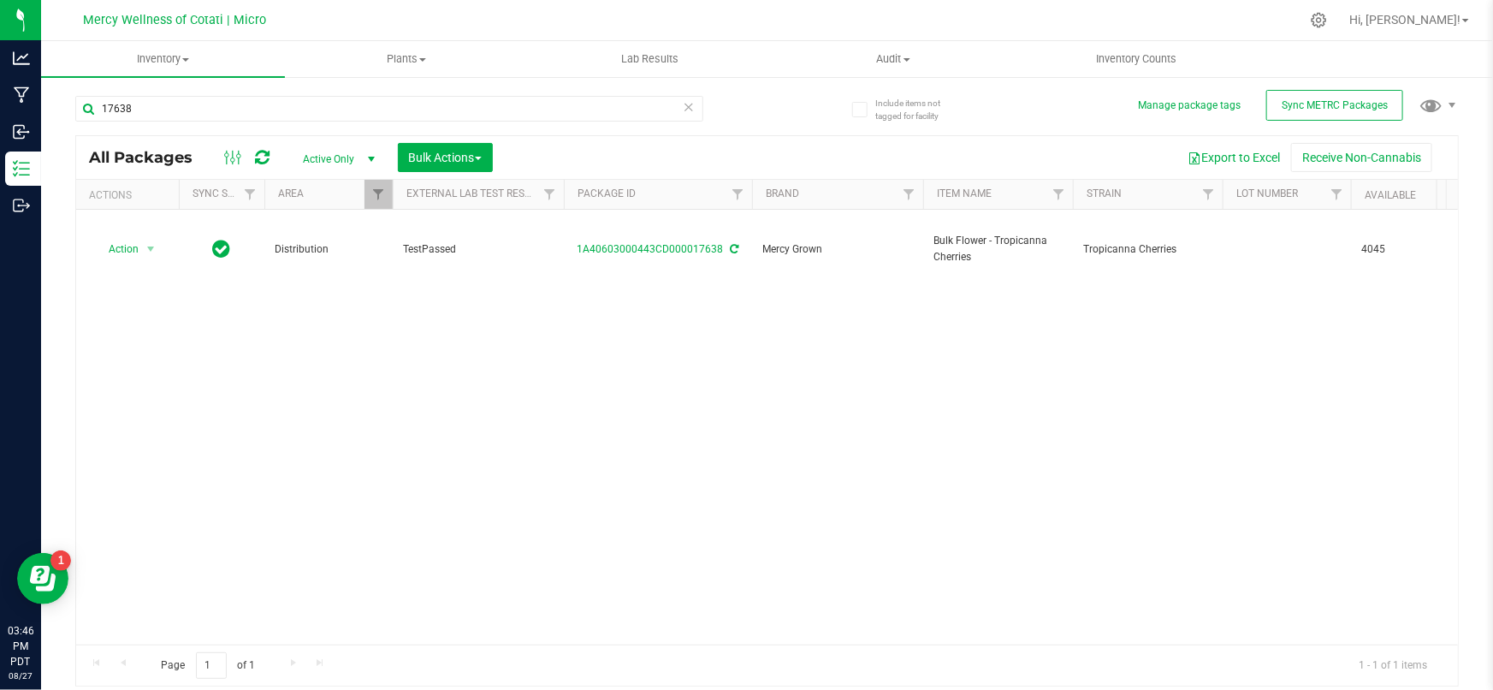
click at [244, 437] on div "Action Action Adjust qty Create package Edit attributes Global inventory Locate…" at bounding box center [767, 427] width 1382 height 435
click at [785, 102] on div "17638 All Packages Active Only Active Only Lab Samples Locked All External Inte…" at bounding box center [767, 383] width 1384 height 607
